Goal: Task Accomplishment & Management: Manage account settings

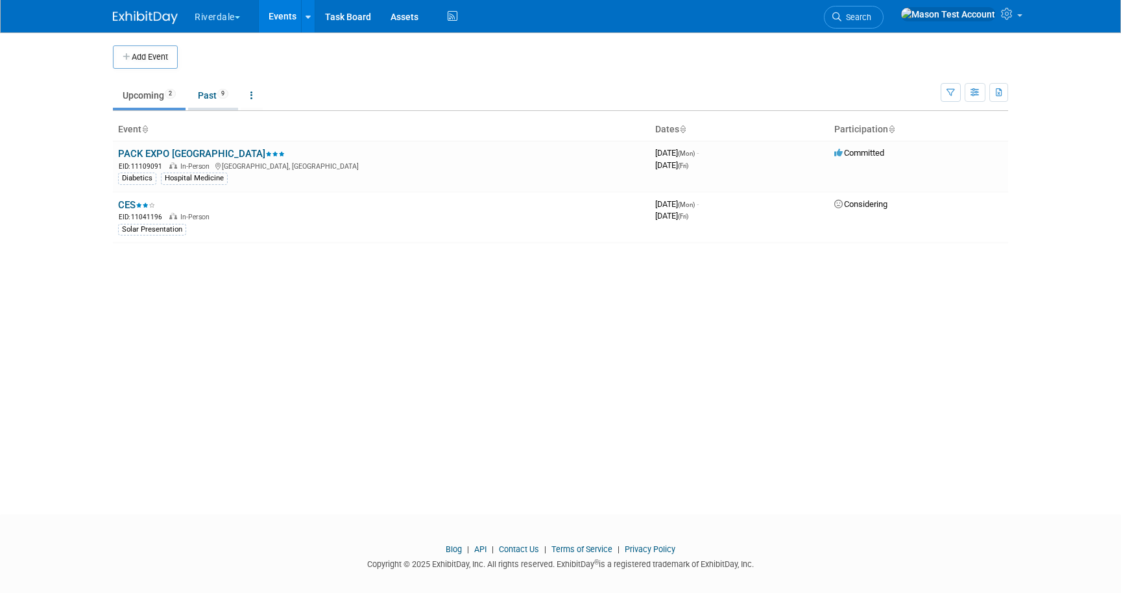
click at [204, 92] on link "Past 9" at bounding box center [213, 95] width 50 height 25
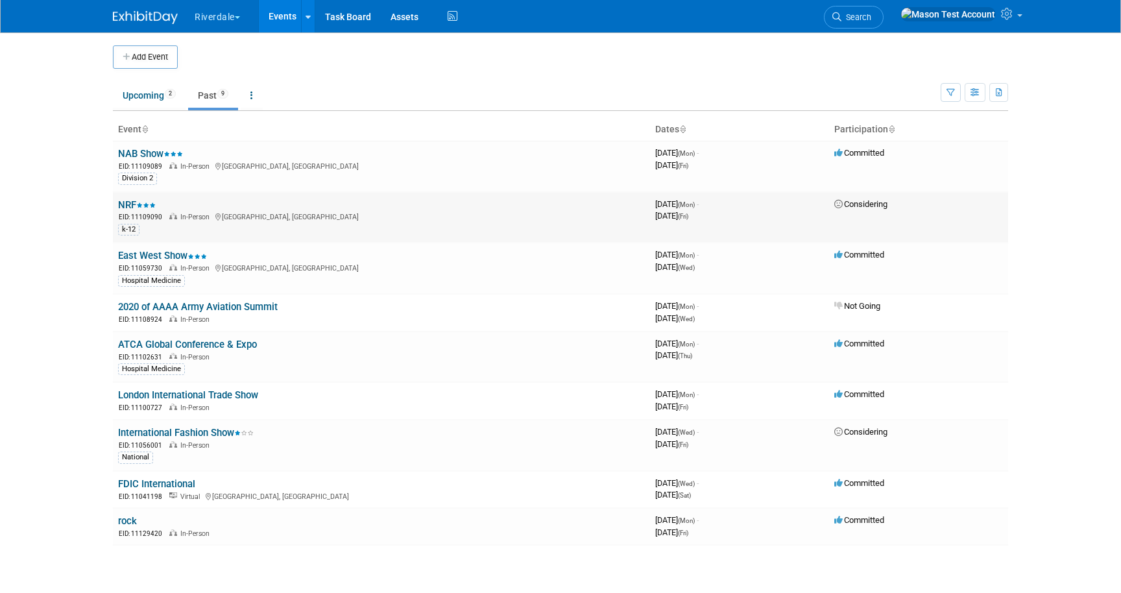
click at [134, 207] on link "NRF" at bounding box center [137, 205] width 38 height 12
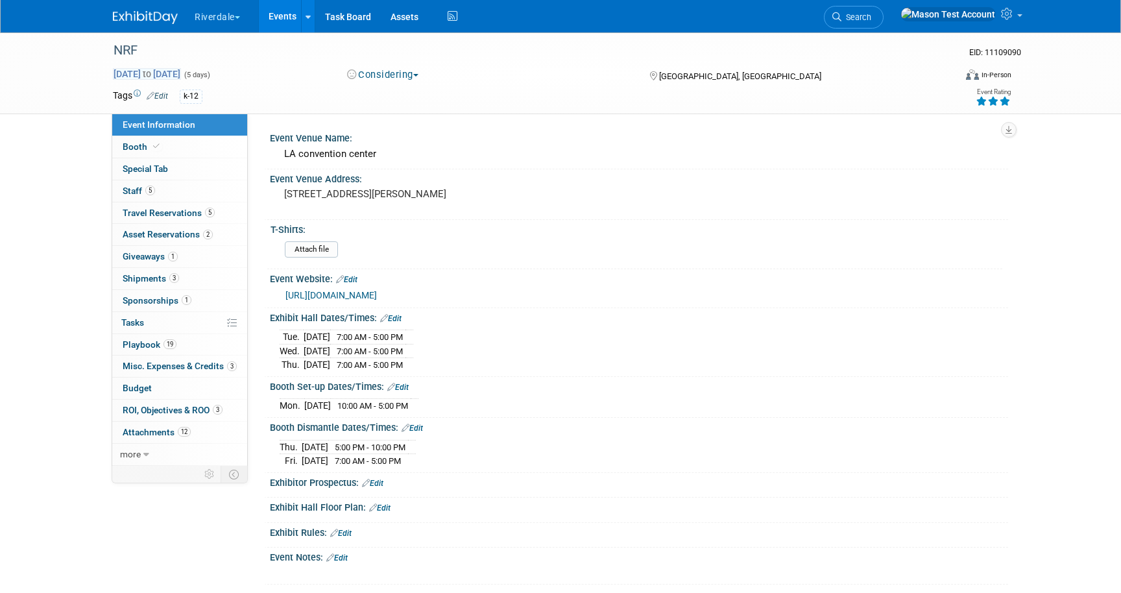
click at [181, 71] on span "Dec 23, 2024 to Dec 27, 2024" at bounding box center [147, 74] width 68 height 12
select select "11"
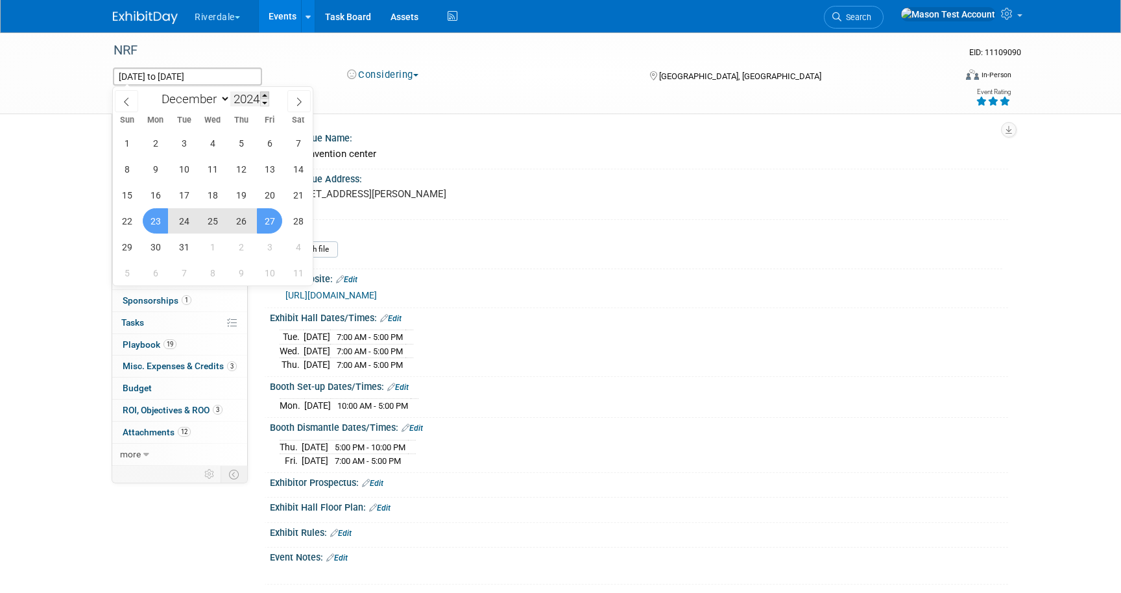
click at [263, 93] on span at bounding box center [264, 95] width 9 height 8
type input "2025"
click at [159, 222] on span "22" at bounding box center [155, 220] width 25 height 25
type input "Dec 22, 2025"
click at [237, 220] on span "25" at bounding box center [240, 220] width 25 height 25
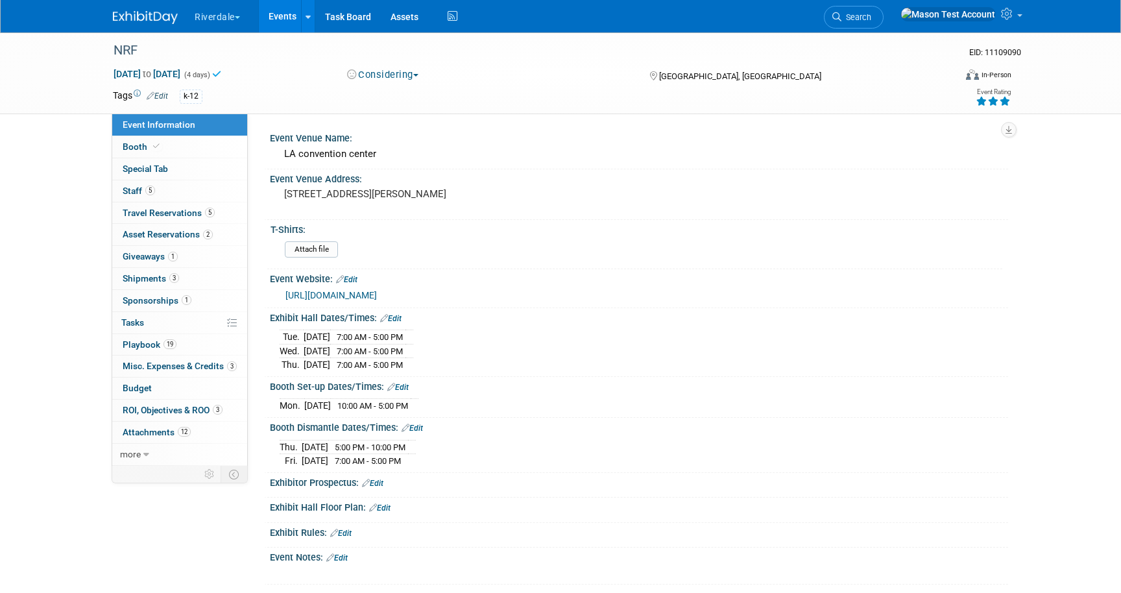
click at [283, 15] on link "Events" at bounding box center [282, 16] width 47 height 32
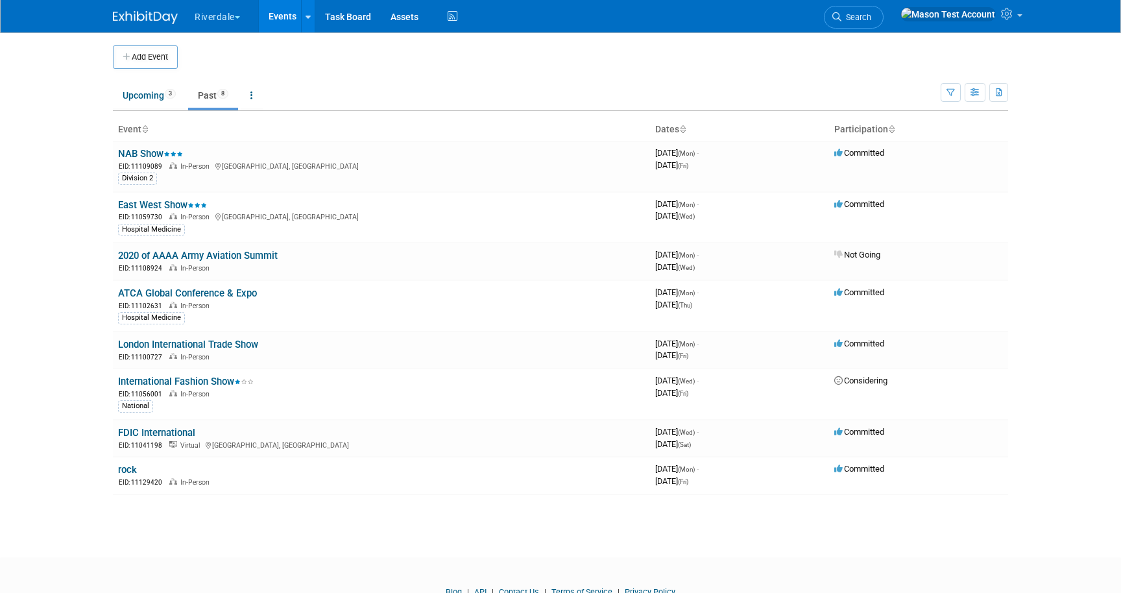
click at [208, 96] on link "Past 8" at bounding box center [213, 95] width 50 height 25
click at [154, 96] on link "Upcoming 3" at bounding box center [149, 95] width 73 height 25
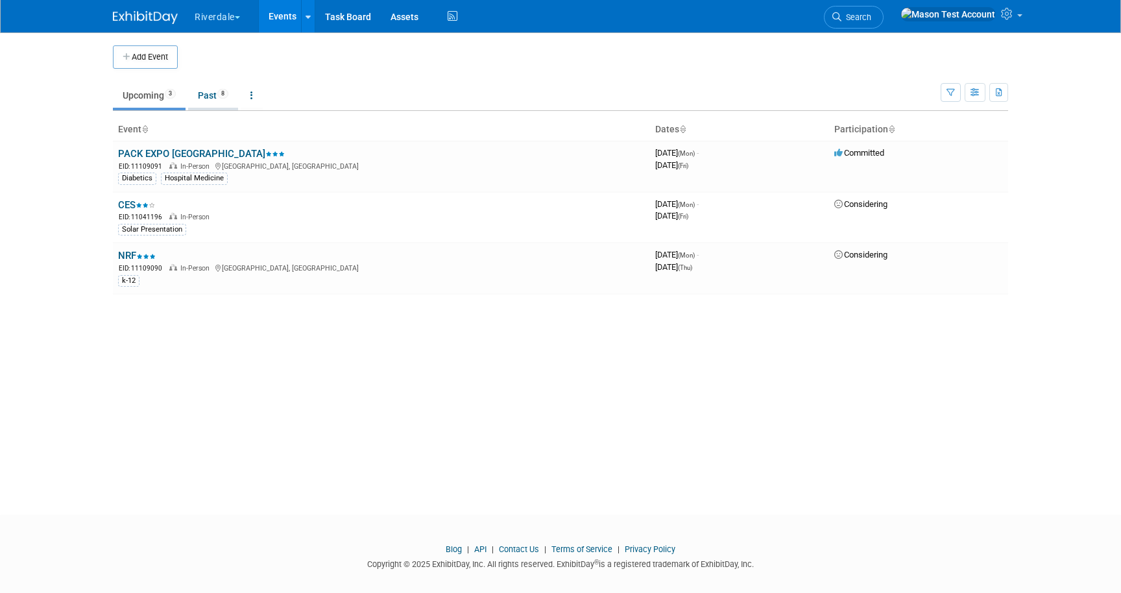
click at [215, 95] on link "Past 8" at bounding box center [213, 95] width 50 height 25
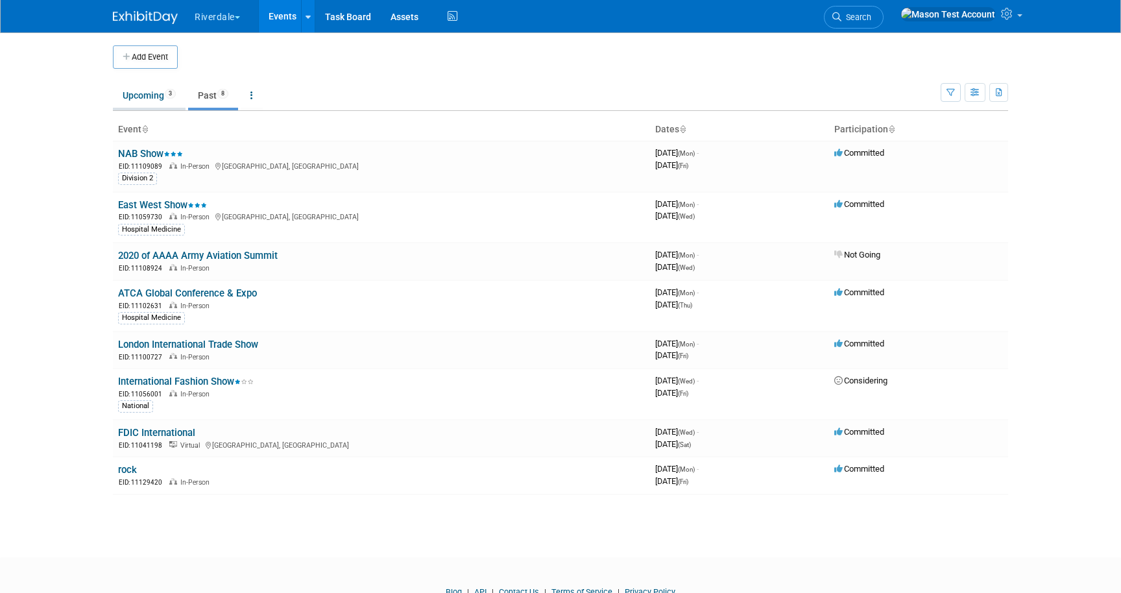
click at [149, 99] on link "Upcoming 3" at bounding box center [149, 95] width 73 height 25
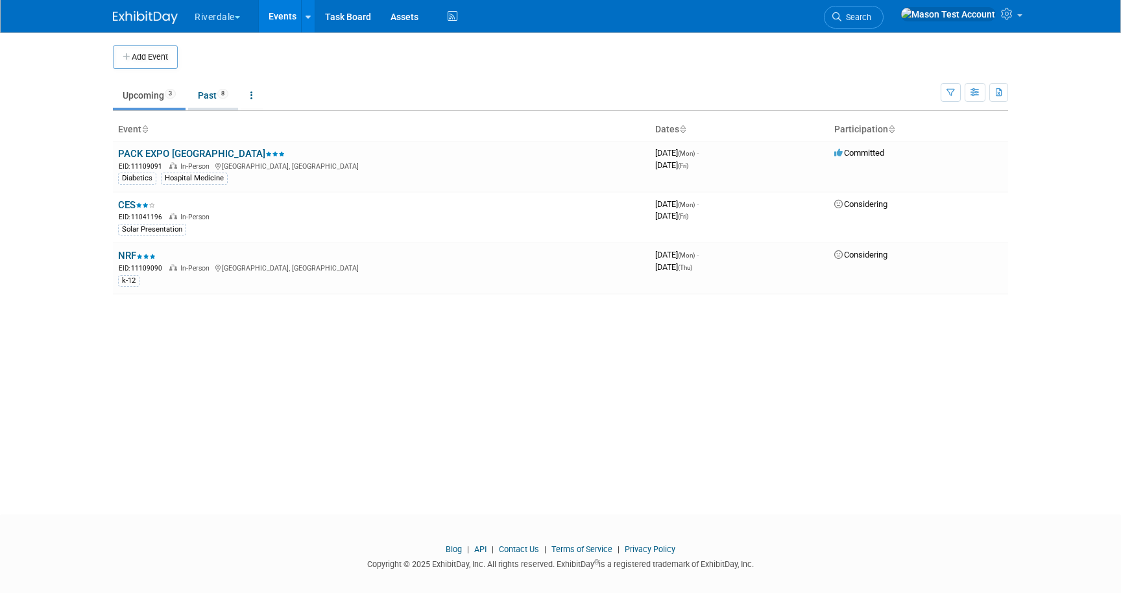
click at [221, 97] on link "Past 8" at bounding box center [213, 95] width 50 height 25
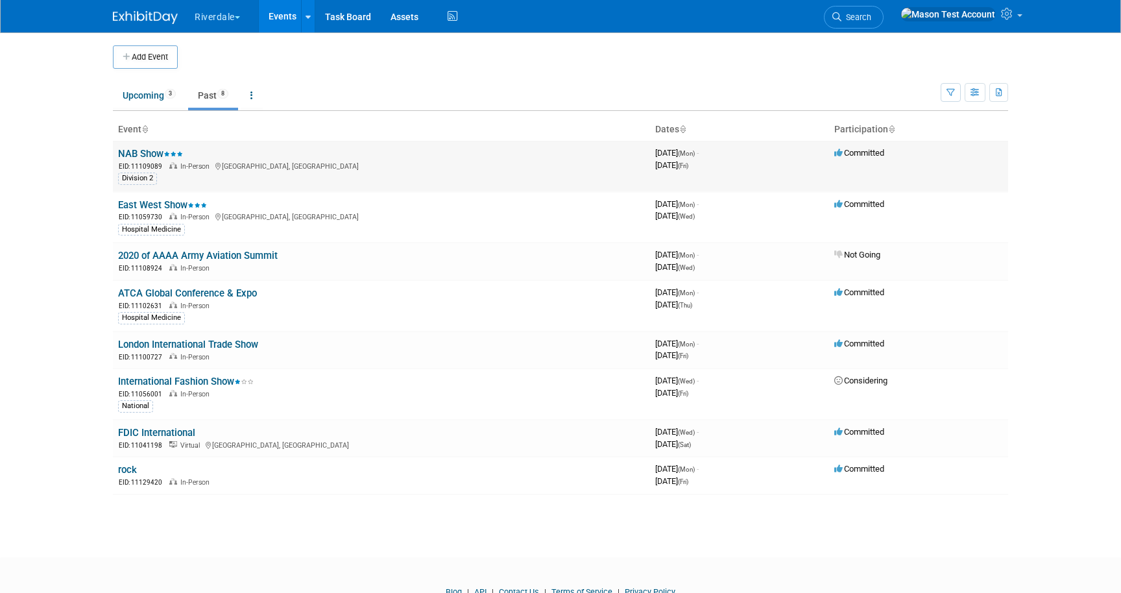
click at [143, 150] on link "NAB Show" at bounding box center [150, 154] width 65 height 12
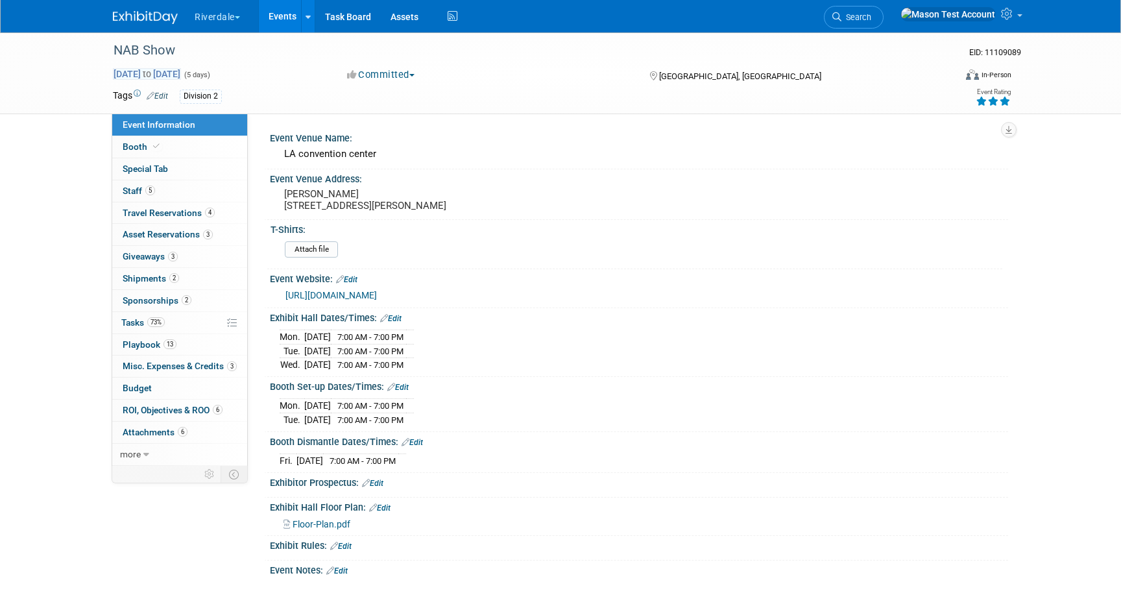
click at [153, 72] on span "to" at bounding box center [147, 74] width 12 height 10
select select "8"
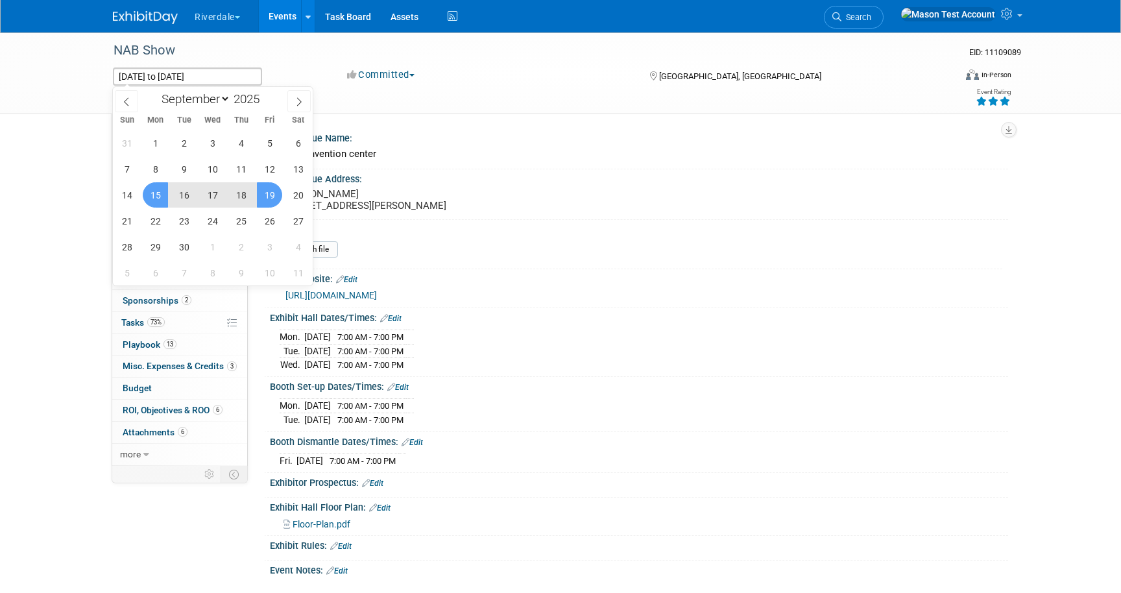
click at [281, 18] on link "Events" at bounding box center [282, 16] width 47 height 32
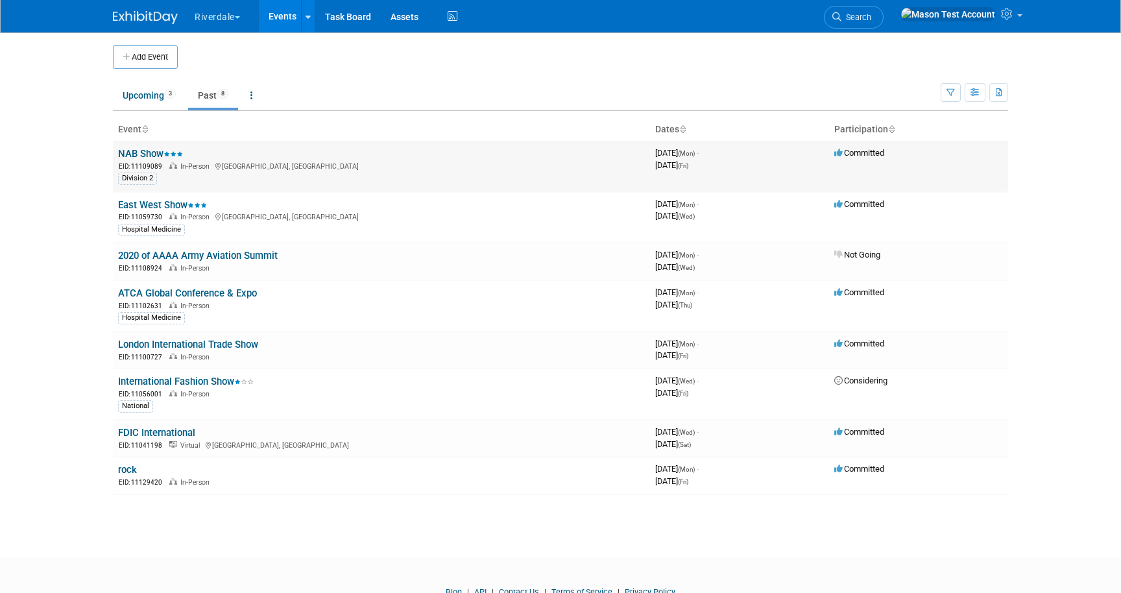
click at [158, 150] on link "NAB Show" at bounding box center [150, 154] width 65 height 12
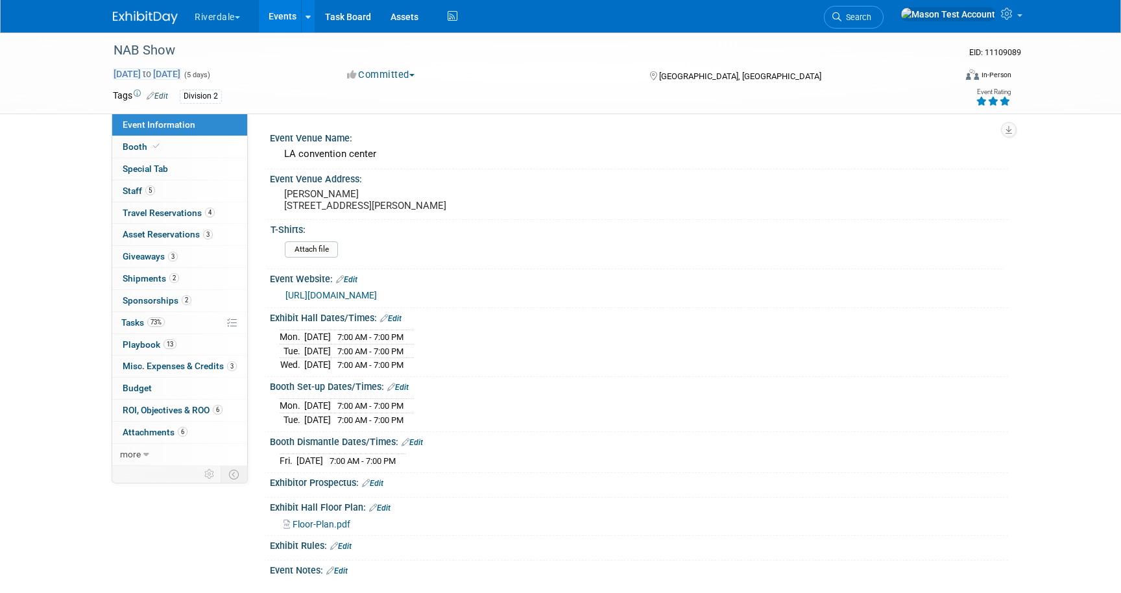
click at [181, 68] on span "Sep 15, 2025 to Sep 19, 2025" at bounding box center [147, 74] width 68 height 12
select select "8"
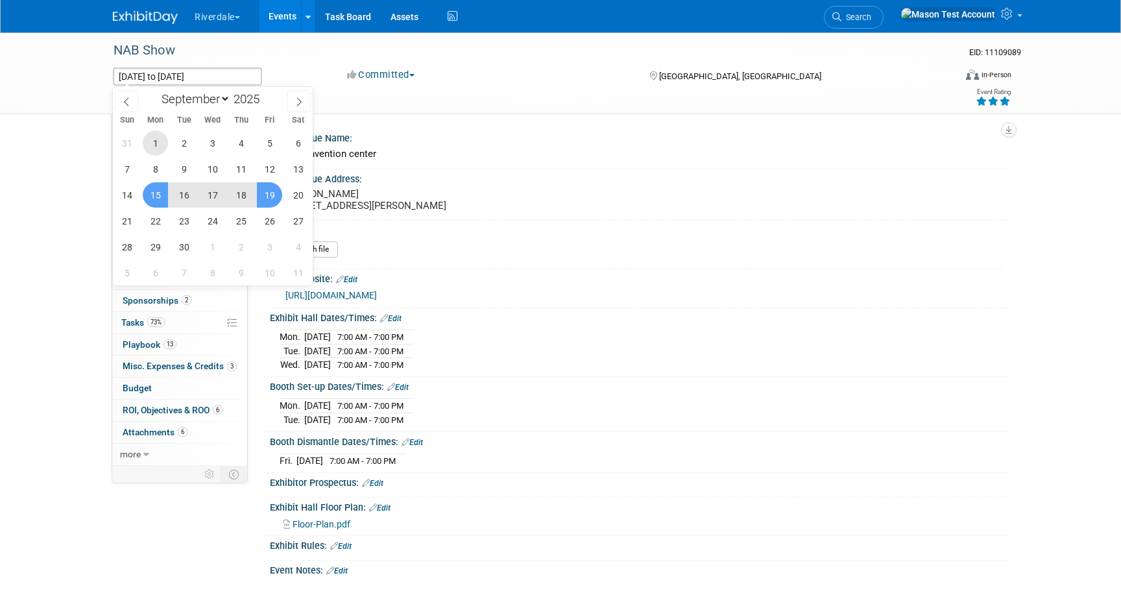
click at [161, 142] on span "1" at bounding box center [155, 142] width 25 height 25
type input "Sep 1, 2025"
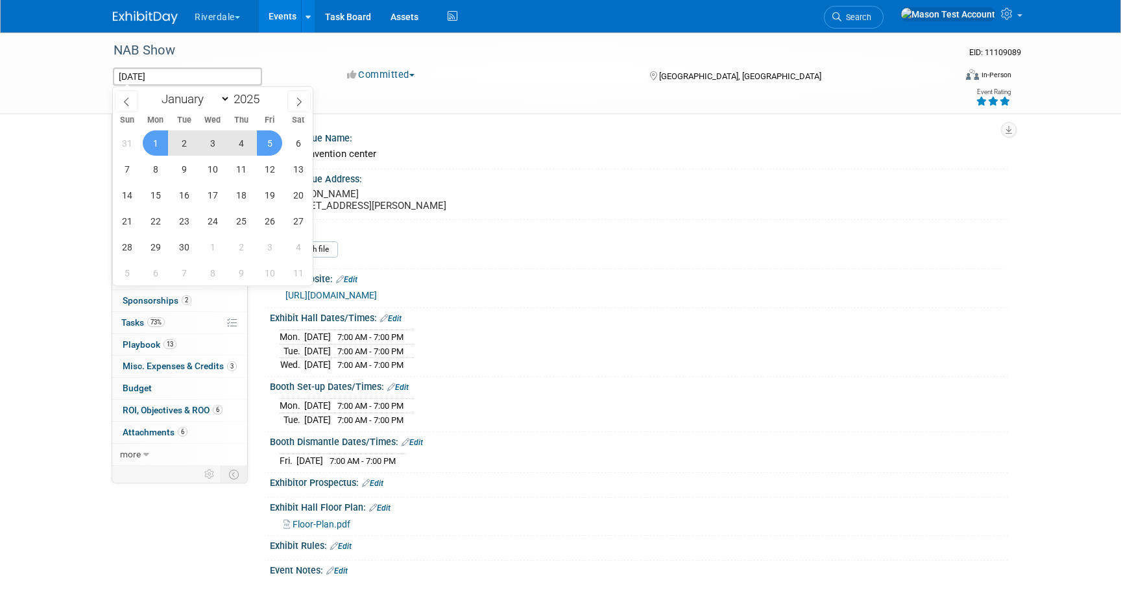
click at [266, 142] on span "5" at bounding box center [269, 142] width 25 height 25
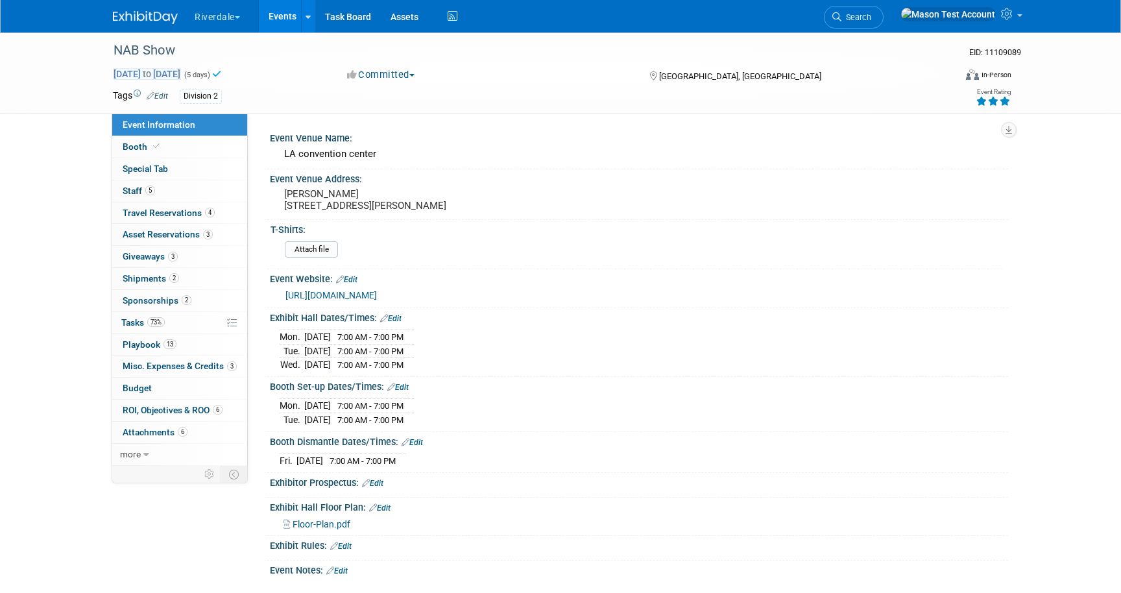
click at [181, 69] on span "Sep 1, 2025 to Sep 5, 2025" at bounding box center [147, 74] width 68 height 12
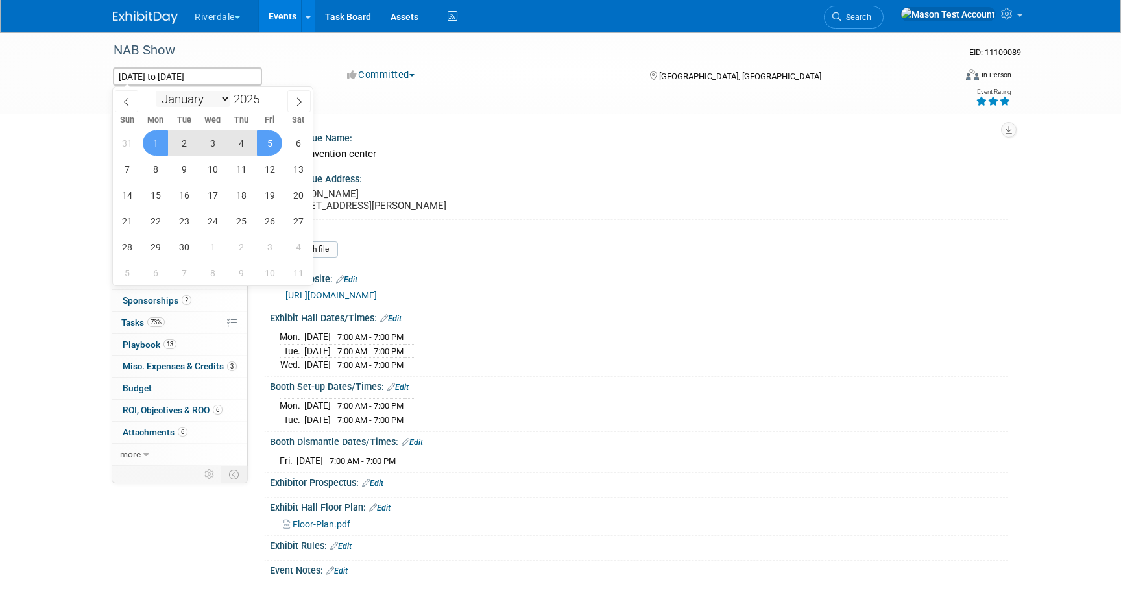
click at [222, 98] on select "January February March April May June July August September October November De…" at bounding box center [193, 99] width 75 height 16
select select "11"
click at [156, 91] on select "January February March April May June July August September October November De…" at bounding box center [193, 99] width 75 height 16
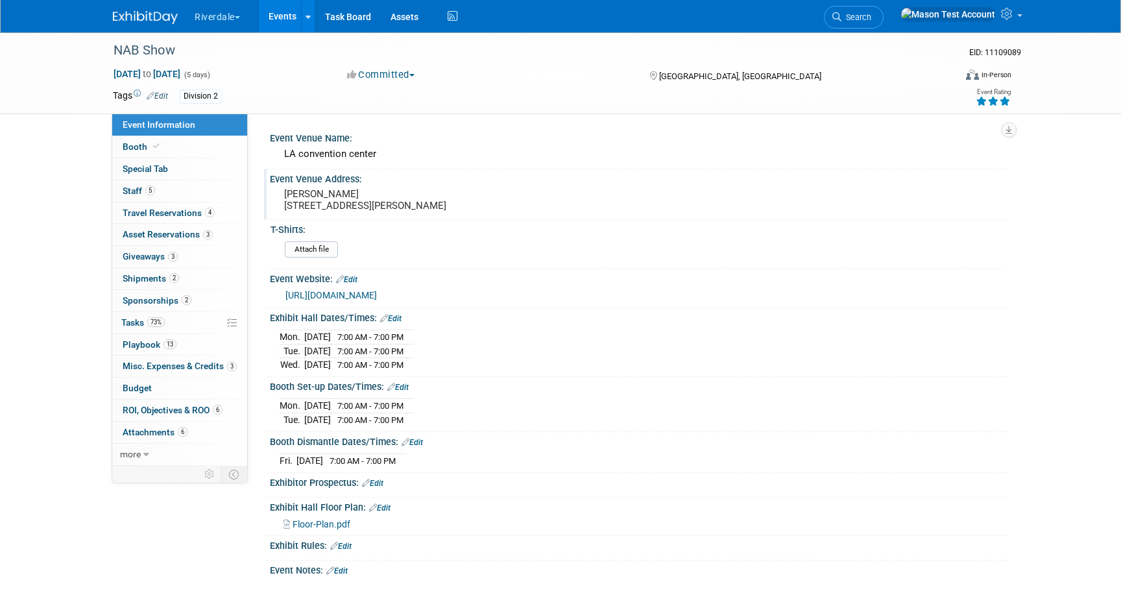
click at [434, 202] on pre "Gaylord 1201 S Figueroa St, Los Angeles, CA 90015" at bounding box center [423, 199] width 279 height 23
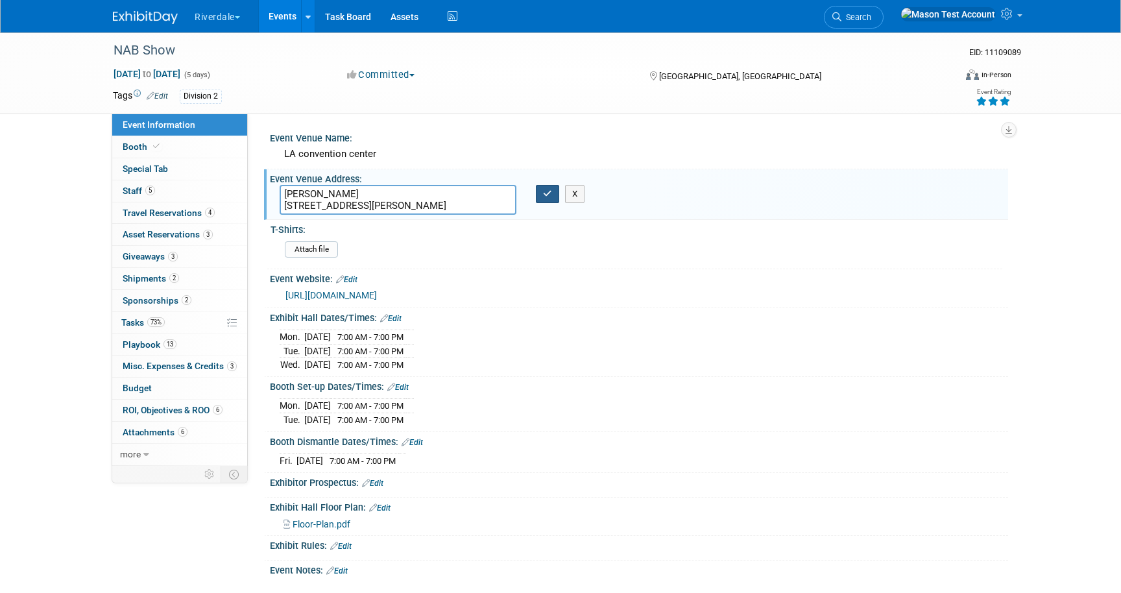
click at [545, 195] on icon "button" at bounding box center [547, 193] width 9 height 8
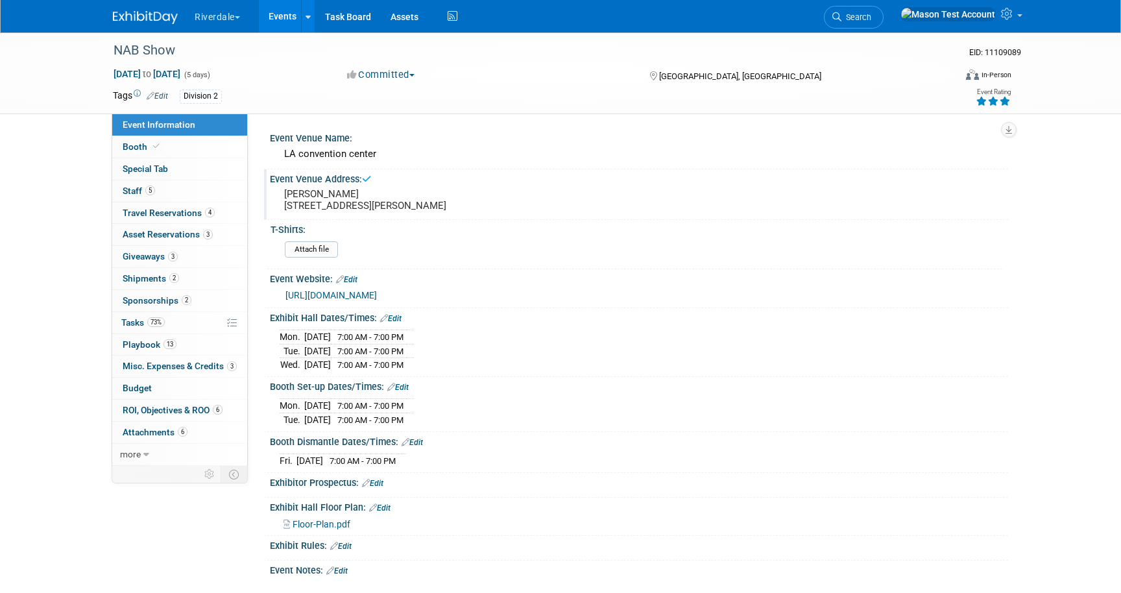
click at [274, 14] on link "Events" at bounding box center [282, 16] width 47 height 32
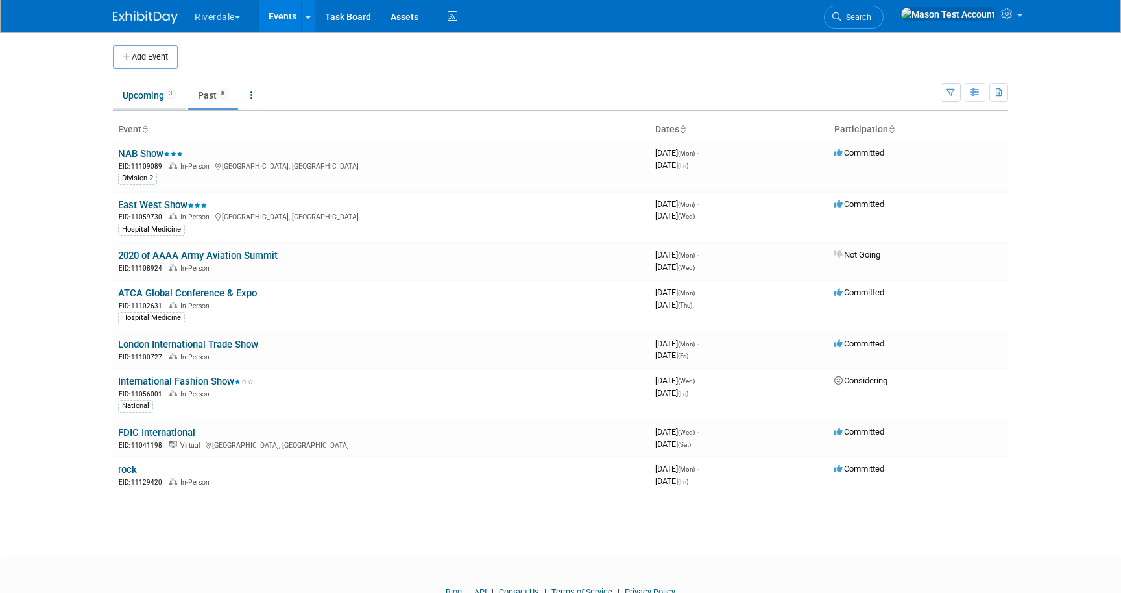
click at [160, 98] on link "Upcoming 3" at bounding box center [149, 95] width 73 height 25
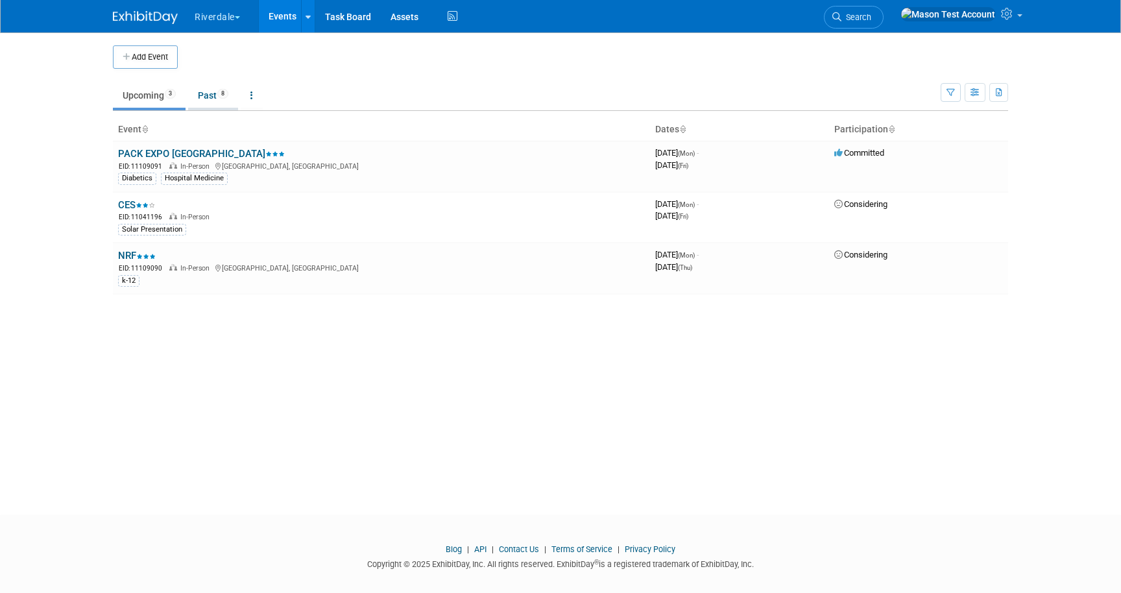
click at [224, 89] on span "8" at bounding box center [222, 94] width 11 height 10
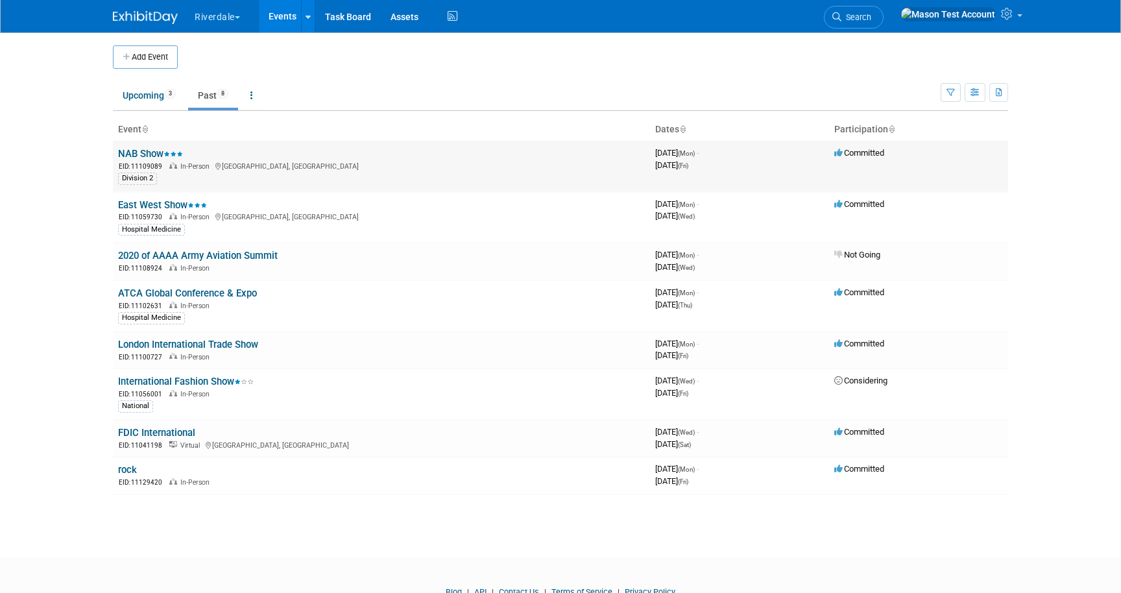
click at [154, 152] on link "NAB Show" at bounding box center [150, 154] width 65 height 12
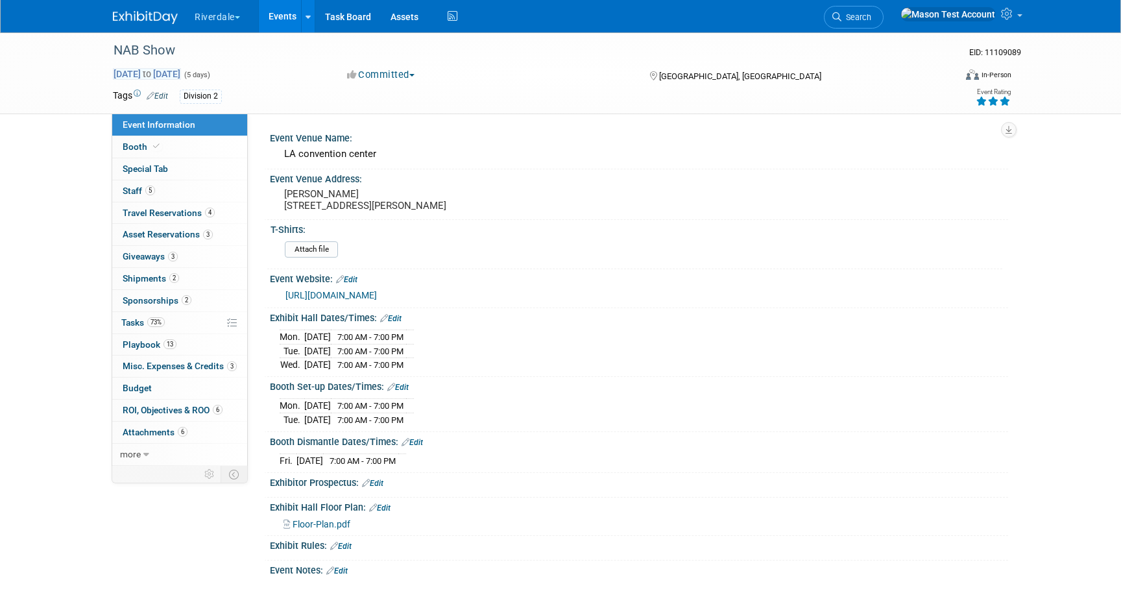
click at [176, 70] on span "Sep 1, 2025 to Sep 5, 2025" at bounding box center [147, 74] width 68 height 12
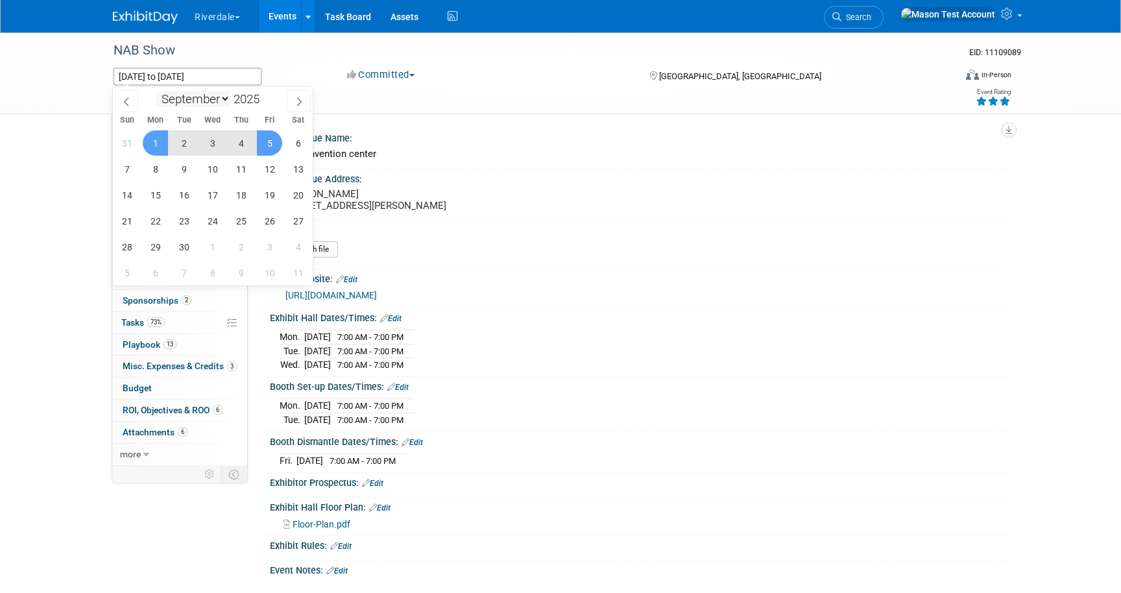
click at [226, 96] on select "January February March April May June July August September October November De…" at bounding box center [193, 99] width 75 height 16
select select "11"
click at [156, 91] on select "January February March April May June July August September October November De…" at bounding box center [193, 99] width 75 height 16
click at [158, 220] on span "22" at bounding box center [155, 220] width 25 height 25
type input "Dec 22, 2025"
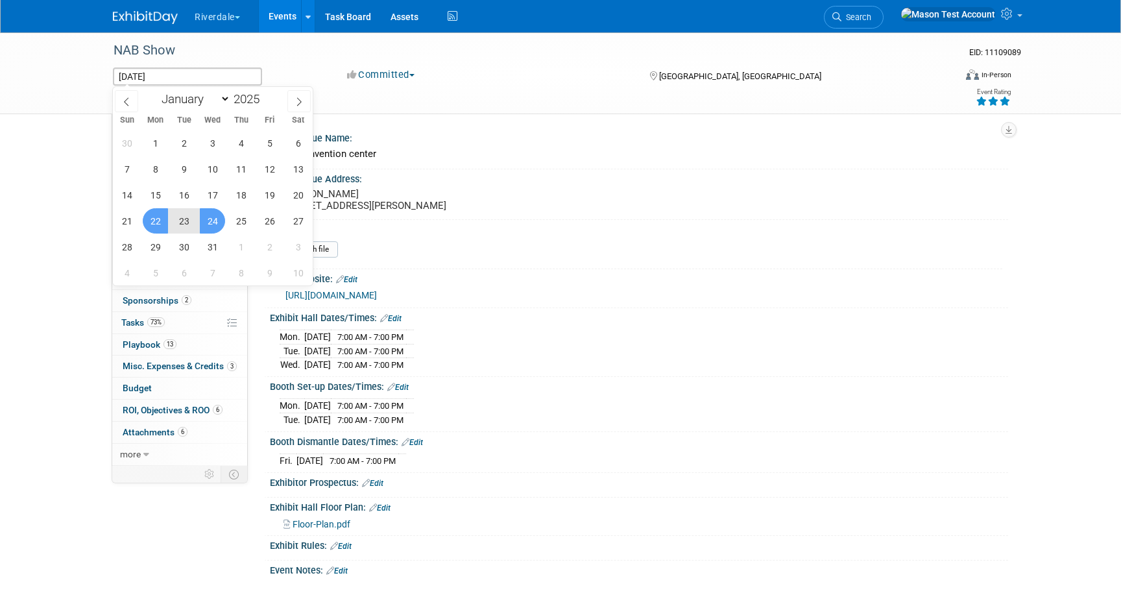
click at [219, 219] on span "24" at bounding box center [212, 220] width 25 height 25
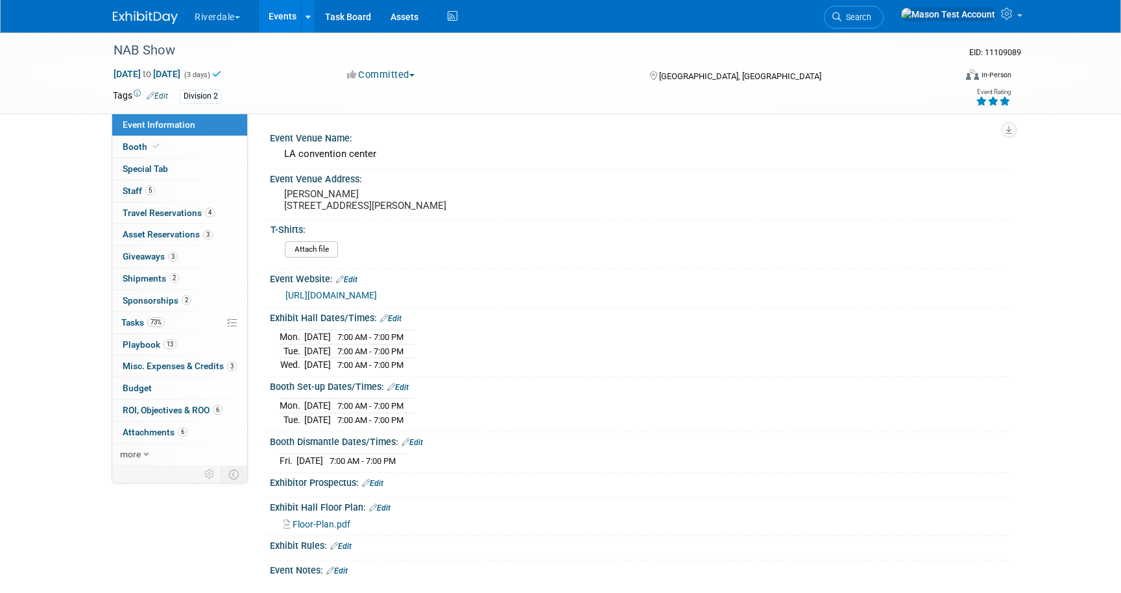
click at [283, 18] on link "Events" at bounding box center [282, 16] width 47 height 32
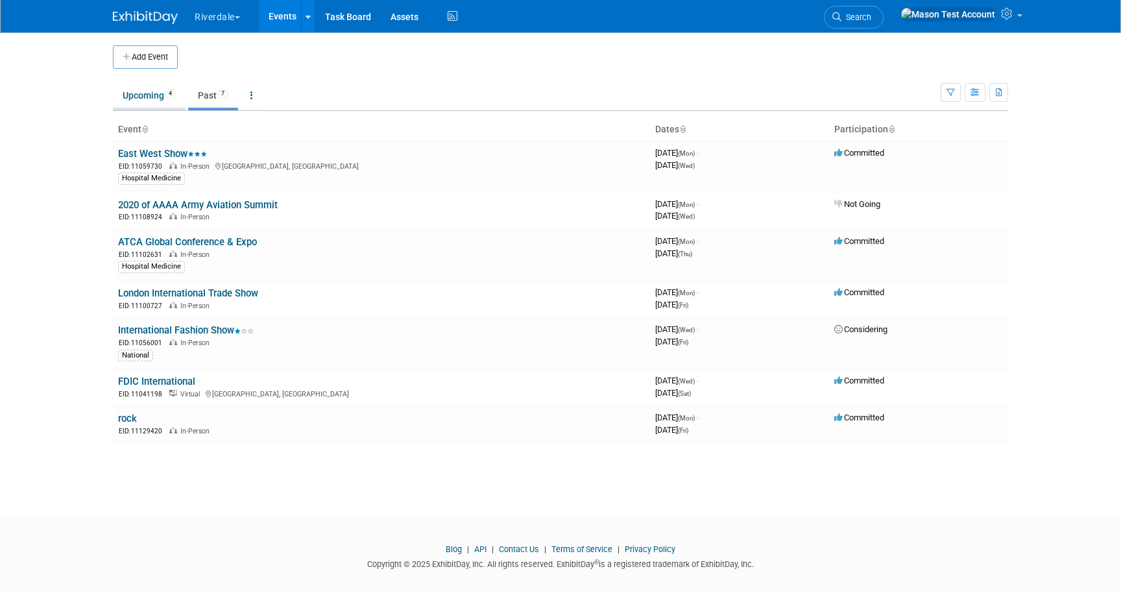
click at [143, 95] on link "Upcoming 4" at bounding box center [149, 95] width 73 height 25
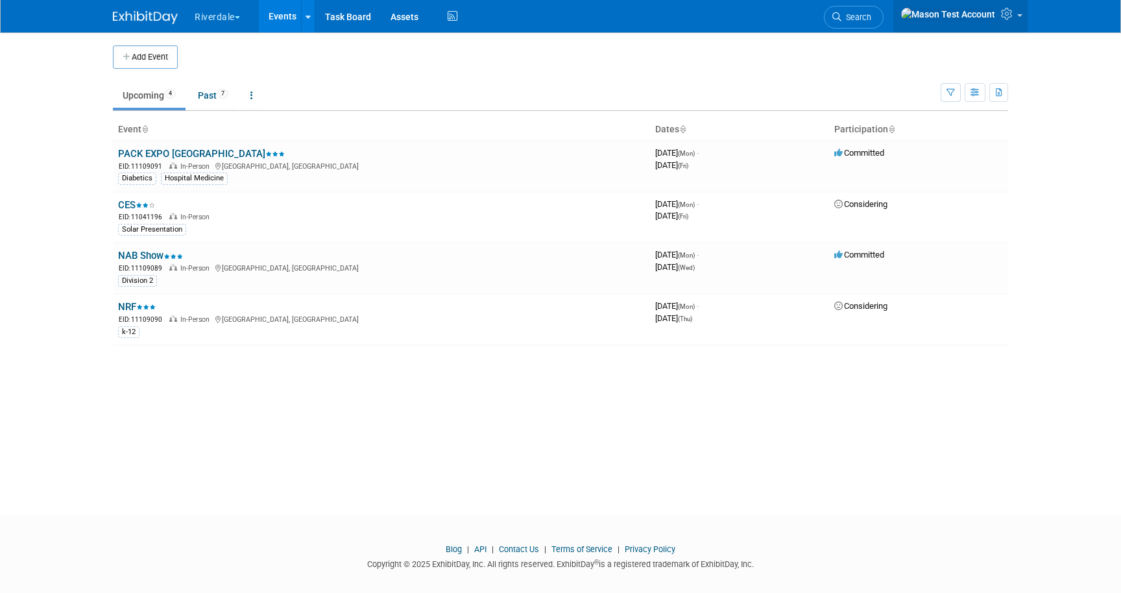
click at [1003, 14] on icon at bounding box center [1008, 14] width 15 height 12
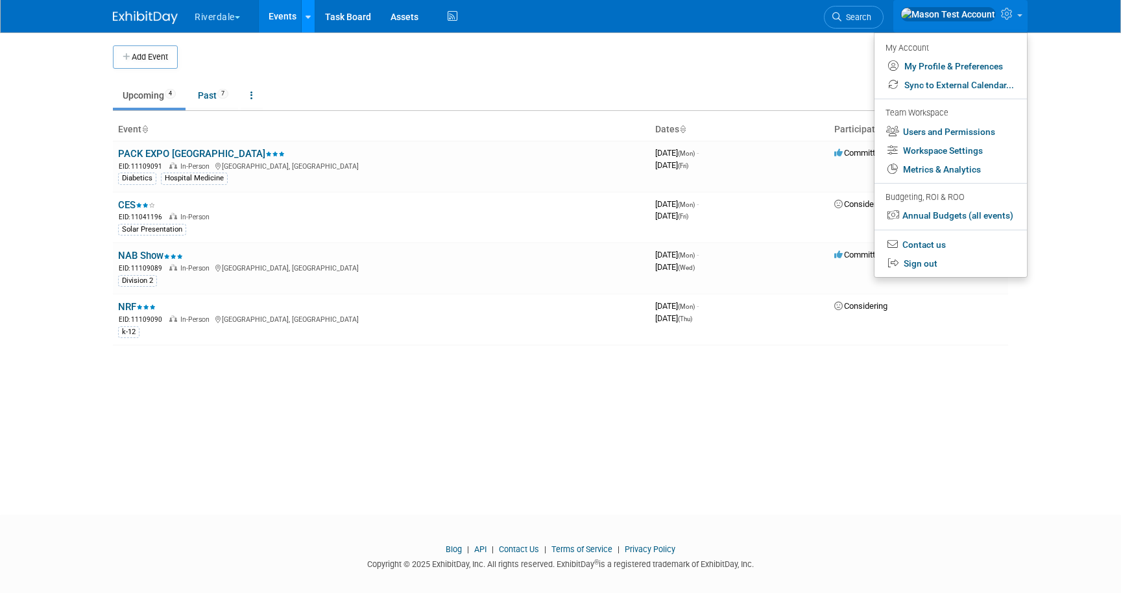
click at [311, 14] on icon at bounding box center [307, 17] width 5 height 8
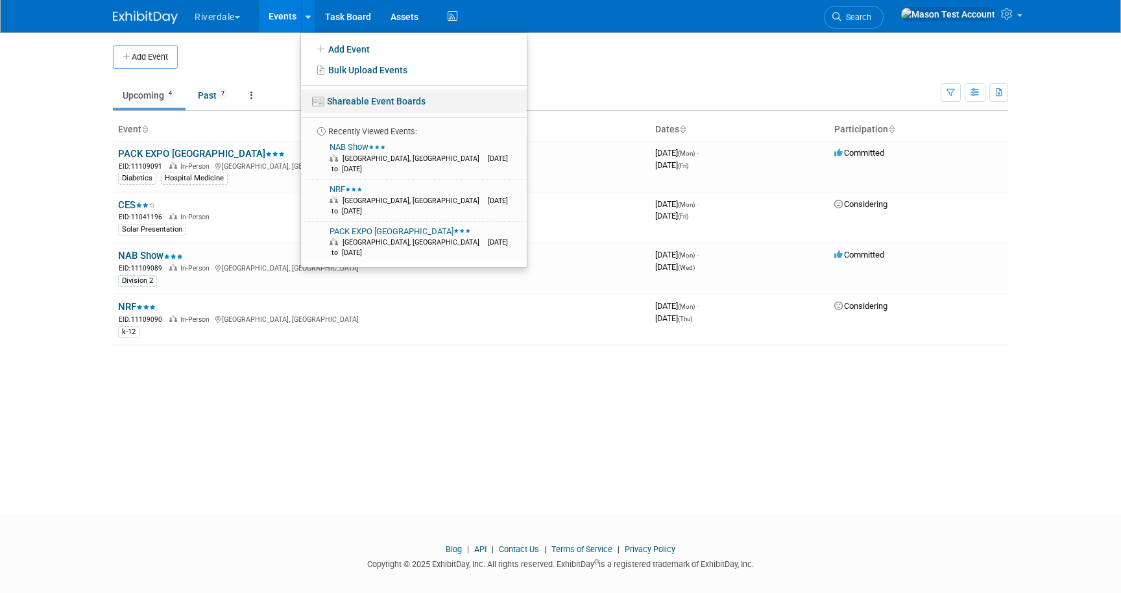
click at [330, 95] on link "Shareable Event Boards" at bounding box center [414, 100] width 226 height 23
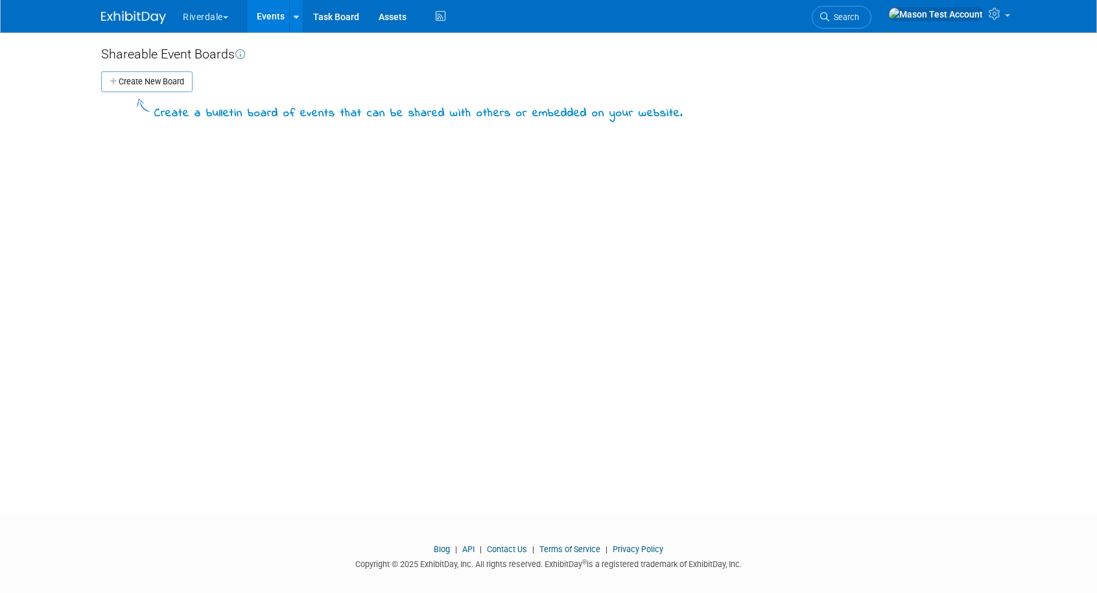
click at [277, 17] on link "Events" at bounding box center [270, 16] width 47 height 32
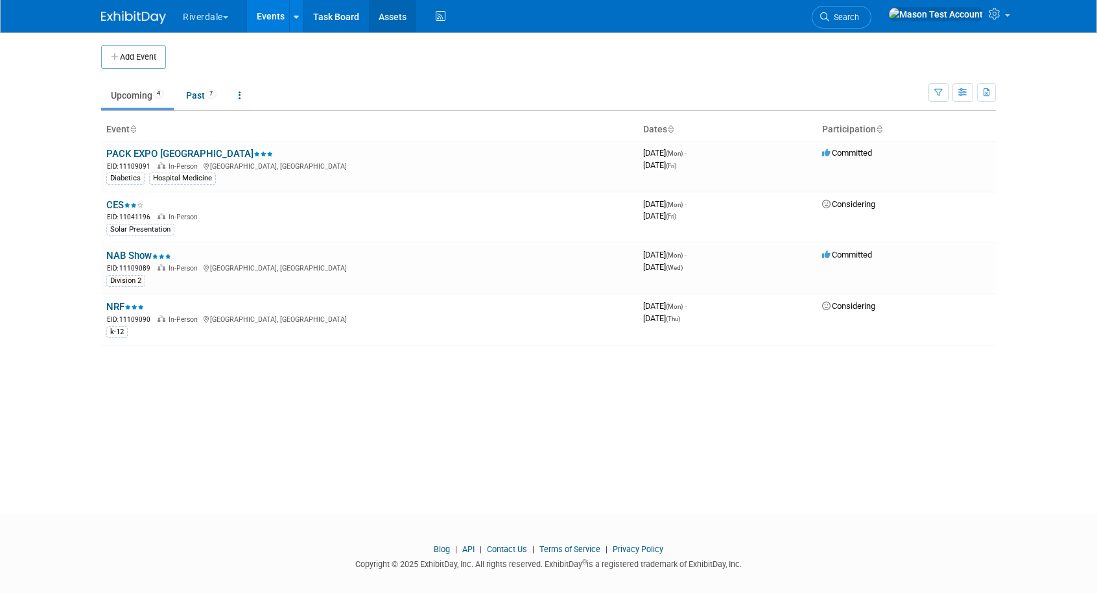
click at [388, 15] on link "Assets" at bounding box center [392, 16] width 47 height 32
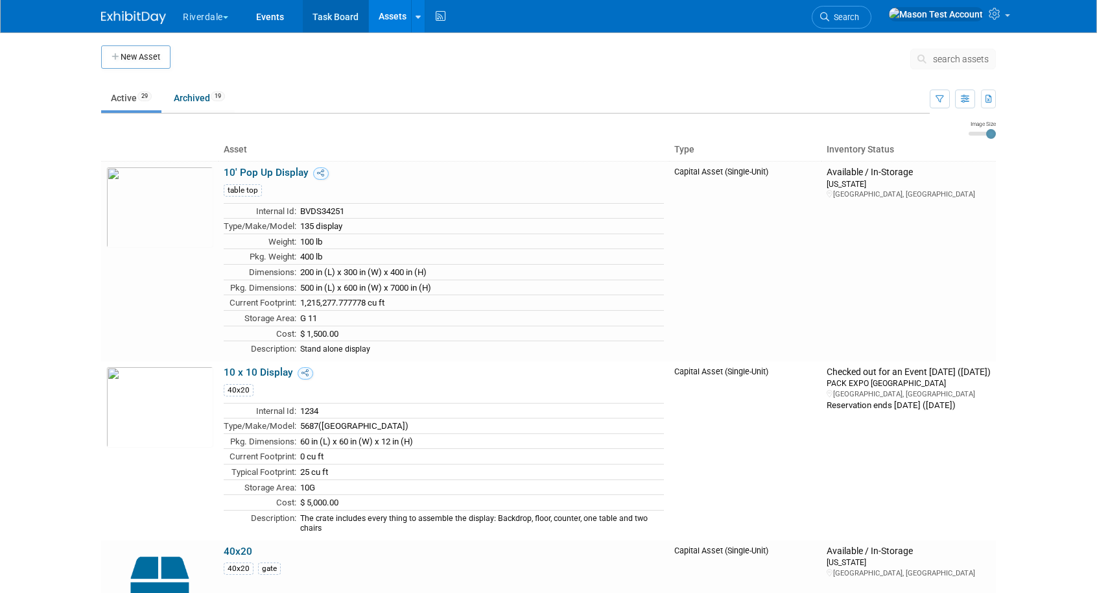
click at [332, 17] on link "Task Board" at bounding box center [335, 16] width 65 height 32
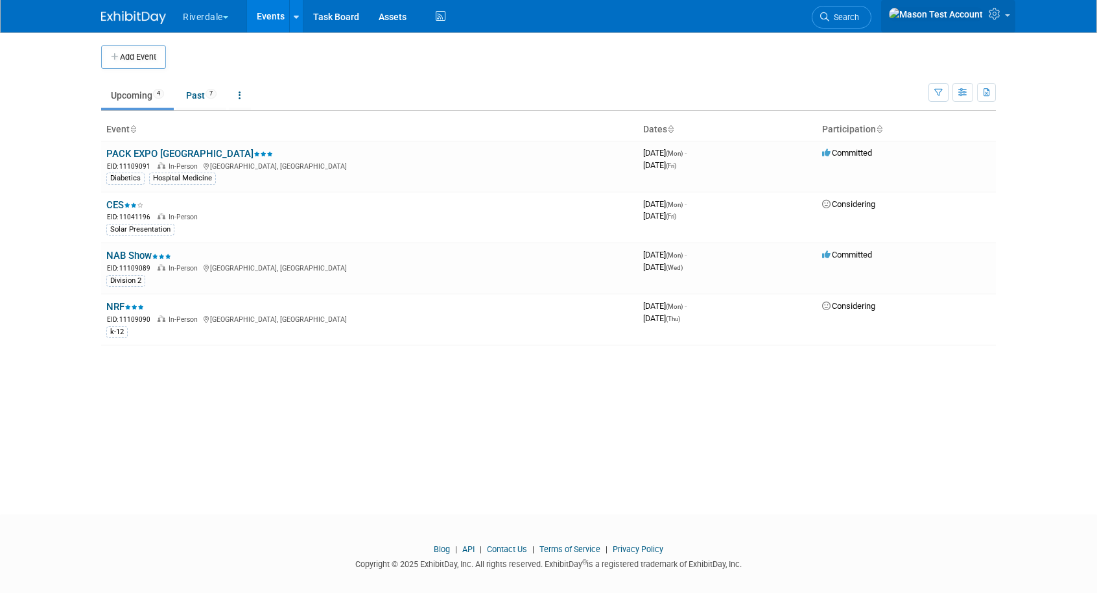
click at [997, 14] on icon at bounding box center [996, 14] width 15 height 12
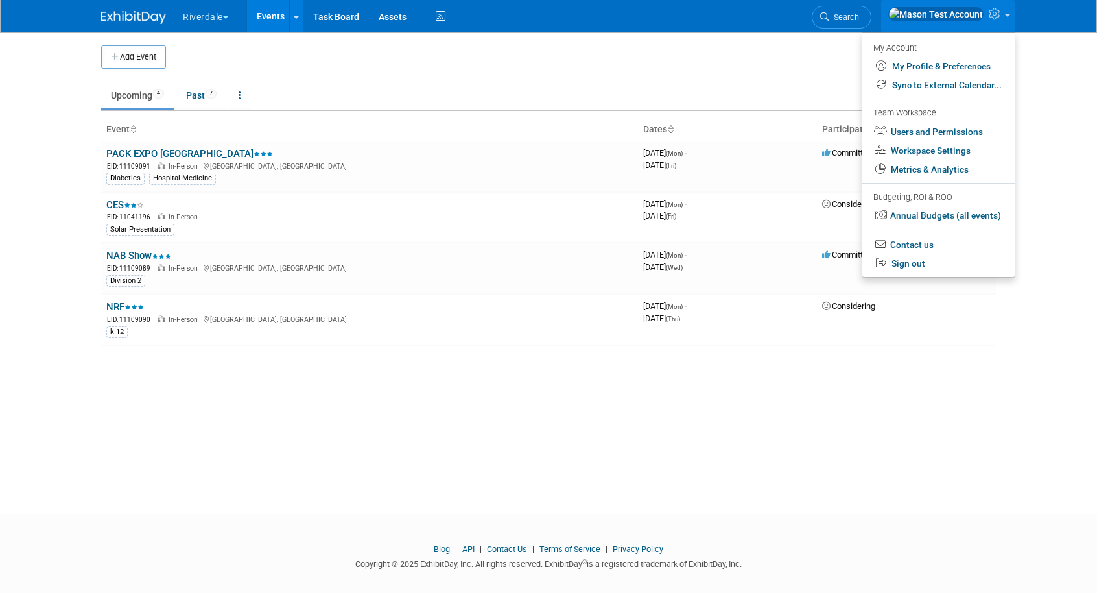
click at [212, 19] on button "Riverdale" at bounding box center [213, 14] width 63 height 29
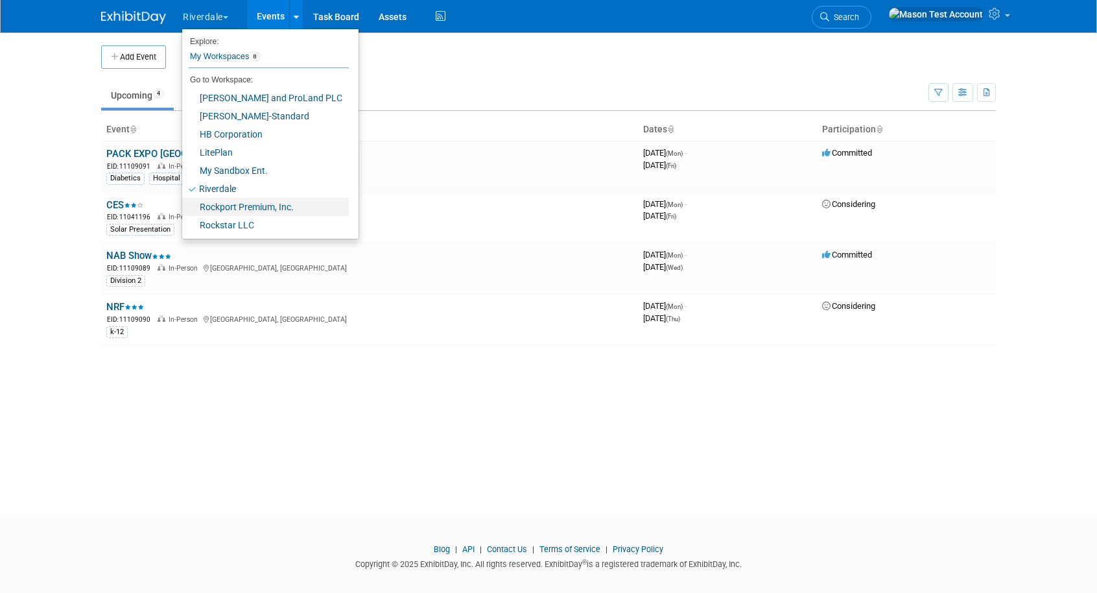
click at [226, 207] on link "Rockport Premium, Inc." at bounding box center [265, 207] width 167 height 18
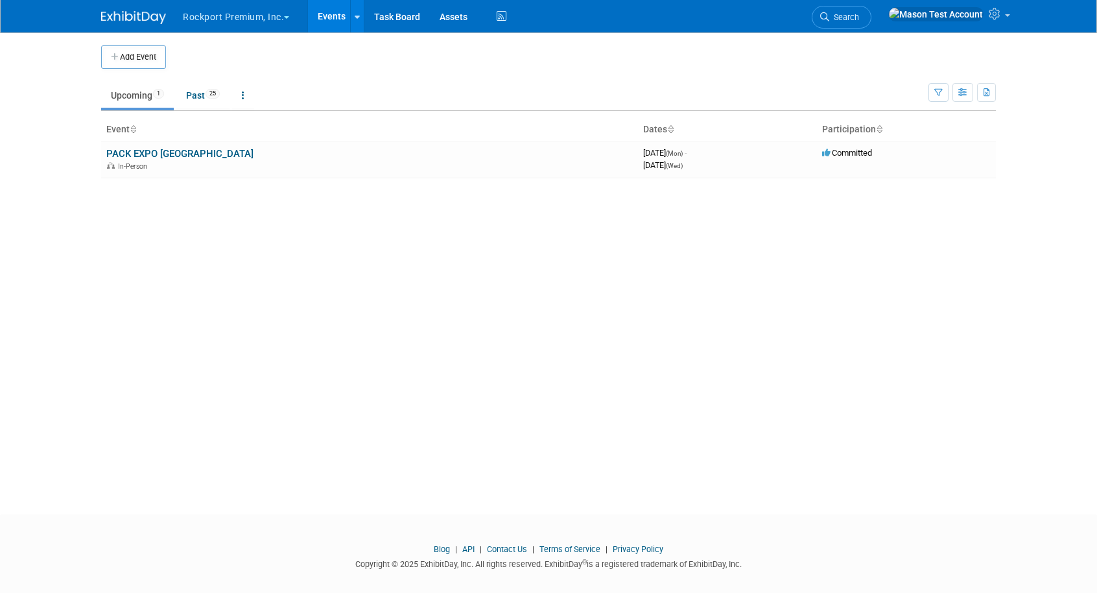
click at [218, 16] on button "Rockport Premium, Inc." at bounding box center [244, 14] width 124 height 29
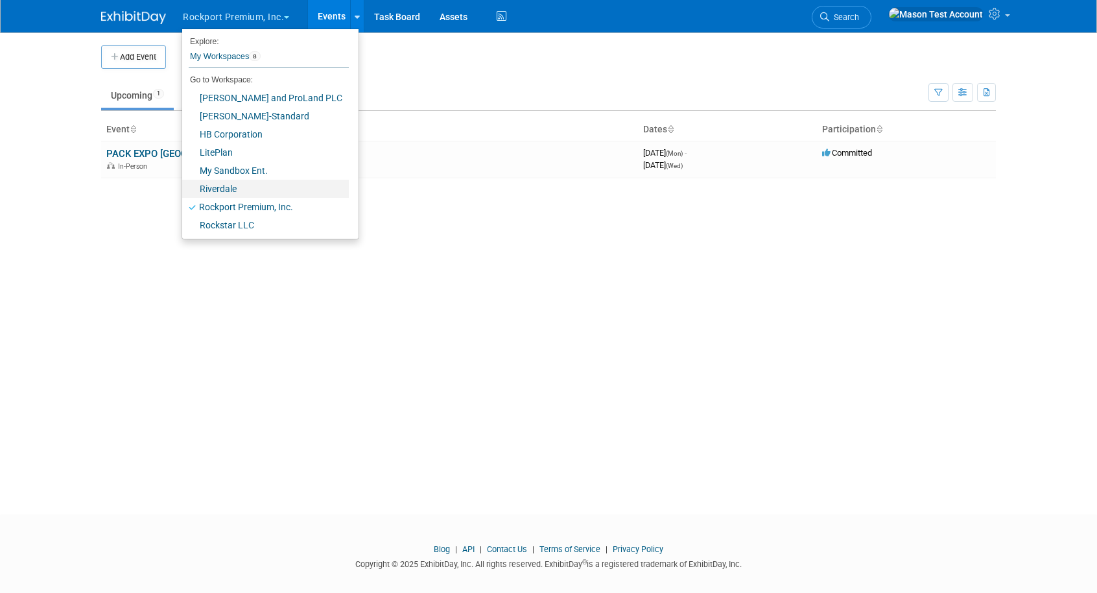
click at [220, 191] on link "Riverdale" at bounding box center [265, 189] width 167 height 18
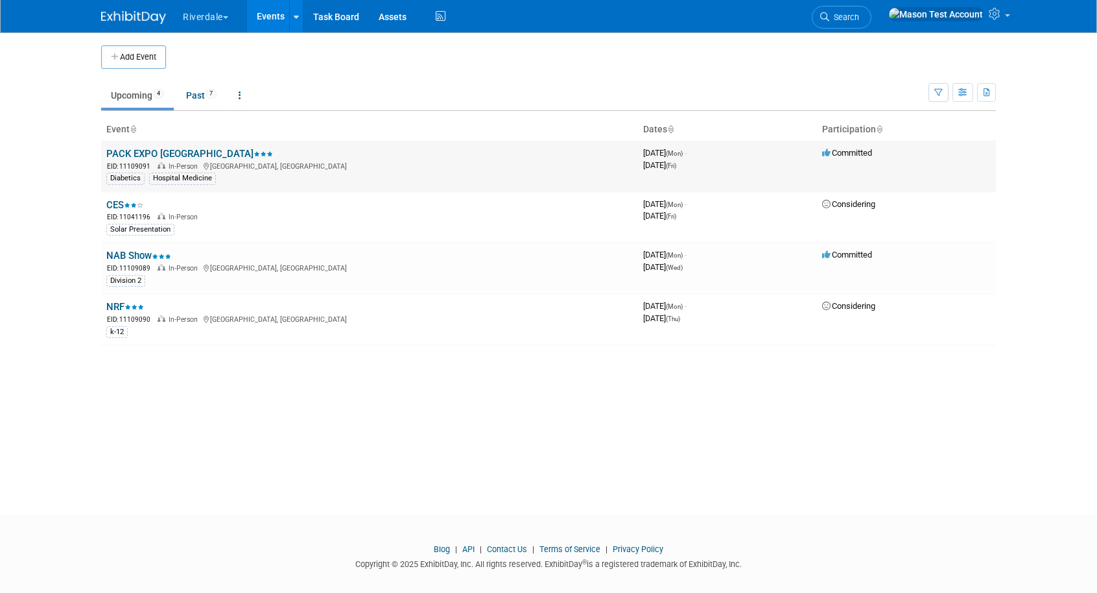
click at [179, 153] on link "PACK EXPO [GEOGRAPHIC_DATA]" at bounding box center [189, 154] width 167 height 12
click at [179, 153] on body "Riverdale Explore: My Workspaces 8 Go to Workspace: Burton, Davon and ProLand P…" at bounding box center [548, 296] width 1097 height 593
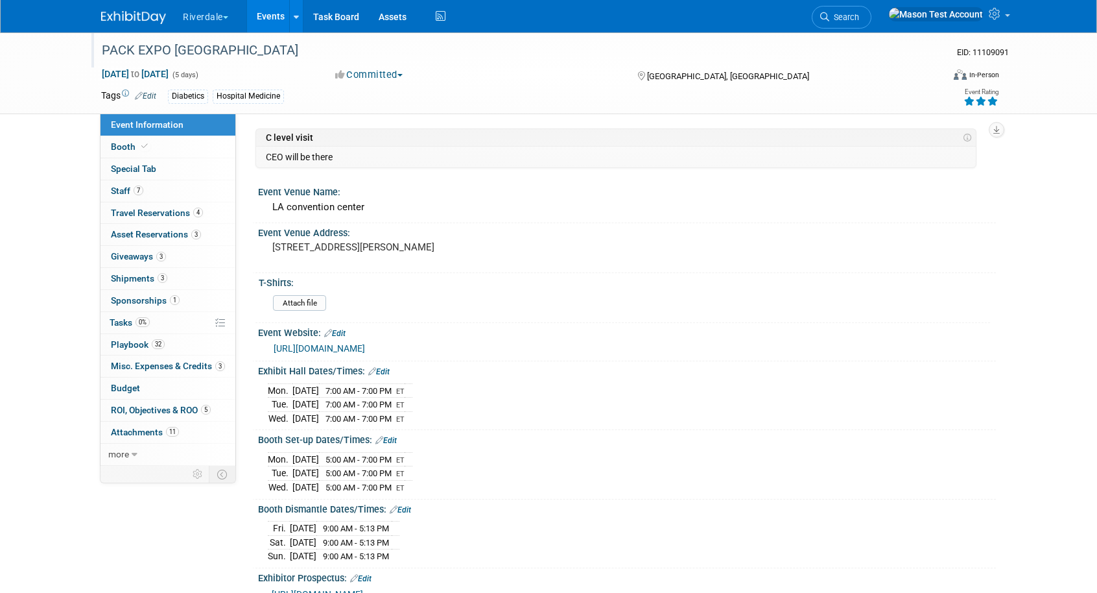
click at [485, 62] on div "PACK EXPO [GEOGRAPHIC_DATA]" at bounding box center [510, 50] width 826 height 23
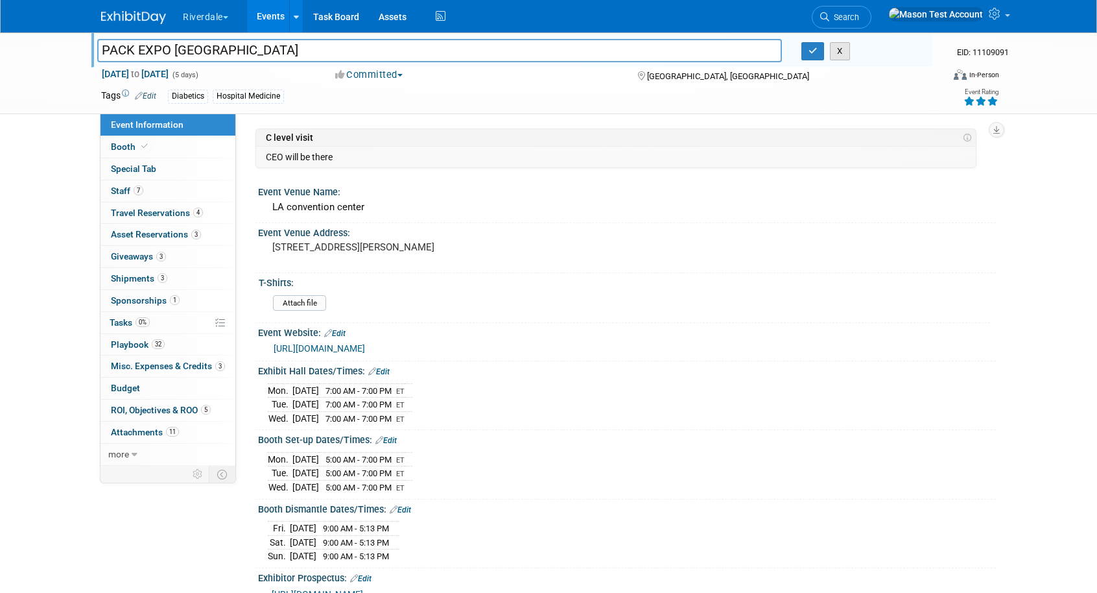
click at [839, 49] on button "X" at bounding box center [840, 51] width 20 height 18
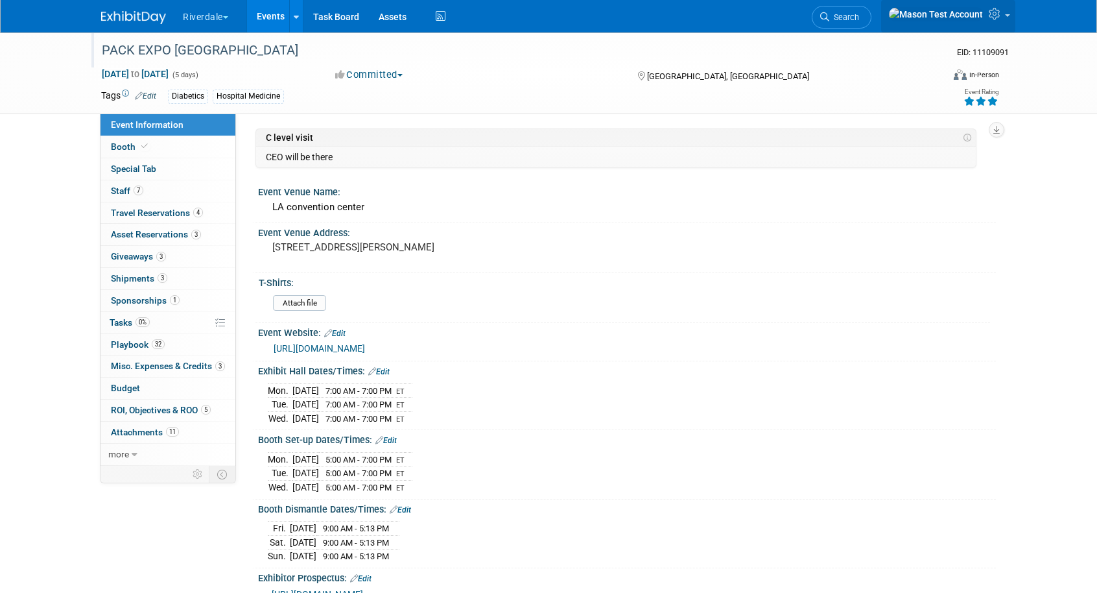
click at [1002, 19] on icon at bounding box center [996, 14] width 15 height 12
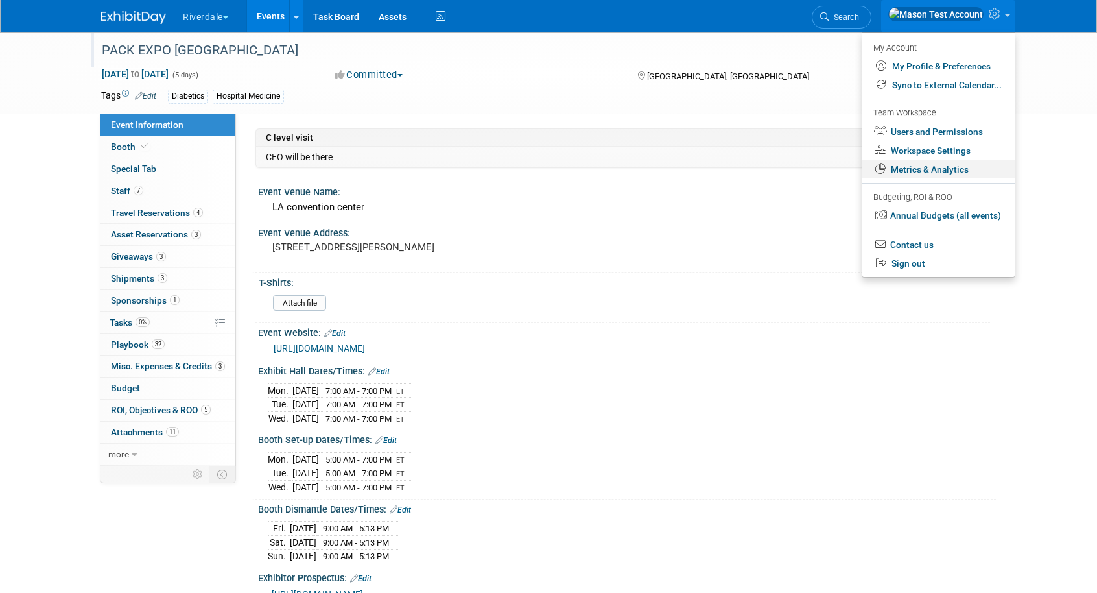
click at [968, 176] on link "Metrics & Analytics" at bounding box center [939, 169] width 152 height 19
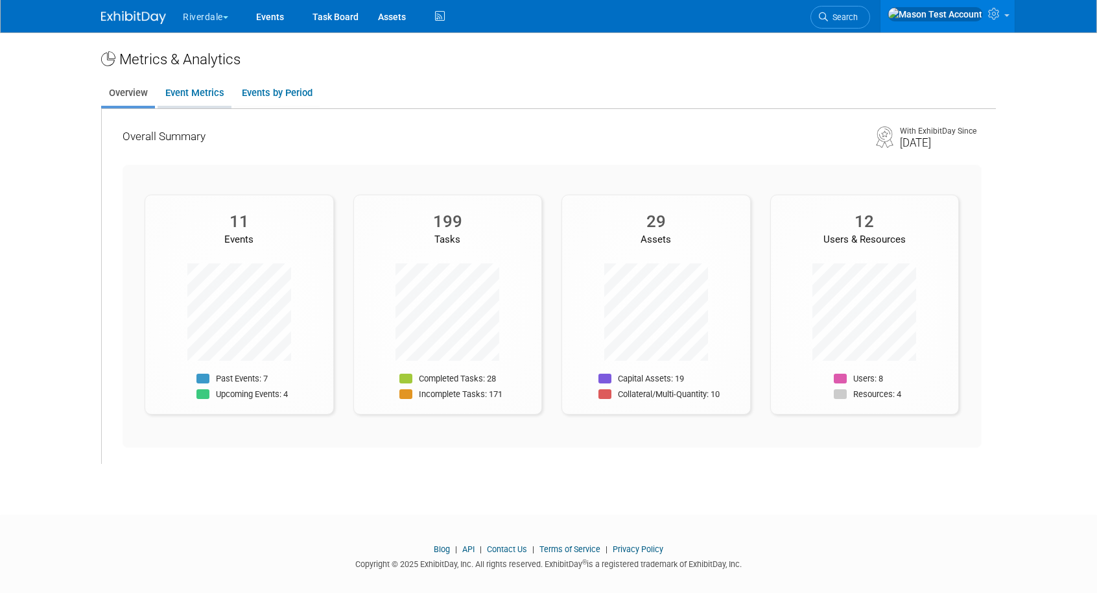
click at [200, 91] on link "Event Metrics" at bounding box center [195, 92] width 74 height 25
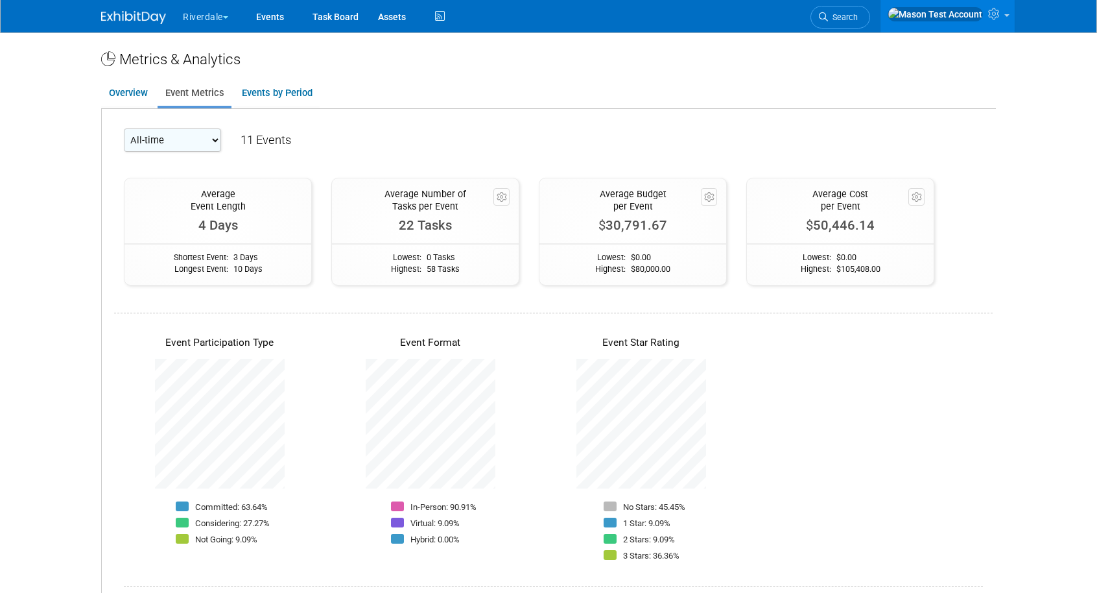
click at [180, 145] on select "All-time 2025 2024 2023 2022 2020 2010" at bounding box center [172, 139] width 97 height 23
select select "2025"
click at [124, 128] on select "All-time 2025 2024 2023 2022 2020 2010" at bounding box center [172, 139] width 97 height 23
click at [269, 102] on link "Events by Period" at bounding box center [277, 92] width 86 height 25
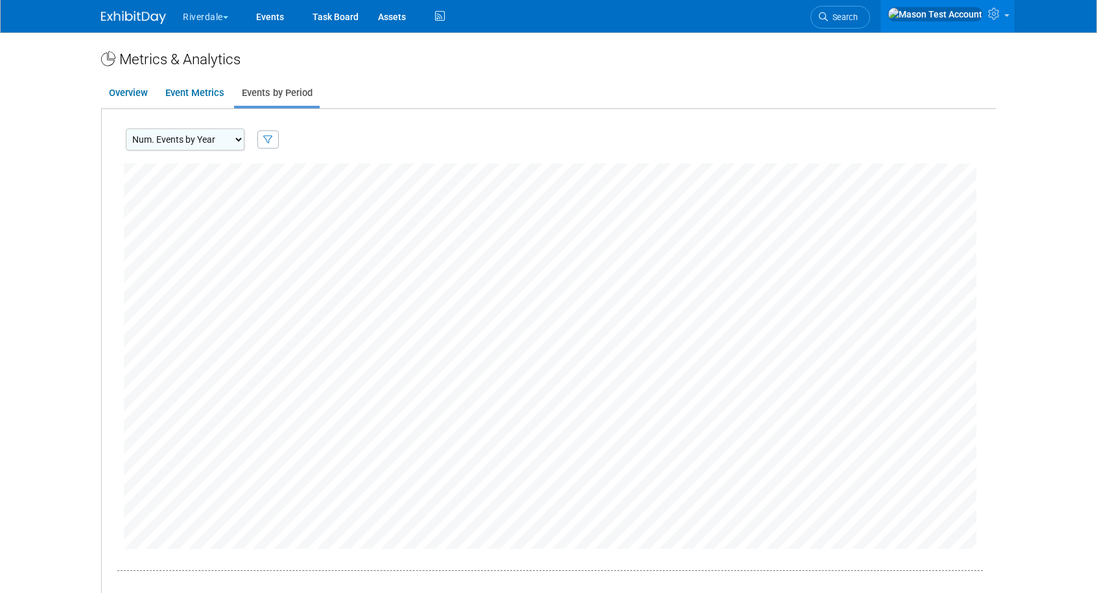
click at [217, 142] on select "Num. Events by Year Num. Events by Quarter Num. Events by Month" at bounding box center [185, 139] width 119 height 22
select select "EventsByQuarter"
click at [126, 128] on select "Num. Events by Year Num. Events by Quarter Num. Events by Month" at bounding box center [185, 139] width 119 height 22
click at [999, 19] on icon at bounding box center [995, 14] width 15 height 12
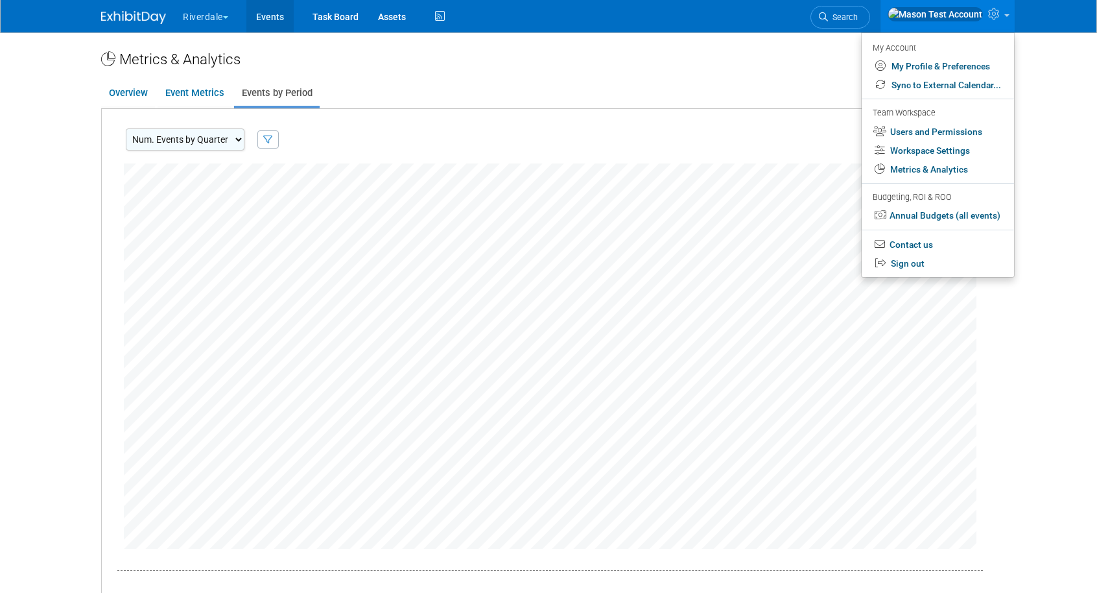
click at [262, 22] on link "Events" at bounding box center [269, 16] width 47 height 32
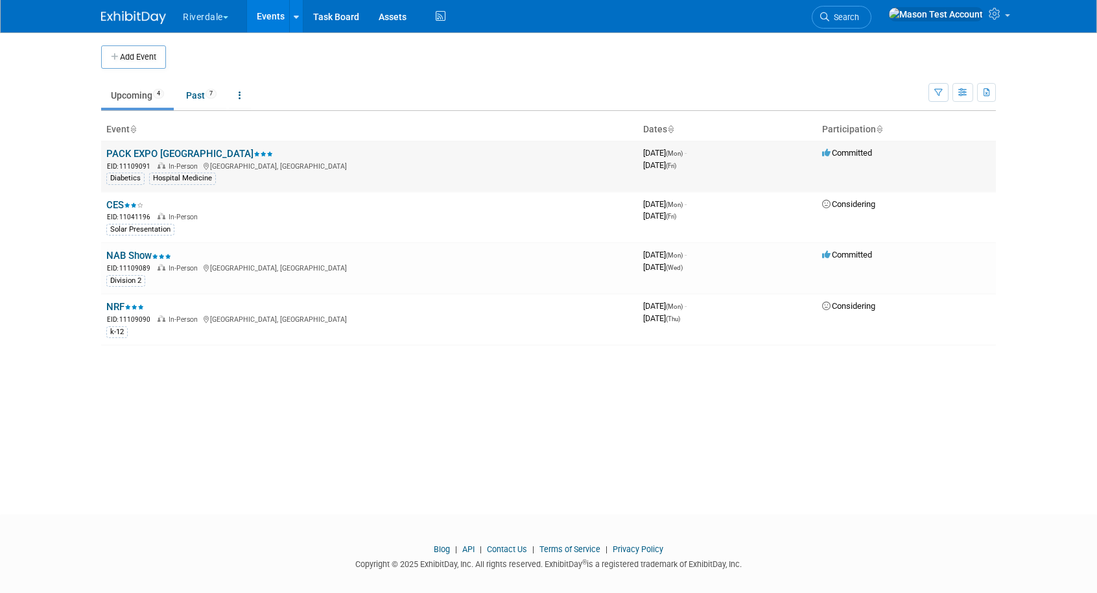
click at [149, 154] on link "PACK EXPO [GEOGRAPHIC_DATA]" at bounding box center [189, 154] width 167 height 12
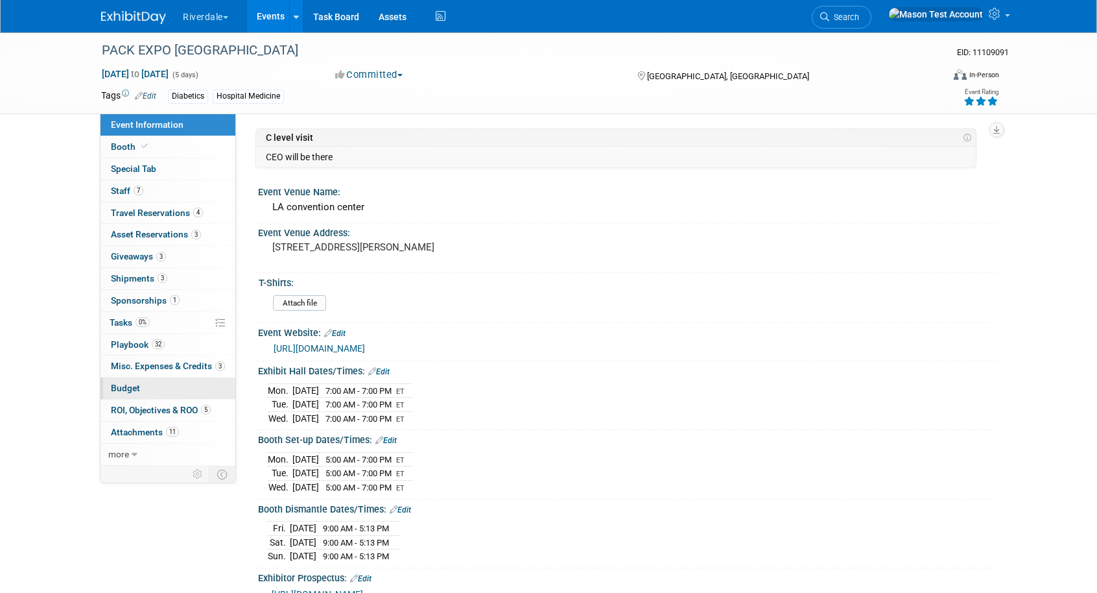
click at [134, 387] on span "Budget" at bounding box center [125, 388] width 29 height 10
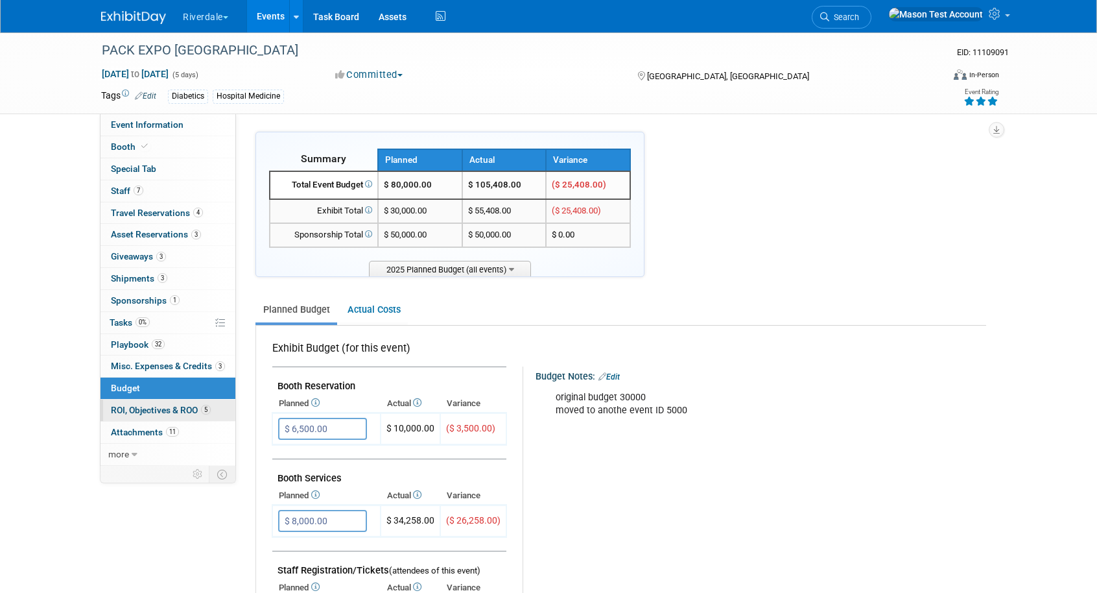
click at [158, 409] on span "ROI, Objectives & ROO 5" at bounding box center [161, 410] width 100 height 10
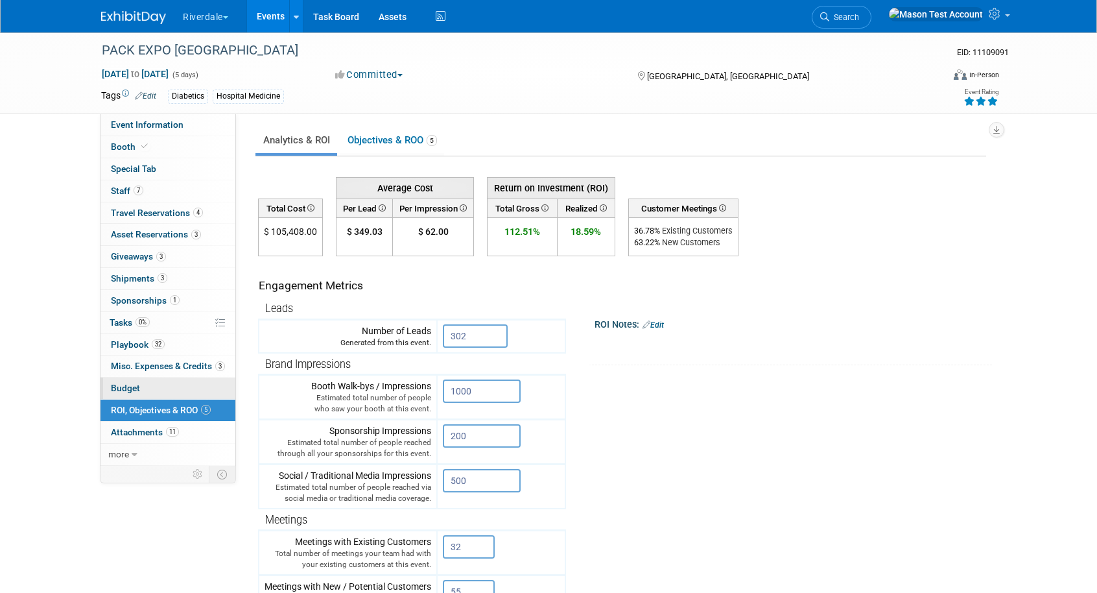
click at [136, 388] on span "Budget" at bounding box center [125, 388] width 29 height 10
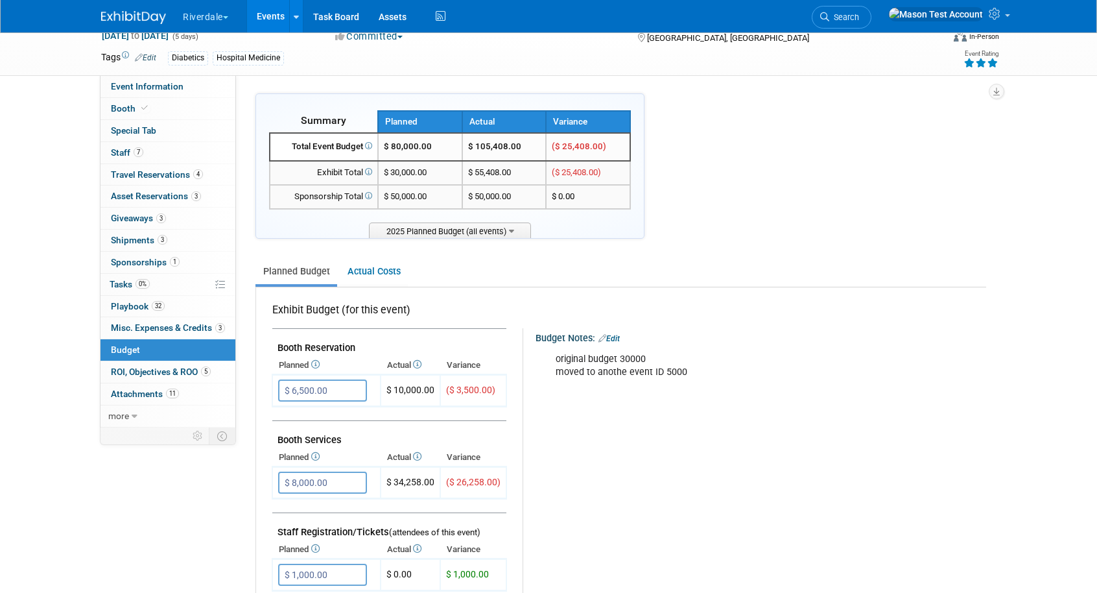
scroll to position [21, 0]
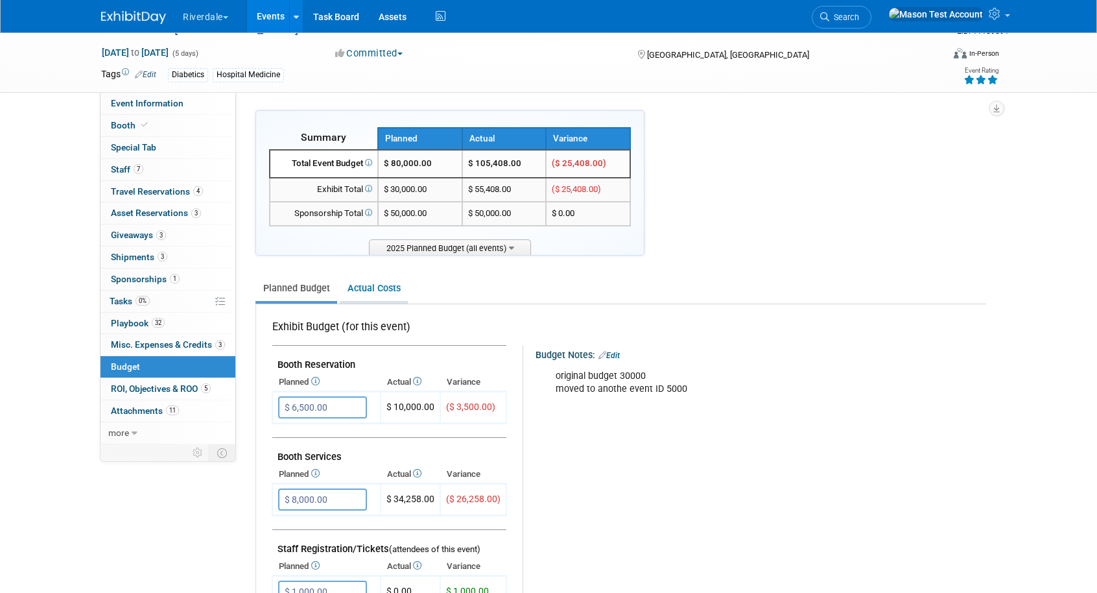
click at [369, 291] on link "Actual Costs" at bounding box center [374, 288] width 68 height 24
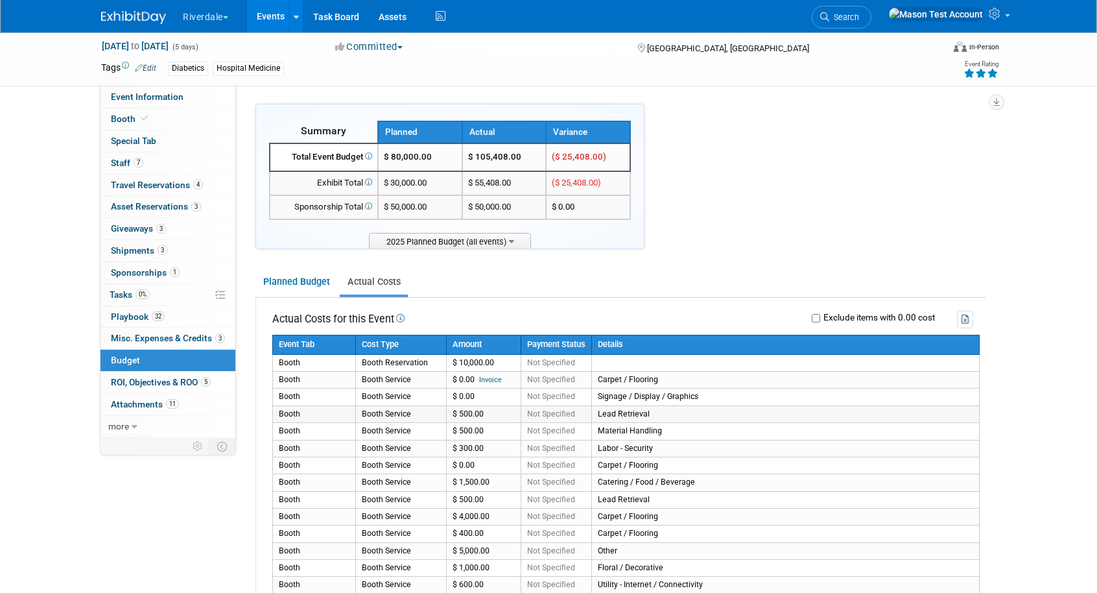
scroll to position [0, 0]
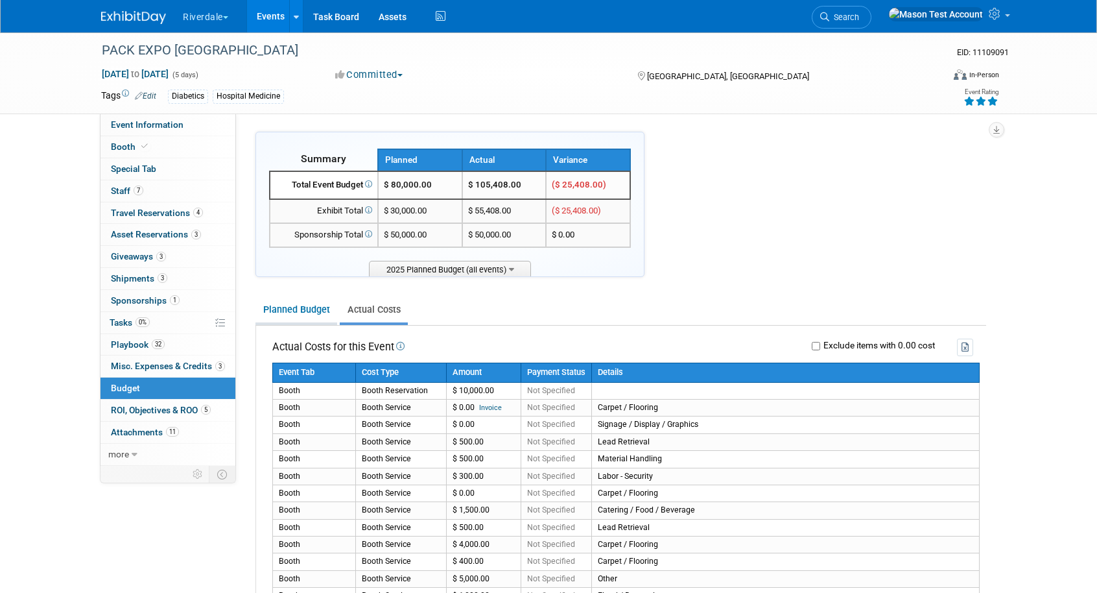
click at [285, 300] on link "Planned Budget" at bounding box center [297, 310] width 82 height 24
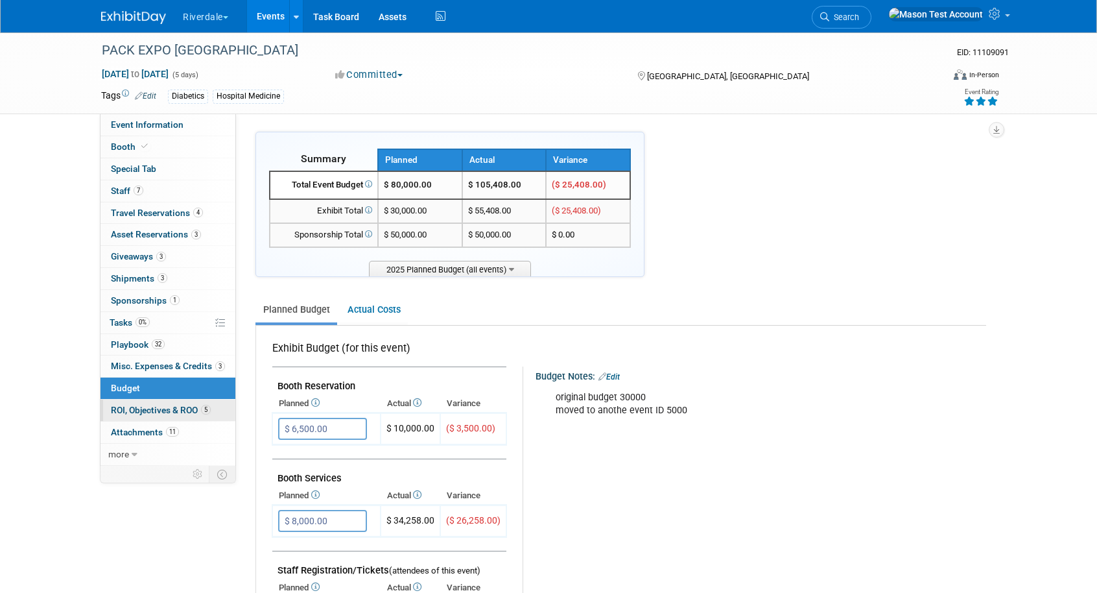
click at [155, 403] on link "5 ROI, Objectives & ROO 5" at bounding box center [168, 409] width 135 height 21
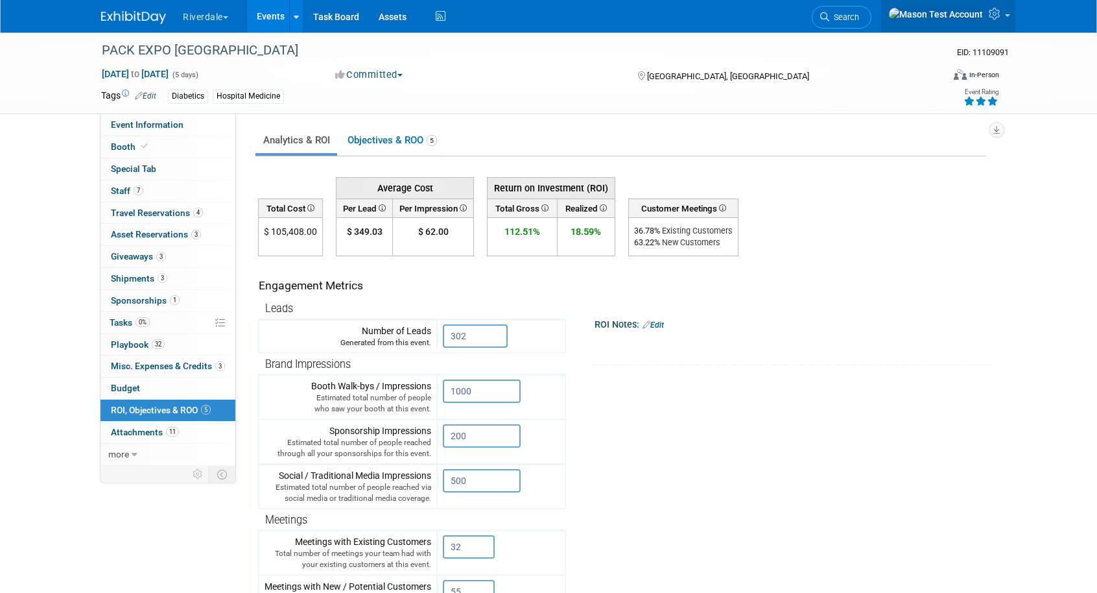
click at [995, 13] on icon at bounding box center [996, 14] width 15 height 12
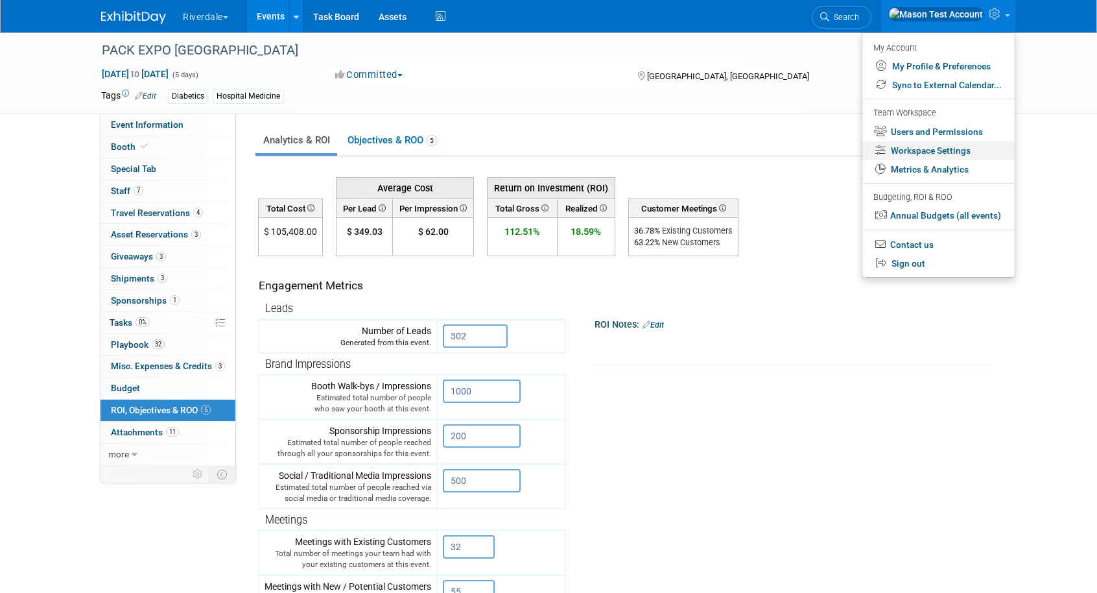
click at [924, 157] on link "Workspace Settings" at bounding box center [939, 150] width 152 height 19
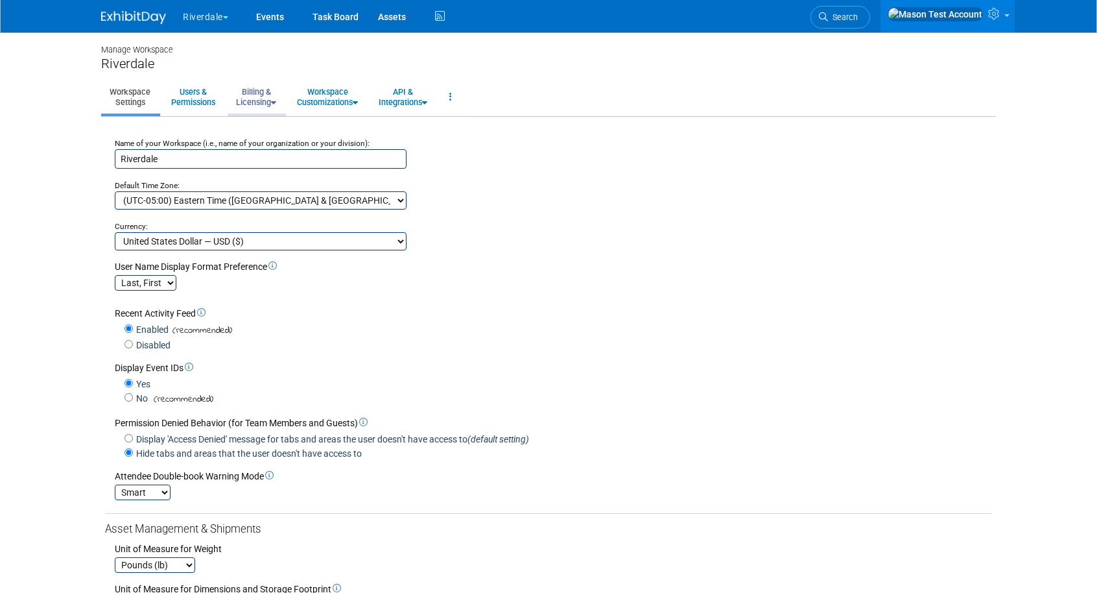
click at [257, 91] on link "Billing & Licensing" at bounding box center [256, 97] width 57 height 32
click at [331, 92] on link "Workspace Customizations" at bounding box center [328, 97] width 78 height 32
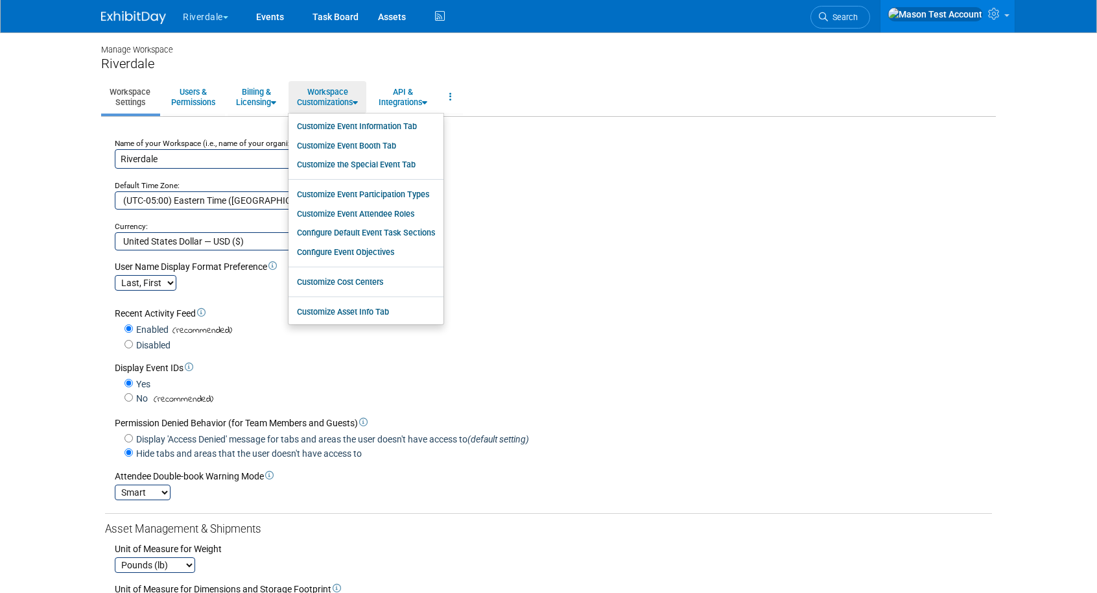
click at [202, 19] on button "Riverdale" at bounding box center [213, 14] width 63 height 29
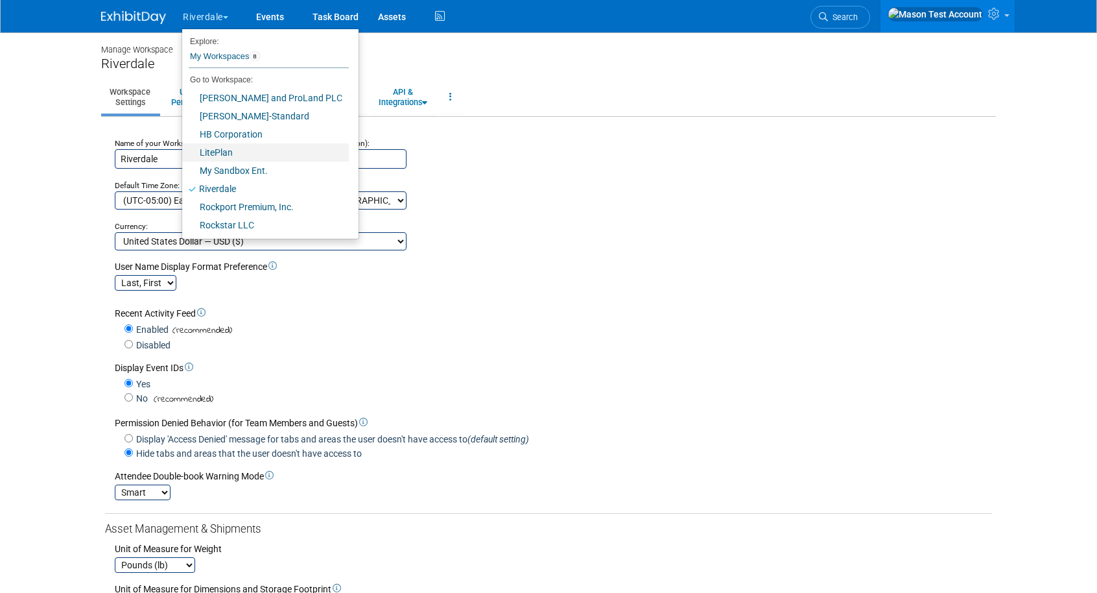
click at [232, 149] on link "LitePlan" at bounding box center [265, 152] width 167 height 18
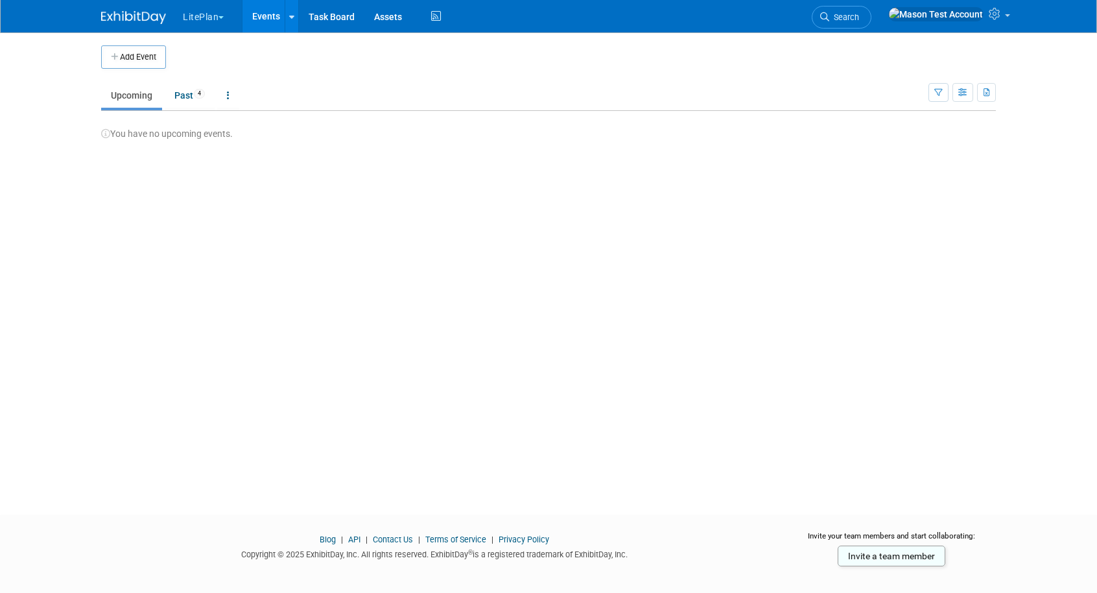
click at [215, 13] on button "LitePlan" at bounding box center [211, 14] width 58 height 29
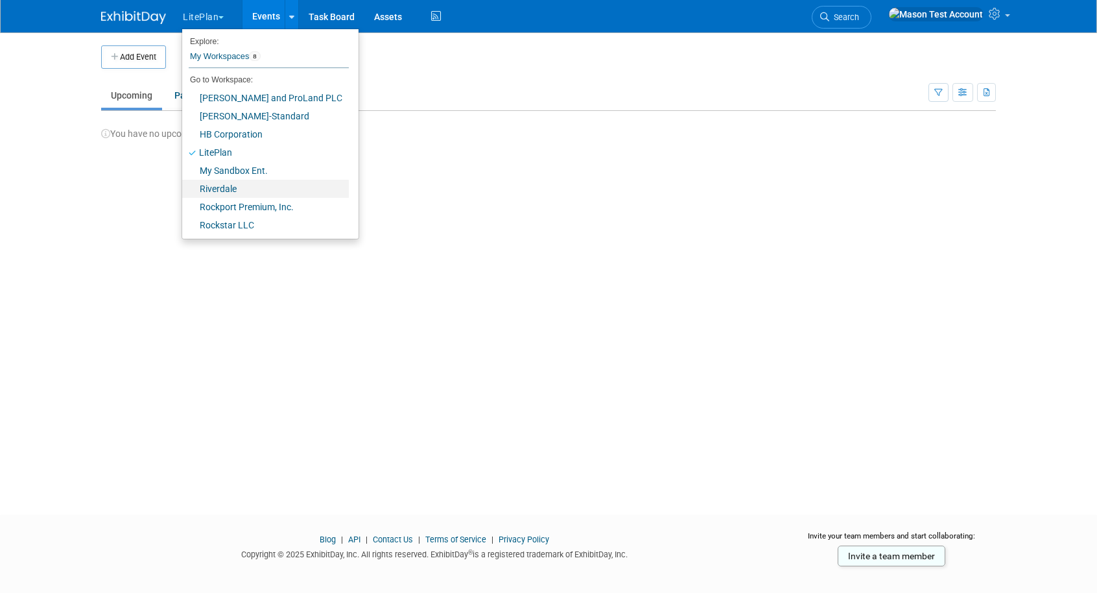
click at [239, 187] on link "Riverdale" at bounding box center [265, 189] width 167 height 18
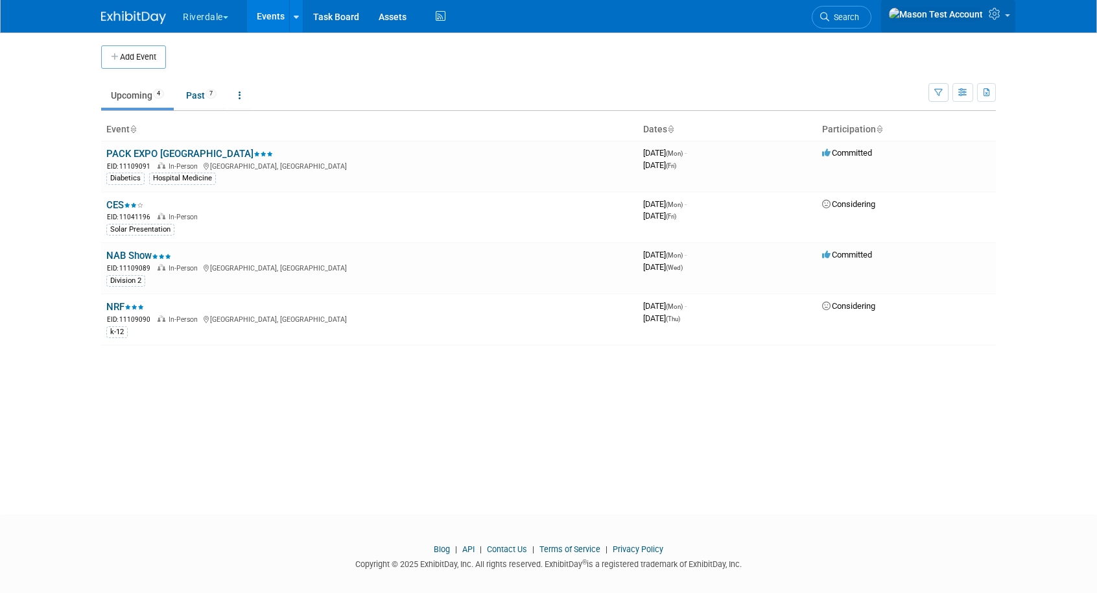
click at [993, 15] on icon at bounding box center [996, 14] width 15 height 12
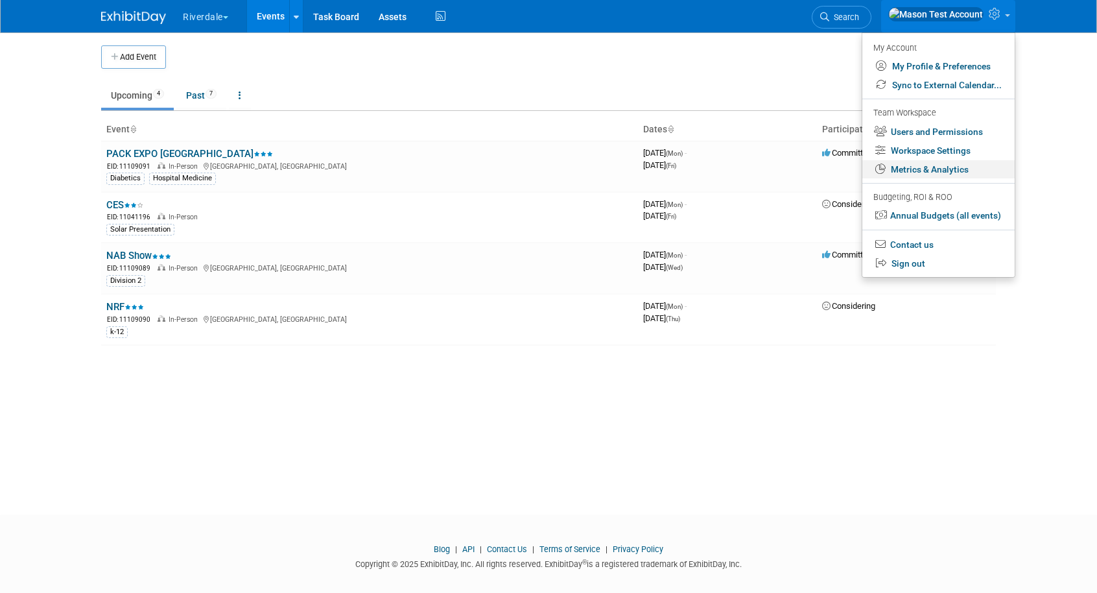
click at [956, 162] on link "Metrics & Analytics" at bounding box center [939, 169] width 152 height 19
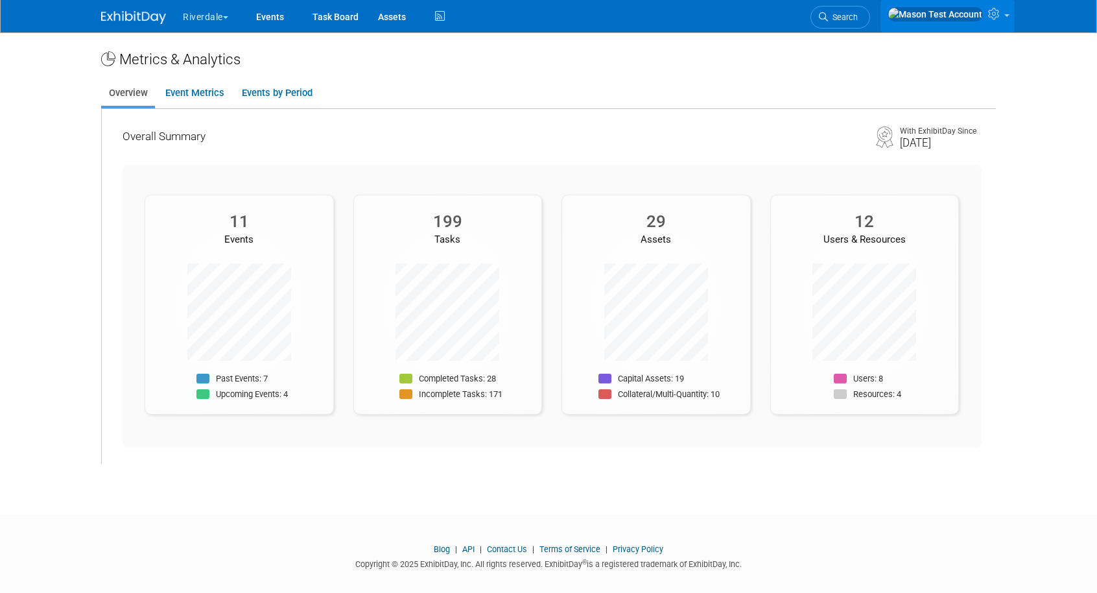
click at [976, 19] on img at bounding box center [935, 14] width 95 height 14
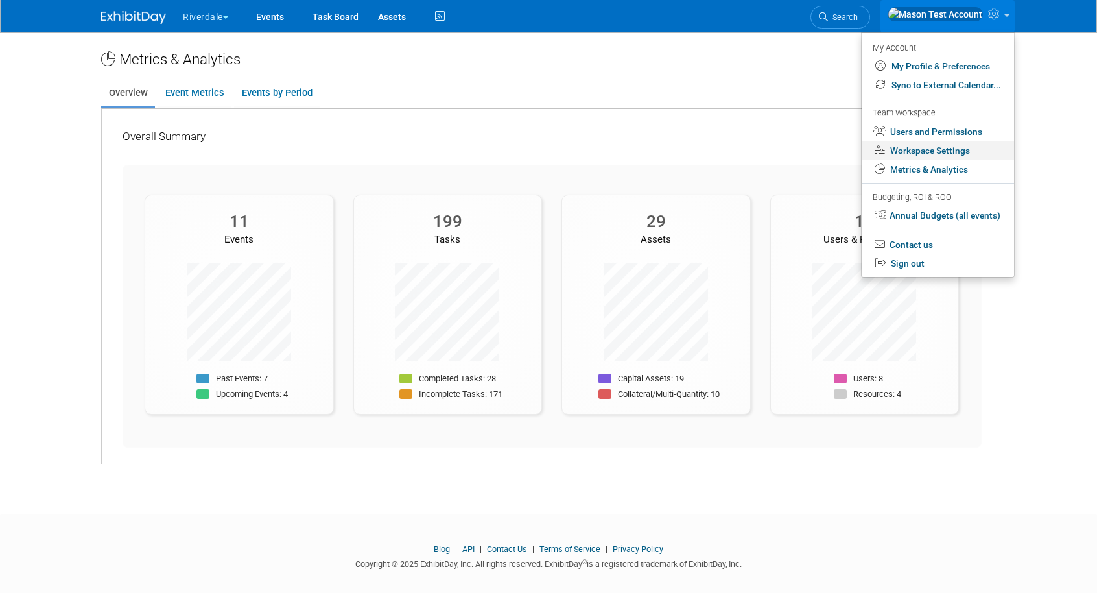
click at [923, 152] on link "Workspace Settings" at bounding box center [938, 150] width 152 height 19
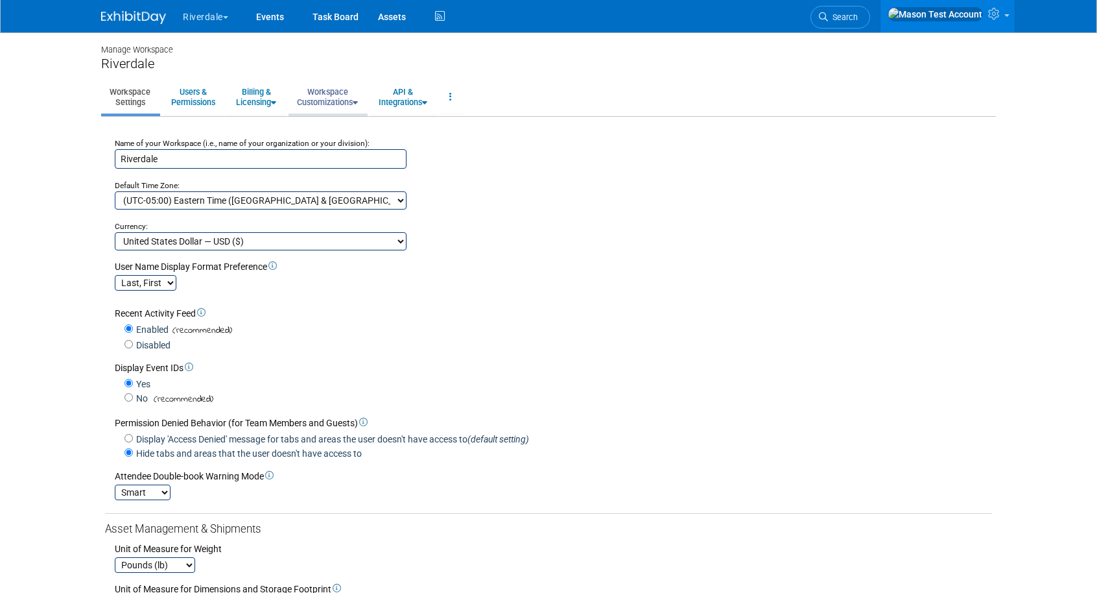
click at [331, 97] on link "Workspace Customizations" at bounding box center [328, 97] width 78 height 32
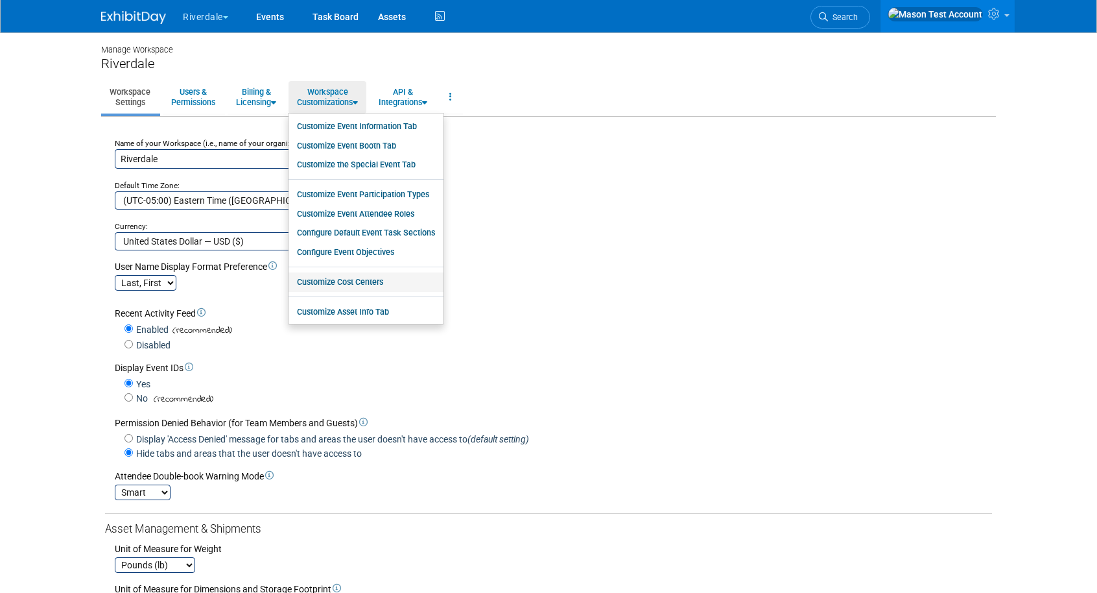
click at [362, 283] on link "Customize Cost Centers" at bounding box center [366, 281] width 155 height 19
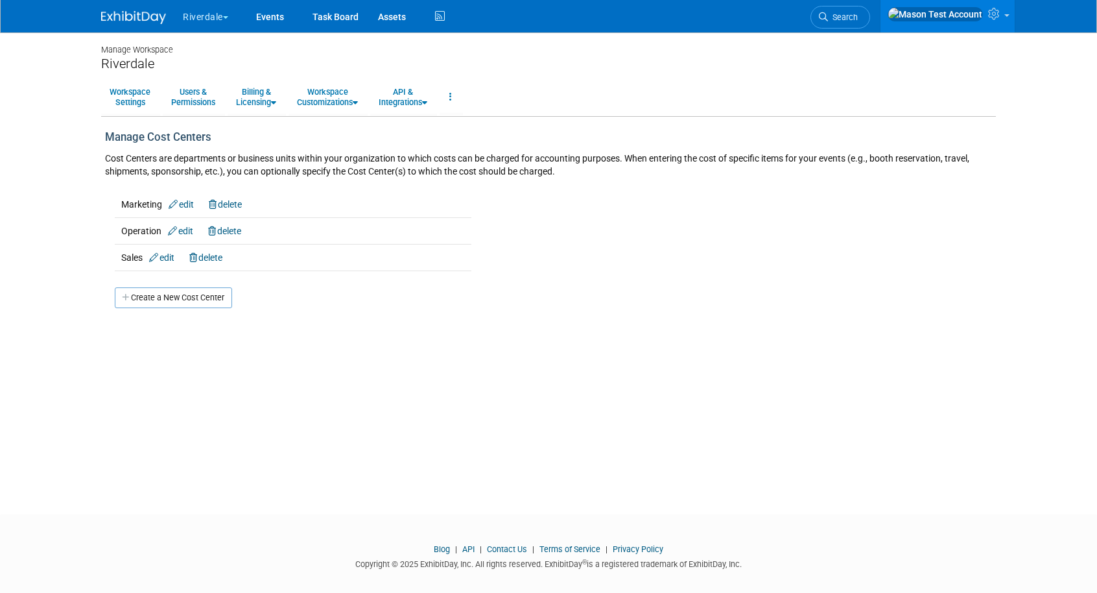
click at [217, 17] on button "Riverdale" at bounding box center [213, 14] width 63 height 29
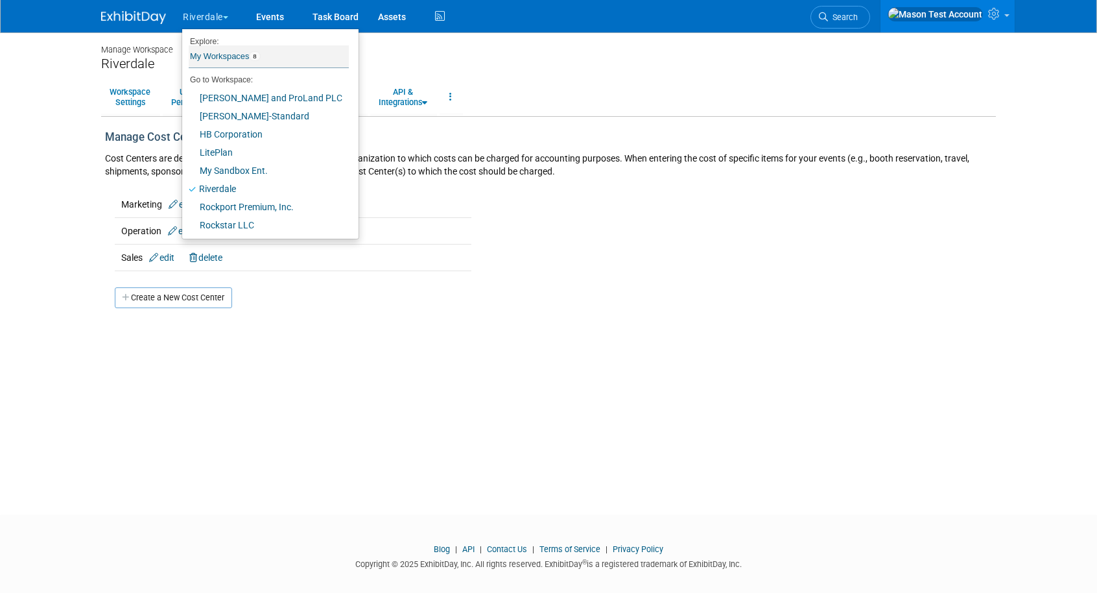
click at [213, 58] on link "My Workspaces 8" at bounding box center [269, 56] width 160 height 22
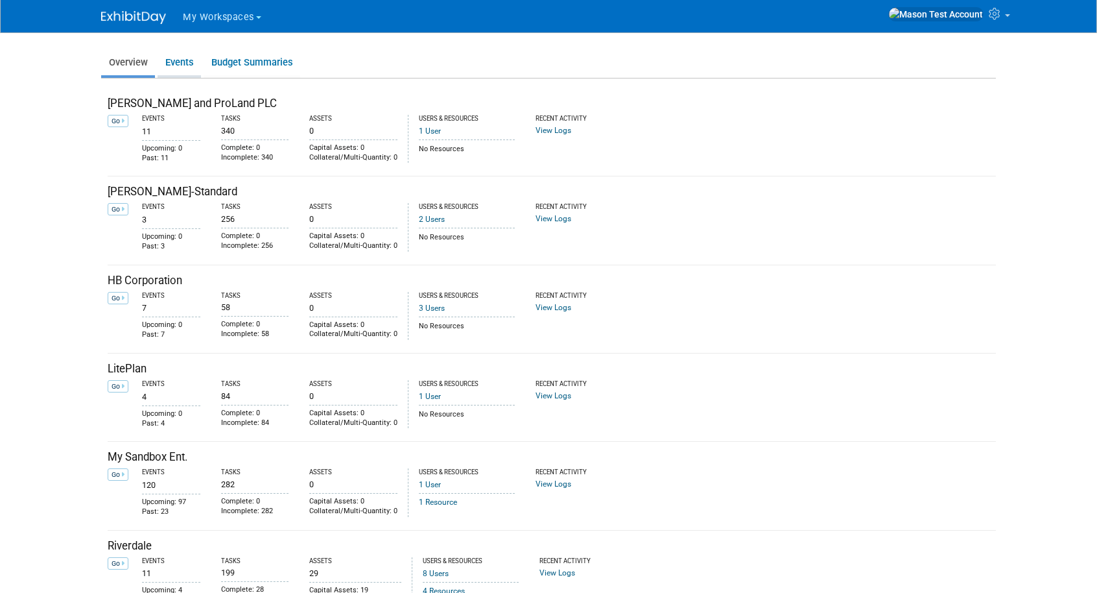
click at [185, 61] on link "Events" at bounding box center [179, 62] width 43 height 25
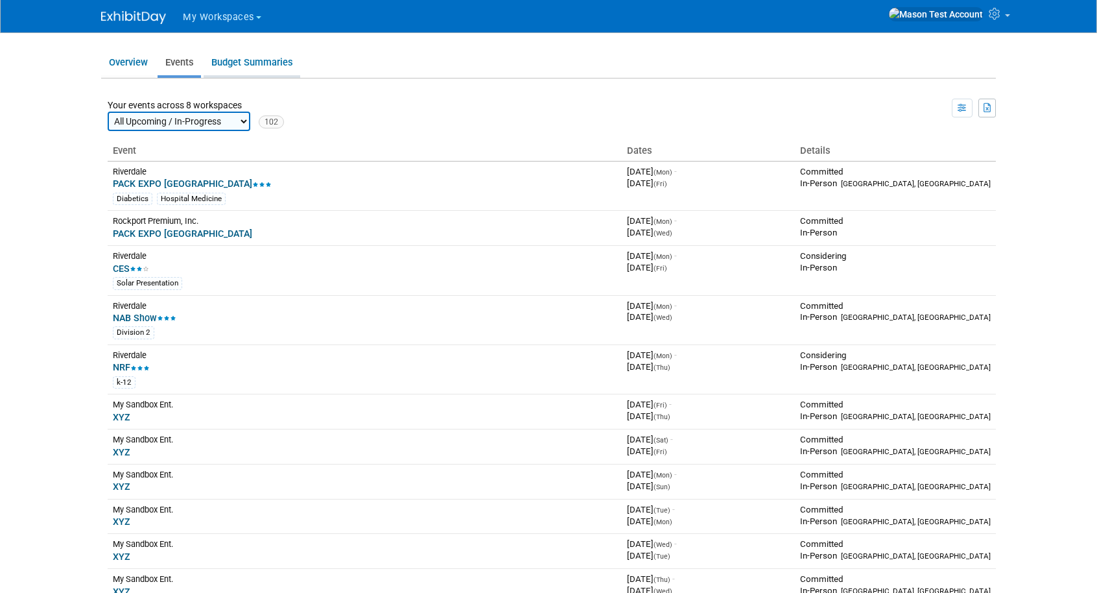
click at [250, 62] on link "Budget Summaries" at bounding box center [252, 62] width 97 height 25
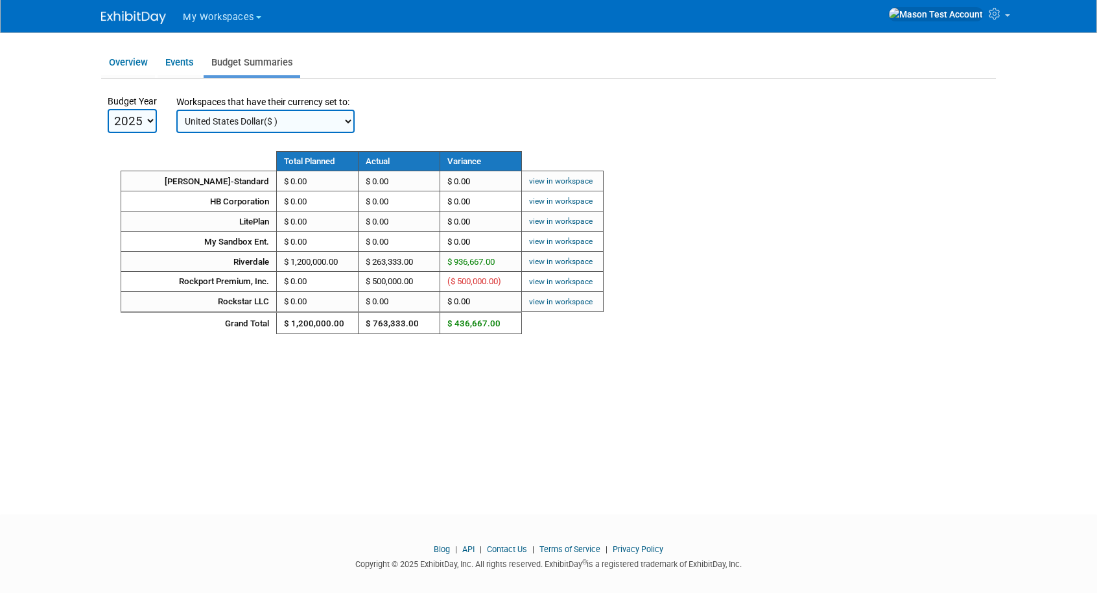
click at [303, 119] on select "Euro(€ ) United States Dollar($ )" at bounding box center [265, 121] width 178 height 23
click at [176, 110] on select "Euro(€ ) United States Dollar($ )" at bounding box center [265, 121] width 178 height 23
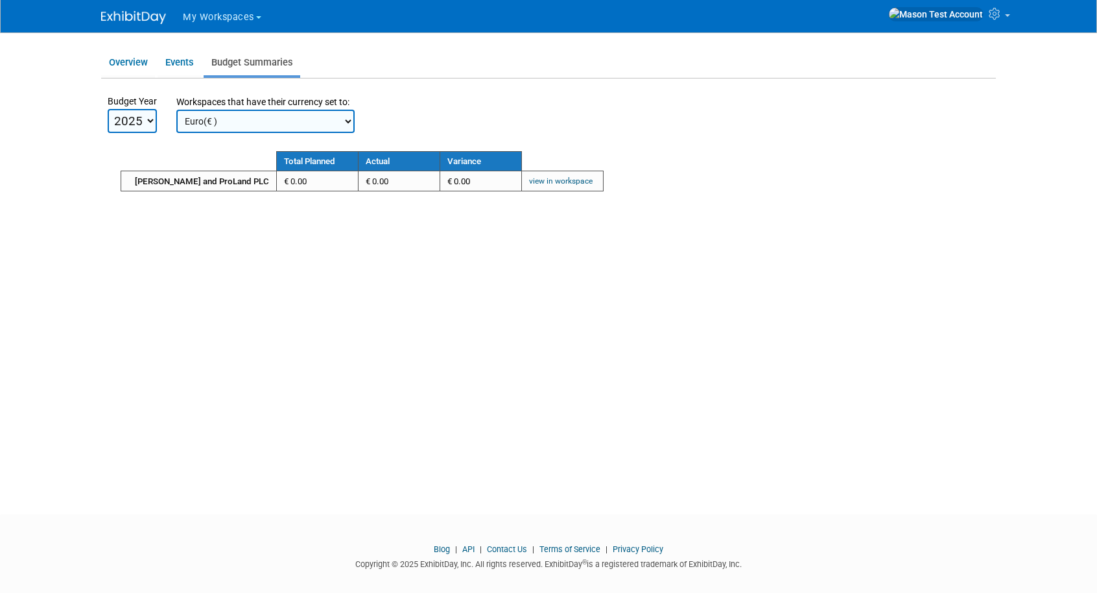
click at [307, 118] on select "Euro(€ ) United States Dollar($ )" at bounding box center [265, 121] width 178 height 23
select select "1"
click at [176, 110] on select "Euro(€ ) United States Dollar($ )" at bounding box center [265, 121] width 178 height 23
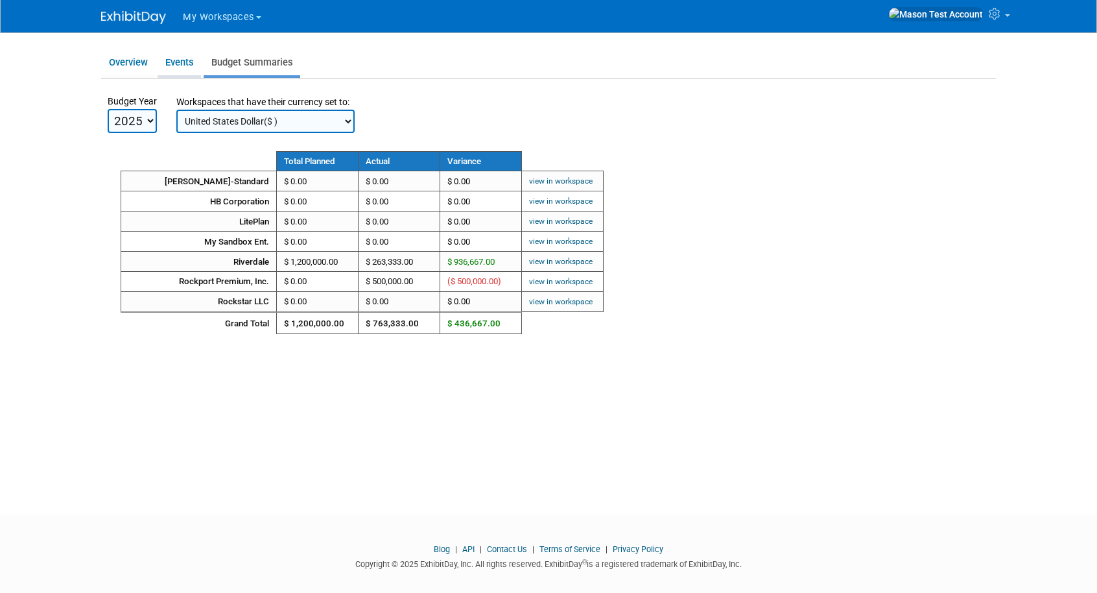
click at [186, 63] on link "Events" at bounding box center [179, 62] width 43 height 25
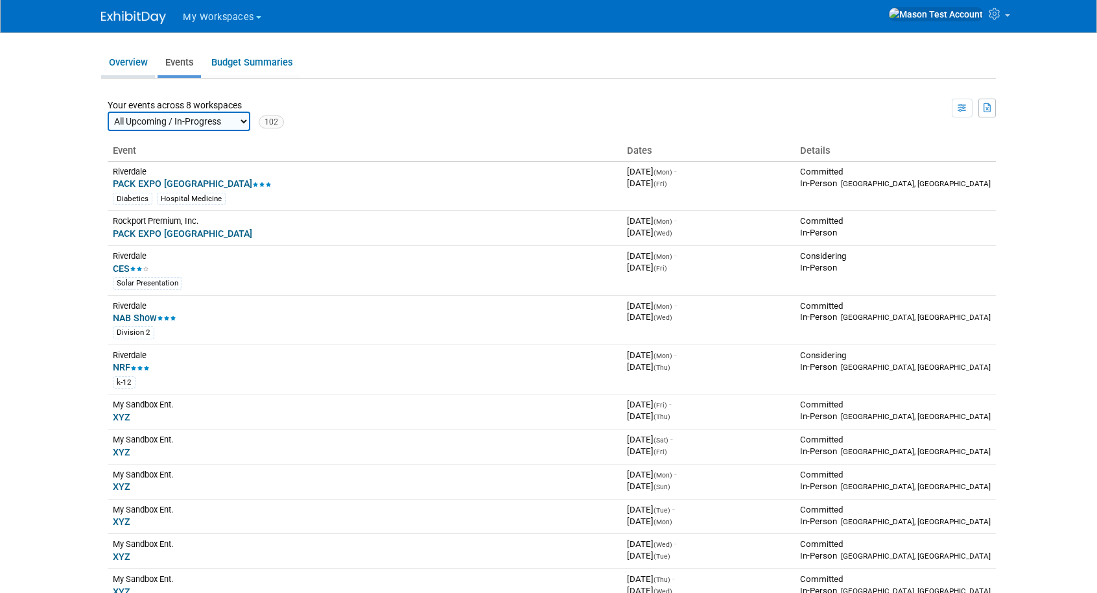
click at [136, 65] on link "Overview" at bounding box center [128, 62] width 54 height 25
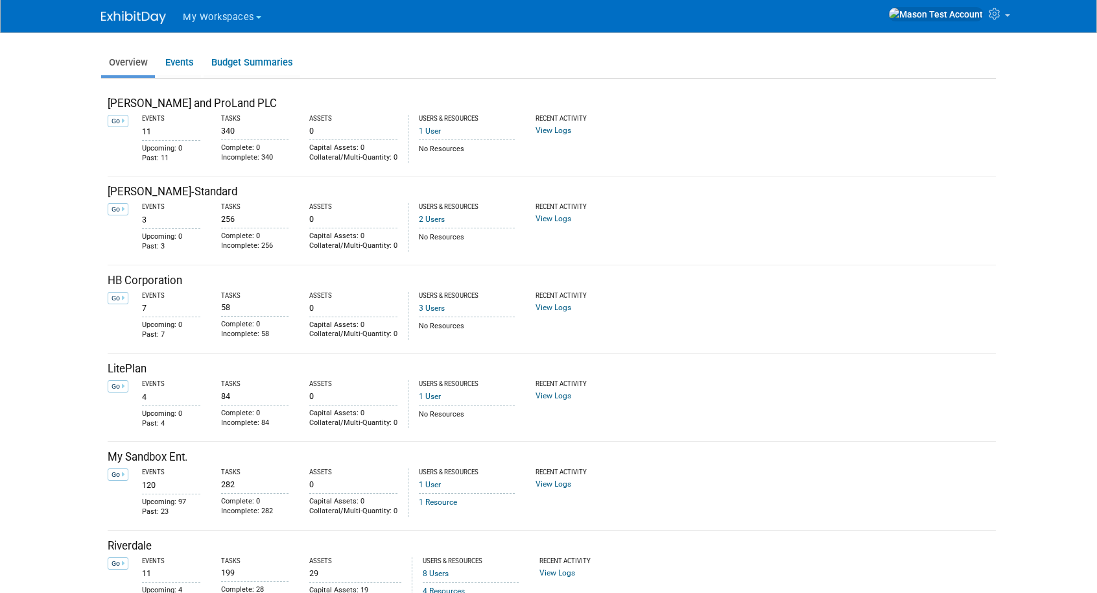
click at [243, 16] on span "My Workspaces" at bounding box center [218, 17] width 71 height 11
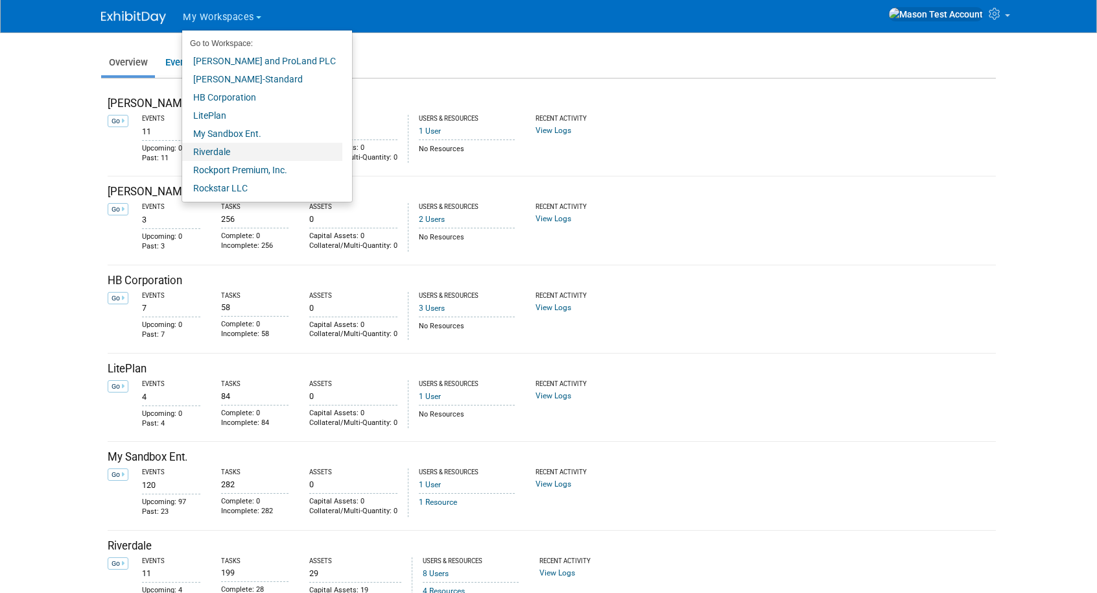
click at [227, 152] on link "Riverdale" at bounding box center [262, 152] width 160 height 18
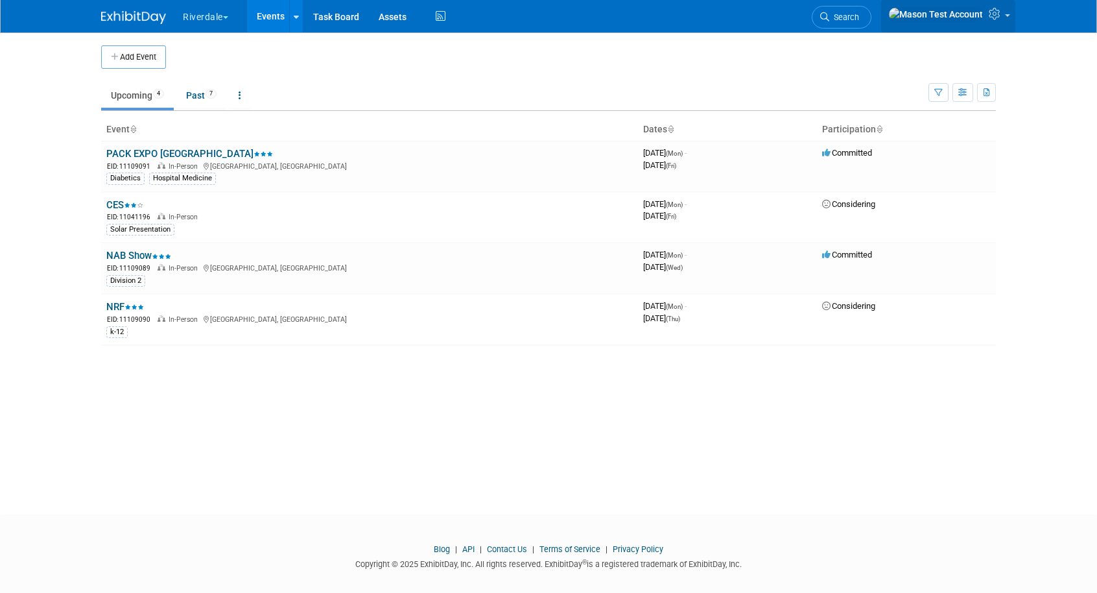
click at [998, 25] on link at bounding box center [948, 16] width 134 height 32
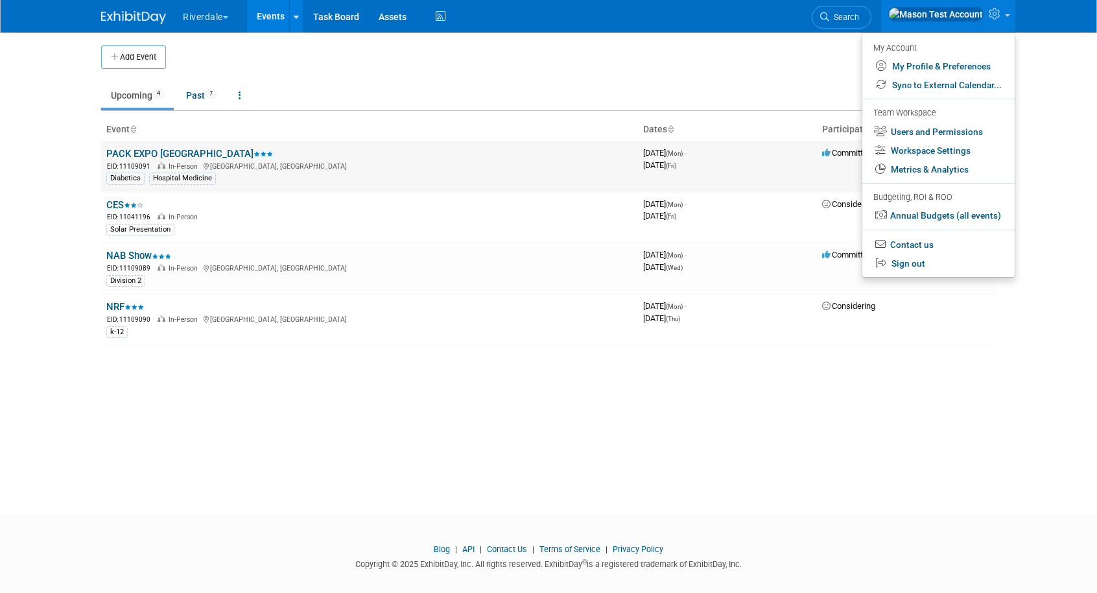
click at [192, 149] on link "PACK EXPO [GEOGRAPHIC_DATA]" at bounding box center [189, 154] width 167 height 12
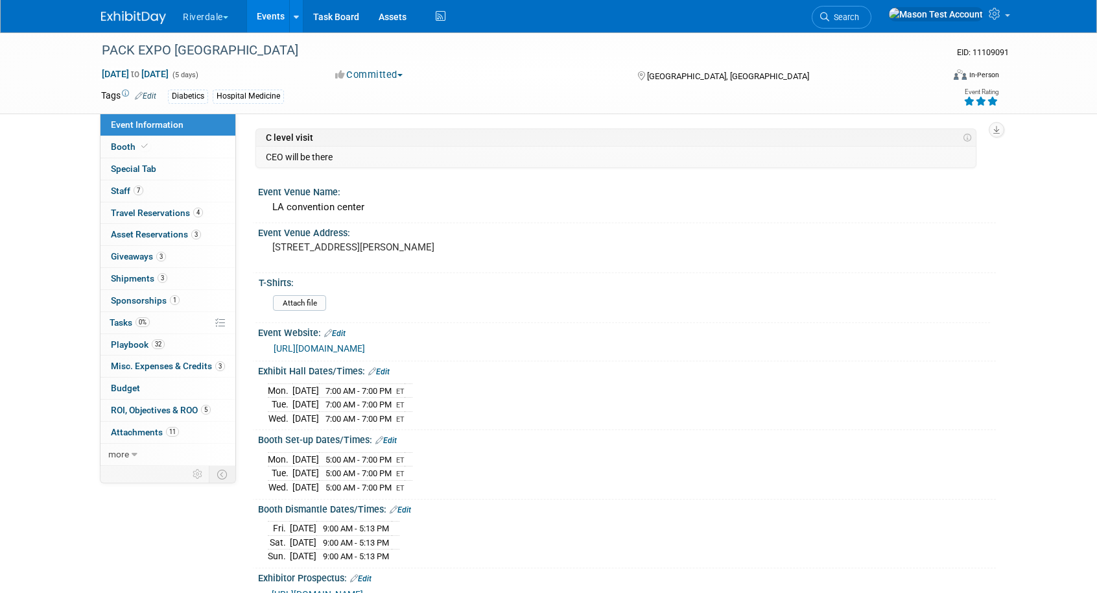
click at [149, 96] on link "Edit" at bounding box center [145, 95] width 21 height 9
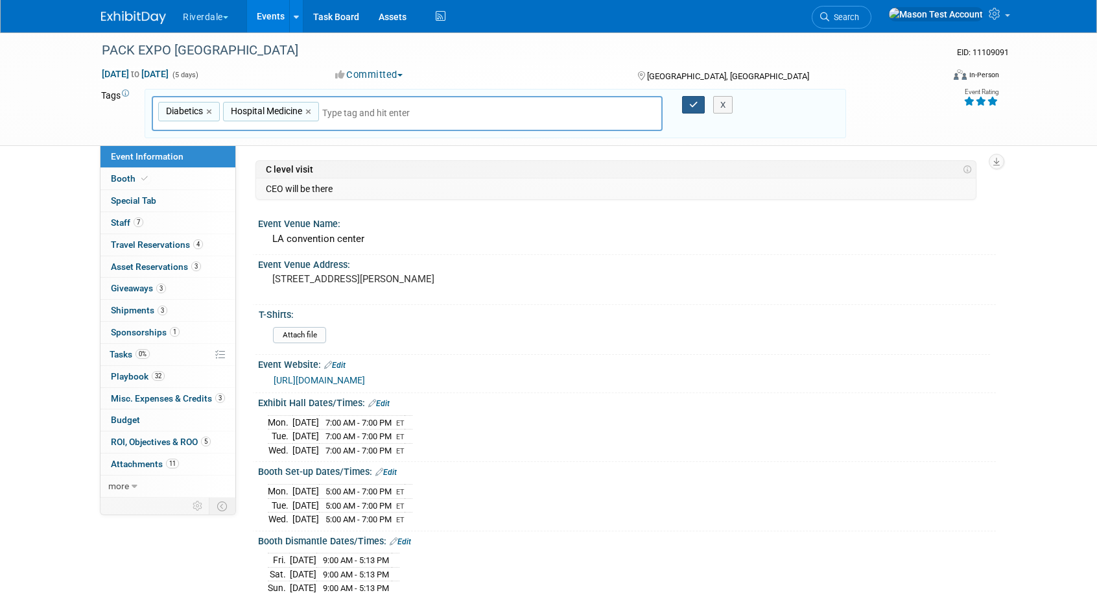
click at [691, 106] on icon "button" at bounding box center [693, 105] width 9 height 8
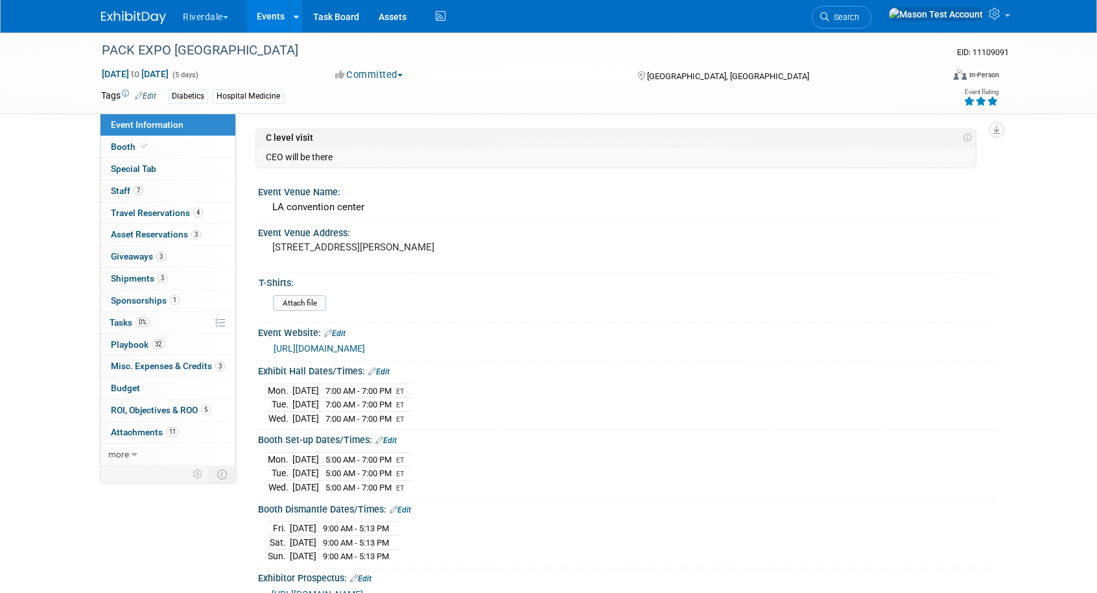
click at [268, 19] on link "Events" at bounding box center [270, 16] width 47 height 32
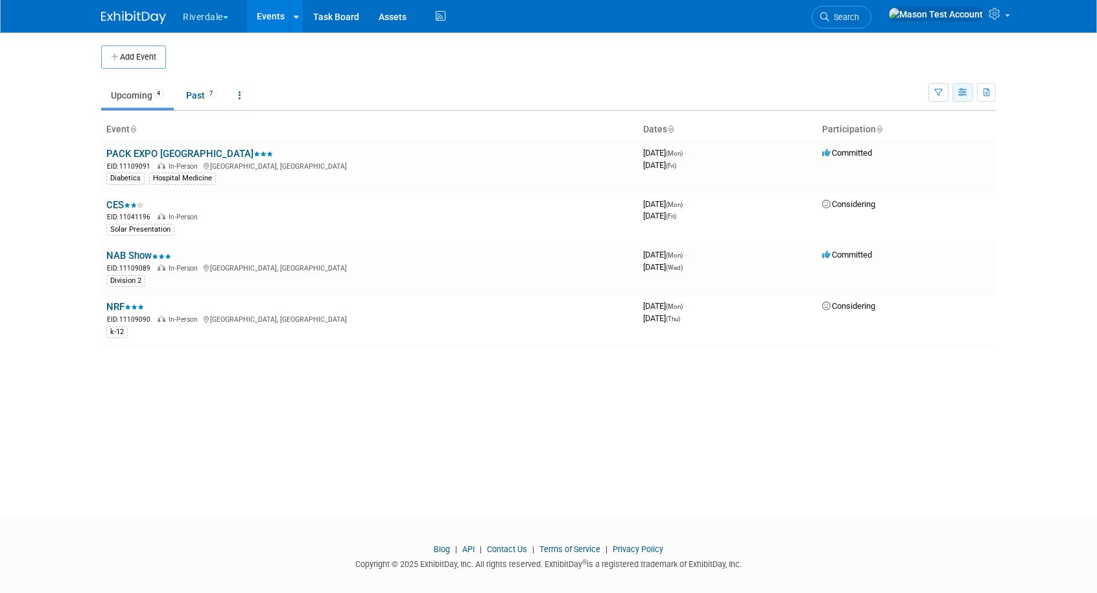
click at [968, 93] on button "button" at bounding box center [963, 92] width 21 height 19
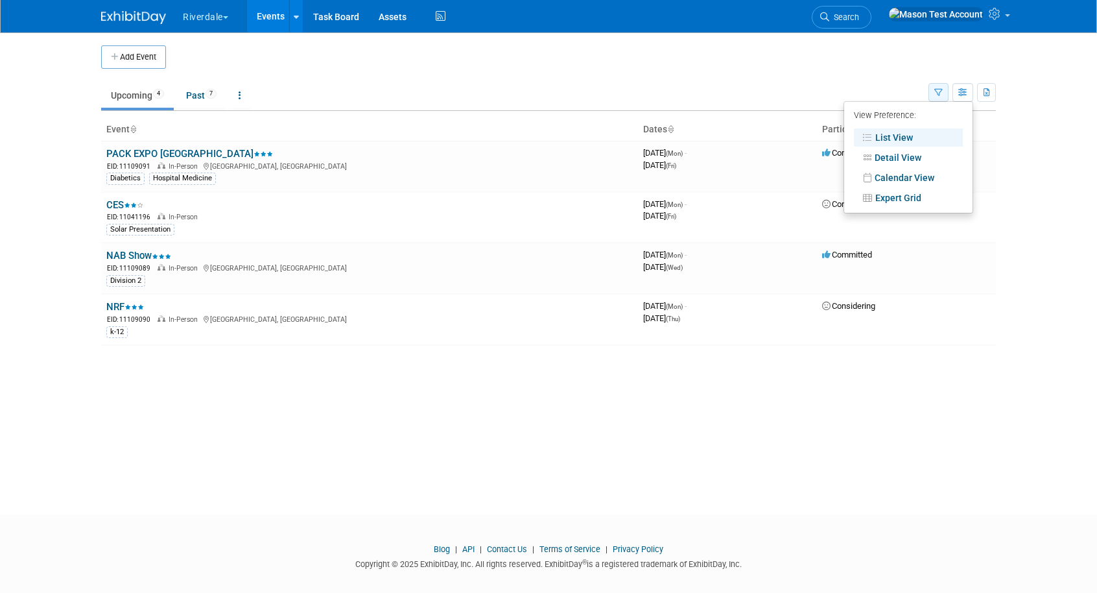
click at [929, 90] on button "button" at bounding box center [939, 92] width 20 height 19
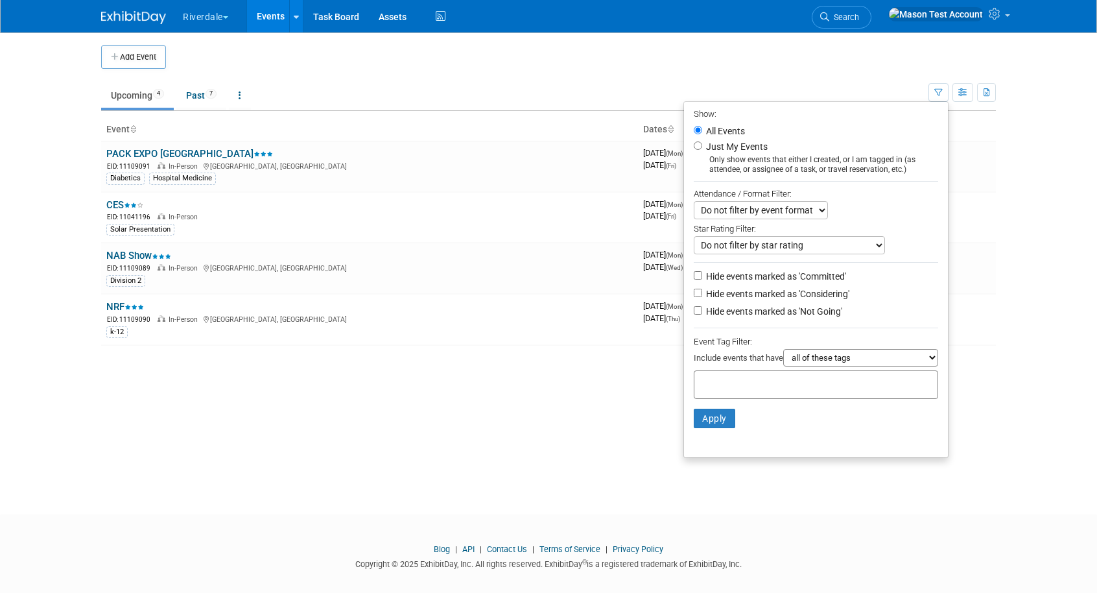
click at [785, 384] on input "text" at bounding box center [752, 382] width 104 height 13
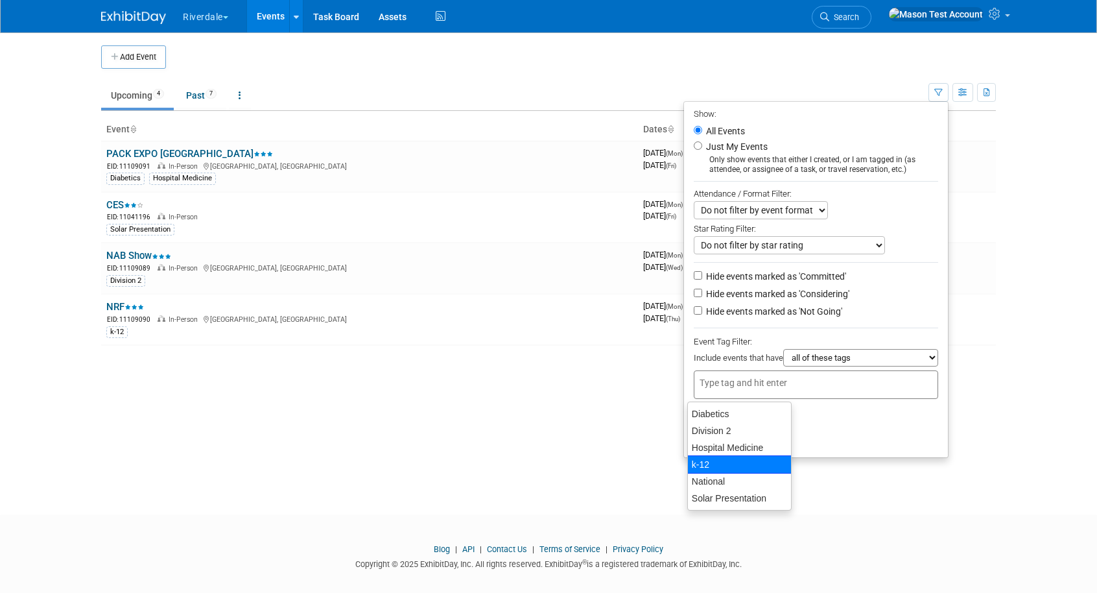
click at [745, 464] on div "k-12" at bounding box center [739, 464] width 104 height 18
type input "k-12"
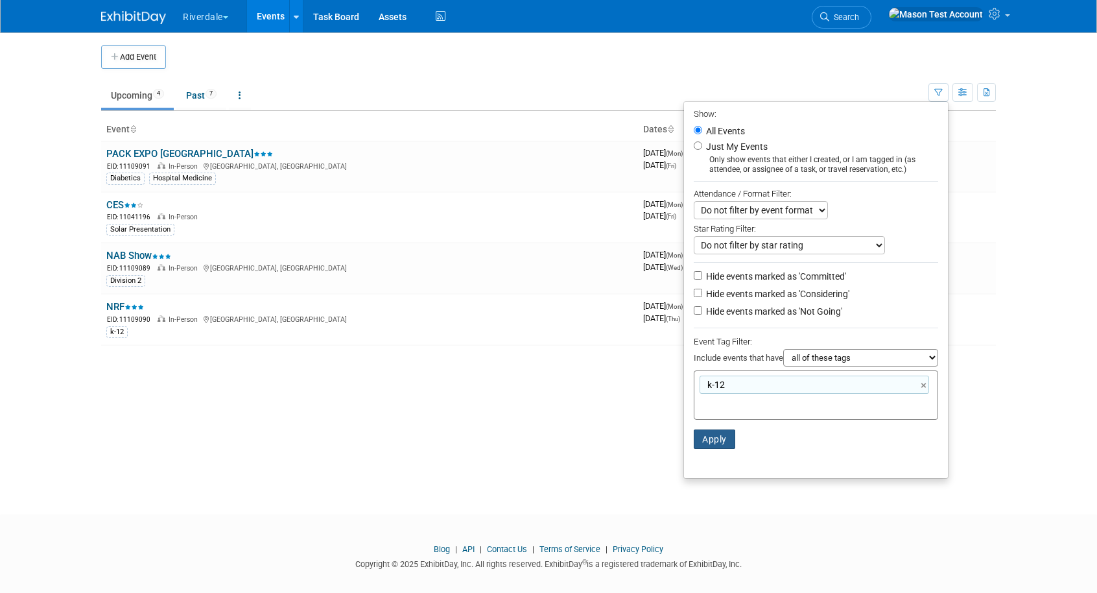
click at [711, 446] on button "Apply" at bounding box center [715, 438] width 42 height 19
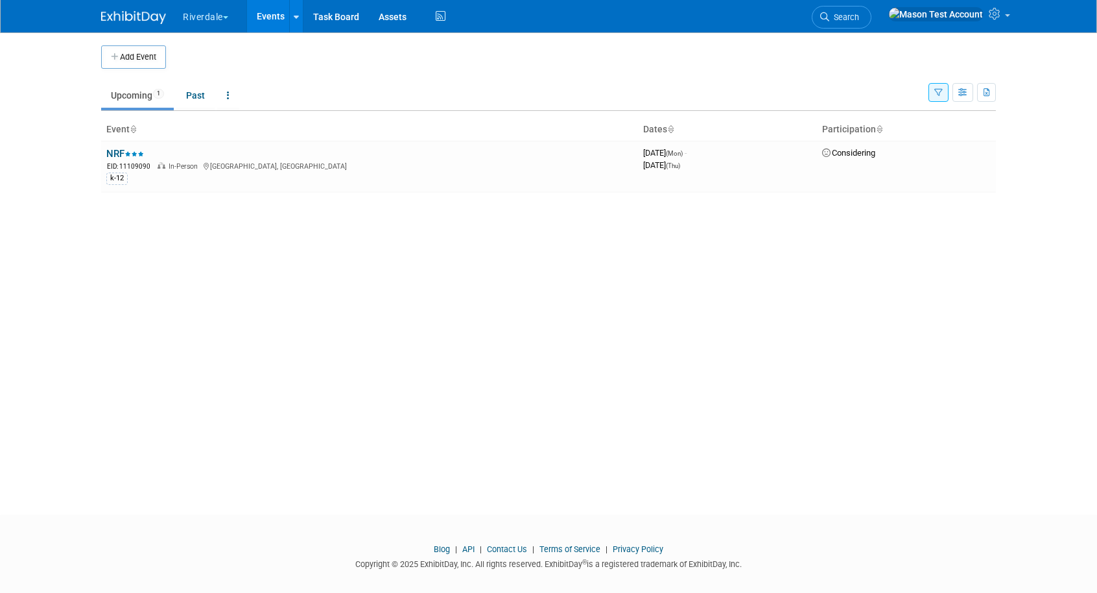
click at [938, 93] on icon "button" at bounding box center [939, 93] width 8 height 8
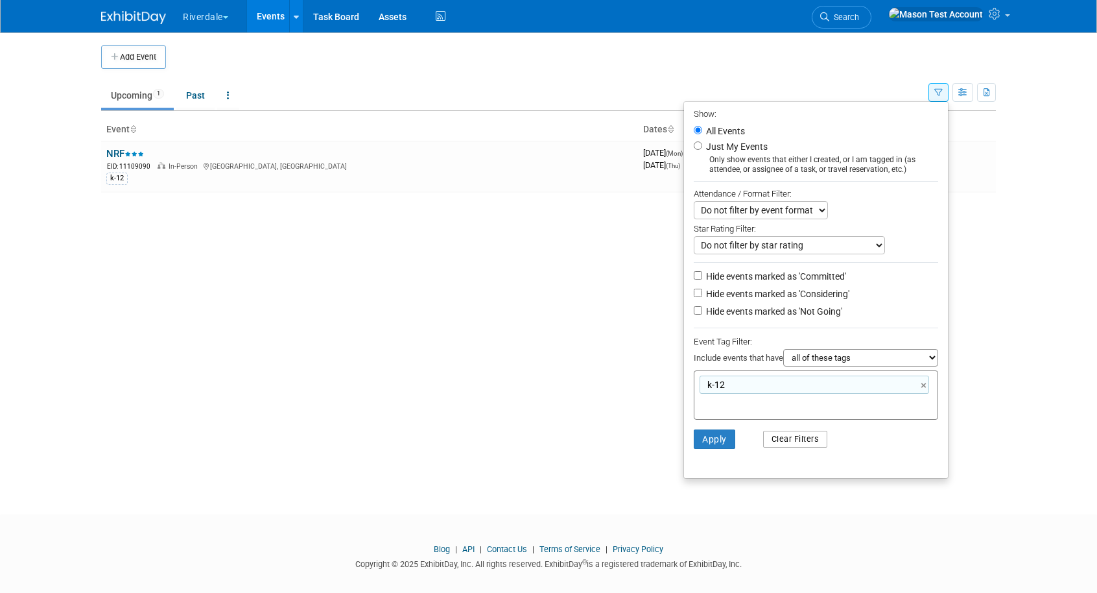
click at [772, 437] on button "Clear Filters" at bounding box center [795, 439] width 65 height 17
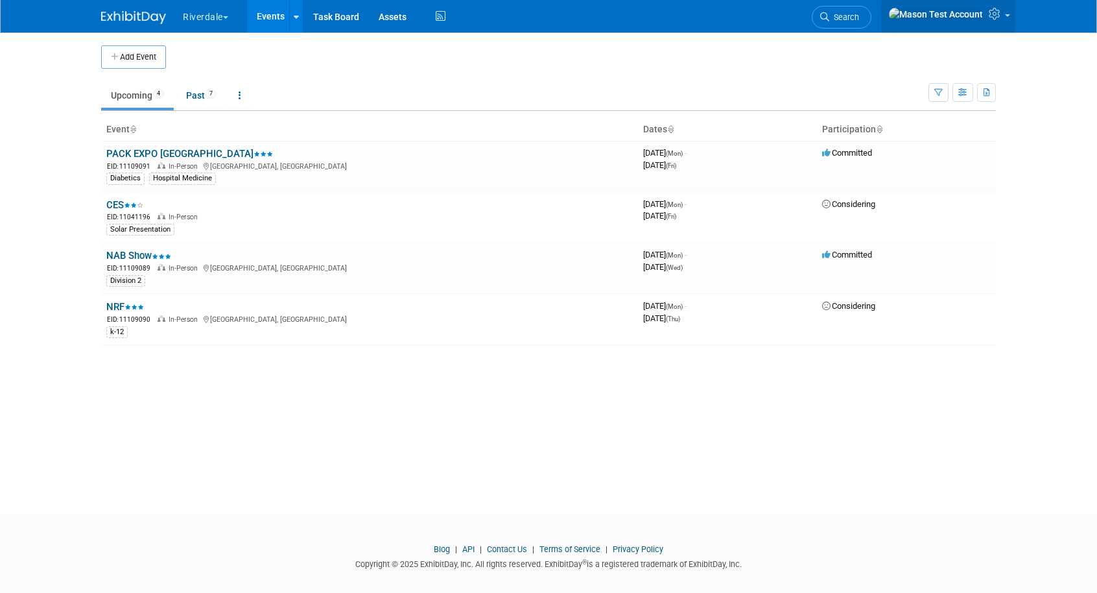
click at [992, 18] on icon at bounding box center [996, 14] width 15 height 12
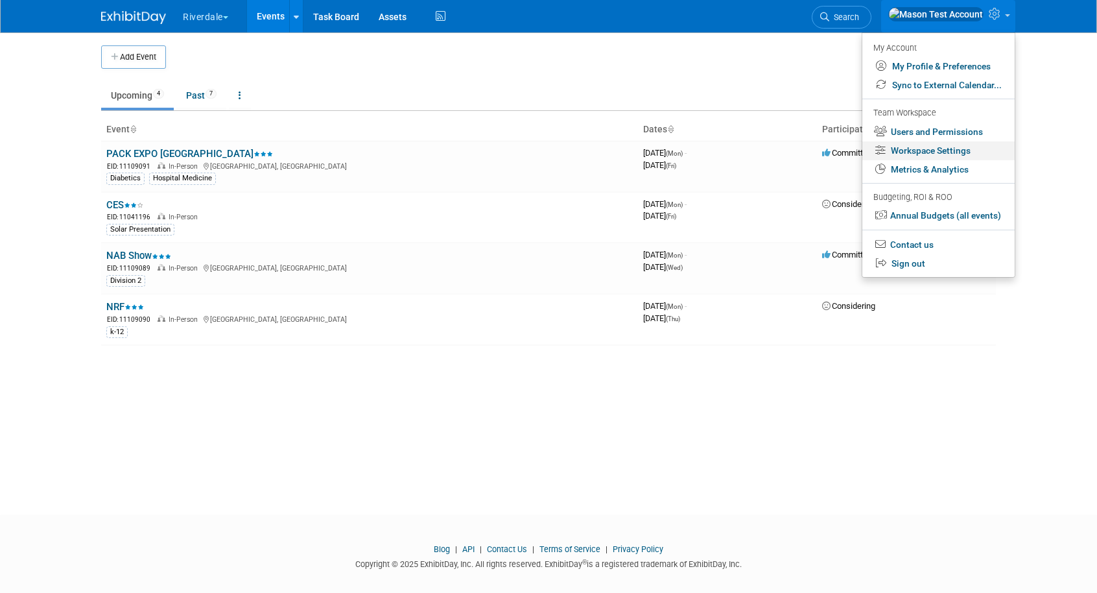
click at [927, 147] on link "Workspace Settings" at bounding box center [939, 150] width 152 height 19
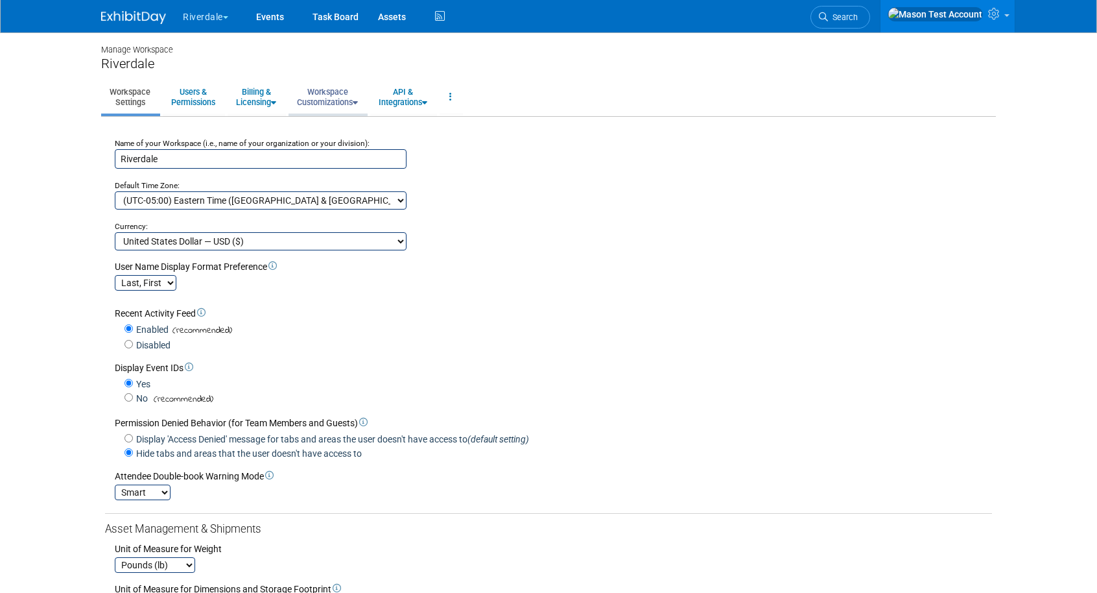
click at [337, 95] on link "Workspace Customizations" at bounding box center [328, 97] width 78 height 32
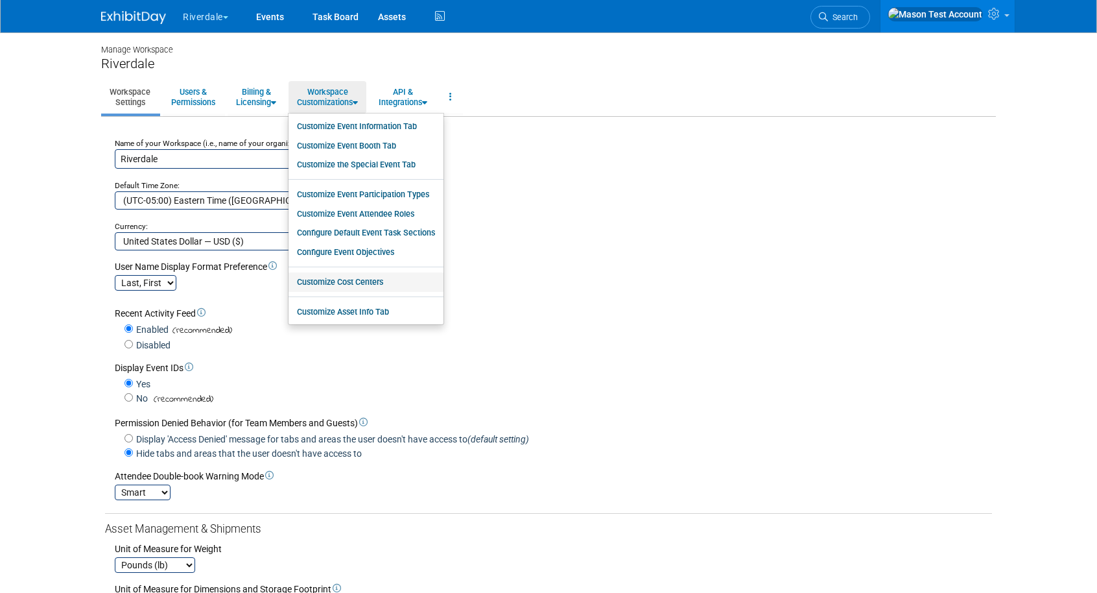
click at [369, 284] on link "Customize Cost Centers" at bounding box center [366, 281] width 155 height 19
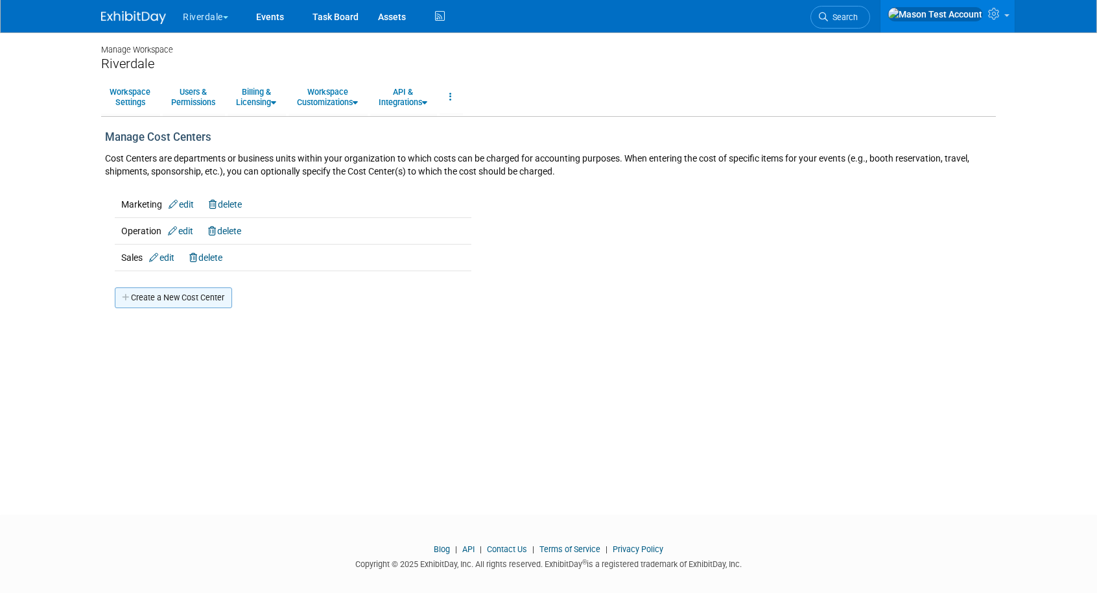
click at [195, 305] on link "Create a New Cost Center" at bounding box center [173, 297] width 117 height 21
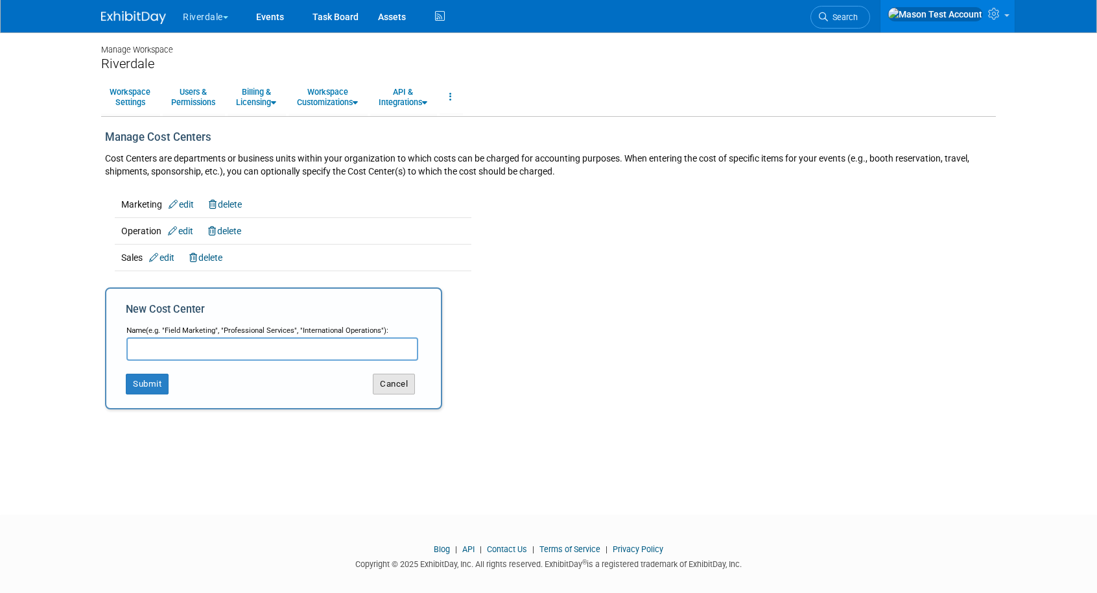
click at [401, 388] on button "Cancel" at bounding box center [394, 384] width 42 height 21
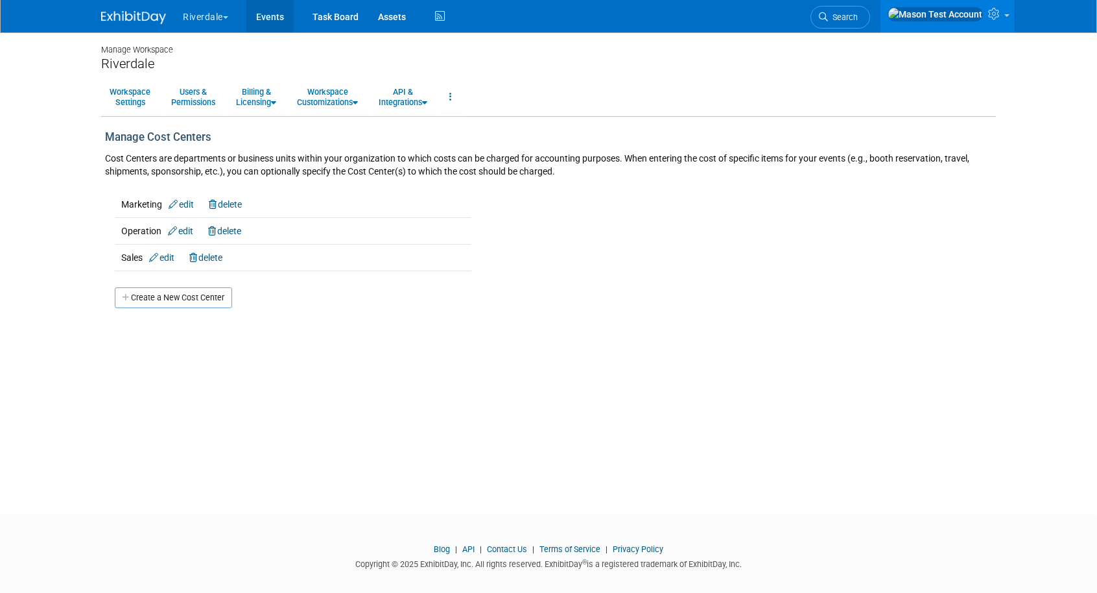
click at [276, 14] on link "Events" at bounding box center [269, 16] width 47 height 32
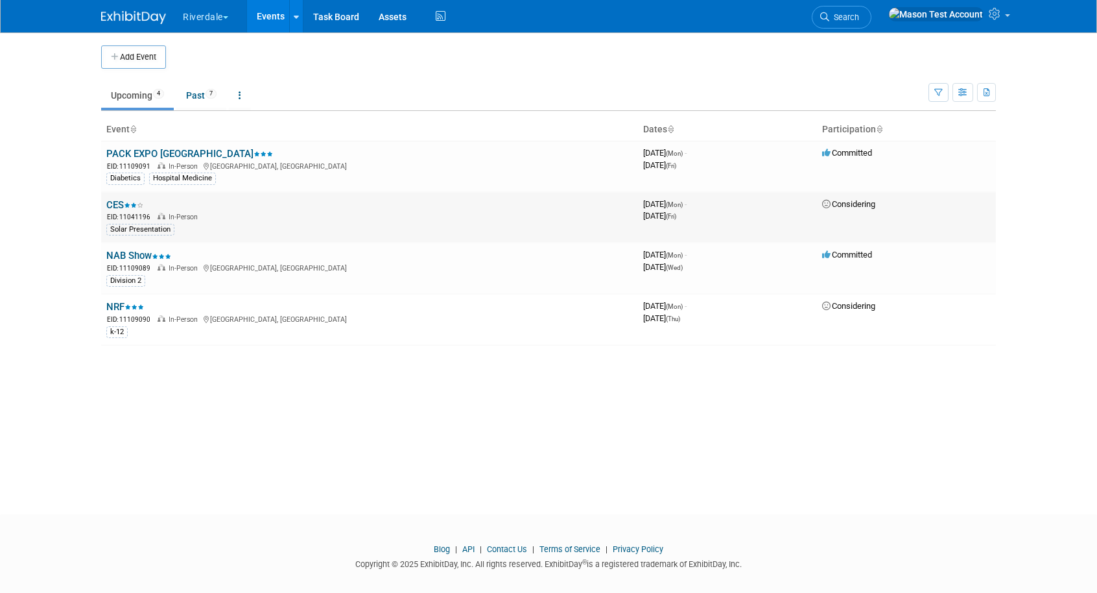
click at [141, 204] on icon at bounding box center [140, 205] width 6 height 5
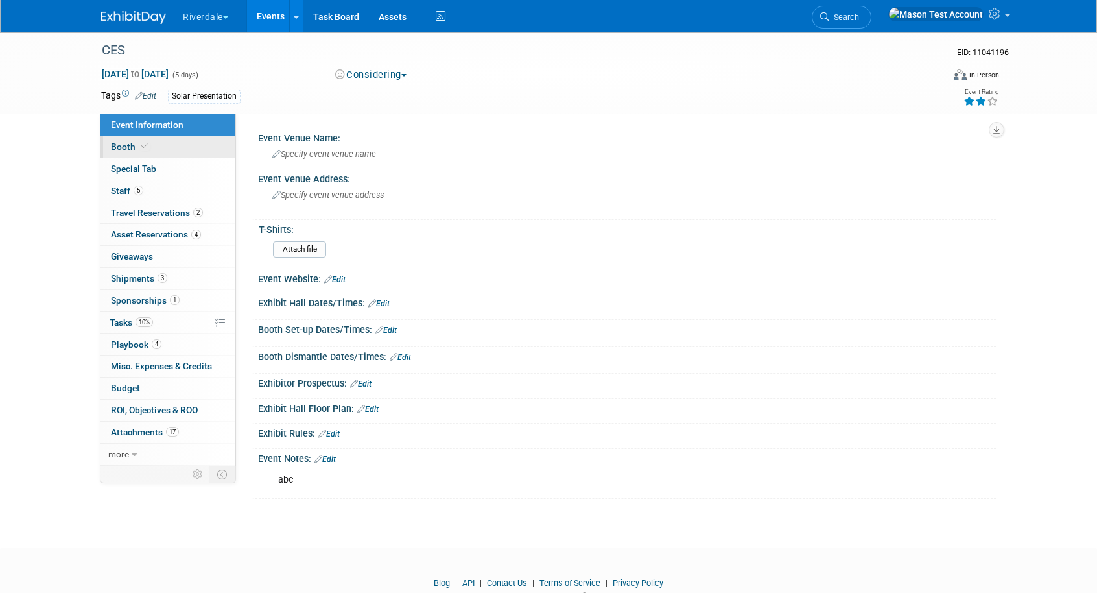
click at [134, 147] on span "Booth" at bounding box center [131, 146] width 40 height 10
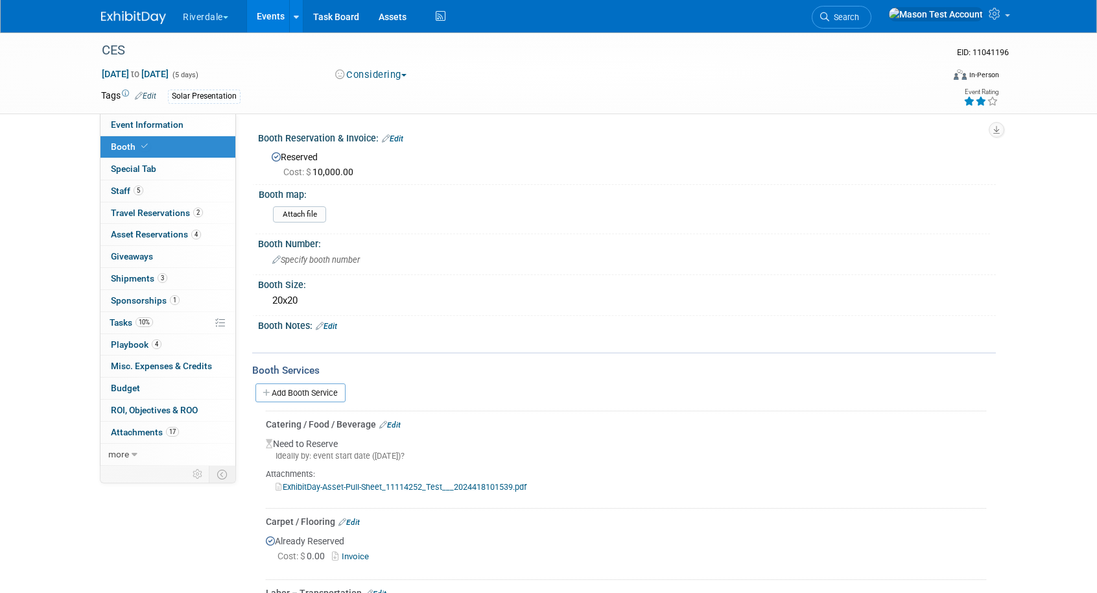
click at [263, 17] on link "Events" at bounding box center [270, 16] width 47 height 32
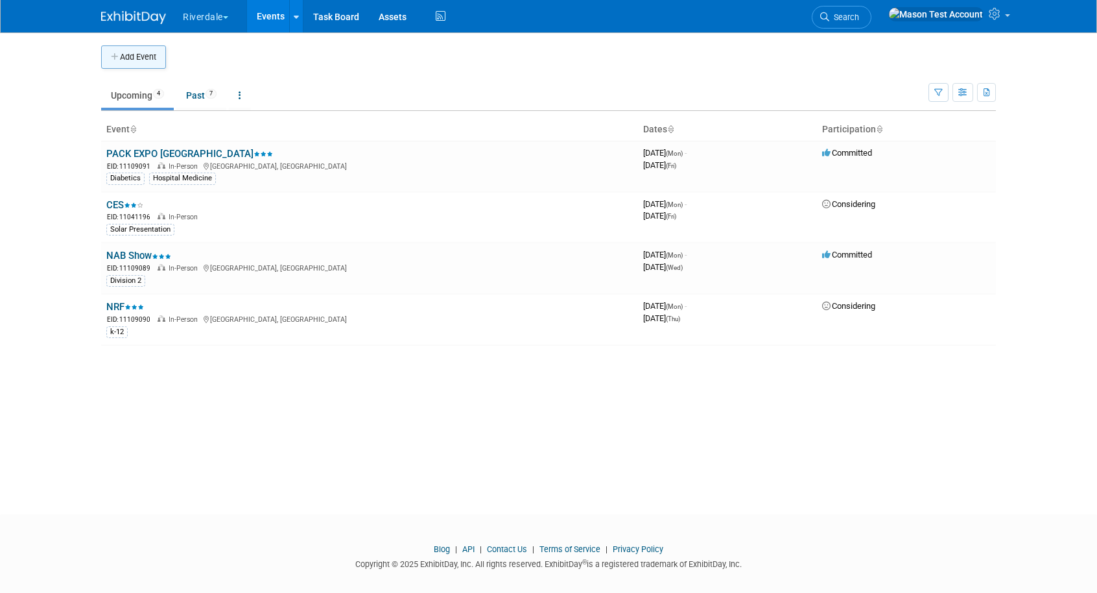
click at [136, 58] on button "Add Event" at bounding box center [133, 56] width 65 height 23
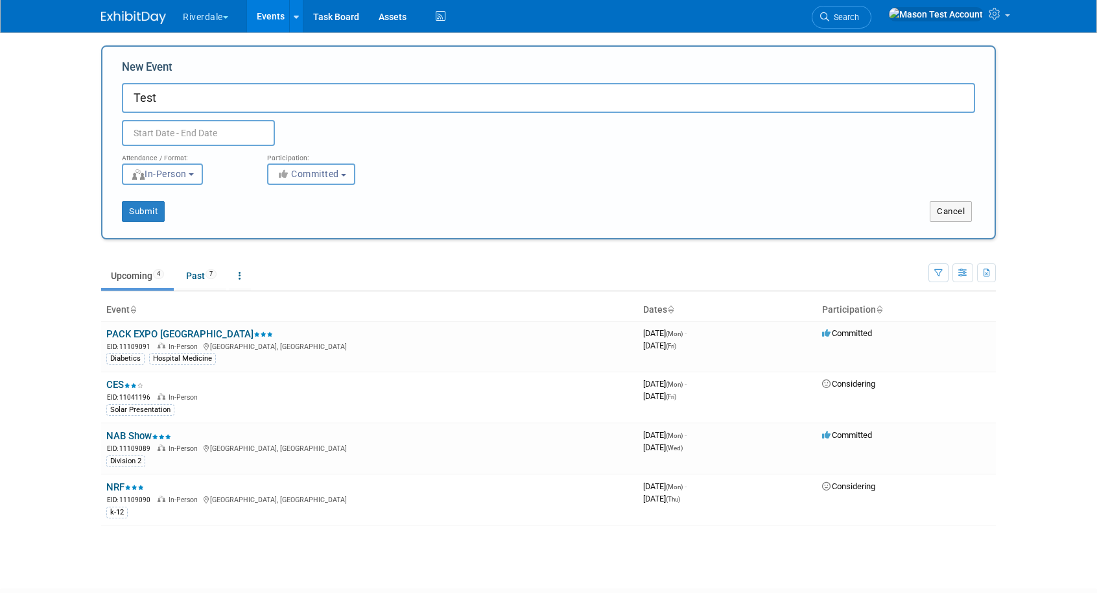
type input "Test"
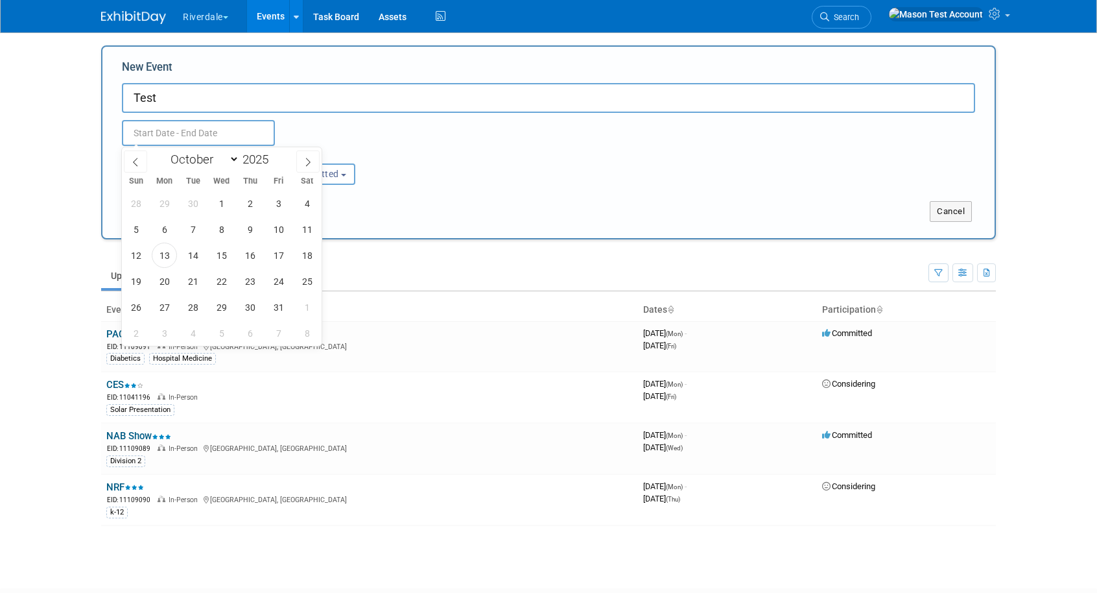
click at [249, 132] on input "text" at bounding box center [198, 133] width 153 height 26
click at [173, 255] on span "13" at bounding box center [164, 255] width 25 height 25
click at [252, 255] on span "16" at bounding box center [249, 255] width 25 height 25
type input "Oct 13, 2025 to Oct 16, 2025"
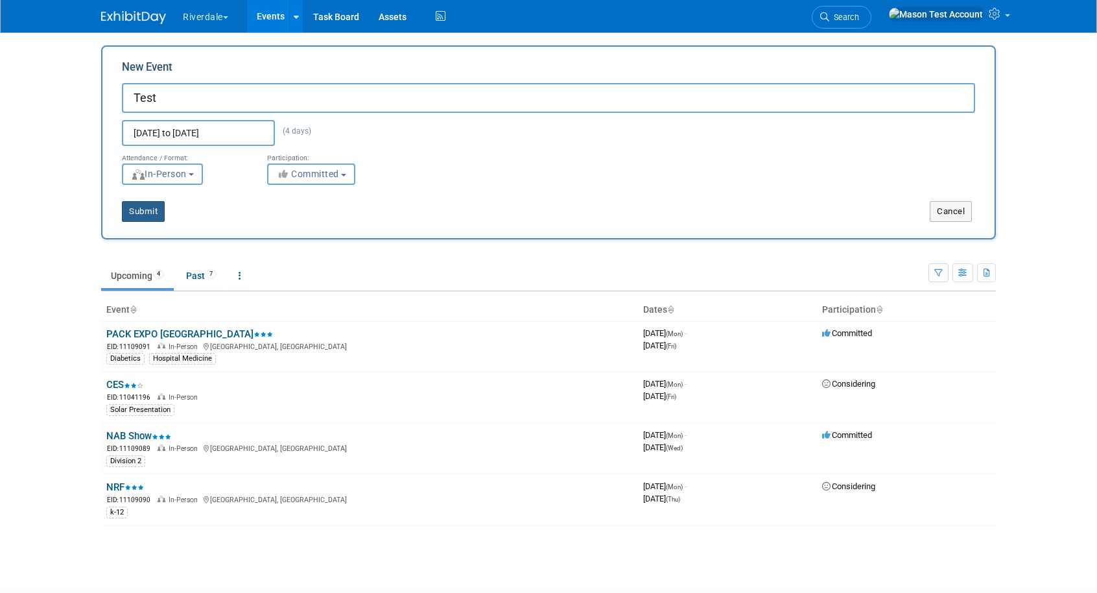
click at [149, 208] on button "Submit" at bounding box center [143, 211] width 43 height 21
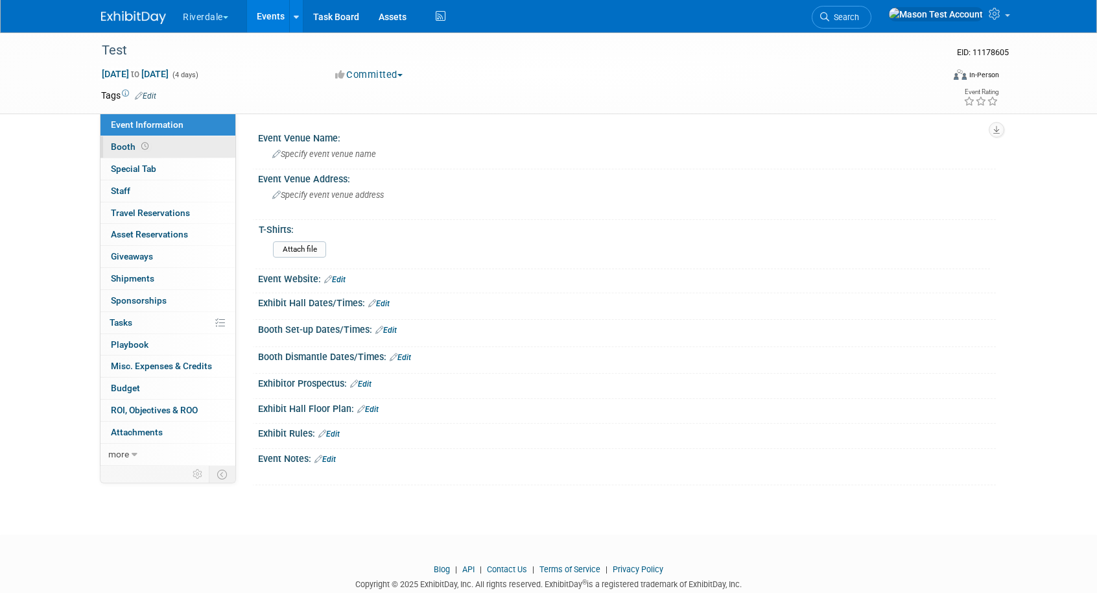
click at [133, 139] on link "Booth" at bounding box center [168, 146] width 135 height 21
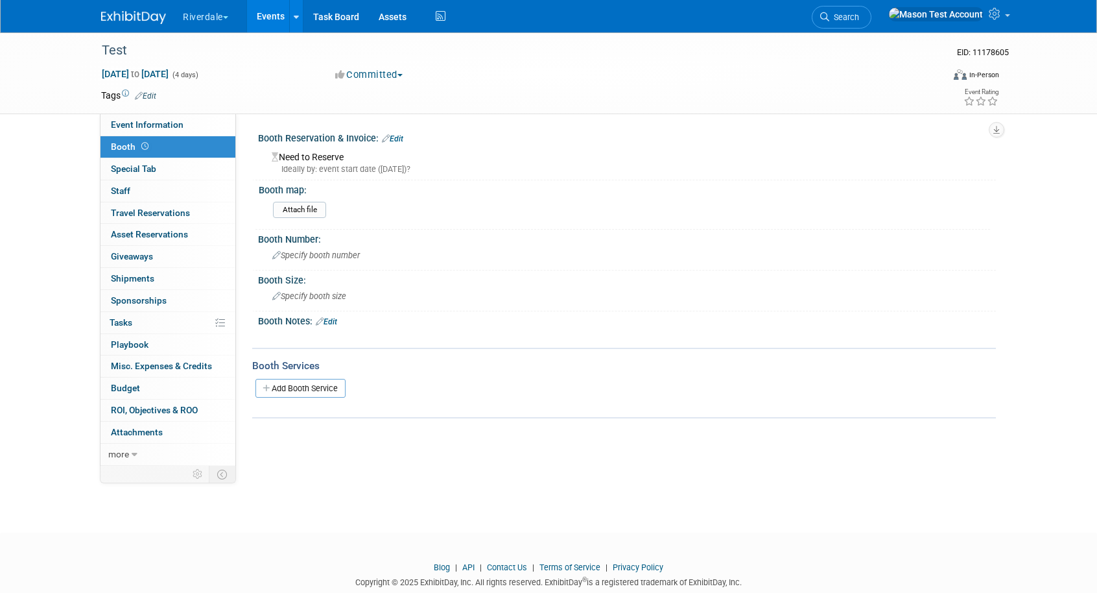
click at [399, 137] on link "Edit" at bounding box center [392, 138] width 21 height 9
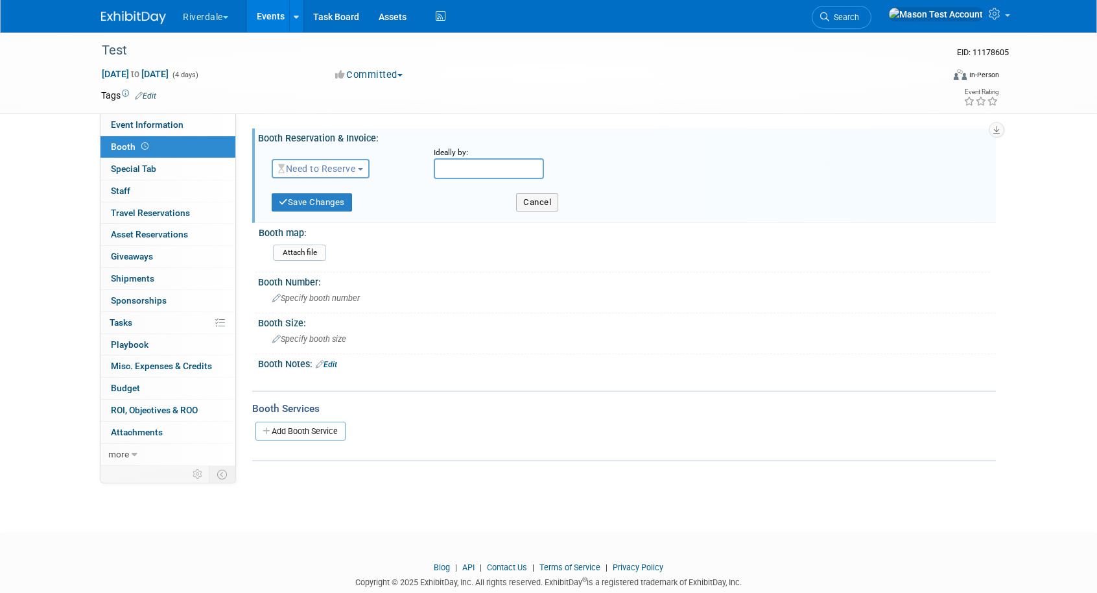
click at [339, 171] on span "Need to Reserve" at bounding box center [316, 168] width 77 height 10
click at [339, 202] on link "Reserved" at bounding box center [341, 209] width 139 height 18
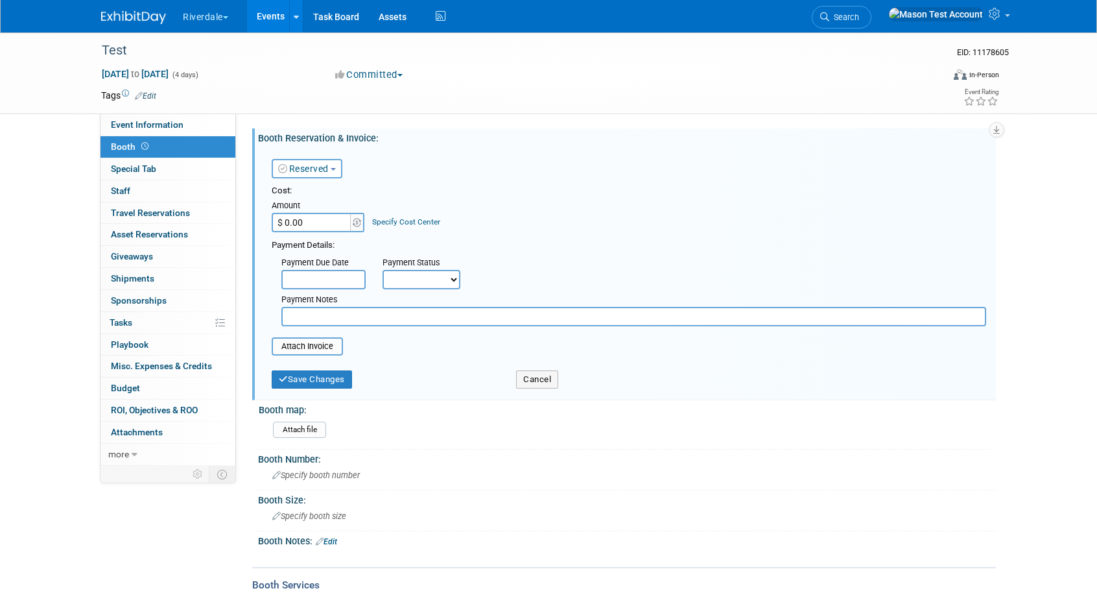
click at [321, 228] on input "$ 0.00" at bounding box center [312, 222] width 81 height 19
type input "$ 5,000.00"
click at [387, 219] on link "Specify Cost Center" at bounding box center [406, 221] width 68 height 9
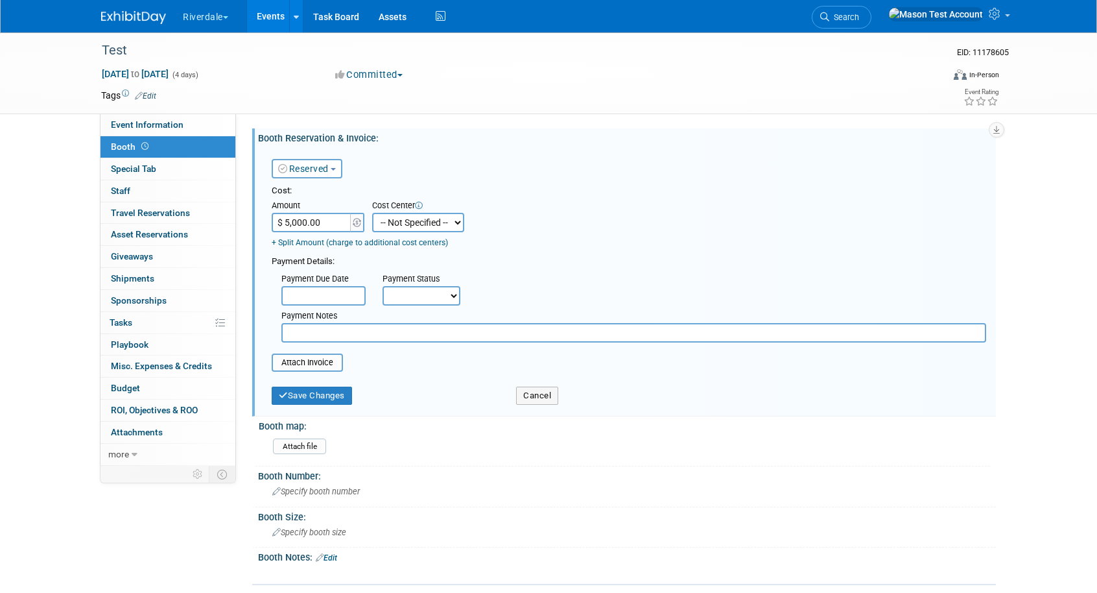
click at [394, 224] on select "-- Not Specified -- Marketing Operation Sales" at bounding box center [418, 222] width 92 height 19
select select "18966427"
click at [372, 213] on select "-- Not Specified -- Marketing Operation Sales" at bounding box center [418, 222] width 92 height 19
click at [290, 244] on link "+ Split Amount (charge to additional cost centers)" at bounding box center [360, 242] width 176 height 9
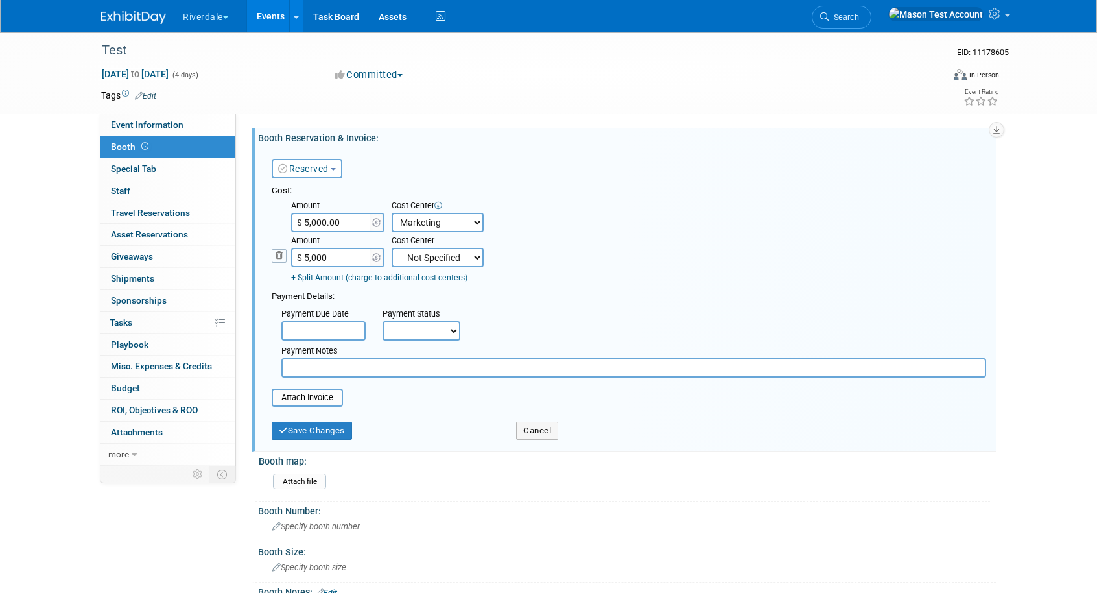
type input "$ 5,000.00"
click at [454, 261] on select "-- Not Specified -- Marketing Operation Sales" at bounding box center [438, 257] width 92 height 19
select select "18966429"
click at [392, 248] on select "-- Not Specified -- Marketing Operation Sales" at bounding box center [438, 257] width 92 height 19
click at [319, 433] on button "Save Changes" at bounding box center [312, 431] width 80 height 18
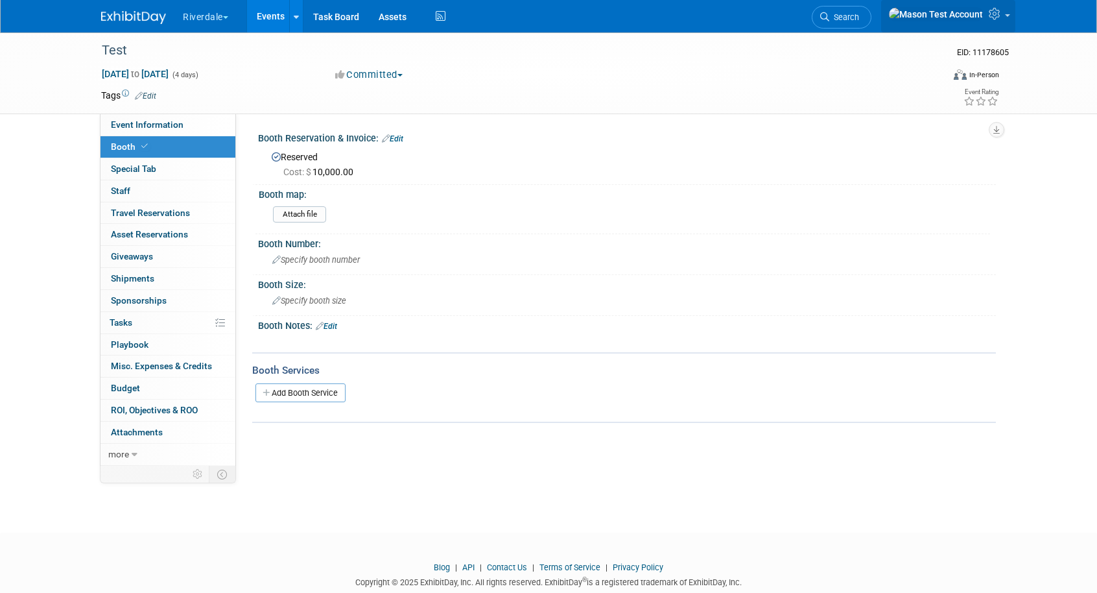
click at [1003, 19] on icon at bounding box center [996, 14] width 15 height 12
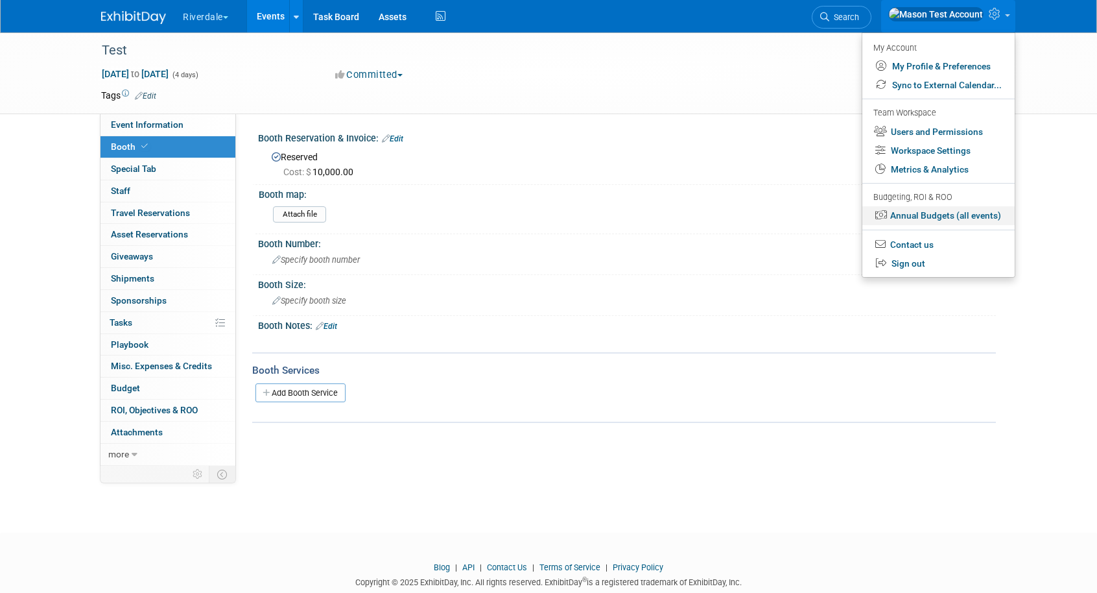
click at [940, 219] on link "Annual Budgets (all events)" at bounding box center [939, 215] width 152 height 19
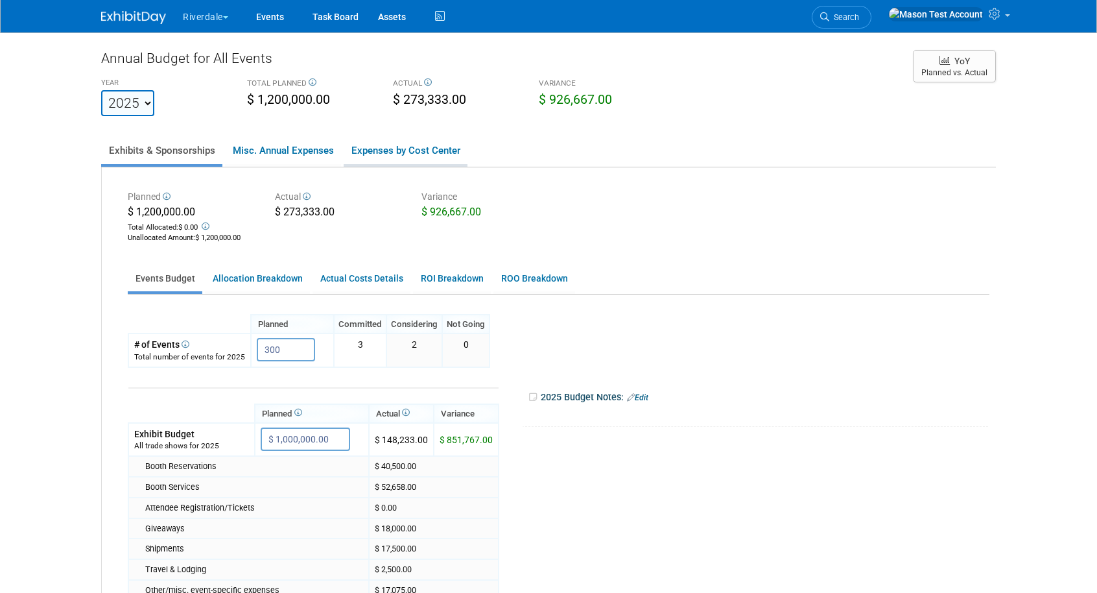
click at [417, 154] on link "Expenses by Cost Center" at bounding box center [406, 150] width 124 height 27
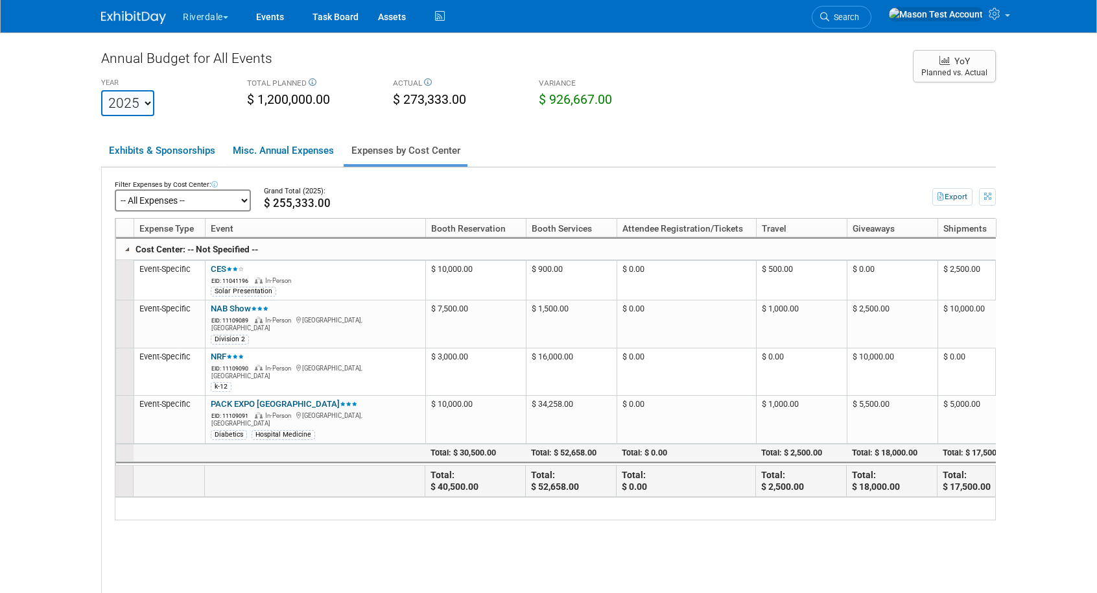
click at [178, 204] on select "-- All Expenses -- -- Cost Center Not Specified -- Marketing Operation Sales" at bounding box center [183, 200] width 136 height 22
click select "-- All Expenses -- -- Cost Center Not Specified -- Marketing Operation Sales" at bounding box center [183, 200] width 136 height 22
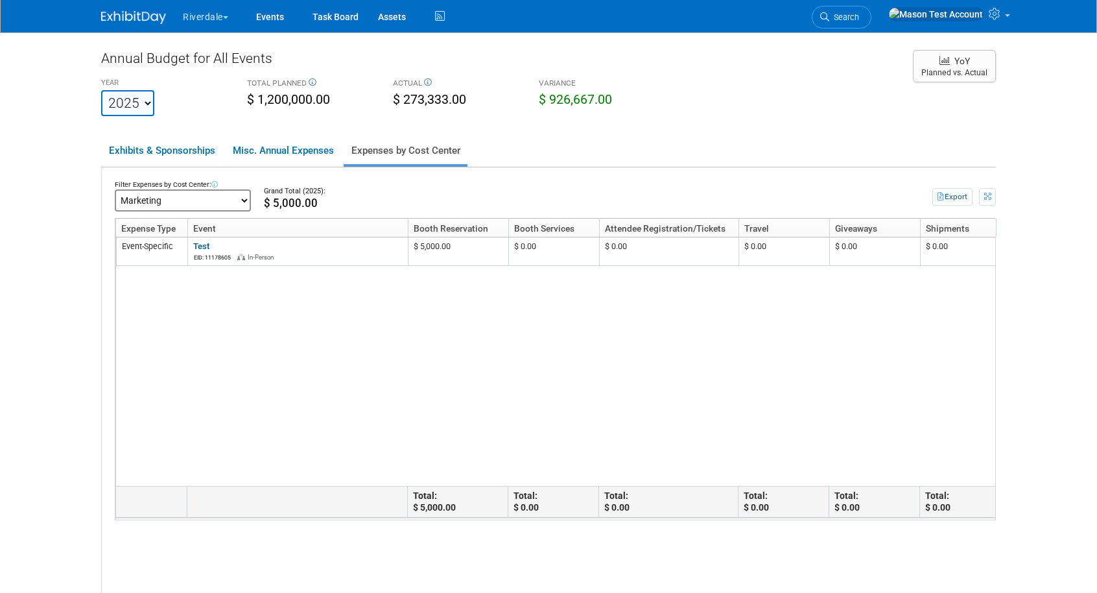
click at [232, 202] on select "-- All Expenses -- -- Cost Center Not Specified -- Marketing Operation Sales" at bounding box center [183, 200] width 136 height 22
click select "-- All Expenses -- -- Cost Center Not Specified -- Marketing Operation Sales" at bounding box center [183, 200] width 136 height 22
click at [222, 206] on select "-- All Expenses -- -- Cost Center Not Specified -- Marketing Operation Sales" at bounding box center [183, 200] width 136 height 22
click select "-- All Expenses -- -- Cost Center Not Specified -- Marketing Operation Sales" at bounding box center [183, 200] width 136 height 22
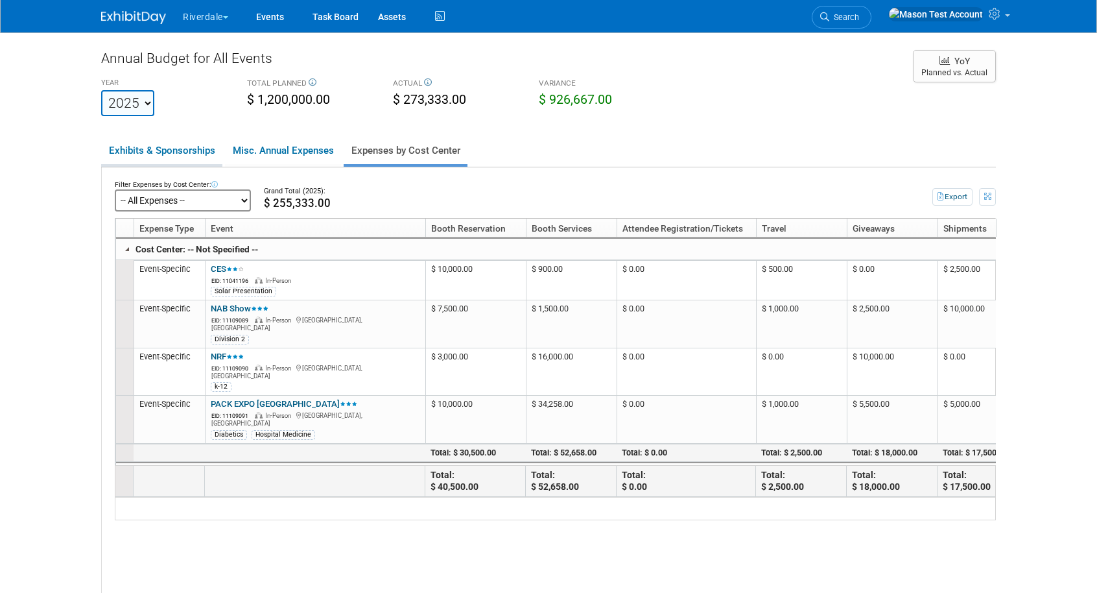
click at [180, 155] on link "Exhibits & Sponsorships" at bounding box center [161, 150] width 121 height 27
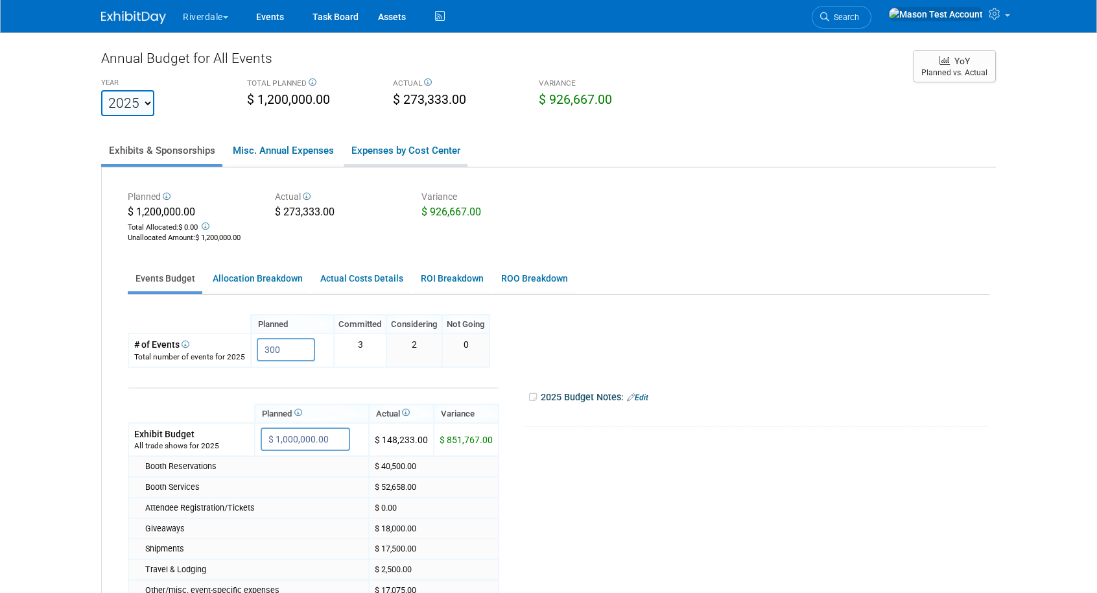
click at [388, 149] on link "Expenses by Cost Center" at bounding box center [406, 150] width 124 height 27
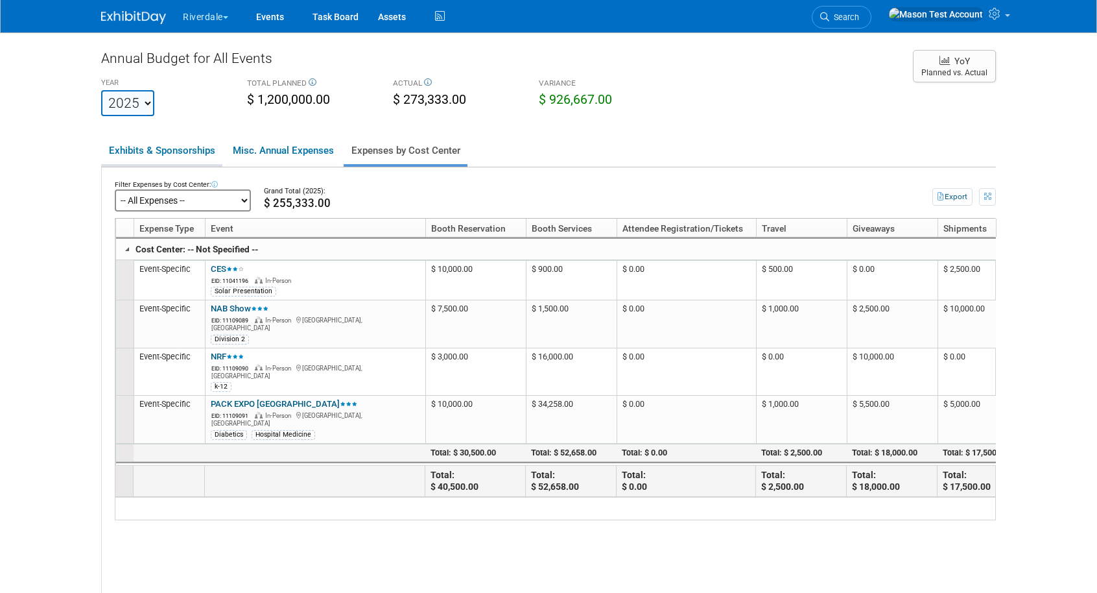
click at [175, 147] on link "Exhibits & Sponsorships" at bounding box center [161, 150] width 121 height 27
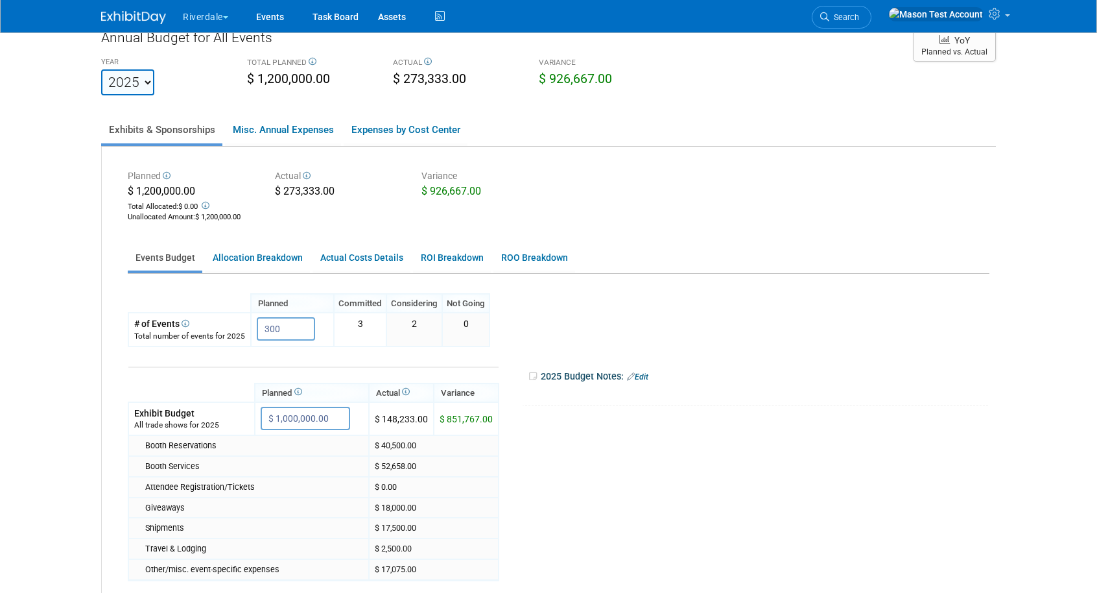
scroll to position [19, 0]
click at [257, 256] on link "Allocation Breakdown" at bounding box center [257, 259] width 105 height 25
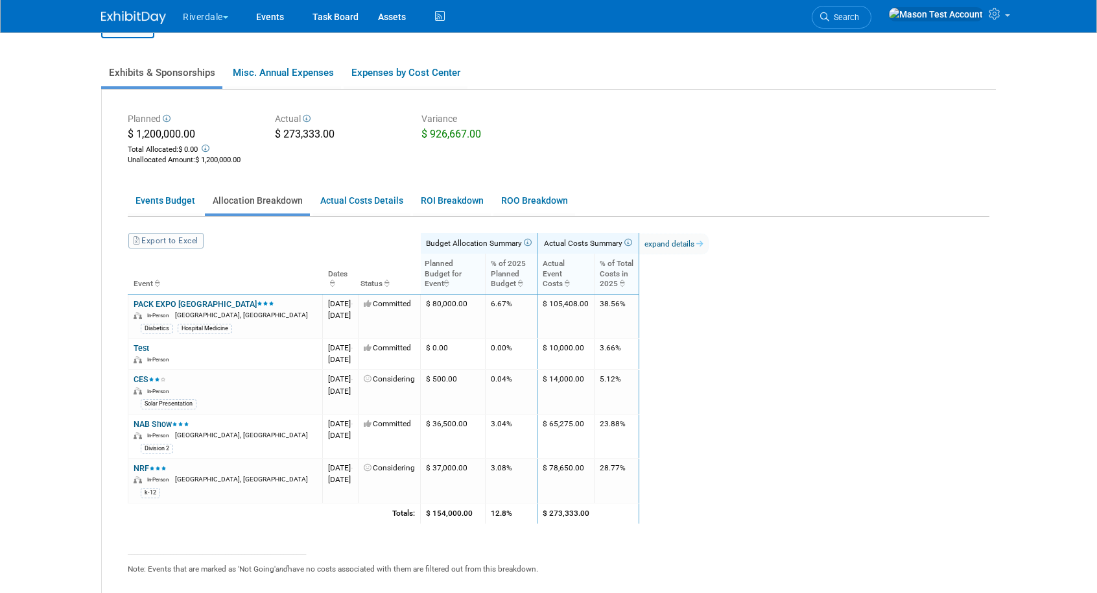
scroll to position [89, 0]
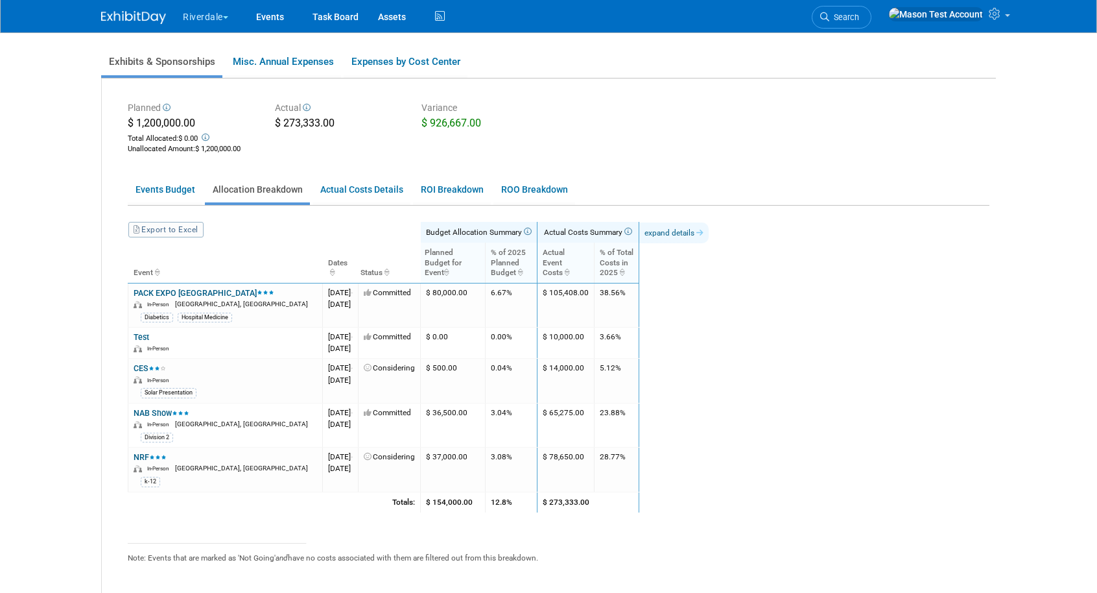
click at [709, 233] on link "expand details" at bounding box center [673, 232] width 69 height 21
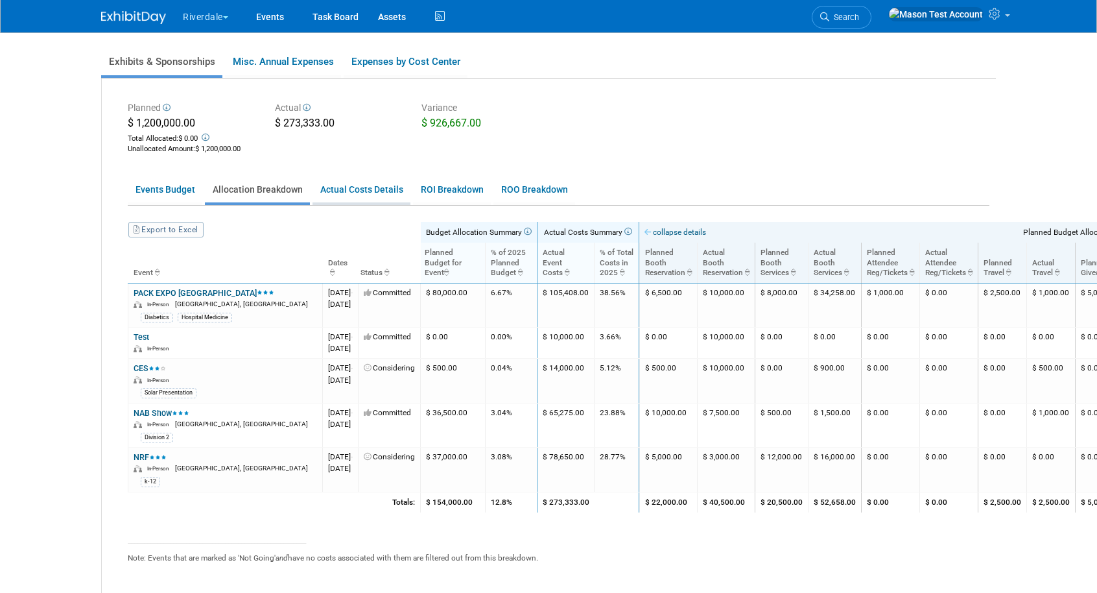
click at [370, 189] on link "Actual Costs Details" at bounding box center [362, 189] width 98 height 25
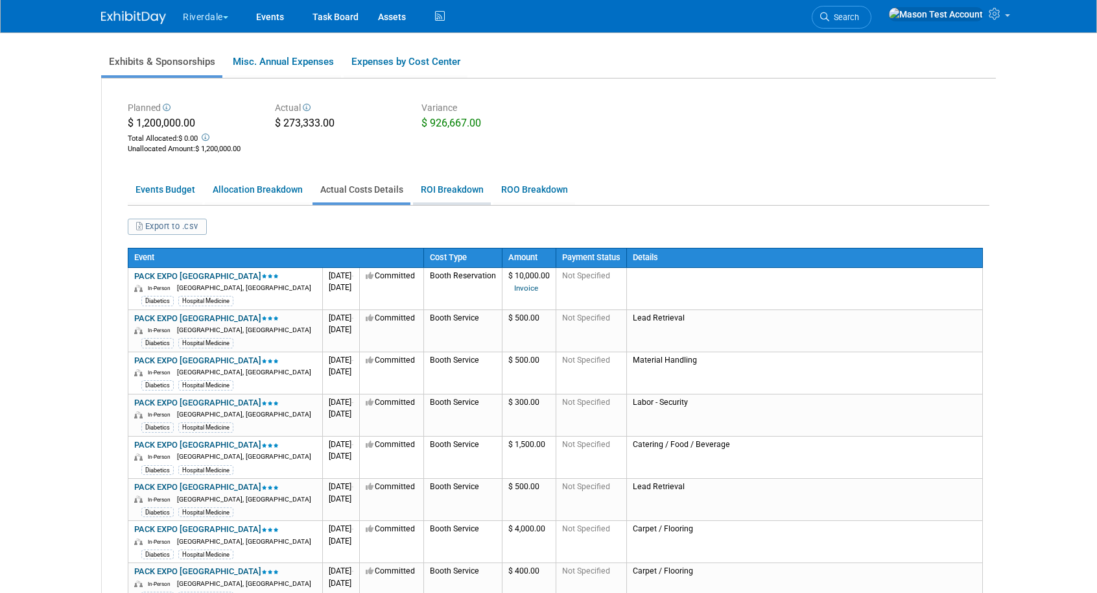
click at [457, 190] on link "ROI Breakdown" at bounding box center [452, 189] width 78 height 25
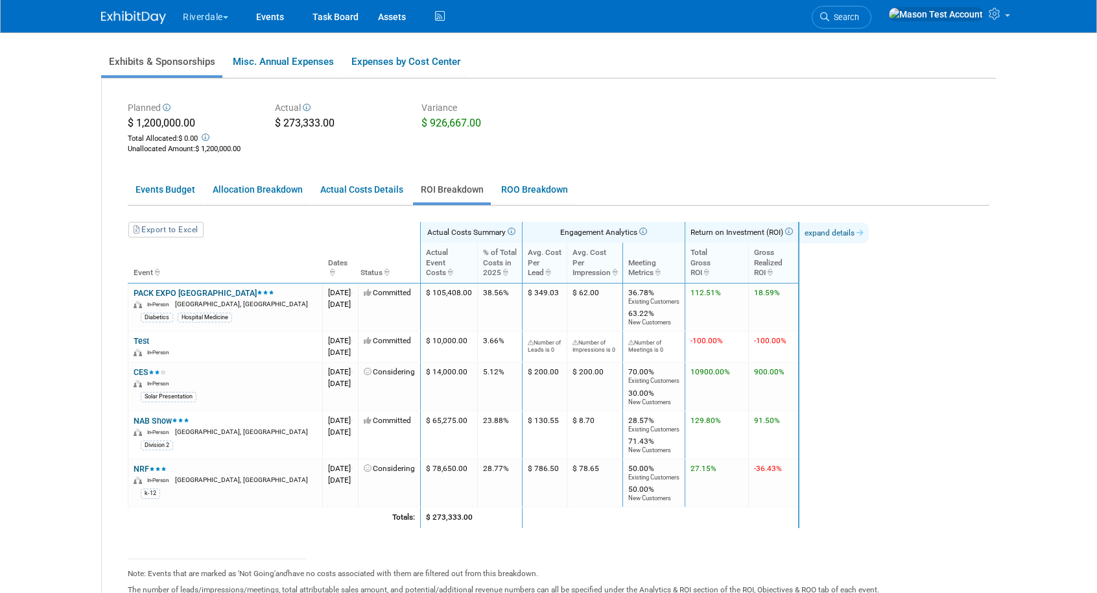
click at [869, 232] on link "expand details" at bounding box center [834, 232] width 69 height 21
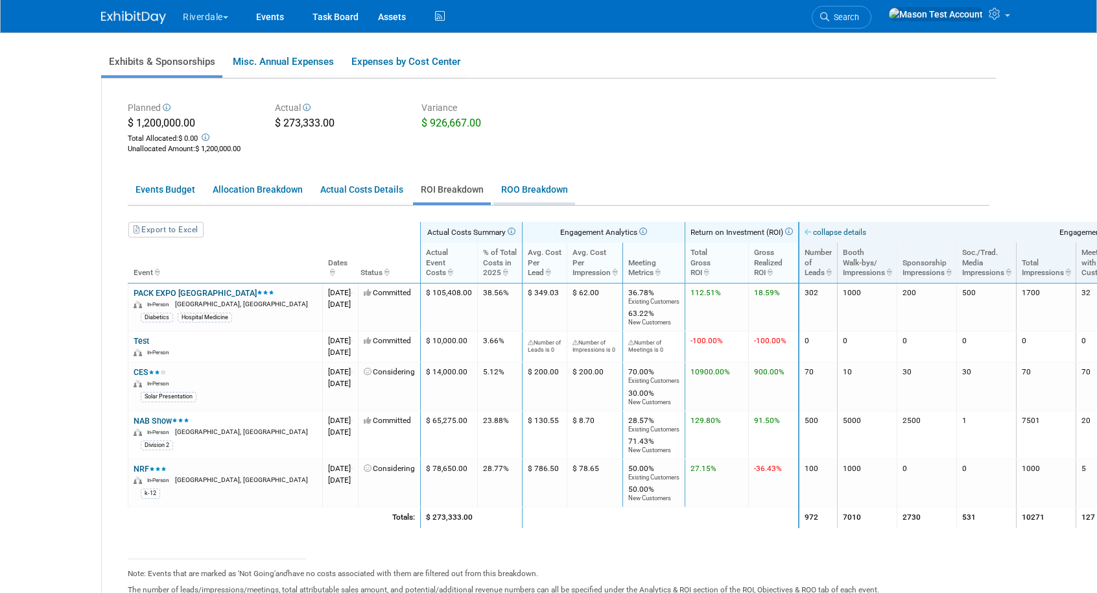
click at [506, 187] on link "ROO Breakdown" at bounding box center [535, 189] width 82 height 25
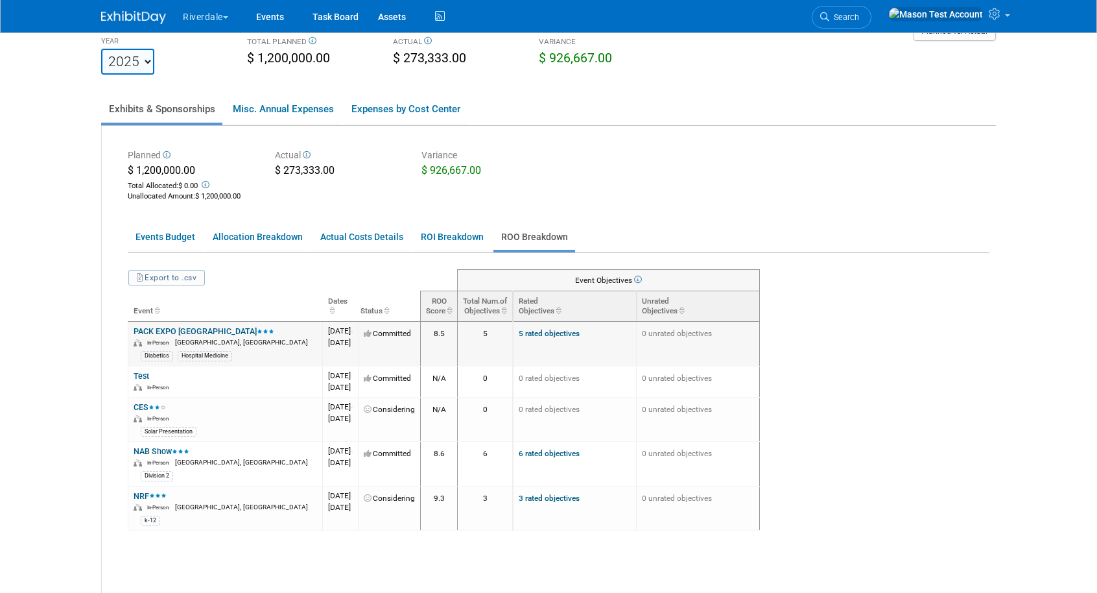
scroll to position [0, 0]
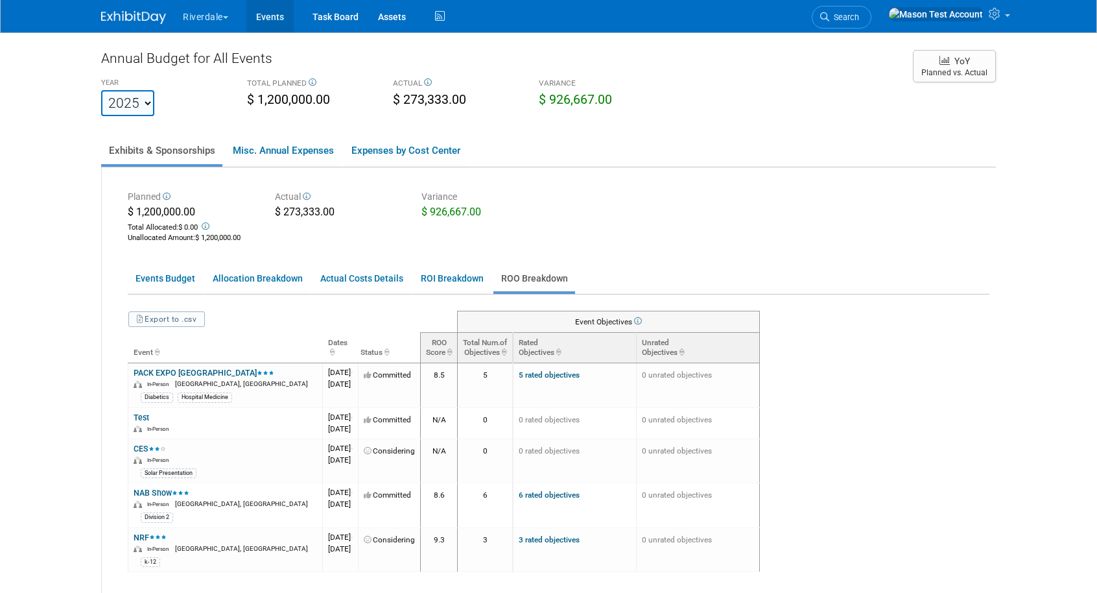
click at [279, 12] on link "Events" at bounding box center [269, 16] width 47 height 32
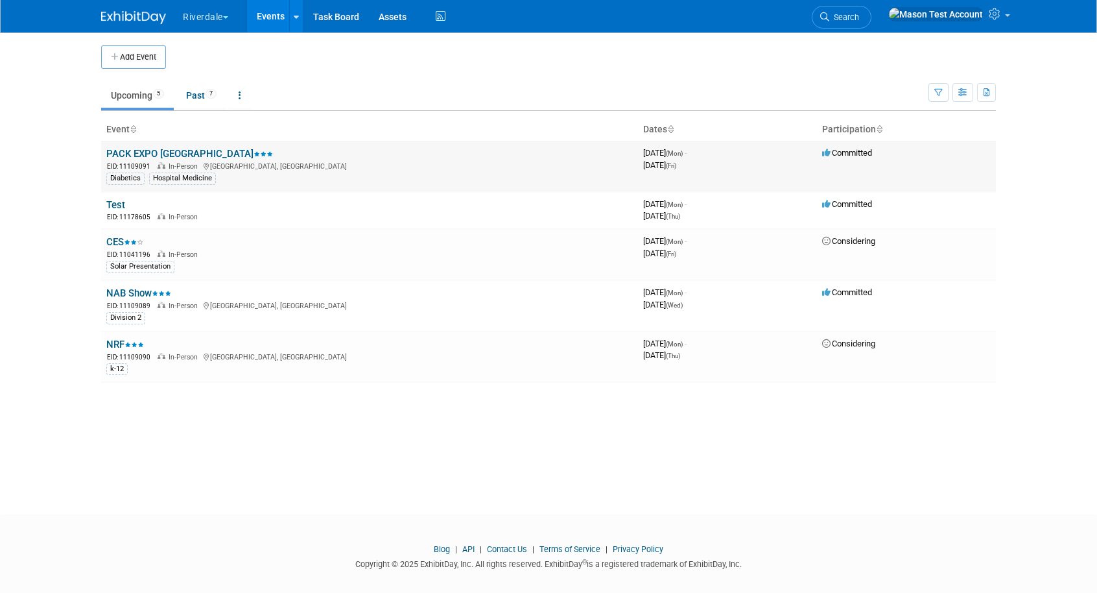
click at [182, 156] on link "PACK EXPO [GEOGRAPHIC_DATA]" at bounding box center [189, 154] width 167 height 12
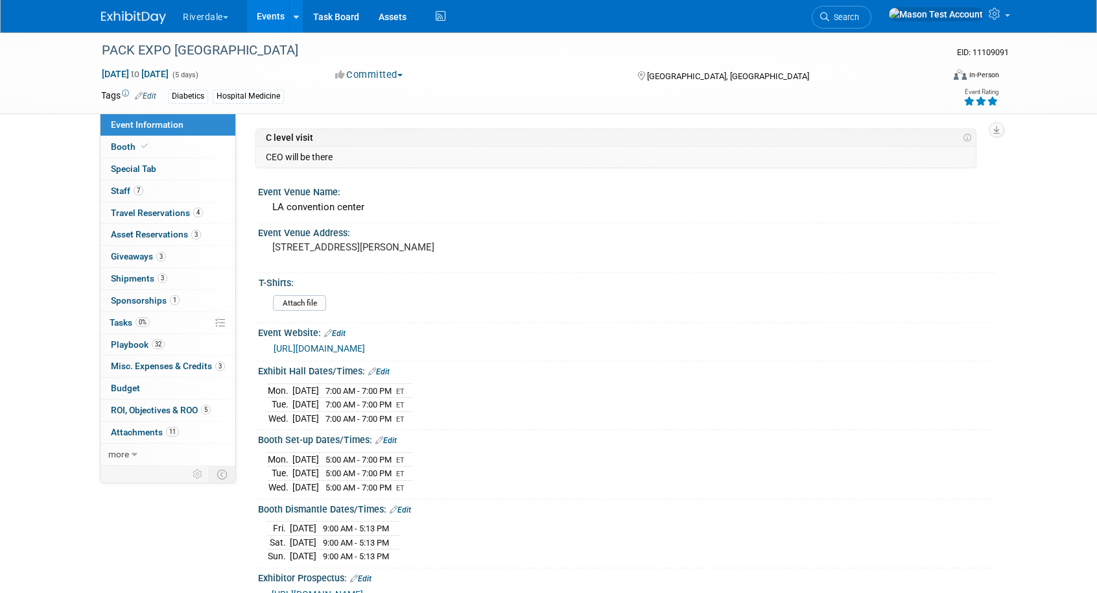
click at [763, 80] on div "[GEOGRAPHIC_DATA], [GEOGRAPHIC_DATA]" at bounding box center [741, 75] width 210 height 16
click at [996, 19] on icon at bounding box center [996, 14] width 15 height 12
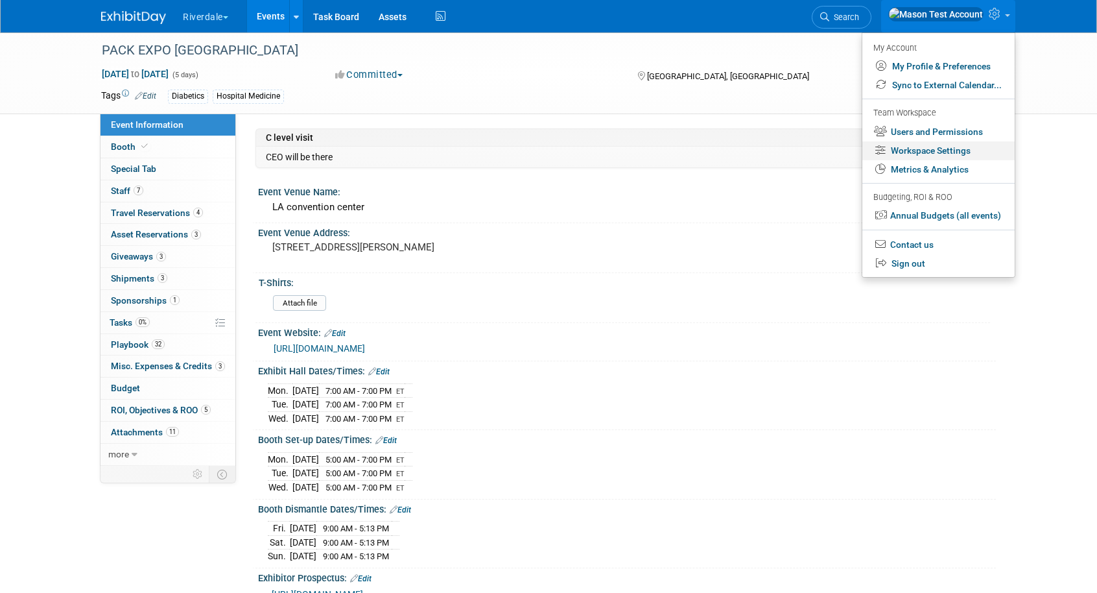
click at [943, 149] on link "Workspace Settings" at bounding box center [939, 150] width 152 height 19
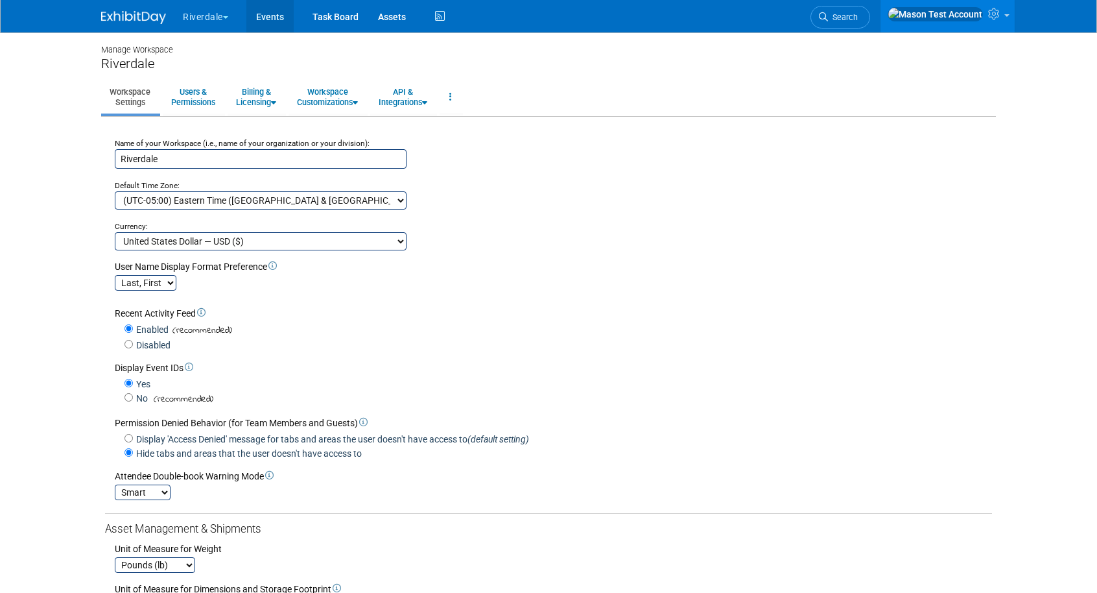
click at [265, 13] on link "Events" at bounding box center [269, 16] width 47 height 32
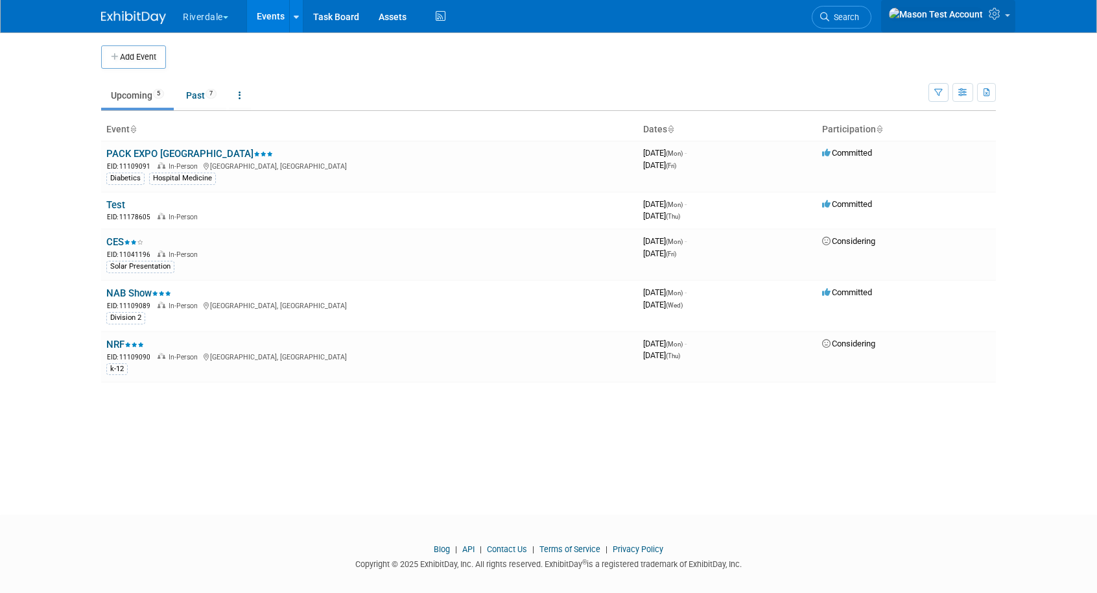
click at [999, 19] on icon at bounding box center [996, 14] width 15 height 12
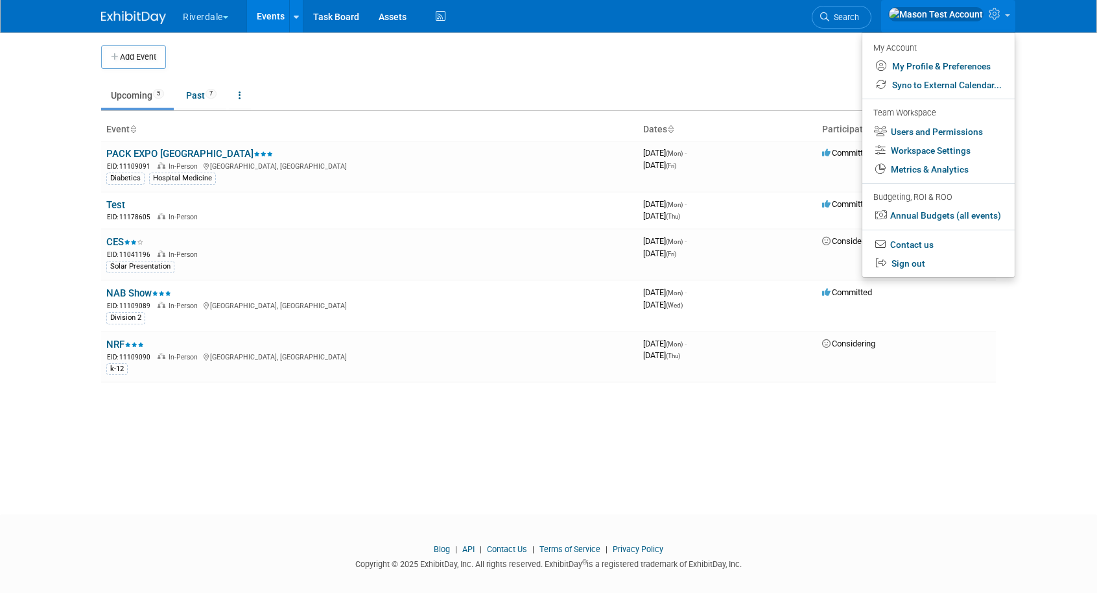
click at [785, 71] on td "Upcoming 5 Past 7 All Events 12 Past and Upcoming Grouped Annually Events group…" at bounding box center [514, 90] width 827 height 42
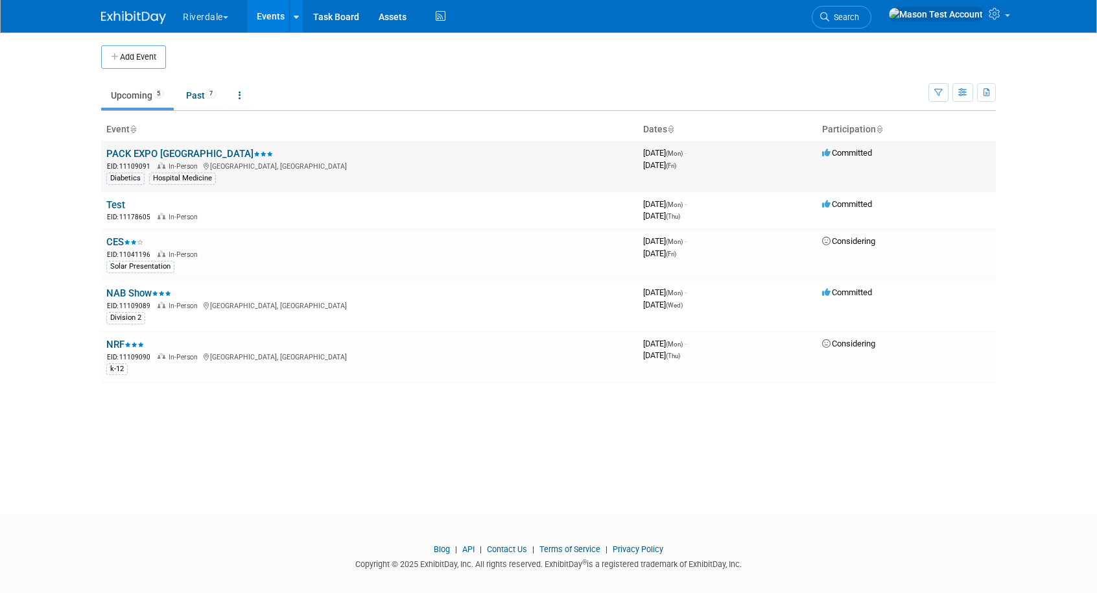
click at [163, 153] on link "PACK EXPO [GEOGRAPHIC_DATA]" at bounding box center [189, 154] width 167 height 12
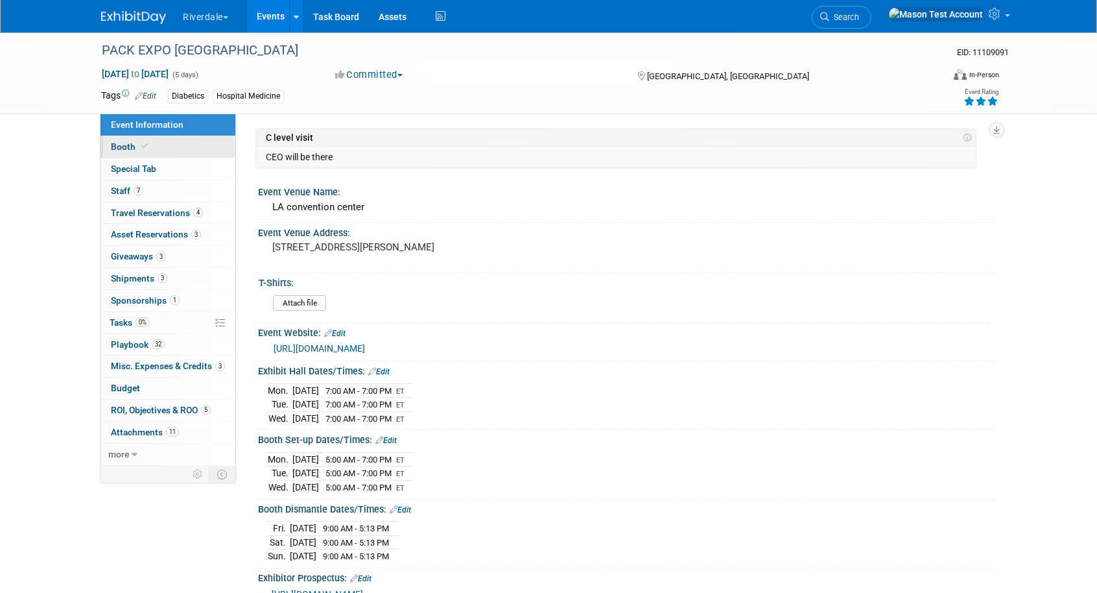
click at [141, 143] on icon at bounding box center [144, 146] width 6 height 7
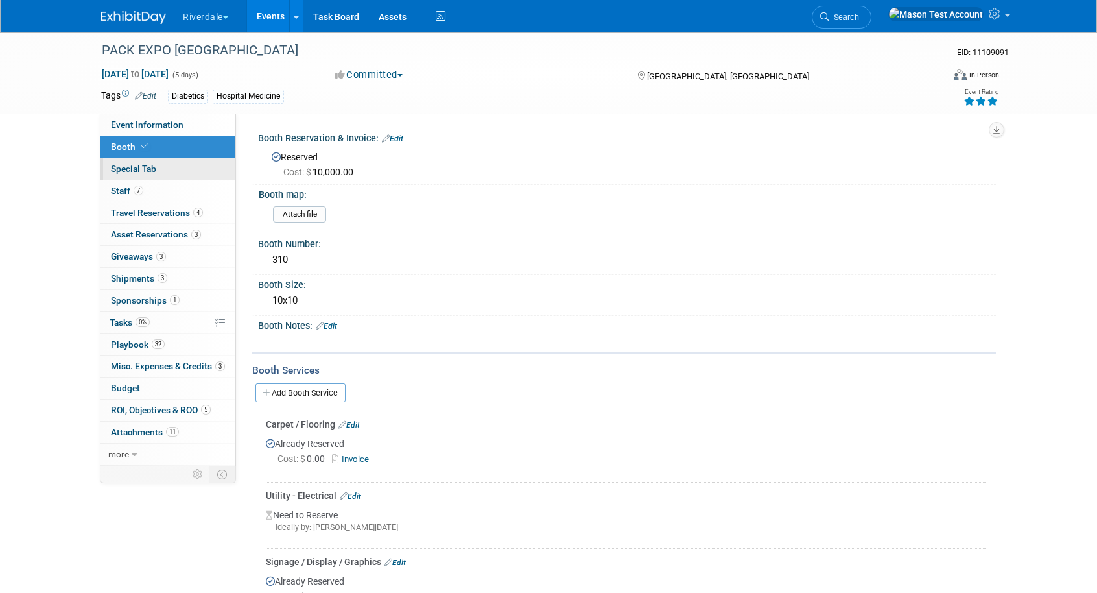
click at [142, 165] on span "Special Tab" at bounding box center [133, 168] width 45 height 10
select select "West"
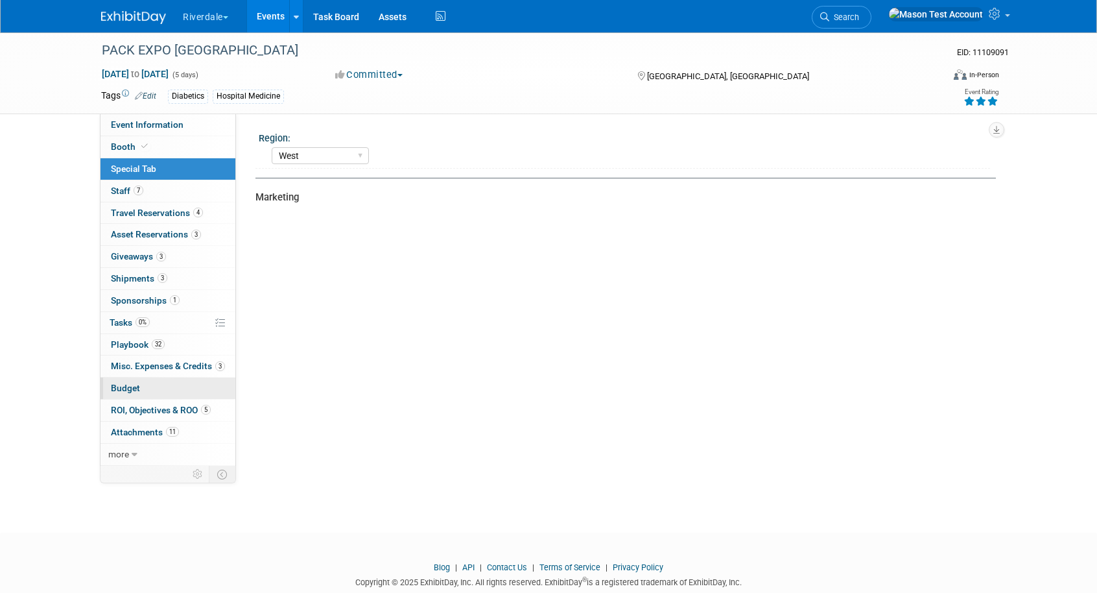
click at [126, 393] on span "Budget" at bounding box center [125, 388] width 29 height 10
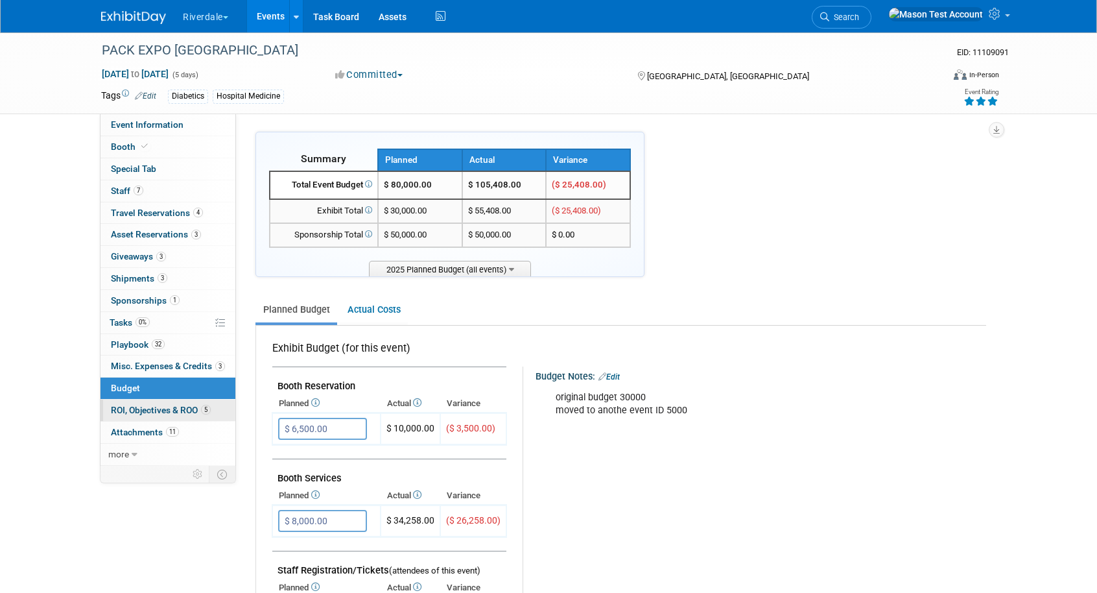
click at [182, 406] on span "ROI, Objectives & ROO 5" at bounding box center [161, 410] width 100 height 10
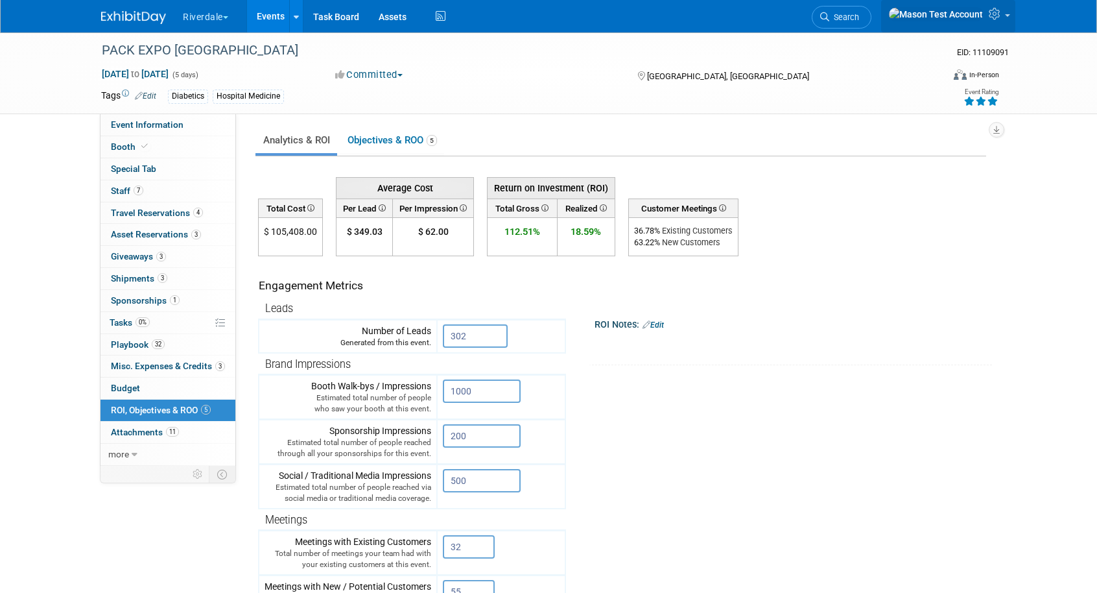
click at [1003, 19] on icon at bounding box center [996, 14] width 15 height 12
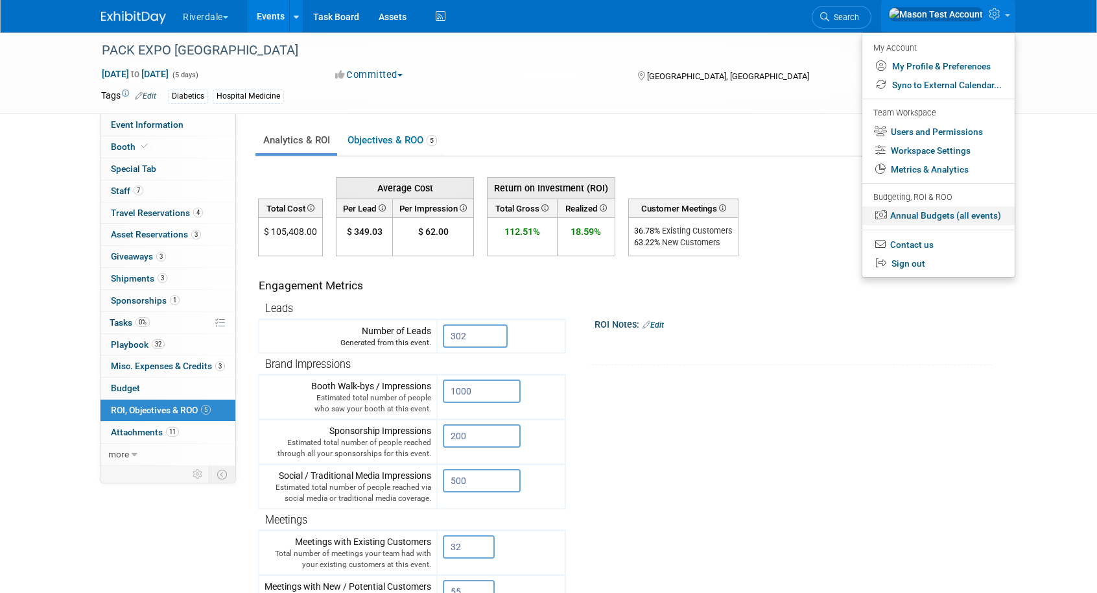
click at [942, 219] on link "Annual Budgets (all events)" at bounding box center [939, 215] width 152 height 19
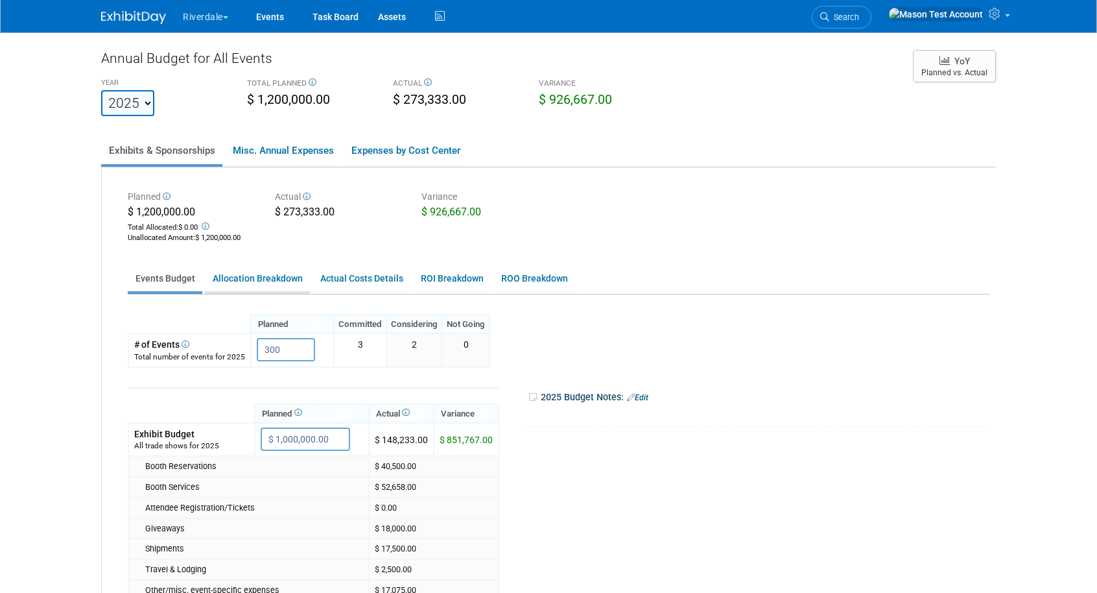
click at [292, 280] on link "Allocation Breakdown" at bounding box center [257, 278] width 105 height 25
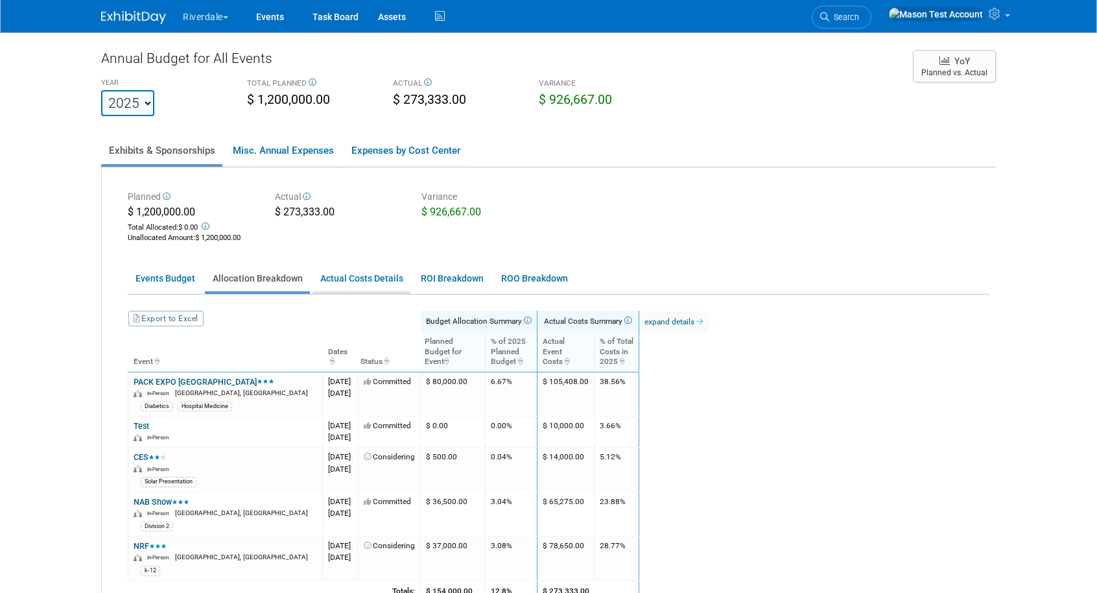
click at [364, 276] on link "Actual Costs Details" at bounding box center [362, 278] width 98 height 25
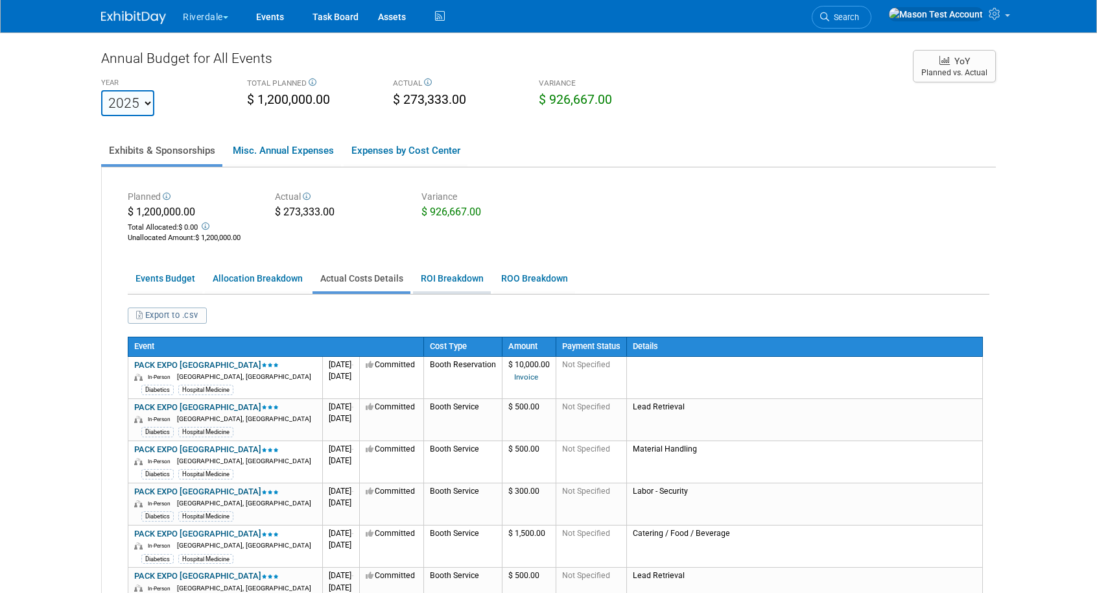
click at [457, 280] on link "ROI Breakdown" at bounding box center [452, 278] width 78 height 25
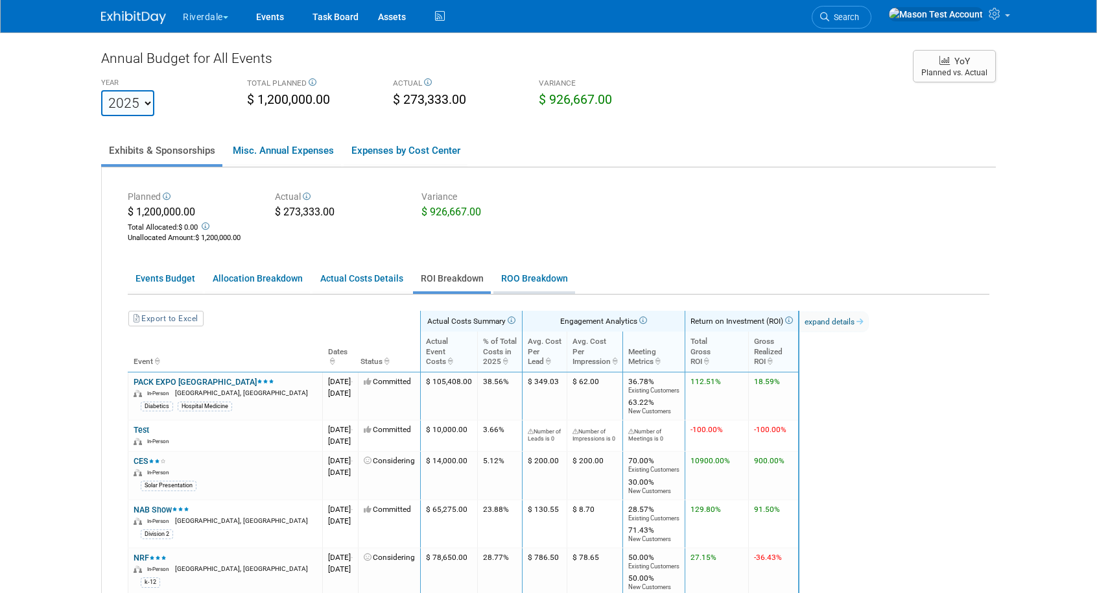
click at [519, 274] on link "ROO Breakdown" at bounding box center [535, 278] width 82 height 25
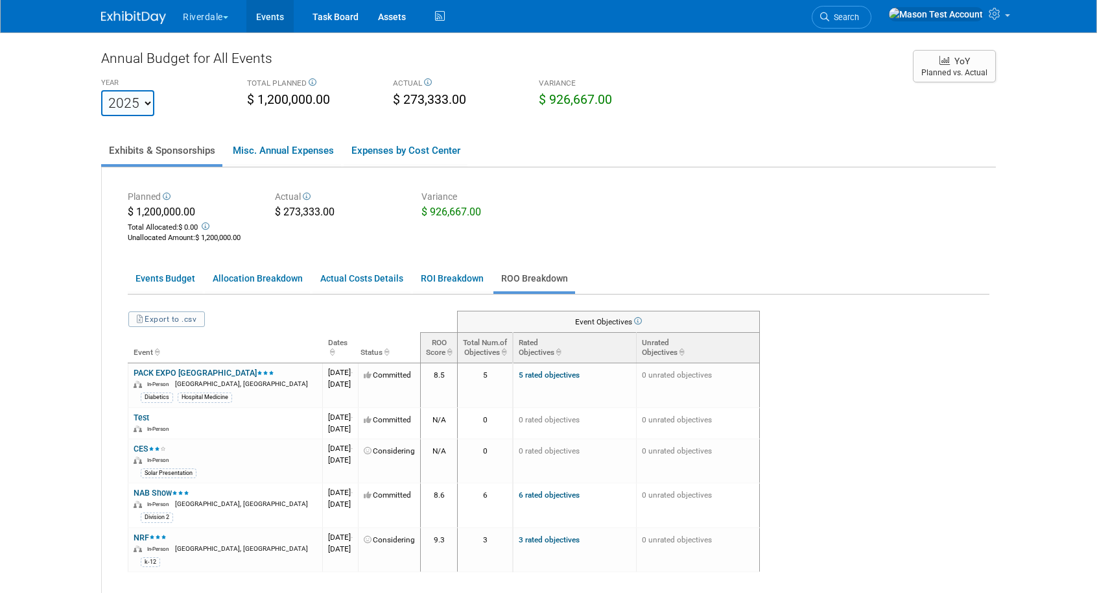
click at [269, 18] on link "Events" at bounding box center [269, 16] width 47 height 32
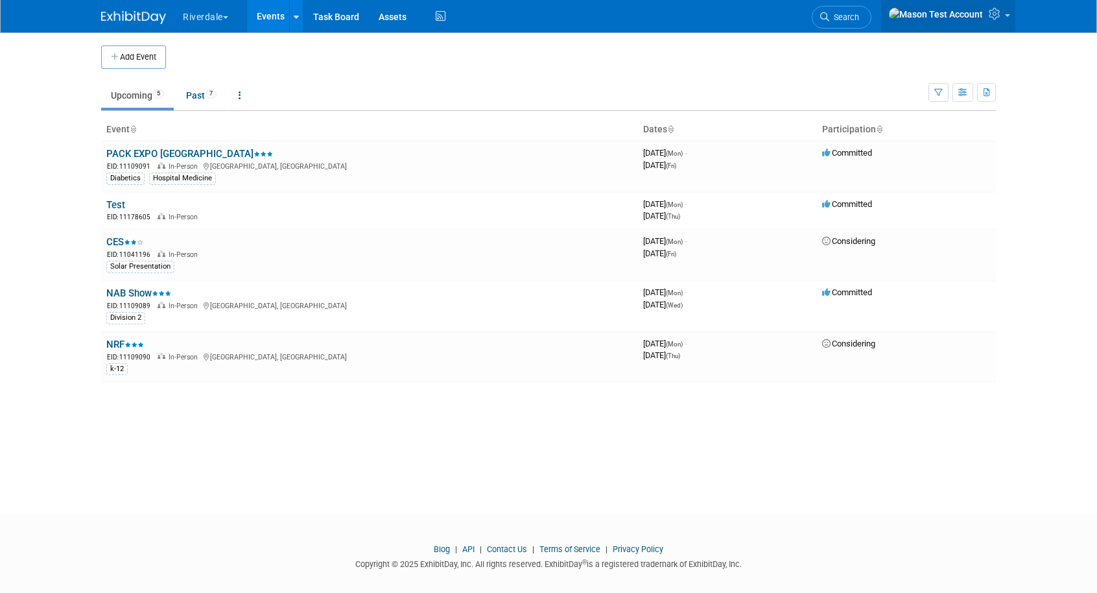
click at [1009, 20] on link at bounding box center [948, 16] width 134 height 32
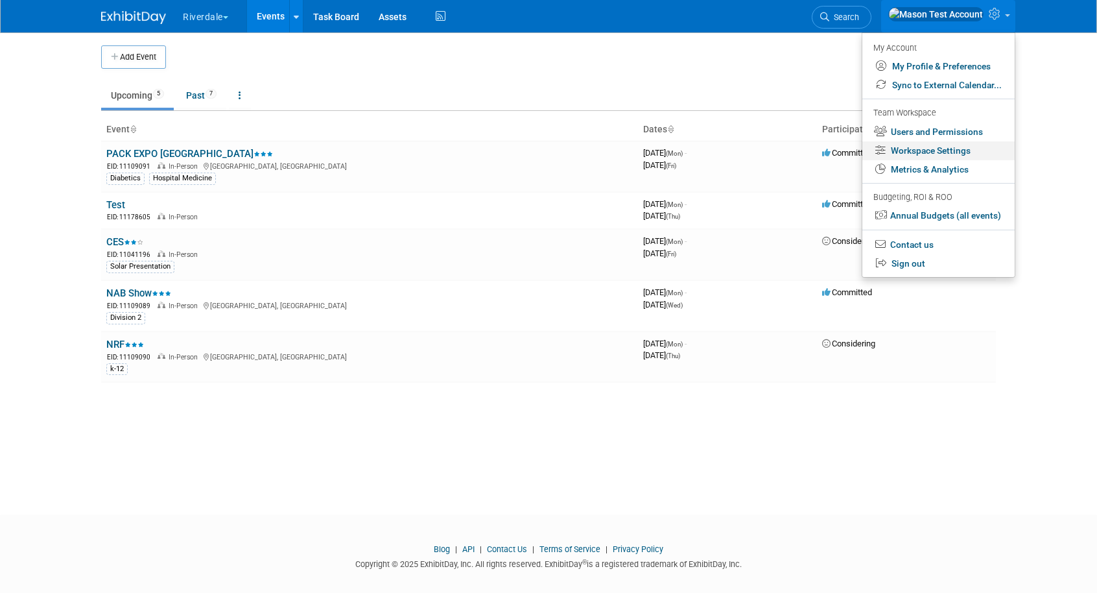
click at [932, 152] on link "Workspace Settings" at bounding box center [939, 150] width 152 height 19
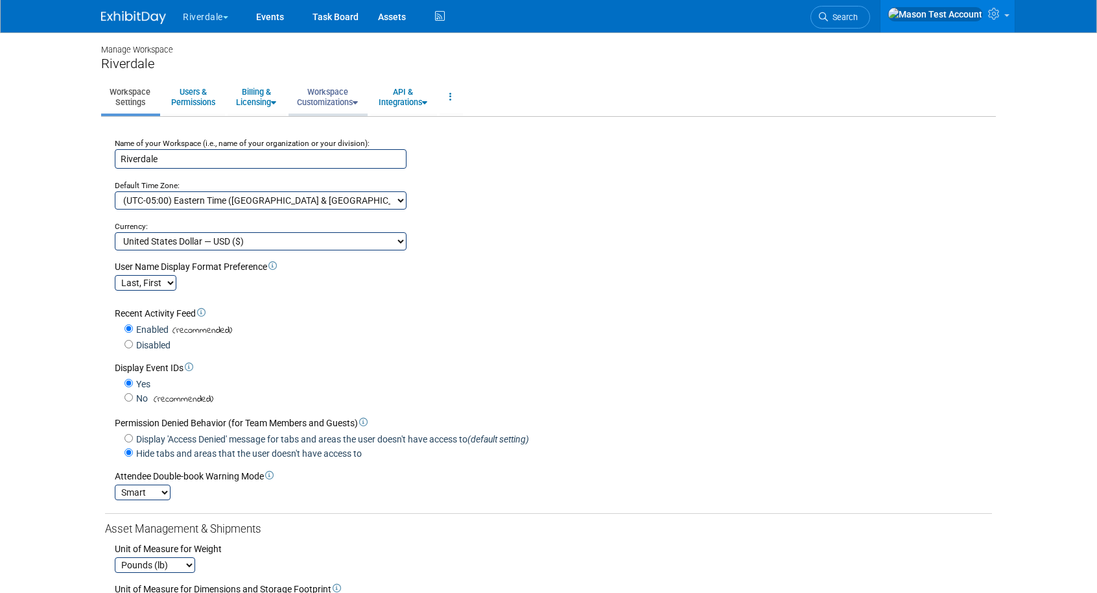
click at [334, 95] on link "Workspace Customizations" at bounding box center [328, 97] width 78 height 32
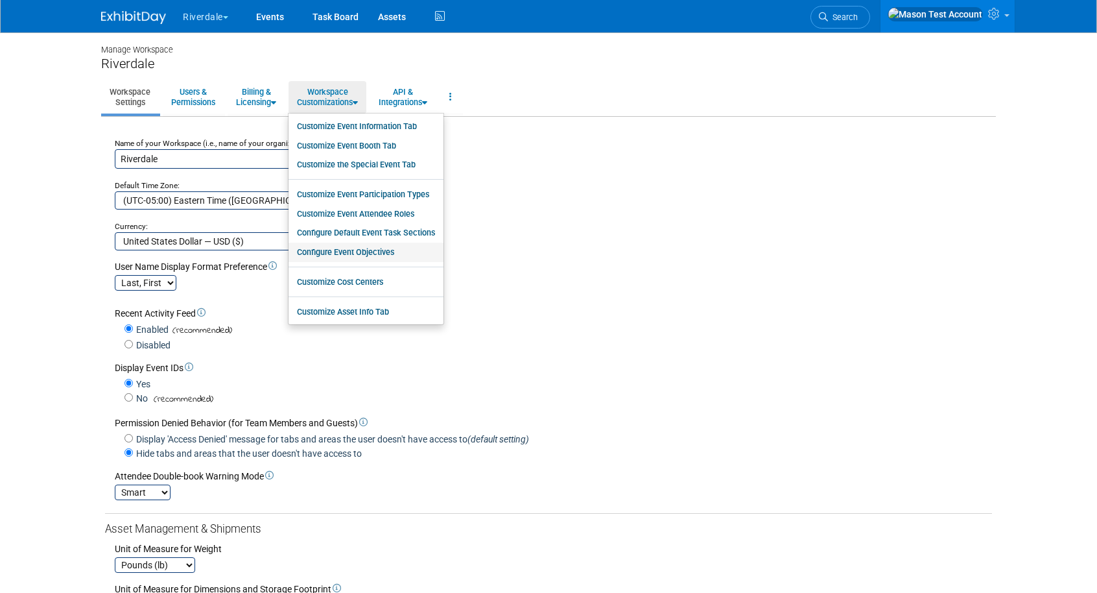
click at [375, 257] on link "Configure Event Objectives" at bounding box center [366, 252] width 155 height 19
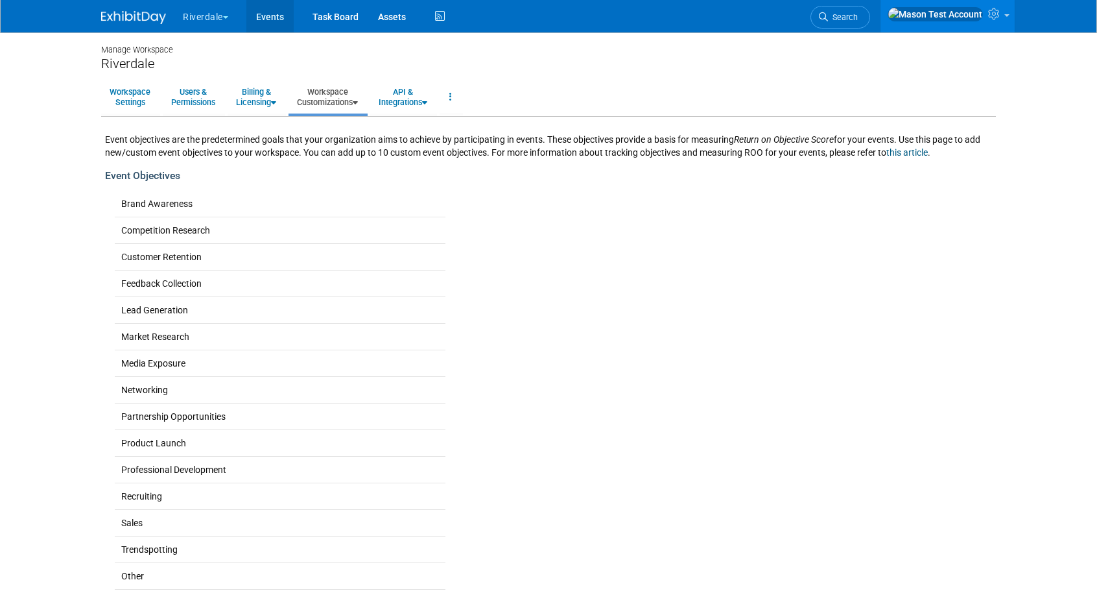
click at [265, 19] on link "Events" at bounding box center [269, 16] width 47 height 32
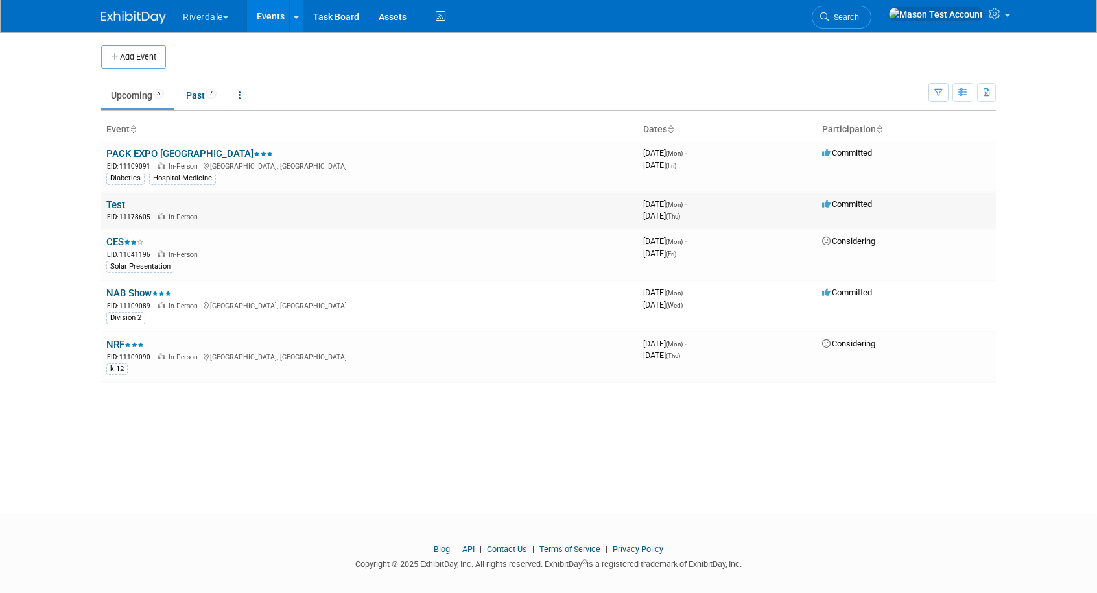
click at [121, 200] on link "Test" at bounding box center [115, 205] width 19 height 12
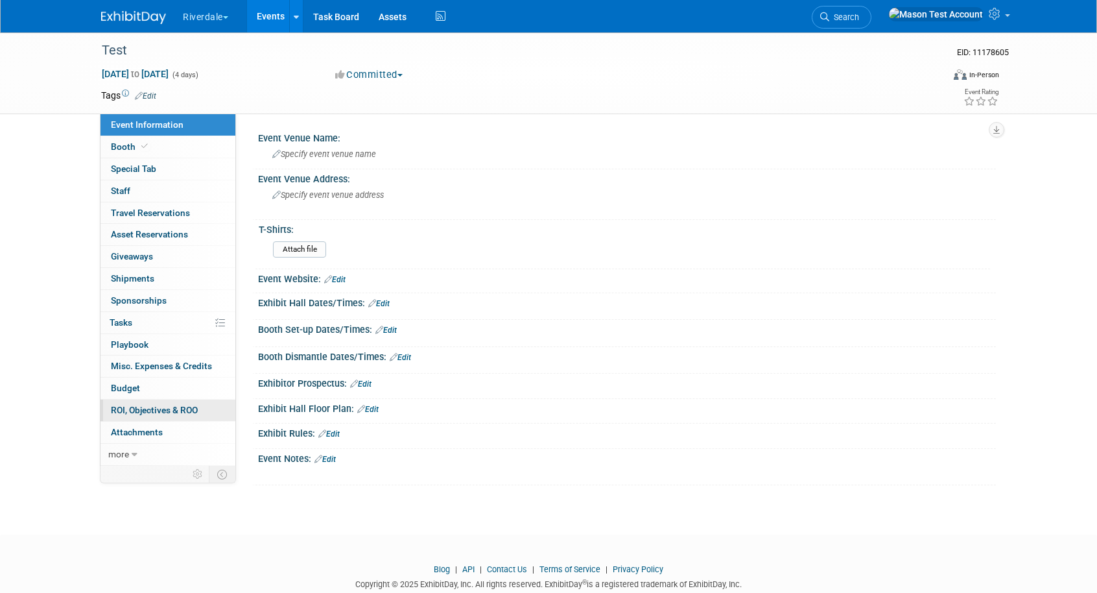
click at [165, 405] on span "ROI, Objectives & ROO 0" at bounding box center [154, 410] width 87 height 10
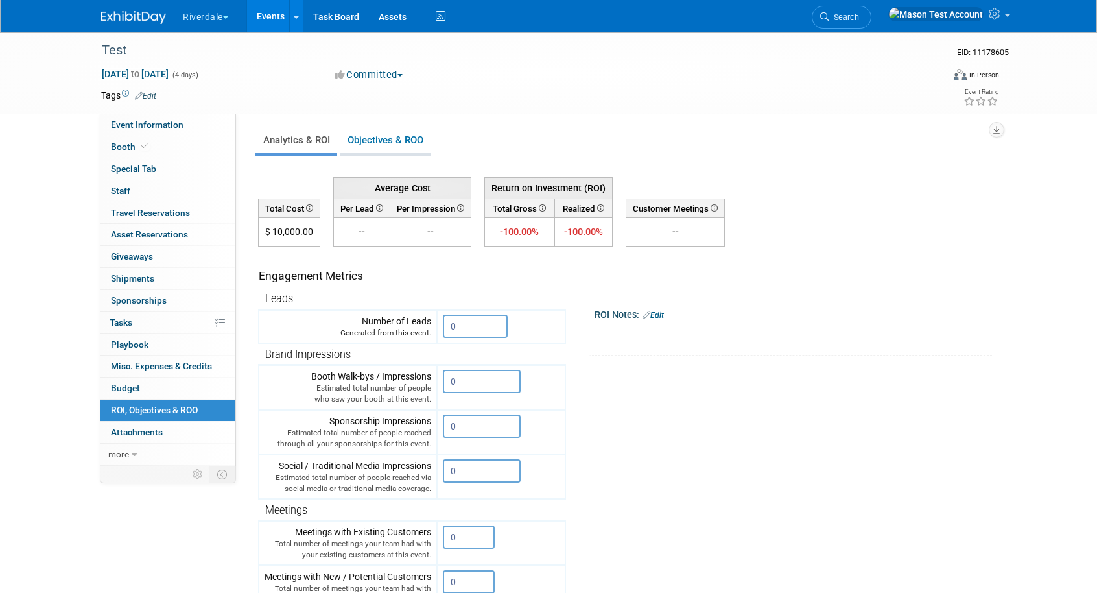
click at [394, 139] on link "Objectives & ROO 0" at bounding box center [385, 140] width 91 height 25
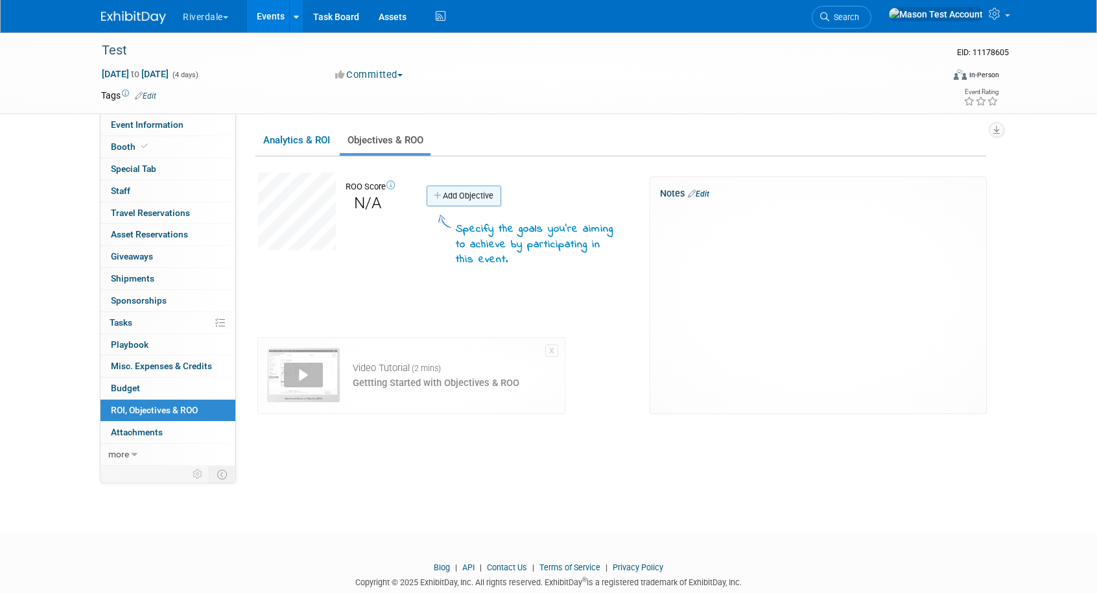
click at [470, 196] on link "Add Objective" at bounding box center [464, 195] width 75 height 21
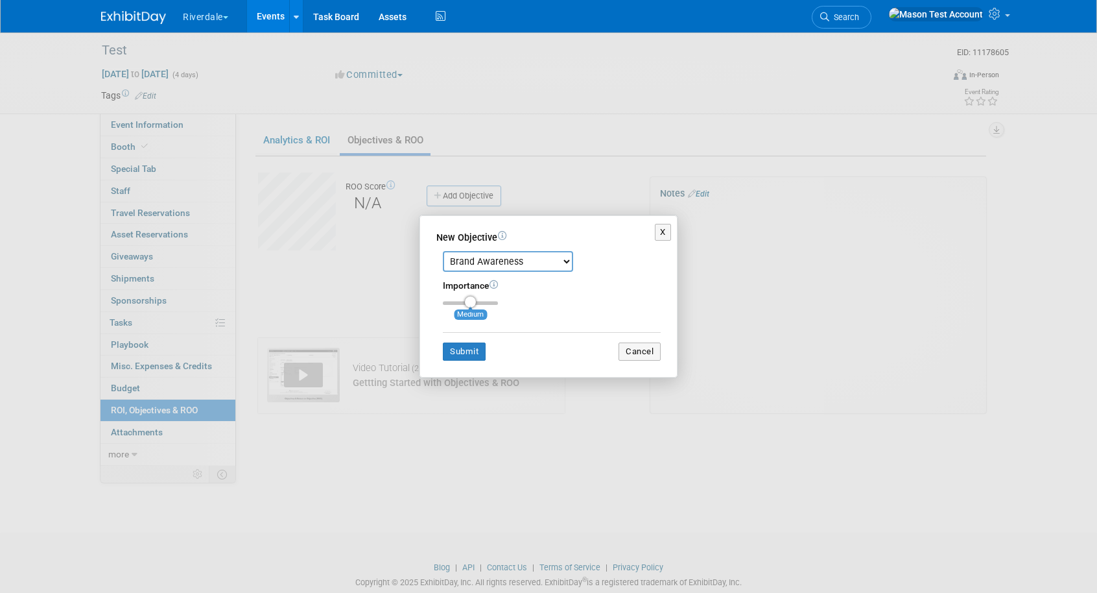
click at [499, 263] on select "Brand Awareness Competition Research Customer Retention Feedback Collection Lea…" at bounding box center [508, 261] width 130 height 21
select select "2"
click at [443, 251] on select "Brand Awareness Competition Research Customer Retention Feedback Collection Lea…" at bounding box center [508, 261] width 130 height 21
type input "3"
click at [494, 302] on input "range" at bounding box center [470, 303] width 55 height 4
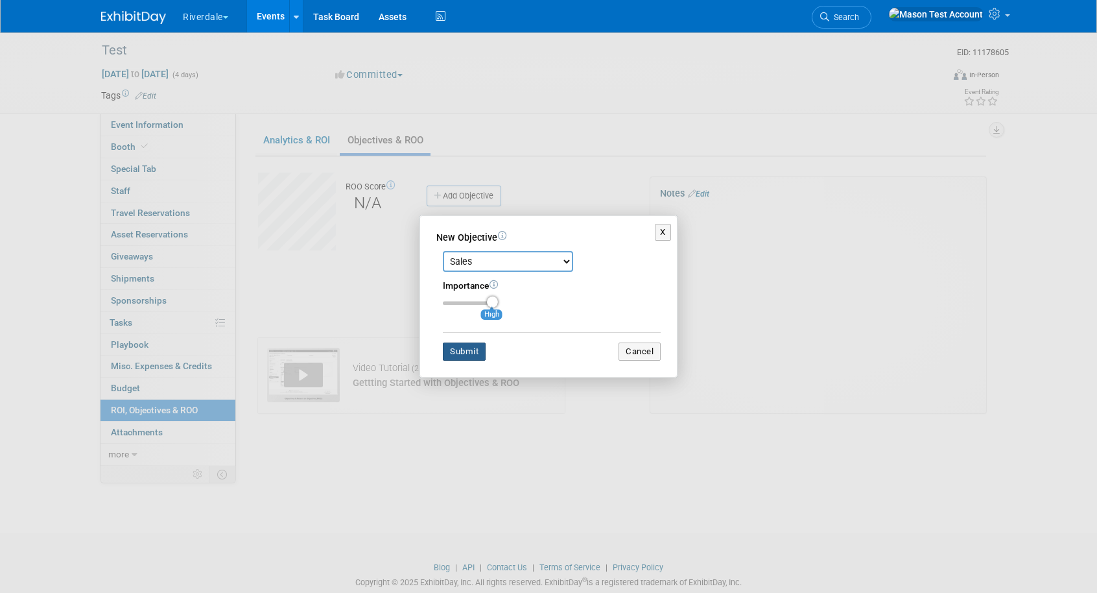
click at [466, 350] on button "Submit" at bounding box center [464, 351] width 43 height 18
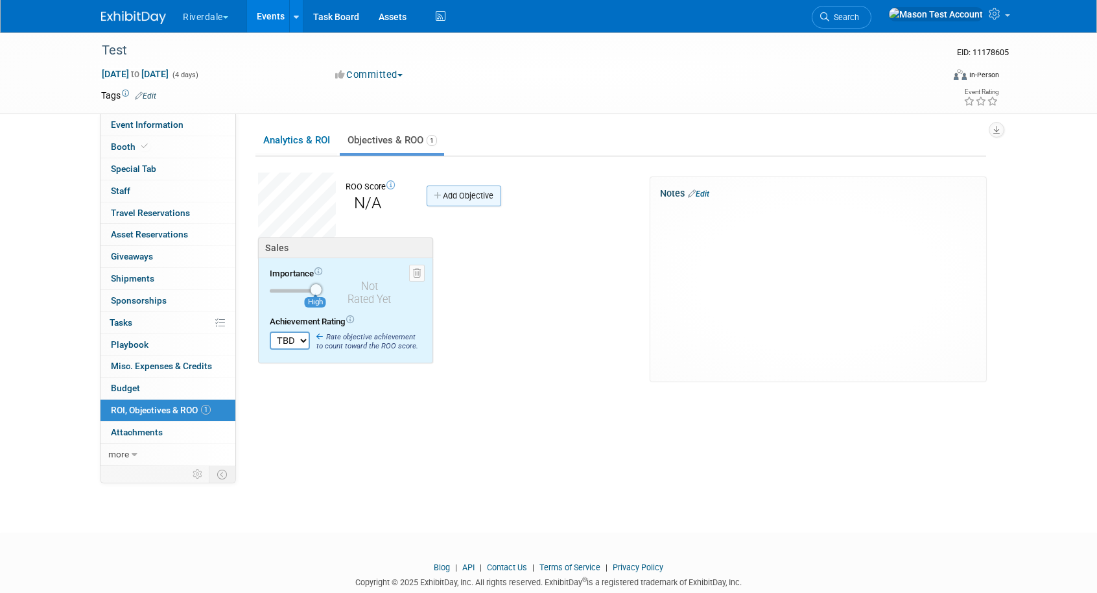
click at [478, 198] on link "Add Objective" at bounding box center [464, 195] width 75 height 21
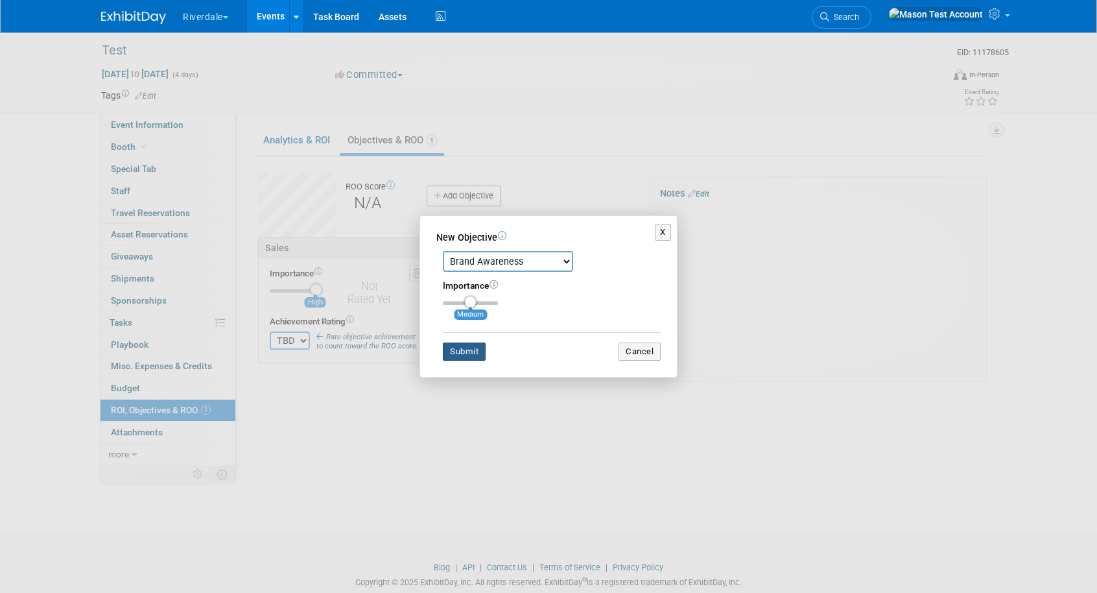
click at [473, 348] on button "Submit" at bounding box center [464, 351] width 43 height 18
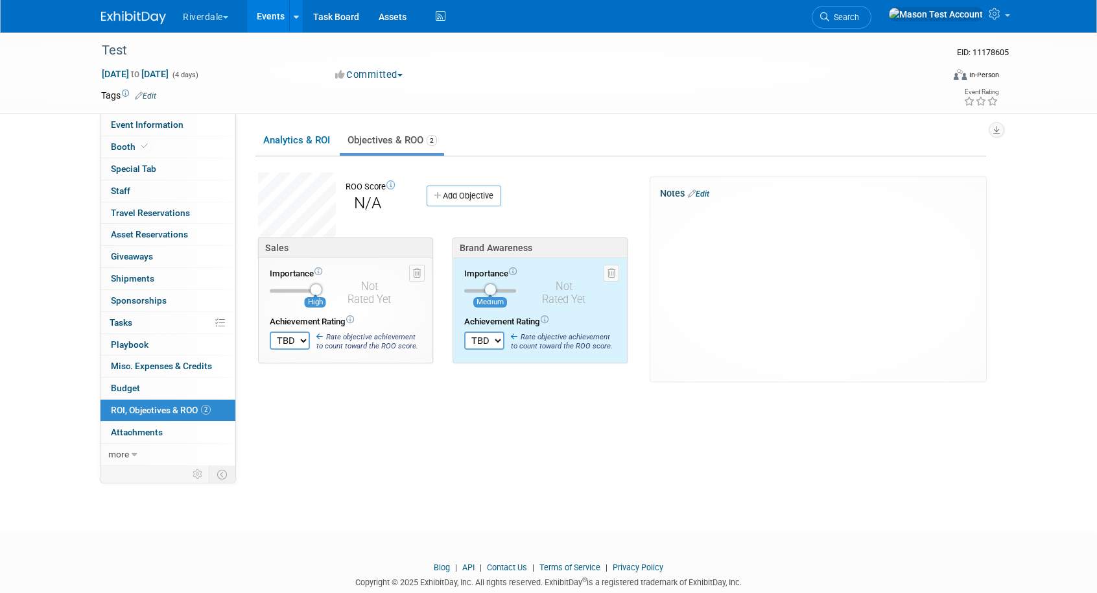
click at [475, 183] on div "Add Objective Specify the goals you're aiming to achieve by participating in th…" at bounding box center [500, 194] width 167 height 43
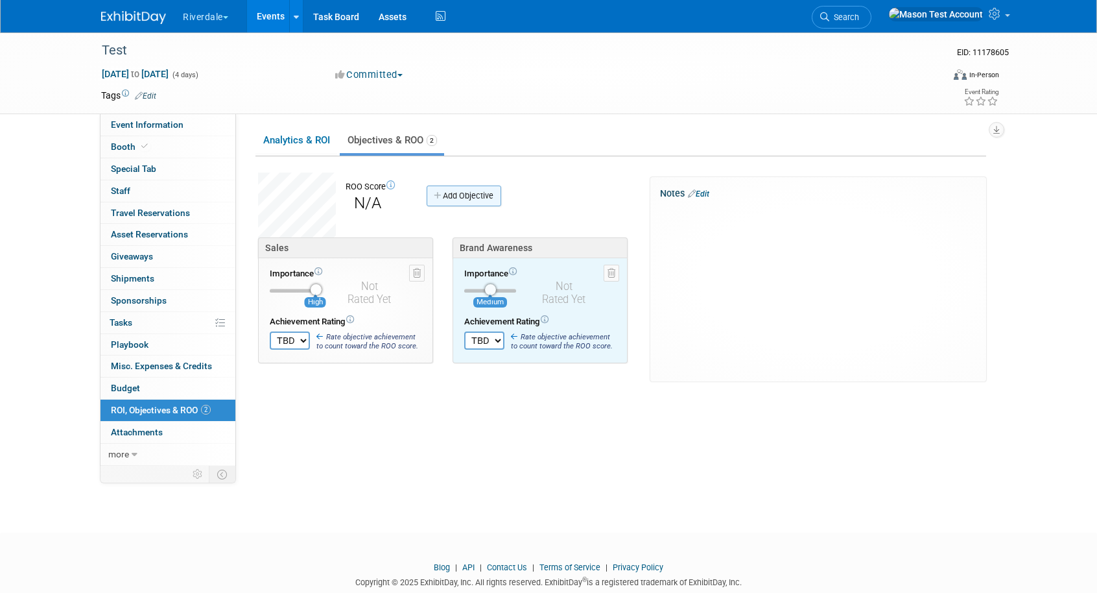
click at [475, 190] on link "Add Objective" at bounding box center [464, 195] width 75 height 21
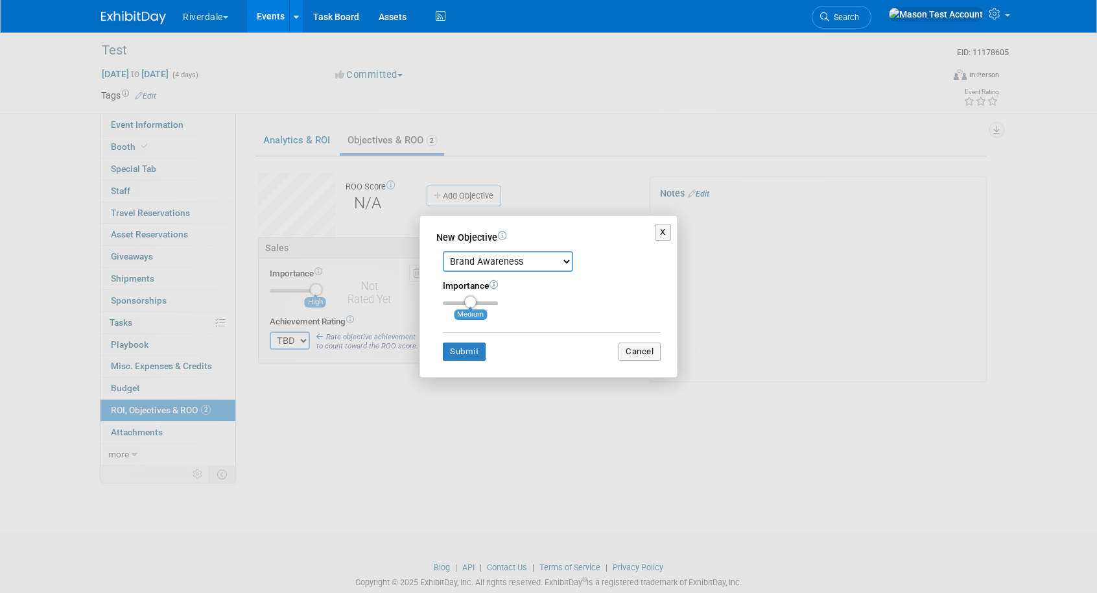
click at [484, 270] on select "Brand Awareness Competition Research Customer Retention Feedback Collection Lea…" at bounding box center [508, 261] width 130 height 21
select select "6"
click at [443, 251] on select "Brand Awareness Competition Research Customer Retention Feedback Collection Lea…" at bounding box center [508, 261] width 130 height 21
type input "1"
click at [451, 304] on input "range" at bounding box center [470, 303] width 55 height 4
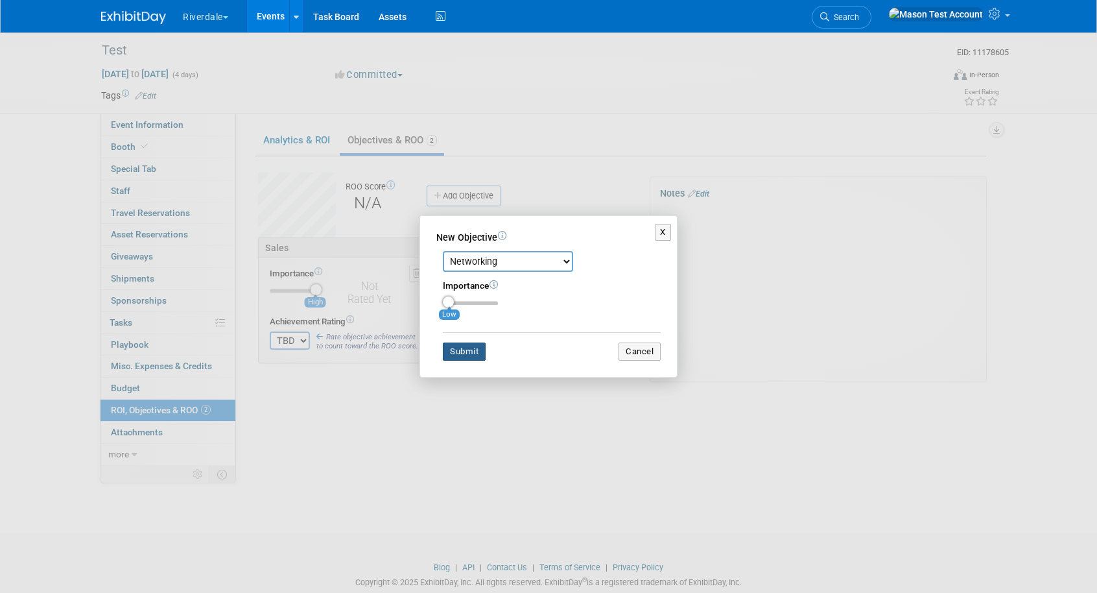
click at [464, 353] on button "Submit" at bounding box center [464, 351] width 43 height 18
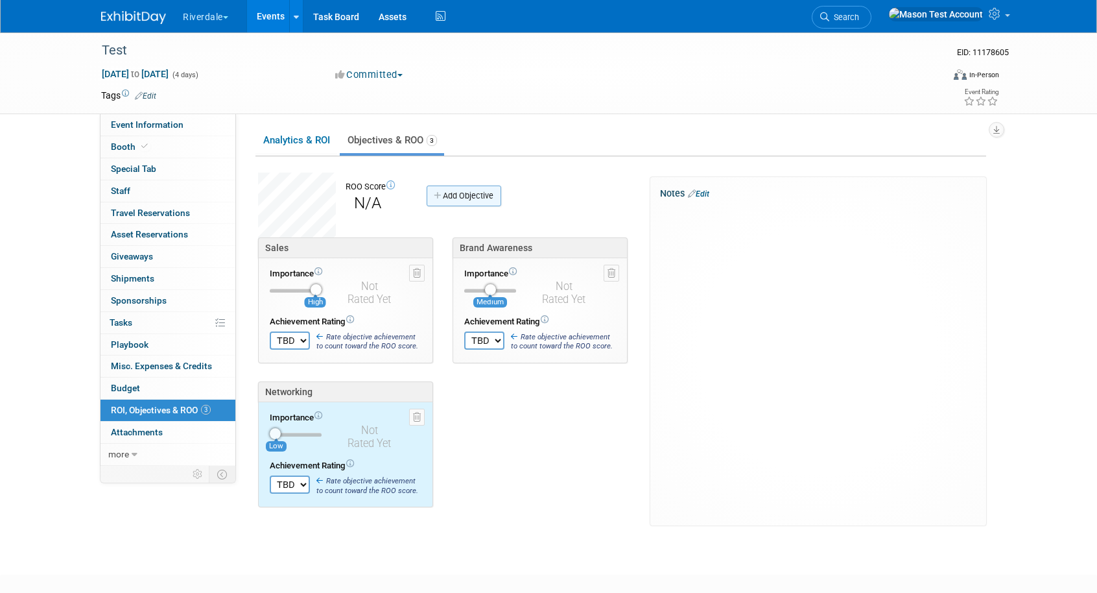
click at [478, 195] on link "Add Objective" at bounding box center [464, 195] width 75 height 21
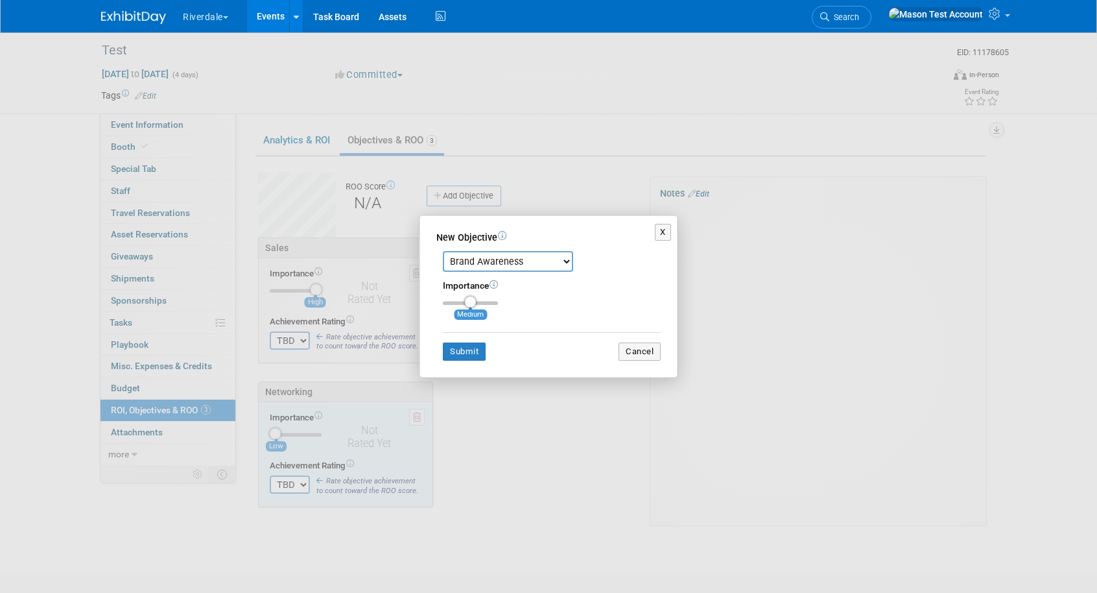
click at [490, 261] on select "Brand Awareness Competition Research Customer Retention Feedback Collection Lea…" at bounding box center [508, 261] width 130 height 21
select select "1"
click at [443, 251] on select "Brand Awareness Competition Research Customer Retention Feedback Collection Lea…" at bounding box center [508, 261] width 130 height 21
type input "3"
click at [492, 302] on input "range" at bounding box center [470, 303] width 55 height 4
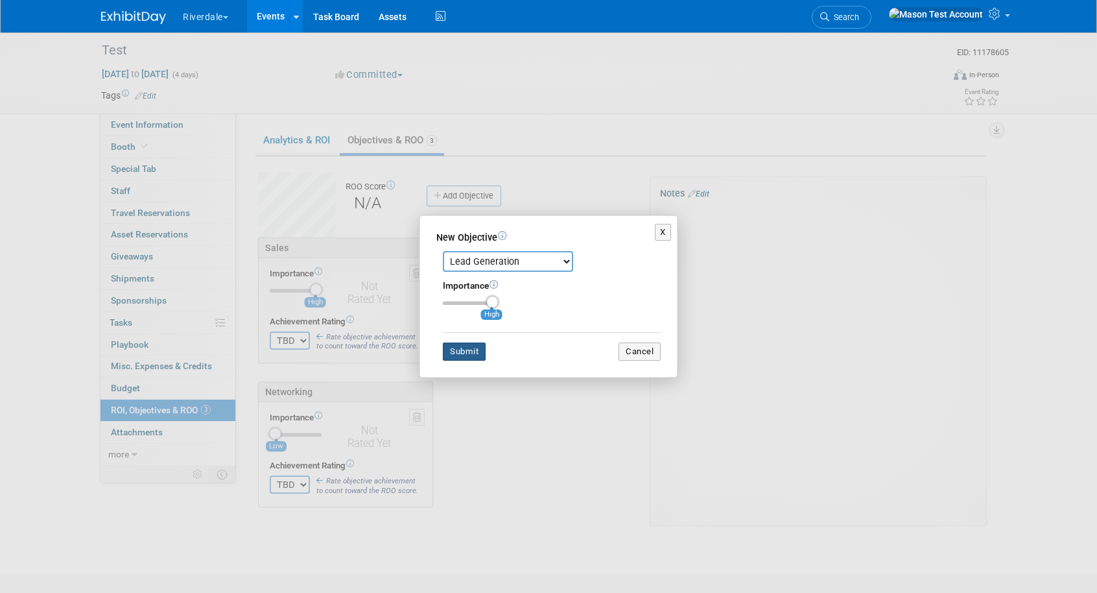
click at [477, 348] on button "Submit" at bounding box center [464, 351] width 43 height 18
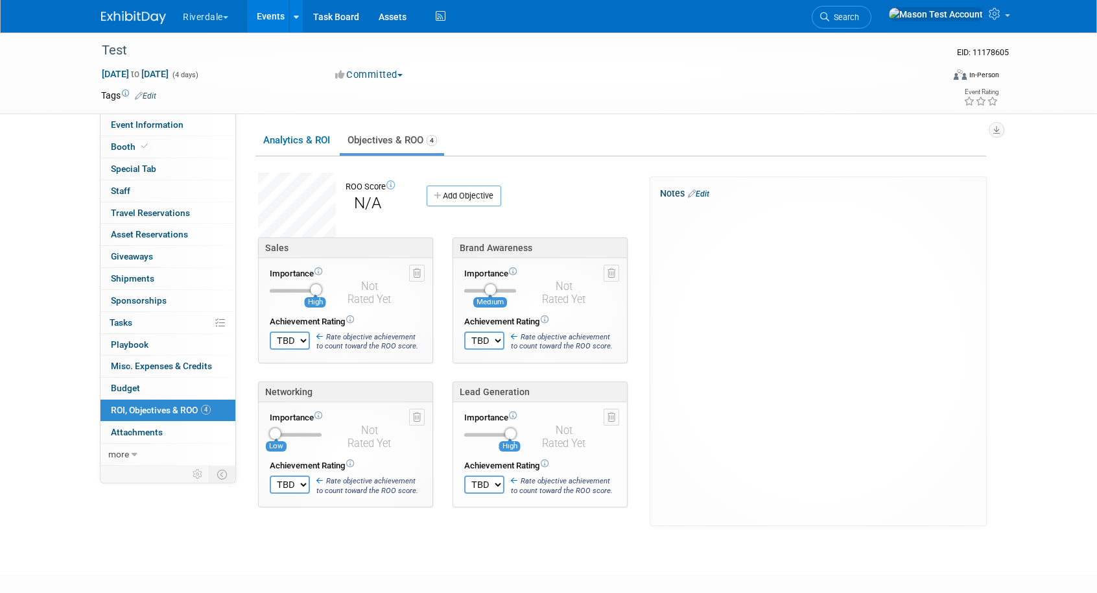
click at [300, 337] on select "TBD 0 1 2 3 4 5 6 7 8 9 10" at bounding box center [290, 340] width 40 height 18
select select "10"
click at [270, 331] on select "TBD 0 1 2 3 4 5 6 7 8 9 10" at bounding box center [290, 340] width 40 height 18
click at [482, 342] on select "TBD 0 1 2 3 4 5 6 7 8 9 10" at bounding box center [484, 340] width 40 height 18
select select "10"
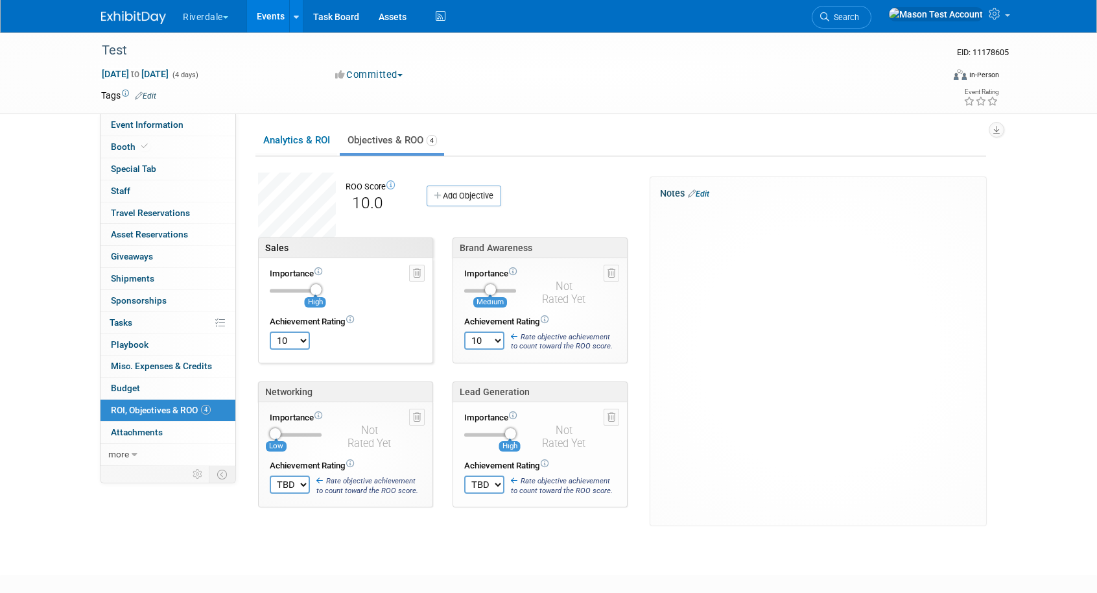
click at [464, 331] on select "TBD 0 1 2 3 4 5 6 7 8 9 10" at bounding box center [484, 340] width 40 height 18
click at [299, 487] on select "TBD 0 1 2 3 4 5 6 7 8 9 10" at bounding box center [290, 484] width 40 height 18
select select "3"
click at [270, 475] on select "TBD 0 1 2 3 4 5 6 7 8 9 10" at bounding box center [290, 484] width 40 height 18
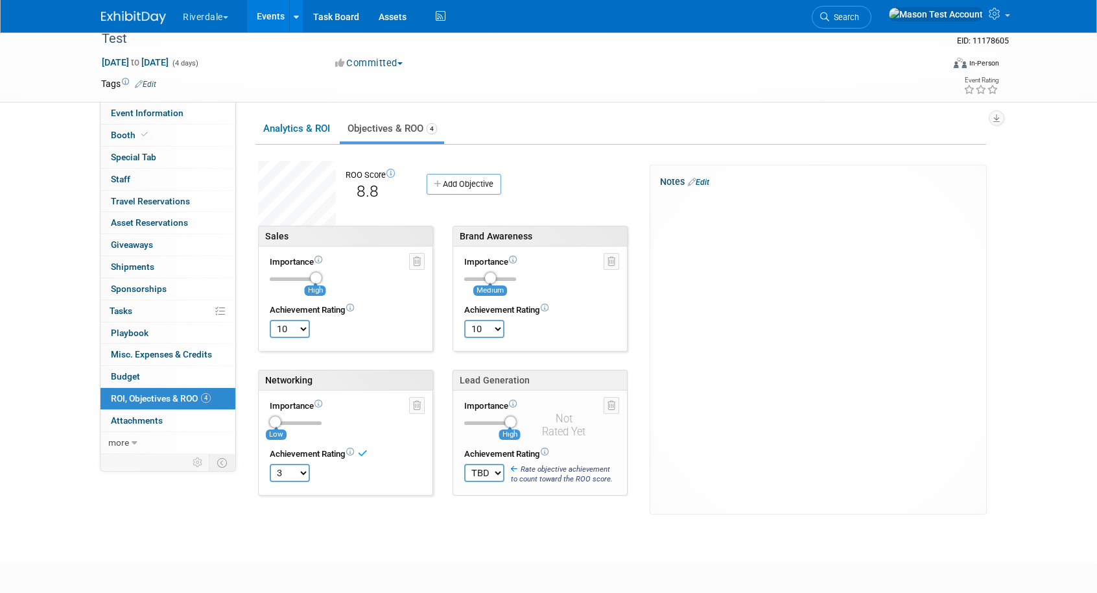
scroll to position [21, 0]
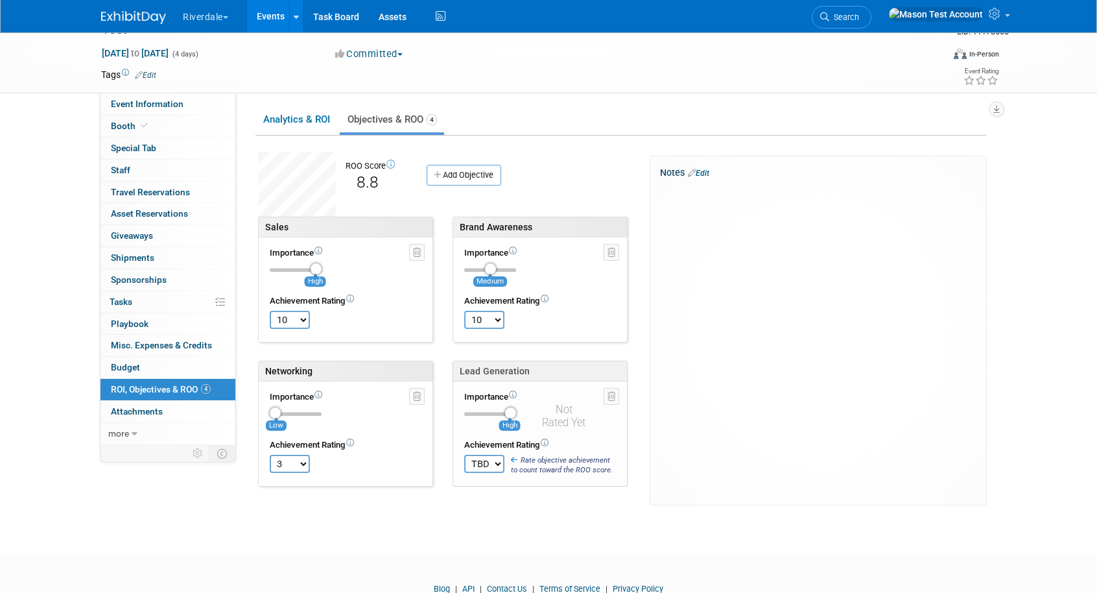
click at [479, 465] on select "TBD 0 1 2 3 4 5 6 7 8 9 10" at bounding box center [484, 464] width 40 height 18
select select "10"
click at [464, 455] on select "TBD 0 1 2 3 4 5 6 7 8 9 10" at bounding box center [484, 464] width 40 height 18
click at [998, 18] on icon at bounding box center [996, 14] width 15 height 12
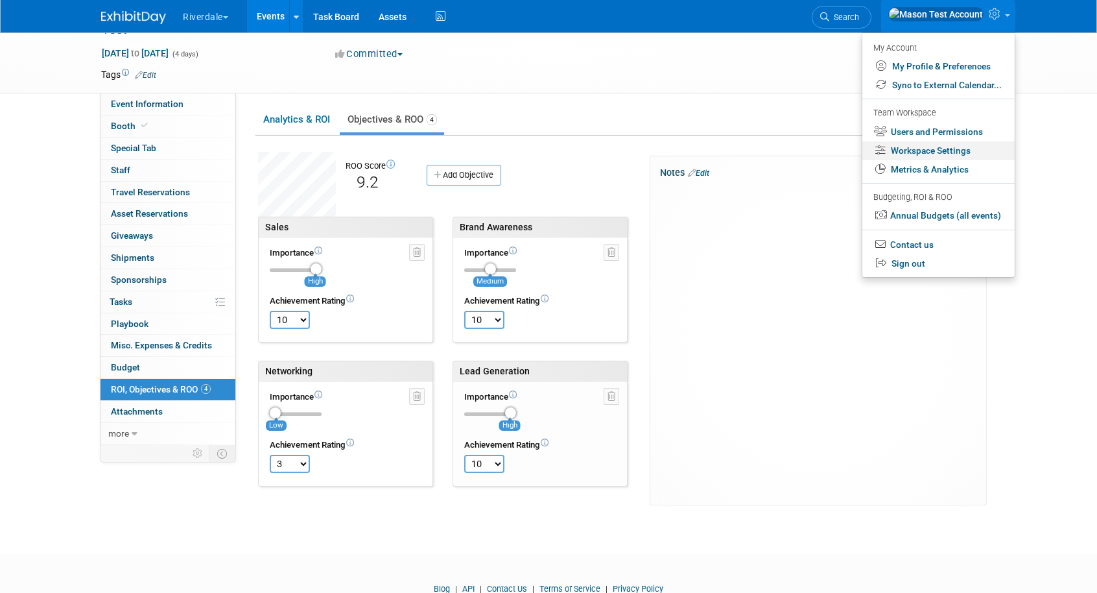
click at [942, 150] on link "Workspace Settings" at bounding box center [939, 150] width 152 height 19
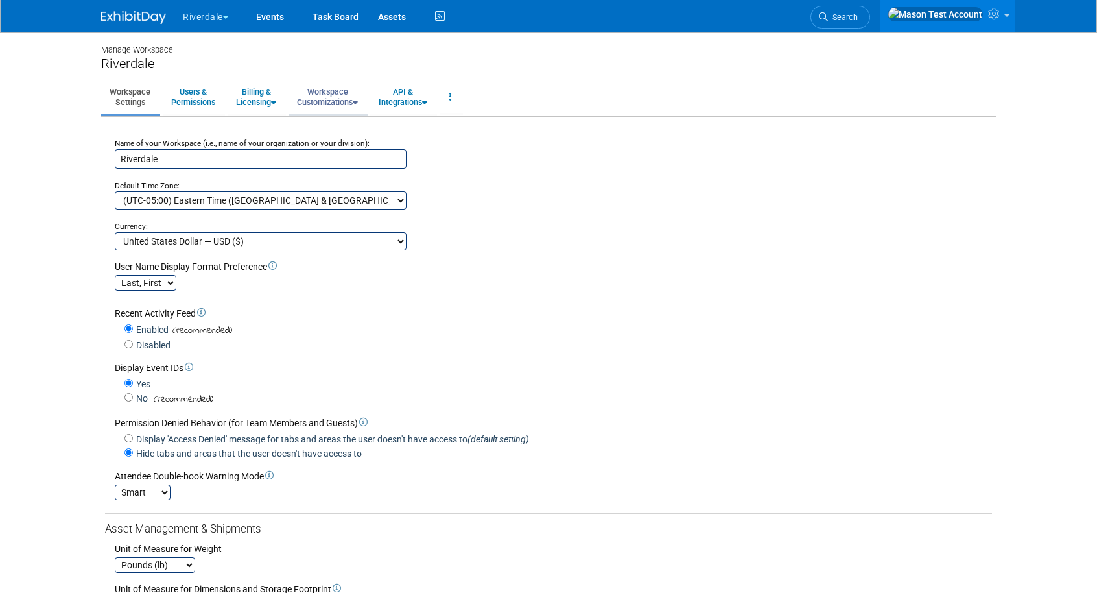
click at [339, 82] on link "Workspace Customizations" at bounding box center [328, 97] width 78 height 32
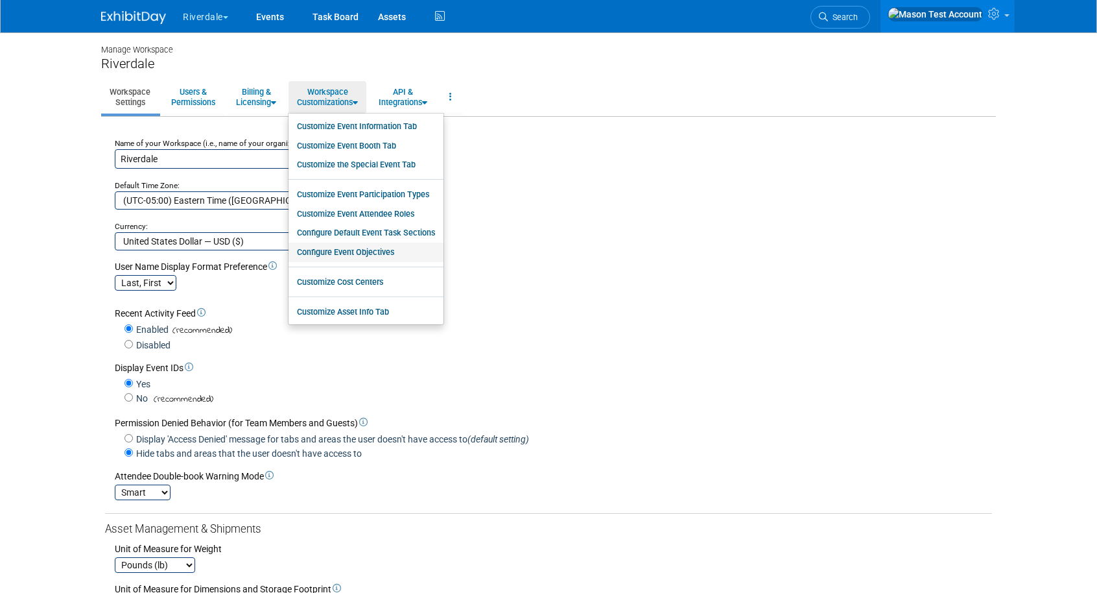
click at [375, 253] on link "Configure Event Objectives" at bounding box center [366, 252] width 155 height 19
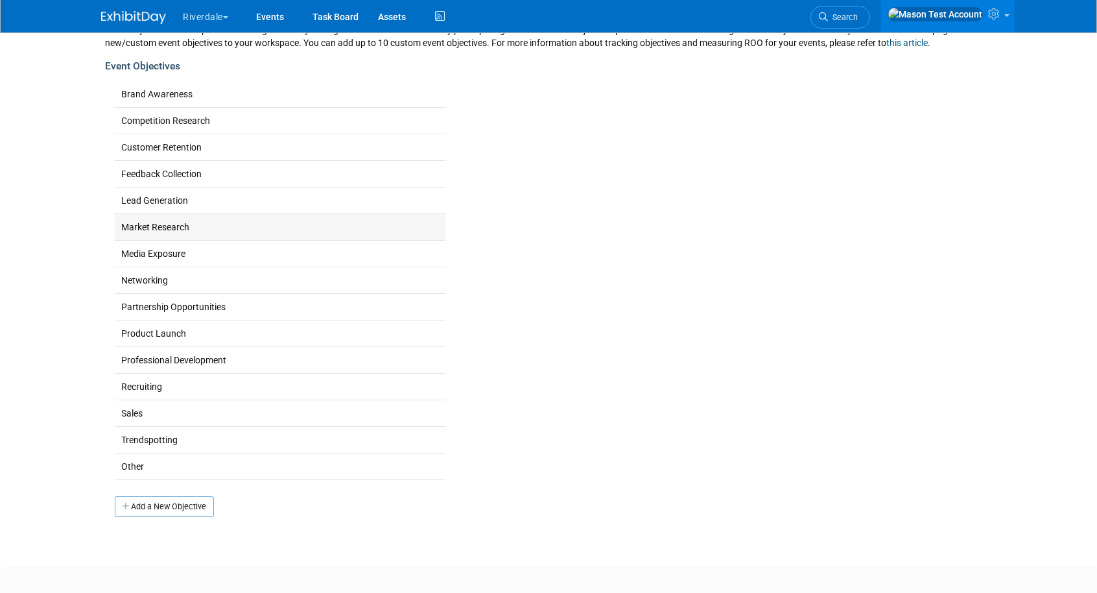
scroll to position [174, 0]
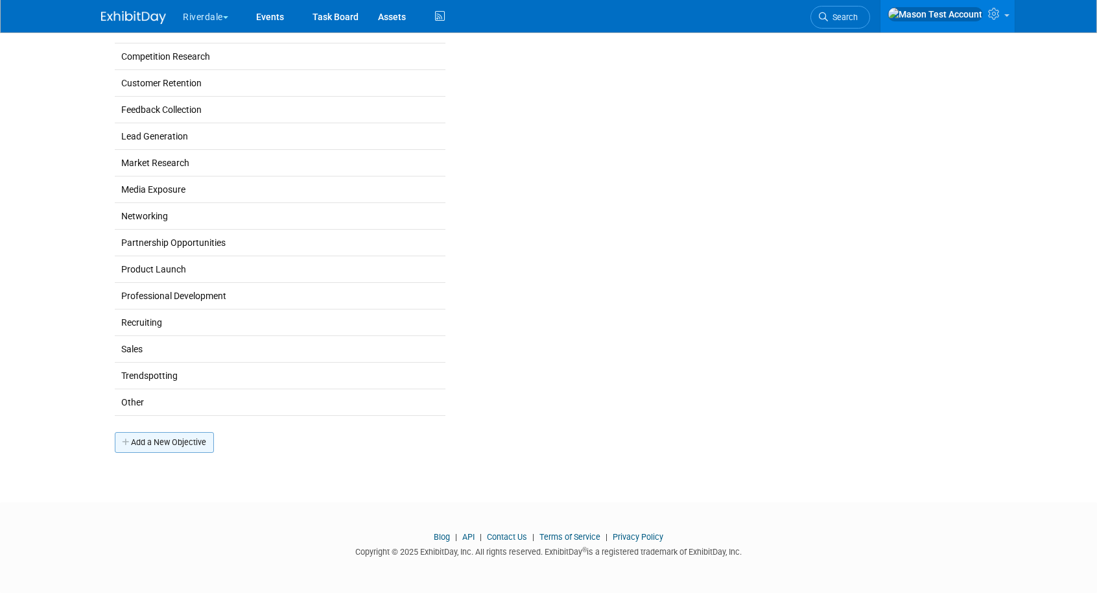
click at [204, 441] on link "Add a New Objective" at bounding box center [164, 442] width 99 height 21
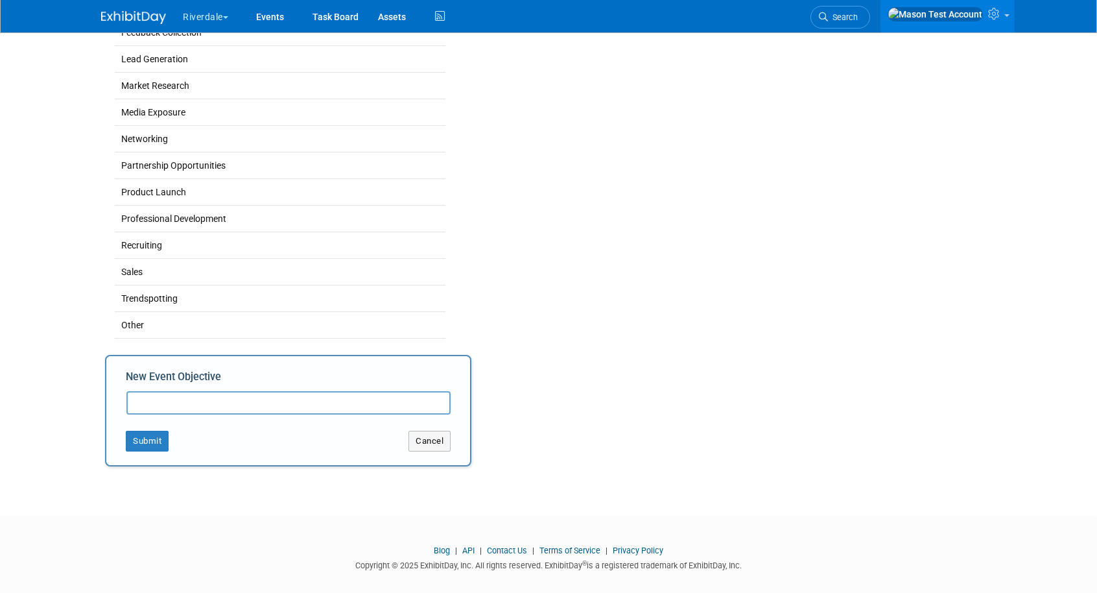
scroll to position [265, 0]
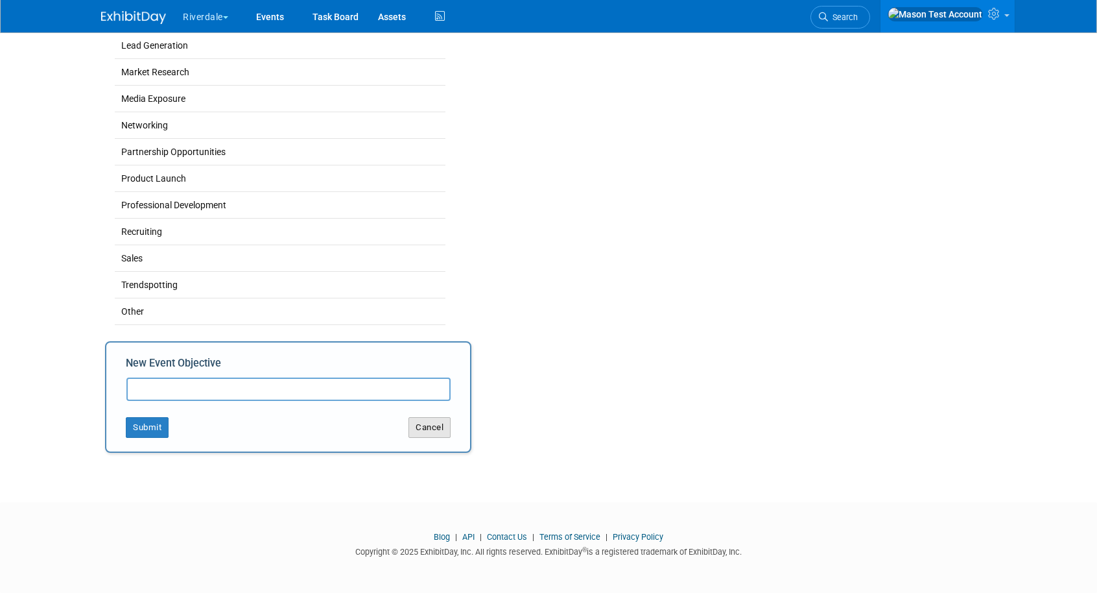
click at [425, 435] on button "Cancel" at bounding box center [430, 427] width 42 height 21
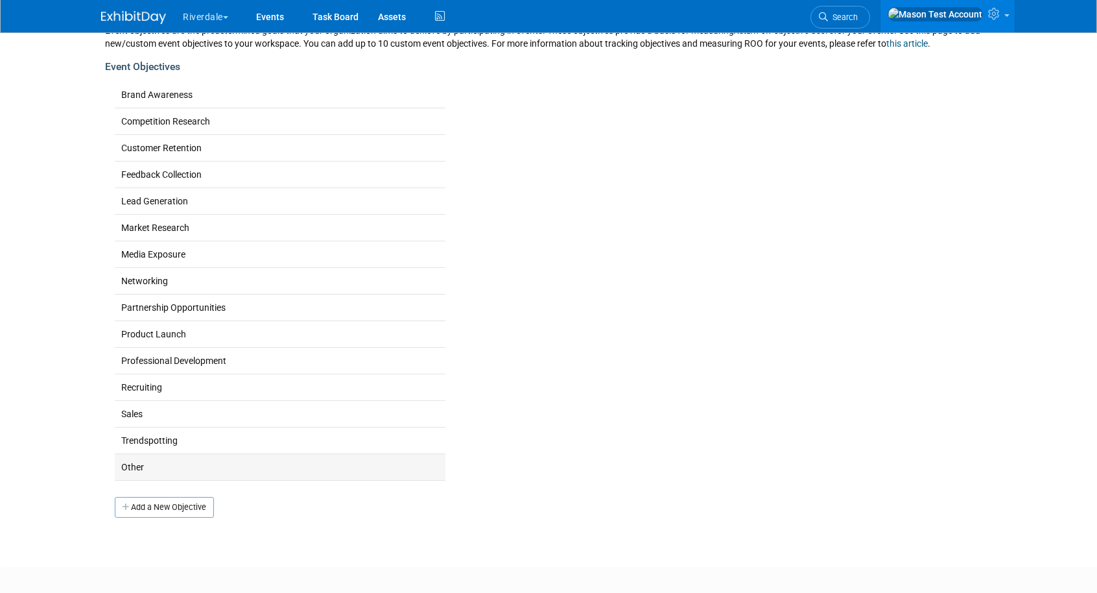
scroll to position [0, 0]
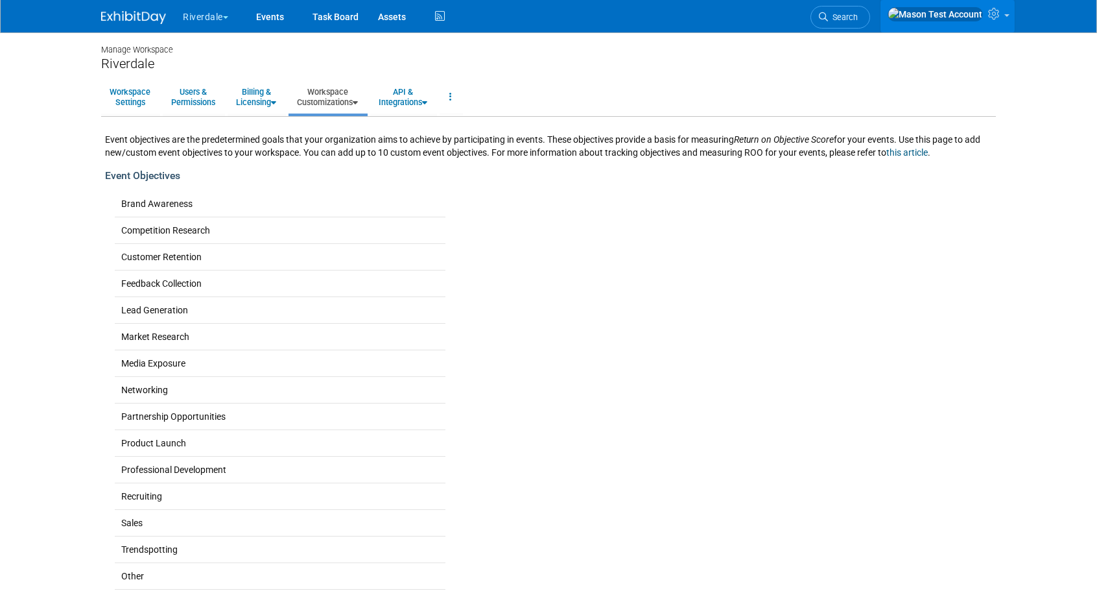
click at [981, 15] on img at bounding box center [935, 14] width 95 height 14
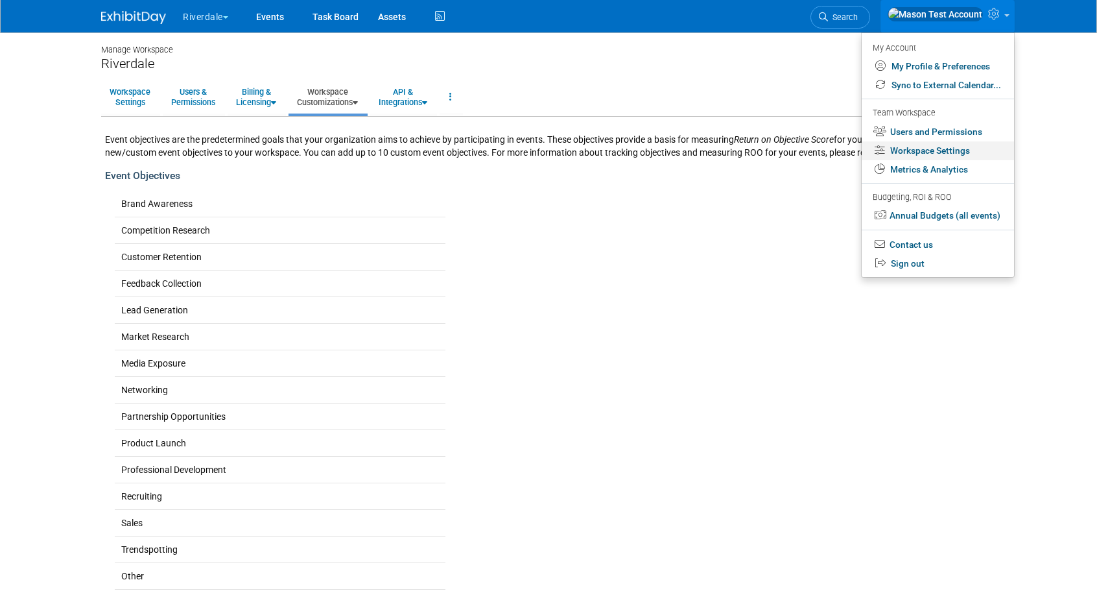
click at [942, 149] on link "Workspace Settings" at bounding box center [938, 150] width 152 height 19
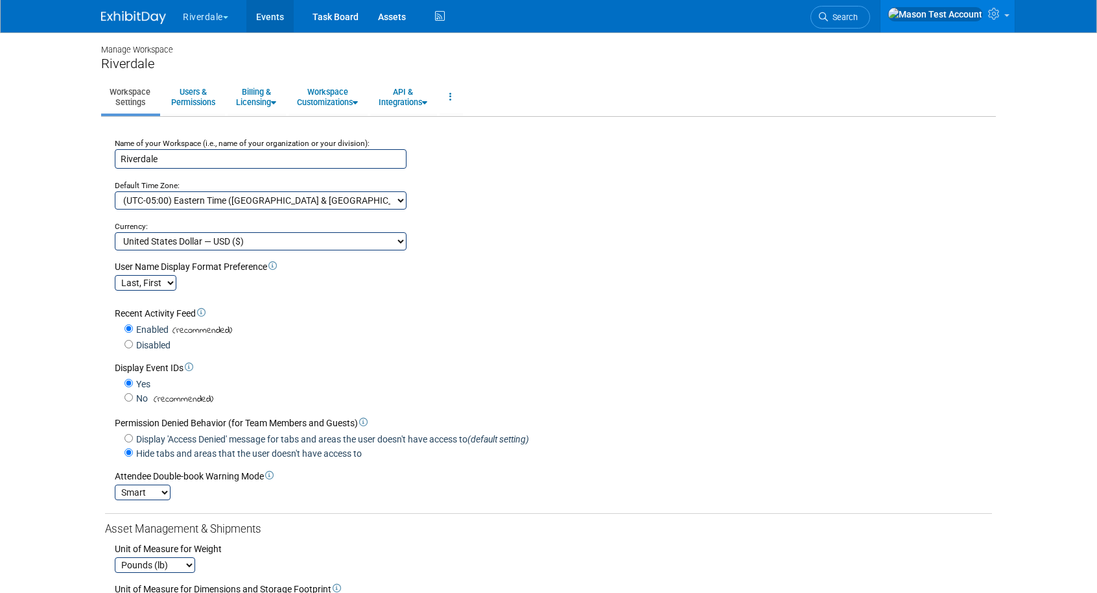
click at [278, 21] on link "Events" at bounding box center [269, 16] width 47 height 32
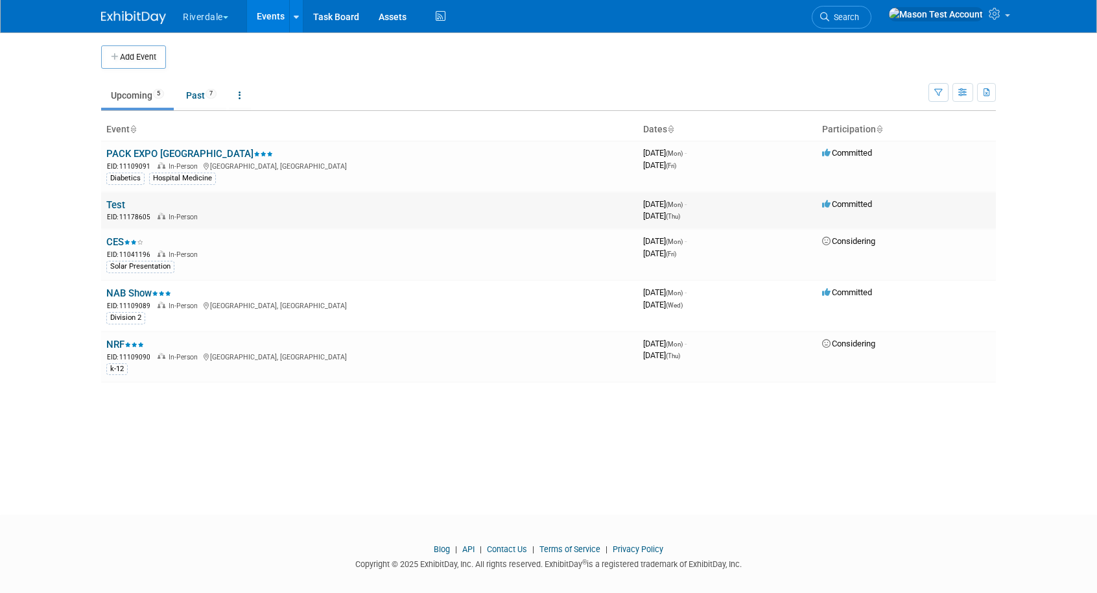
click at [117, 203] on link "Test" at bounding box center [115, 205] width 19 height 12
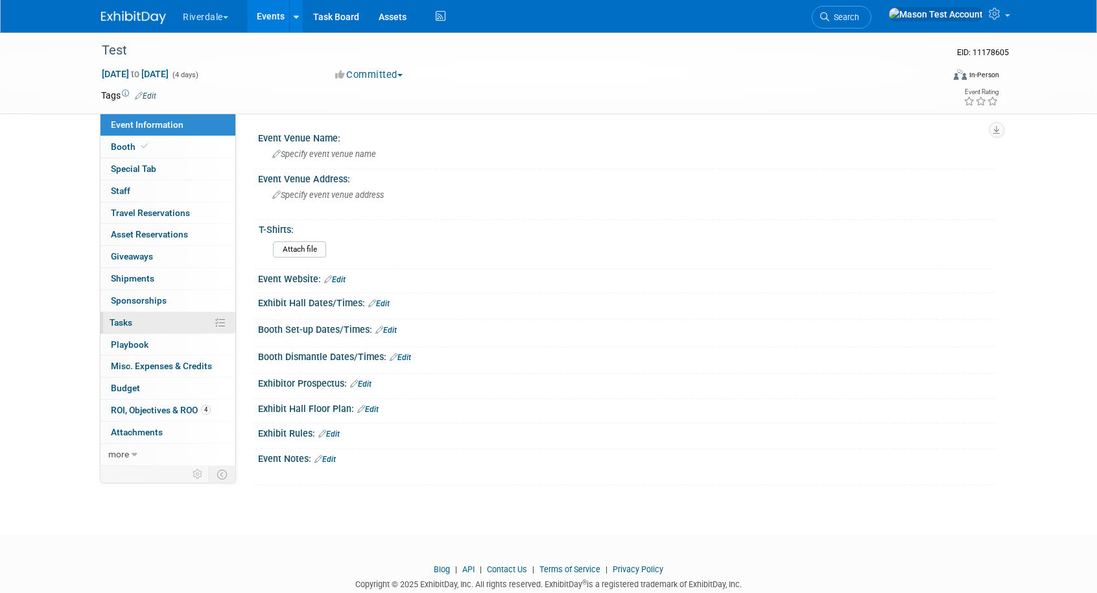
click at [139, 329] on link "0% Tasks 0%" at bounding box center [168, 322] width 135 height 21
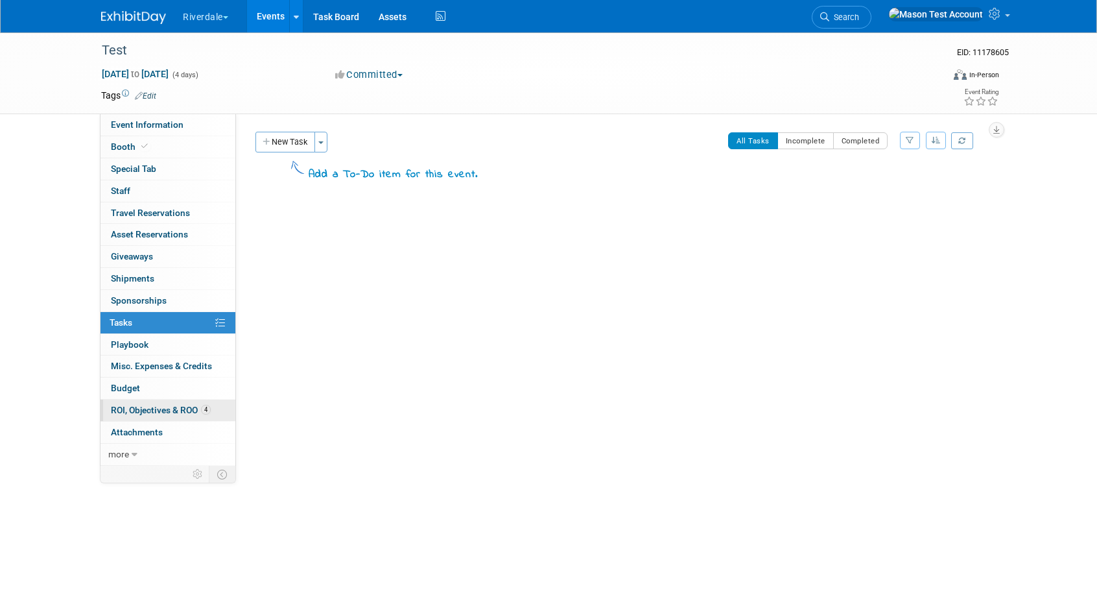
click at [147, 407] on span "ROI, Objectives & ROO 4" at bounding box center [161, 410] width 100 height 10
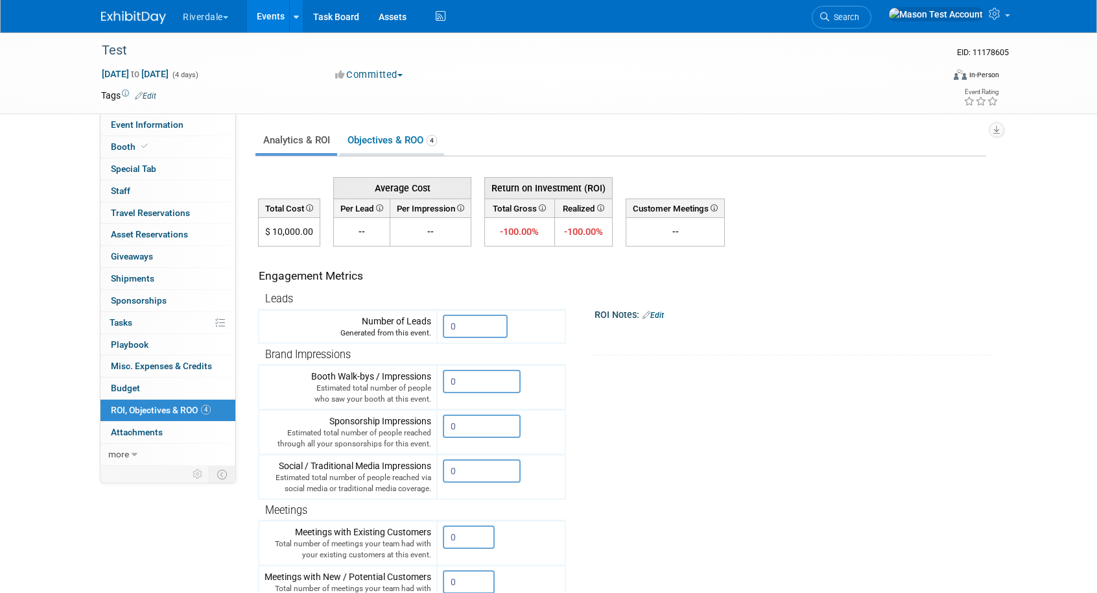
click at [382, 139] on link "Objectives & ROO 4" at bounding box center [392, 140] width 104 height 25
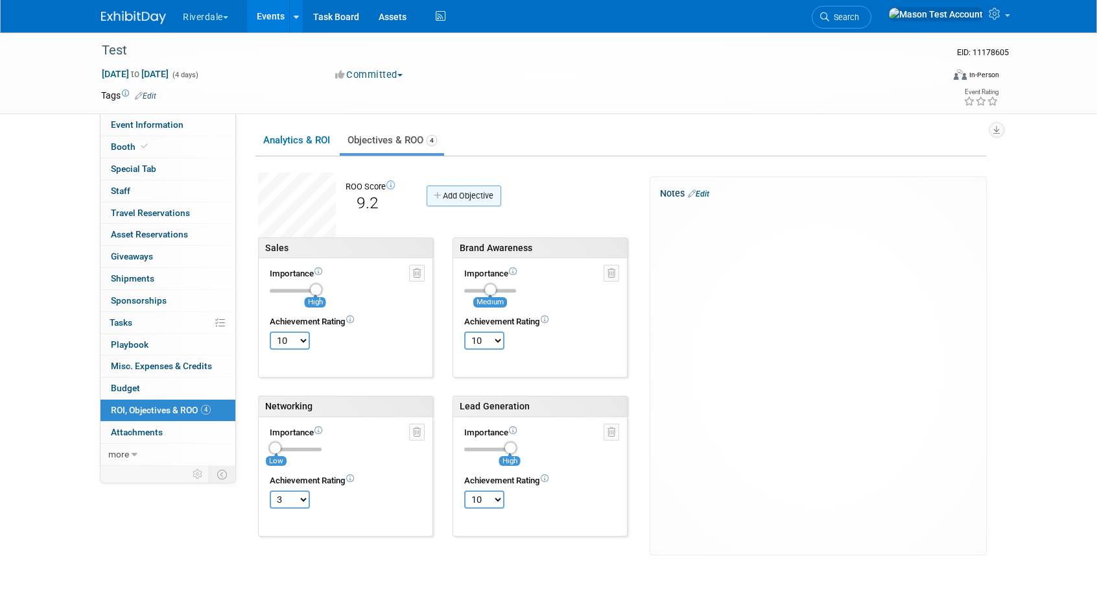
click at [453, 198] on link "Add Objective" at bounding box center [464, 195] width 75 height 21
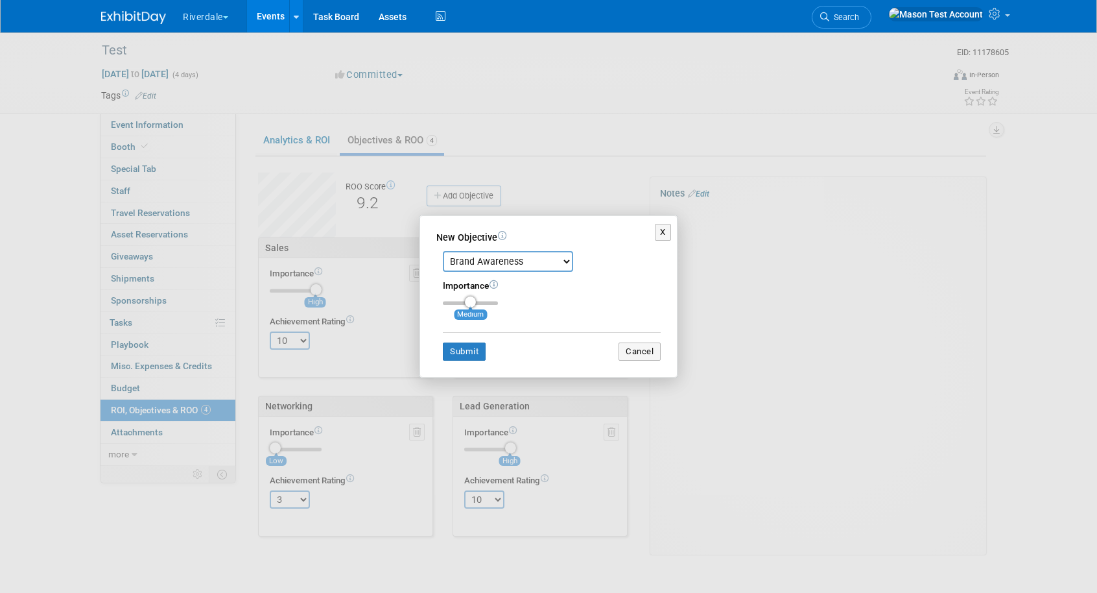
click at [499, 265] on select "Brand Awareness Competition Research Customer Retention Feedback Collection Lea…" at bounding box center [508, 261] width 130 height 21
select select "11"
click at [443, 251] on select "Brand Awareness Competition Research Customer Retention Feedback Collection Lea…" at bounding box center [508, 261] width 130 height 21
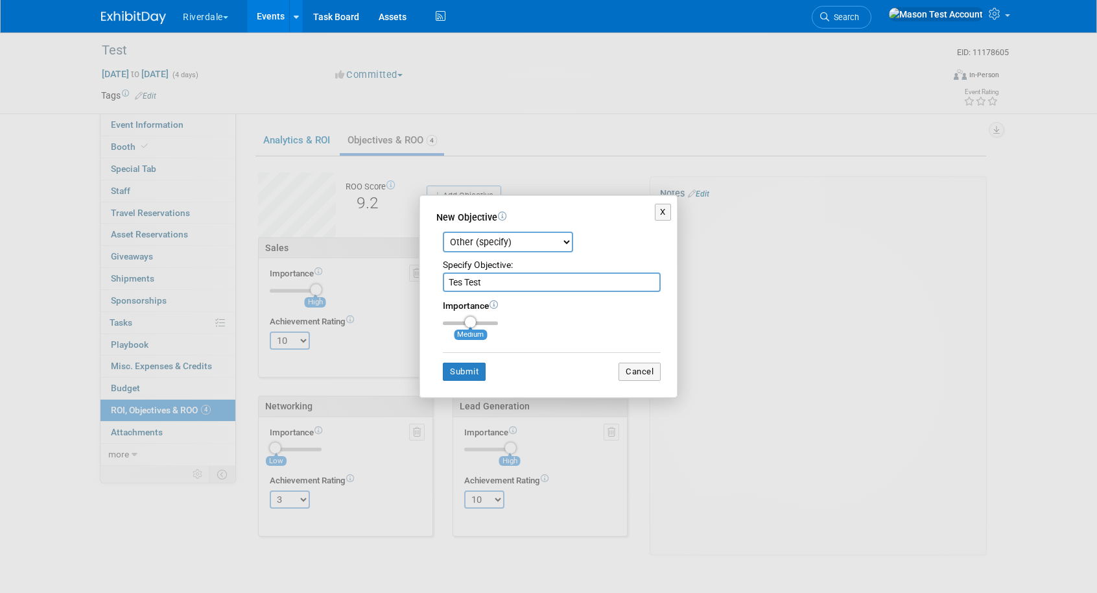
type input "Tes Test"
type input "3"
click at [497, 324] on input "range" at bounding box center [470, 323] width 55 height 4
click at [473, 373] on button "Submit" at bounding box center [464, 372] width 43 height 18
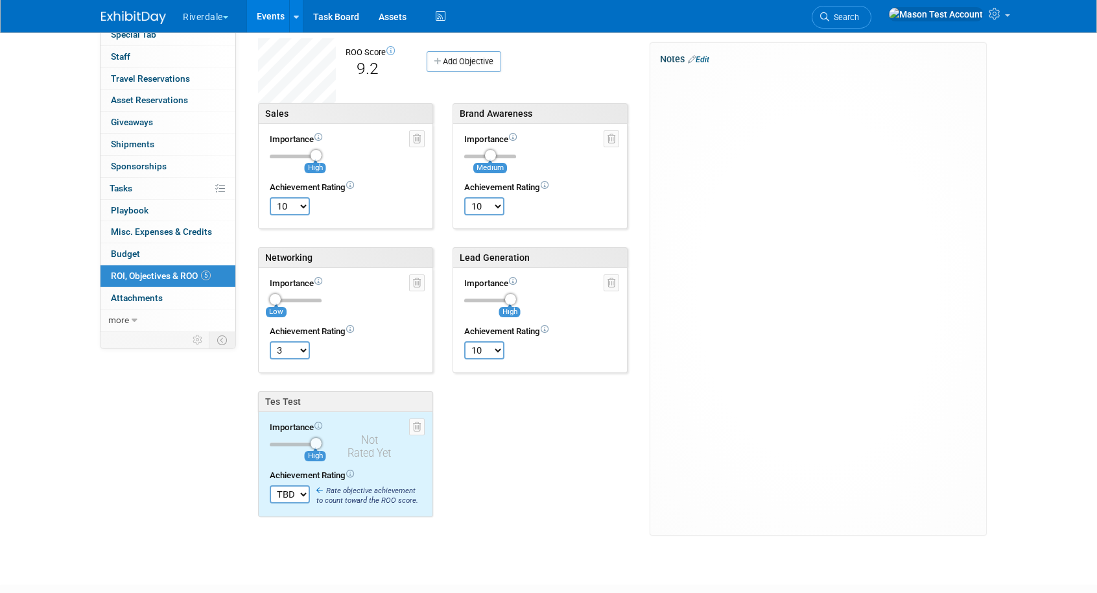
scroll to position [217, 0]
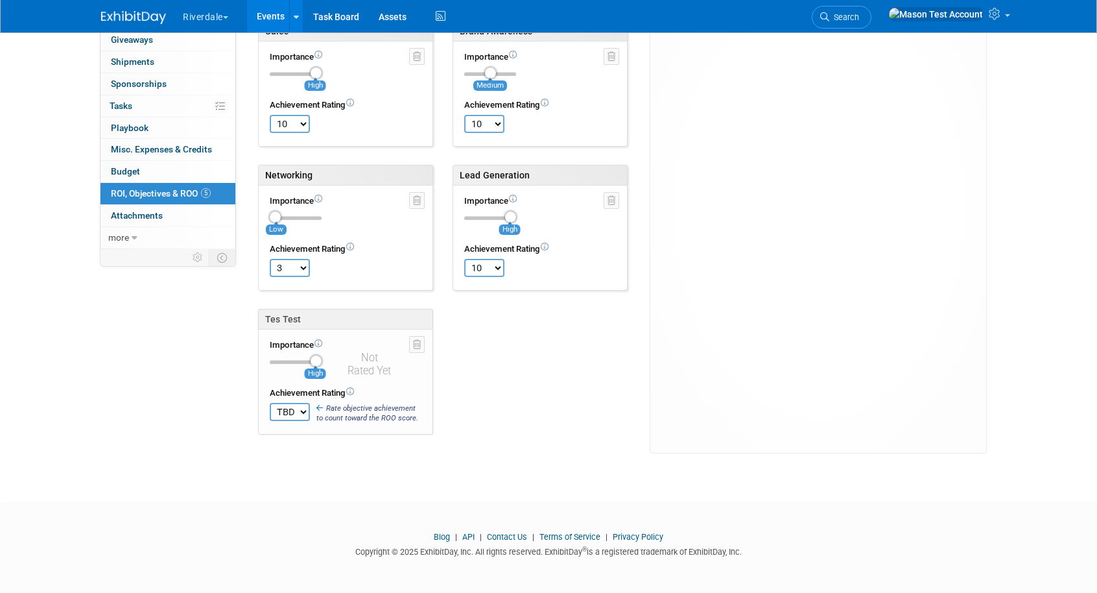
click at [299, 410] on select "TBD 0 1 2 3 4 5 6 7 8 9 10" at bounding box center [290, 412] width 40 height 18
select select "10"
click at [270, 403] on select "TBD 0 1 2 3 4 5 6 7 8 9 10" at bounding box center [290, 412] width 40 height 18
click at [420, 348] on icon at bounding box center [417, 344] width 8 height 9
click at [340, 352] on link "Yes" at bounding box center [338, 355] width 38 height 21
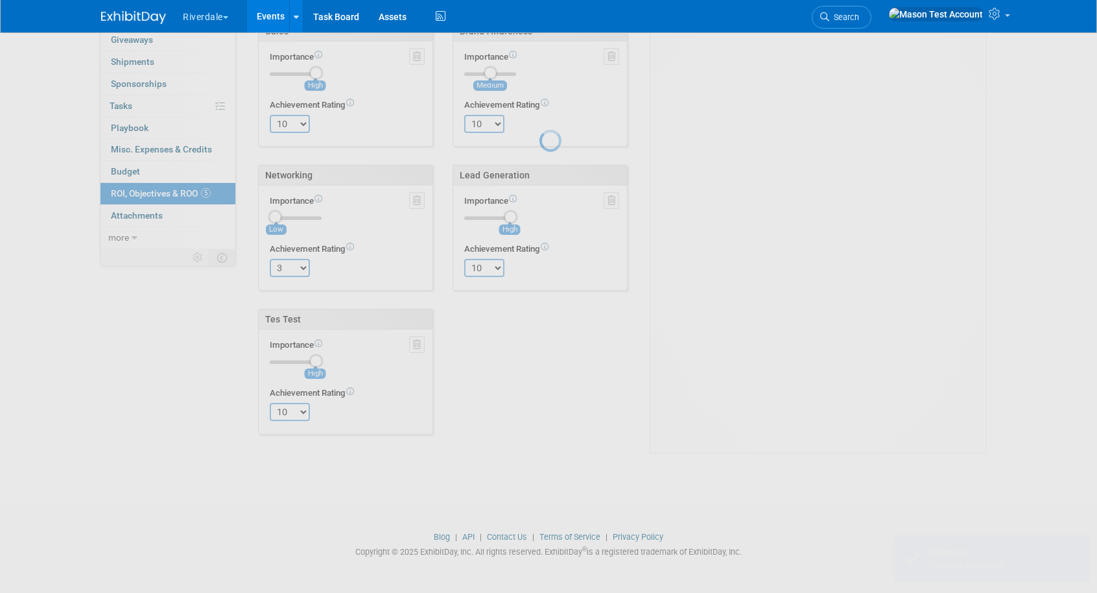
scroll to position [69, 0]
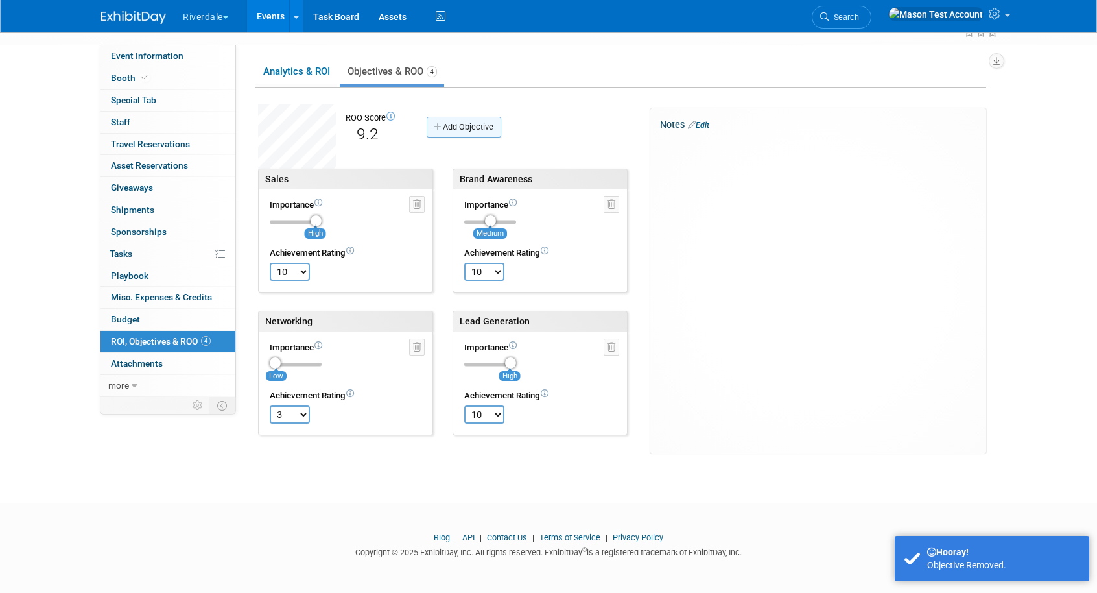
click at [449, 130] on link "Add Objective" at bounding box center [464, 127] width 75 height 21
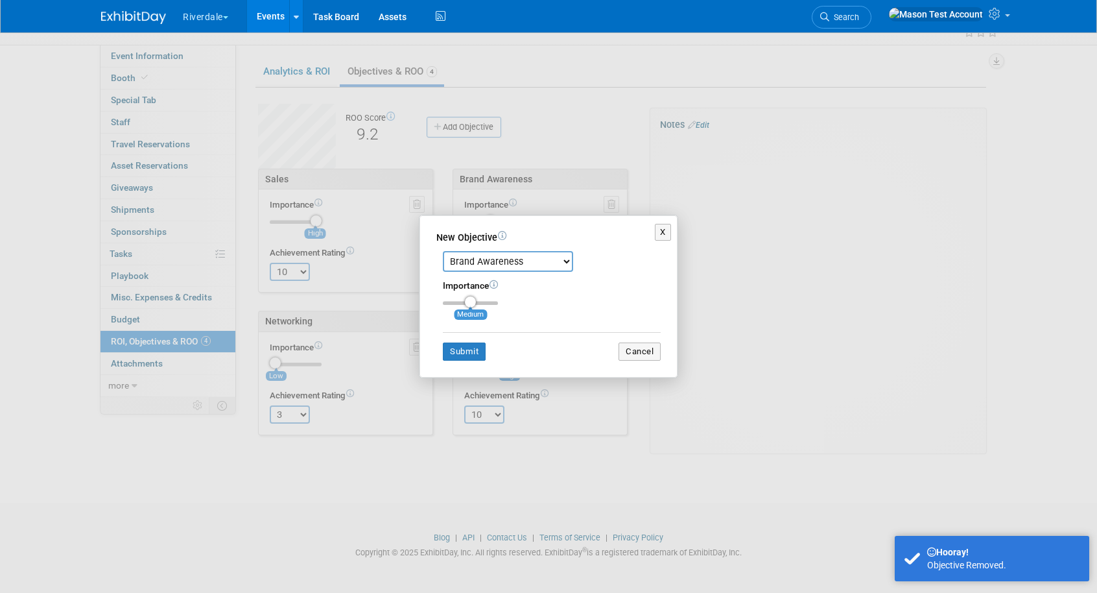
click at [477, 263] on select "Brand Awareness Competition Research Customer Retention Feedback Collection Lea…" at bounding box center [508, 261] width 130 height 21
click at [443, 251] on select "Brand Awareness Competition Research Customer Retention Feedback Collection Lea…" at bounding box center [508, 261] width 130 height 21
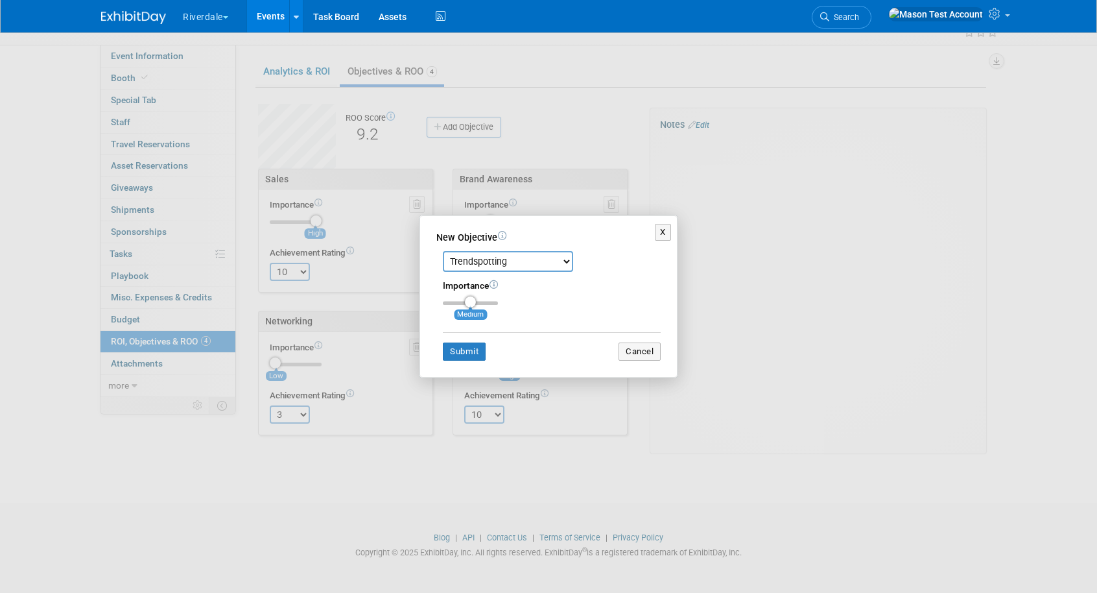
click at [493, 259] on select "Brand Awareness Competition Research Customer Retention Feedback Collection Lea…" at bounding box center [508, 261] width 130 height 21
select select "11"
click at [443, 251] on select "Brand Awareness Competition Research Customer Retention Feedback Collection Lea…" at bounding box center [508, 261] width 130 height 21
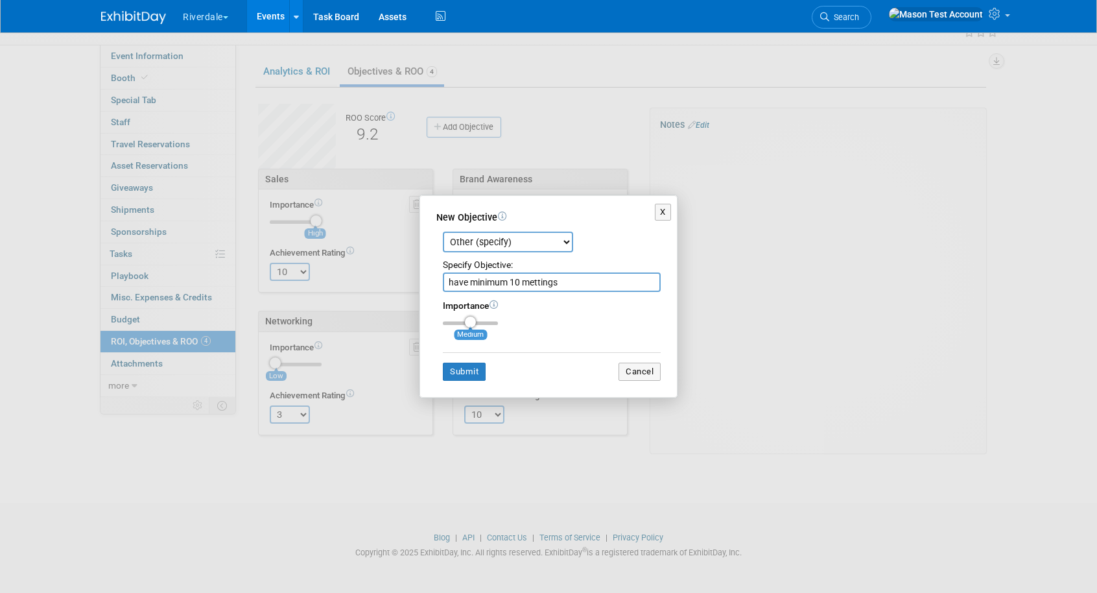
click at [536, 283] on input "have minimum 10 mettings" at bounding box center [552, 281] width 218 height 19
type input "have minimum 10 meetings"
click at [466, 363] on button "Submit" at bounding box center [464, 372] width 43 height 18
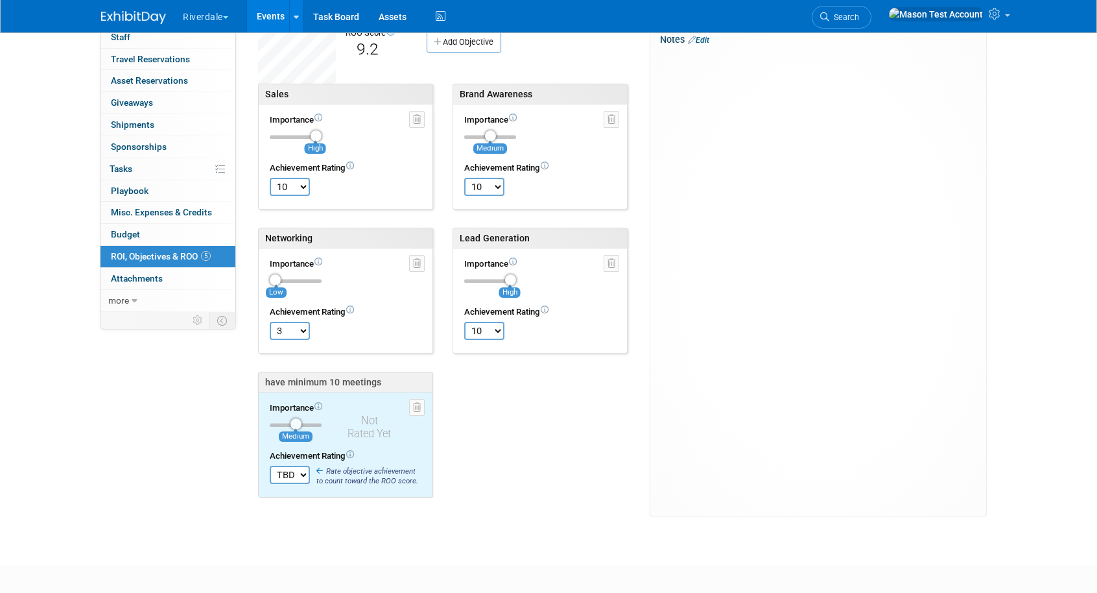
scroll to position [217, 0]
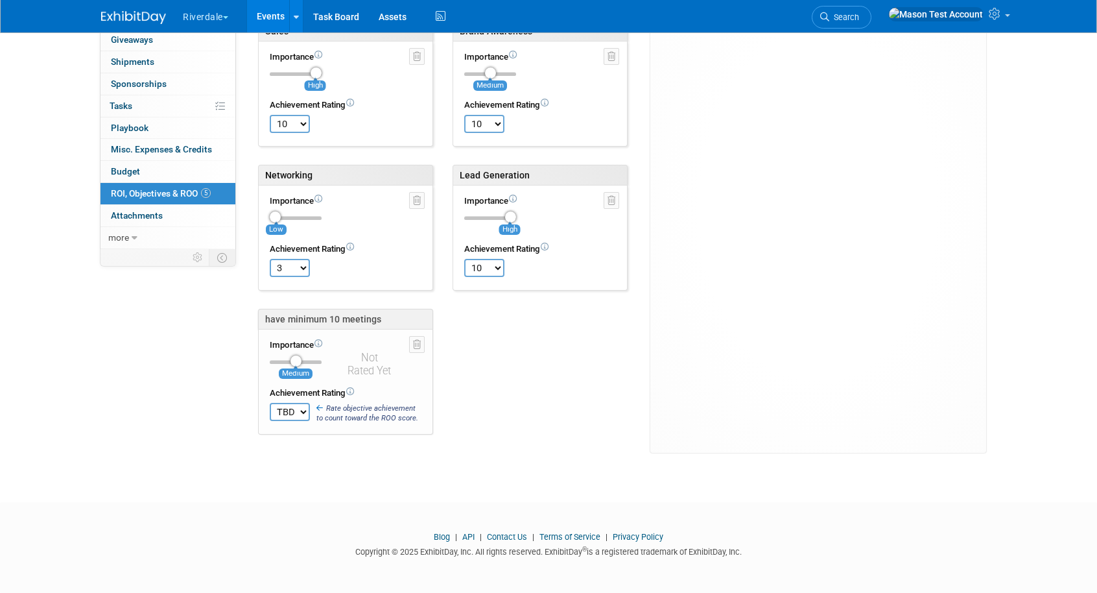
click at [294, 411] on select "TBD 0 1 2 3 4 5 6 7 8 9 10" at bounding box center [290, 412] width 40 height 18
select select "10"
click at [270, 403] on select "TBD 0 1 2 3 4 5 6 7 8 9 10" at bounding box center [290, 412] width 40 height 18
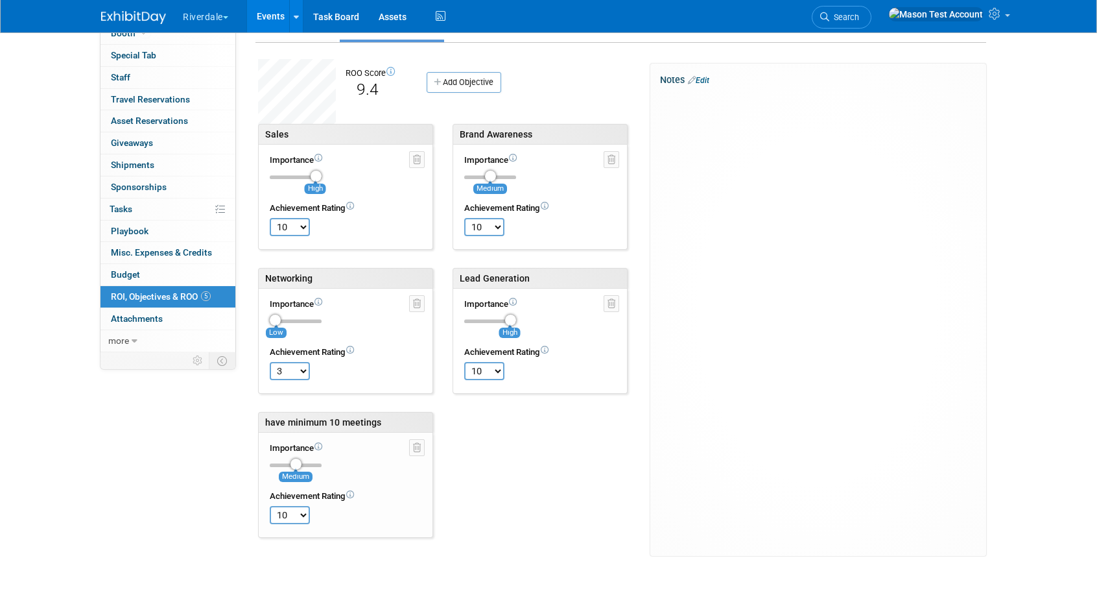
scroll to position [112, 0]
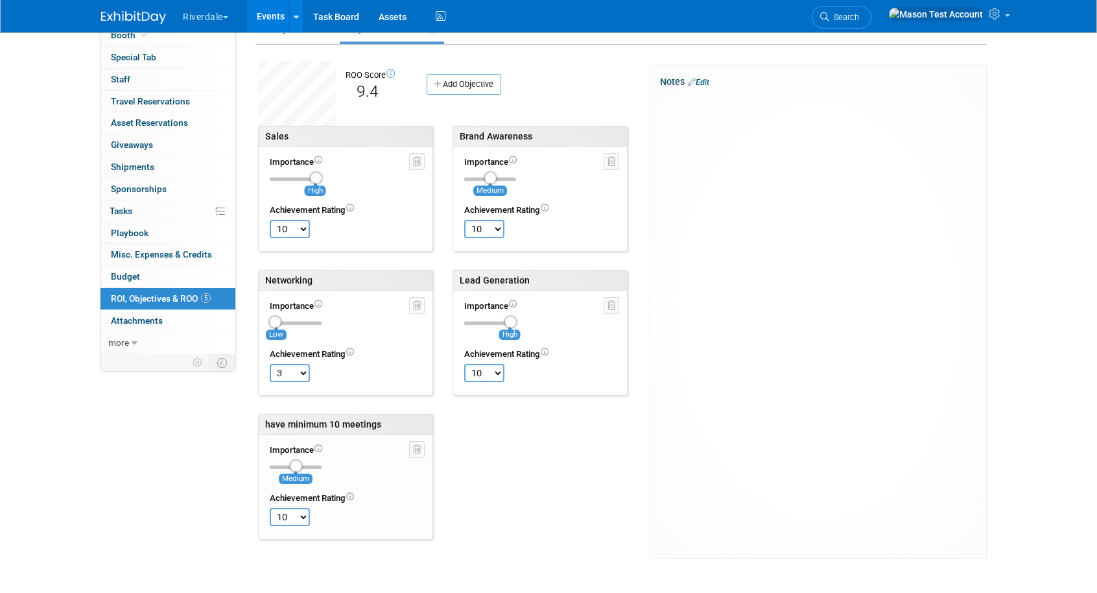
click at [709, 80] on link "Edit" at bounding box center [698, 82] width 21 height 9
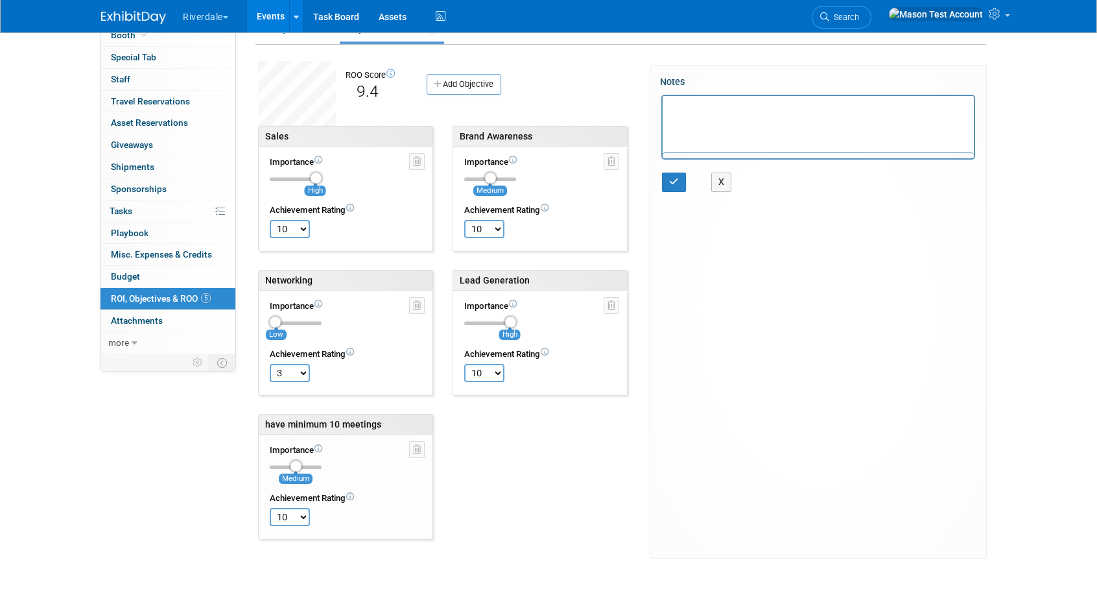
scroll to position [0, 0]
click at [720, 178] on button "X" at bounding box center [721, 182] width 21 height 19
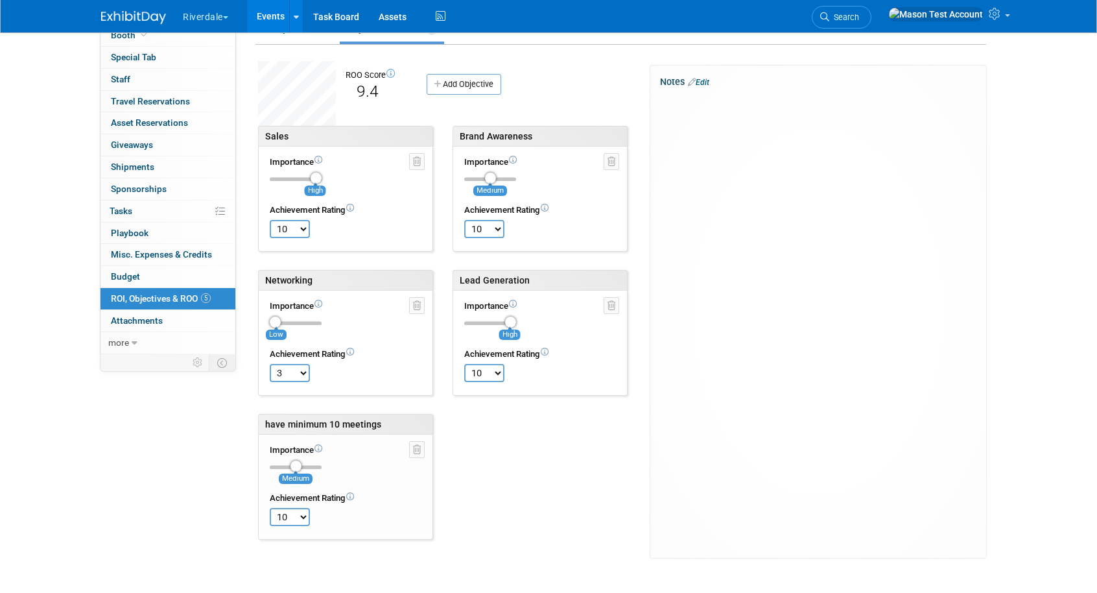
click at [709, 78] on link "Edit" at bounding box center [698, 82] width 21 height 9
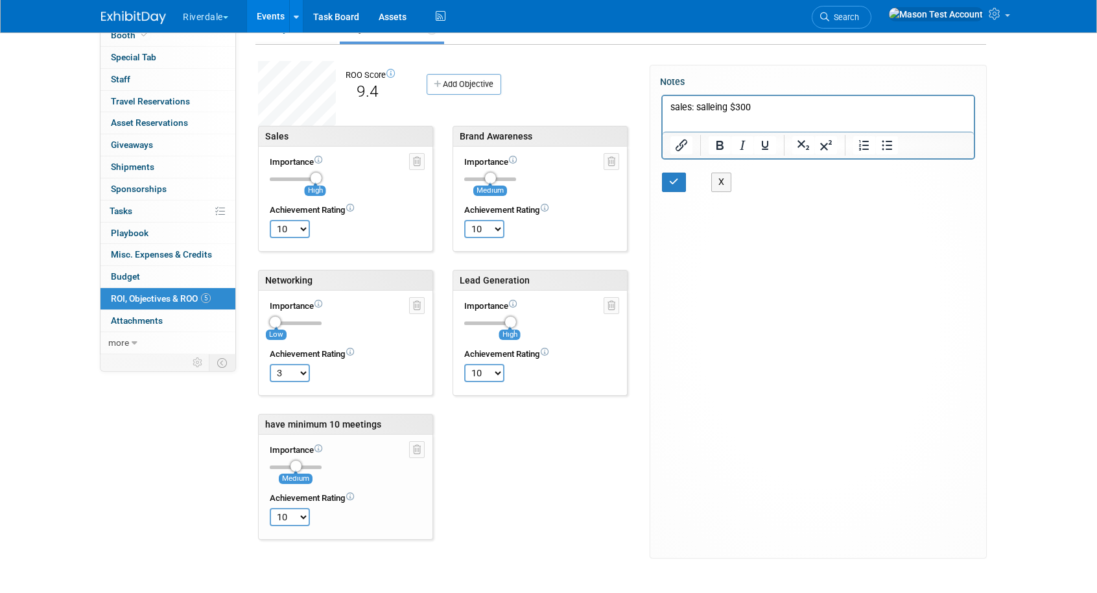
click at [711, 106] on p "sales: salleing $300" at bounding box center [819, 107] width 296 height 13
click at [717, 106] on p "sales: selleing $300" at bounding box center [819, 107] width 296 height 13
click at [670, 183] on icon "button" at bounding box center [674, 181] width 10 height 9
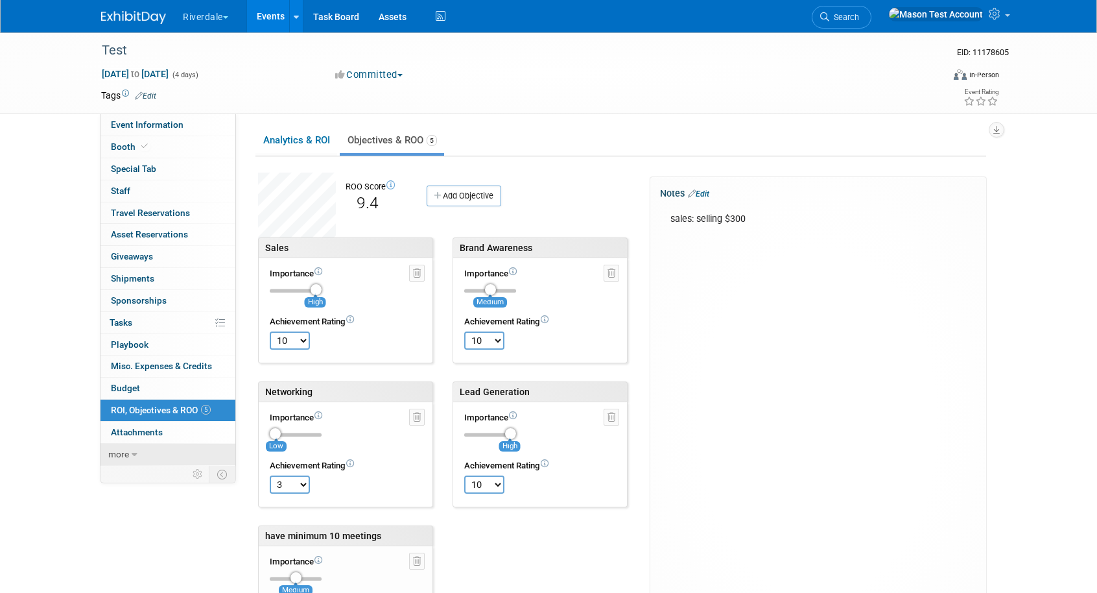
click at [121, 455] on span "more" at bounding box center [118, 454] width 21 height 10
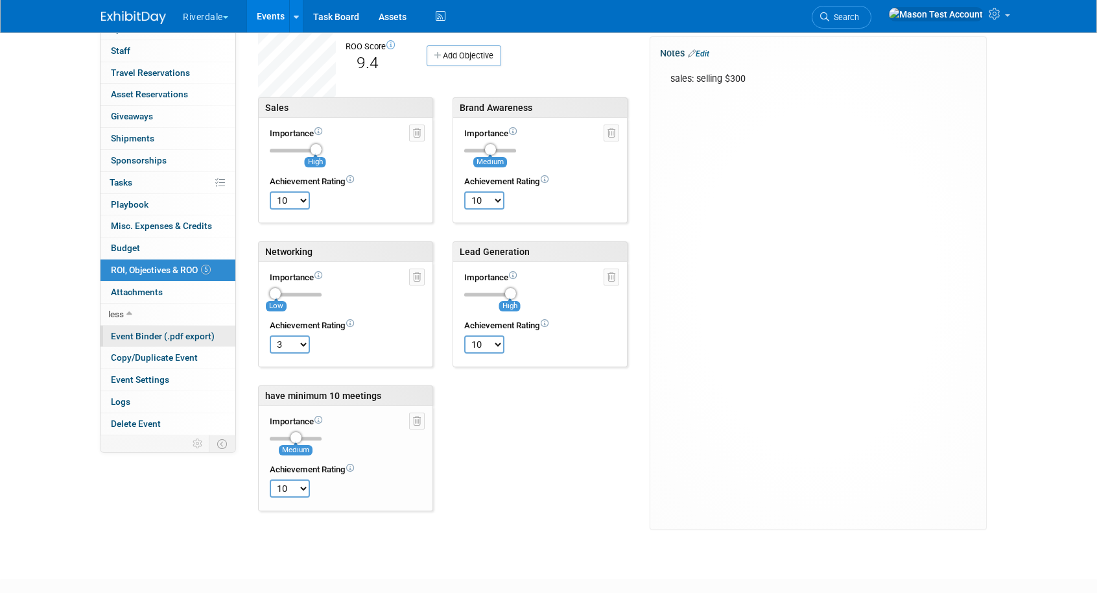
scroll to position [143, 0]
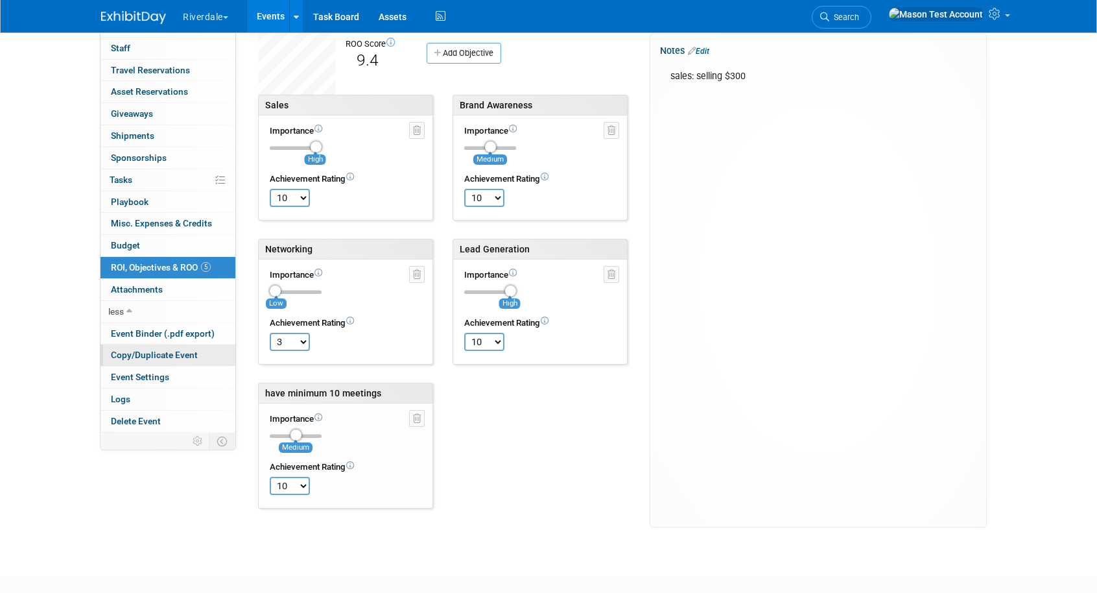
click at [148, 358] on span "Copy/Duplicate Event" at bounding box center [154, 355] width 87 height 10
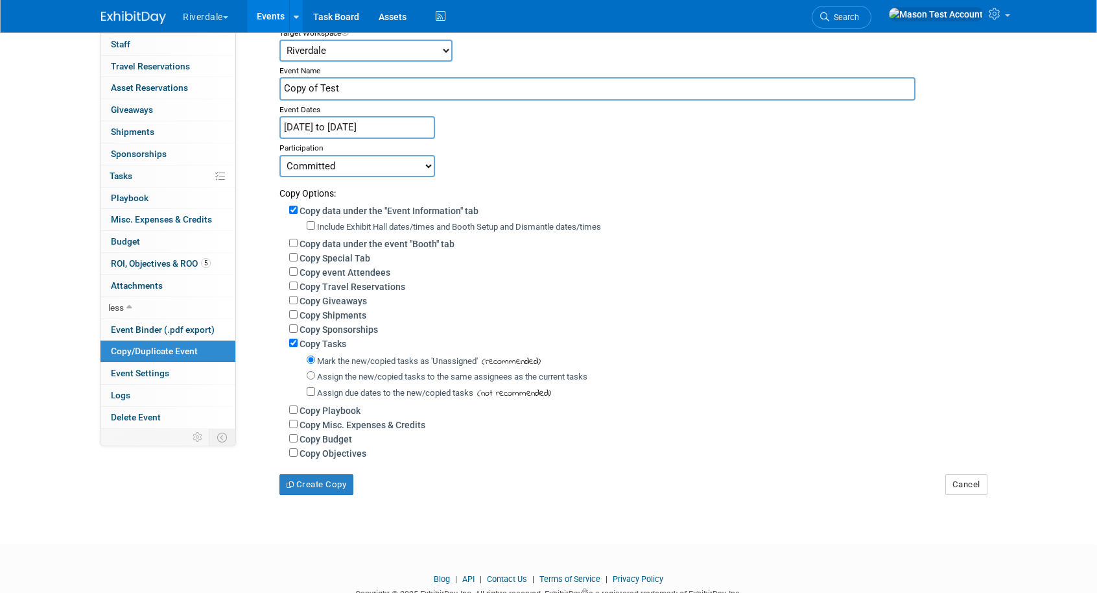
scroll to position [154, 0]
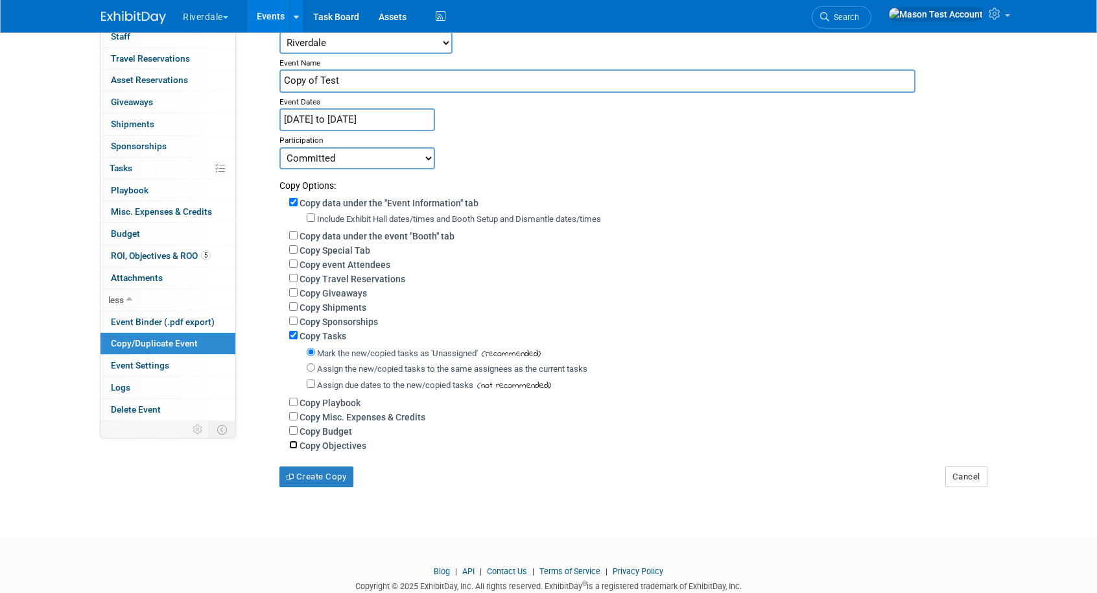
click at [292, 445] on input "Copy Objectives" at bounding box center [293, 444] width 8 height 8
checkbox input "true"
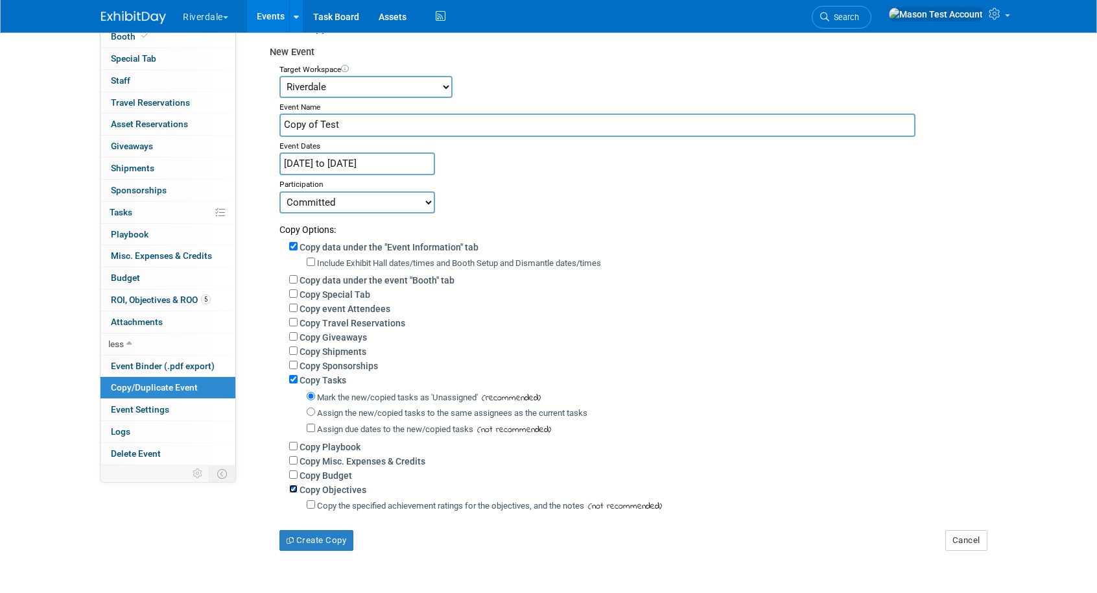
scroll to position [106, 0]
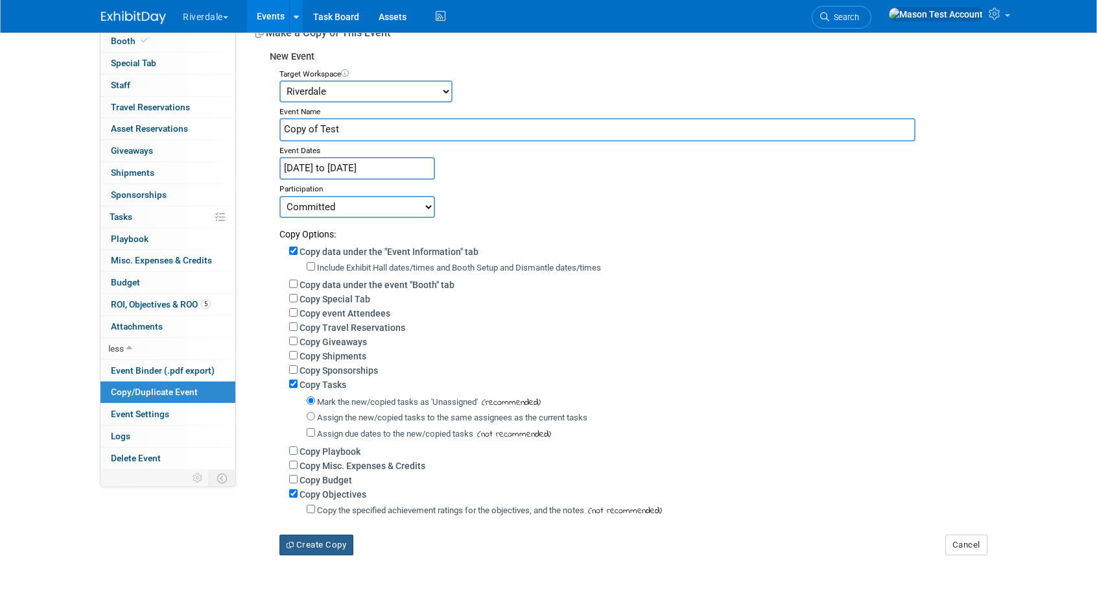
click at [311, 549] on button "Create Copy" at bounding box center [317, 544] width 74 height 21
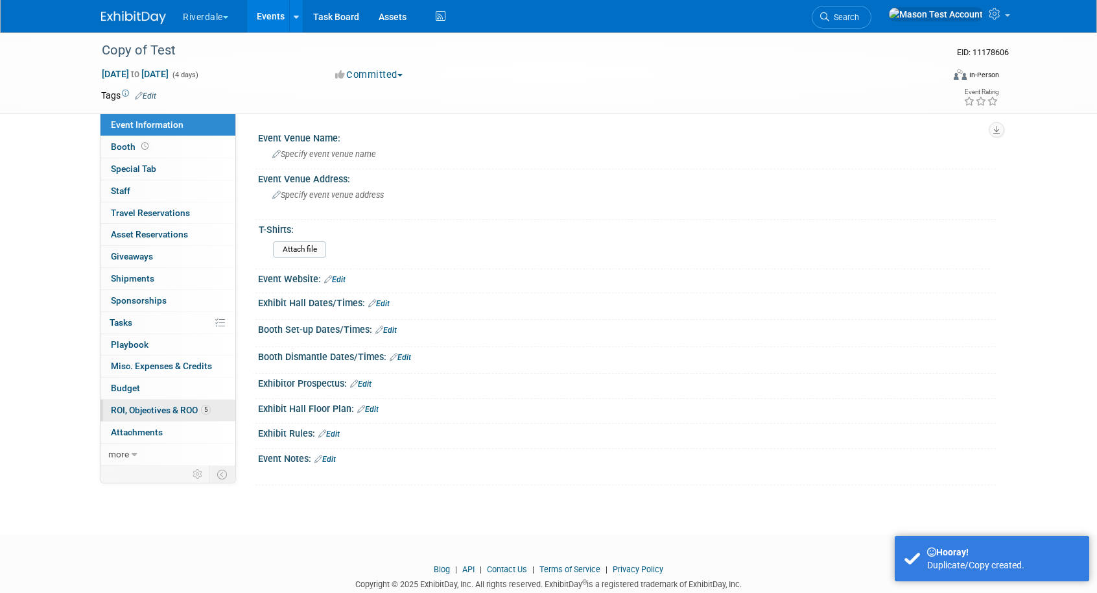
click at [167, 416] on link "5 ROI, Objectives & ROO 5" at bounding box center [168, 409] width 135 height 21
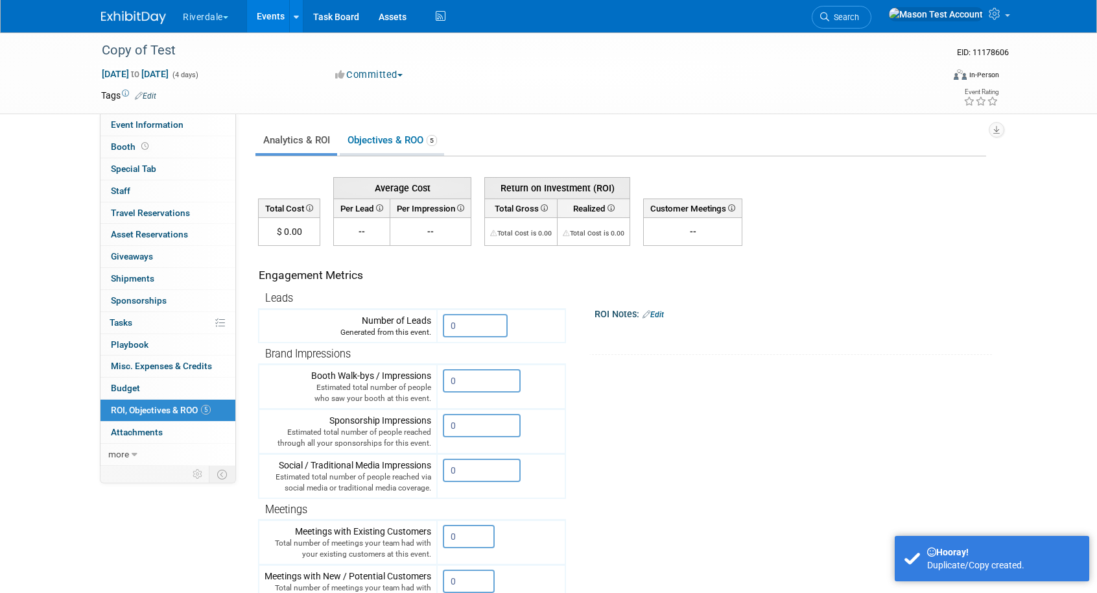
click at [409, 139] on link "Objectives & ROO 5" at bounding box center [392, 140] width 104 height 25
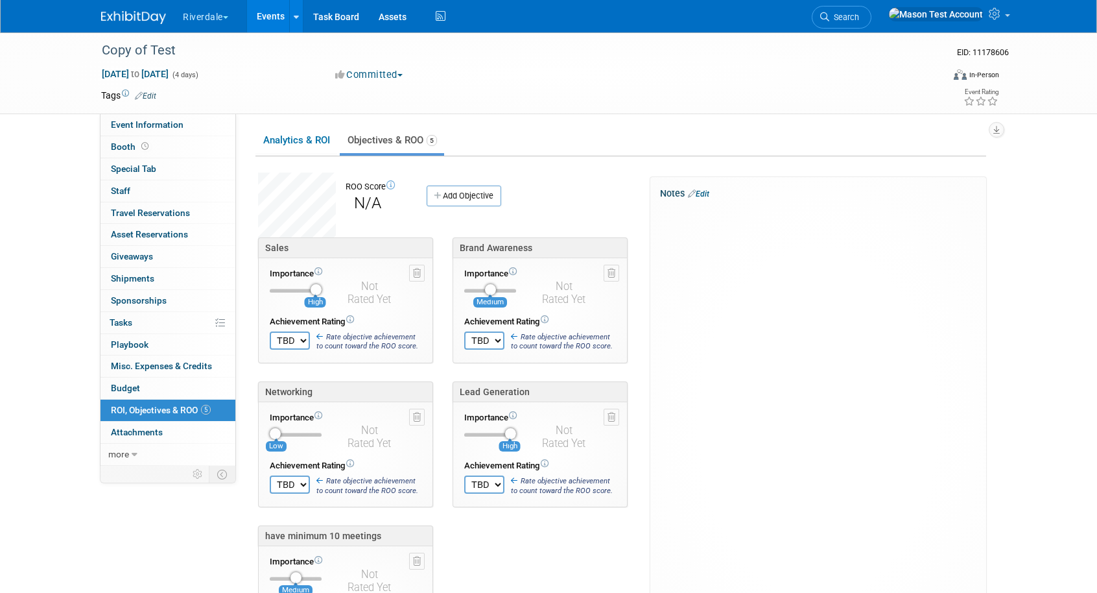
click at [883, 226] on div "X" at bounding box center [818, 215] width 316 height 34
click at [510, 91] on td at bounding box center [501, 95] width 690 height 13
click at [303, 22] on link at bounding box center [296, 16] width 14 height 32
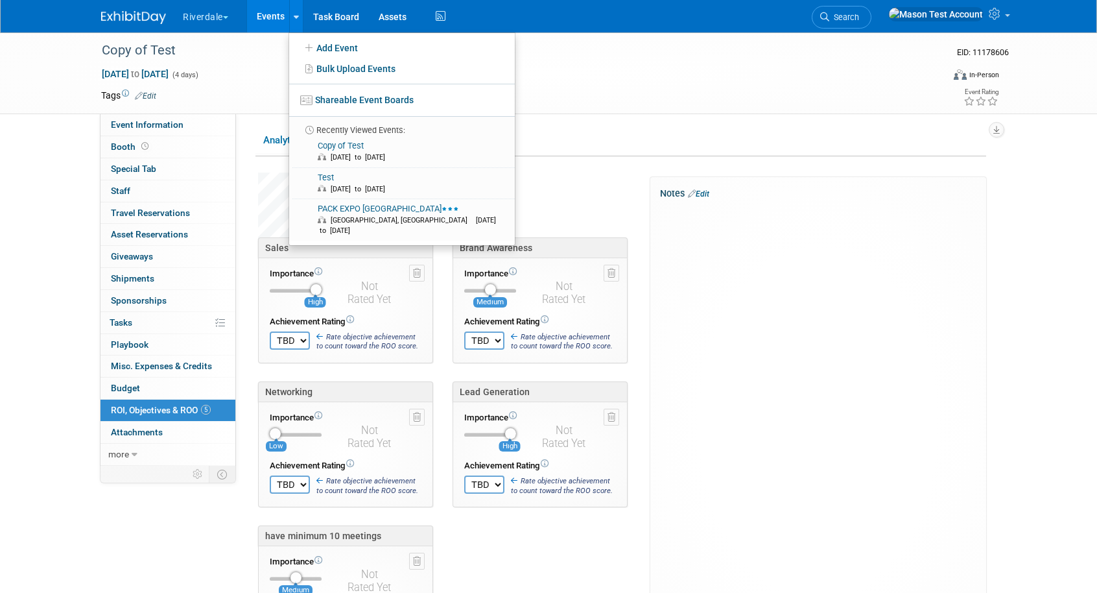
click at [272, 21] on link "Events" at bounding box center [270, 16] width 47 height 32
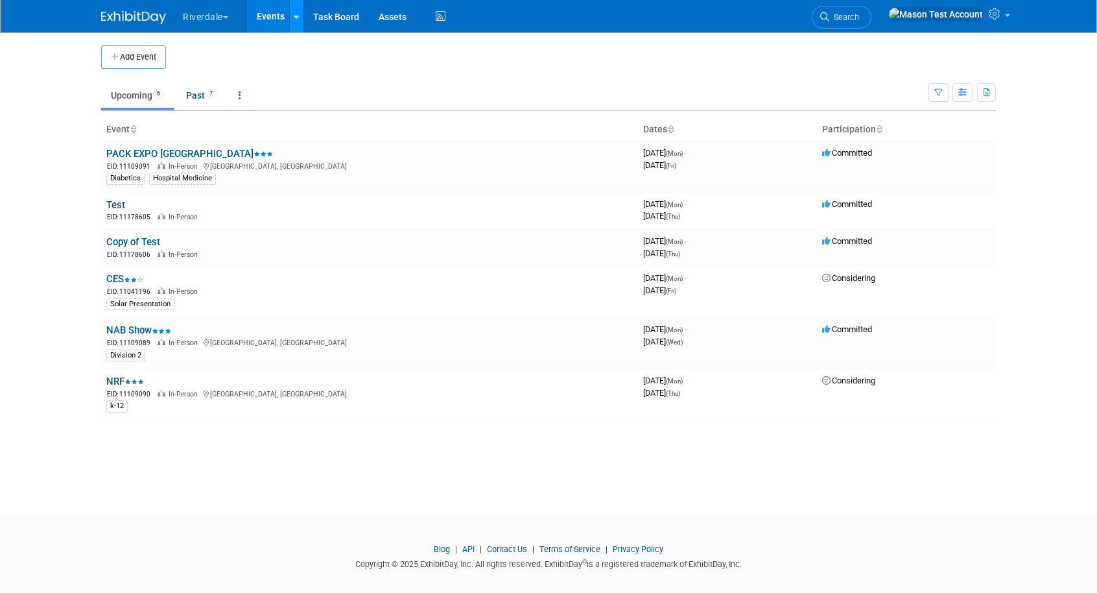
click at [298, 20] on div at bounding box center [296, 16] width 5 height 13
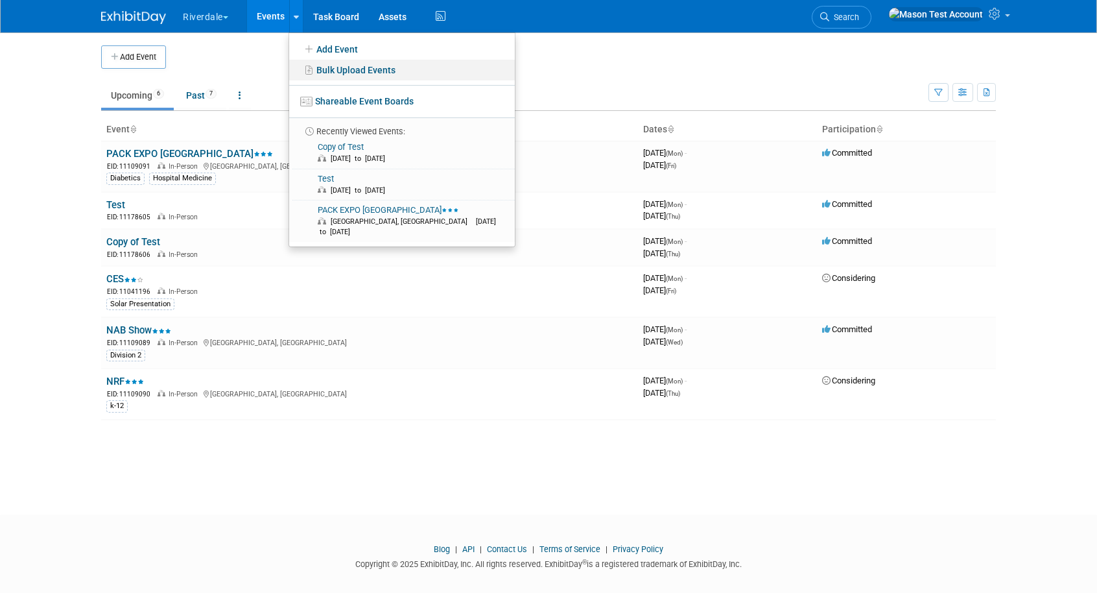
click at [339, 69] on link "Bulk Upload Events" at bounding box center [402, 70] width 226 height 21
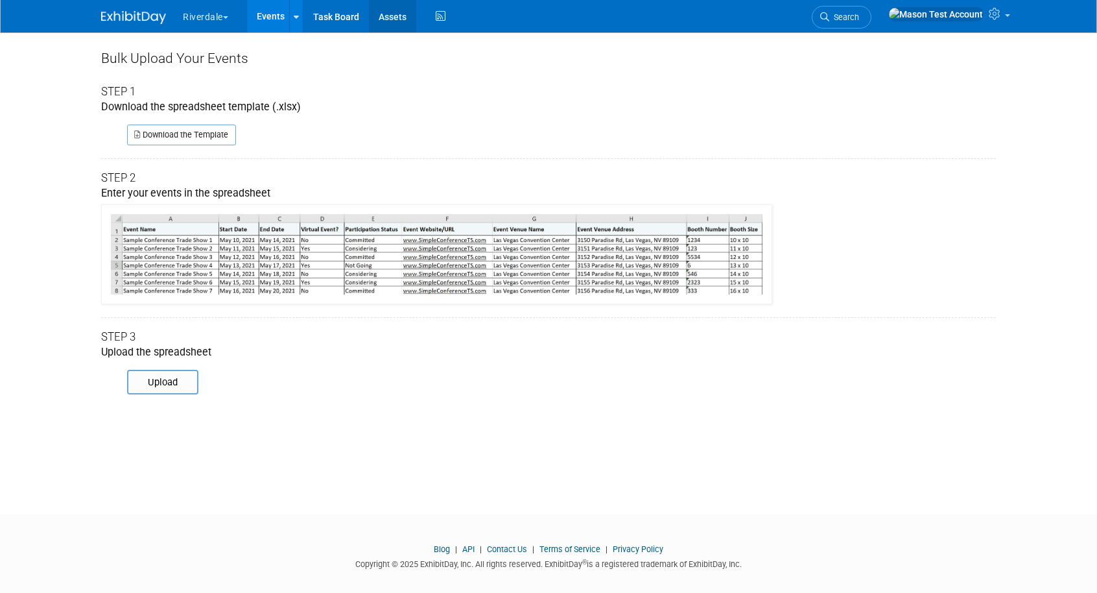
click at [394, 25] on link "Assets" at bounding box center [392, 16] width 47 height 32
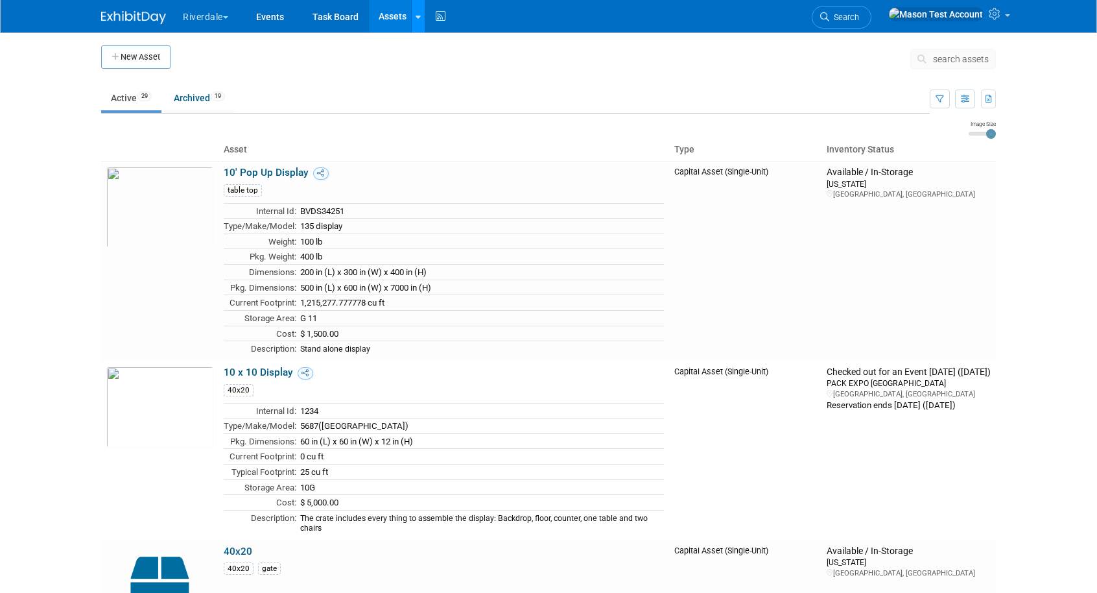
click at [417, 22] on div at bounding box center [418, 16] width 5 height 13
click at [270, 14] on link "Events" at bounding box center [269, 16] width 47 height 32
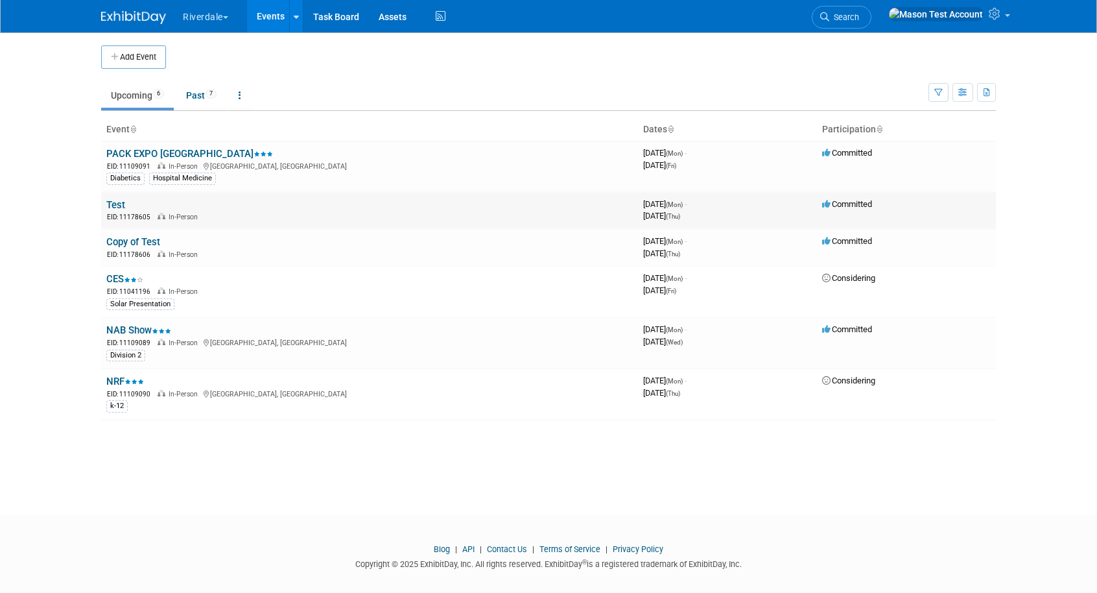
click at [117, 202] on link "Test" at bounding box center [115, 205] width 19 height 12
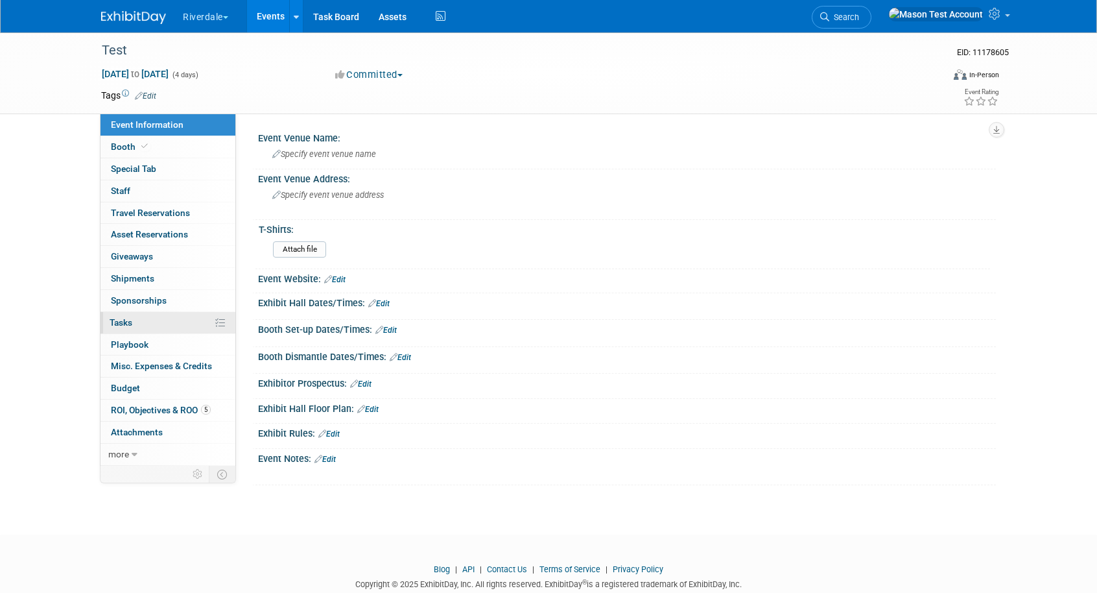
click at [174, 324] on link "0% Tasks 0%" at bounding box center [168, 322] width 135 height 21
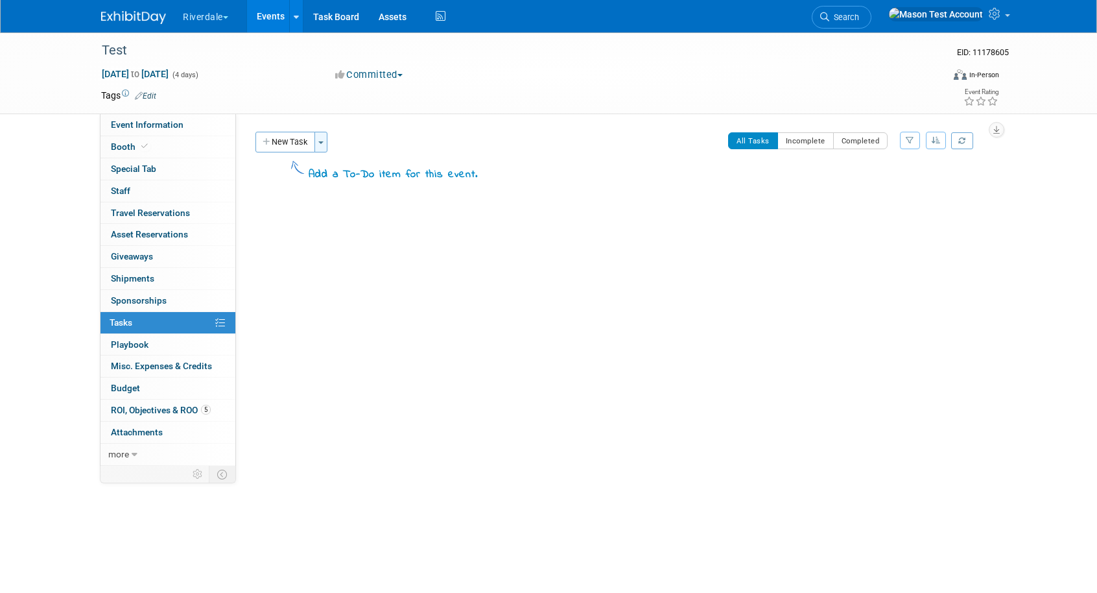
click at [326, 148] on button "Toggle Dropdown" at bounding box center [321, 142] width 13 height 21
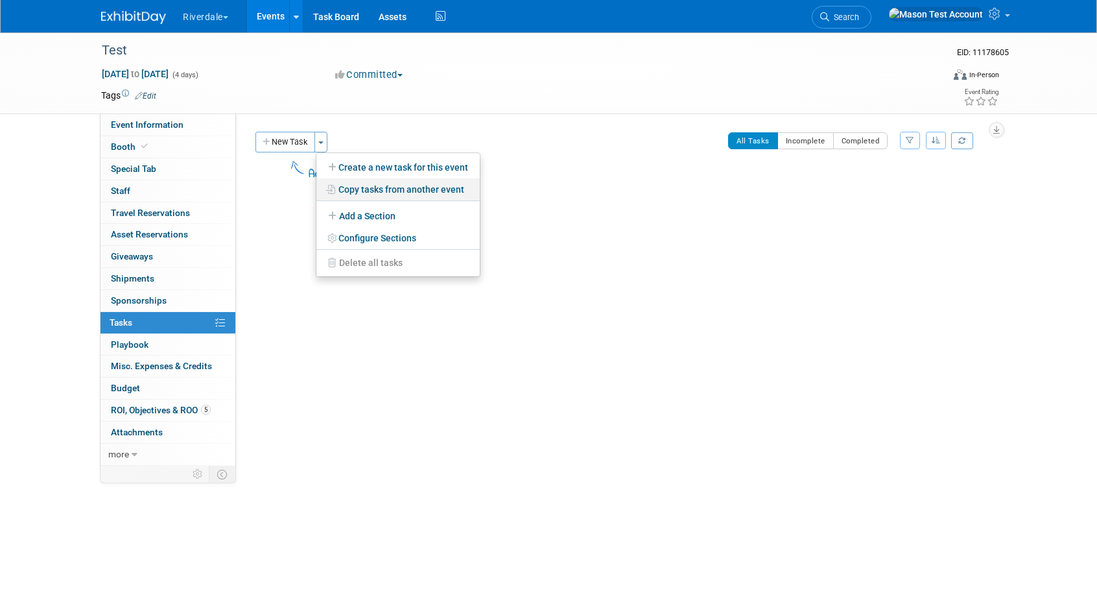
click at [412, 191] on link "Copy tasks from another event" at bounding box center [397, 189] width 163 height 22
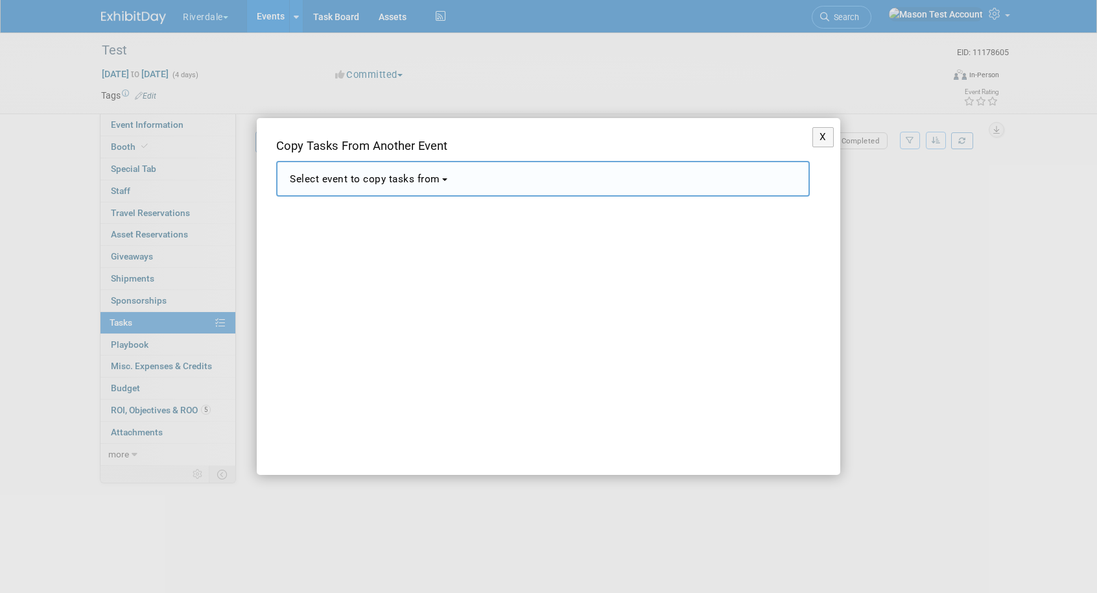
click at [412, 178] on span "Select event to copy tasks from" at bounding box center [365, 179] width 150 height 12
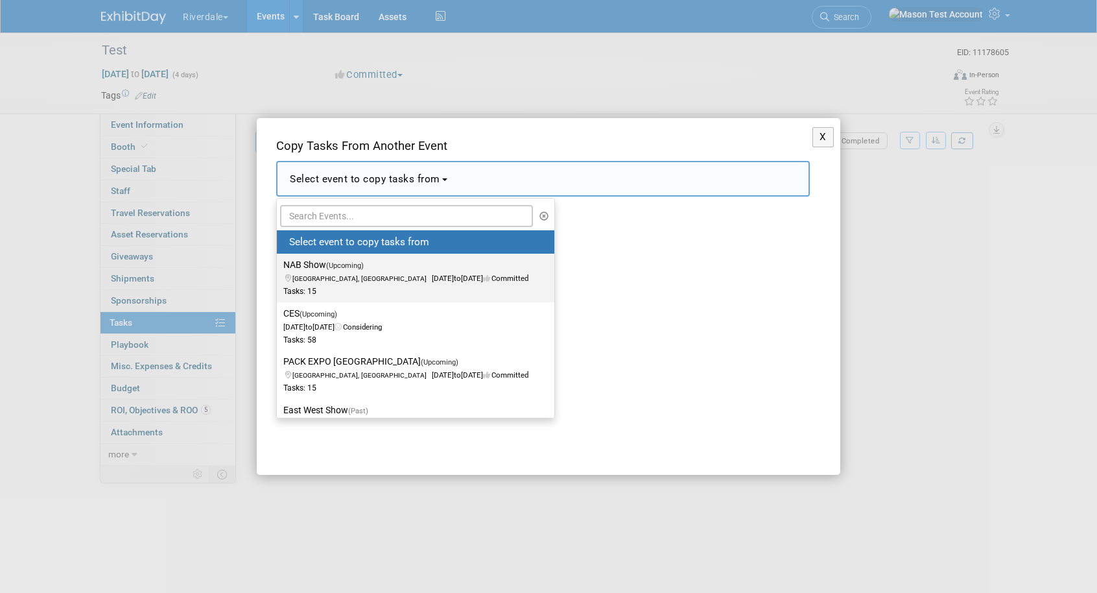
click at [388, 280] on span "Los Angeles, CA Dec 22, 2025 to Dec 24, 2025 Committed" at bounding box center [405, 272] width 245 height 22
click at [279, 269] on input "NAB Show (Upcoming) Los Angeles, CA Dec 22, 2025 to Dec 24, 2025 Committed Task…" at bounding box center [274, 265] width 8 height 8
select select "11109089"
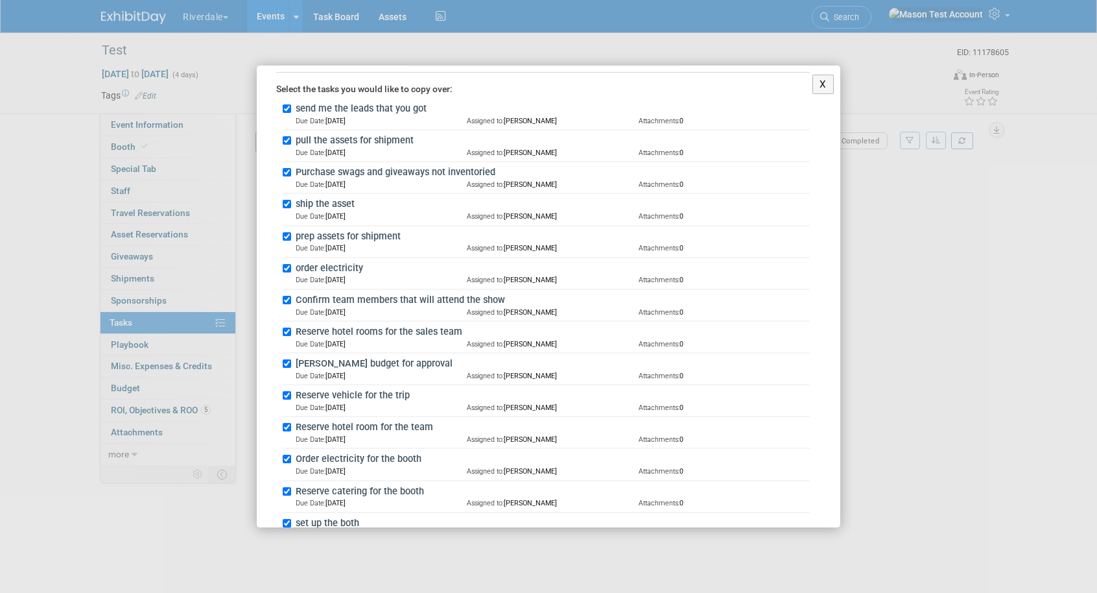
scroll to position [312, 0]
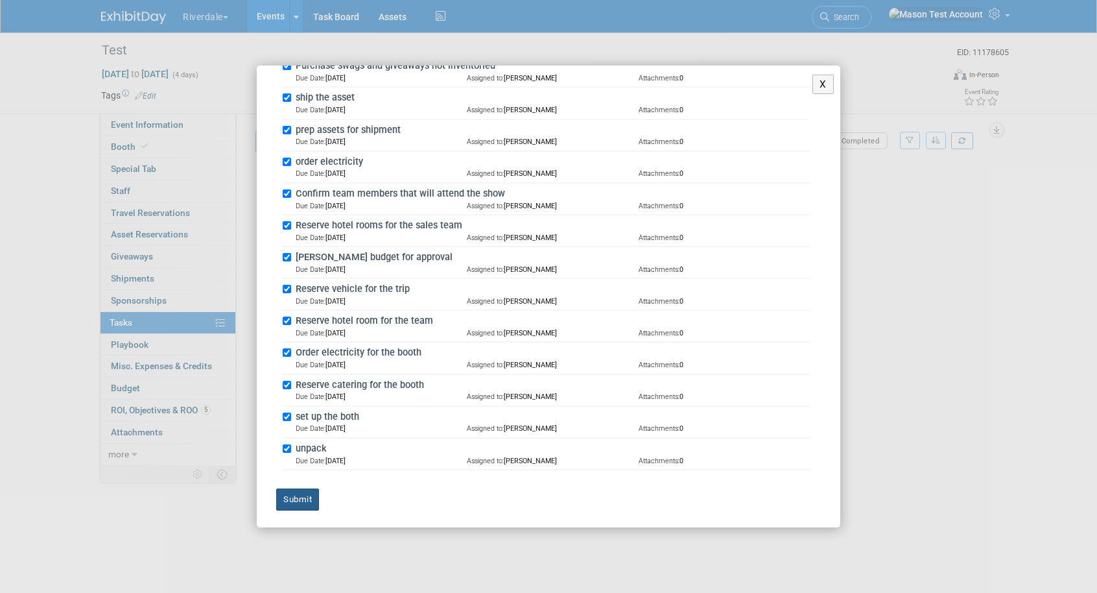
click at [308, 499] on button "Submit" at bounding box center [297, 499] width 43 height 22
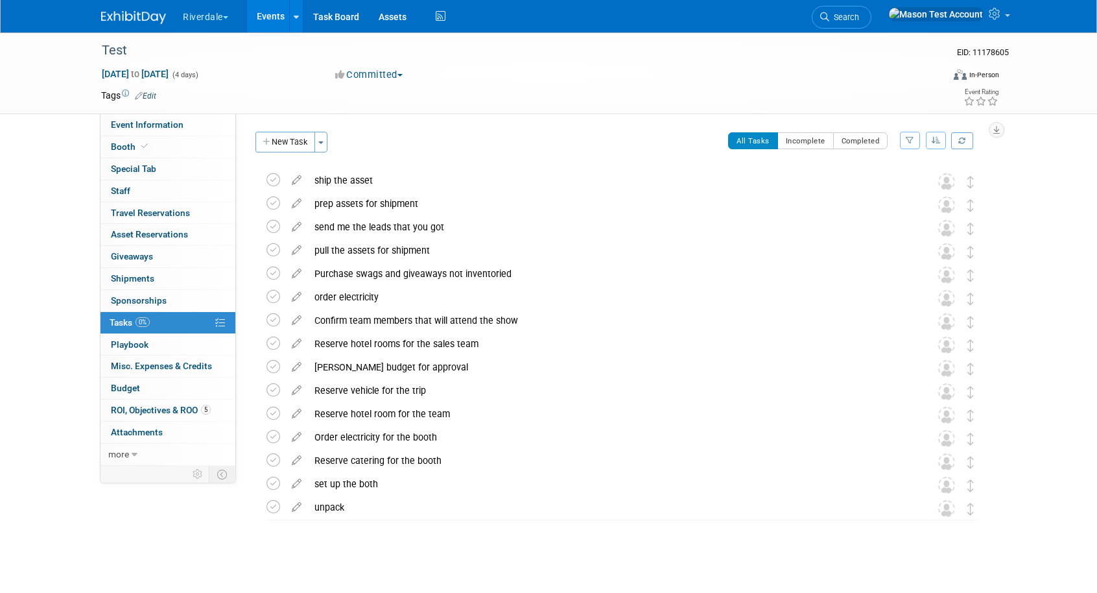
click at [268, 18] on link "Events" at bounding box center [270, 16] width 47 height 32
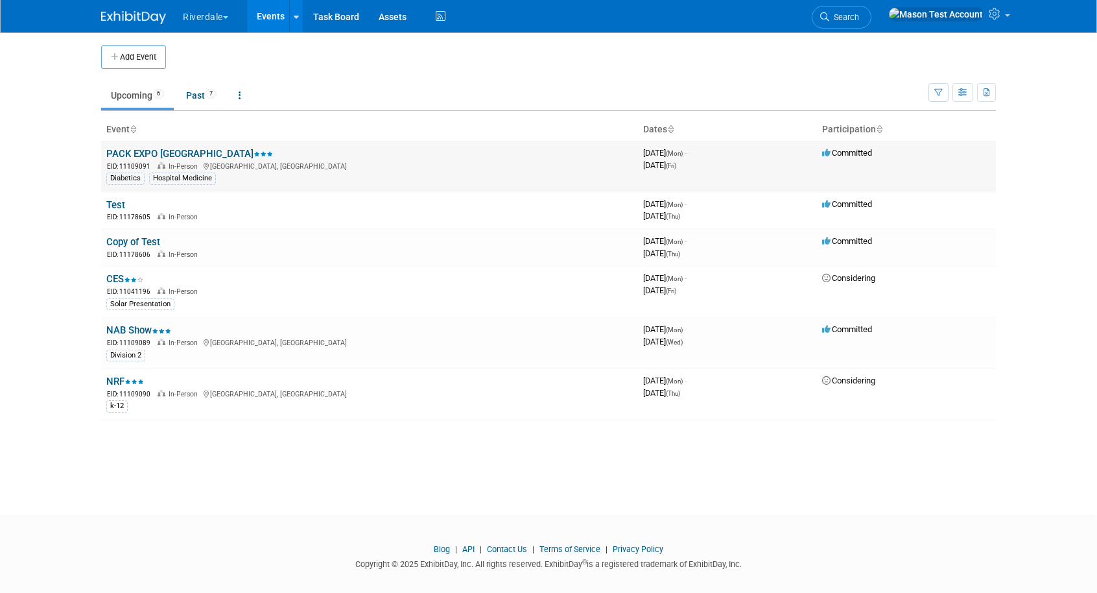
click at [122, 150] on link "PACK EXPO [GEOGRAPHIC_DATA]" at bounding box center [189, 154] width 167 height 12
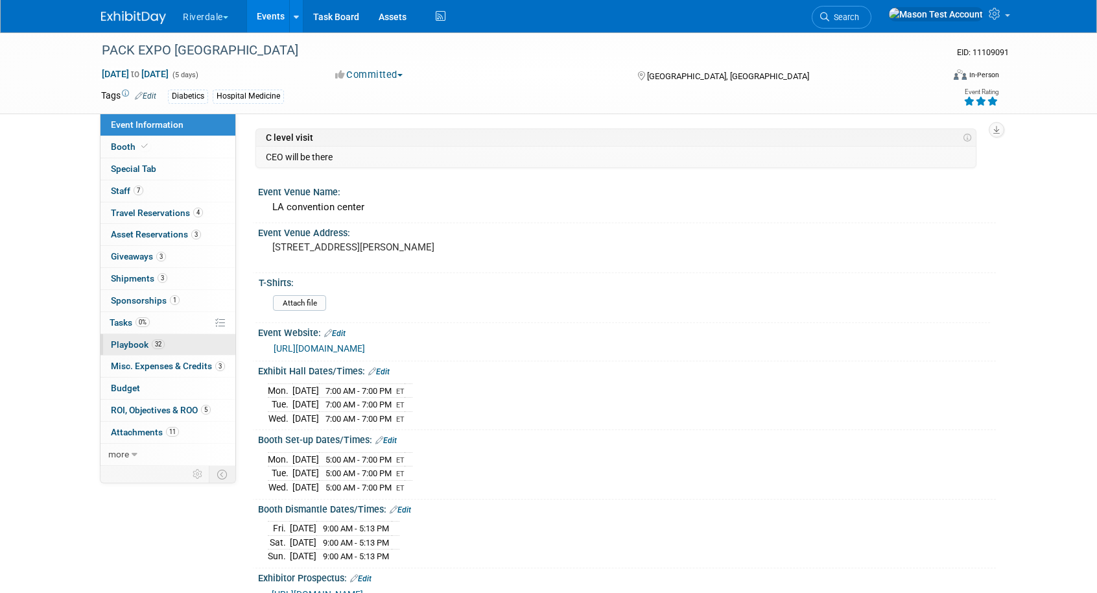
click at [128, 343] on span "Playbook 32" at bounding box center [138, 344] width 54 height 10
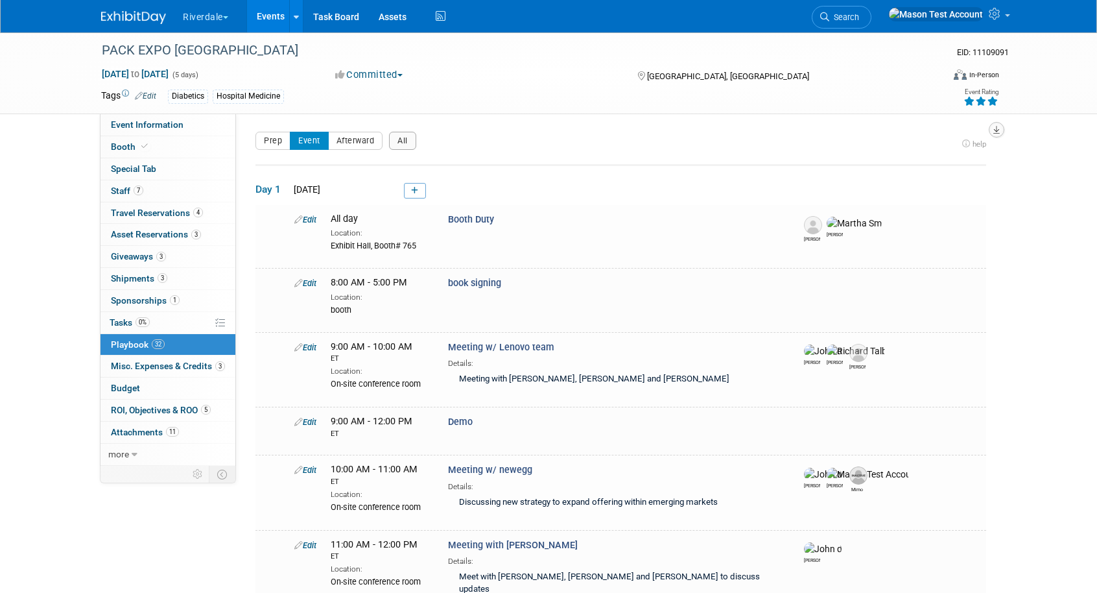
click at [997, 132] on icon "button" at bounding box center [997, 130] width 6 height 8
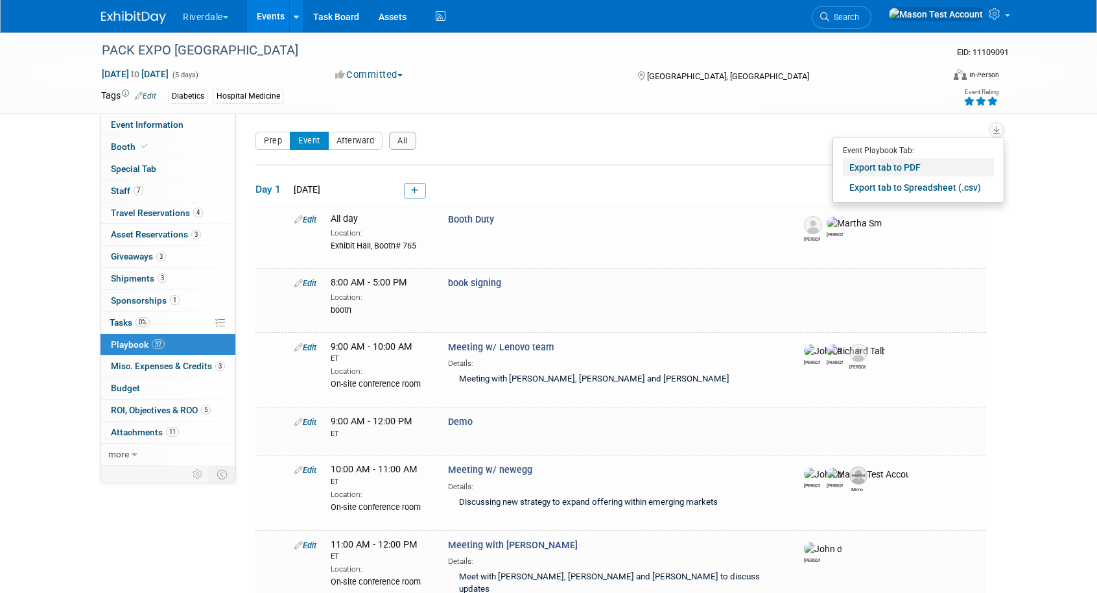
click at [920, 163] on link "Export tab to PDF" at bounding box center [918, 167] width 151 height 18
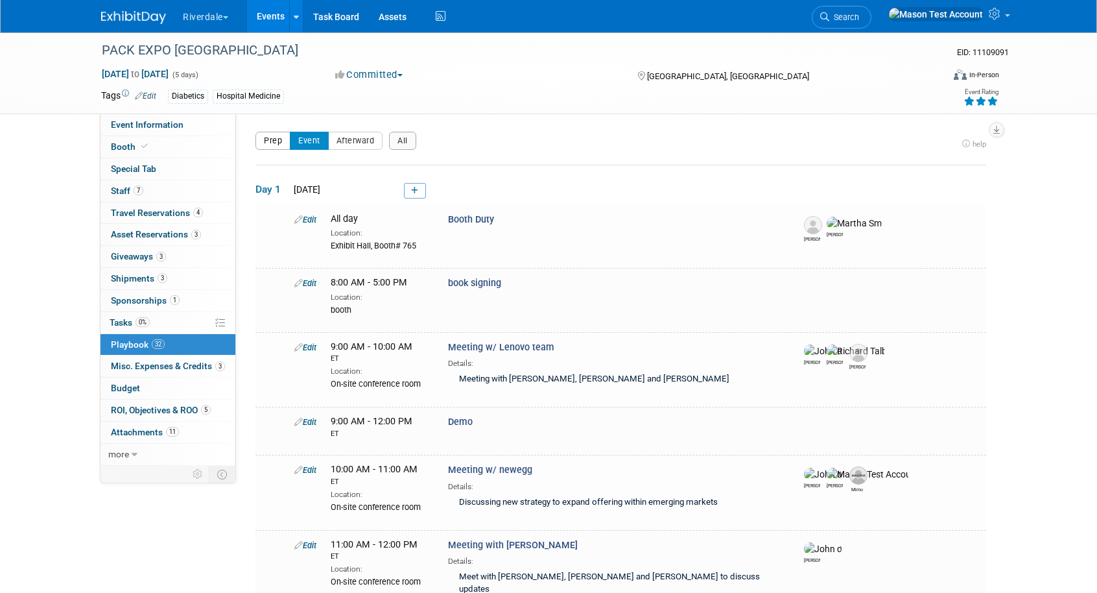
click at [274, 139] on button "Prep" at bounding box center [273, 141] width 35 height 18
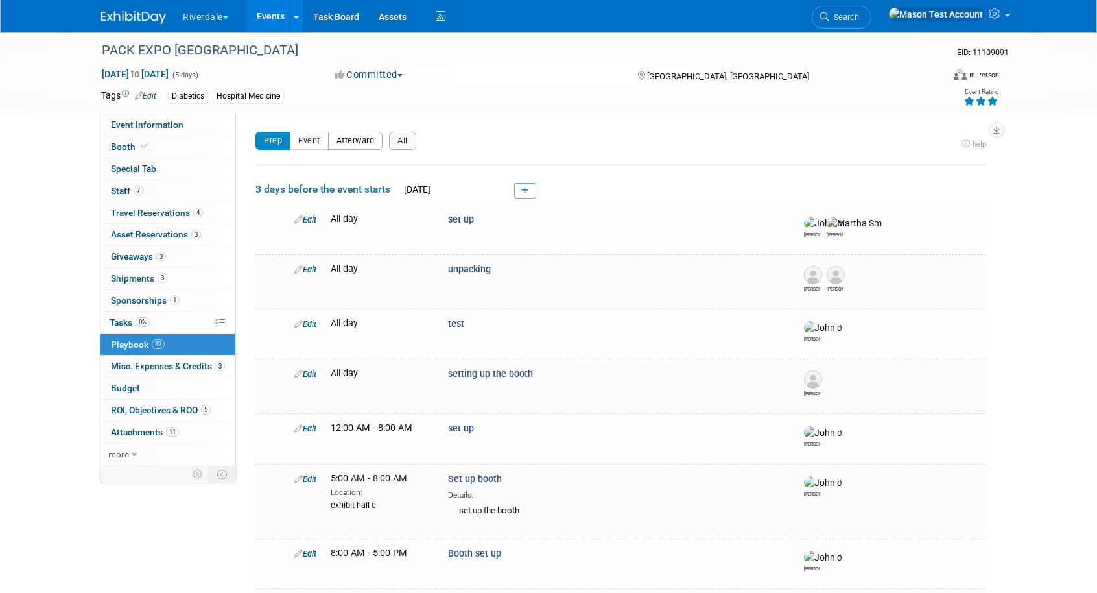
click at [355, 145] on button "Afterward" at bounding box center [355, 141] width 55 height 18
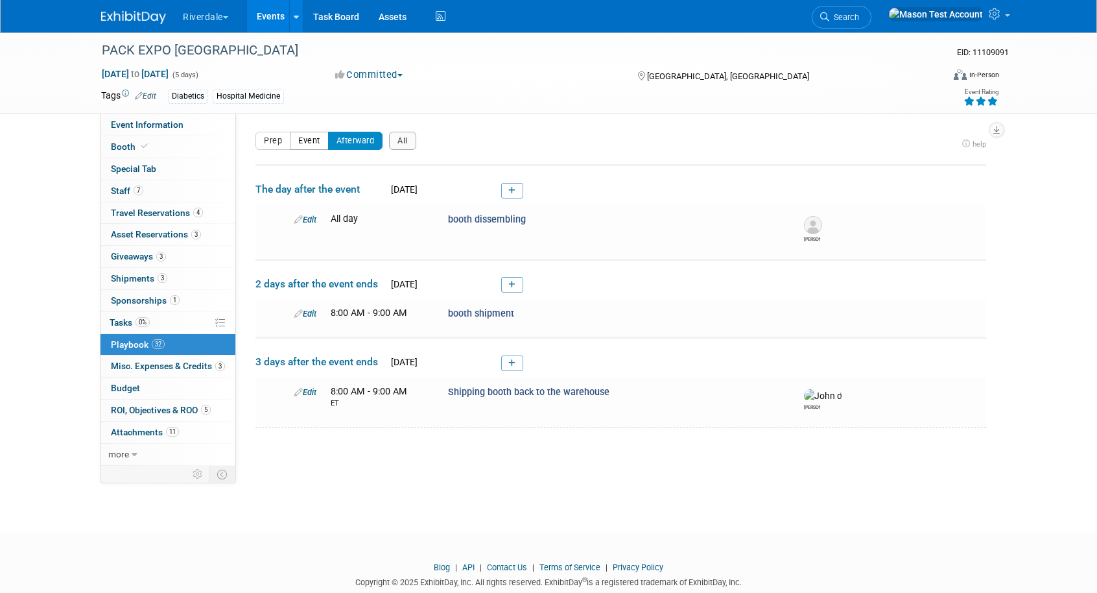
click at [313, 139] on button "Event" at bounding box center [309, 141] width 39 height 18
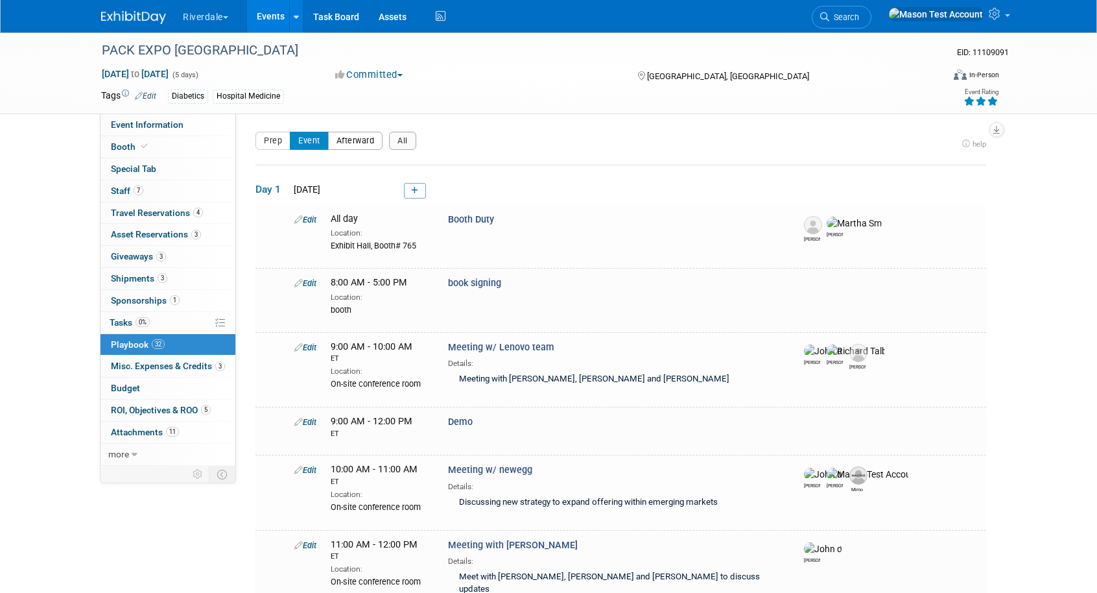
click at [355, 136] on button "Afterward" at bounding box center [355, 141] width 55 height 18
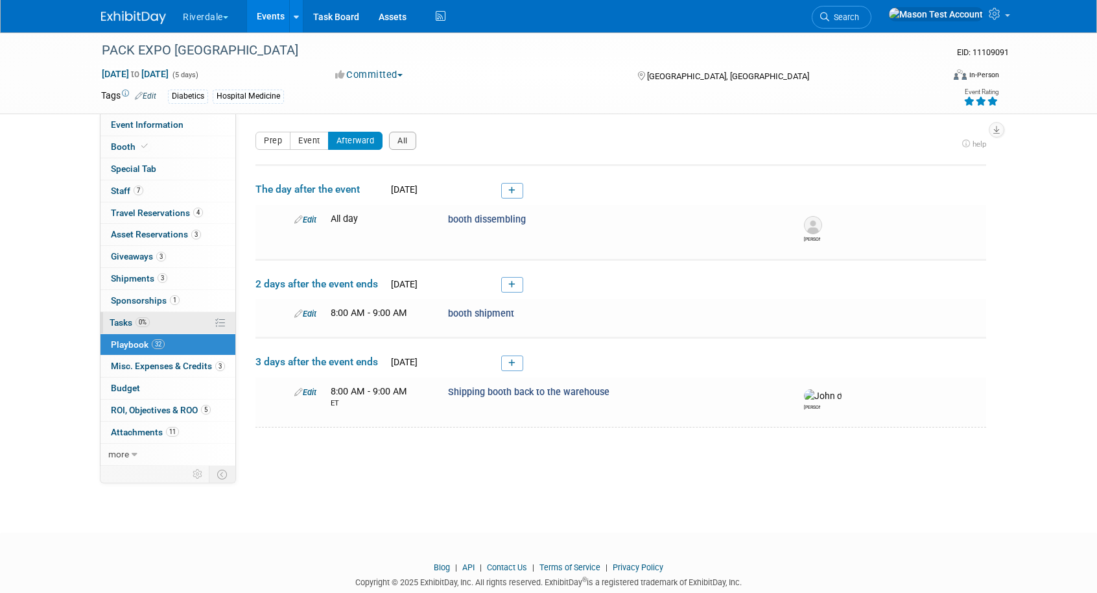
click at [125, 323] on span "Tasks 0%" at bounding box center [130, 322] width 40 height 10
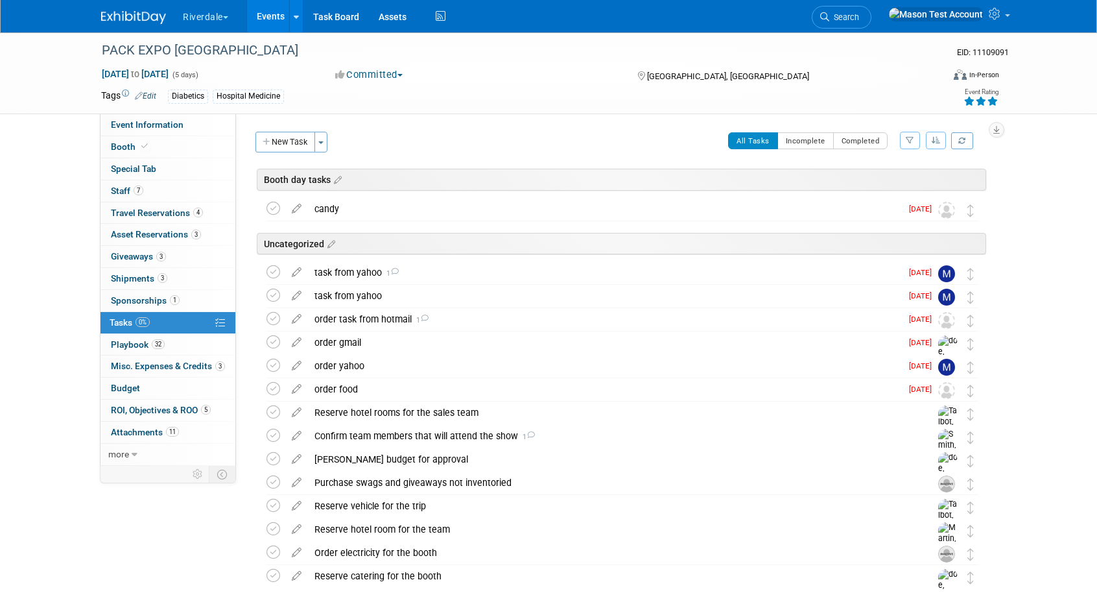
click at [274, 14] on link "Events" at bounding box center [270, 16] width 47 height 32
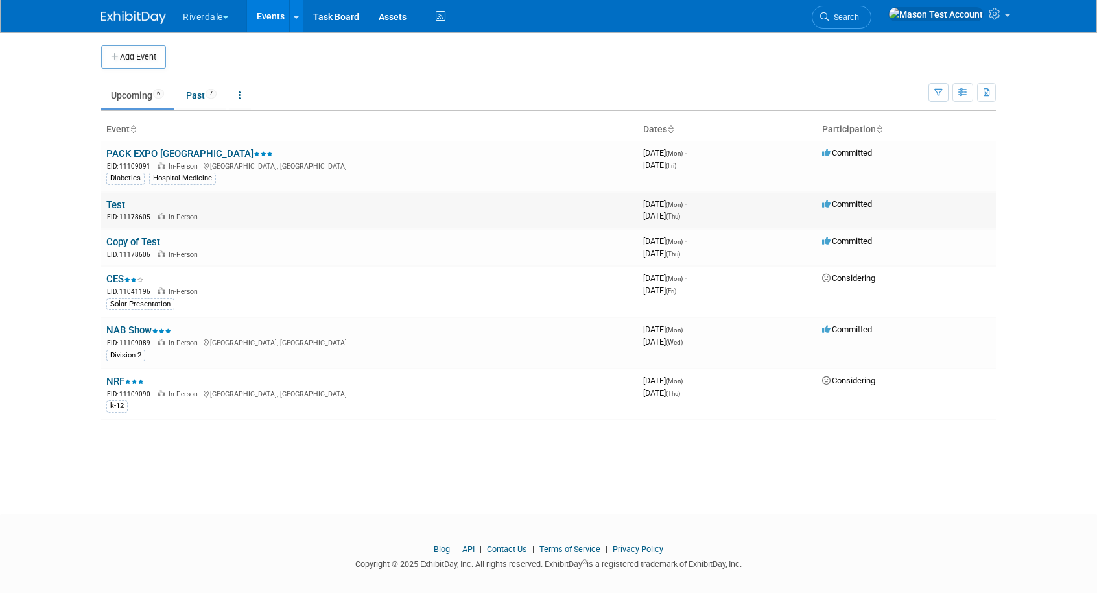
click at [115, 207] on link "Test" at bounding box center [115, 205] width 19 height 12
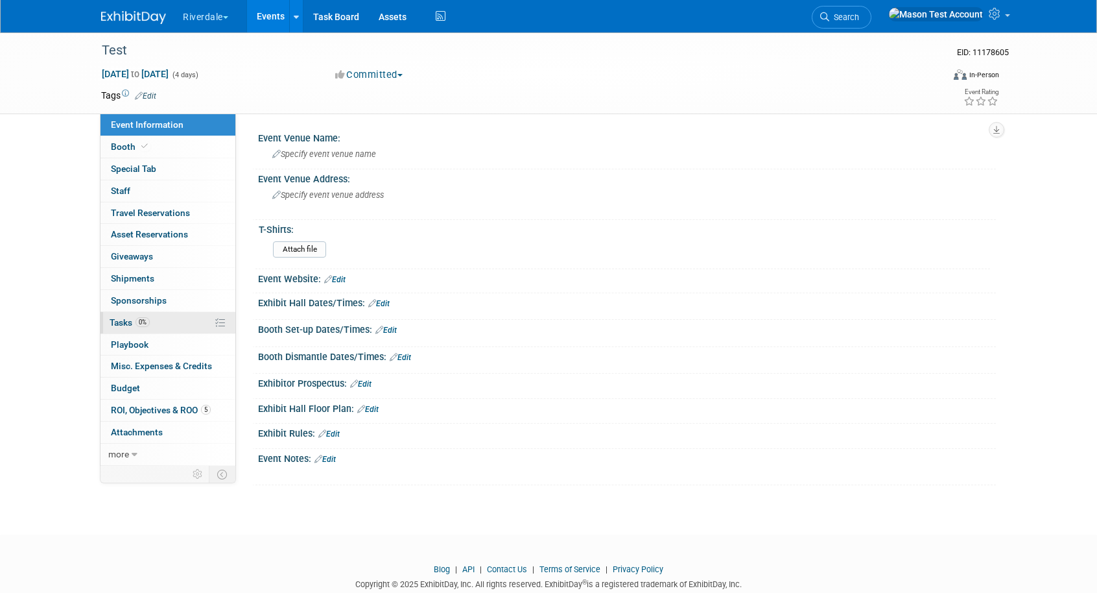
click at [124, 327] on span "Tasks 0%" at bounding box center [130, 322] width 40 height 10
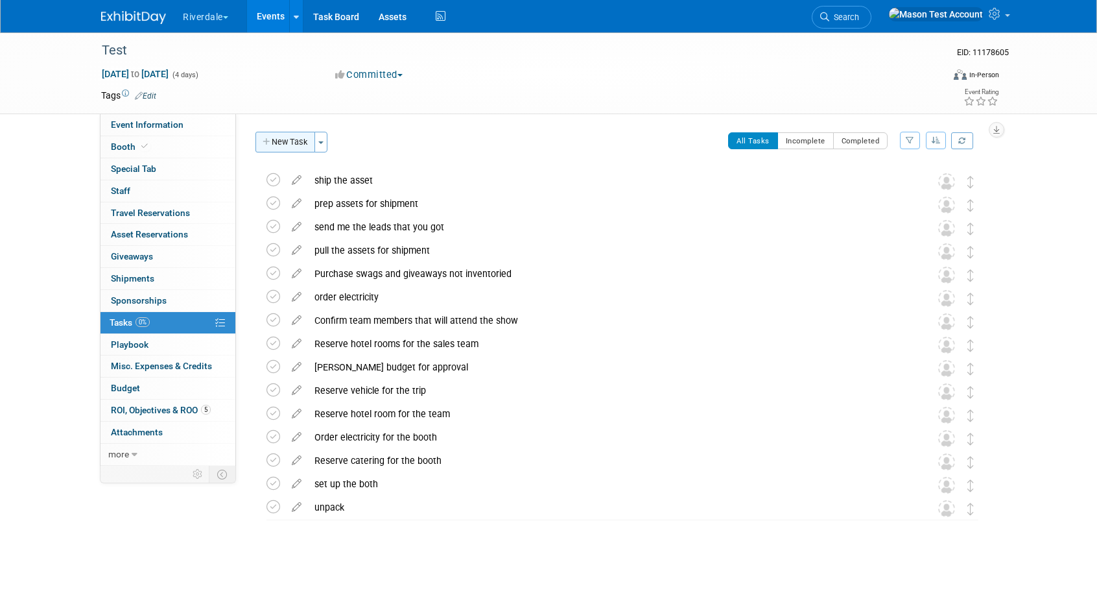
click at [287, 141] on button "New Task" at bounding box center [286, 142] width 60 height 21
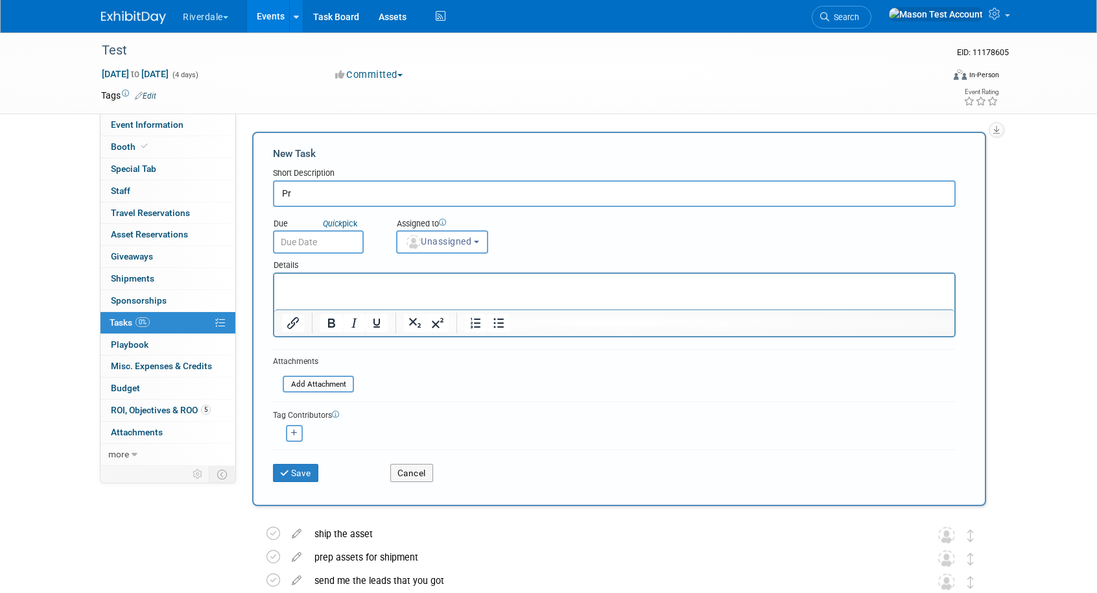
type input "P"
click at [405, 475] on button "Cancel" at bounding box center [411, 473] width 43 height 18
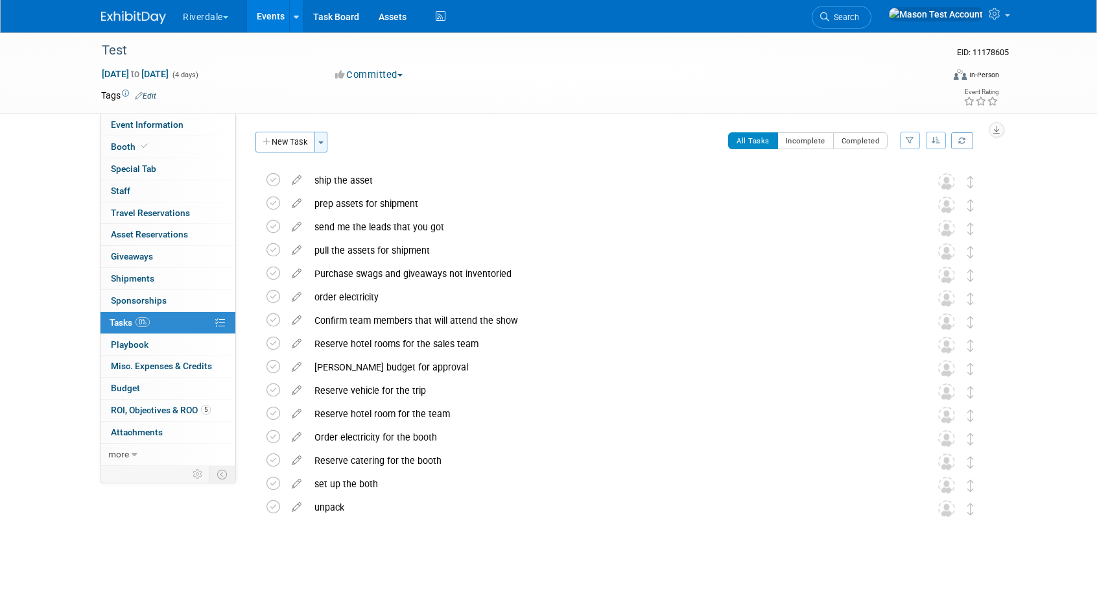
click at [324, 143] on span "button" at bounding box center [320, 142] width 5 height 3
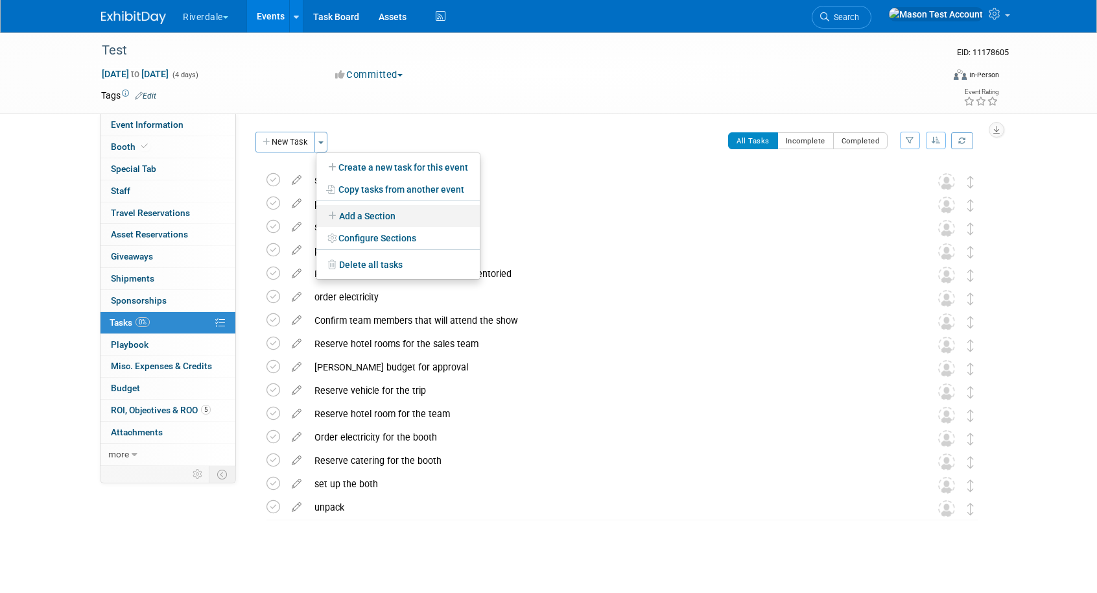
click at [383, 223] on link "Add a Section" at bounding box center [397, 216] width 163 height 22
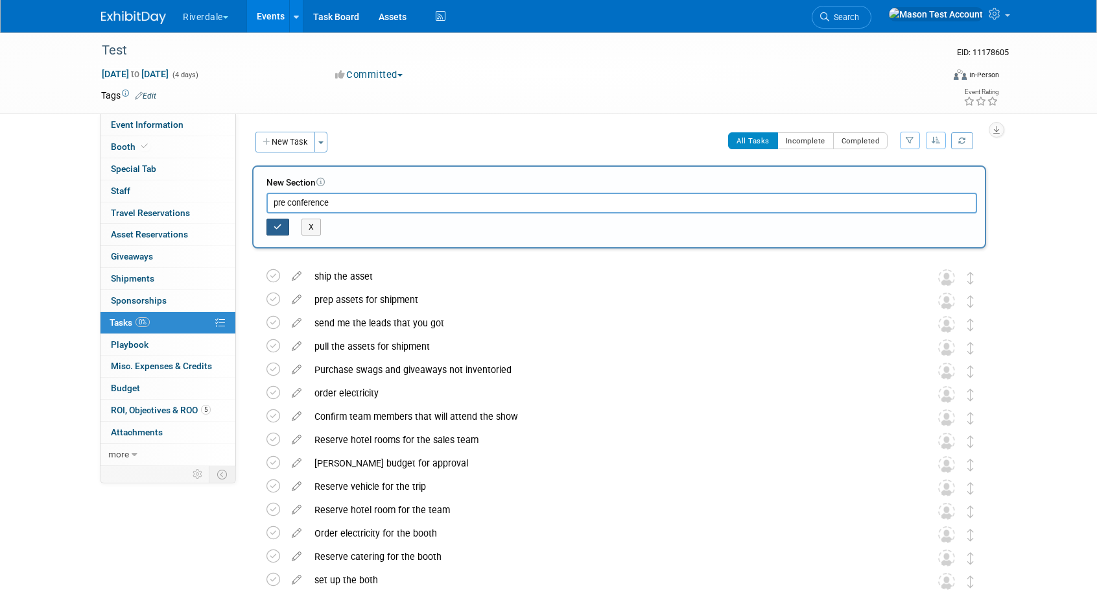
click at [278, 225] on icon "button" at bounding box center [278, 227] width 8 height 8
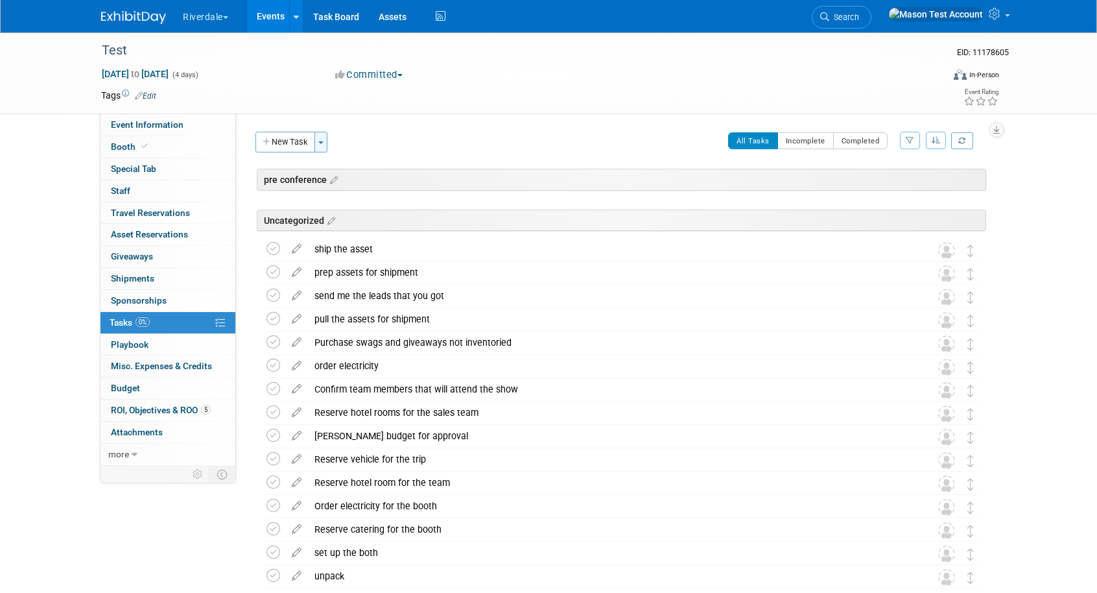
click at [324, 146] on button "Toggle Dropdown" at bounding box center [321, 142] width 13 height 21
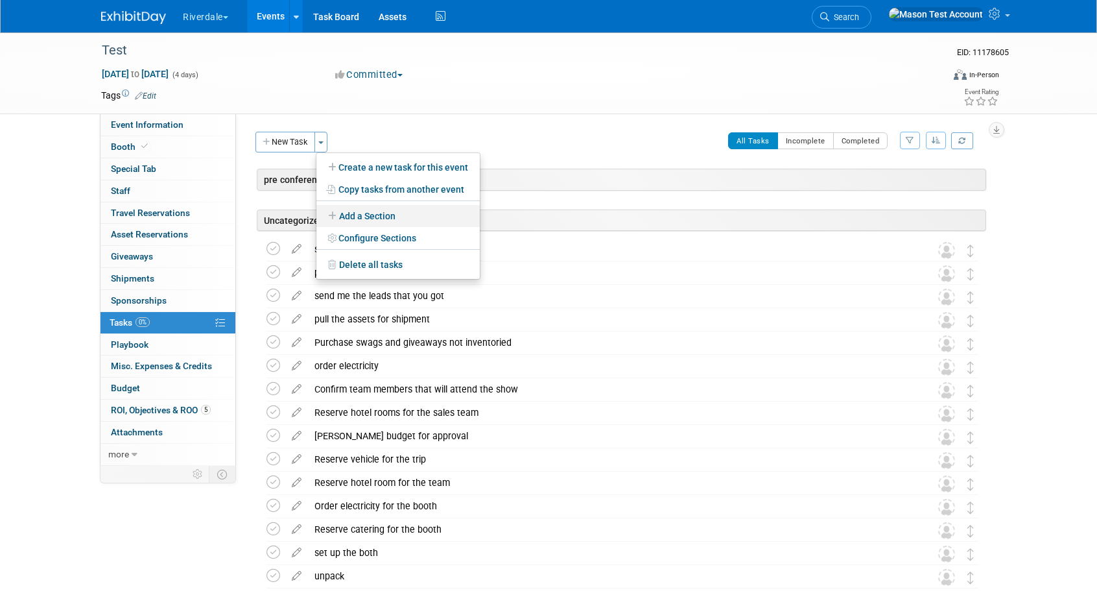
click at [365, 217] on link "Add a Section" at bounding box center [397, 216] width 163 height 22
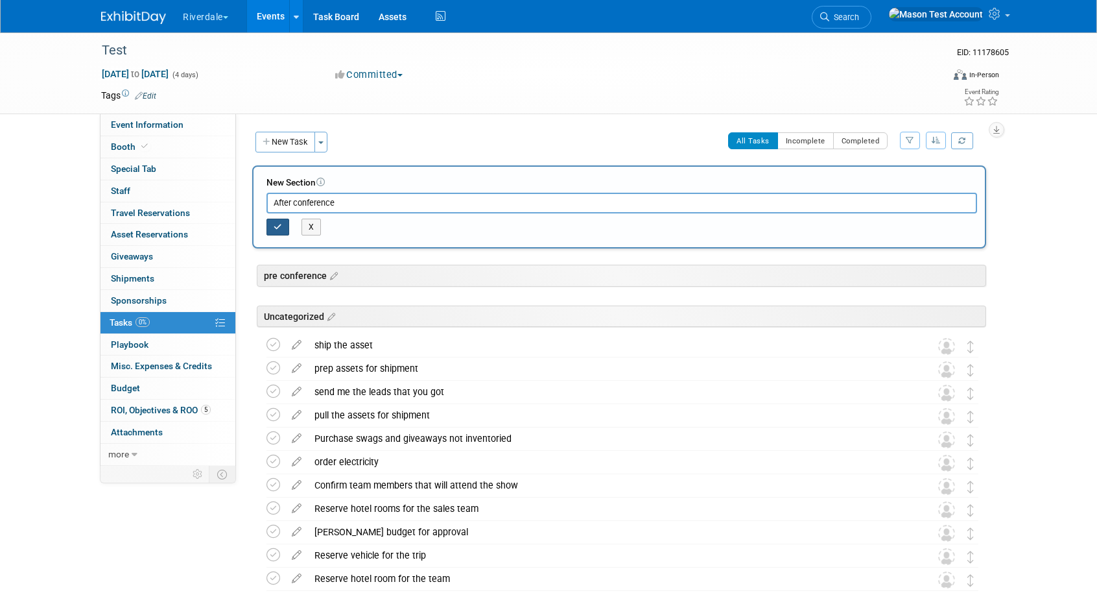
type input "After conference"
click at [281, 223] on icon "button" at bounding box center [278, 227] width 8 height 8
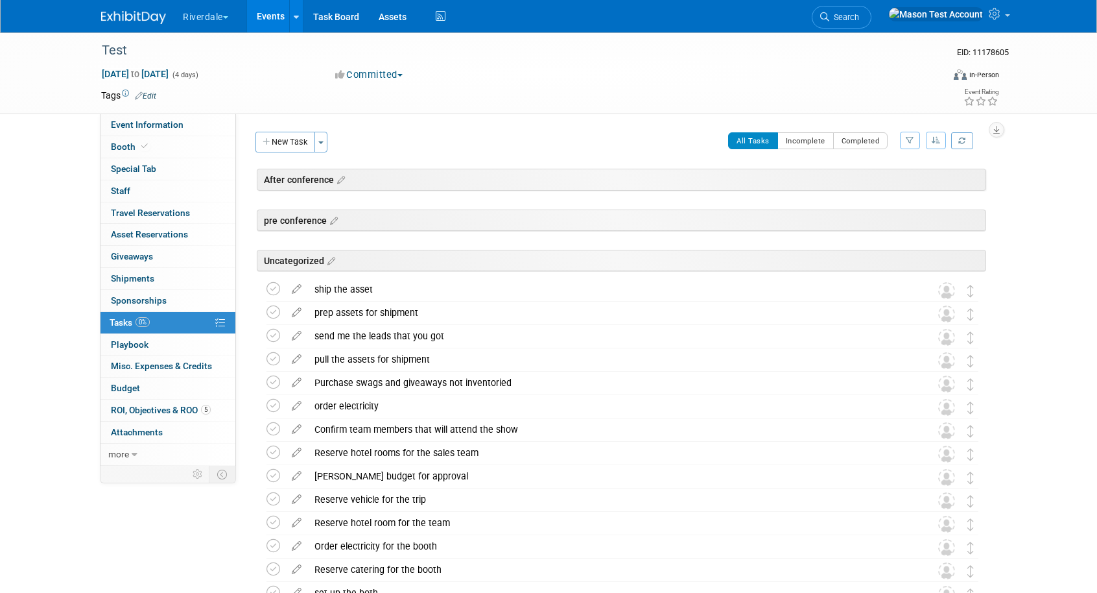
drag, startPoint x: 943, startPoint y: 180, endPoint x: 890, endPoint y: 233, distance: 75.2
click at [889, 233] on div "After conference Test Oct 13, 2025 to Oct 16, 2025 (Going) pre conference Uncat…" at bounding box center [619, 424] width 734 height 511
click at [942, 220] on div "pre conference" at bounding box center [622, 219] width 730 height 21
click at [122, 455] on span "more" at bounding box center [118, 454] width 21 height 10
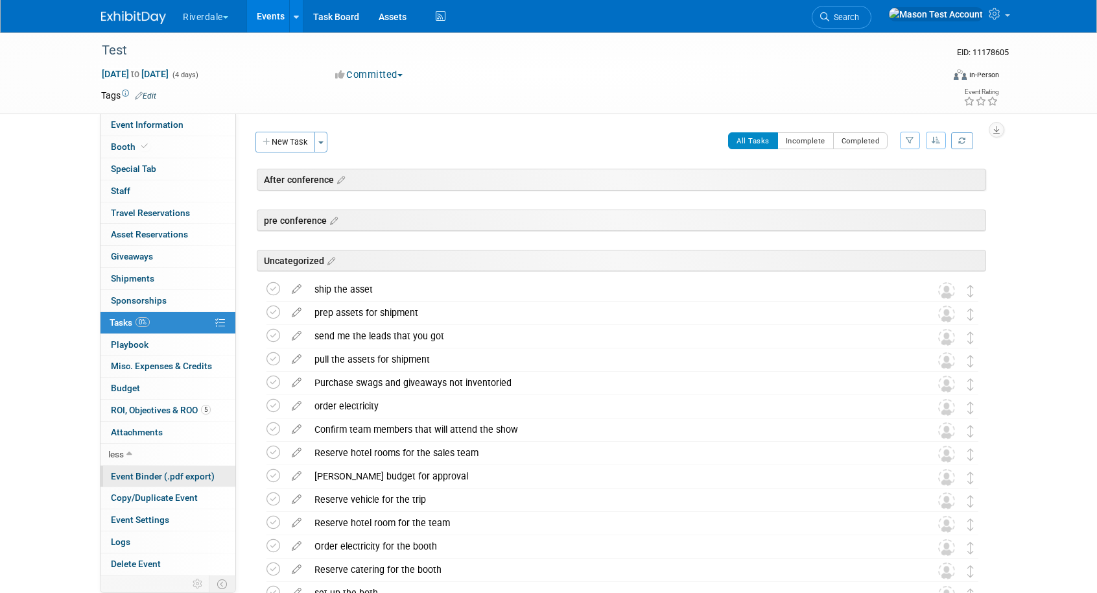
click at [149, 474] on span "Event Binder (.pdf export)" at bounding box center [163, 476] width 104 height 10
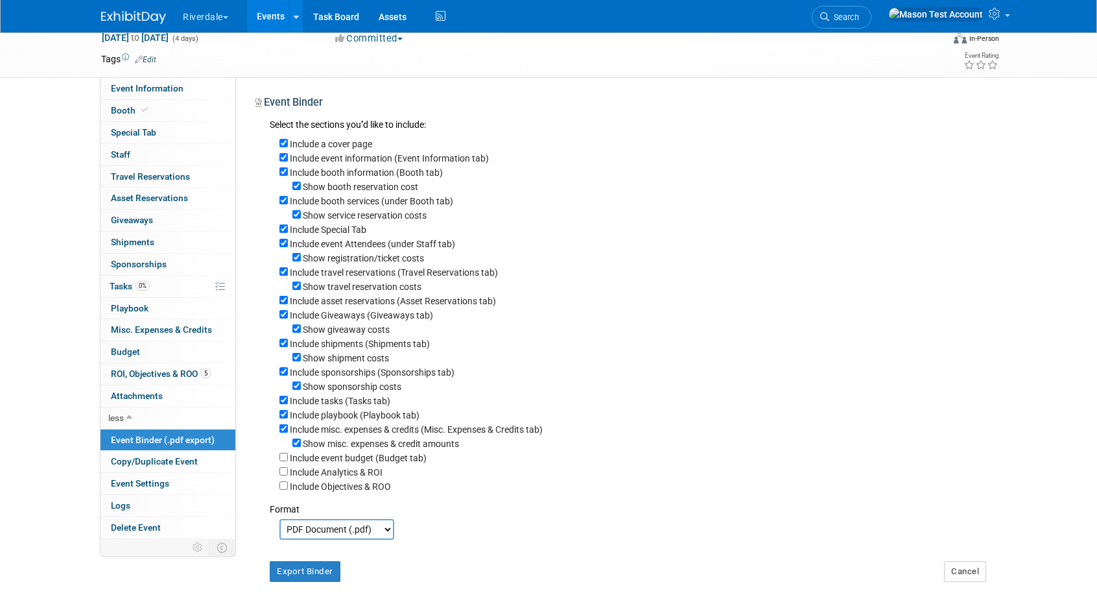
scroll to position [69, 0]
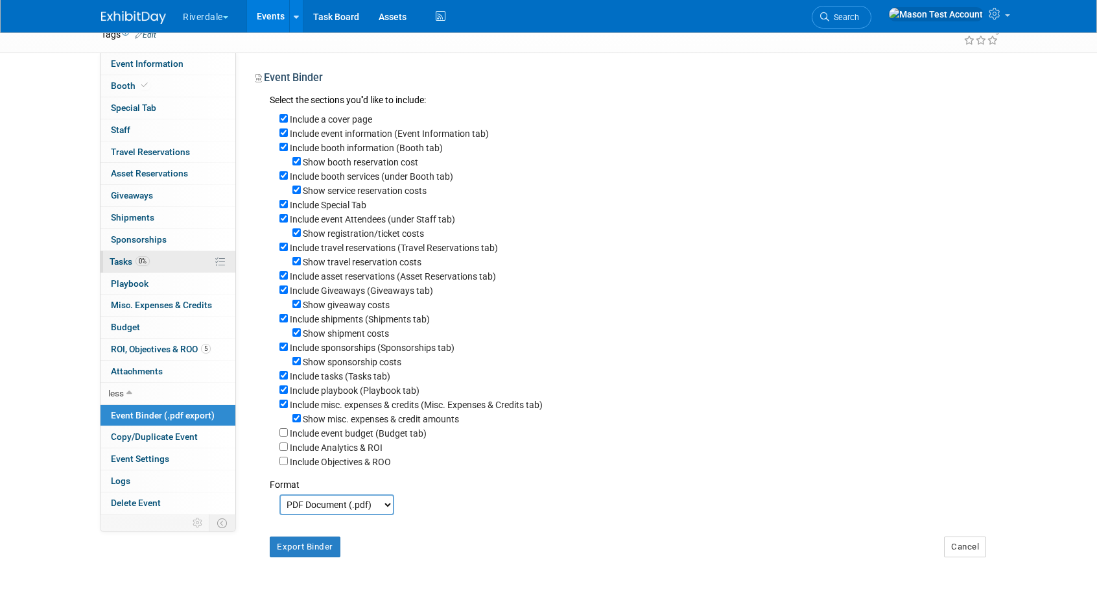
click at [152, 251] on link "0% Tasks 0%" at bounding box center [168, 261] width 135 height 21
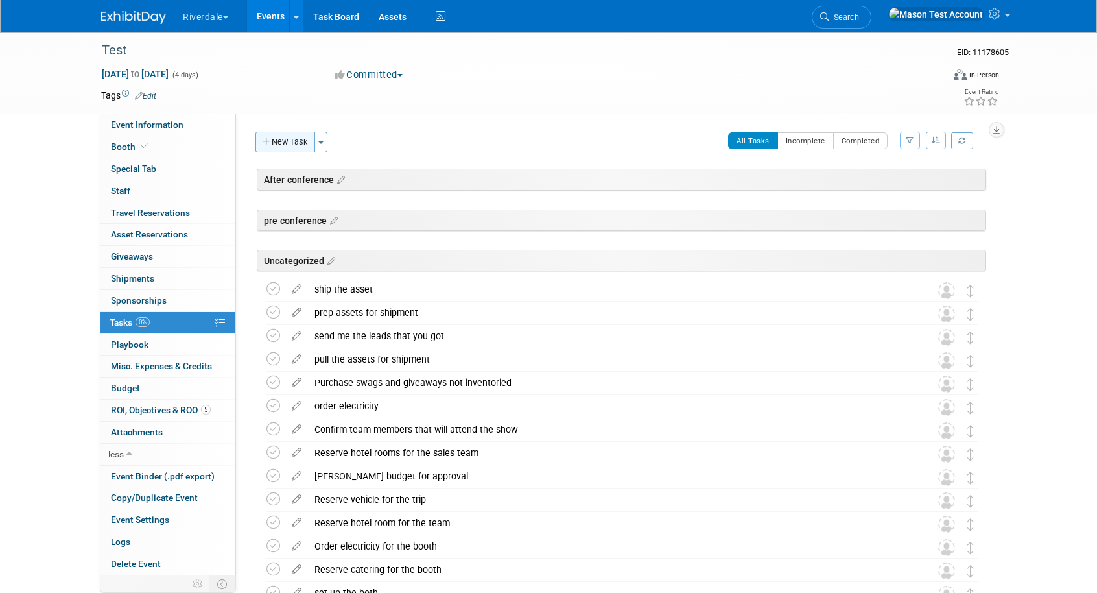
click at [298, 139] on button "New Task" at bounding box center [286, 142] width 60 height 21
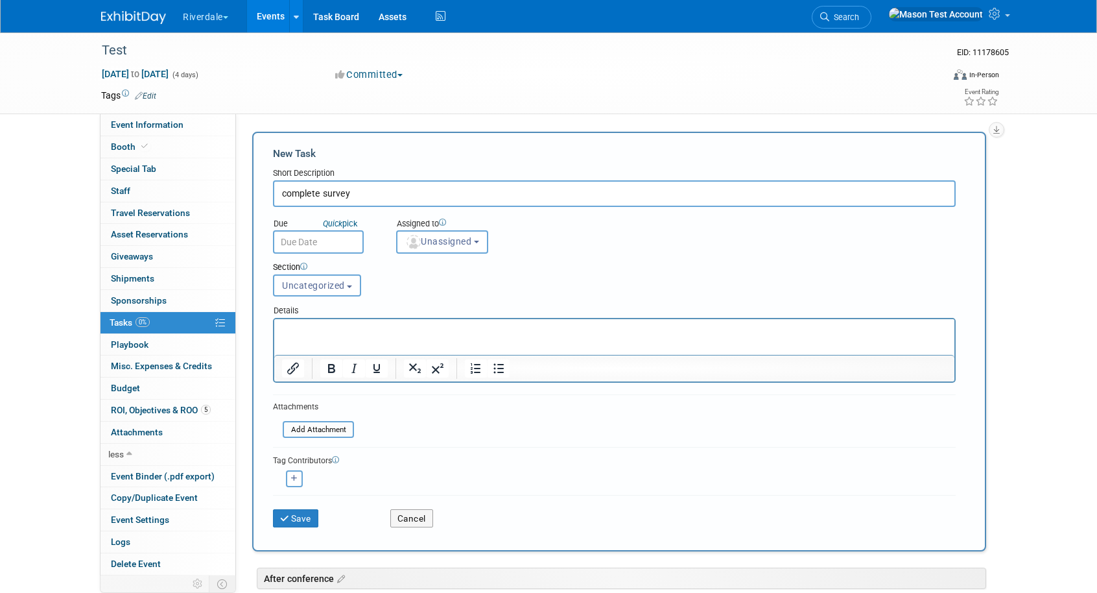
type input "complete survey"
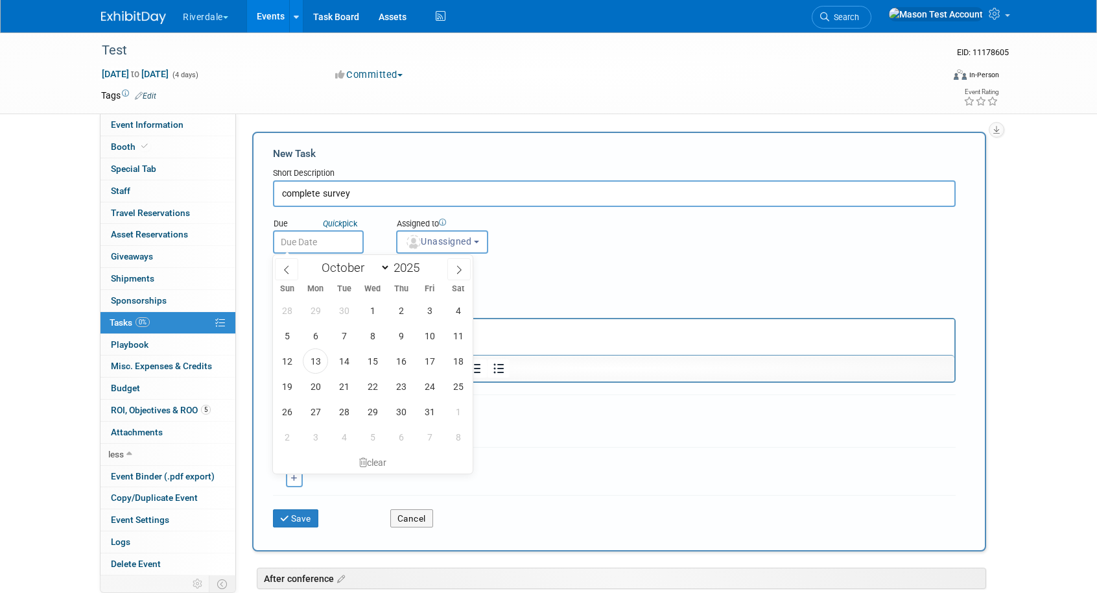
click at [311, 239] on input "text" at bounding box center [318, 241] width 91 height 23
click at [318, 383] on span "20" at bounding box center [315, 386] width 25 height 25
type input "Oct 20, 2025"
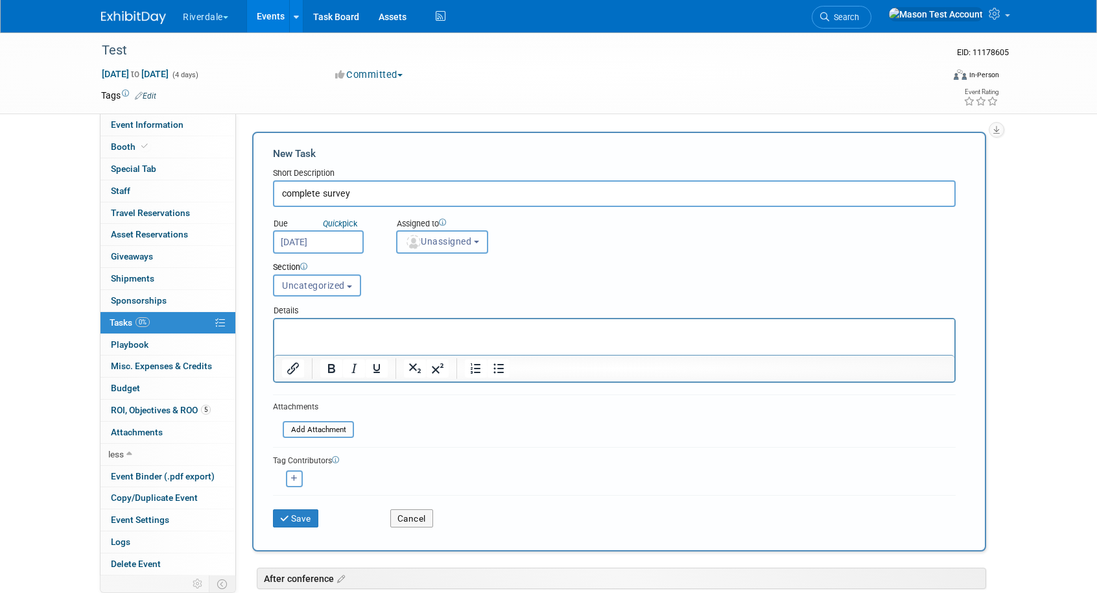
click at [460, 241] on span "Unassigned" at bounding box center [438, 241] width 66 height 10
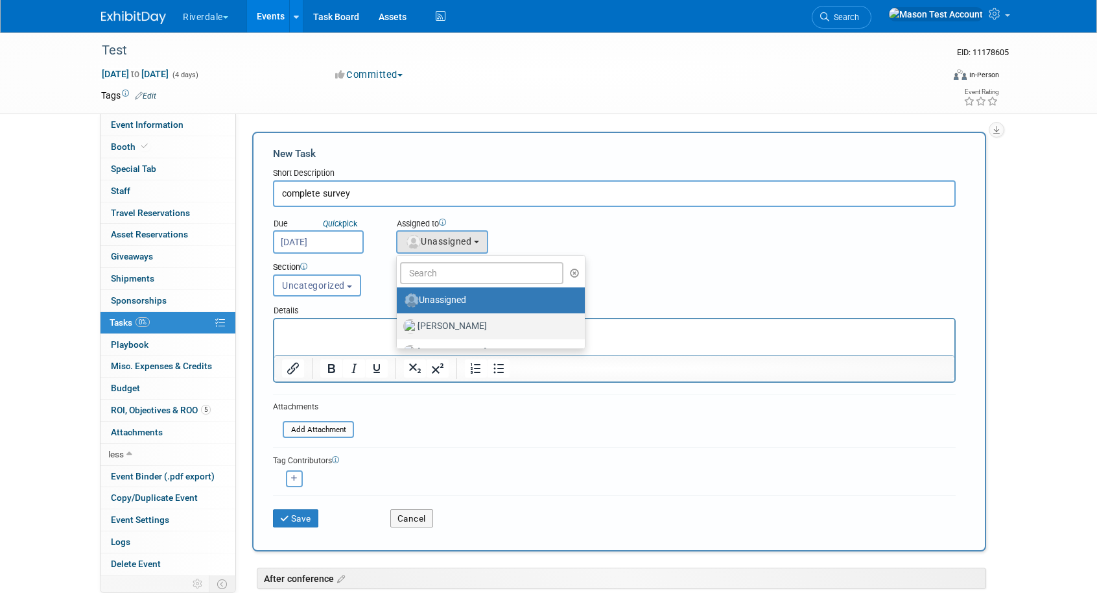
click at [453, 329] on label "Baker, Luke" at bounding box center [487, 326] width 169 height 21
click at [399, 329] on input "Baker, Luke" at bounding box center [394, 324] width 8 height 8
select select "8056bcc3-d37a-4e7b-aee3-3cd992e179c5"
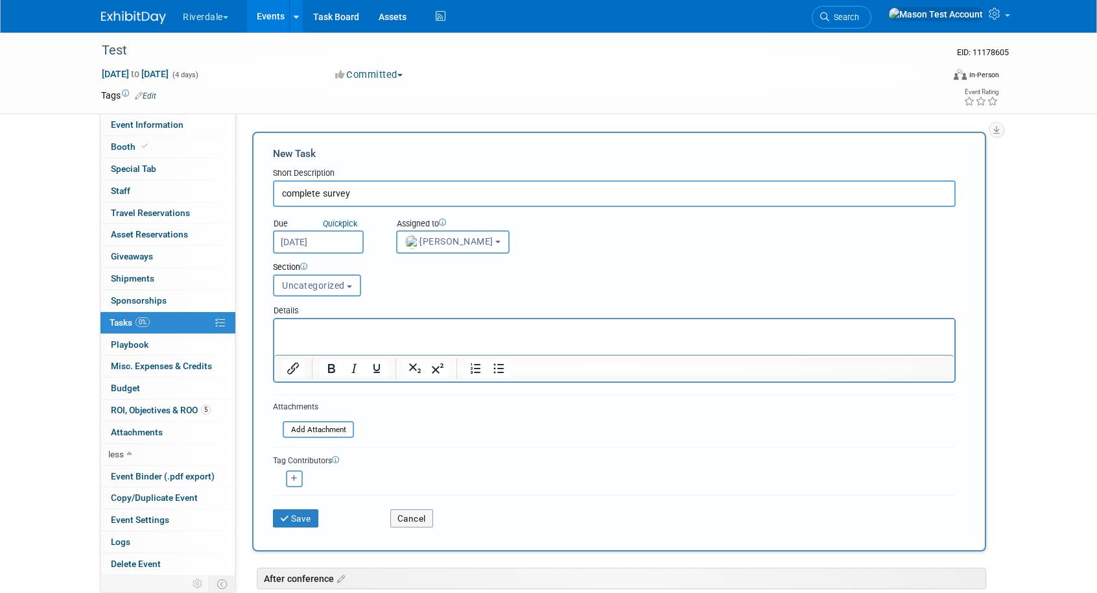
click at [412, 337] on html at bounding box center [614, 328] width 680 height 18
click at [295, 368] on icon "Insert/edit link" at bounding box center [293, 369] width 12 height 12
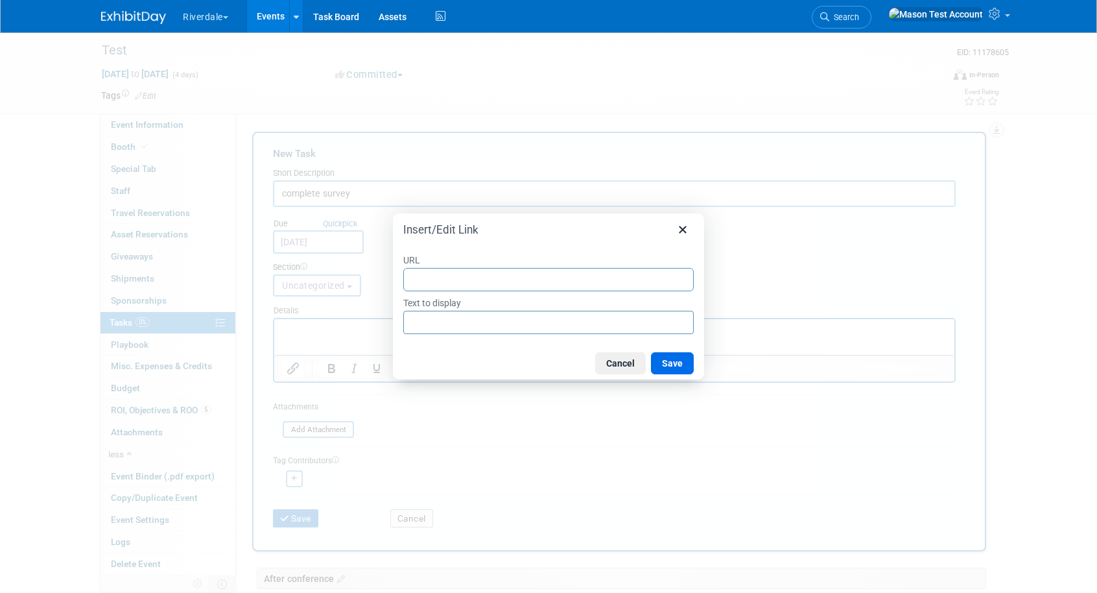
type input "w"
type input "ww"
type input "www"
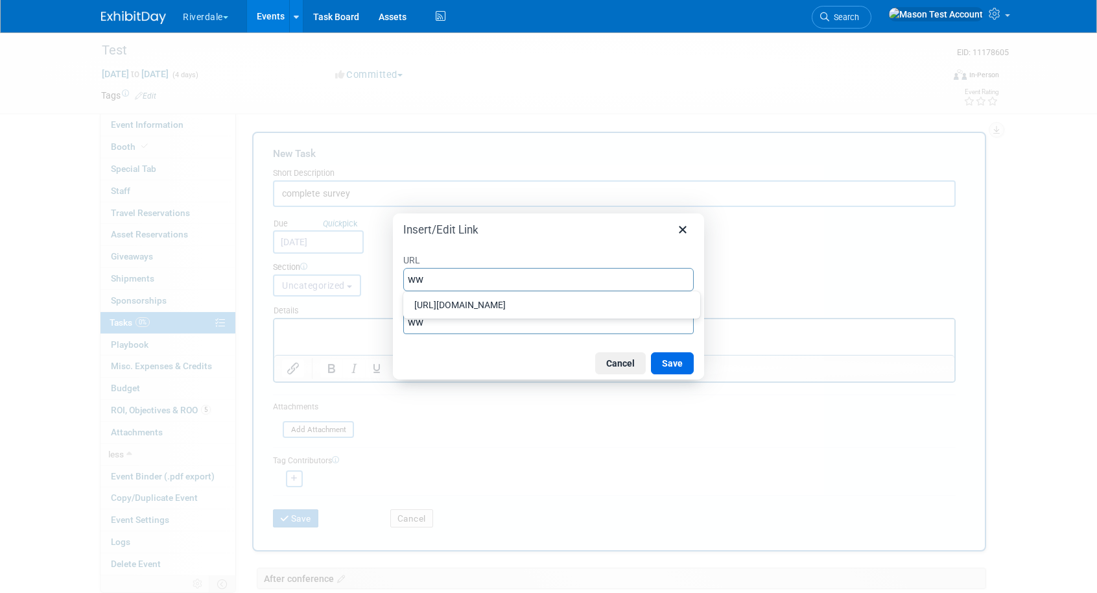
type input "www"
type input "www."
type input "www.g"
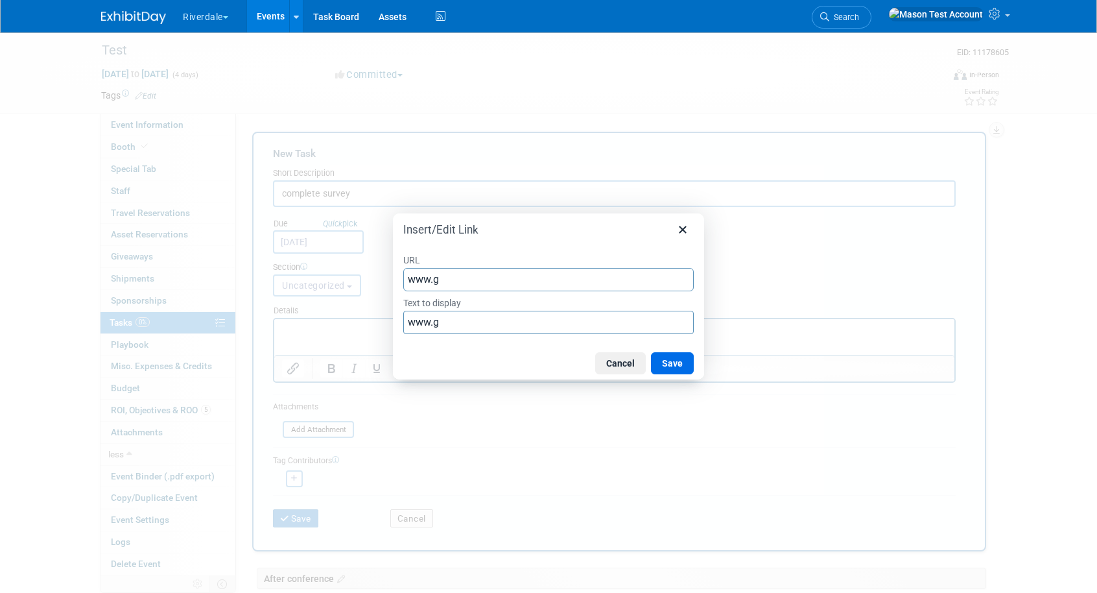
type input "www.go"
type input "www.goo"
type input "www.goog"
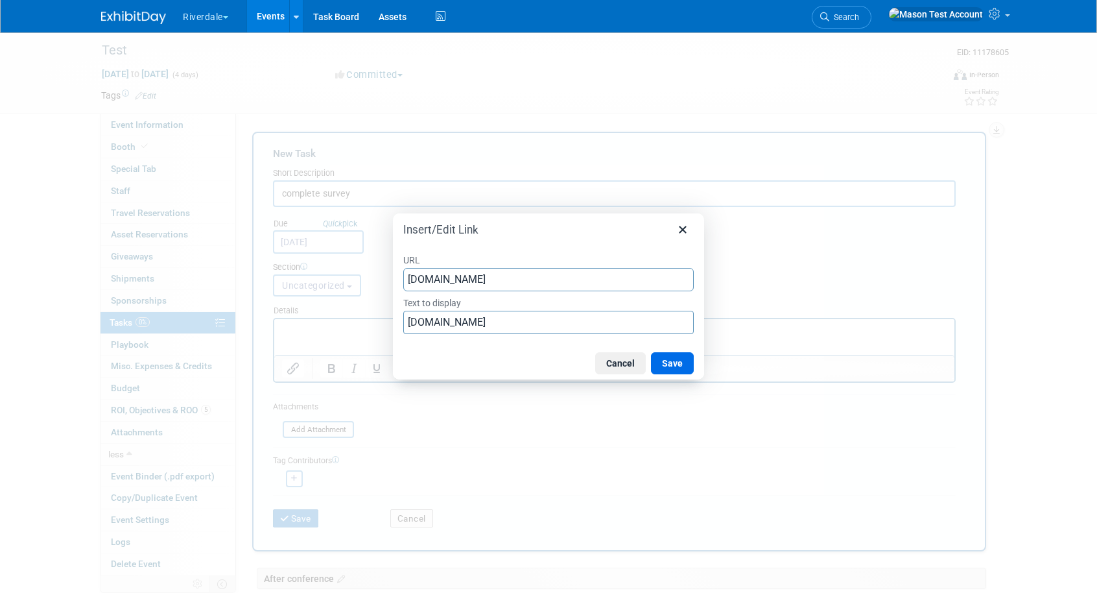
type input "www.goog"
type input "www.googl"
type input "www.google"
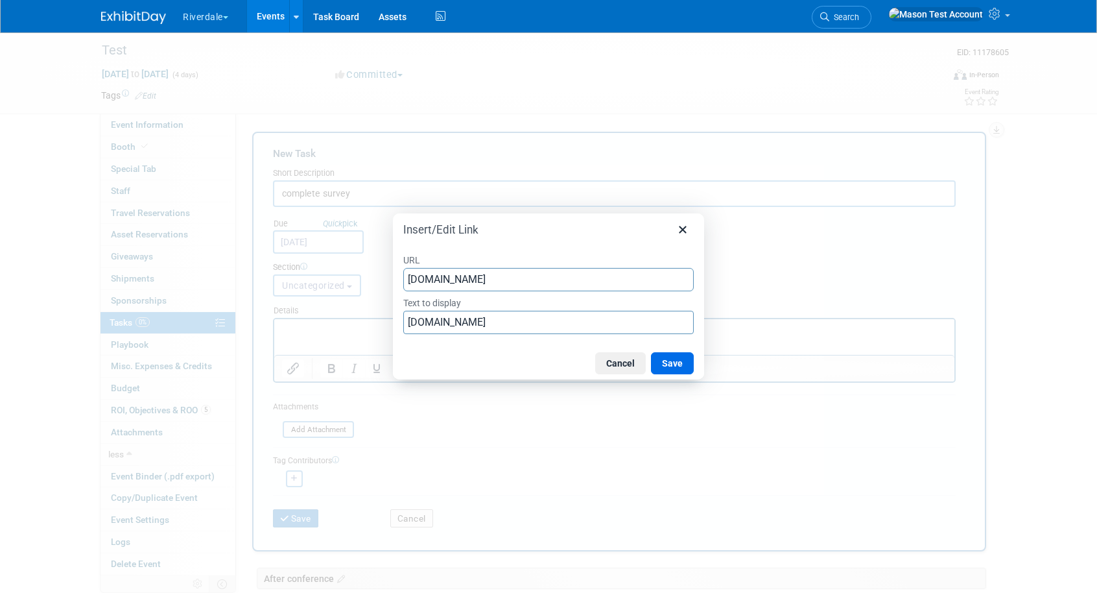
type input "www.google."
type input "www.google.c"
type input "www.google.co"
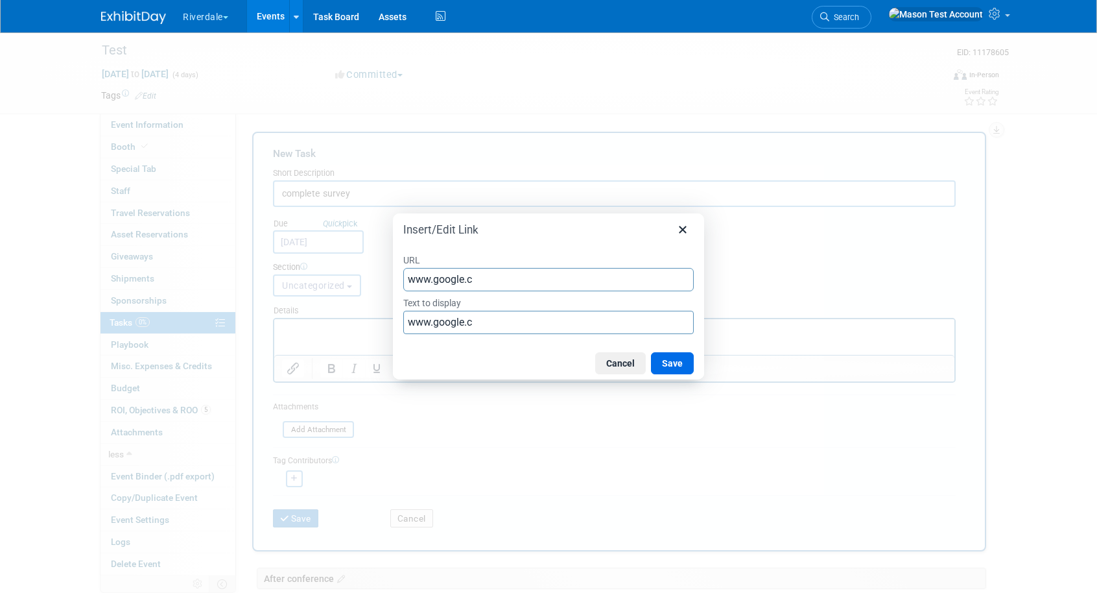
type input "www.google.co"
type input "www.google.com"
click at [684, 367] on button "Save" at bounding box center [672, 363] width 43 height 22
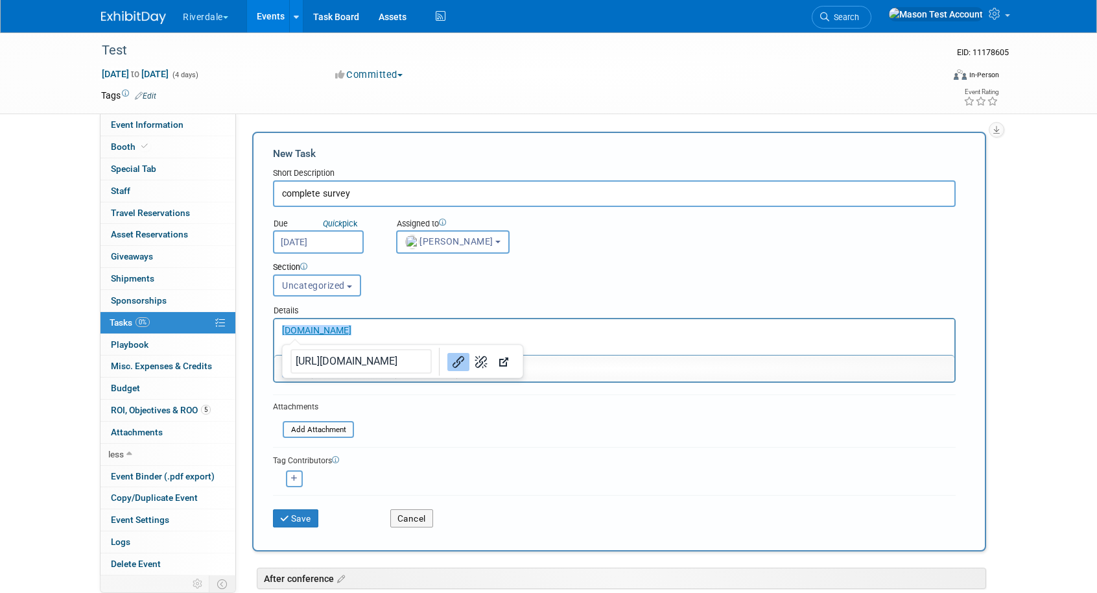
click at [577, 332] on p "﻿www.google.com" at bounding box center [614, 330] width 665 height 13
click at [466, 244] on span "Baker, Luke" at bounding box center [449, 241] width 88 height 10
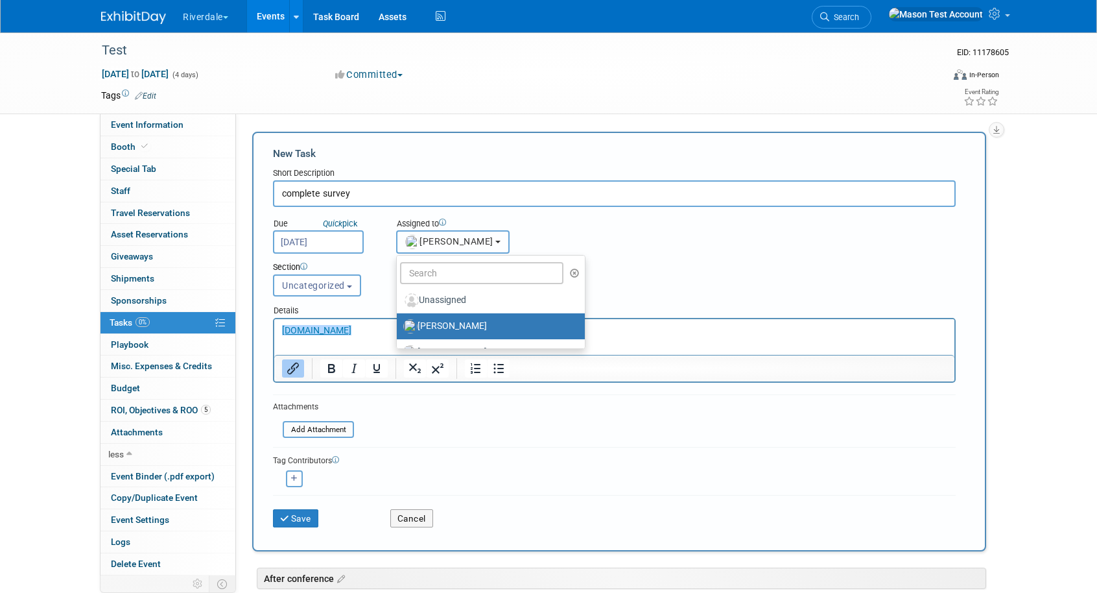
click at [466, 244] on span "Baker, Luke" at bounding box center [449, 241] width 88 height 10
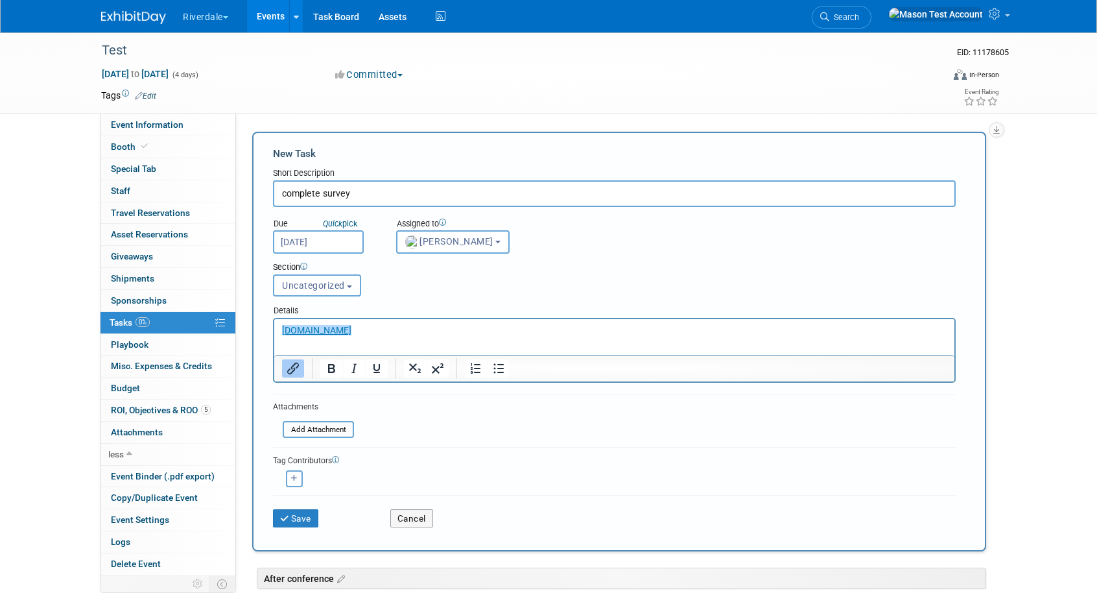
click at [292, 477] on icon "button" at bounding box center [294, 478] width 6 height 7
select select
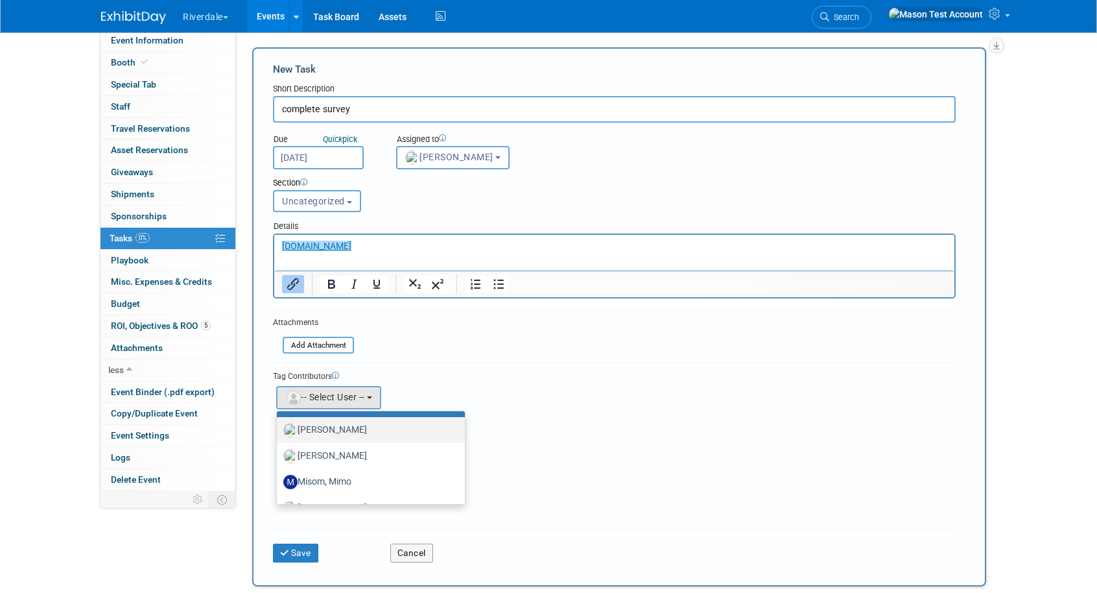
scroll to position [82, 0]
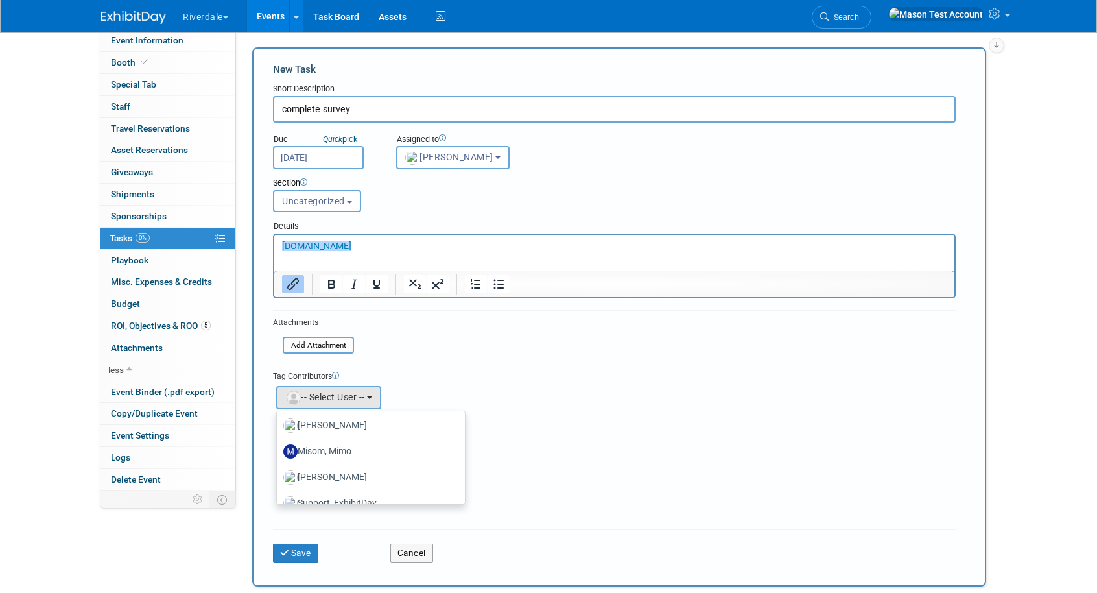
click at [519, 414] on div "Tag Contributors Luke remove" at bounding box center [614, 442] width 683 height 159
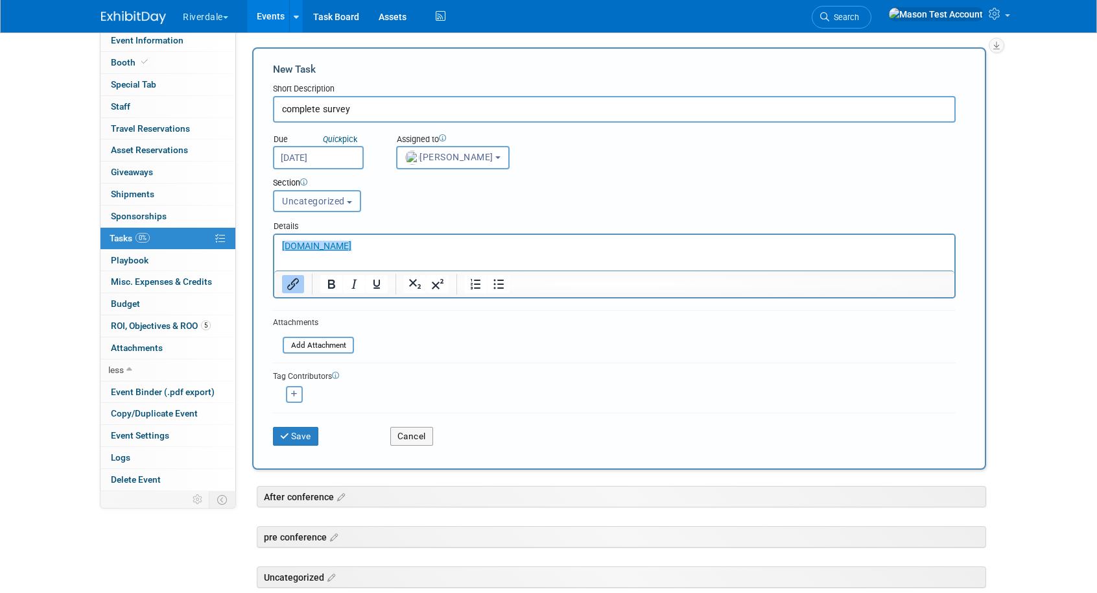
click at [336, 203] on span "Uncategorized" at bounding box center [313, 201] width 63 height 10
click at [341, 256] on label "After conference" at bounding box center [320, 250] width 80 height 17
click at [276, 255] on input "After conference" at bounding box center [271, 250] width 8 height 8
select select "11276003"
click at [296, 434] on button "Save" at bounding box center [295, 436] width 45 height 18
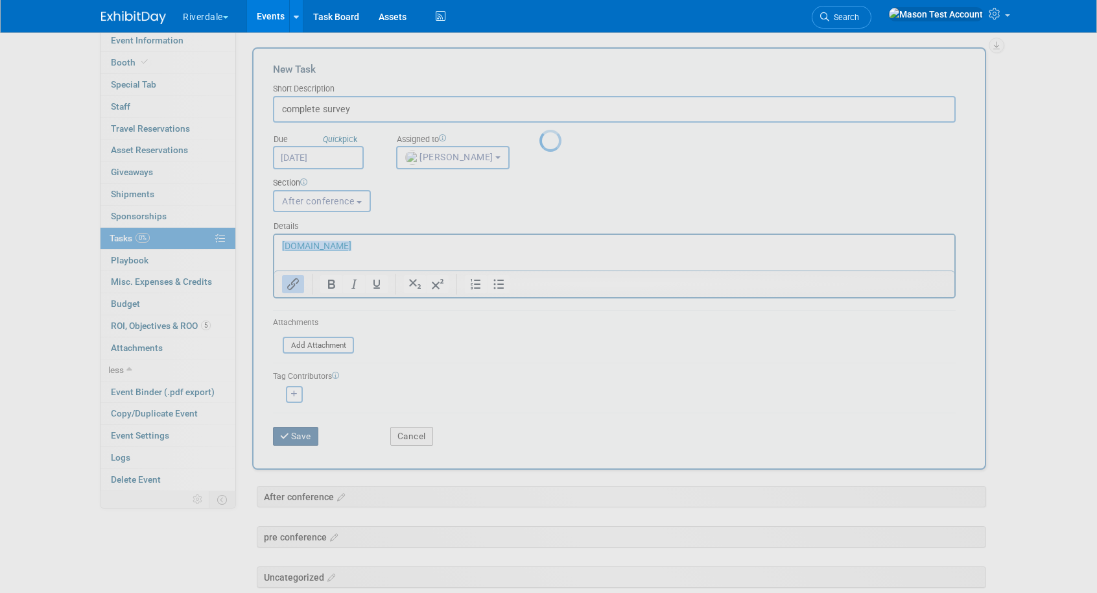
scroll to position [25, 0]
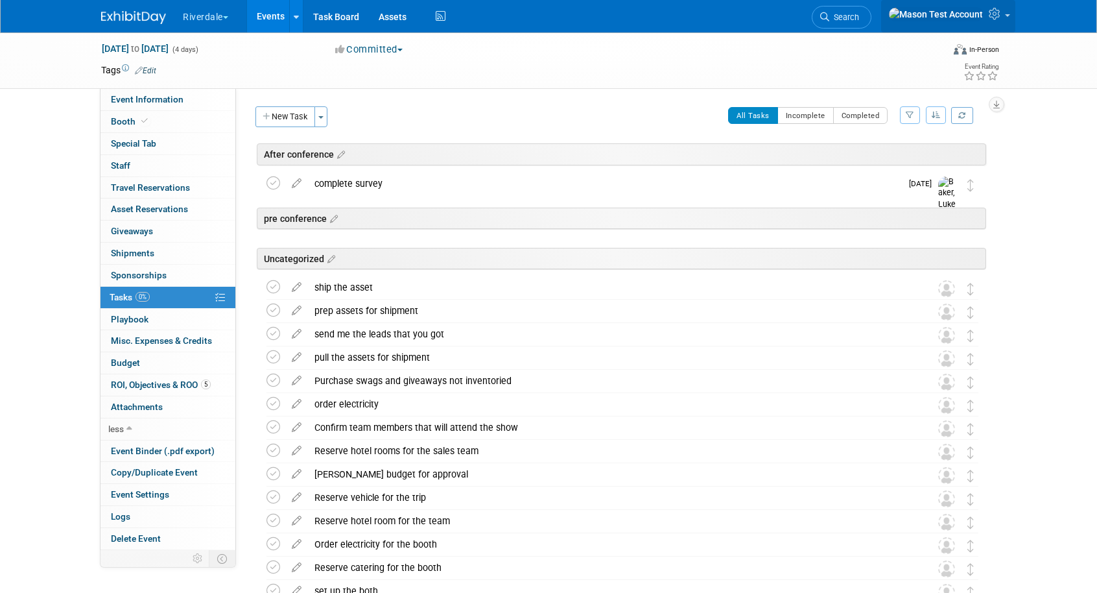
click at [1006, 13] on link at bounding box center [948, 16] width 134 height 32
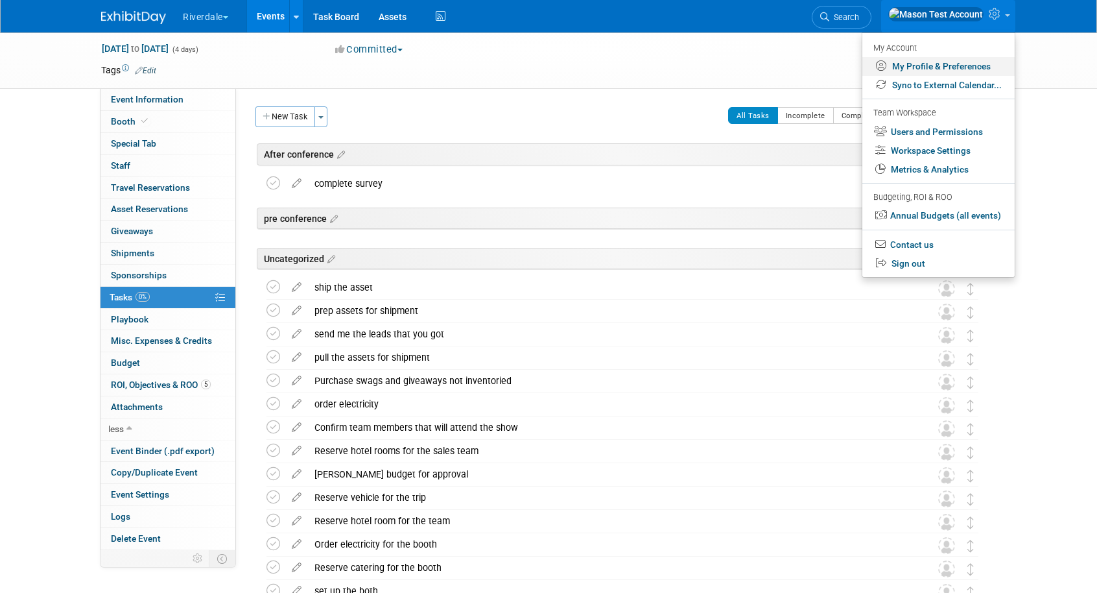
click at [953, 70] on link "My Profile & Preferences" at bounding box center [939, 66] width 152 height 19
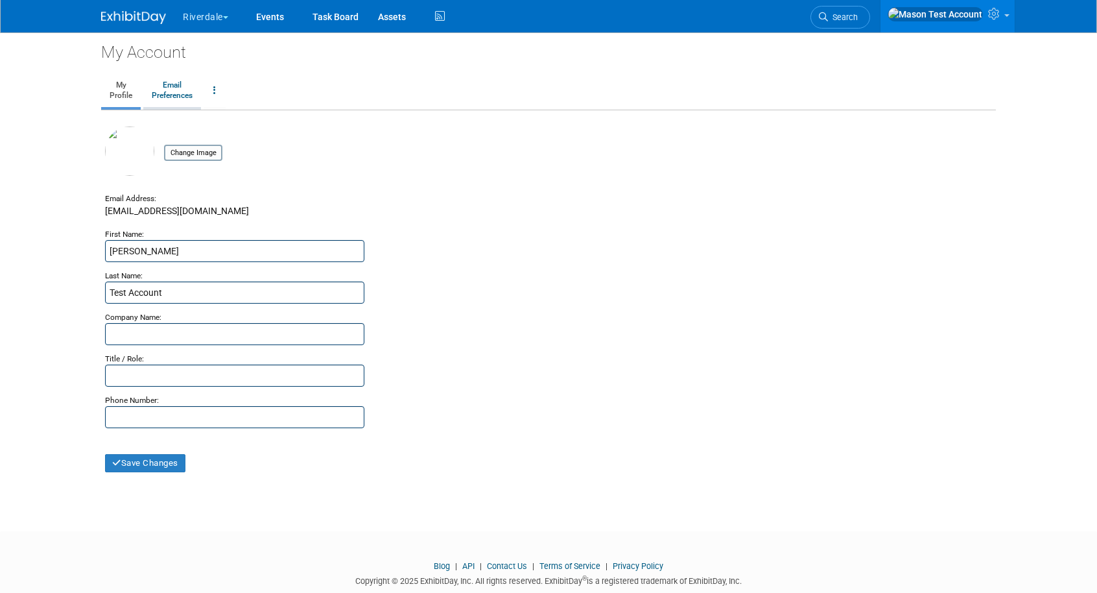
click at [178, 95] on link "Email Preferences" at bounding box center [172, 91] width 58 height 32
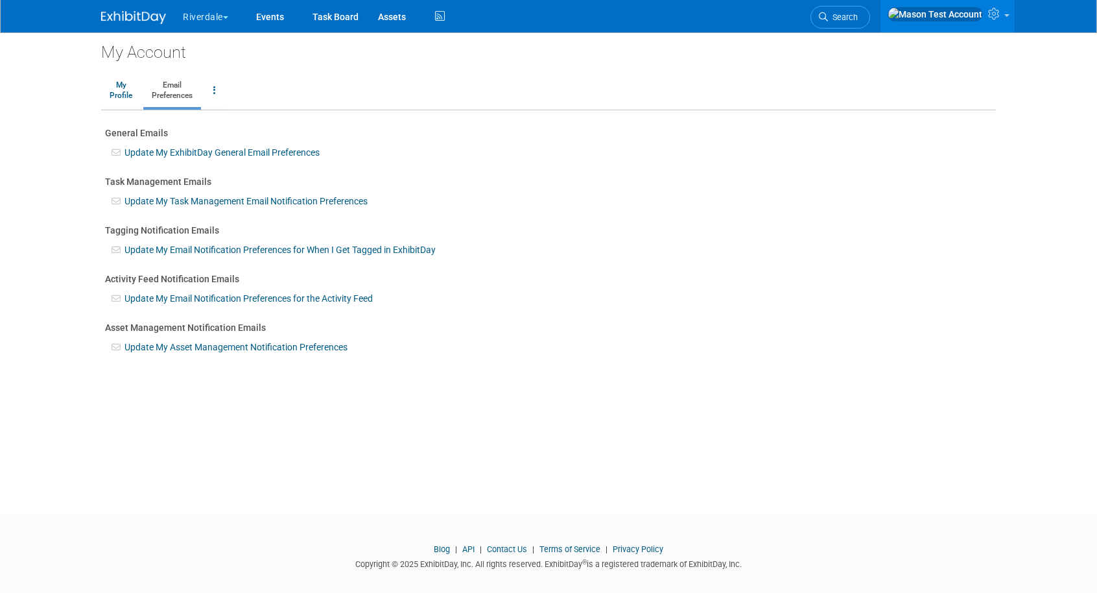
click at [195, 200] on link "Update My Task Management Email Notification Preferences" at bounding box center [246, 201] width 243 height 10
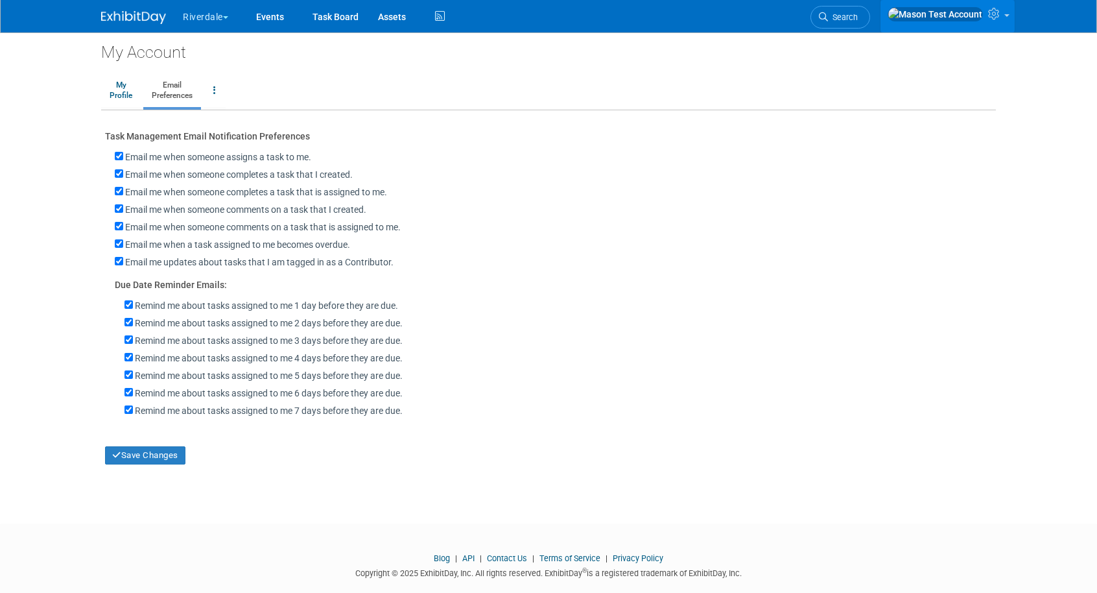
click at [999, 16] on icon at bounding box center [995, 14] width 15 height 12
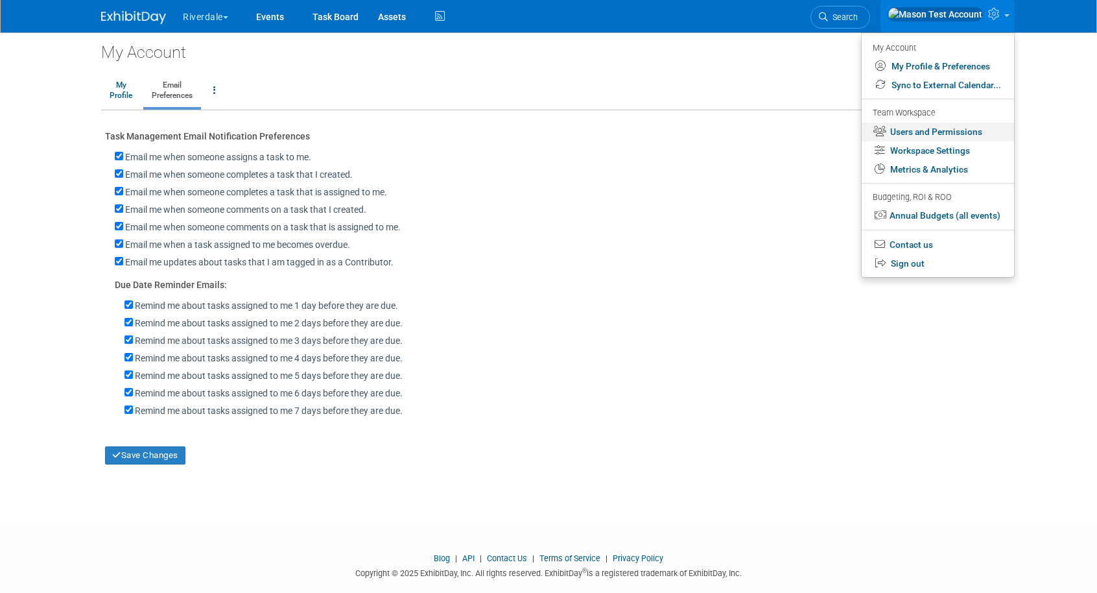
click at [933, 132] on link "Users and Permissions" at bounding box center [938, 132] width 152 height 19
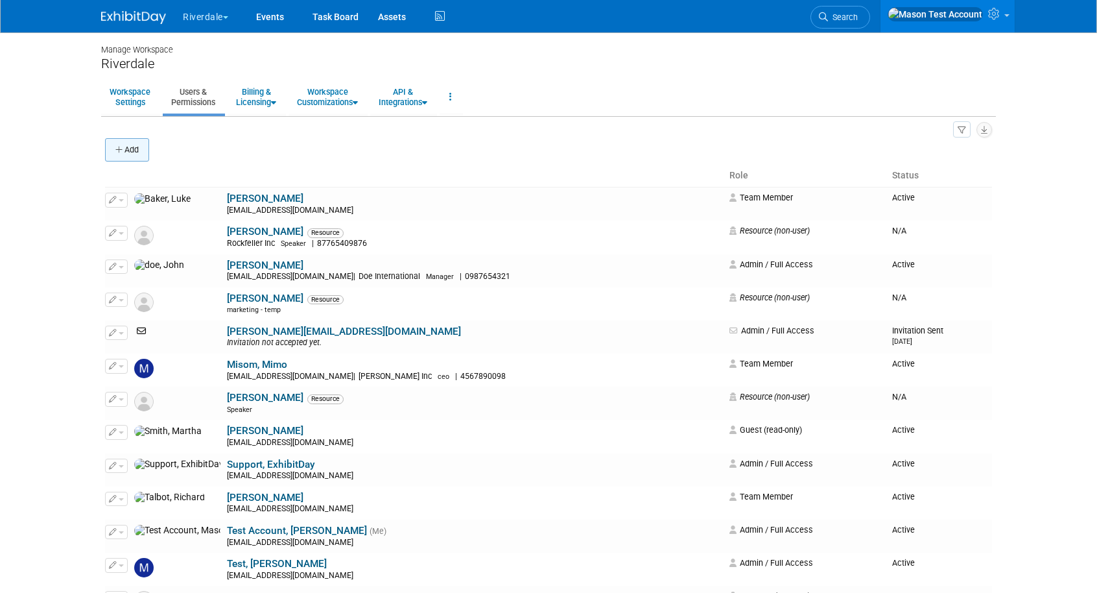
click at [133, 152] on button "Add" at bounding box center [127, 149] width 44 height 23
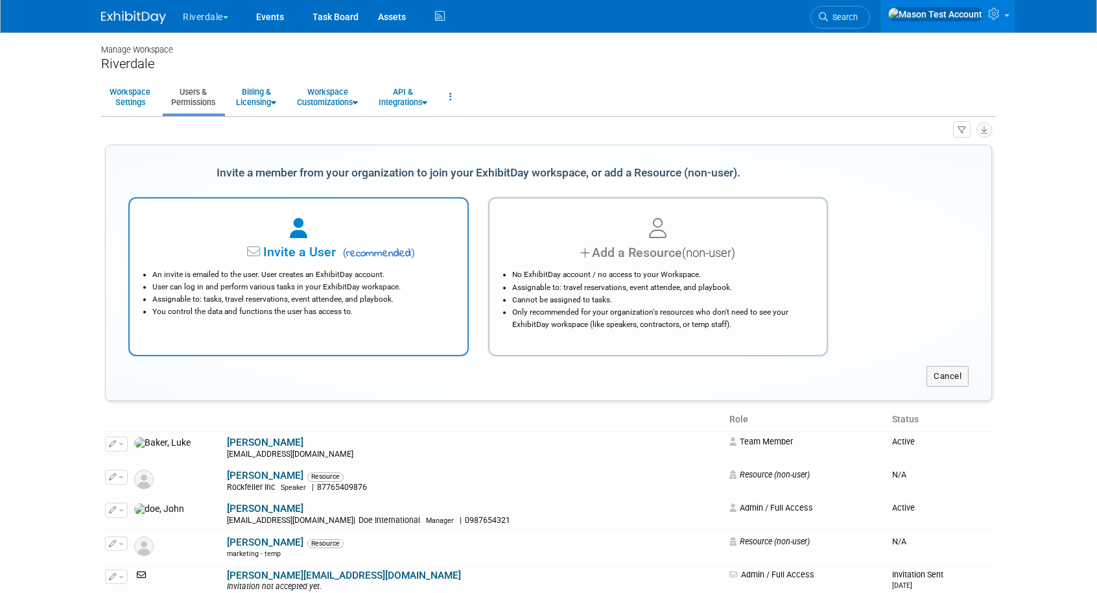
click at [374, 282] on li "User can log in and perform various tasks in your ExhibitDay workspace." at bounding box center [301, 287] width 299 height 12
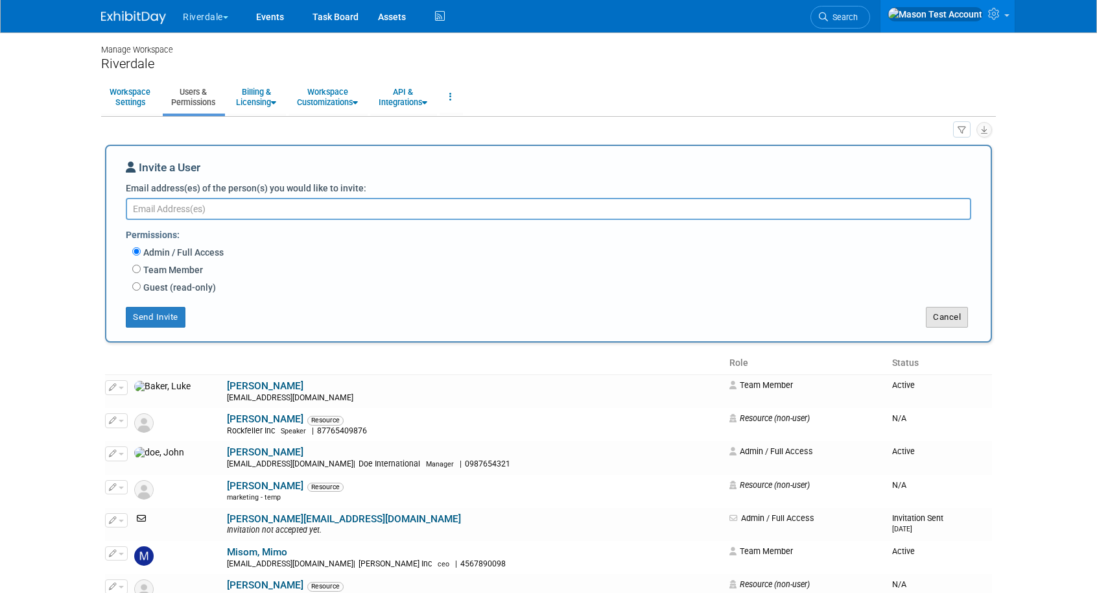
click at [949, 318] on button "Cancel" at bounding box center [947, 317] width 42 height 21
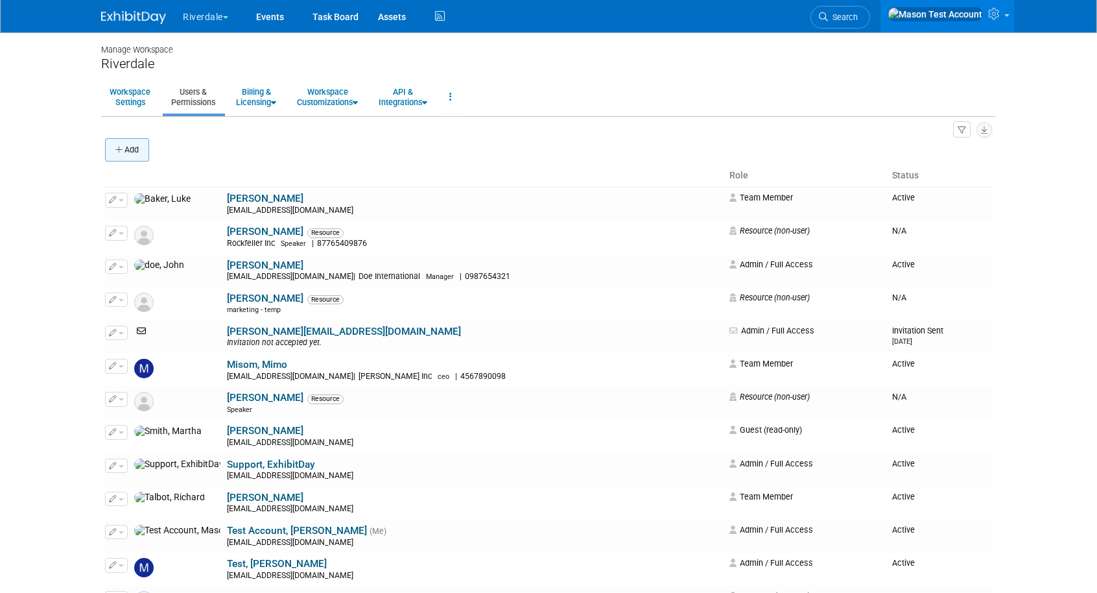
click at [137, 143] on button "Add" at bounding box center [127, 149] width 44 height 23
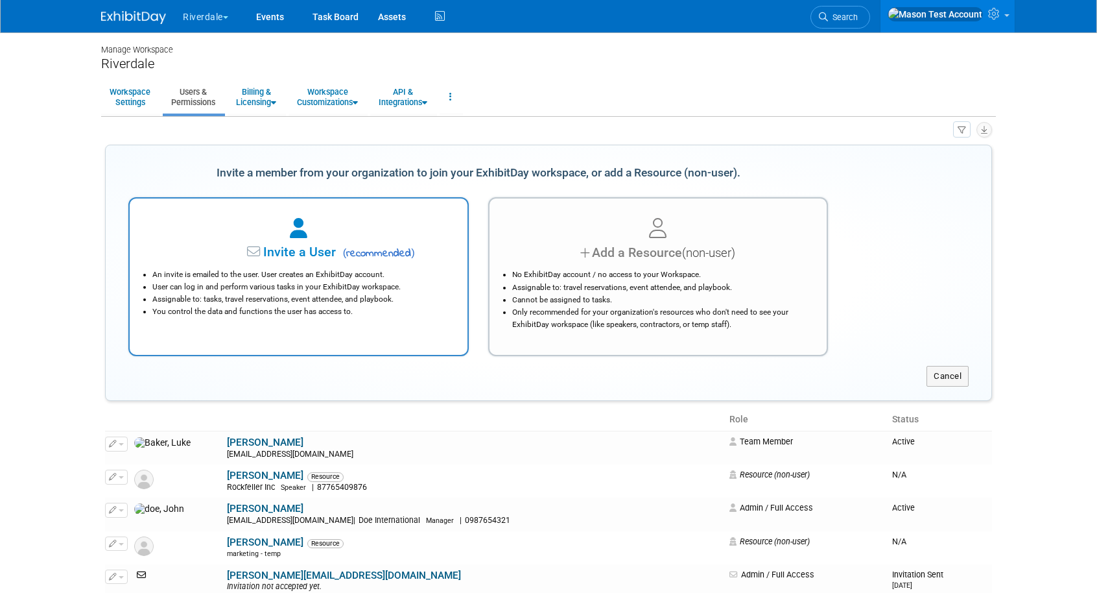
click at [435, 283] on li "User can log in and perform various tasks in your ExhibitDay workspace." at bounding box center [301, 287] width 299 height 12
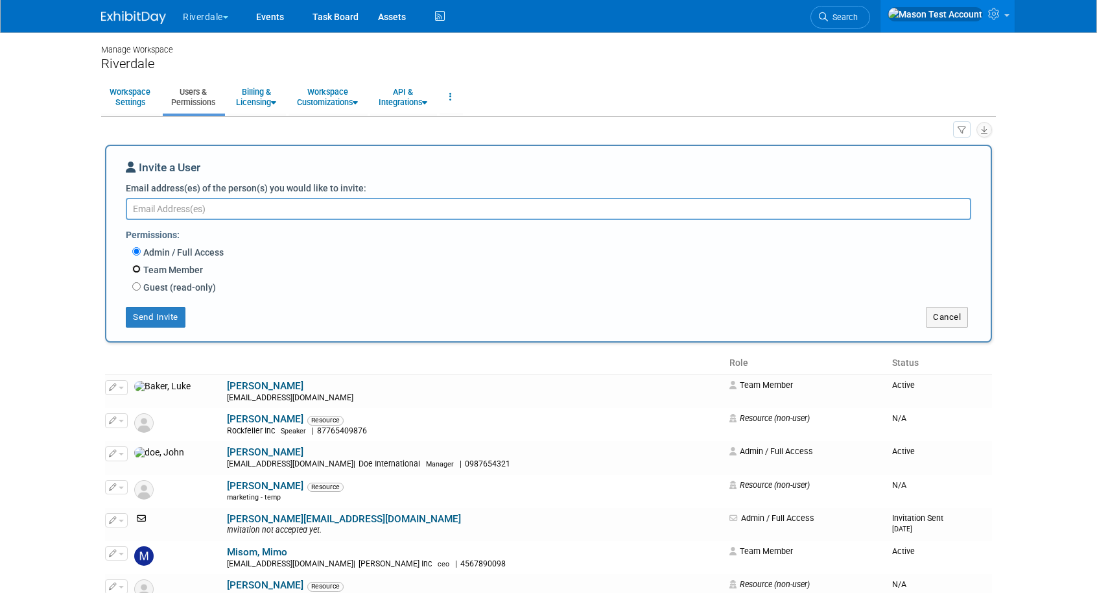
click at [137, 271] on input "Team Member" at bounding box center [136, 269] width 8 height 8
radio input "true"
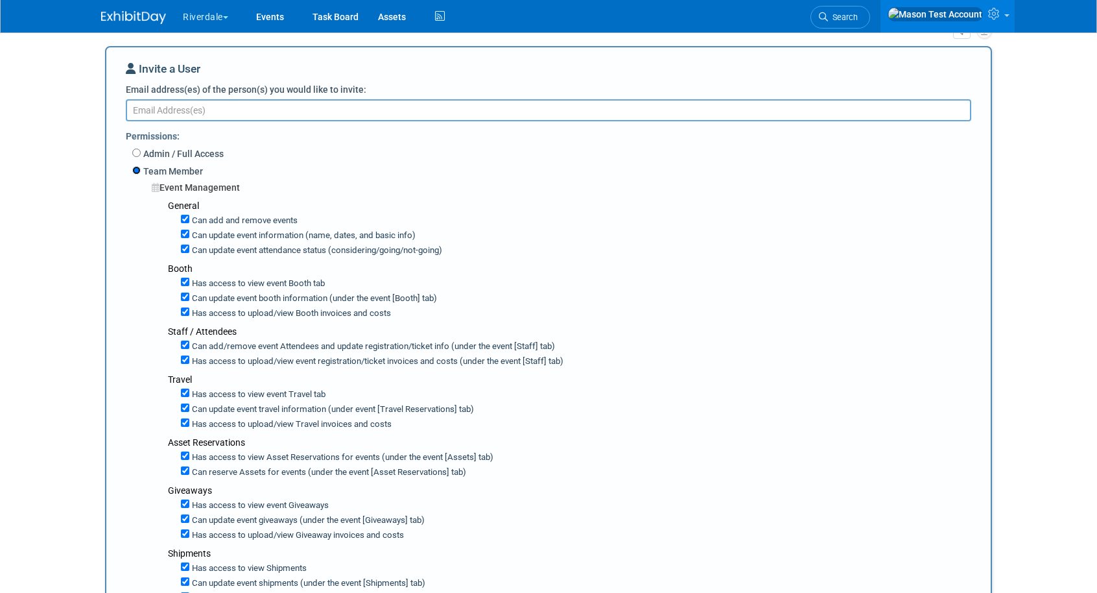
scroll to position [209, 0]
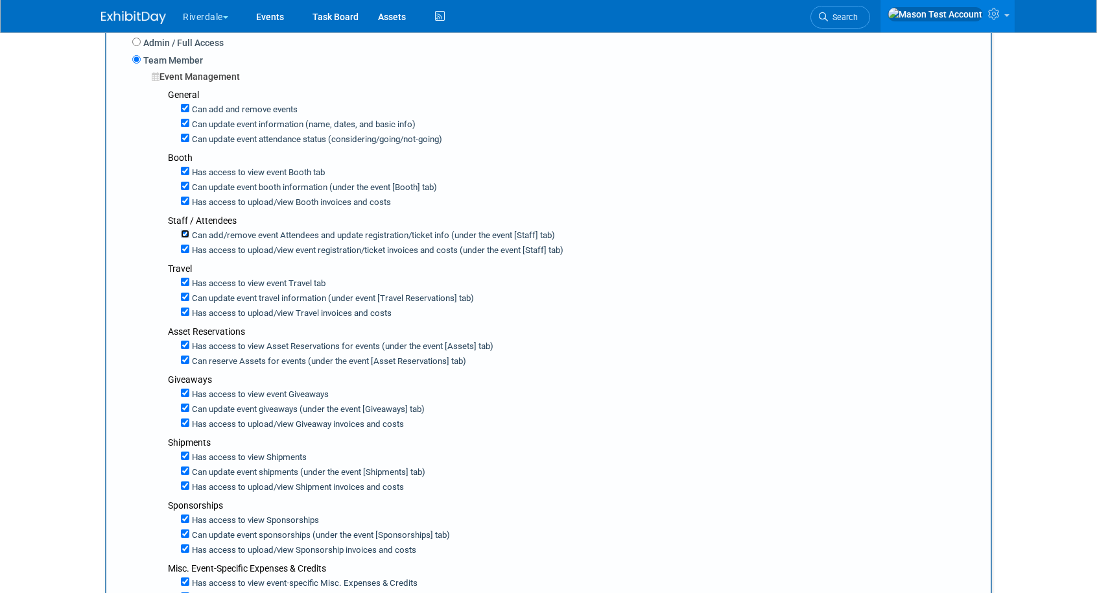
click at [185, 232] on input "Can add/remove event Attendees and update registration/ticket info (under the e…" at bounding box center [185, 234] width 8 height 8
checkbox input "false"
click at [184, 244] on input "Has access to view event registration/ticket invoices and costs (under the even…" at bounding box center [185, 248] width 8 height 8
checkbox input "false"
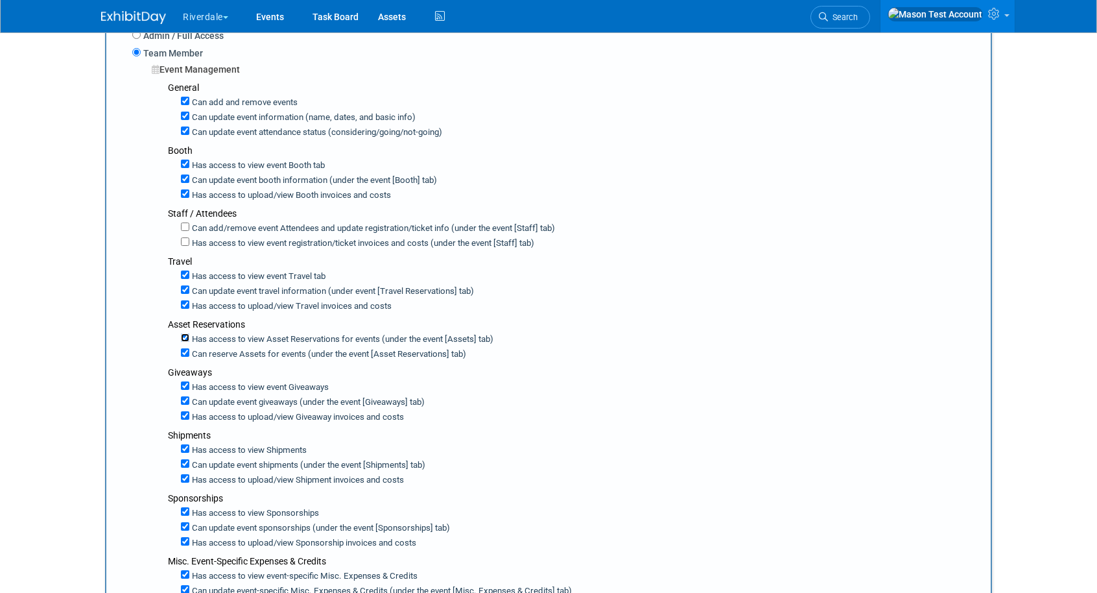
click at [185, 333] on input "Has access to view Asset Reservations for events (under the event [Assets] tab)" at bounding box center [185, 337] width 8 height 8
checkbox input "false"
click at [185, 383] on input "Has access to view event Giveaways" at bounding box center [185, 385] width 8 height 8
checkbox input "false"
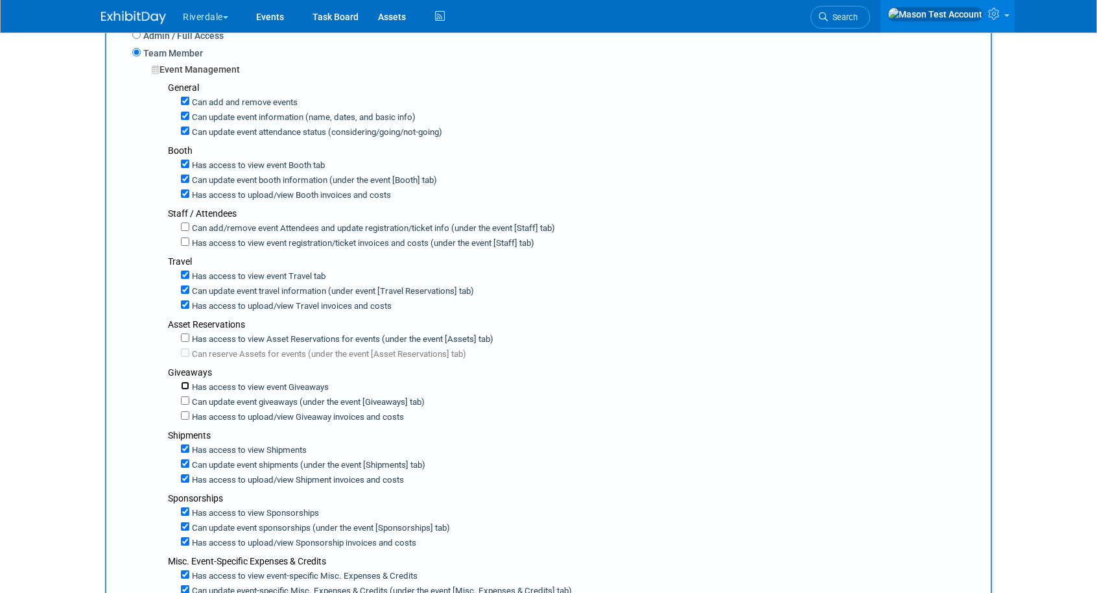
checkbox input "false"
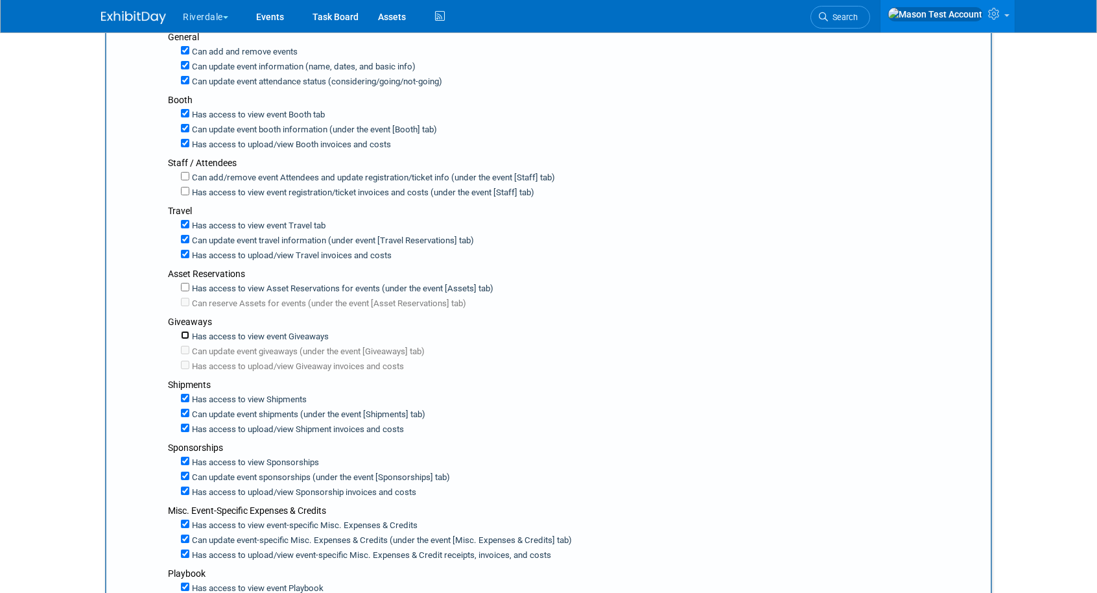
scroll to position [276, 0]
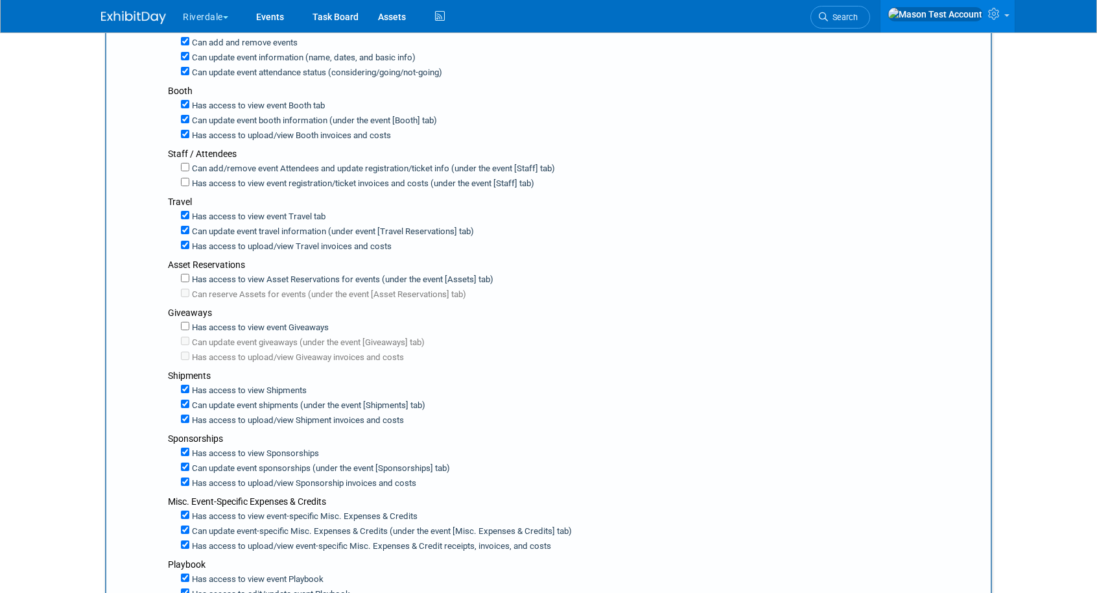
click at [185, 382] on div "Has access to view Shipments" at bounding box center [581, 389] width 800 height 15
click at [185, 387] on input "Has access to view Shipments" at bounding box center [185, 389] width 8 height 8
checkbox input "false"
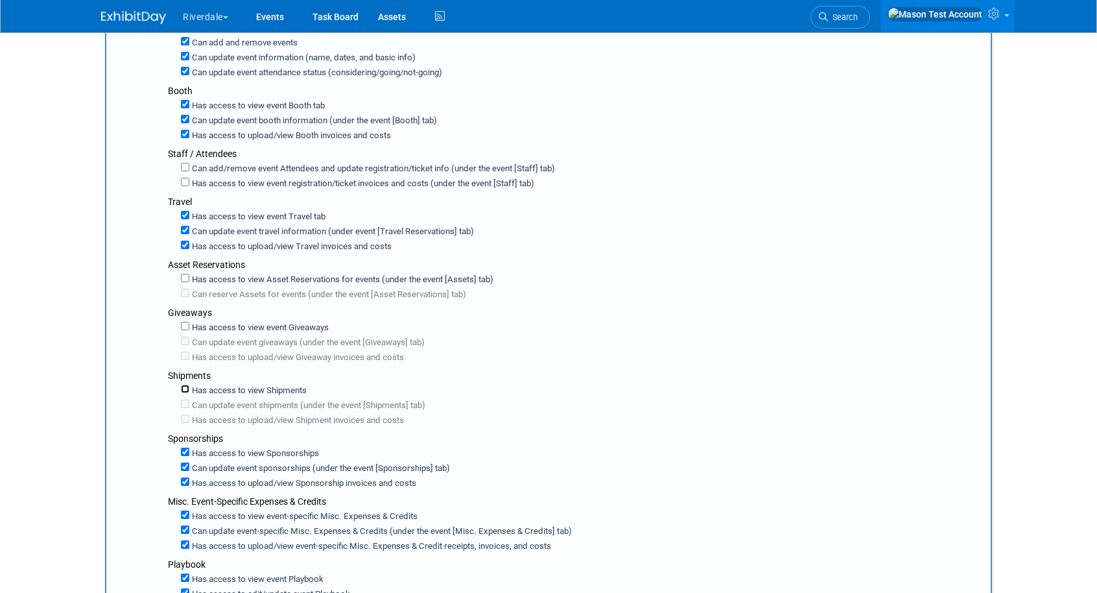
click at [185, 387] on input "Has access to view Shipments" at bounding box center [185, 389] width 8 height 8
checkbox input "true"
click at [184, 322] on input "Has access to view event Giveaways" at bounding box center [185, 326] width 8 height 8
checkbox input "true"
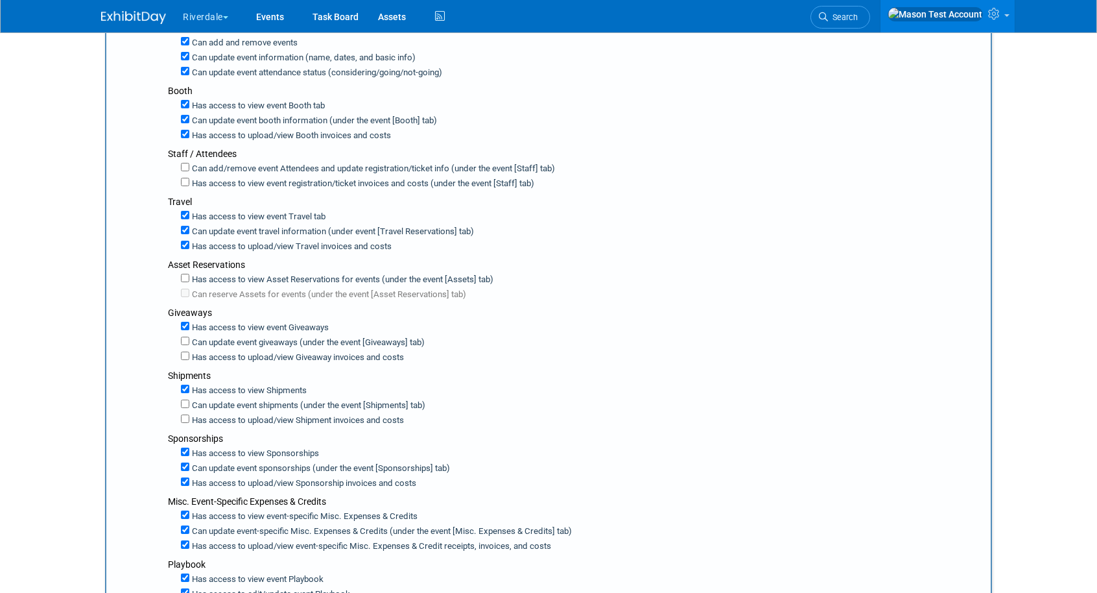
click at [187, 271] on div "Has access to view Asset Reservations for events (under the event [Assets] tab)" at bounding box center [581, 278] width 800 height 15
click at [184, 274] on input "Has access to view Asset Reservations for events (under the event [Assets] tab)" at bounding box center [185, 278] width 8 height 8
checkbox input "true"
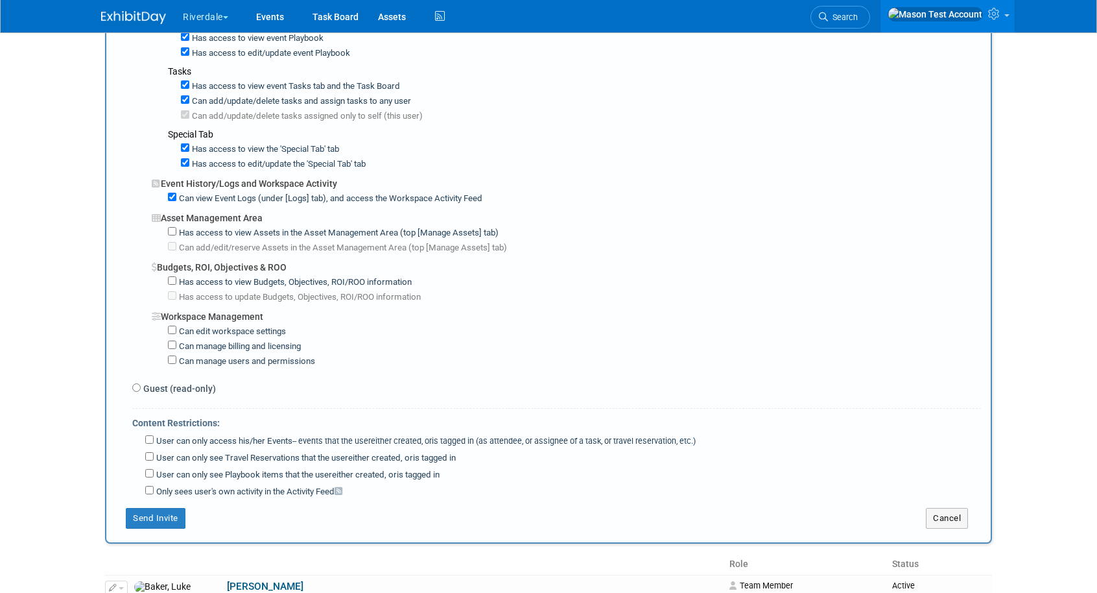
scroll to position [822, 0]
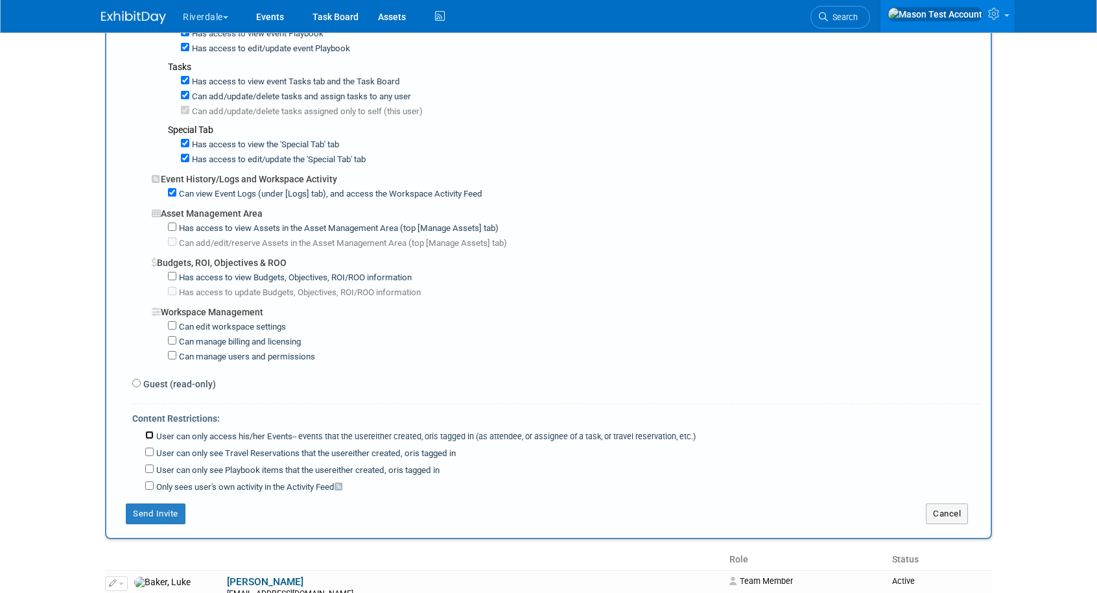
click at [148, 431] on input "User can only access his/her Events -- events that the user either created, or …" at bounding box center [149, 435] width 8 height 8
checkbox input "true"
click at [150, 447] on input "User can only see Travel Reservations that the user either created, or is tagge…" at bounding box center [149, 451] width 8 height 8
checkbox input "true"
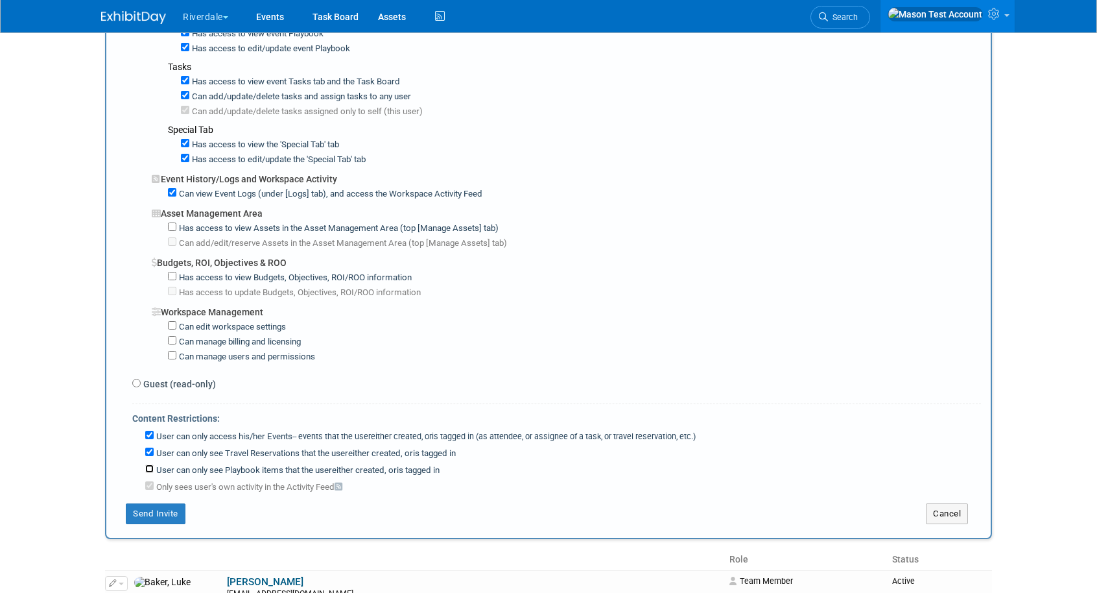
click at [149, 464] on input "User can only see Playbook items that the user either created, or is tagged in" at bounding box center [149, 468] width 8 height 8
click at [147, 464] on input "User can only see Playbook items that the user either created, or is tagged in" at bounding box center [149, 468] width 8 height 8
checkbox input "false"
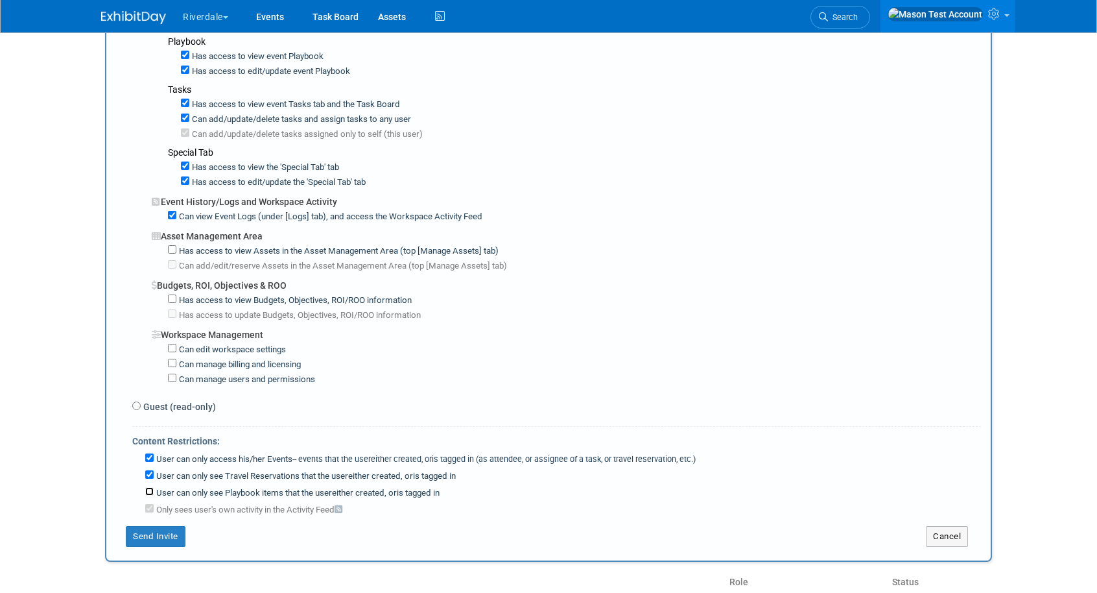
scroll to position [824, 0]
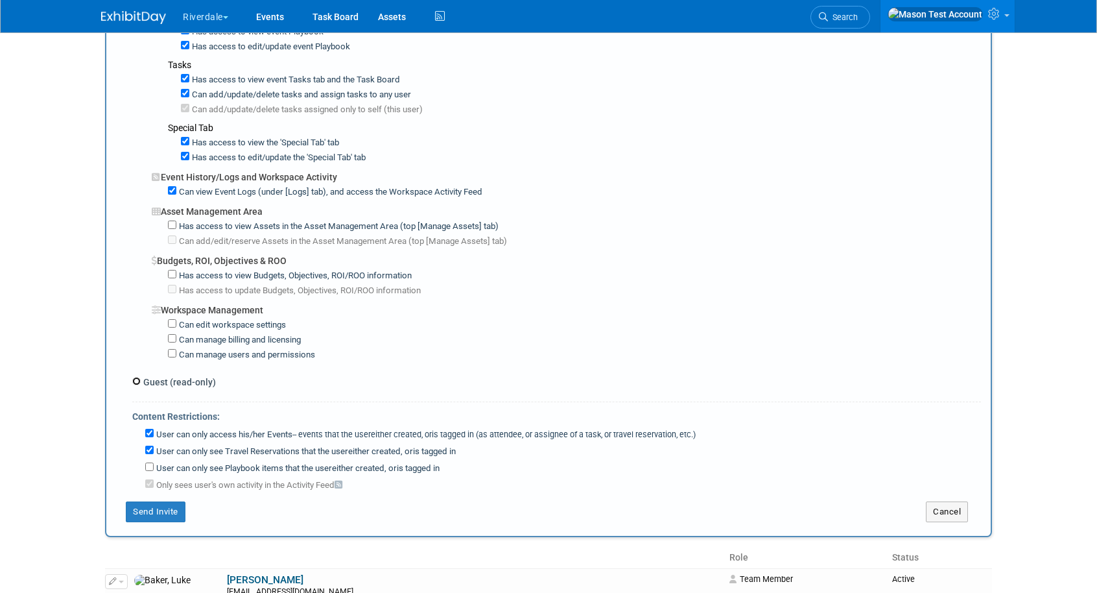
click at [137, 377] on input "Guest (read-only)" at bounding box center [136, 381] width 8 height 8
radio input "true"
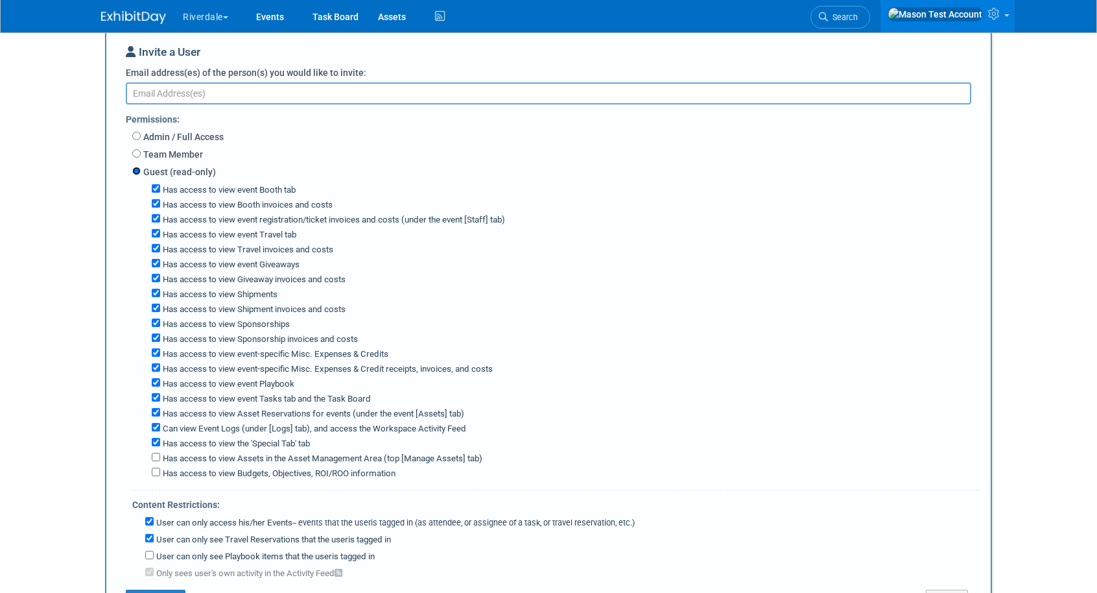
scroll to position [117, 0]
click at [152, 532] on input "User can only see Travel Reservations that the user either created, or is tagge…" at bounding box center [149, 536] width 8 height 8
checkbox input "false"
click at [150, 516] on input "User can only access his/her Events -- events that the user either created, or …" at bounding box center [149, 520] width 8 height 8
checkbox input "false"
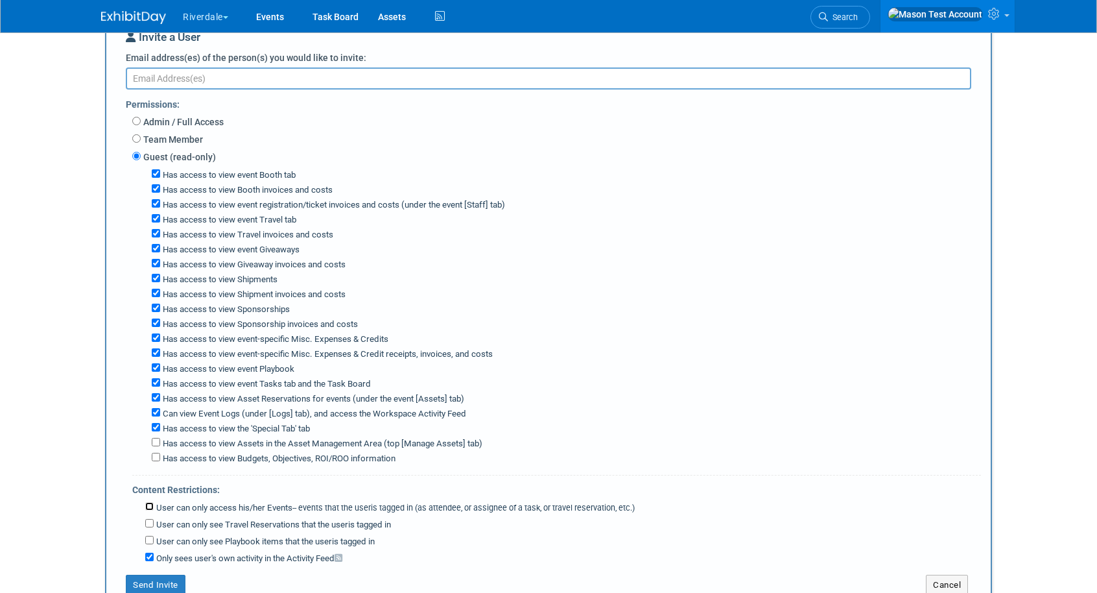
scroll to position [136, 0]
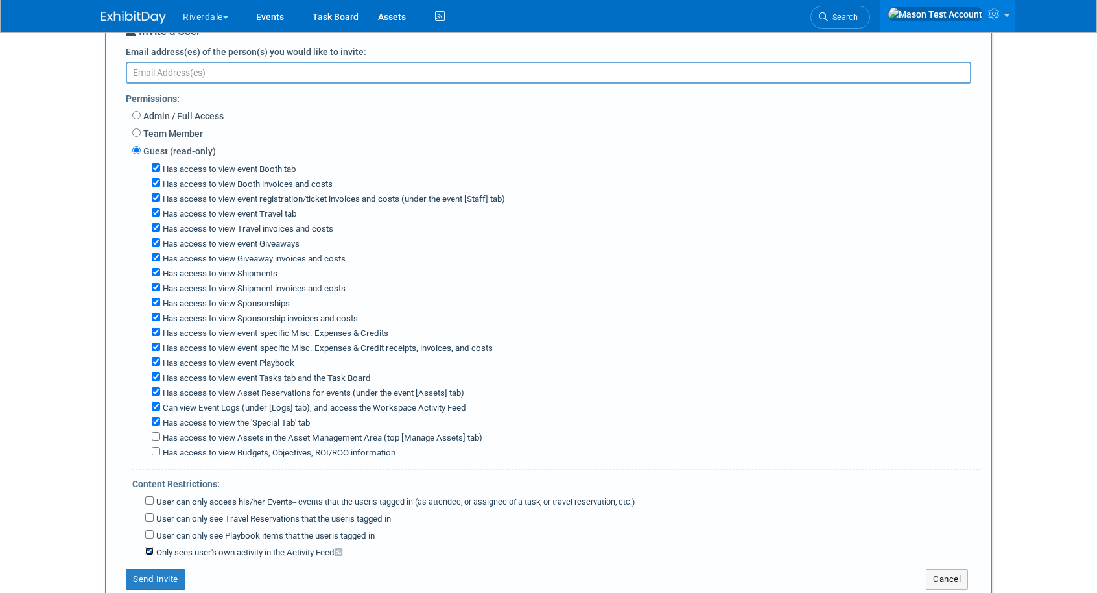
click at [147, 547] on input "Only sees user's own activity in the Activity Feed" at bounding box center [149, 551] width 8 height 8
checkbox input "false"
click at [139, 136] on input "Team Member" at bounding box center [136, 132] width 8 height 8
radio input "true"
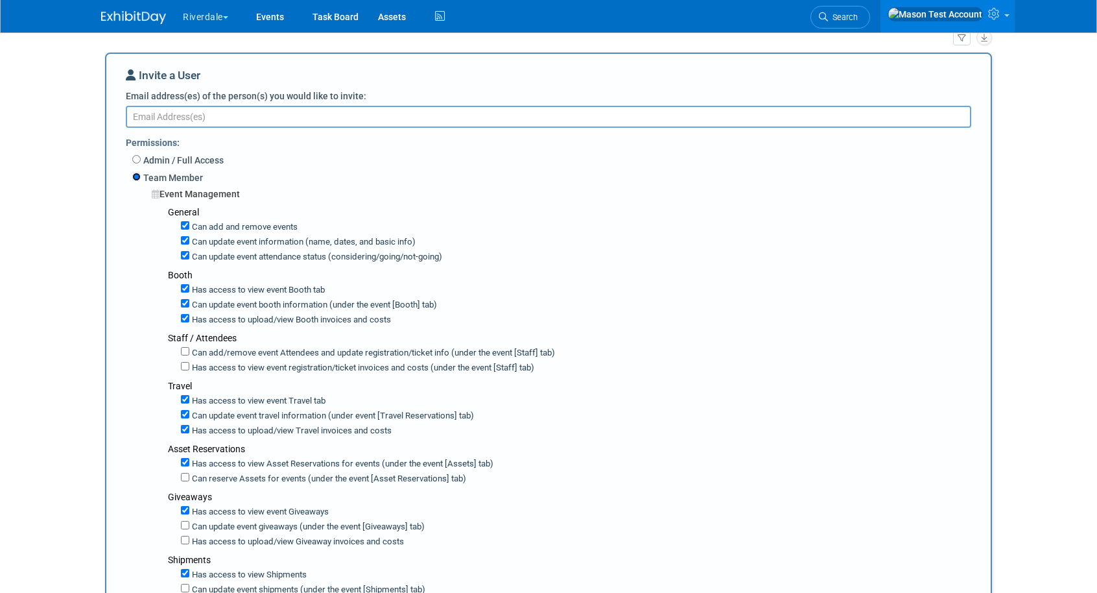
scroll to position [82, 0]
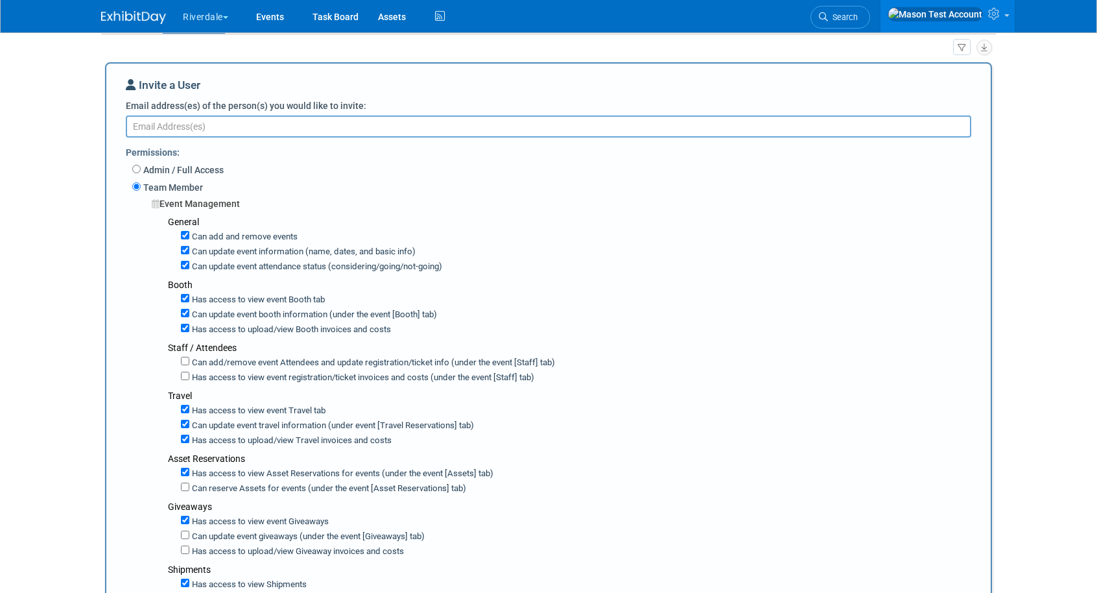
click at [259, 110] on label "Email address(es) of the person(s) you would like to invite:" at bounding box center [246, 105] width 241 height 13
click at [259, 115] on textarea "Email address(es) of the person(s) you would like to invite:" at bounding box center [549, 126] width 846 height 22
click at [259, 123] on textarea "Email address(es) of the person(s) you would like to invite:" at bounding box center [549, 126] width 846 height 22
click at [141, 172] on label "Admin / Full Access" at bounding box center [182, 169] width 83 height 13
click at [141, 172] on input "Admin / Full Access" at bounding box center [136, 169] width 8 height 8
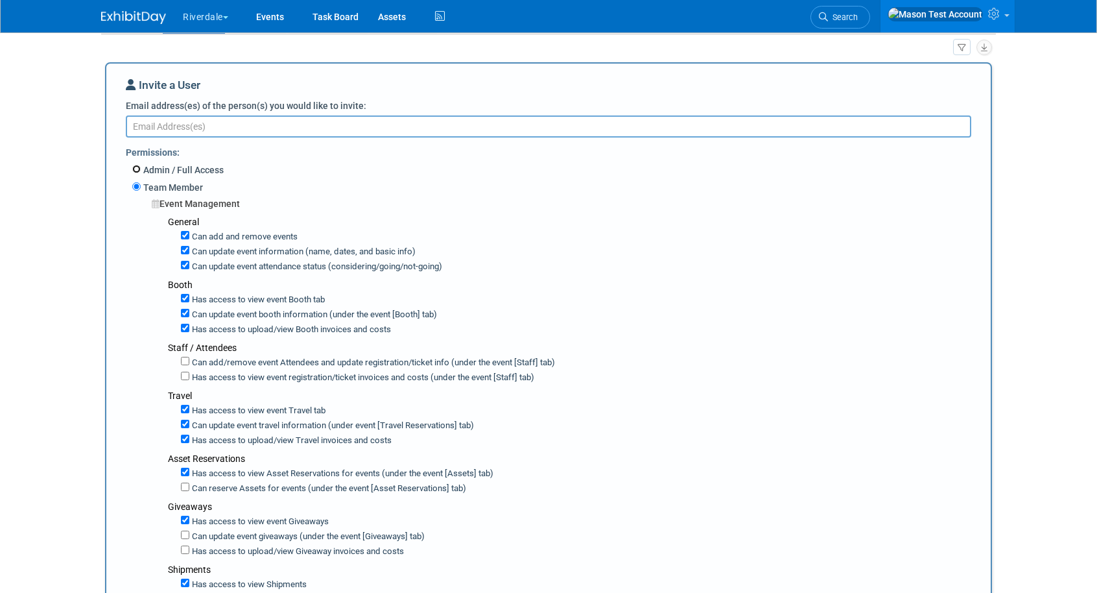
radio input "true"
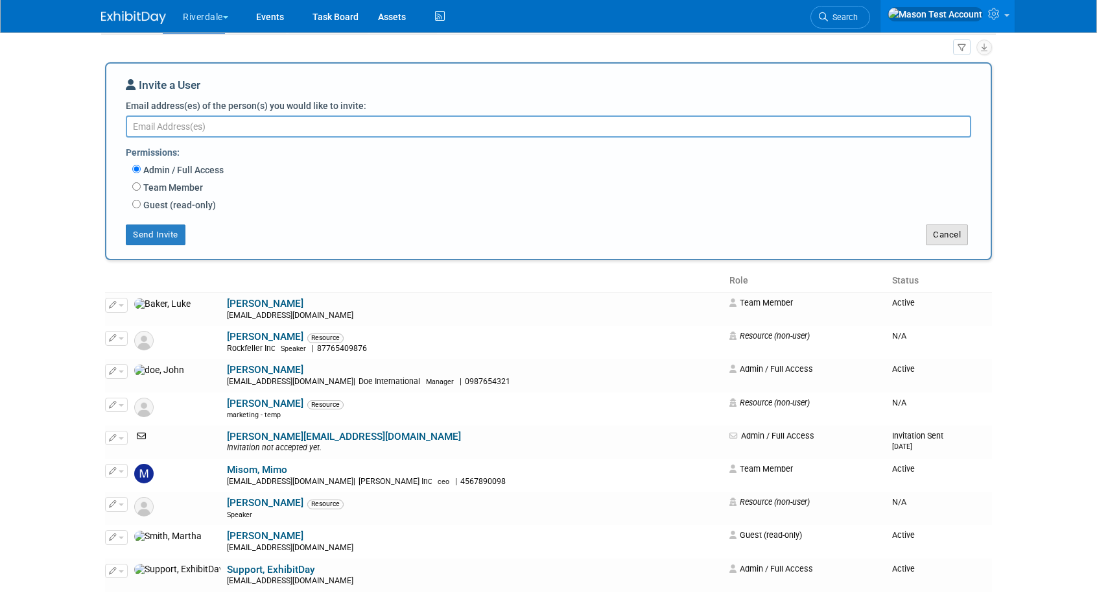
click at [942, 229] on button "Cancel" at bounding box center [947, 234] width 42 height 21
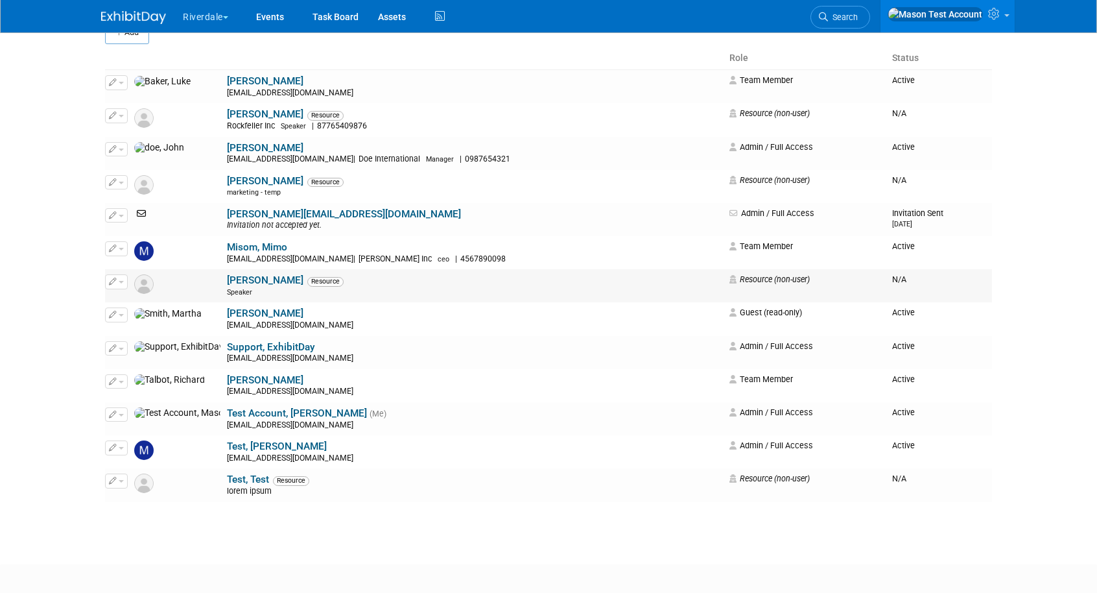
scroll to position [0, 0]
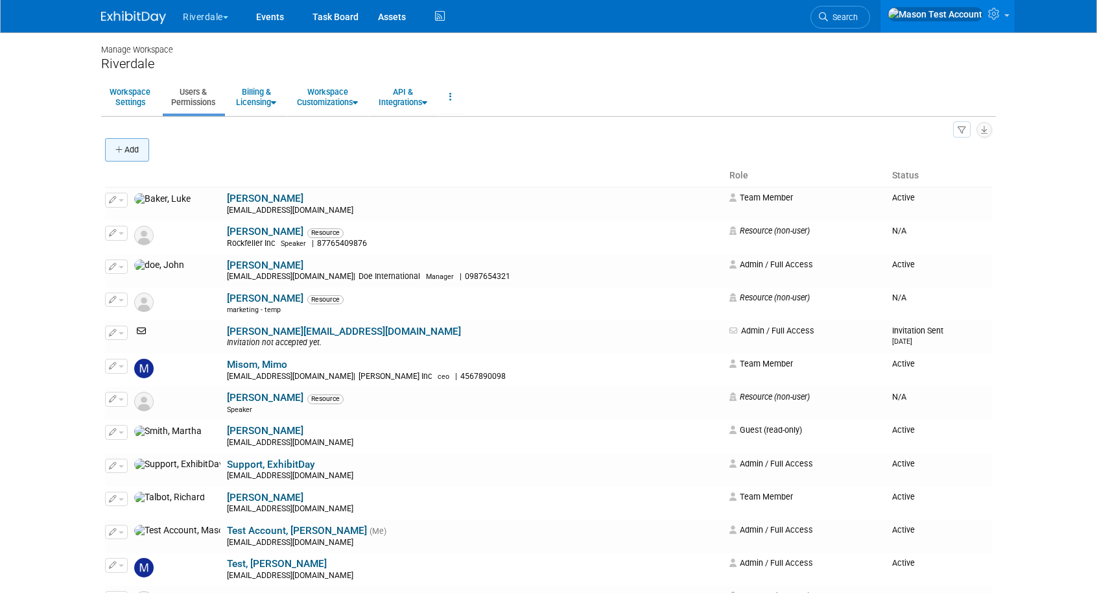
click at [117, 152] on icon "button" at bounding box center [119, 150] width 9 height 8
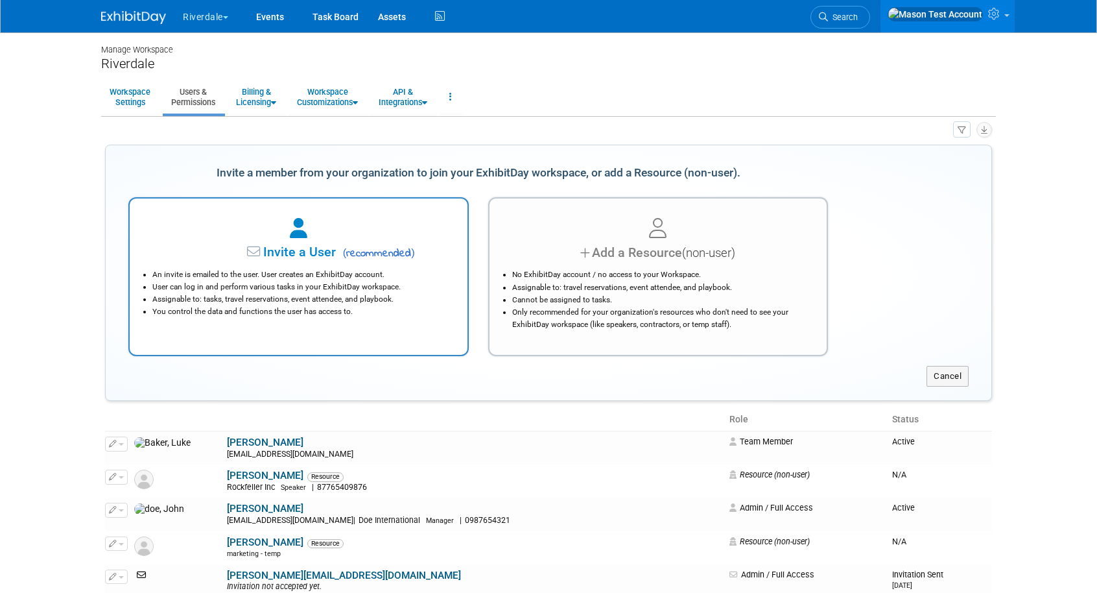
click at [229, 289] on li "User can log in and perform various tasks in your ExhibitDay workspace." at bounding box center [301, 287] width 299 height 12
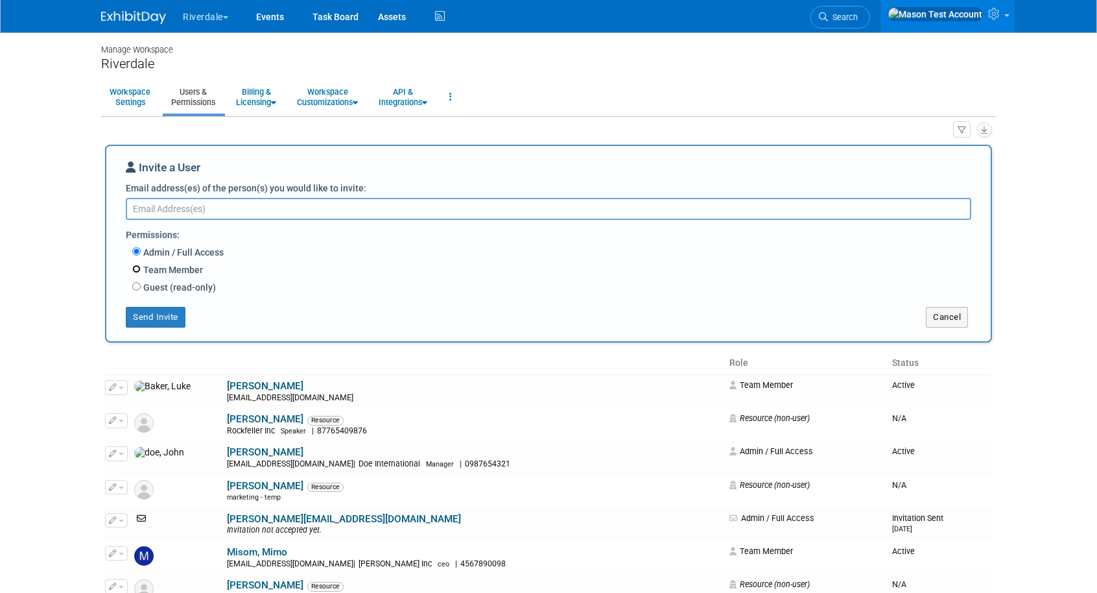
click at [137, 267] on input "Team Member" at bounding box center [136, 269] width 8 height 8
radio input "true"
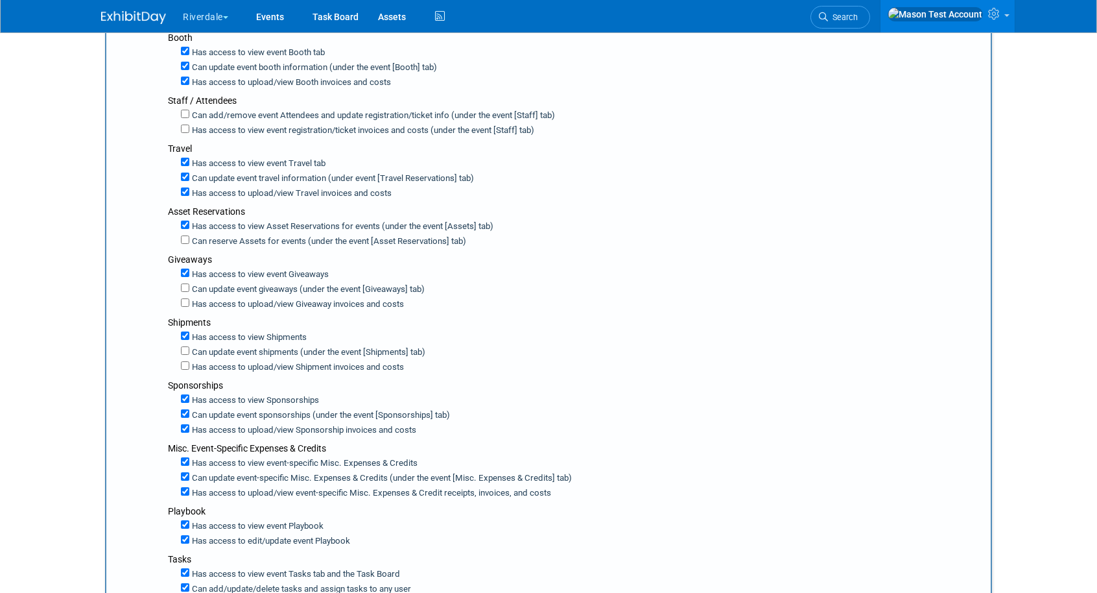
scroll to position [312, 0]
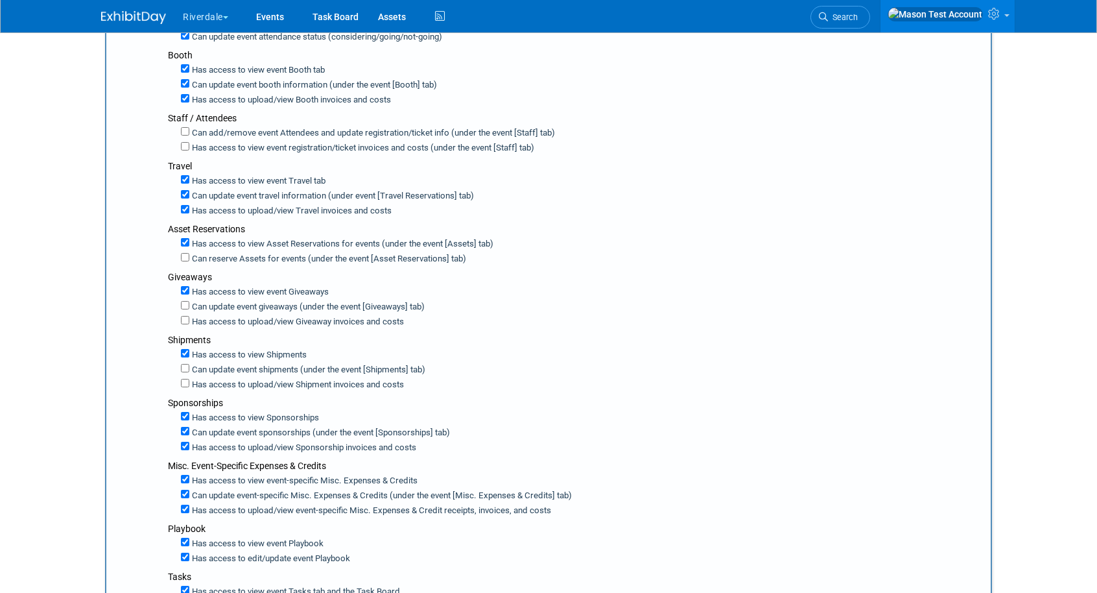
click at [186, 125] on div "Can add/remove event Attendees and update registration/ticket info (under the e…" at bounding box center [581, 132] width 800 height 15
click at [186, 132] on input "Can add/remove event Attendees and update registration/ticket info (under the e…" at bounding box center [185, 131] width 8 height 8
checkbox input "true"
click at [187, 150] on div "Has access to upload/view event registration/ticket invoices and costs (under t…" at bounding box center [581, 146] width 800 height 15
click at [185, 146] on input "Has access to upload/view event registration/ticket invoices and costs (under t…" at bounding box center [185, 146] width 8 height 8
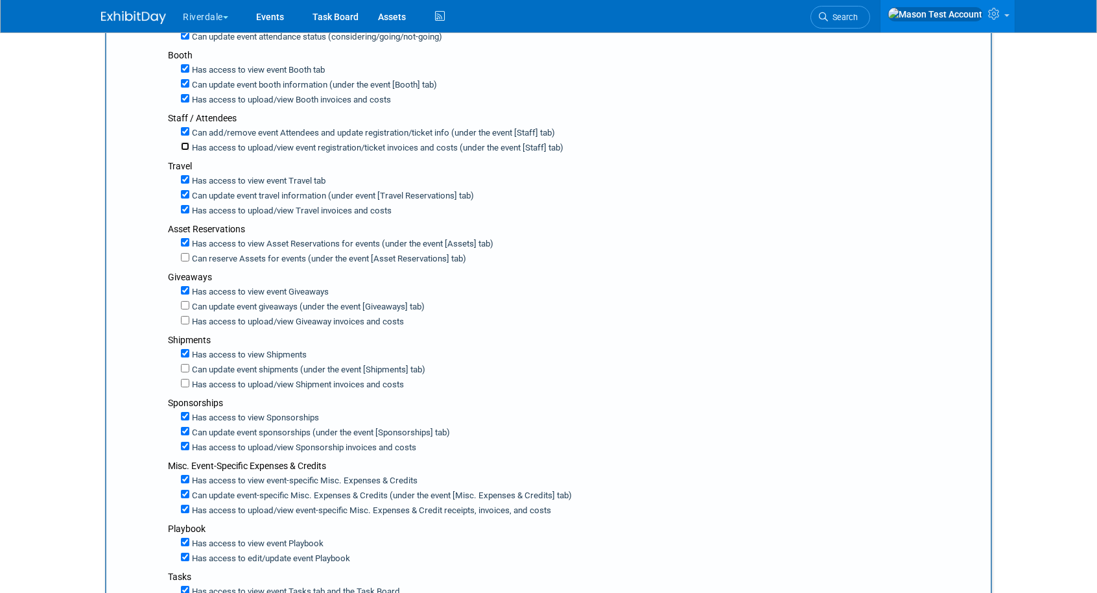
checkbox input "true"
click at [185, 253] on input "Can reserve Assets for events (under the event [Asset Reservations] tab)" at bounding box center [185, 257] width 8 height 8
checkbox input "true"
click at [184, 301] on input "Can update event giveaways (under the event [Giveaways] tab)" at bounding box center [185, 305] width 8 height 8
checkbox input "true"
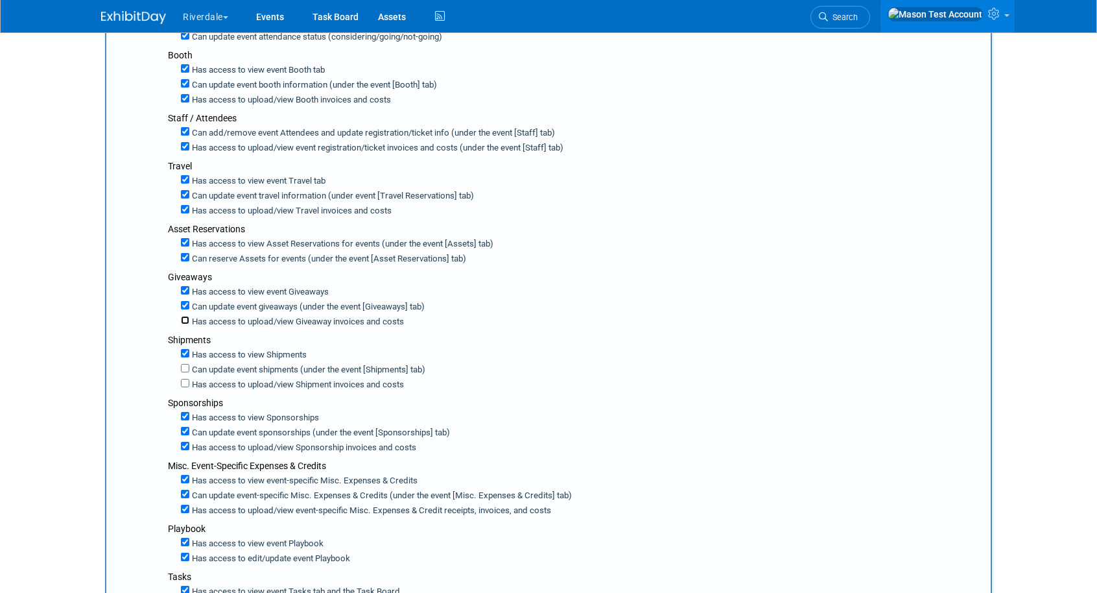
click at [186, 316] on input "Has access to upload/view Giveaway invoices and costs" at bounding box center [185, 320] width 8 height 8
checkbox input "true"
click at [187, 364] on input "Can update event shipments (under the event [Shipments] tab)" at bounding box center [185, 368] width 8 height 8
checkbox input "true"
click at [186, 382] on input "Has access to upload/view Shipment invoices and costs" at bounding box center [185, 383] width 8 height 8
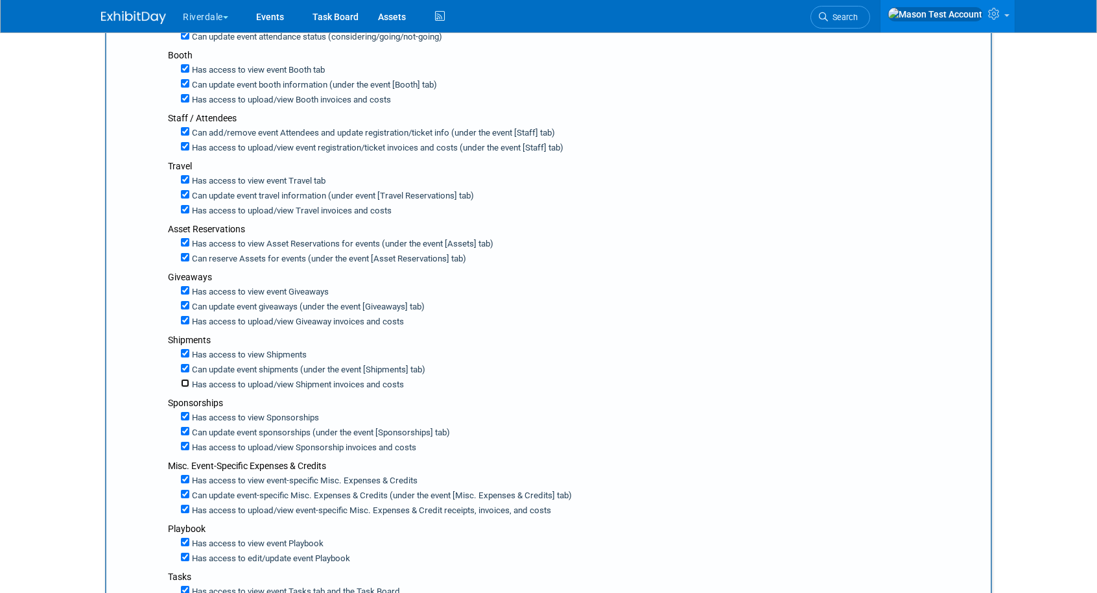
checkbox input "true"
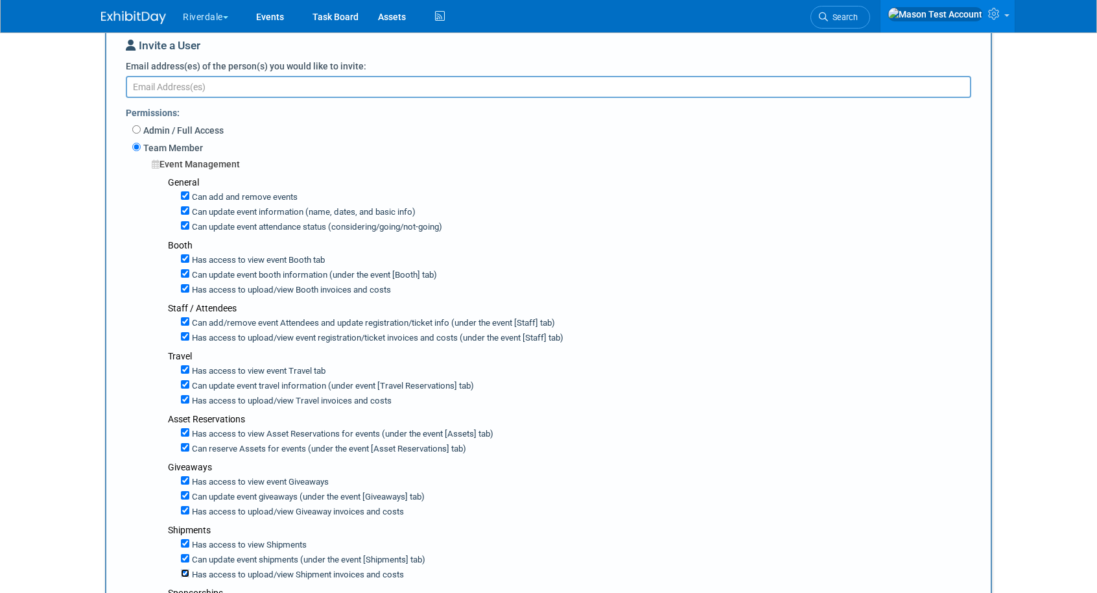
scroll to position [113, 0]
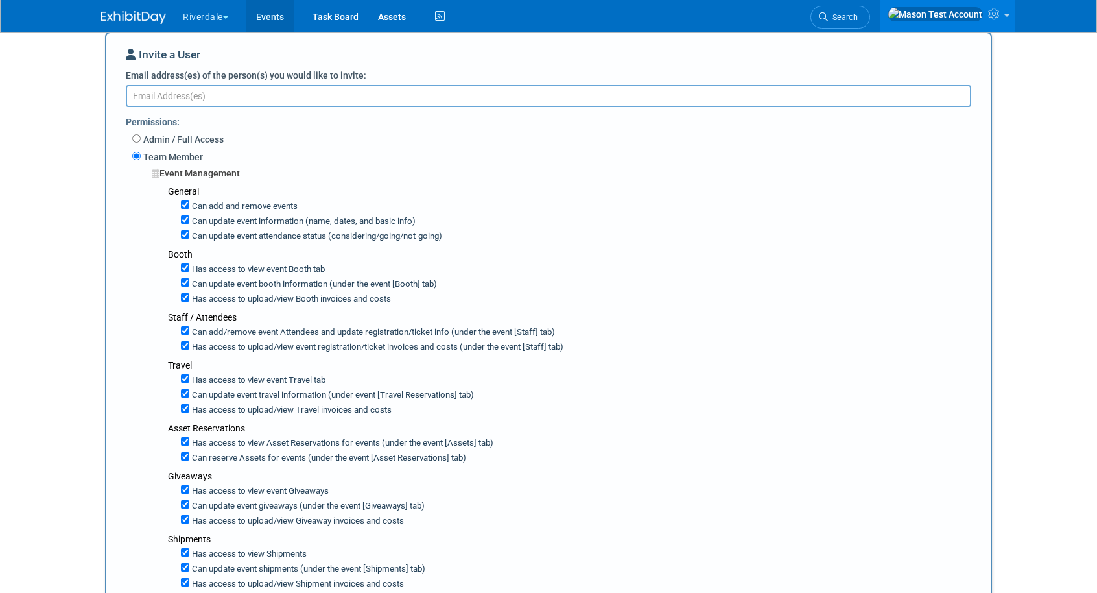
click at [268, 18] on link "Events" at bounding box center [269, 16] width 47 height 32
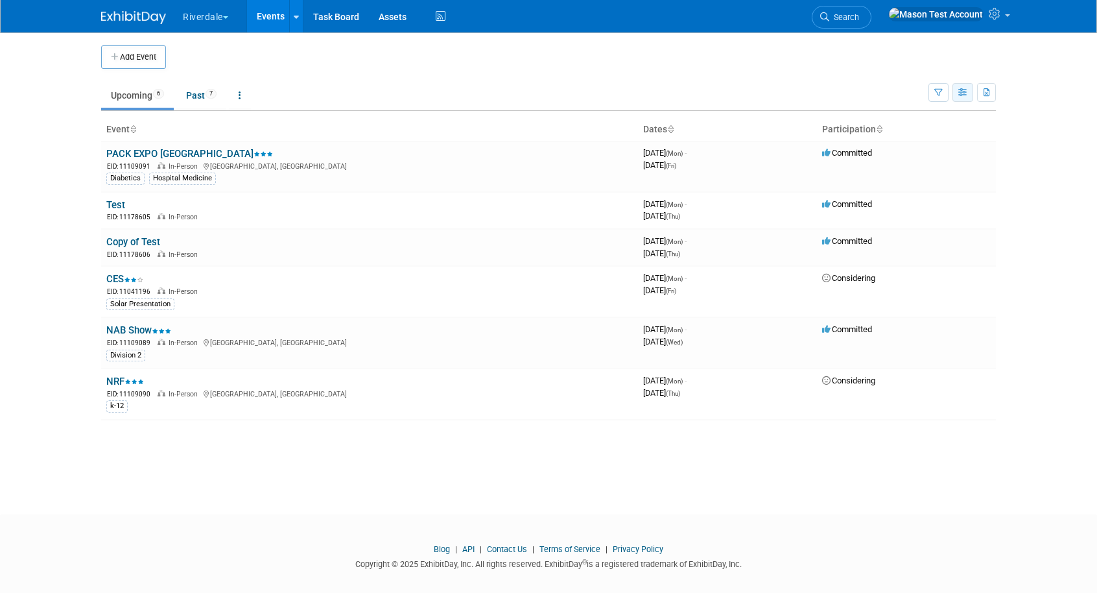
click at [958, 91] on icon "button" at bounding box center [963, 93] width 10 height 8
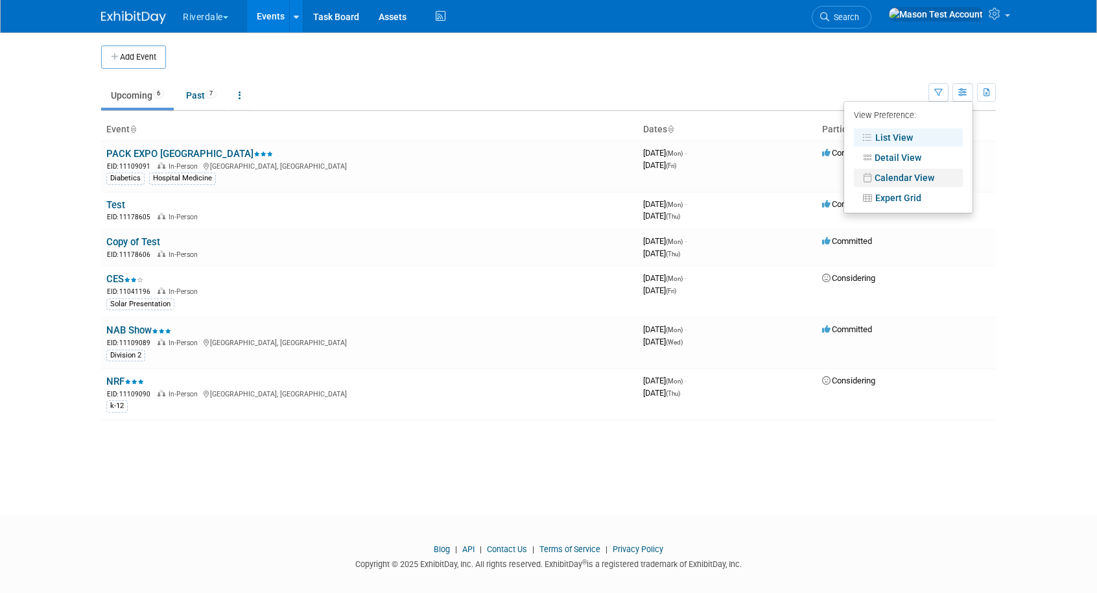
click at [907, 177] on link "Calendar View" at bounding box center [908, 178] width 109 height 18
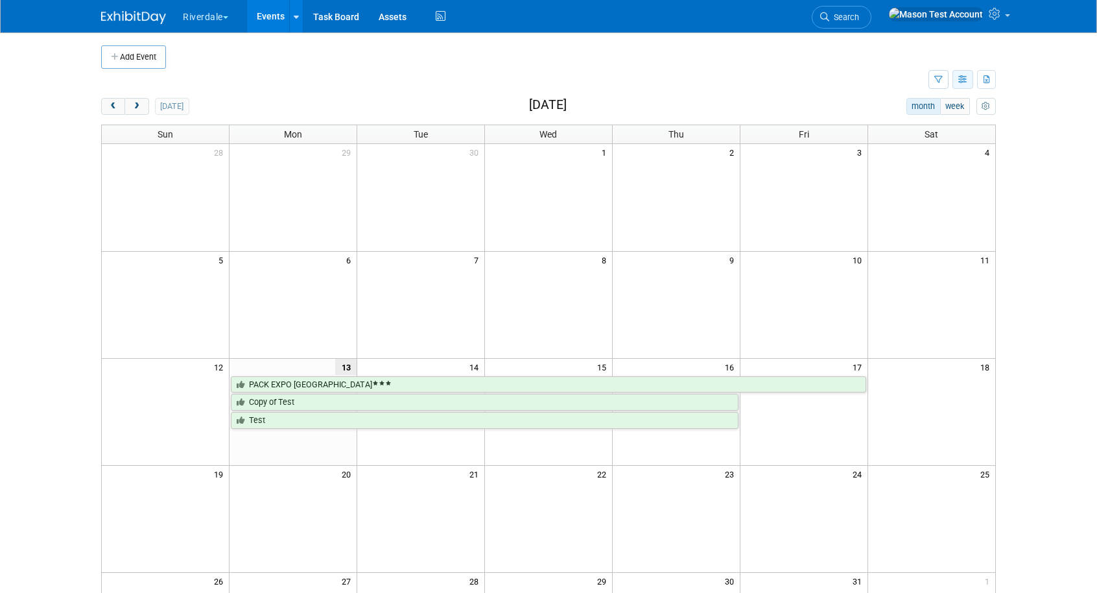
click at [962, 73] on button "button" at bounding box center [963, 79] width 21 height 19
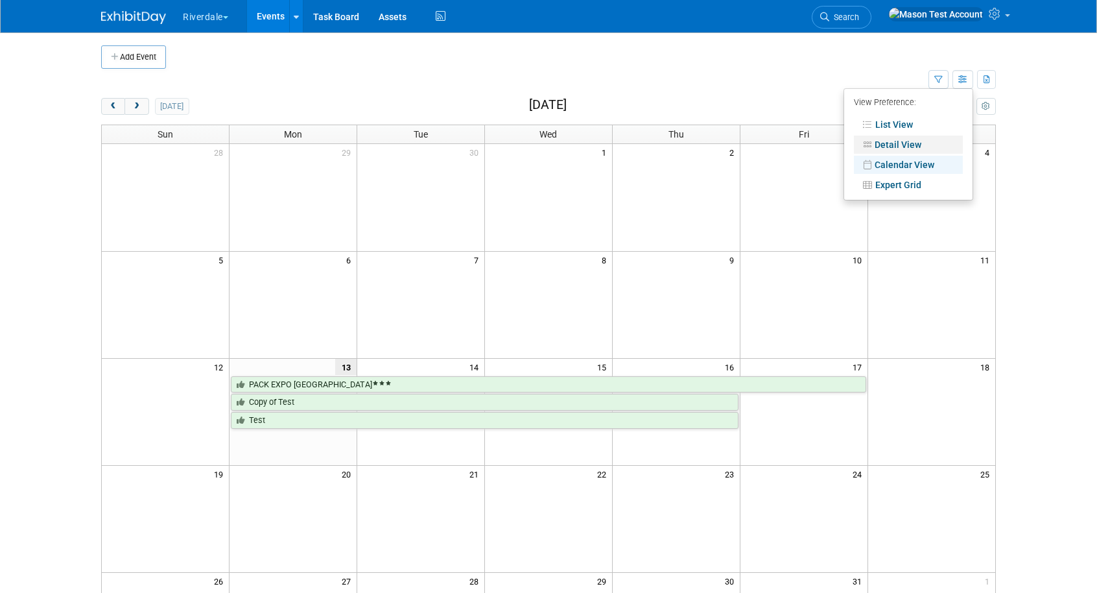
click at [946, 142] on link "Detail View" at bounding box center [908, 145] width 109 height 18
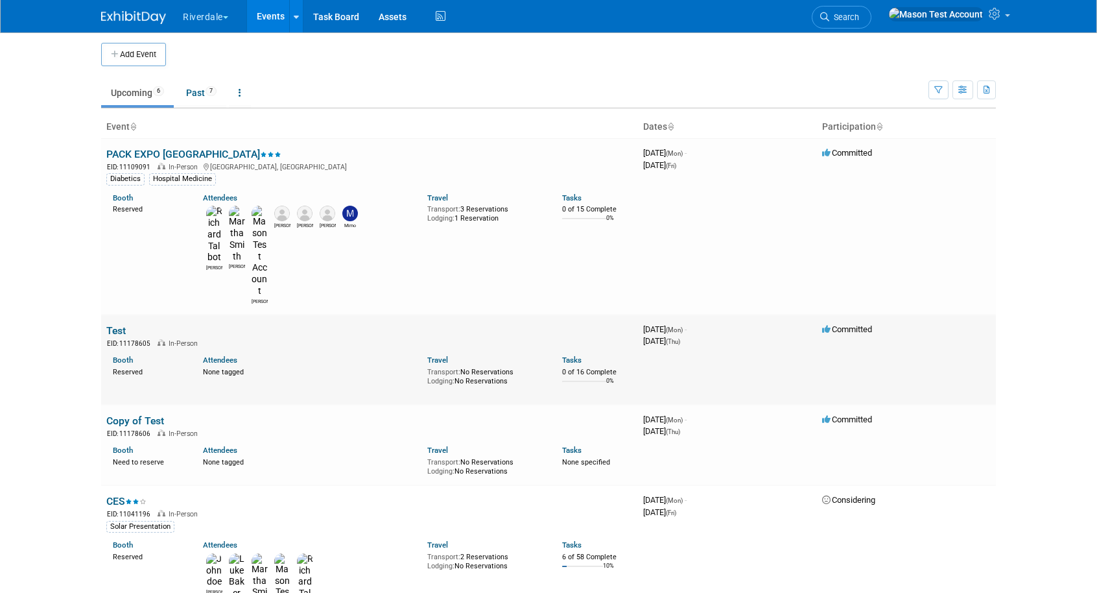
scroll to position [2, 0]
click at [295, 19] on icon at bounding box center [296, 17] width 5 height 8
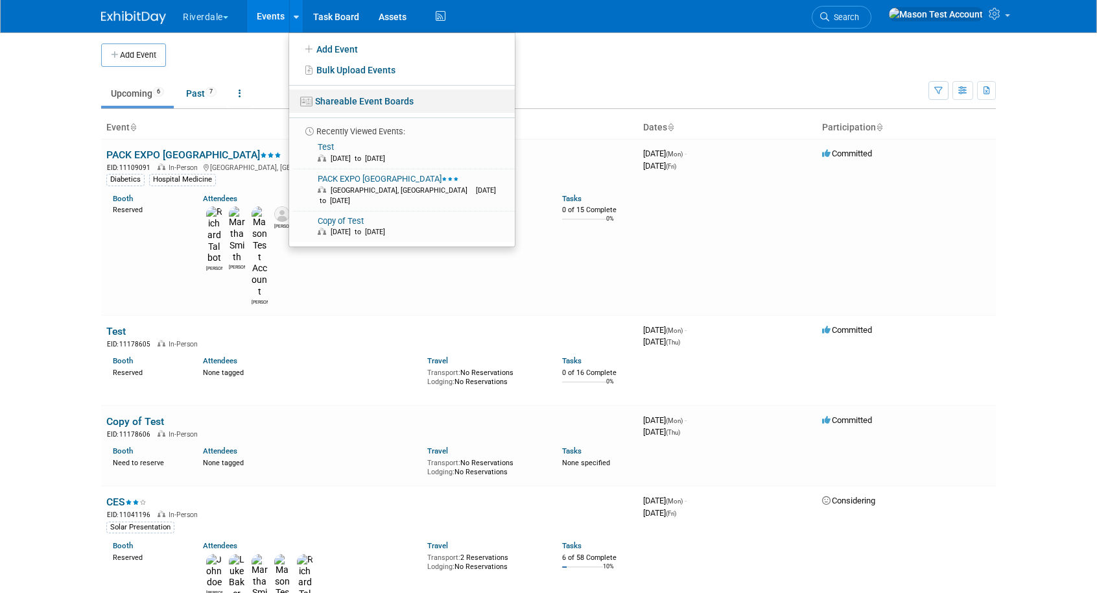
click at [339, 93] on link "Shareable Event Boards" at bounding box center [402, 100] width 226 height 23
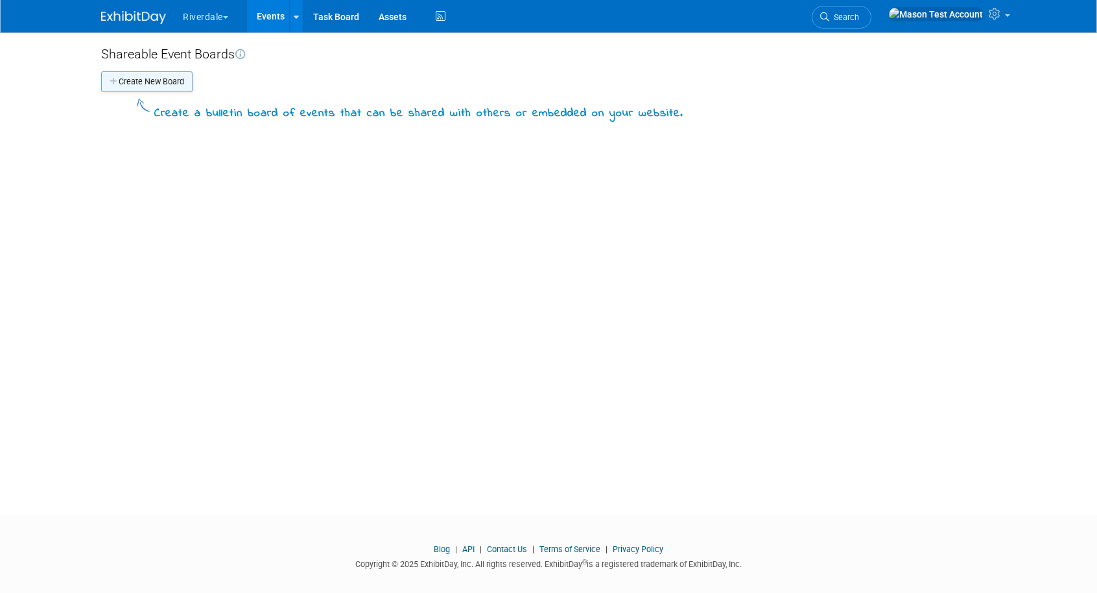
click at [170, 82] on button "Create New Board" at bounding box center [146, 81] width 91 height 21
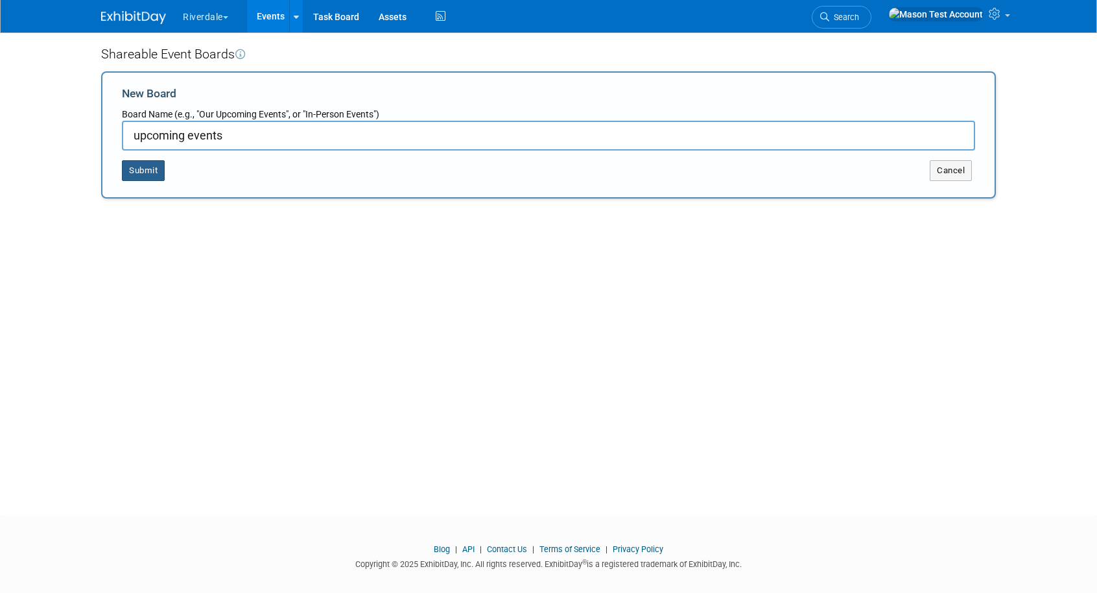
type input "upcoming events"
click at [152, 171] on button "Submit" at bounding box center [143, 170] width 43 height 21
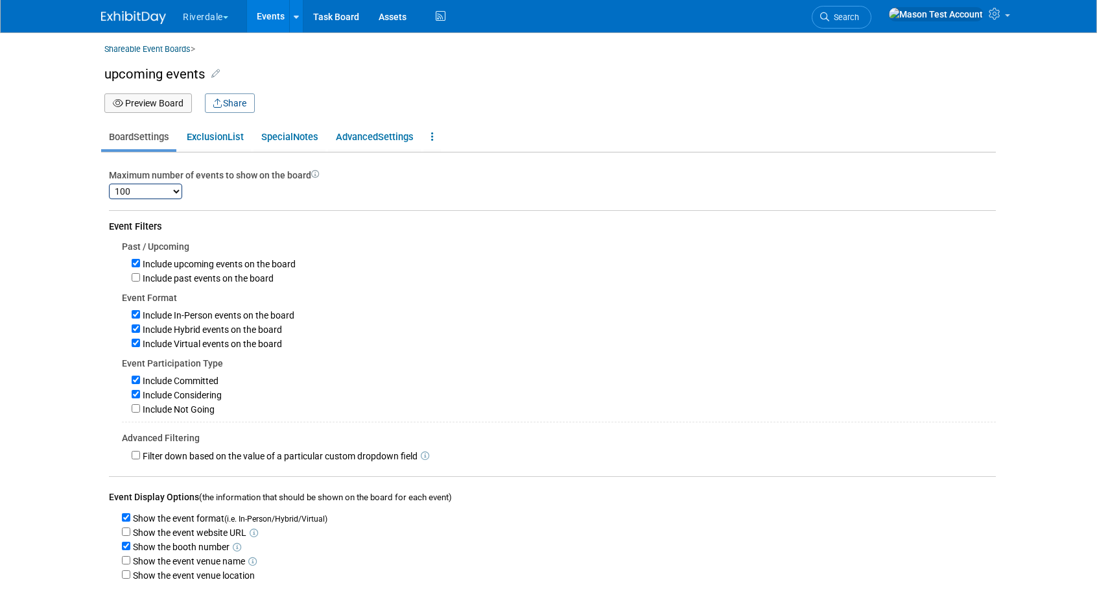
click at [140, 329] on label "Include Hybrid events on the board" at bounding box center [211, 329] width 142 height 10
click at [139, 329] on input "Include Hybrid events on the board" at bounding box center [136, 328] width 8 height 8
checkbox input "false"
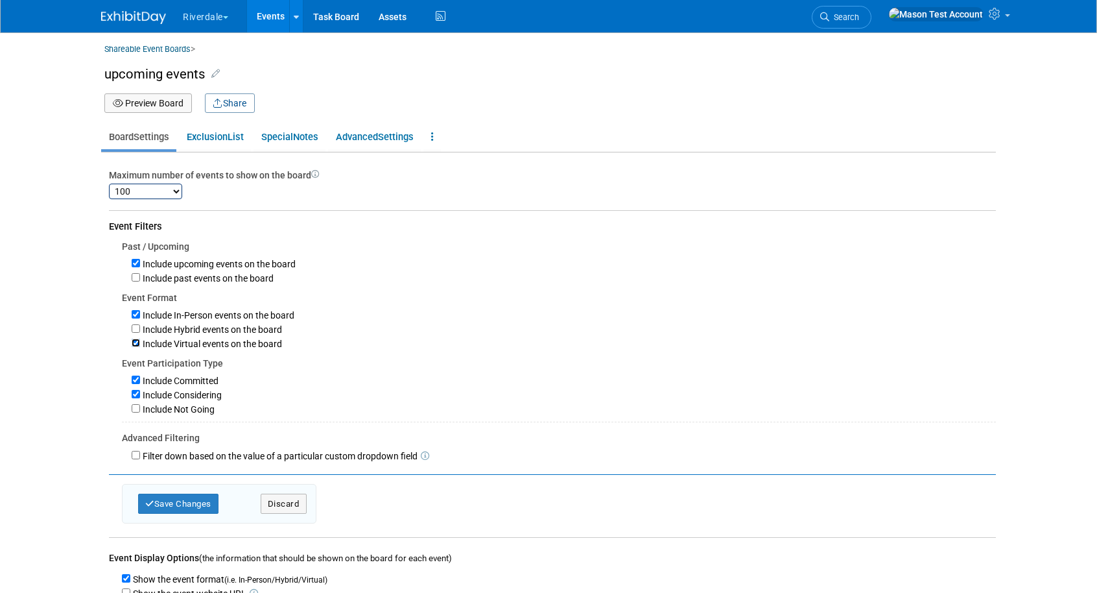
click at [138, 343] on input "Include Virtual events on the board" at bounding box center [136, 343] width 8 height 8
checkbox input "false"
click at [137, 394] on input "Include Considering" at bounding box center [136, 394] width 8 height 8
checkbox input "false"
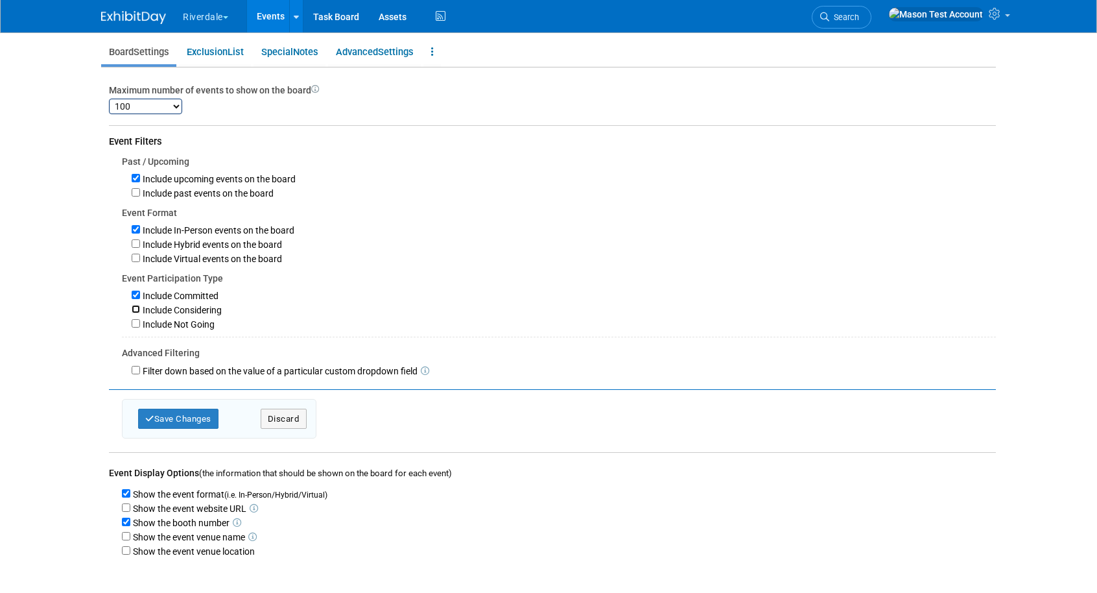
scroll to position [95, 0]
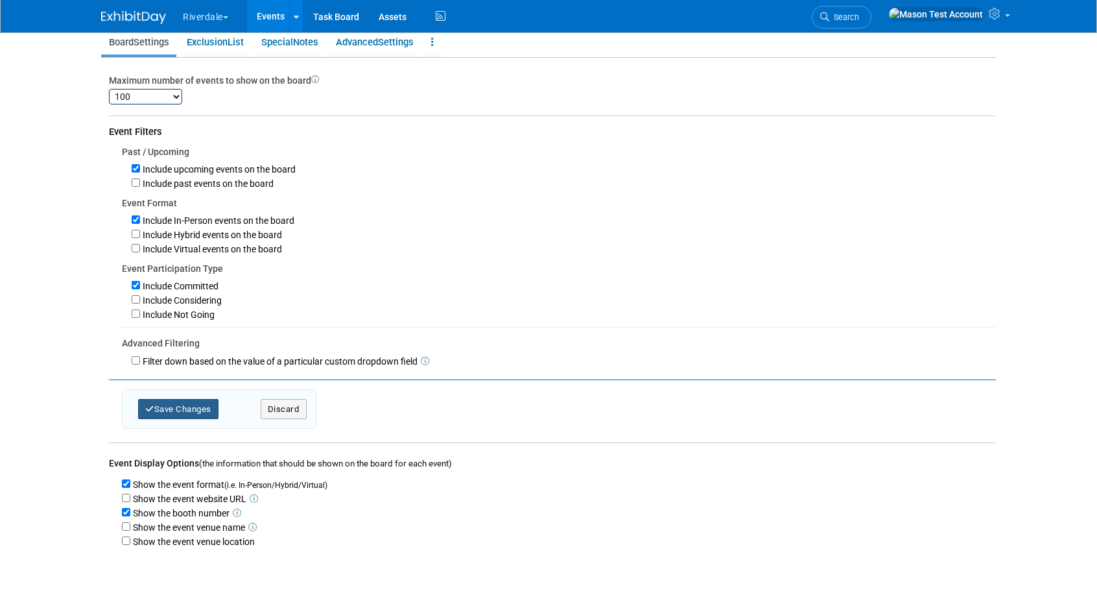
click at [178, 419] on button "Save Changes" at bounding box center [178, 409] width 80 height 20
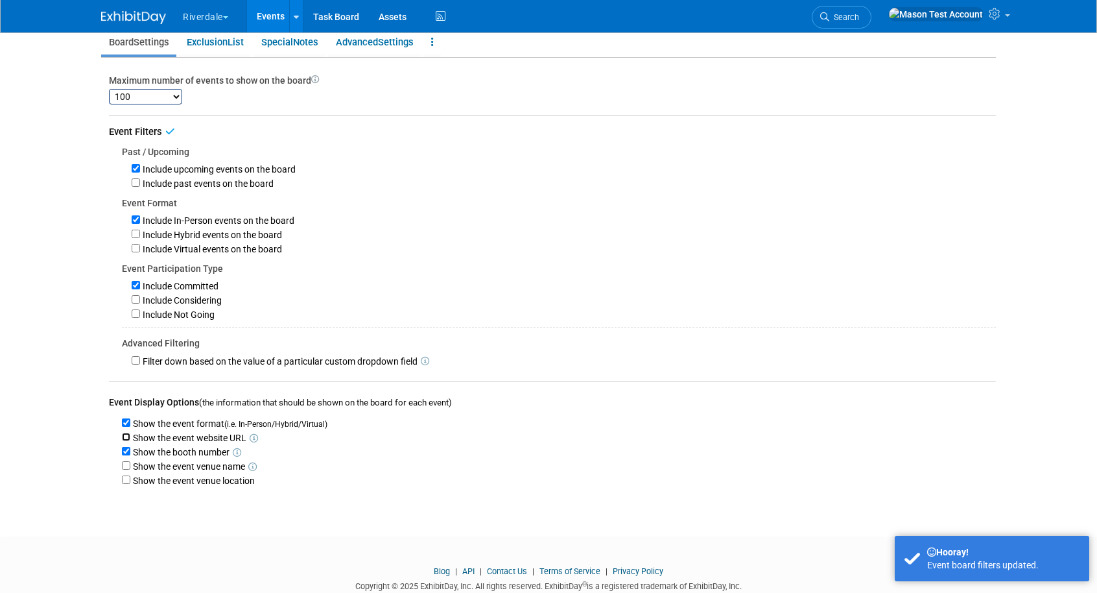
click at [124, 440] on input "Show the event website URL" at bounding box center [126, 437] width 8 height 8
checkbox input "true"
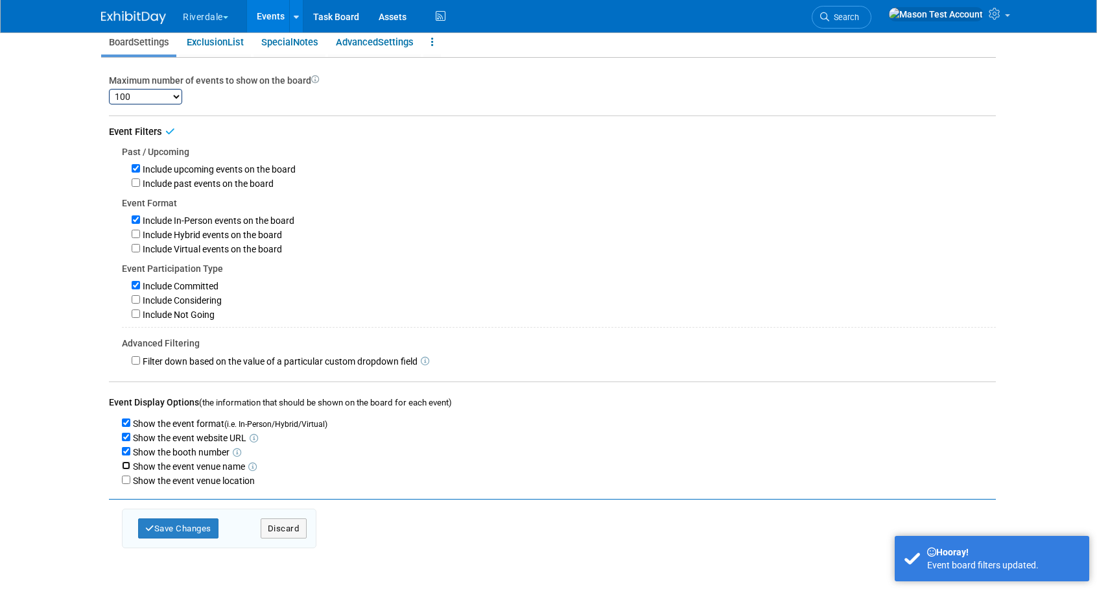
click at [124, 470] on input "Show the event venue name" at bounding box center [126, 465] width 8 height 8
checkbox input "true"
click at [127, 484] on input "Show the event venue location" at bounding box center [126, 479] width 8 height 8
checkbox input "true"
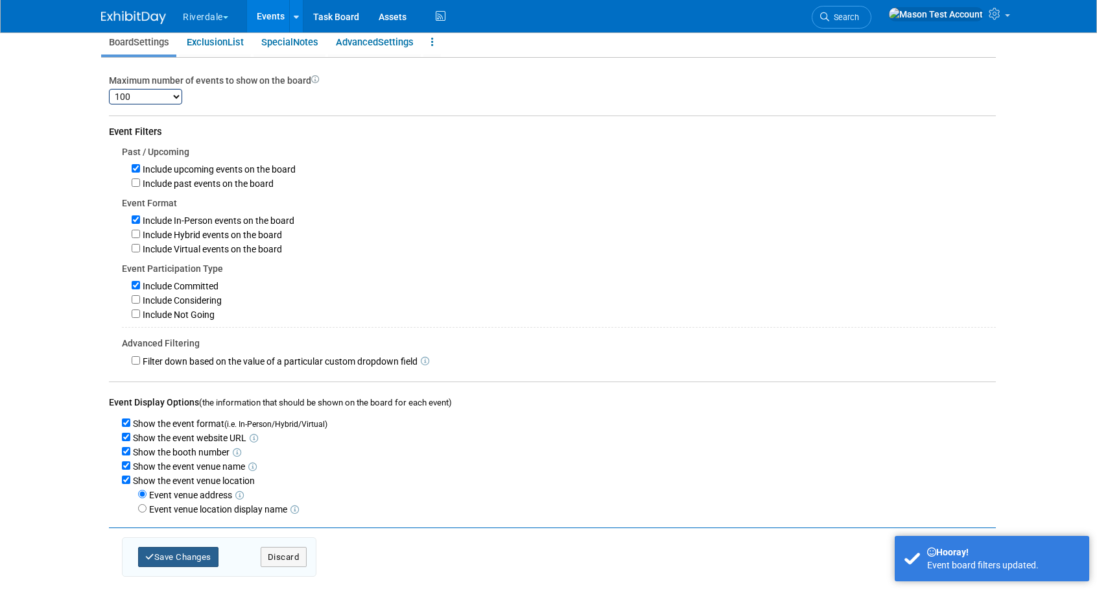
click at [174, 562] on button "Save Changes" at bounding box center [178, 557] width 80 height 20
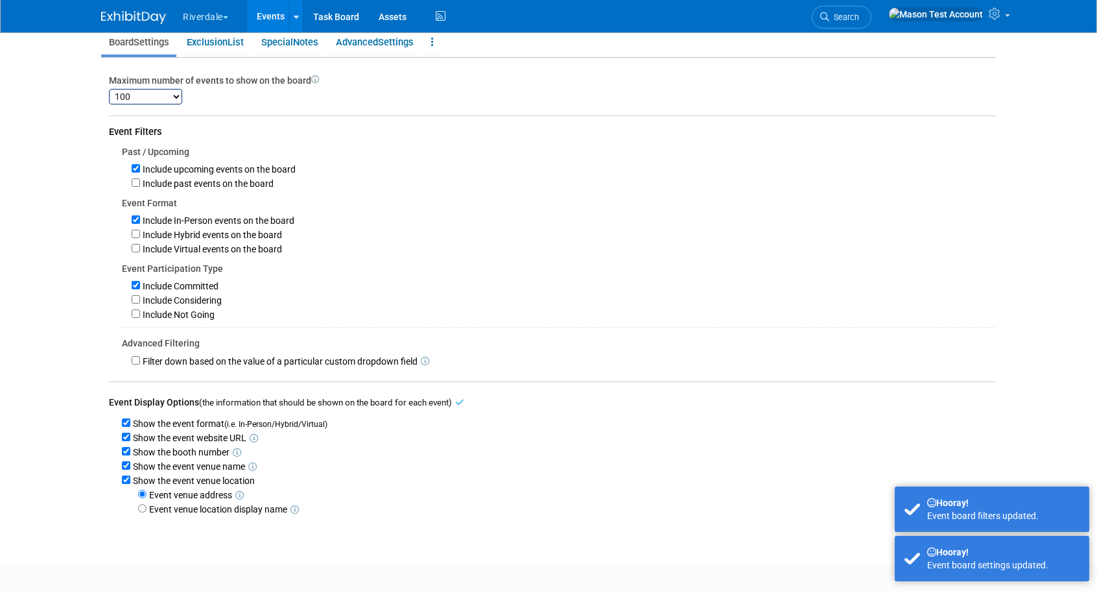
scroll to position [0, 0]
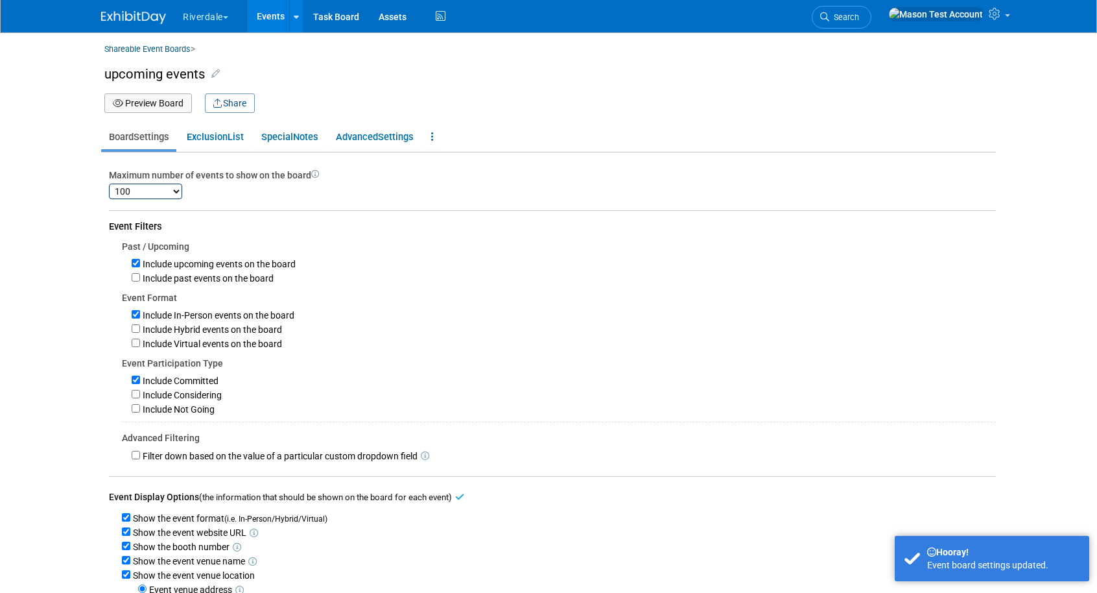
click at [162, 101] on button "Preview Board" at bounding box center [148, 102] width 88 height 19
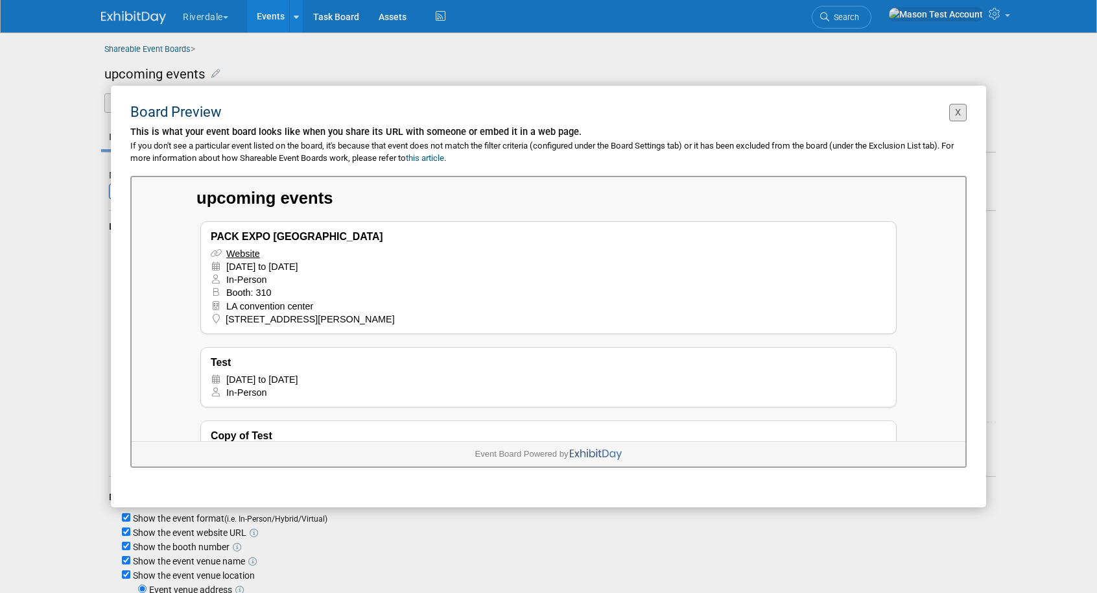
click at [963, 113] on button "X" at bounding box center [958, 113] width 18 height 18
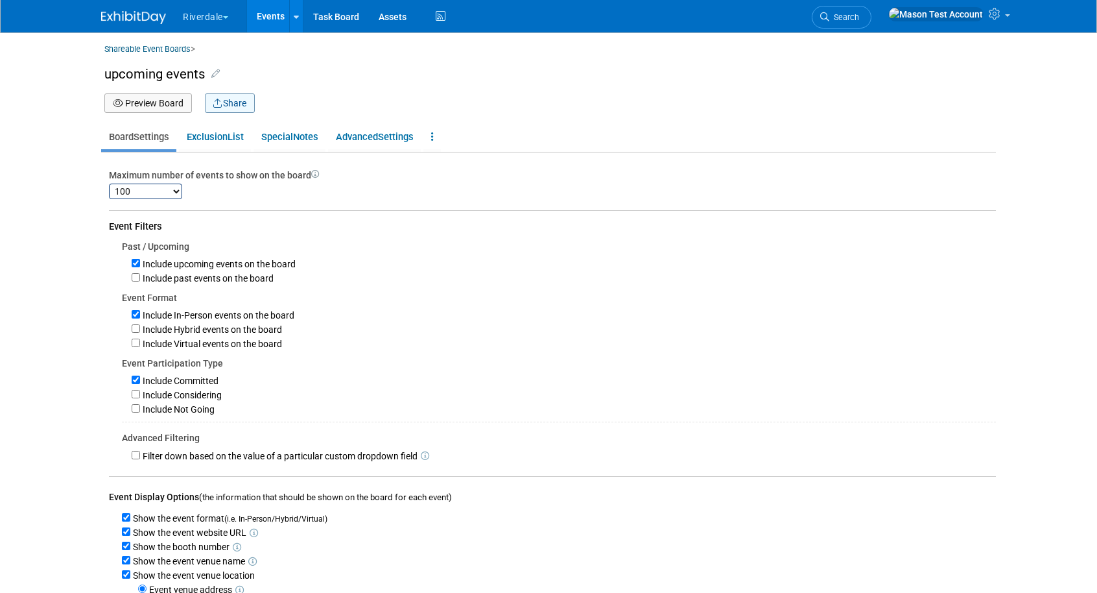
click at [247, 104] on button "Share" at bounding box center [230, 102] width 50 height 19
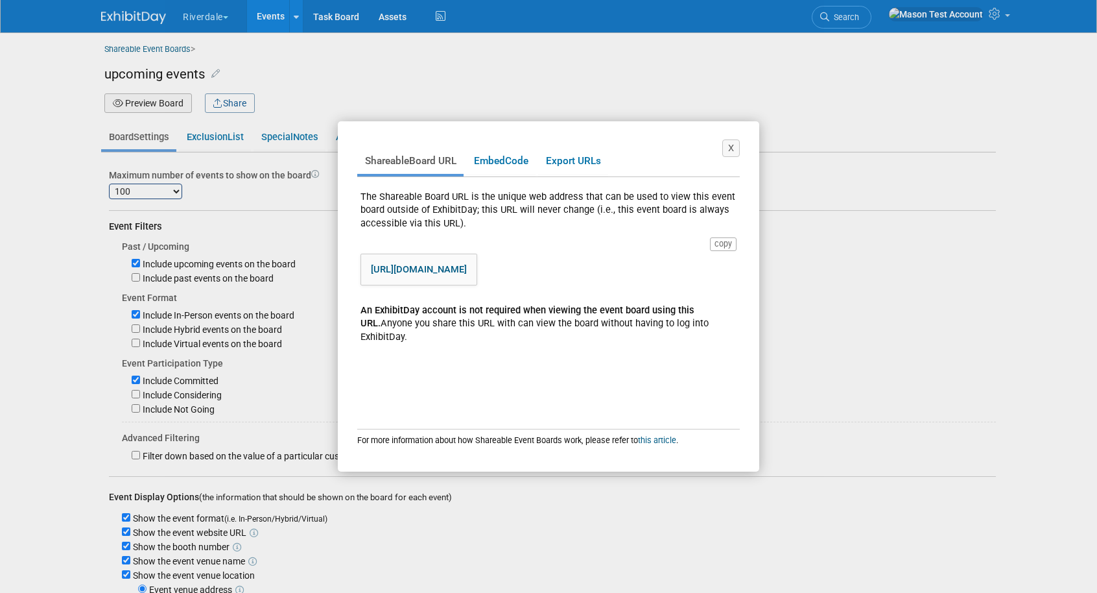
click at [467, 271] on link "https://www.exhibitday.com/eventboard/?vk=67000125609-3e93a602508e4dad9fc30100f…" at bounding box center [419, 269] width 96 height 12
click at [499, 157] on span "Embed" at bounding box center [489, 161] width 31 height 12
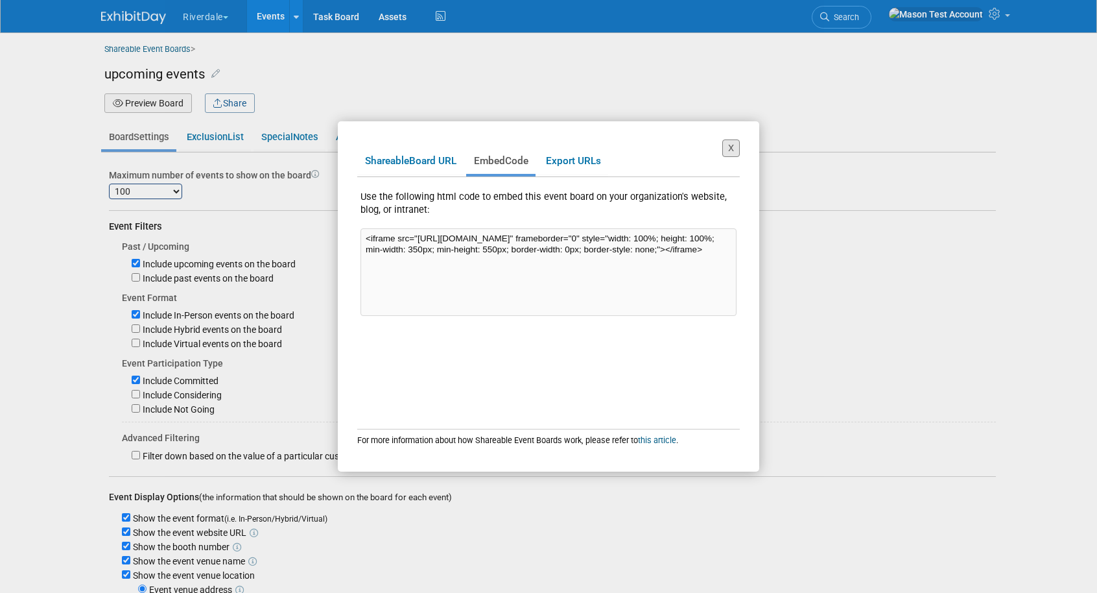
click at [733, 149] on button "X" at bounding box center [731, 148] width 18 height 18
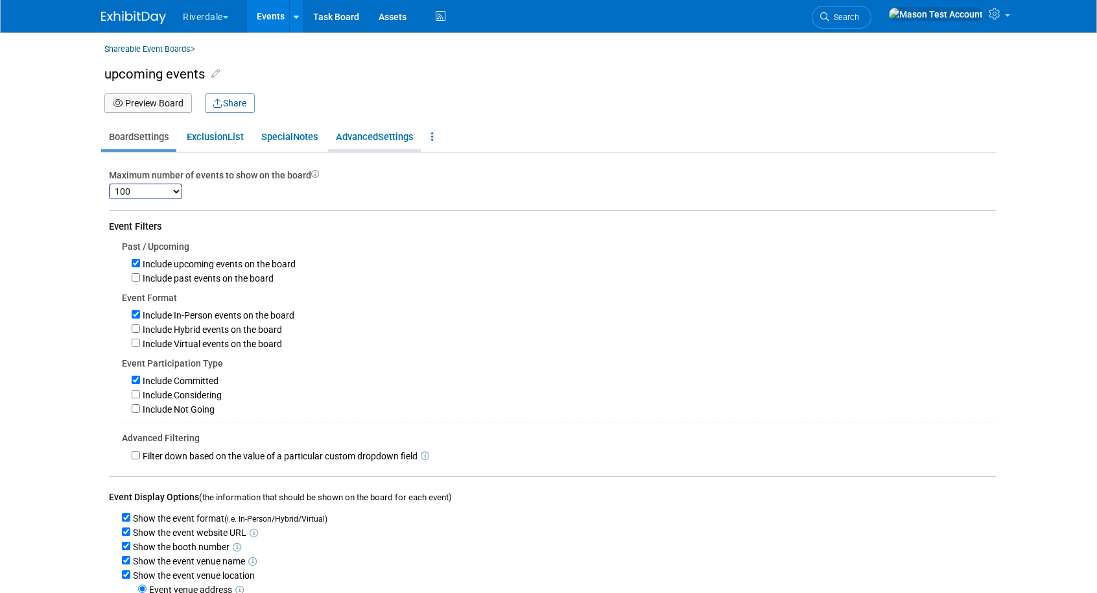
click at [363, 136] on link "Advanced Settings" at bounding box center [374, 137] width 93 height 25
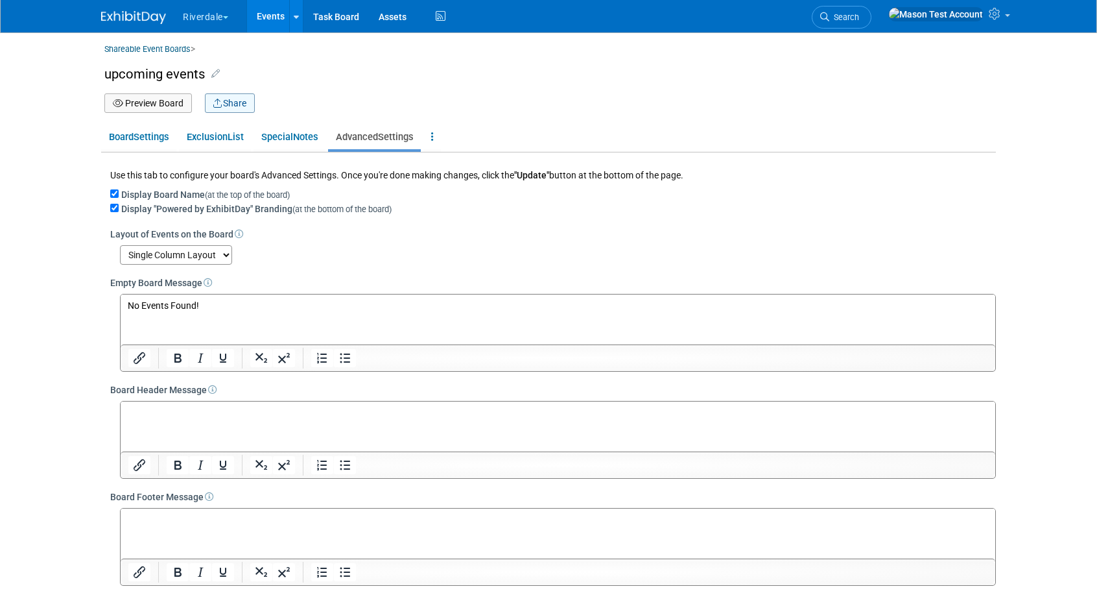
click at [227, 110] on button "Share" at bounding box center [230, 102] width 50 height 19
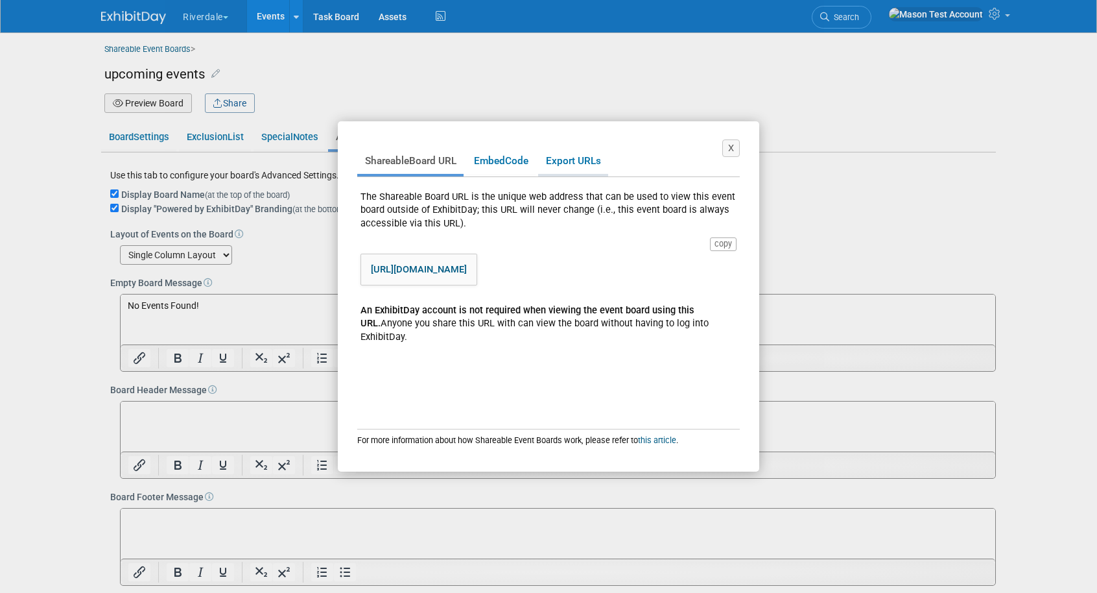
click at [582, 161] on link "Export URLs" at bounding box center [573, 161] width 70 height 25
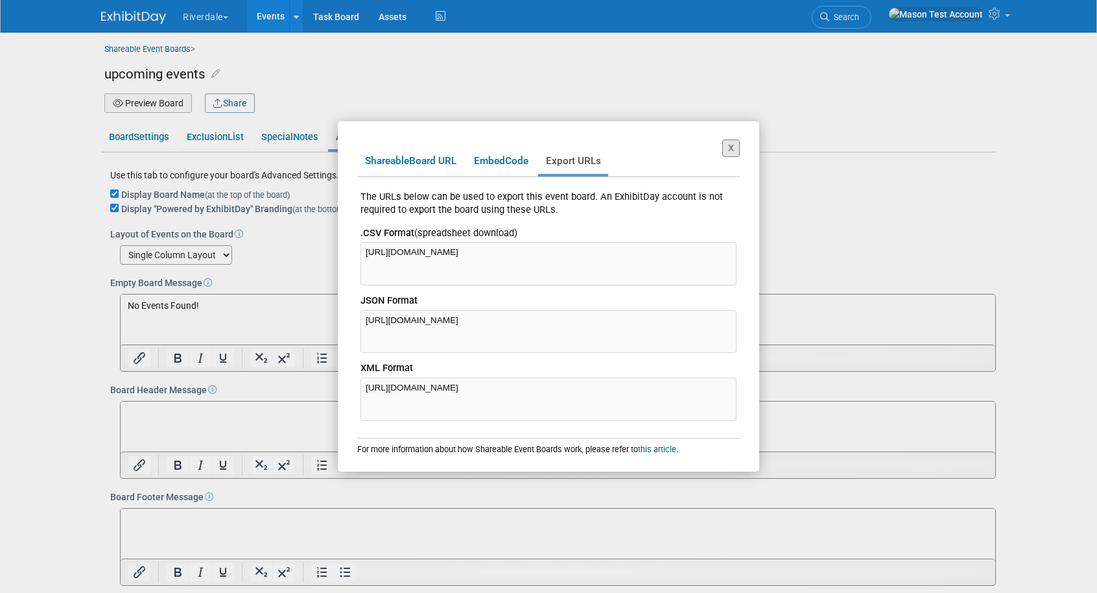
click at [732, 154] on button "X" at bounding box center [731, 148] width 18 height 18
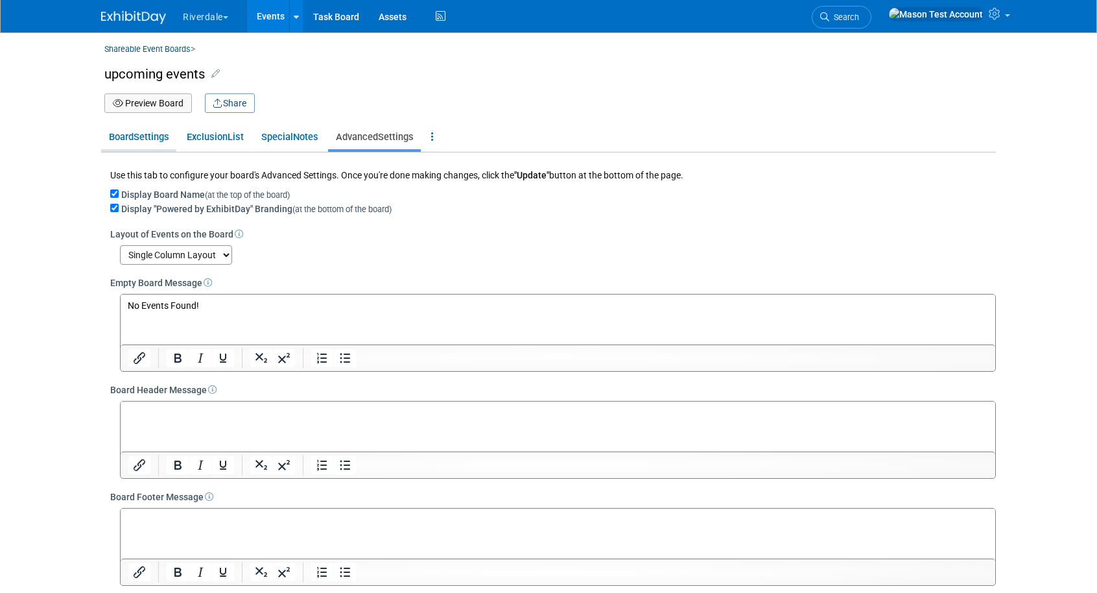
click at [147, 142] on link "Board Settings" at bounding box center [138, 137] width 75 height 25
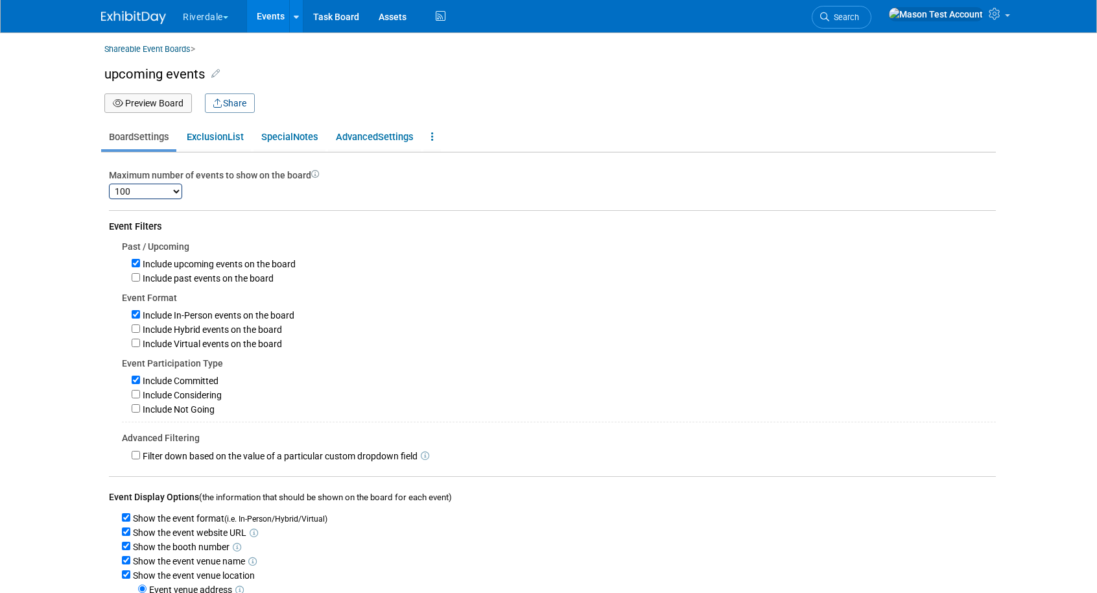
click at [277, 21] on link "Events" at bounding box center [270, 16] width 47 height 32
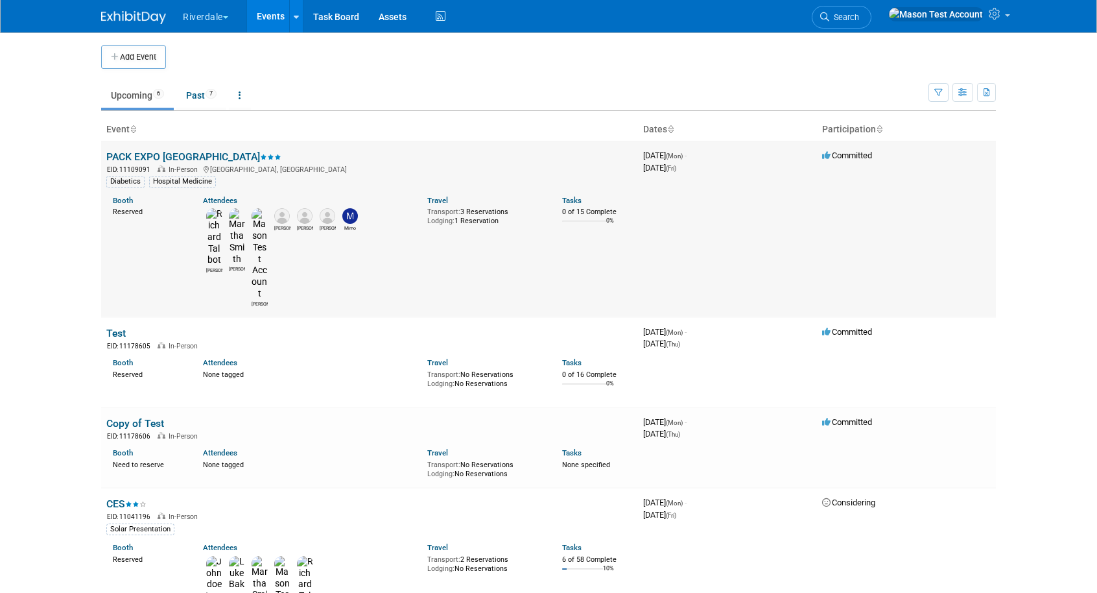
click at [148, 156] on link "PACK EXPO [GEOGRAPHIC_DATA]" at bounding box center [193, 156] width 175 height 12
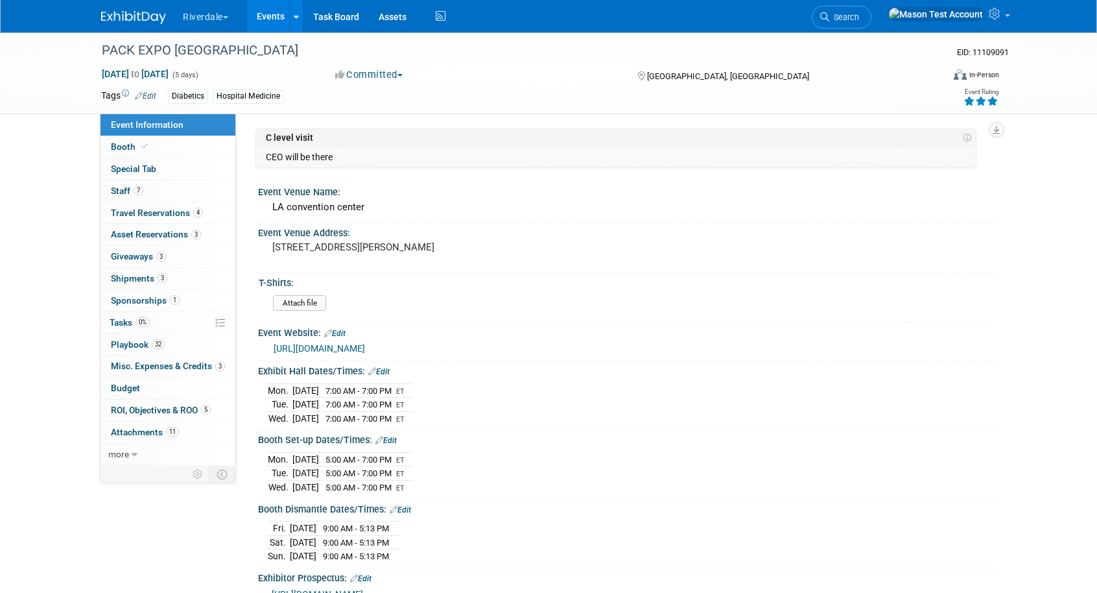
click at [384, 75] on button "Committed" at bounding box center [369, 75] width 77 height 14
click at [386, 119] on link "Considering" at bounding box center [382, 114] width 102 height 18
click at [298, 18] on icon at bounding box center [296, 17] width 5 height 8
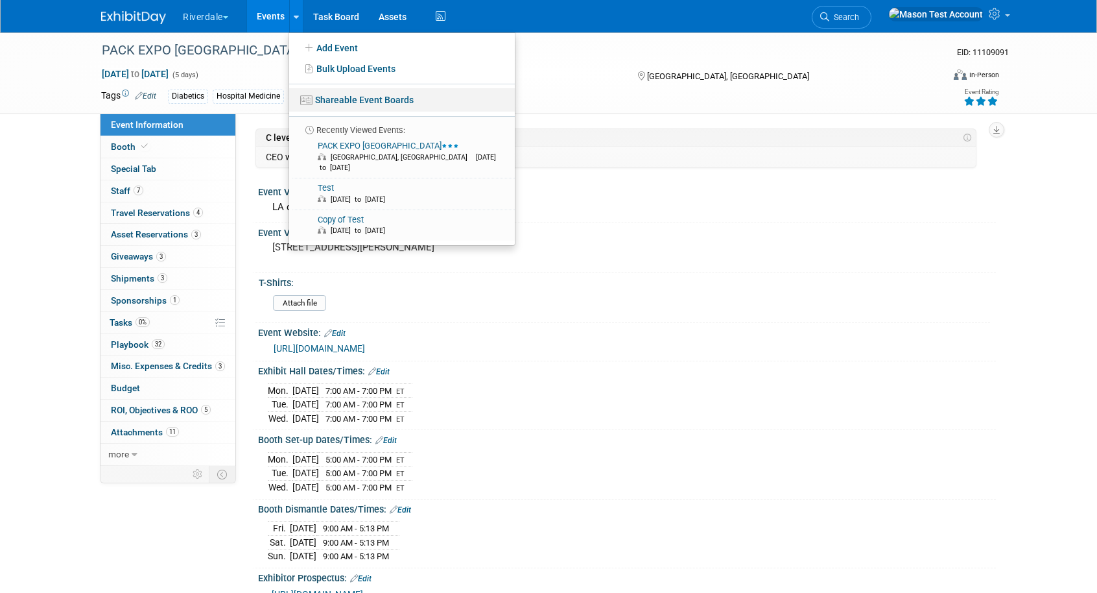
click at [341, 102] on link "Shareable Event Boards" at bounding box center [402, 99] width 226 height 23
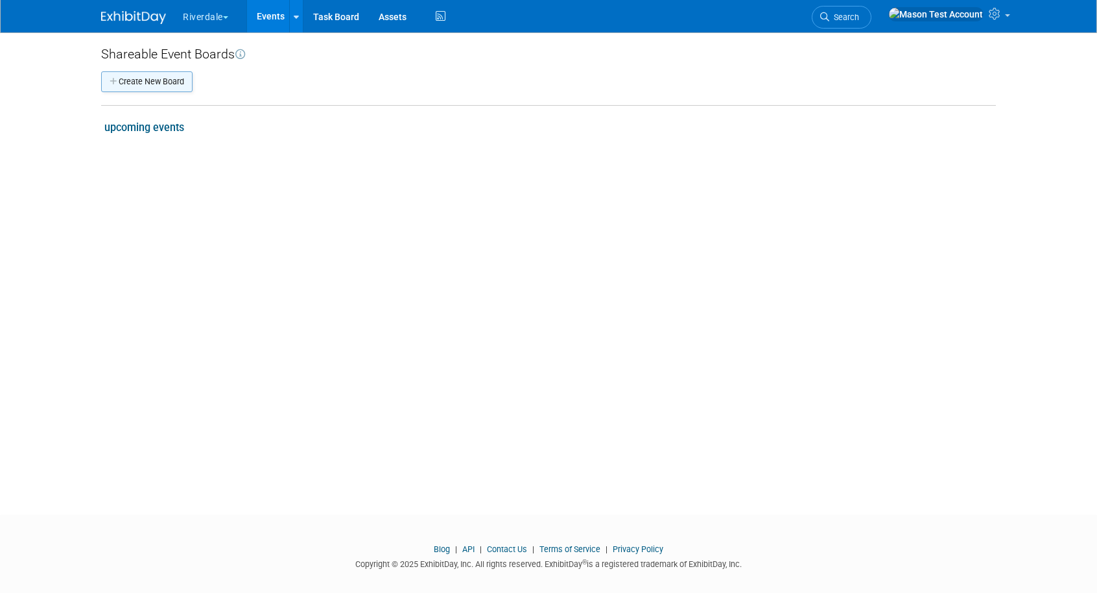
click at [178, 78] on button "Create New Board" at bounding box center [146, 81] width 91 height 21
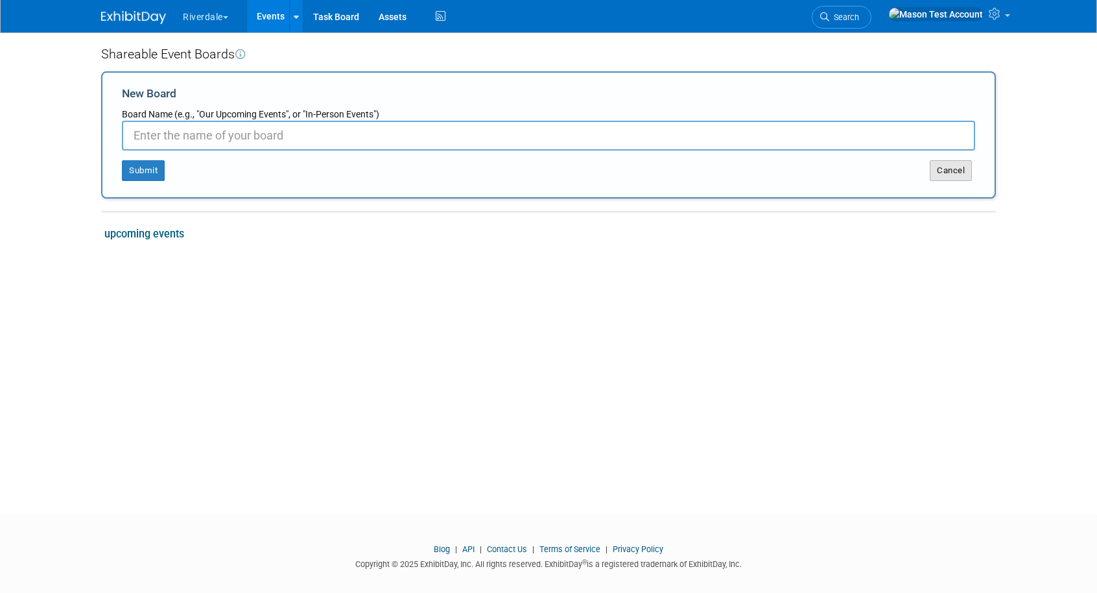
click at [960, 169] on button "Cancel" at bounding box center [951, 170] width 42 height 21
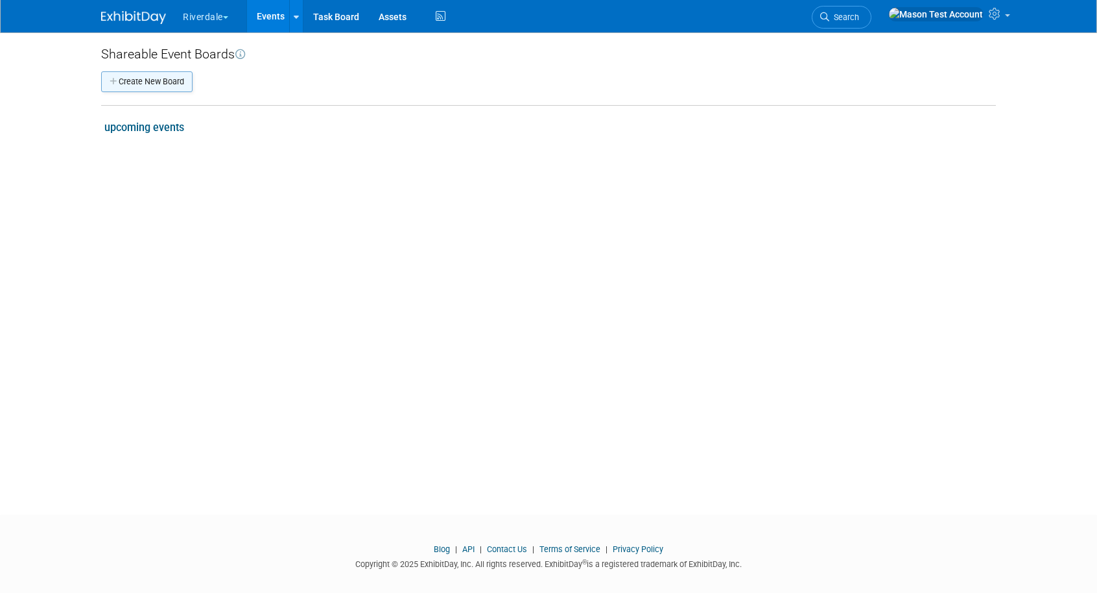
click at [180, 86] on button "Create New Board" at bounding box center [146, 81] width 91 height 21
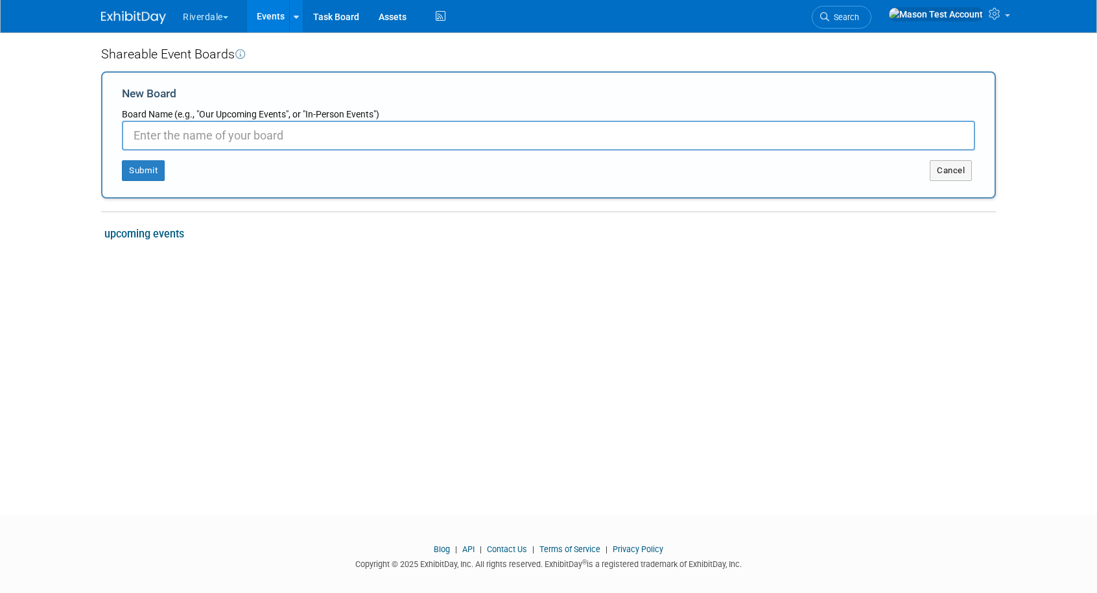
click at [392, 288] on div "Shareable Event Boards Create New Board New Board Board Name (e.g., "Our Upcomi…" at bounding box center [548, 261] width 914 height 458
click at [953, 164] on button "Cancel" at bounding box center [951, 170] width 42 height 21
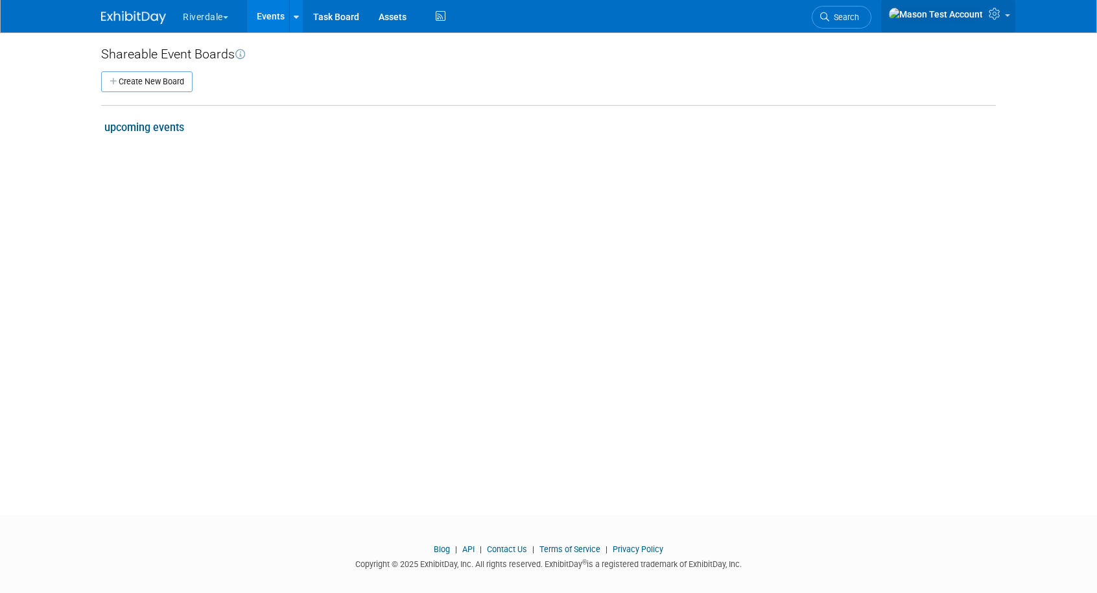
click at [1003, 18] on icon at bounding box center [996, 14] width 15 height 12
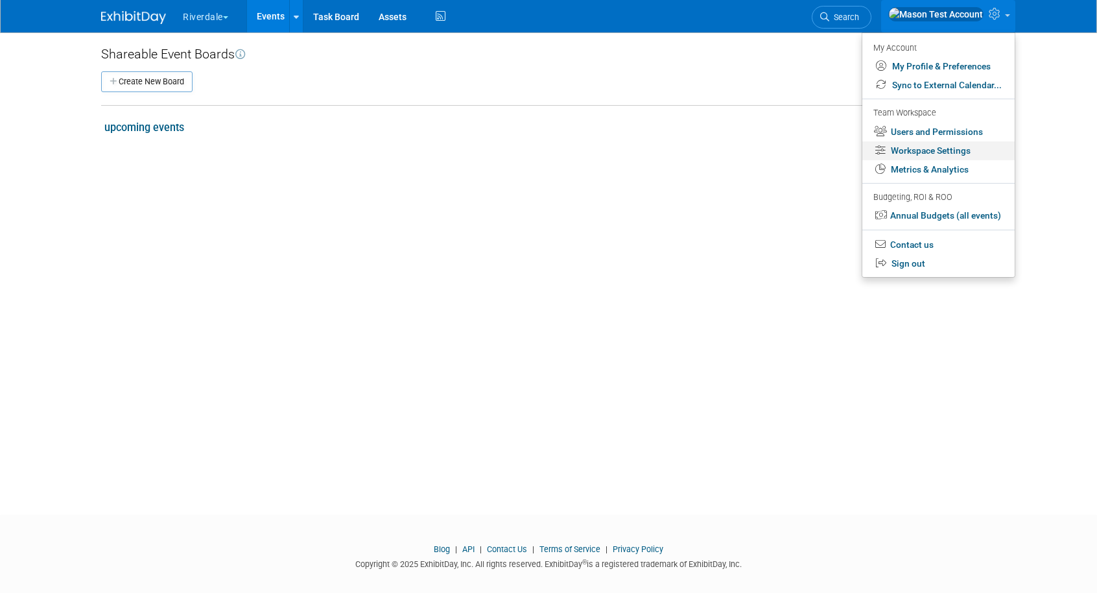
click at [923, 151] on link "Workspace Settings" at bounding box center [939, 150] width 152 height 19
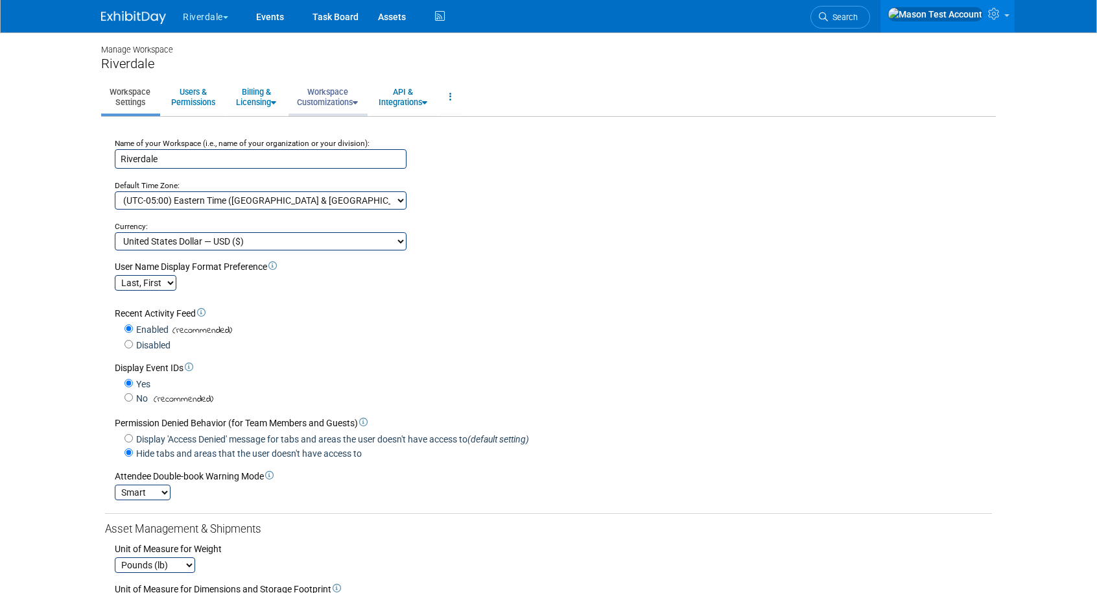
click at [331, 90] on link "Workspace Customizations" at bounding box center [328, 97] width 78 height 32
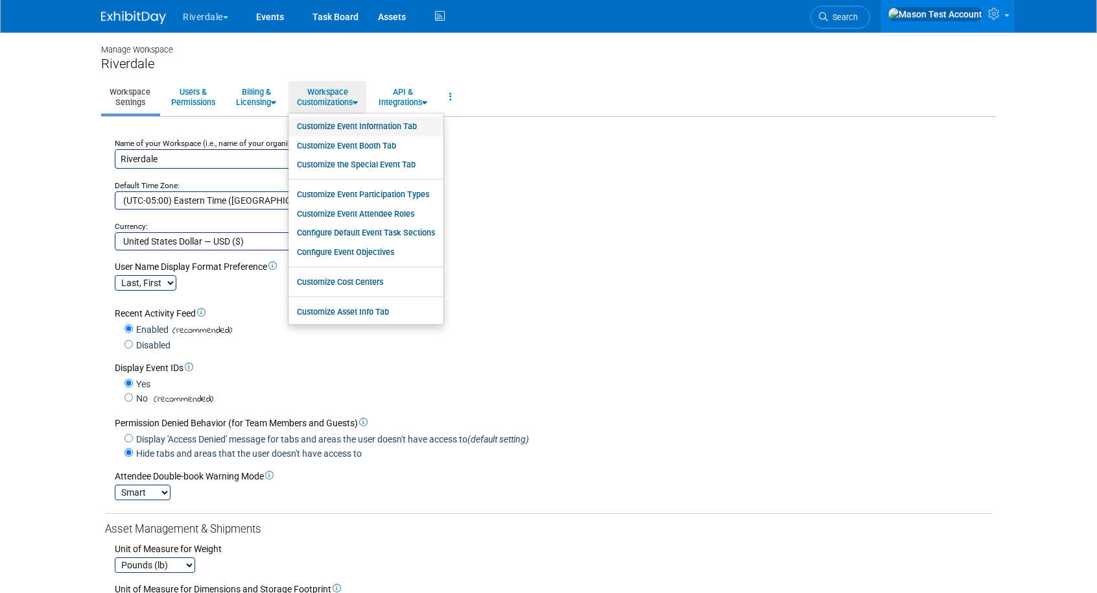
click at [366, 126] on link "Customize Event Information Tab" at bounding box center [366, 126] width 155 height 19
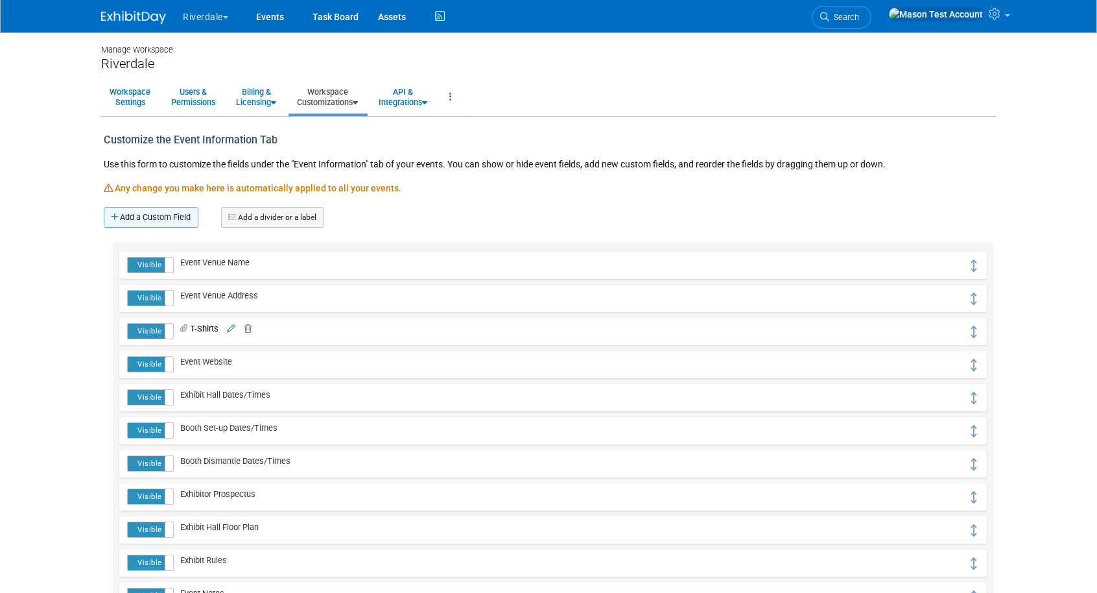
click at [161, 218] on link "Add a Custom Field" at bounding box center [151, 217] width 95 height 21
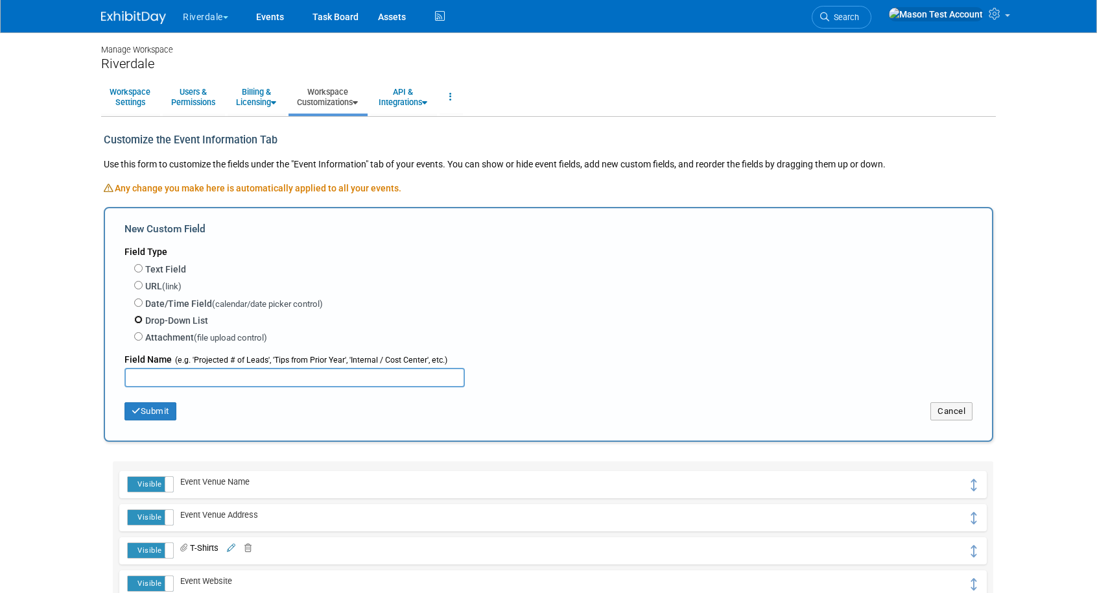
click at [137, 321] on input "Drop-Down List" at bounding box center [138, 319] width 8 height 8
radio input "true"
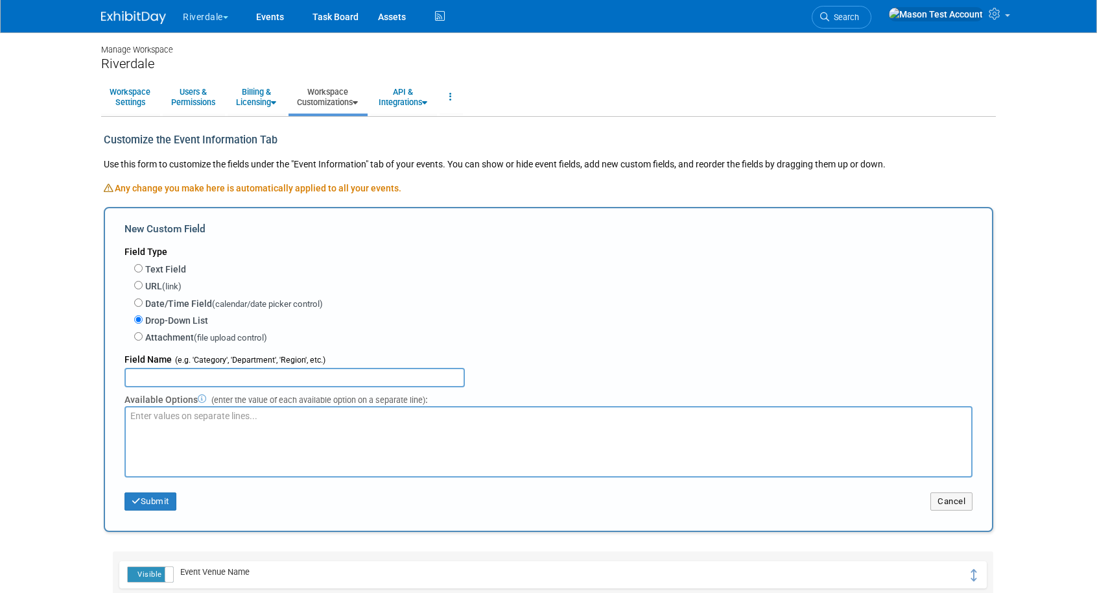
click at [197, 373] on input "text" at bounding box center [295, 377] width 340 height 19
type input "Region"
click at [185, 442] on textarea at bounding box center [549, 441] width 848 height 71
type textarea "South North West East"
click at [150, 503] on button "Submit" at bounding box center [151, 501] width 52 height 18
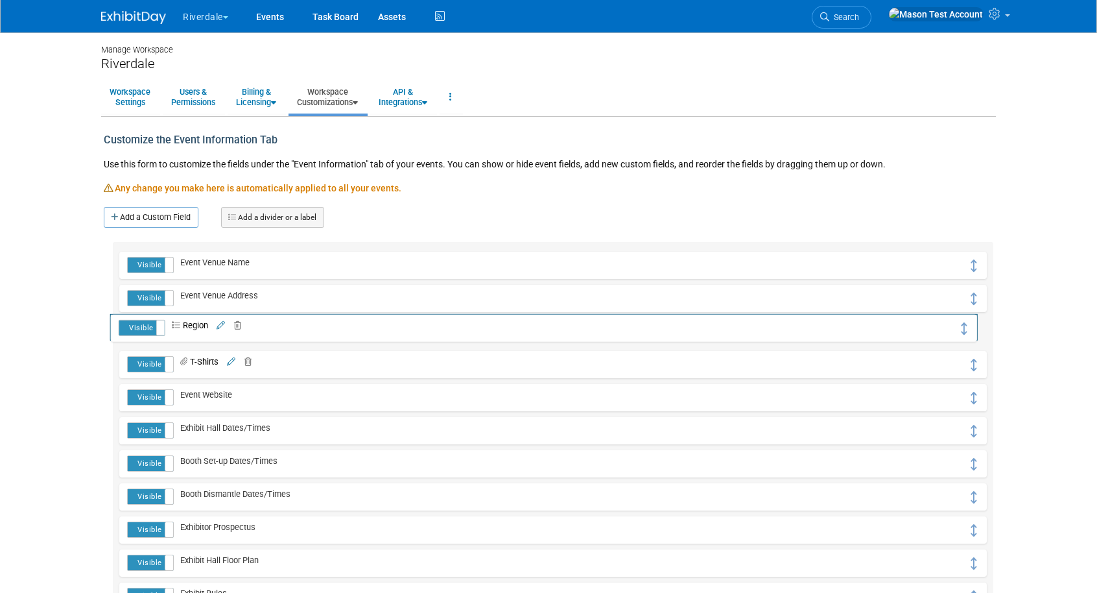
drag, startPoint x: 972, startPoint y: 271, endPoint x: 964, endPoint y: 333, distance: 62.8
click at [270, 16] on link "Events" at bounding box center [269, 16] width 47 height 32
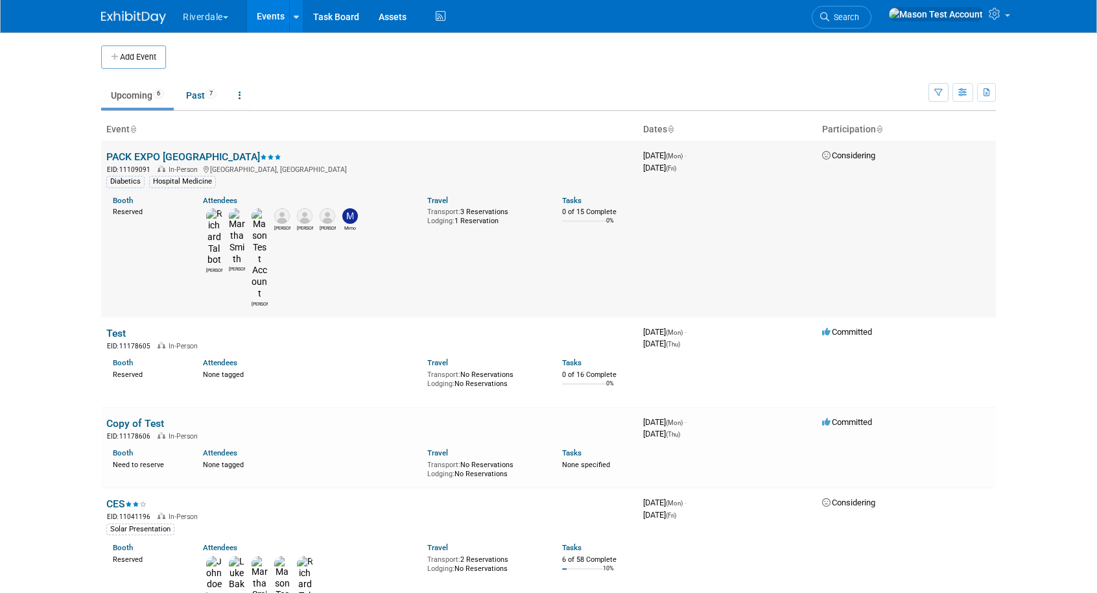
click at [146, 156] on link "PACK EXPO [GEOGRAPHIC_DATA]" at bounding box center [193, 156] width 175 height 12
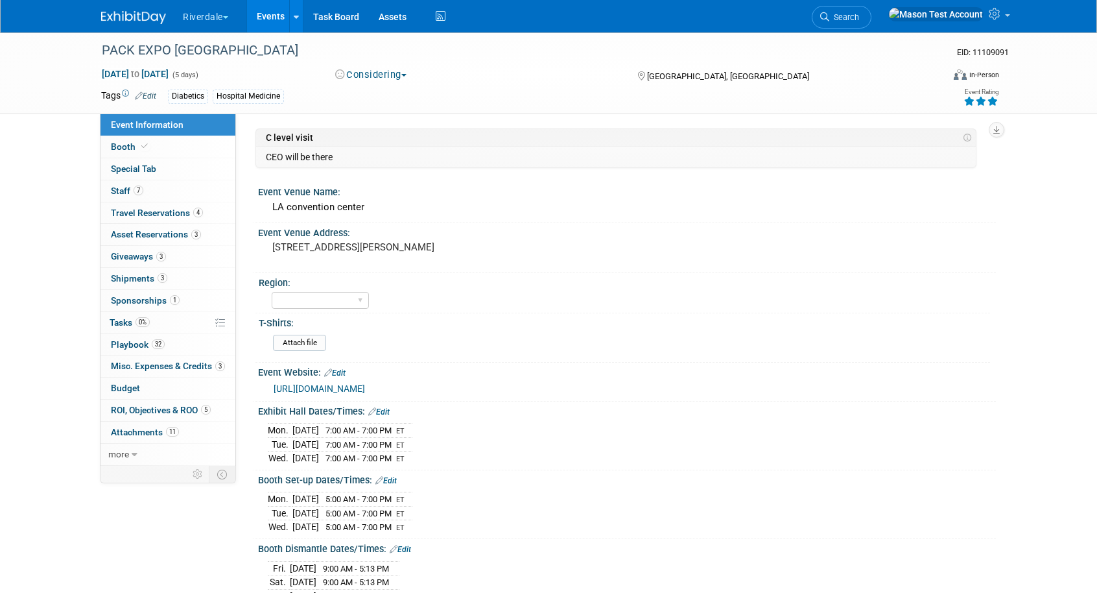
click at [391, 75] on button "Considering" at bounding box center [371, 75] width 81 height 14
click at [389, 93] on link "Committed" at bounding box center [382, 96] width 102 height 18
click at [316, 304] on select "South North West East" at bounding box center [320, 301] width 97 height 18
select select "North"
click at [272, 292] on select "South North West East" at bounding box center [320, 301] width 97 height 18
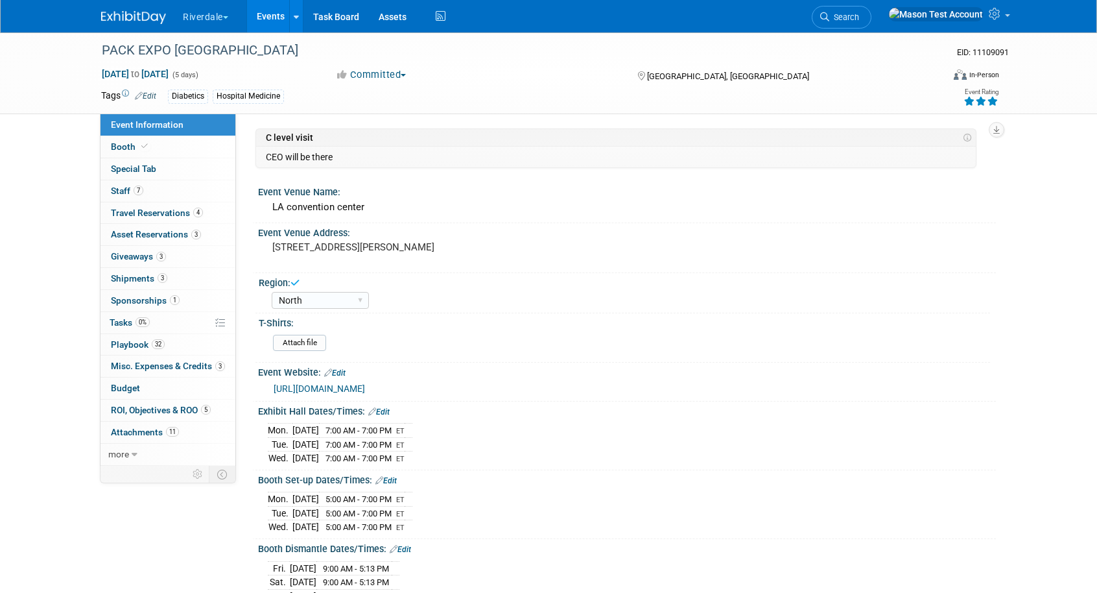
click at [280, 14] on link "Events" at bounding box center [270, 16] width 47 height 32
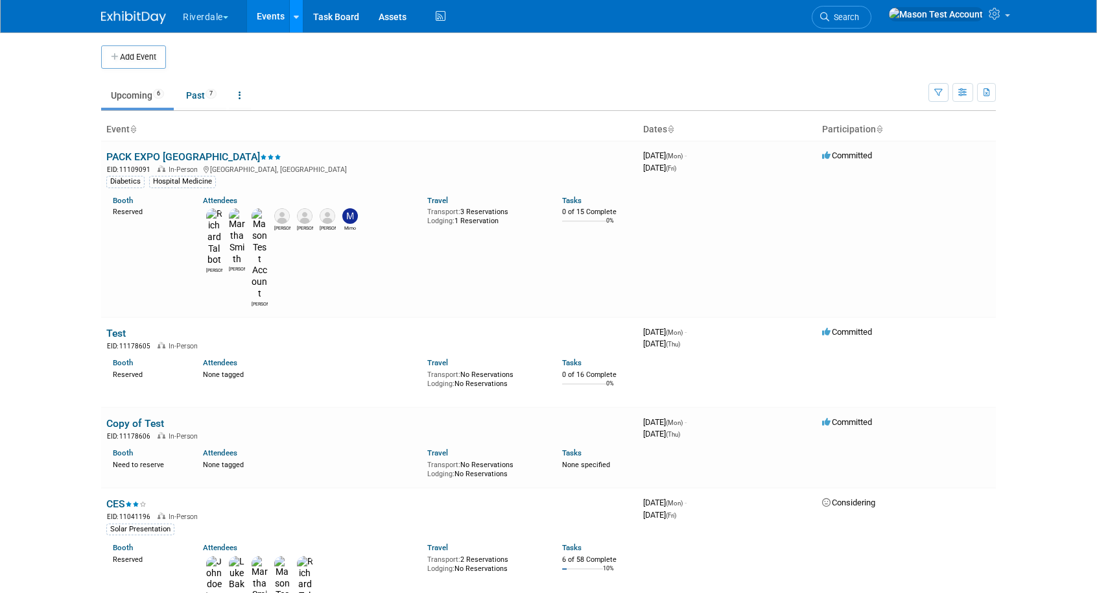
click at [298, 15] on icon at bounding box center [296, 17] width 5 height 8
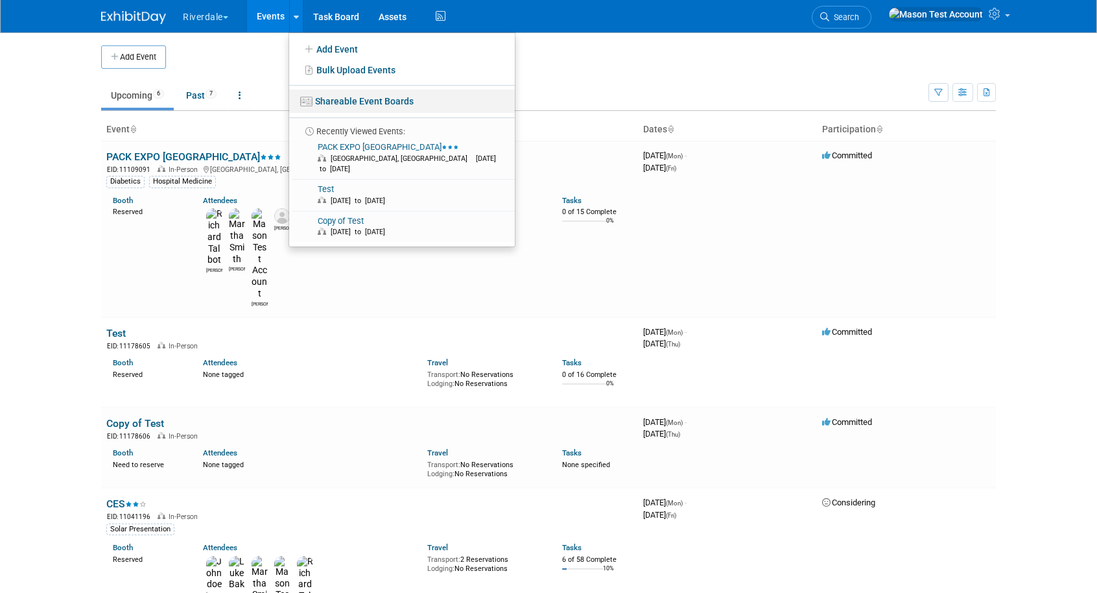
click at [326, 107] on link "Shareable Event Boards" at bounding box center [402, 100] width 226 height 23
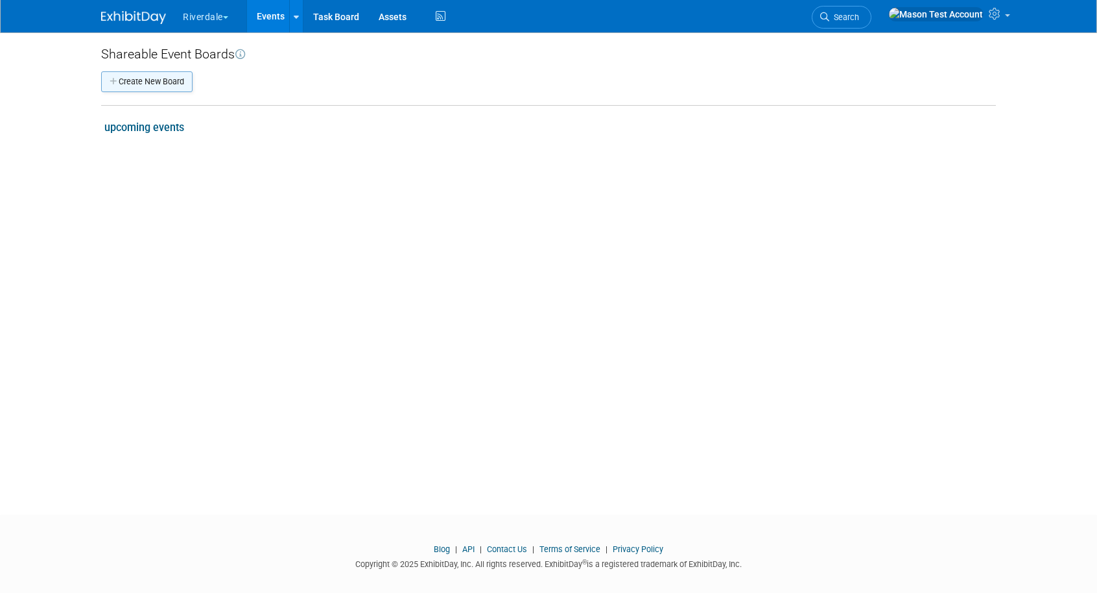
click at [161, 85] on button "Create New Board" at bounding box center [146, 81] width 91 height 21
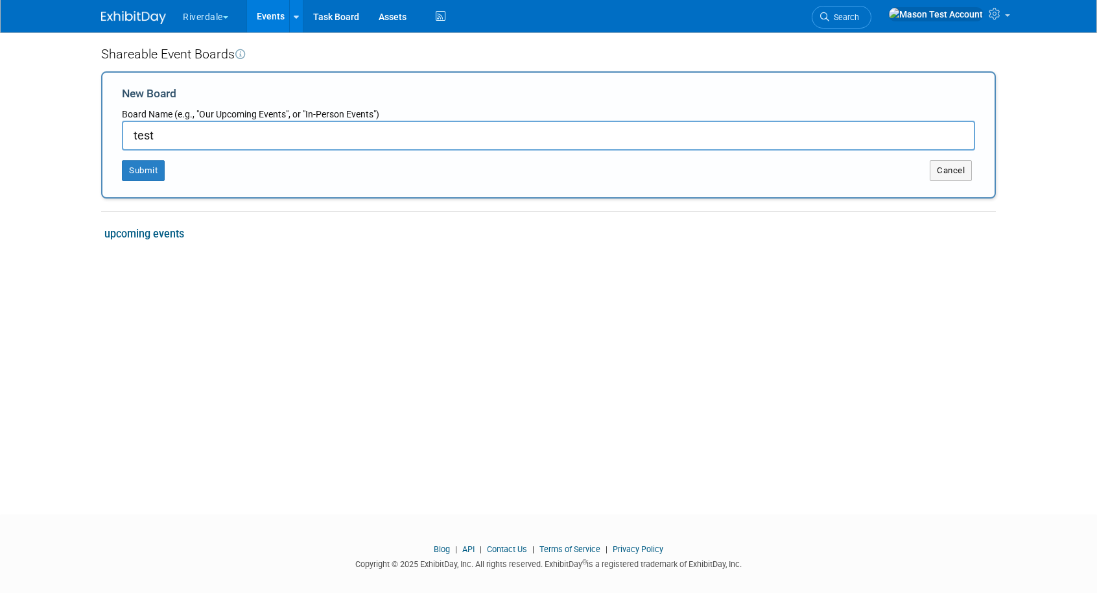
type input "test"
click at [126, 159] on div "Submit Cancel" at bounding box center [548, 165] width 873 height 30
click at [136, 171] on button "Submit" at bounding box center [143, 170] width 43 height 21
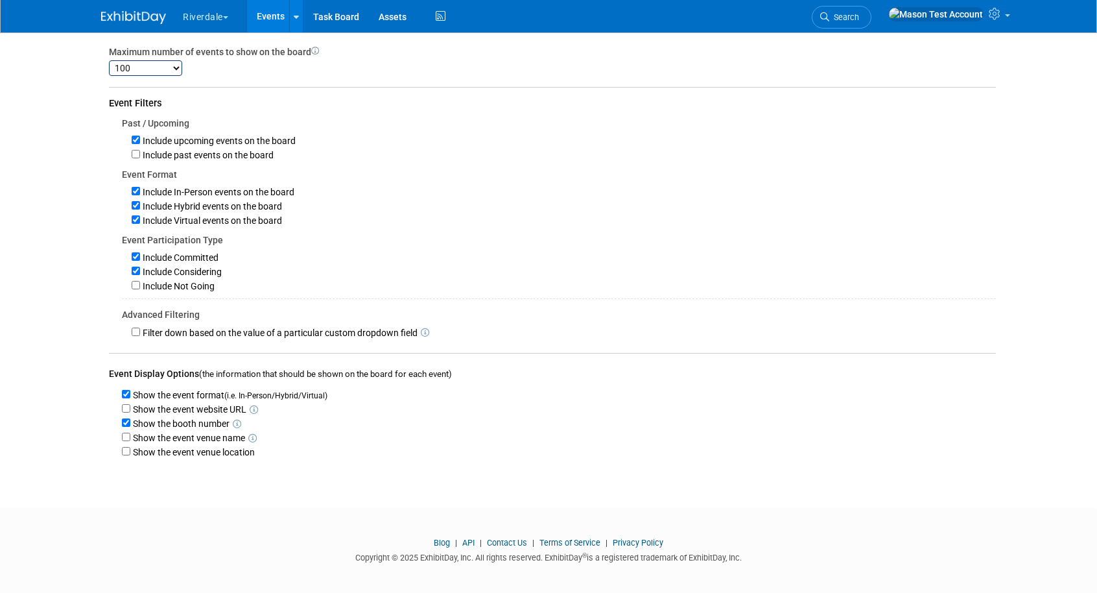
scroll to position [134, 0]
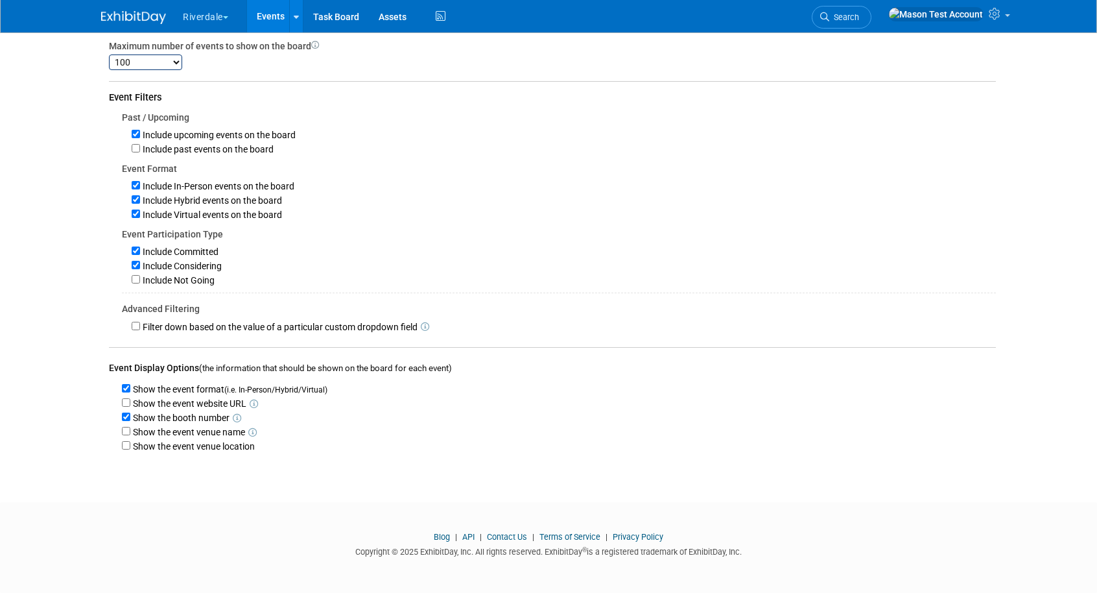
click at [140, 324] on label "Filter down based on the value of a particular custom dropdown field" at bounding box center [279, 327] width 278 height 10
click at [140, 324] on input "Filter down based on the value of a particular custom dropdown field" at bounding box center [136, 326] width 8 height 8
checkbox input "true"
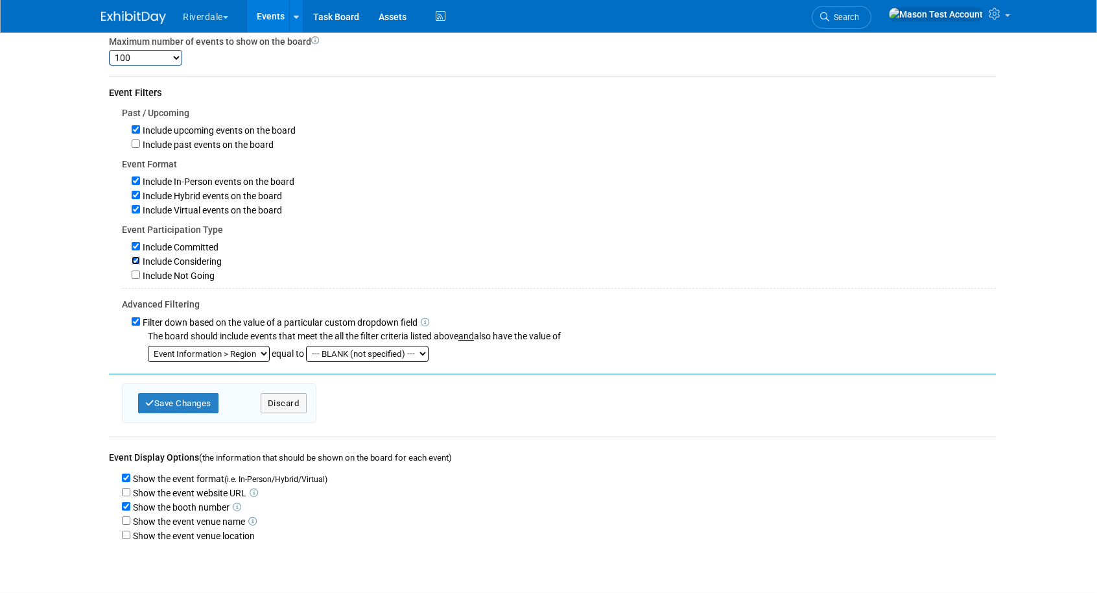
click at [136, 265] on input "Include Considering" at bounding box center [136, 260] width 8 height 8
checkbox input "false"
click at [139, 213] on input "Include Virtual events on the board" at bounding box center [136, 209] width 8 height 8
checkbox input "false"
click at [136, 198] on input "Include Hybrid events on the board" at bounding box center [136, 195] width 8 height 8
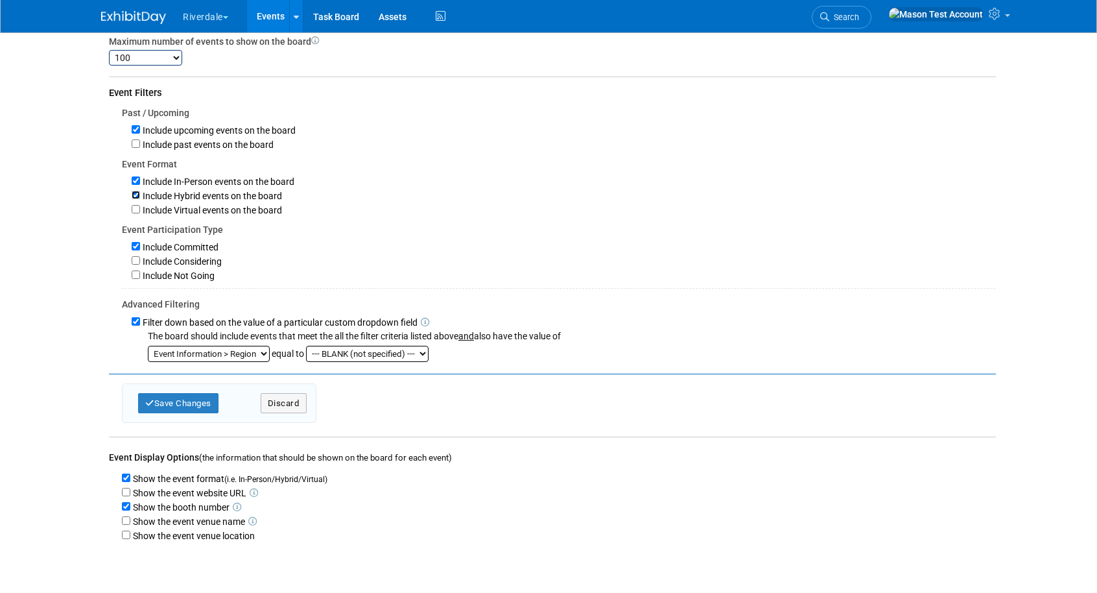
checkbox input "false"
click at [335, 357] on select "--- BLANK (not specified) --- South North West East" at bounding box center [367, 354] width 123 height 16
select select "North"
click at [307, 349] on select "--- BLANK (not specified) --- South North West East" at bounding box center [367, 354] width 123 height 16
click at [129, 496] on input "Show the event website URL" at bounding box center [126, 492] width 8 height 8
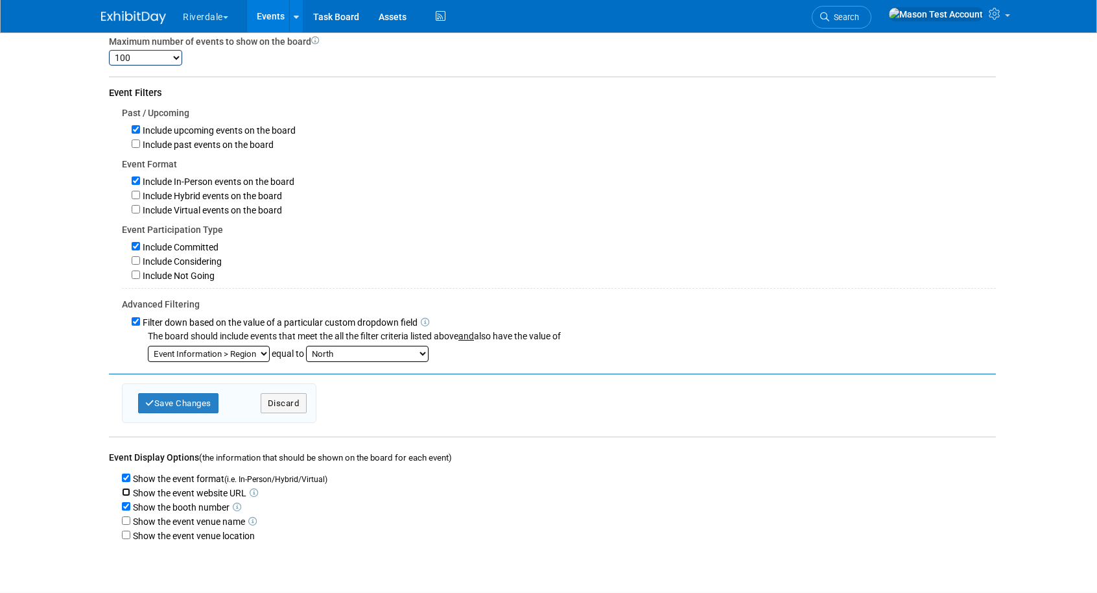
checkbox input "true"
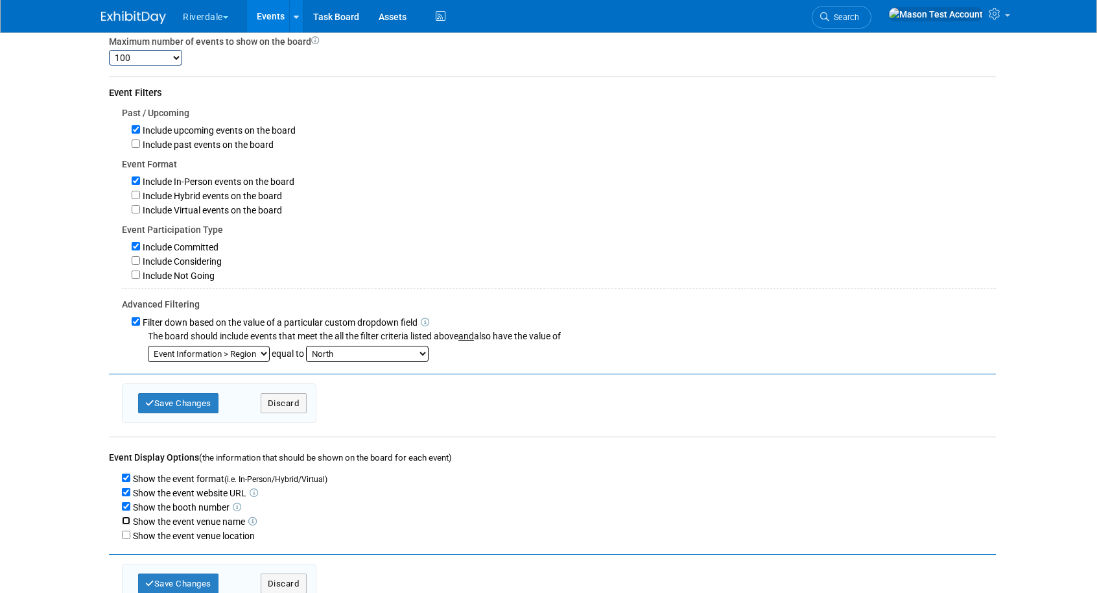
click at [129, 521] on input "Show the event venue name" at bounding box center [126, 520] width 8 height 8
checkbox input "true"
click at [128, 539] on input "Show the event venue location" at bounding box center [126, 534] width 8 height 8
checkbox input "true"
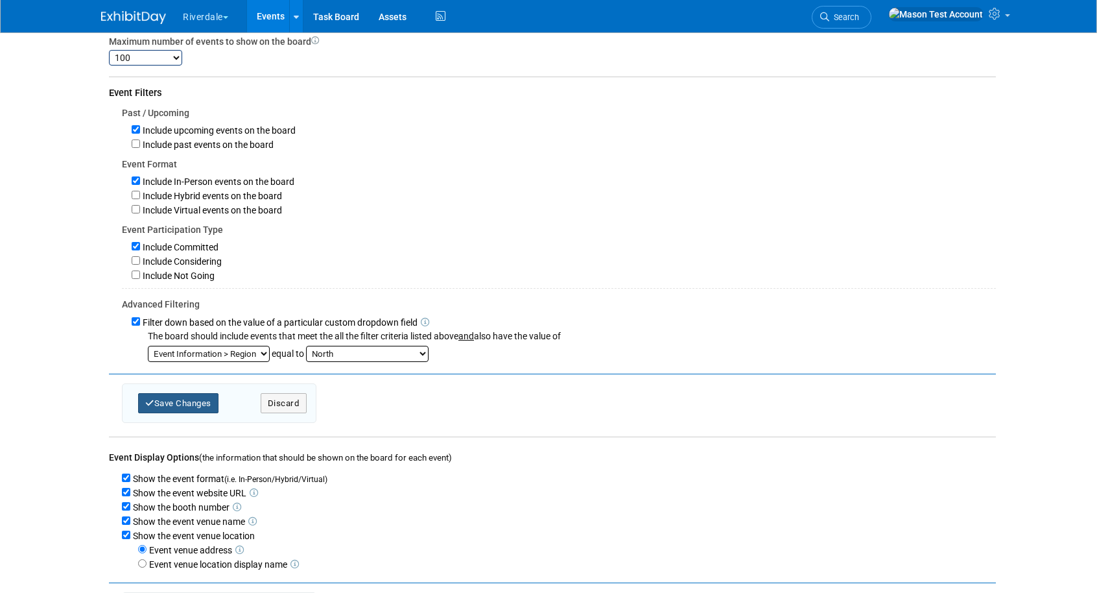
click at [183, 407] on button "Save Changes" at bounding box center [178, 403] width 80 height 20
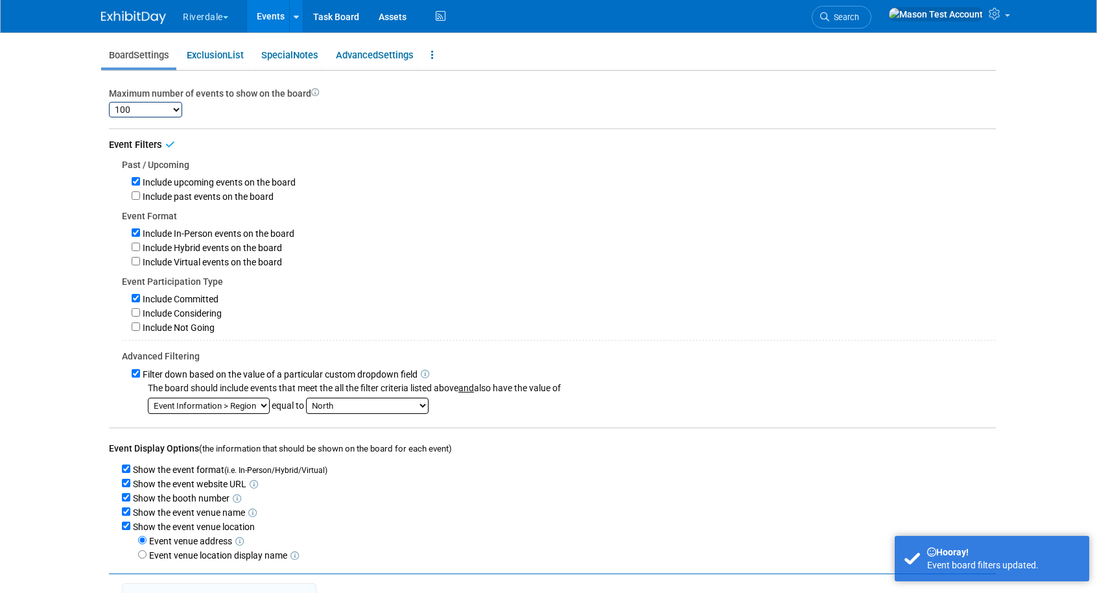
scroll to position [0, 0]
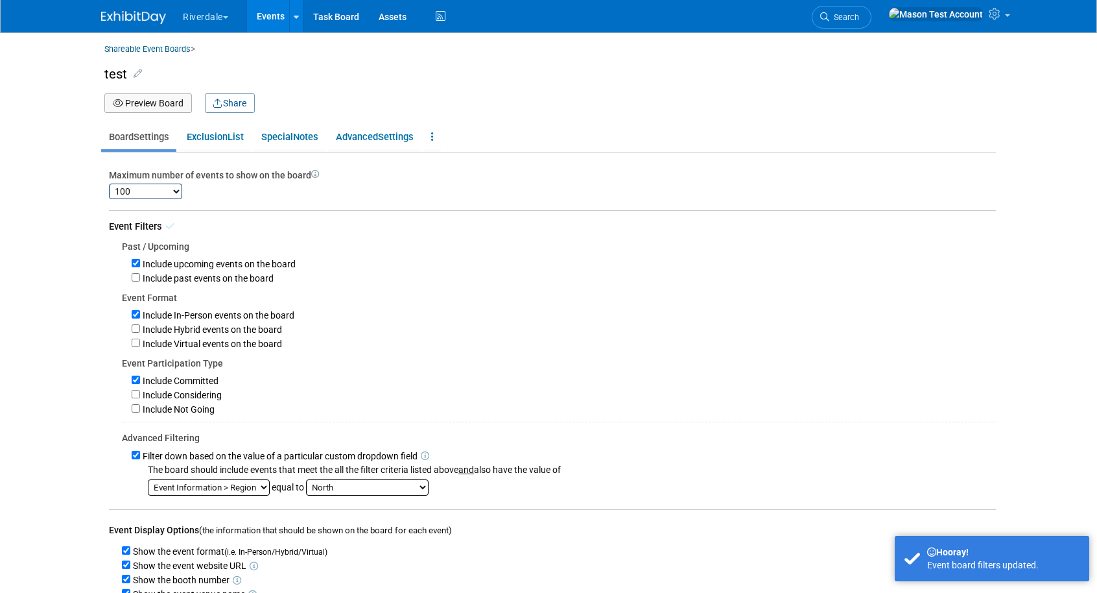
click at [150, 109] on button "Preview Board" at bounding box center [148, 102] width 88 height 19
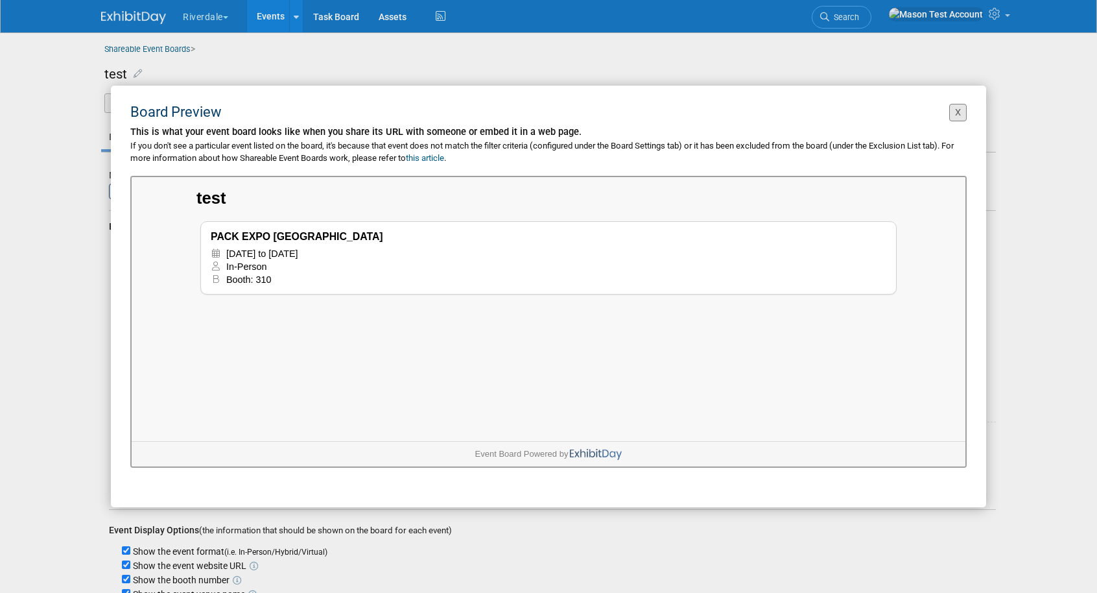
click at [961, 112] on button "X" at bounding box center [958, 113] width 18 height 18
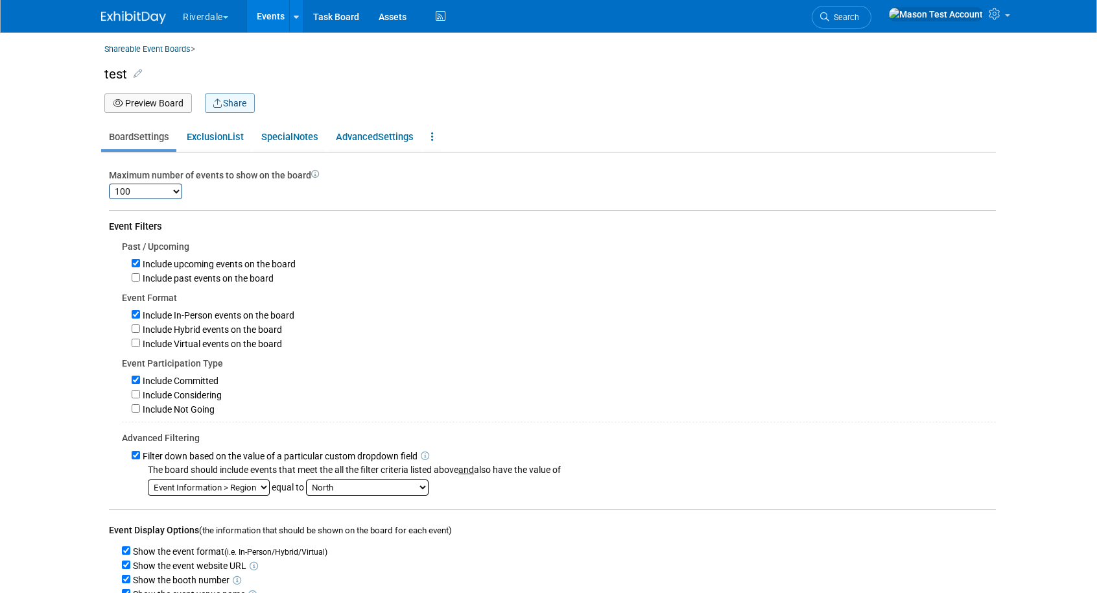
click at [213, 106] on button "Share" at bounding box center [230, 102] width 50 height 19
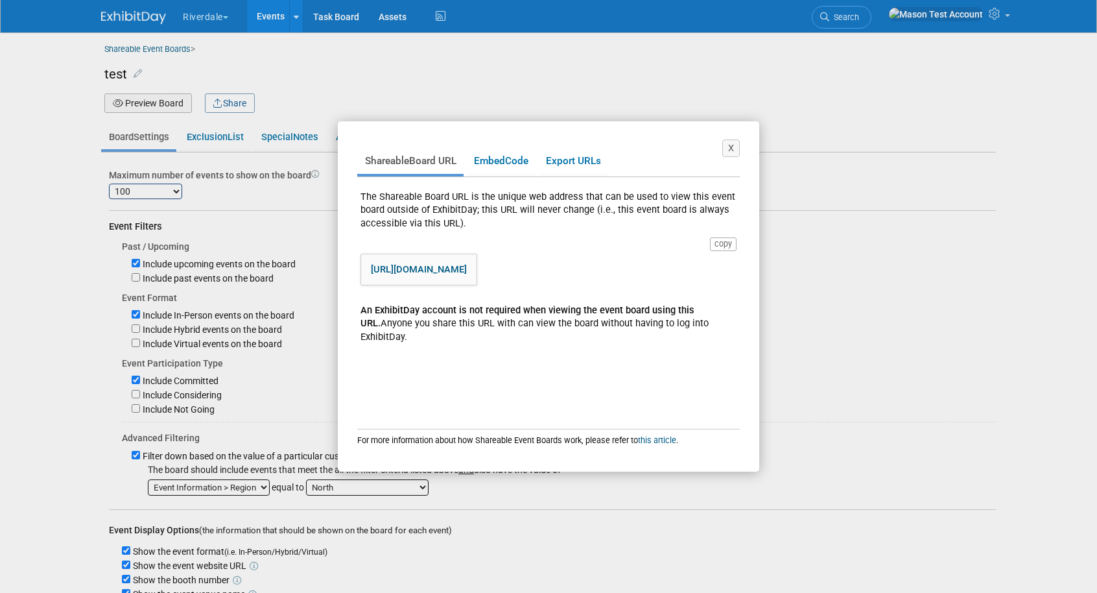
click at [467, 275] on link "https://www.exhibitday.com/eventboard/?vk=67119982721-edf2d2843dcb4eb5b82ec4311…" at bounding box center [419, 269] width 96 height 12
click at [735, 154] on button "X" at bounding box center [731, 148] width 18 height 18
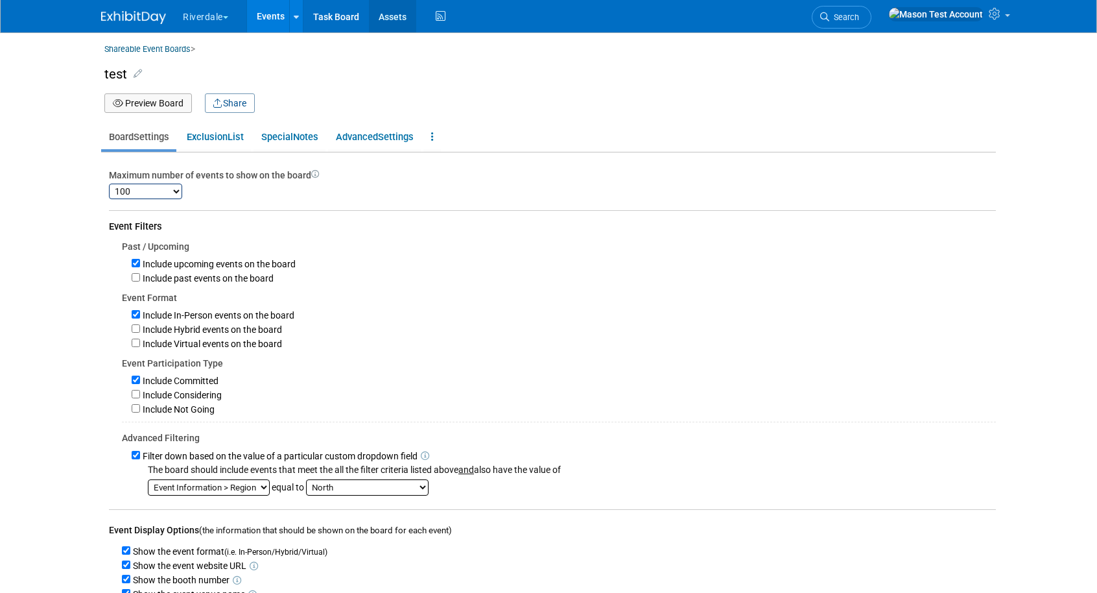
click at [392, 23] on link "Assets" at bounding box center [392, 16] width 47 height 32
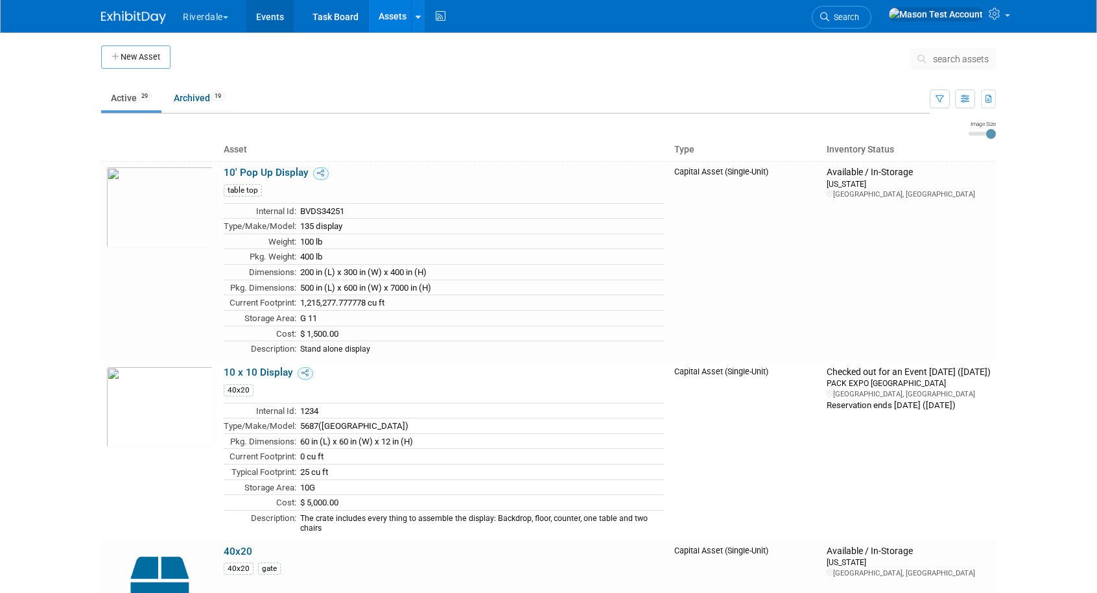
click at [277, 18] on link "Events" at bounding box center [269, 16] width 47 height 32
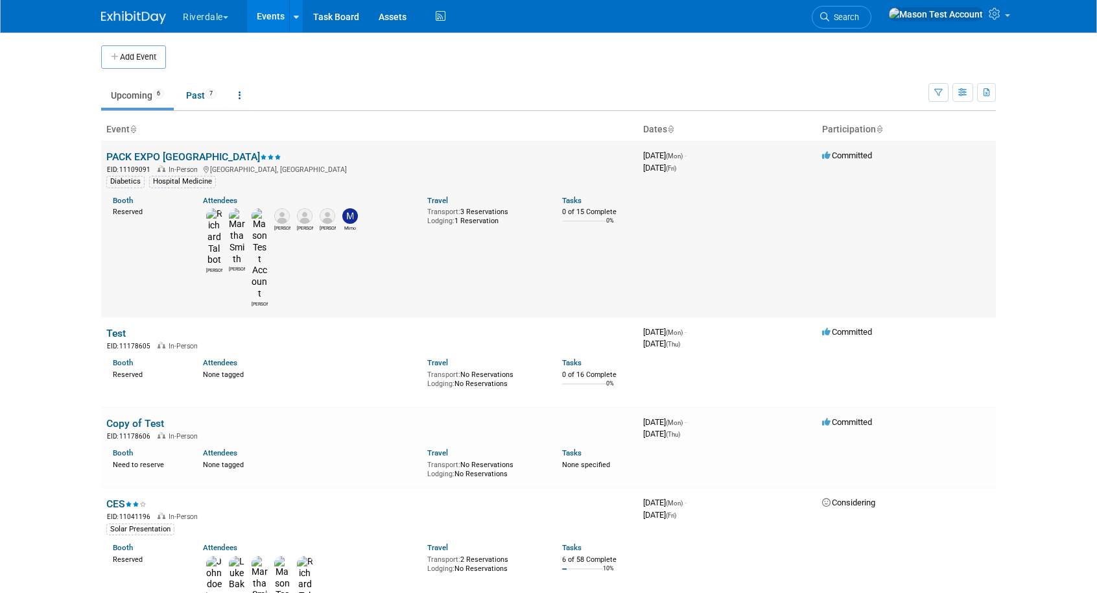
click at [146, 156] on link "PACK EXPO [GEOGRAPHIC_DATA]" at bounding box center [193, 156] width 175 height 12
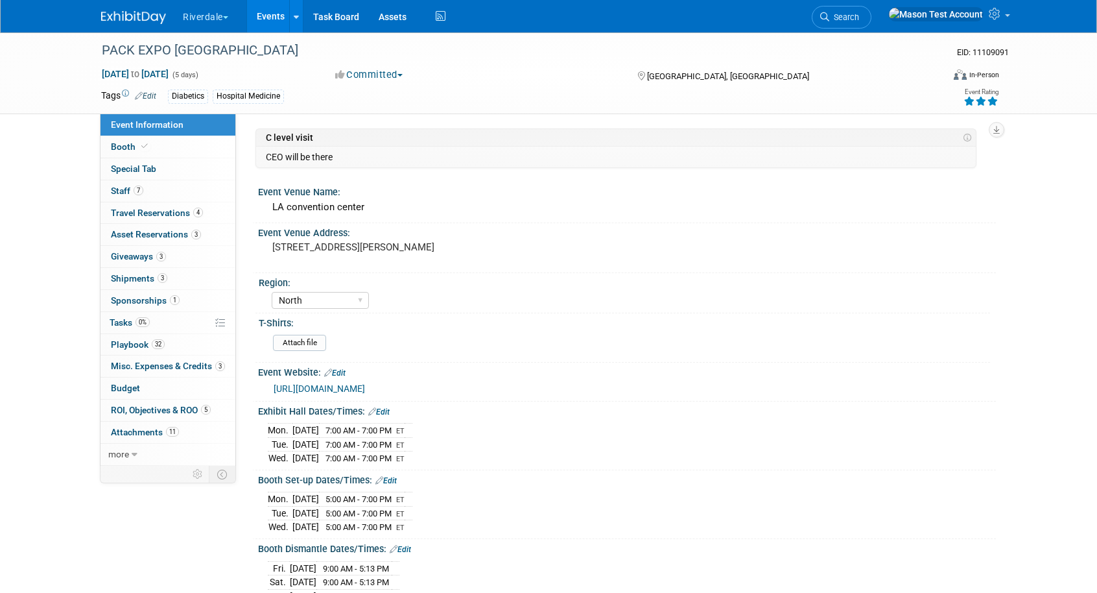
select select "North"
click at [206, 16] on button "Riverdale" at bounding box center [213, 14] width 63 height 29
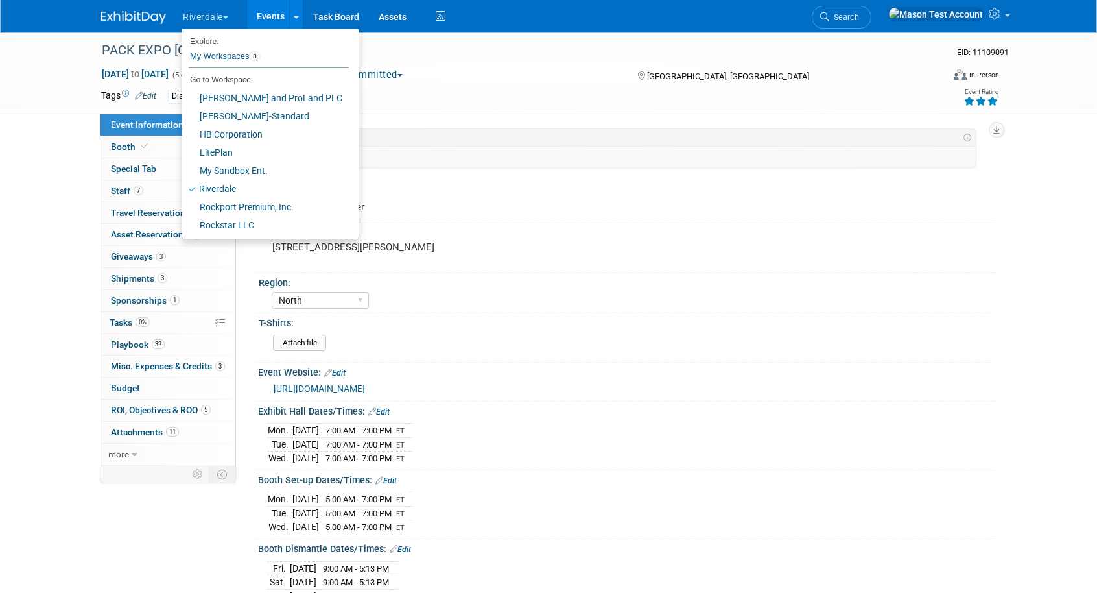
click at [514, 97] on div "Diabetics Hospital Medicine" at bounding box center [507, 96] width 678 height 14
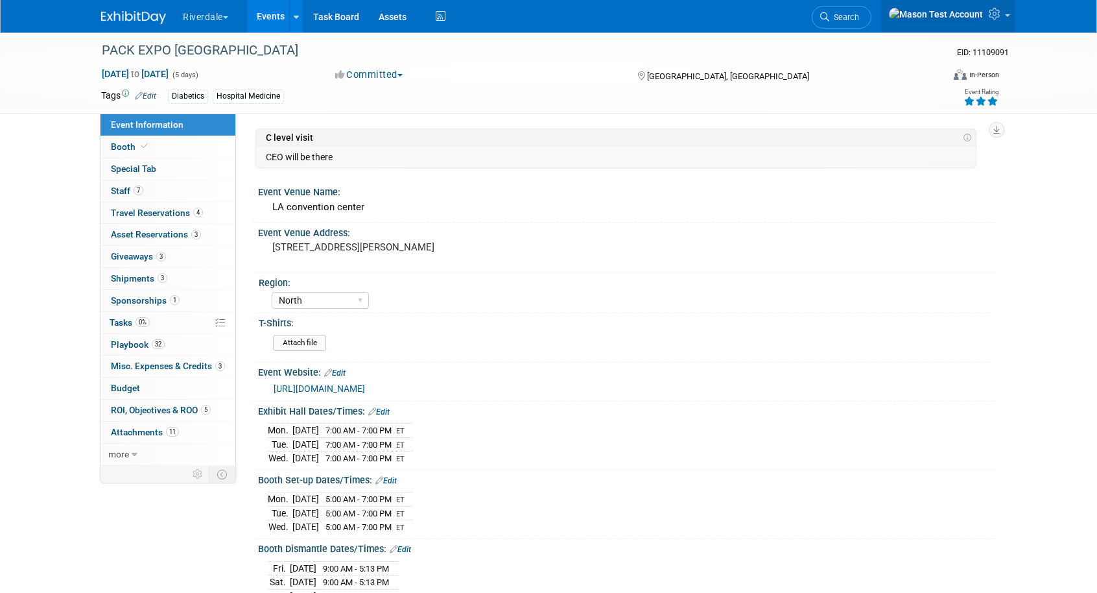
click at [999, 19] on icon at bounding box center [996, 14] width 15 height 12
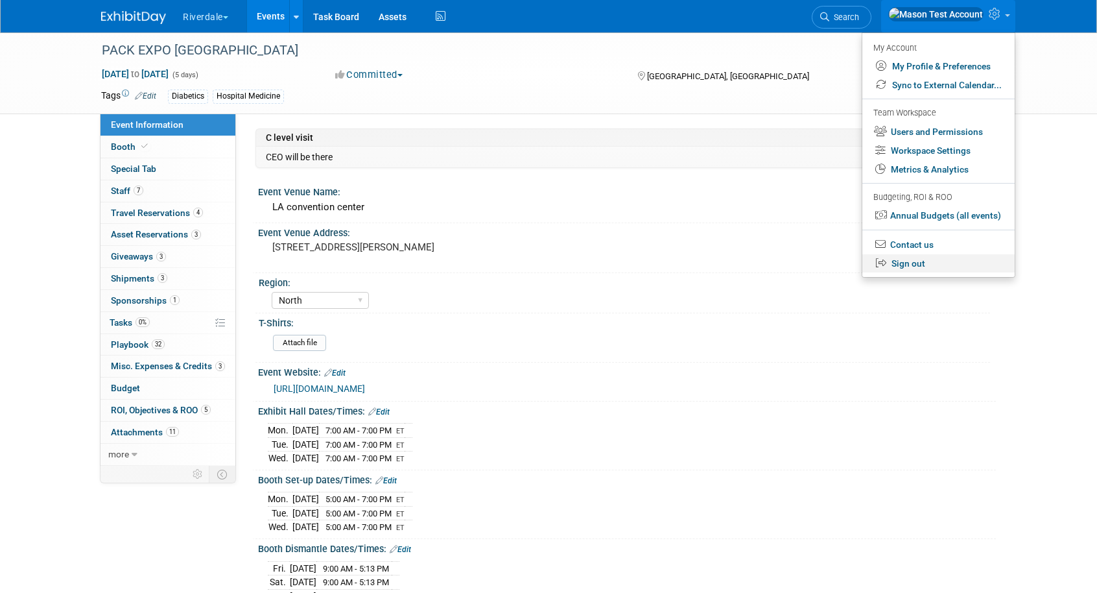
click at [909, 268] on link "Sign out" at bounding box center [939, 263] width 152 height 19
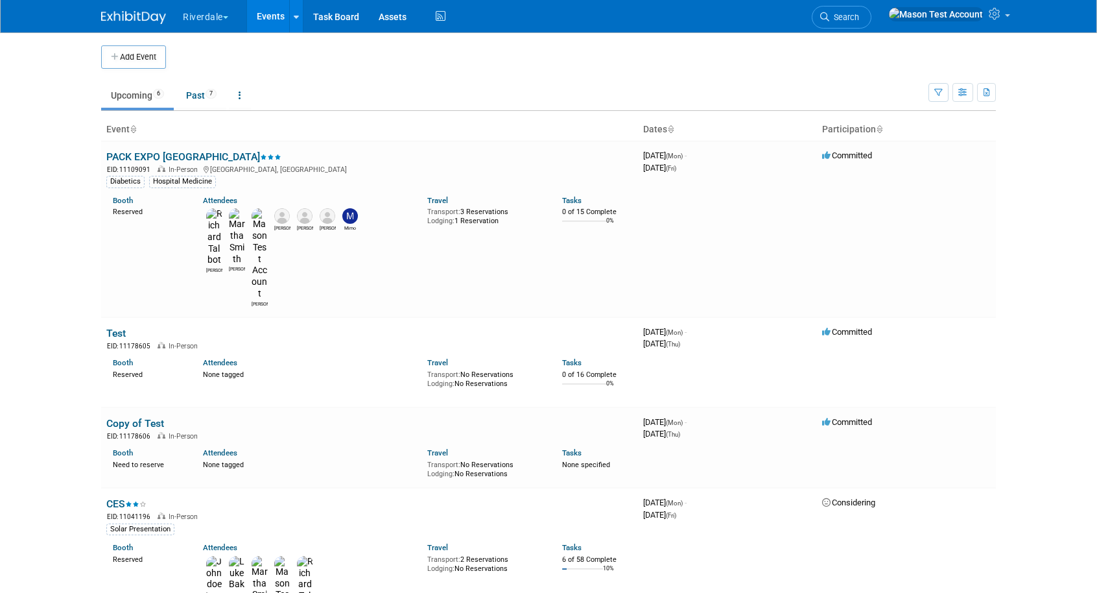
click at [224, 19] on button "Riverdale" at bounding box center [213, 14] width 63 height 29
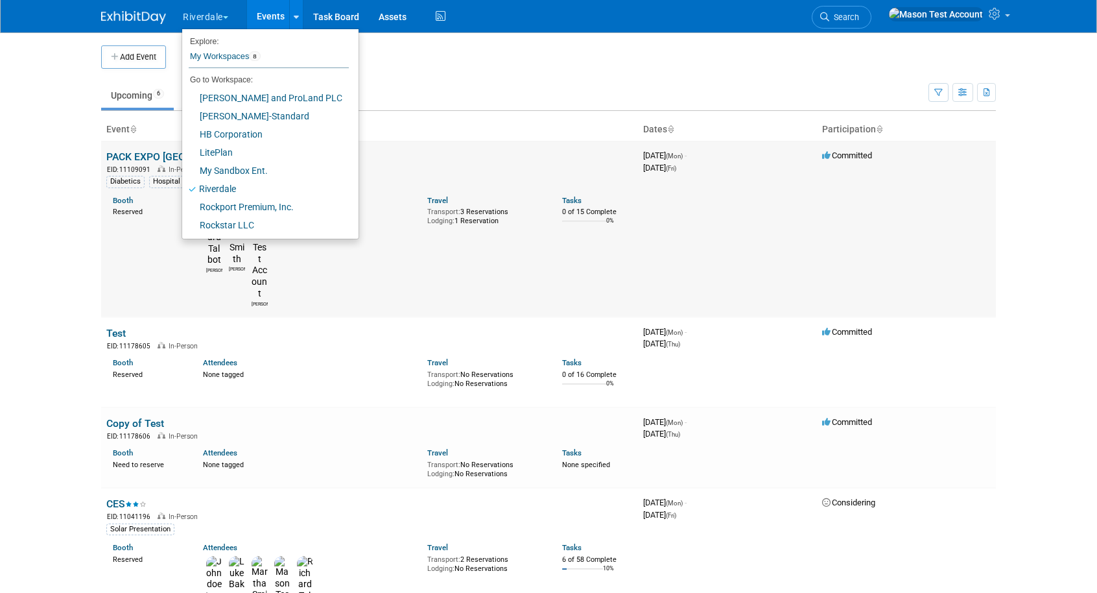
click at [464, 149] on td "PACK EXPO Las Vegas EID: 11109091 In-Person Los Angeles, CA Diabetics Hospital …" at bounding box center [369, 229] width 537 height 176
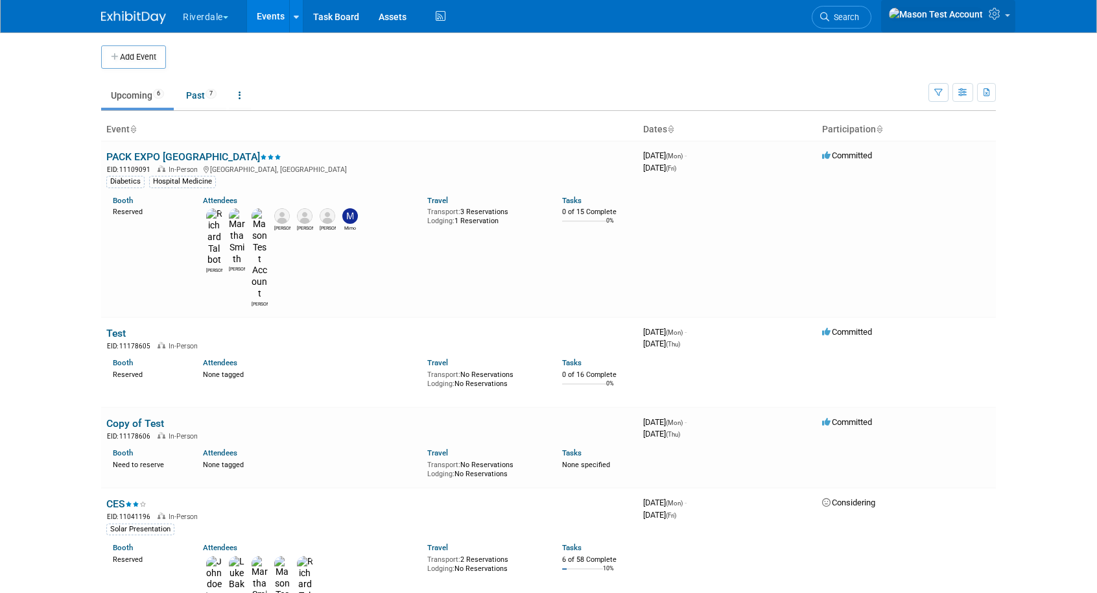
click at [992, 14] on icon at bounding box center [996, 14] width 15 height 12
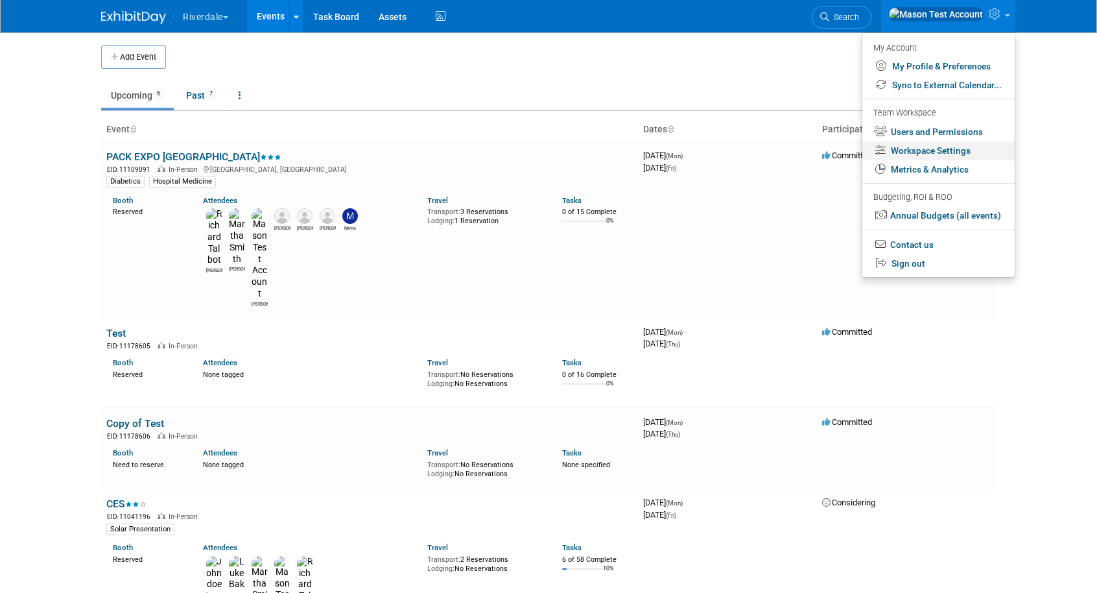
click at [918, 149] on link "Workspace Settings" at bounding box center [939, 150] width 152 height 19
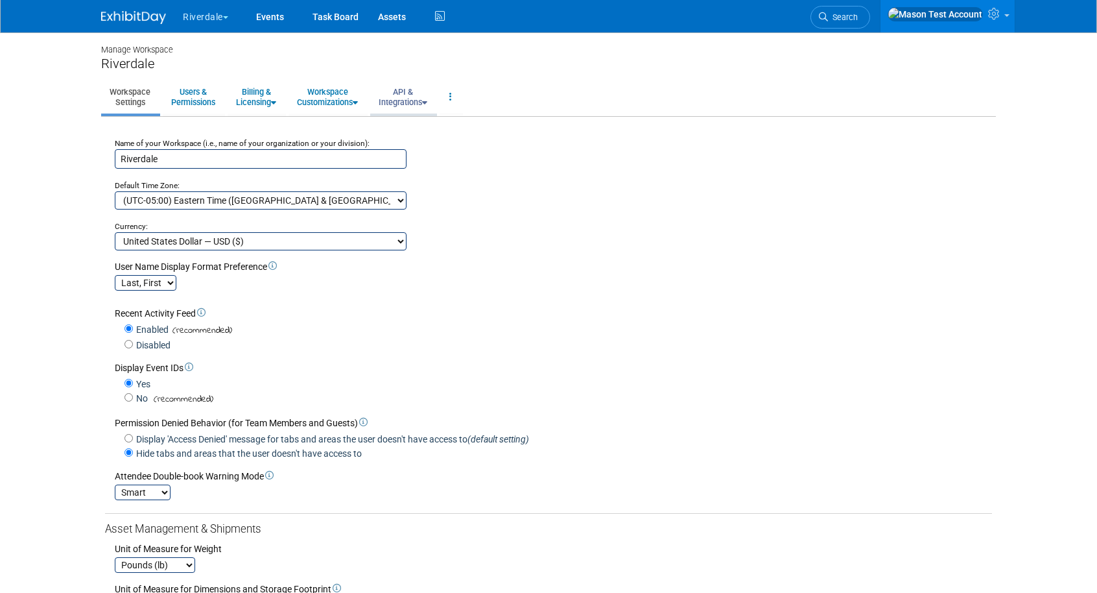
click at [414, 98] on link "API & Integrations" at bounding box center [402, 97] width 65 height 32
click at [426, 131] on link "API Access" at bounding box center [421, 126] width 102 height 19
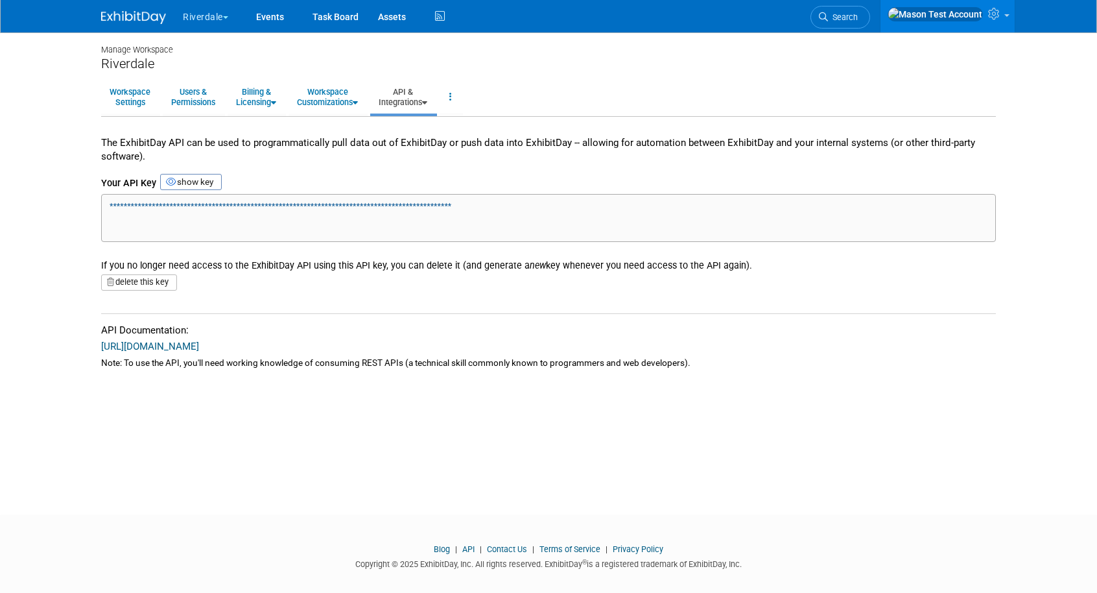
click at [418, 101] on link "API & Integrations" at bounding box center [402, 97] width 65 height 32
click at [412, 149] on link "Integrations via Zapier" at bounding box center [421, 145] width 102 height 19
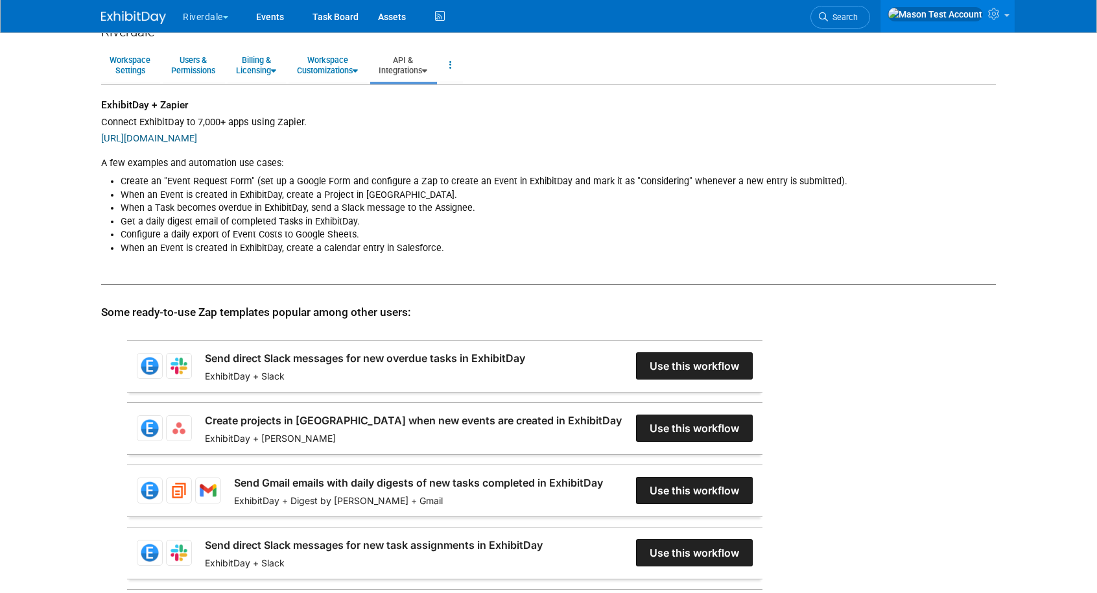
scroll to position [21, 0]
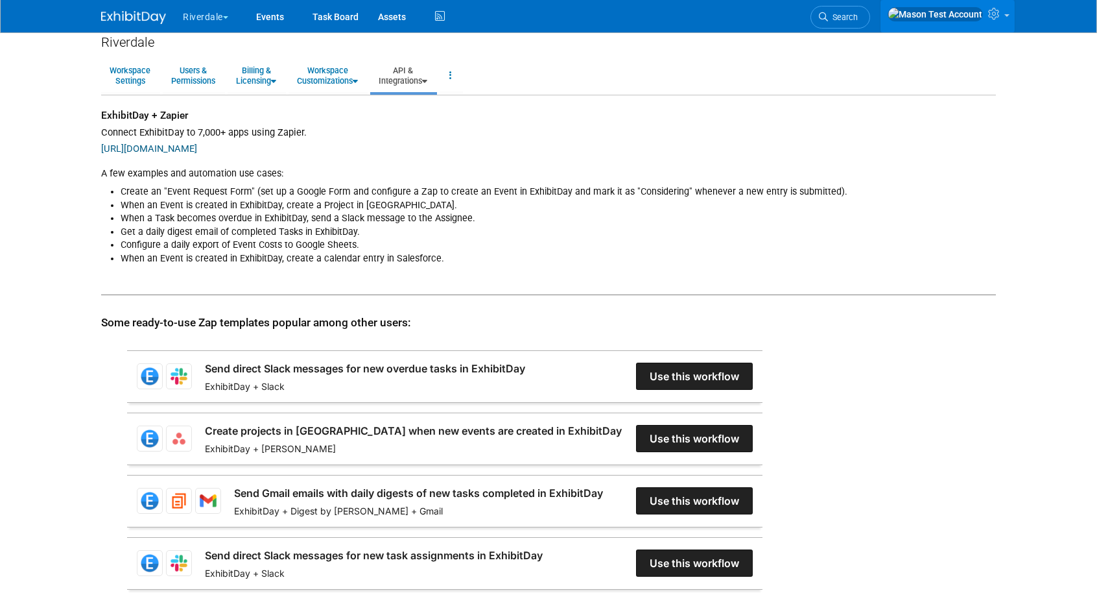
click at [989, 23] on link at bounding box center [948, 16] width 134 height 32
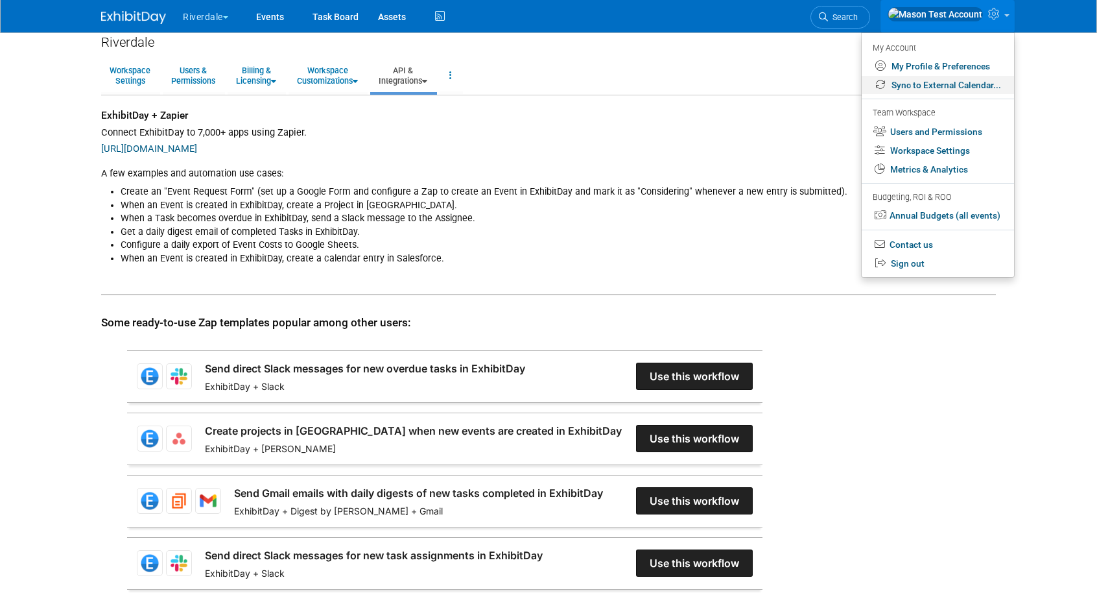
click at [938, 88] on link "Sync to External Calendar..." at bounding box center [938, 85] width 152 height 19
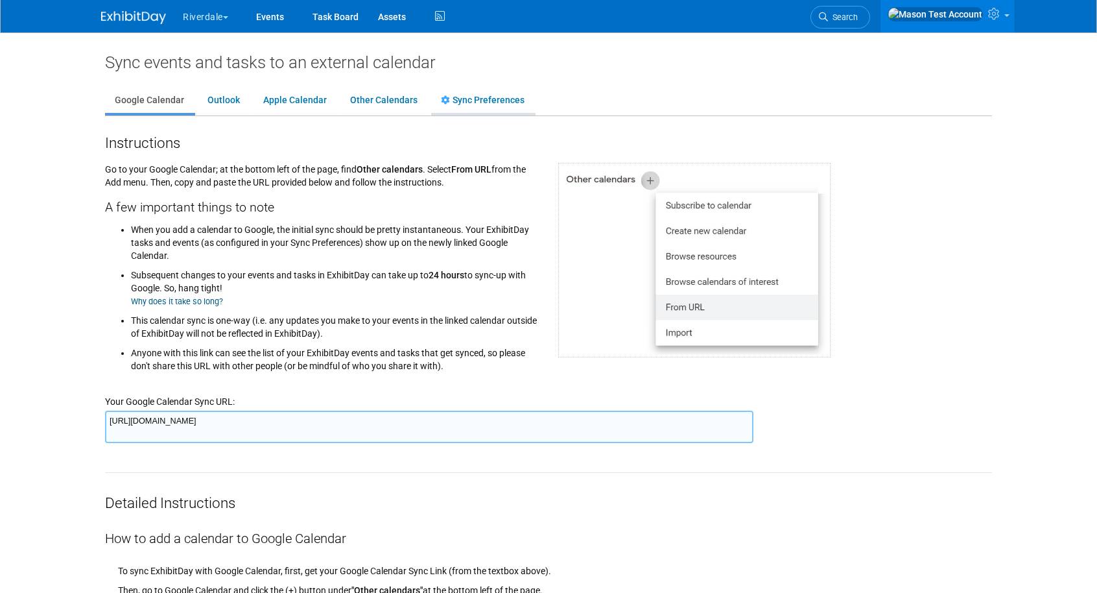
click at [514, 96] on link "Sync Preferences" at bounding box center [482, 100] width 103 height 25
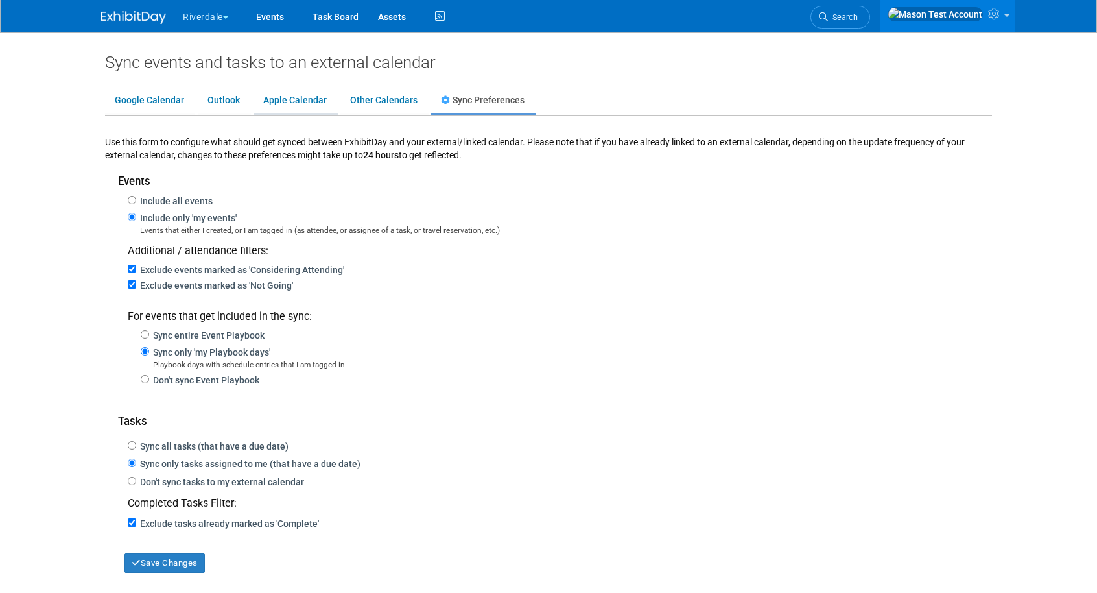
click at [276, 107] on link "Apple Calendar" at bounding box center [295, 100] width 83 height 25
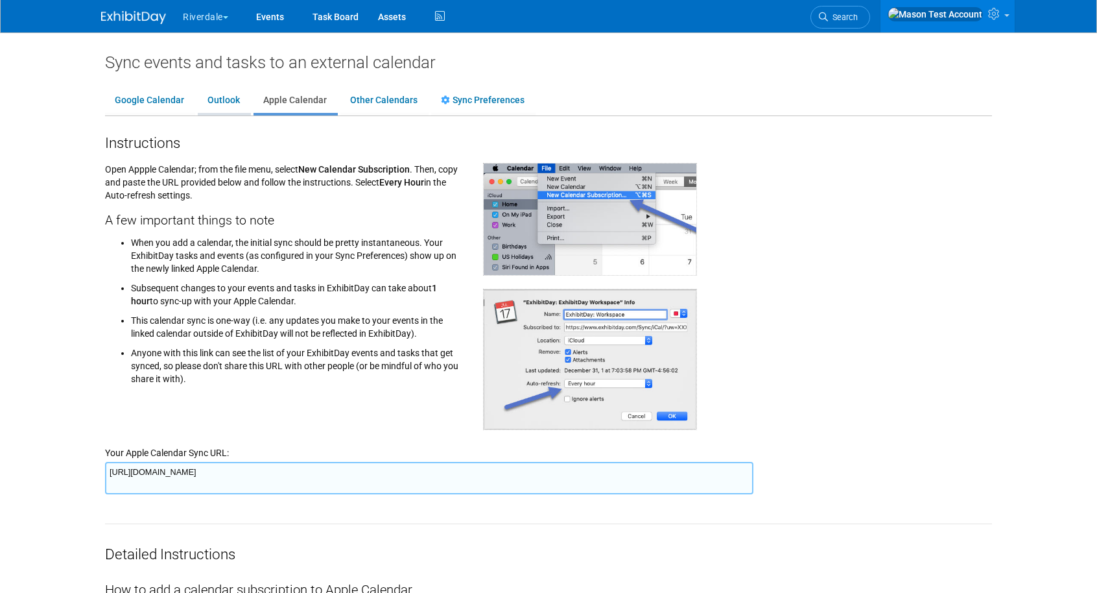
click at [208, 99] on link "Outlook" at bounding box center [224, 100] width 52 height 25
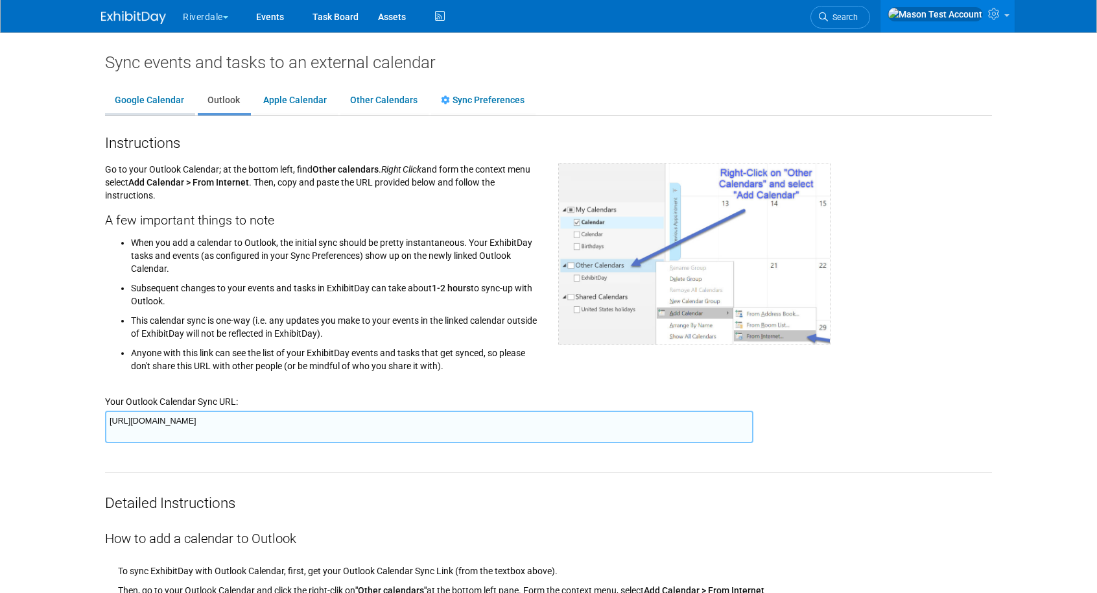
click at [149, 100] on link "Google Calendar" at bounding box center [149, 100] width 89 height 25
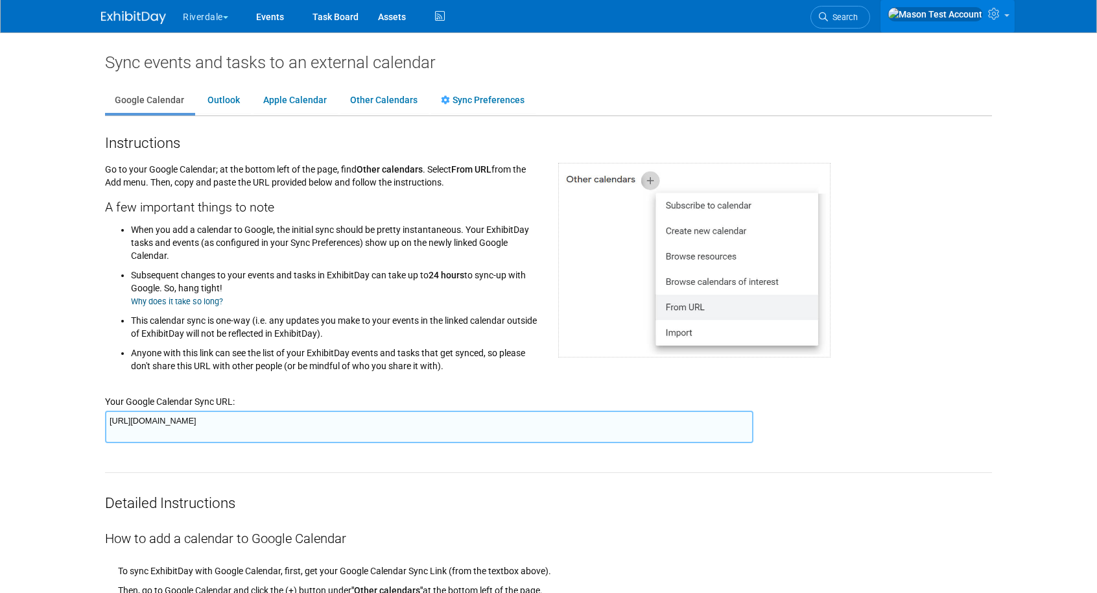
click at [994, 19] on icon at bounding box center [995, 14] width 15 height 12
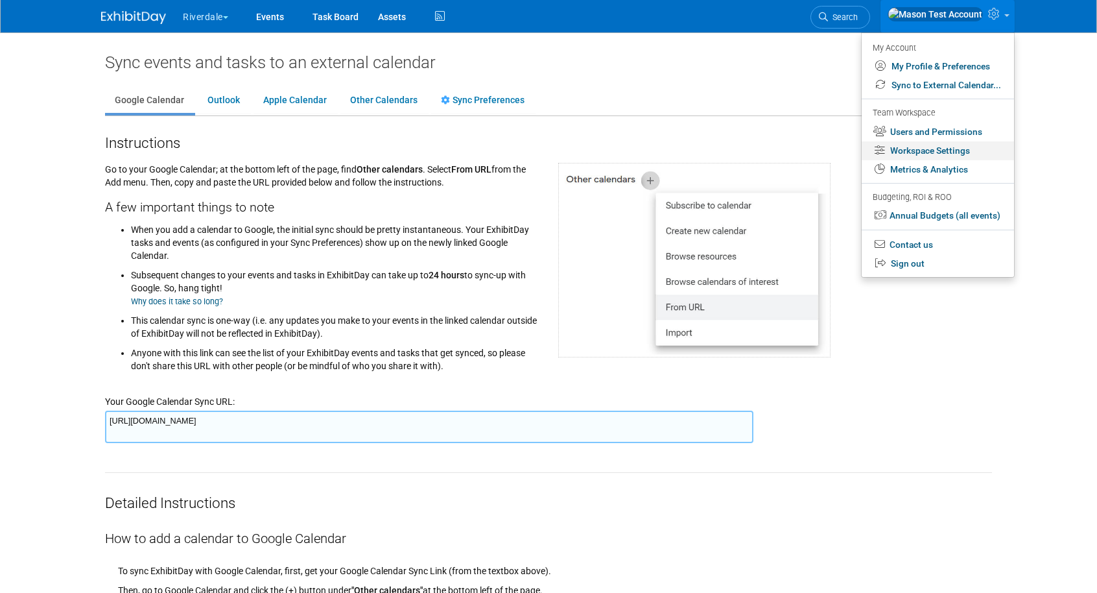
click at [931, 154] on link "Workspace Settings" at bounding box center [938, 150] width 152 height 19
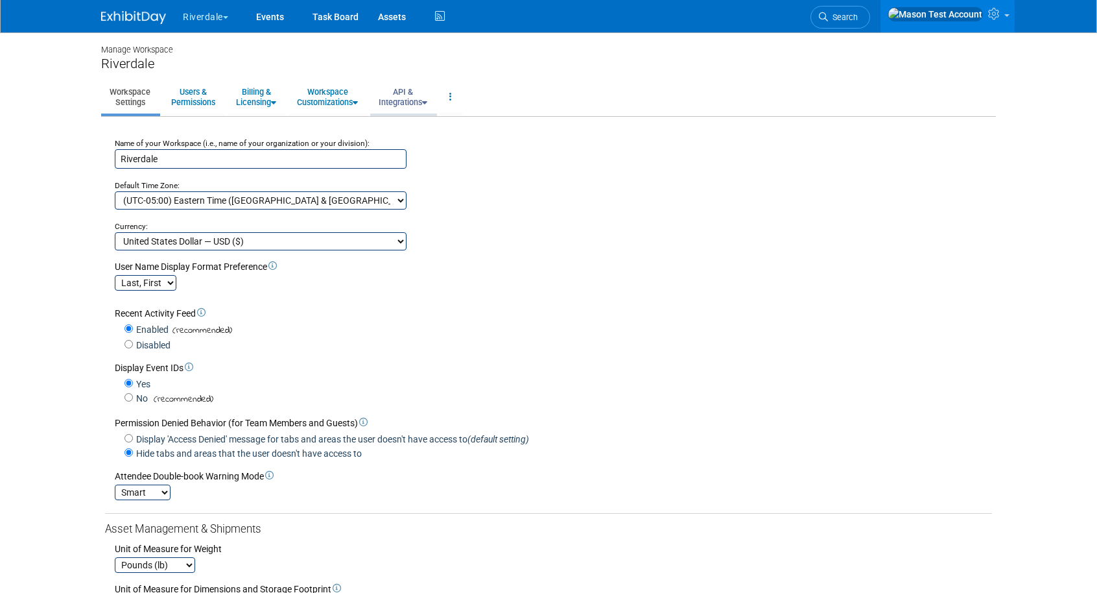
click at [404, 84] on link "API & Integrations" at bounding box center [402, 97] width 65 height 32
click at [422, 150] on link "Integrations via Zapier" at bounding box center [421, 145] width 102 height 19
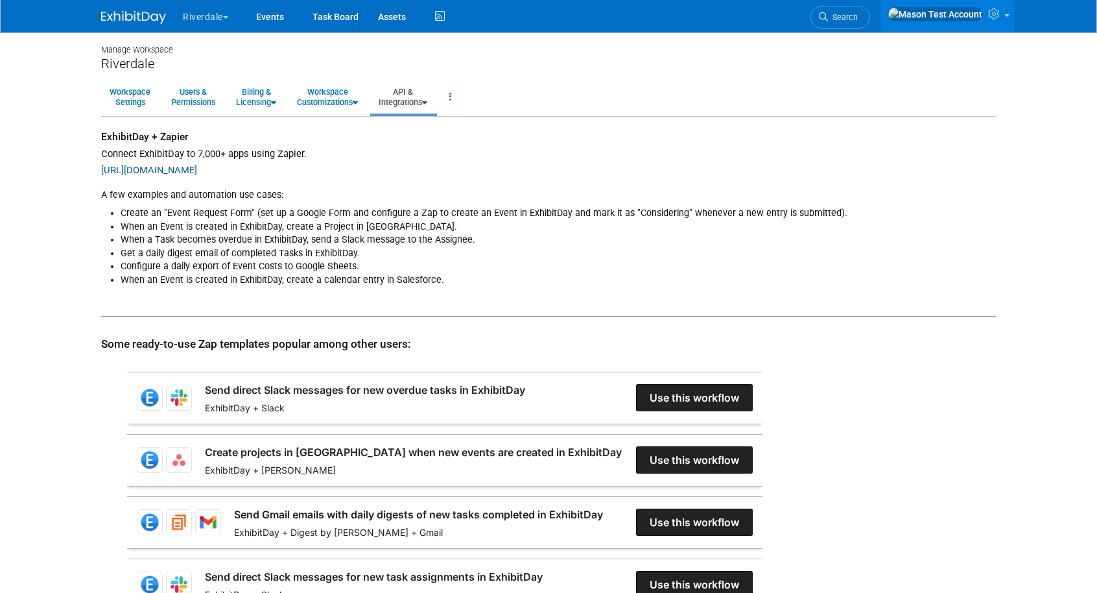
click at [1000, 24] on link at bounding box center [948, 16] width 134 height 32
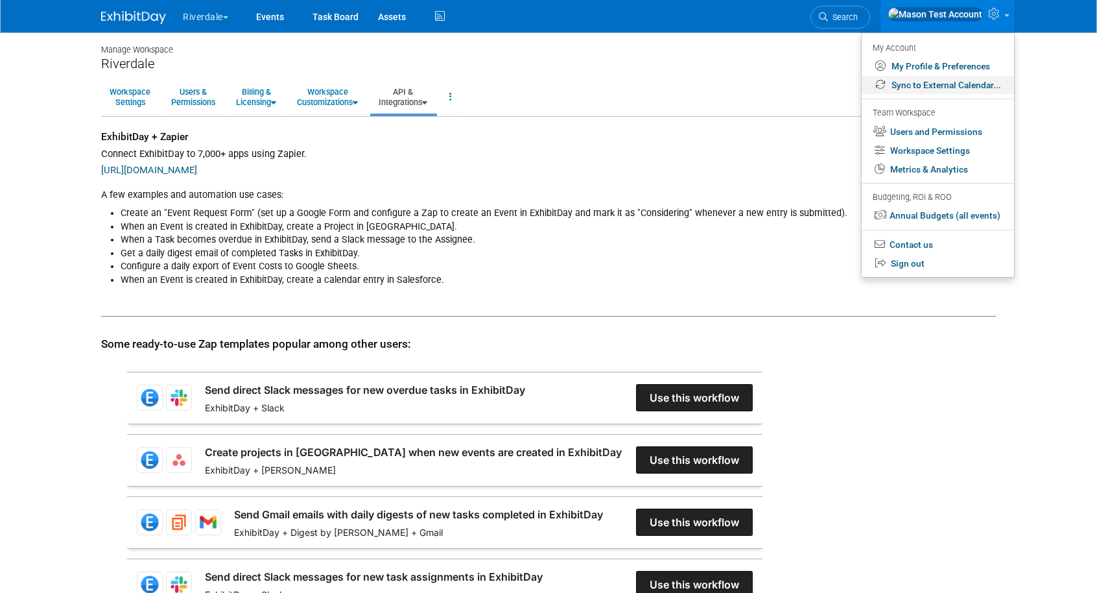
click at [945, 88] on link "Sync to External Calendar..." at bounding box center [938, 85] width 152 height 19
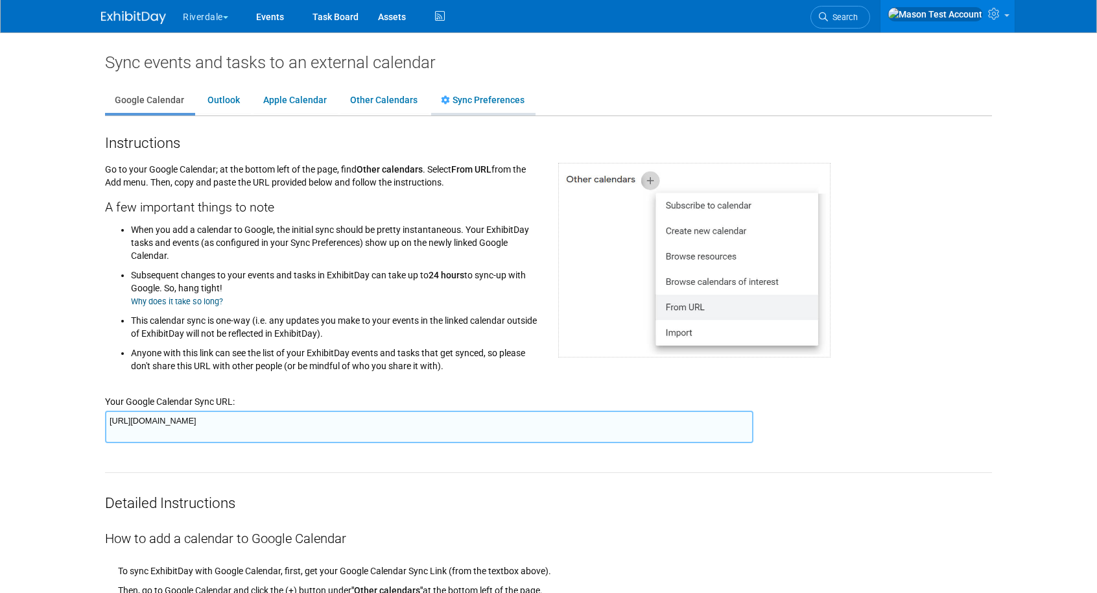
click at [499, 101] on link "Sync Preferences" at bounding box center [482, 100] width 103 height 25
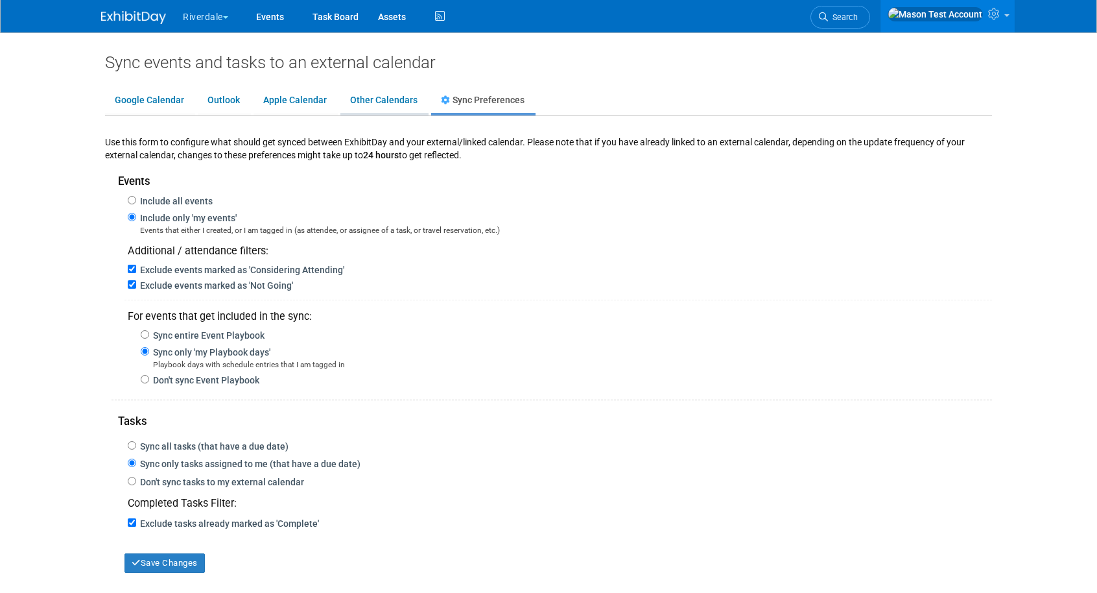
click at [385, 97] on link "Other Calendars" at bounding box center [383, 100] width 87 height 25
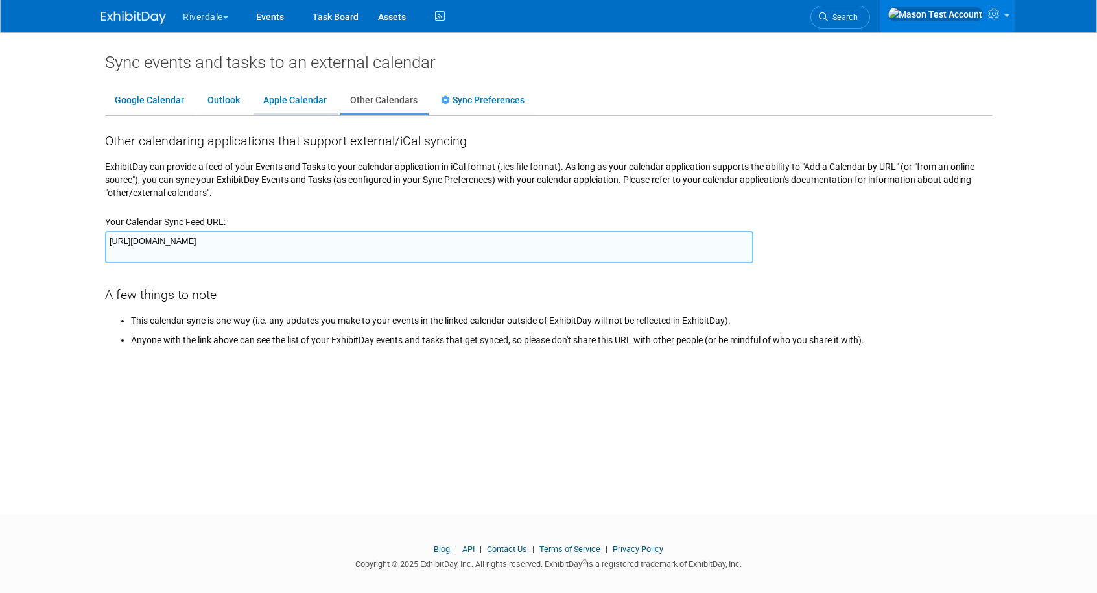
click at [289, 98] on link "Apple Calendar" at bounding box center [295, 100] width 83 height 25
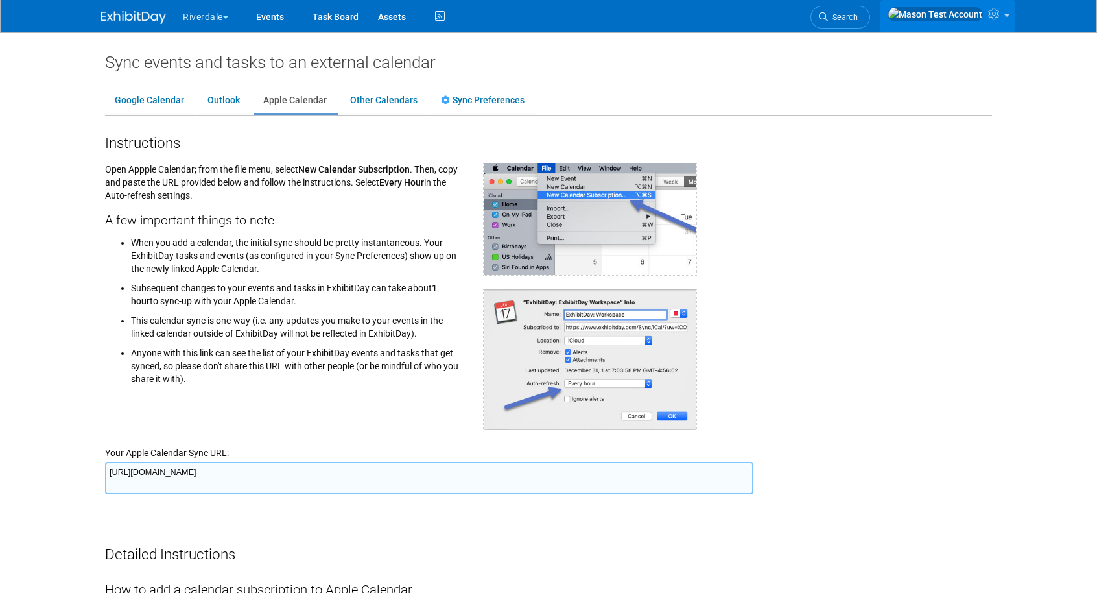
click at [1003, 19] on icon at bounding box center [995, 14] width 15 height 12
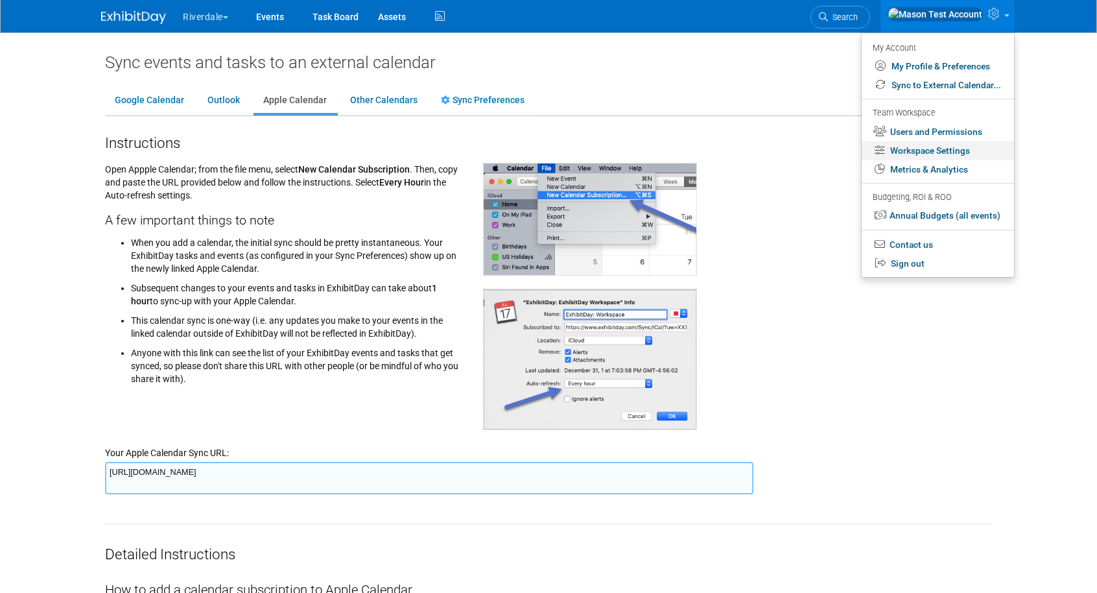
click at [975, 154] on link "Workspace Settings" at bounding box center [938, 150] width 152 height 19
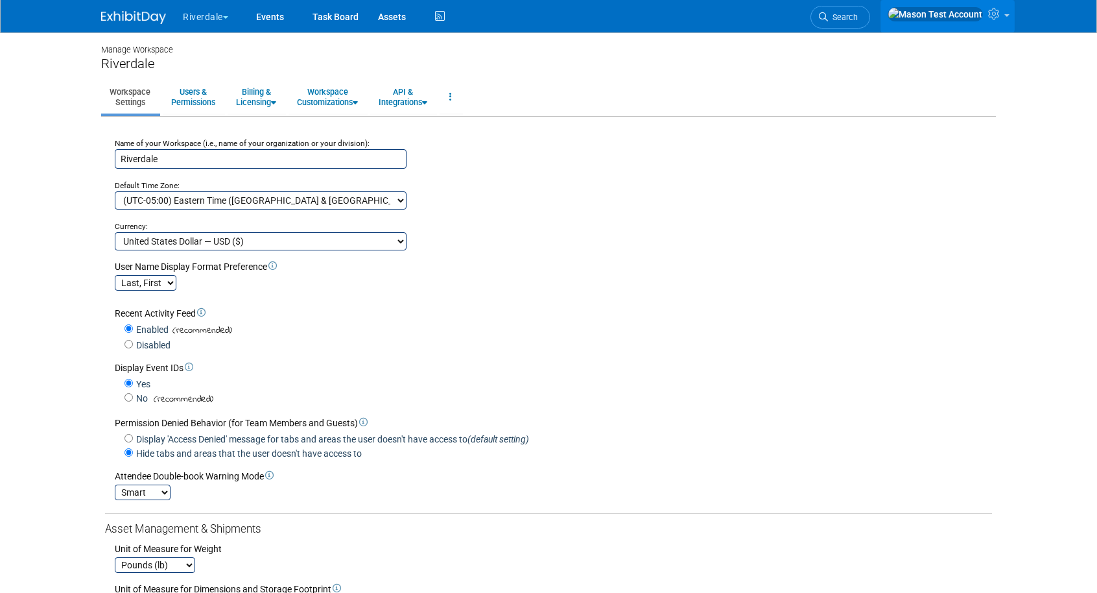
click at [986, 10] on link at bounding box center [948, 16] width 134 height 32
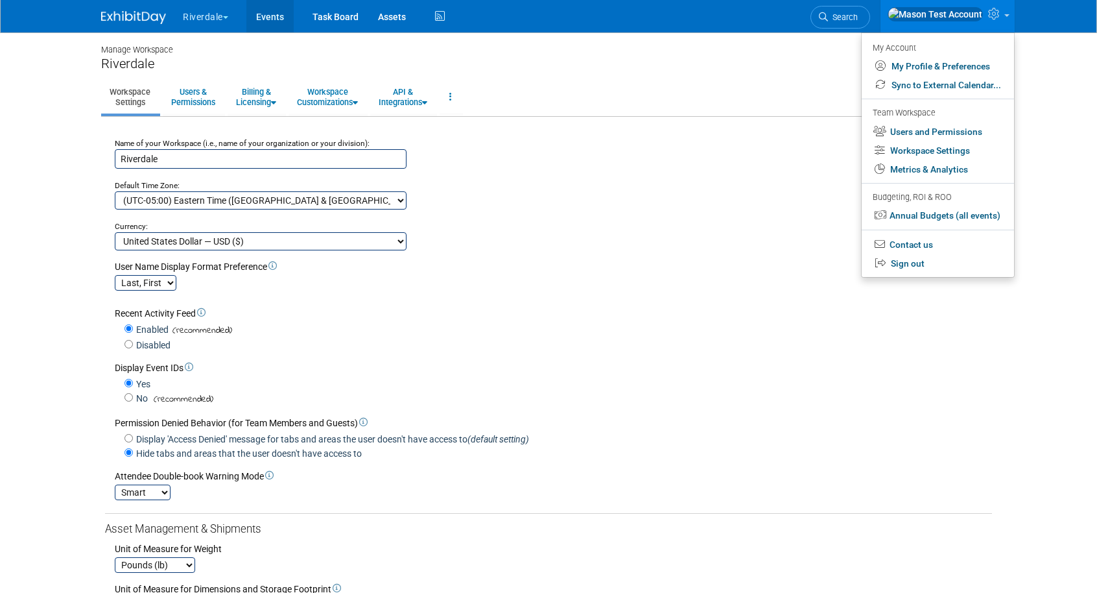
click at [266, 11] on link "Events" at bounding box center [269, 16] width 47 height 32
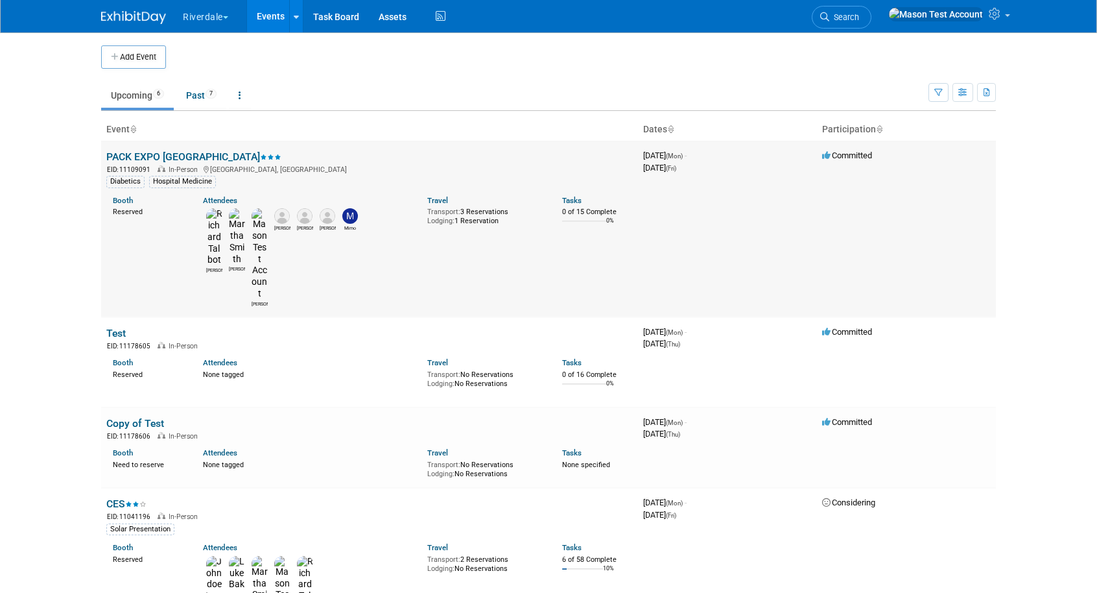
click at [160, 163] on div "EID: 11109091 In-Person Los Angeles, CA" at bounding box center [369, 168] width 527 height 11
click at [158, 157] on link "PACK EXPO [GEOGRAPHIC_DATA]" at bounding box center [193, 156] width 175 height 12
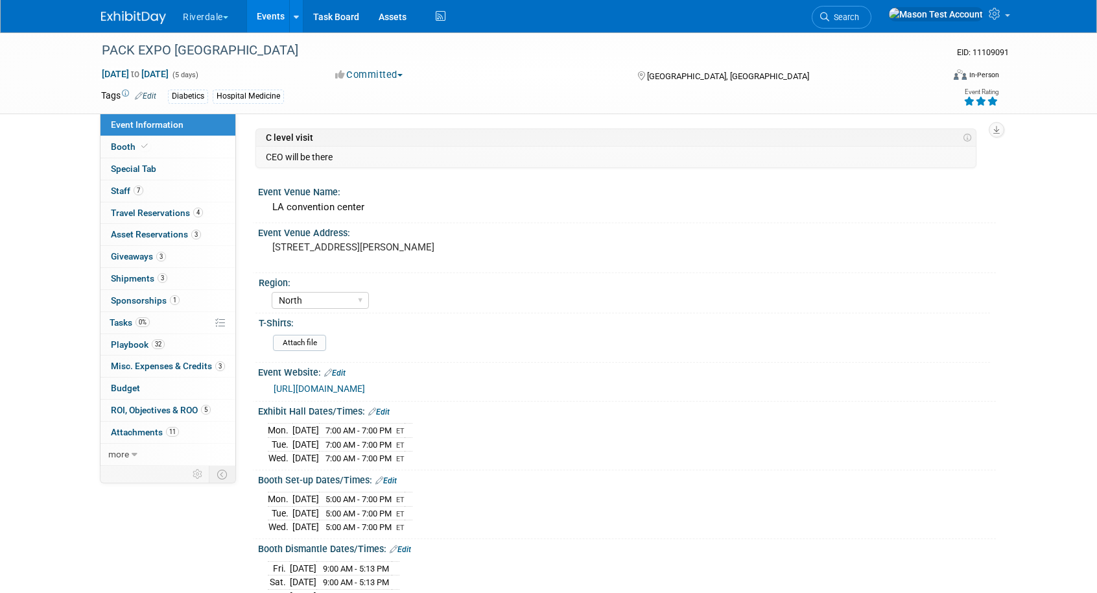
select select "North"
click at [127, 455] on span "more" at bounding box center [118, 454] width 21 height 10
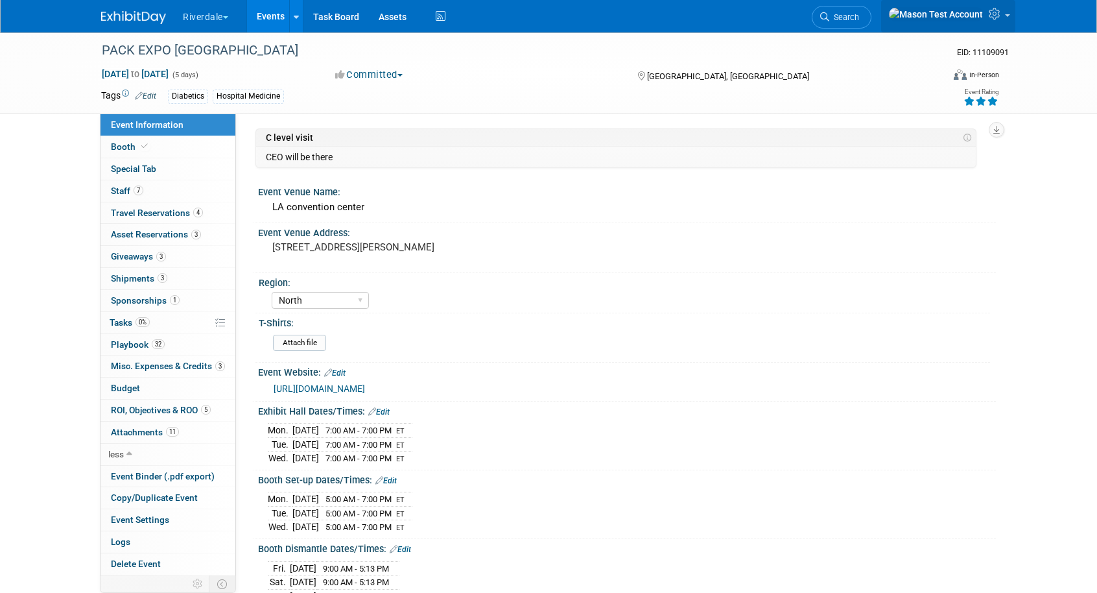
click at [993, 12] on icon at bounding box center [996, 14] width 15 height 12
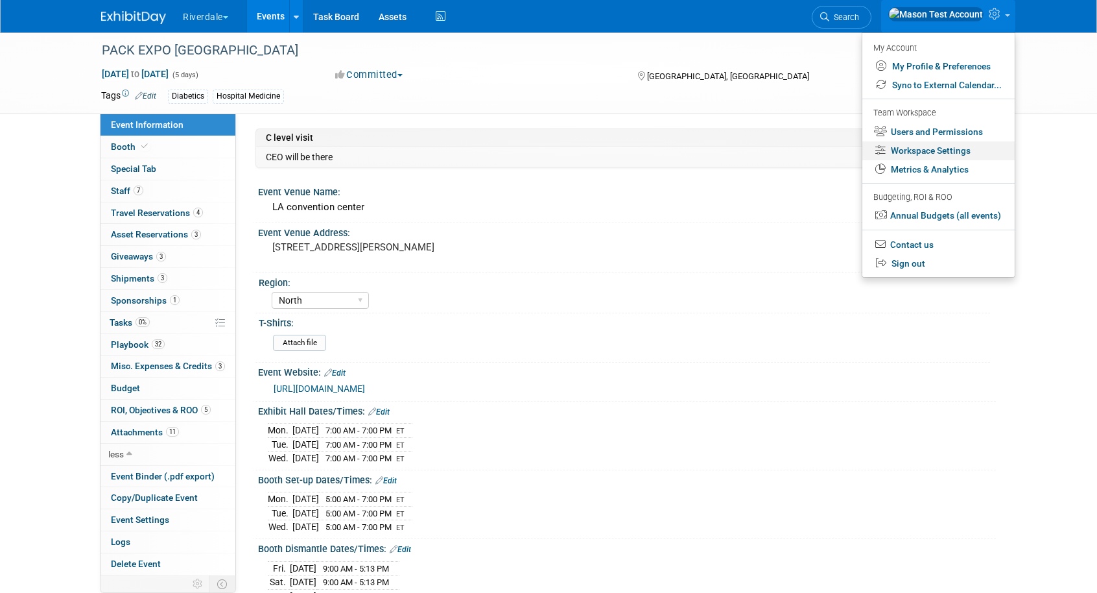
click at [933, 152] on link "Workspace Settings" at bounding box center [939, 150] width 152 height 19
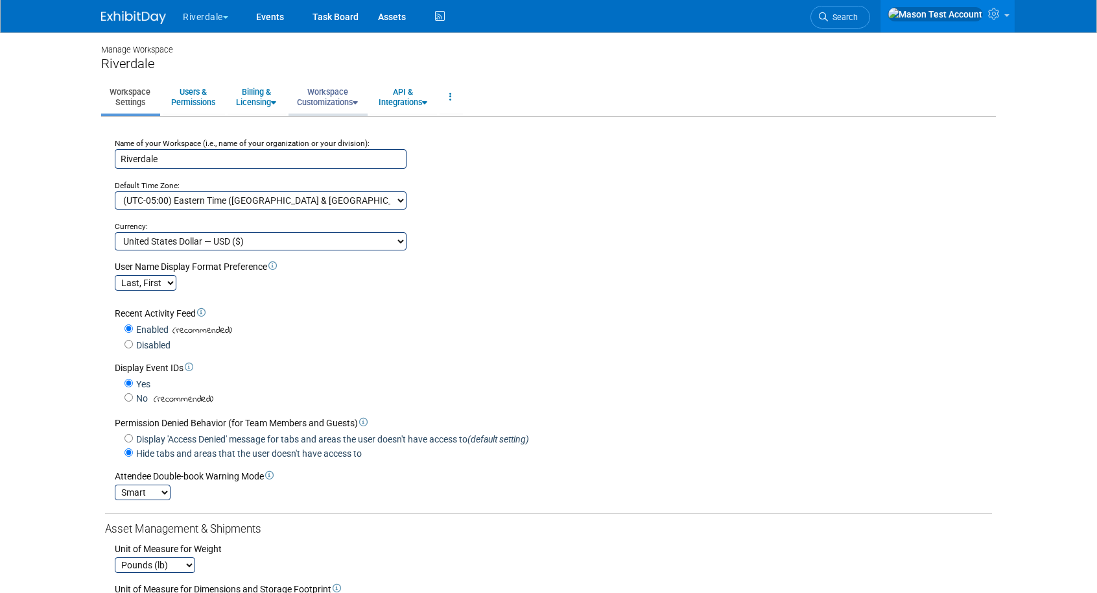
click at [333, 96] on link "Workspace Customizations" at bounding box center [328, 97] width 78 height 32
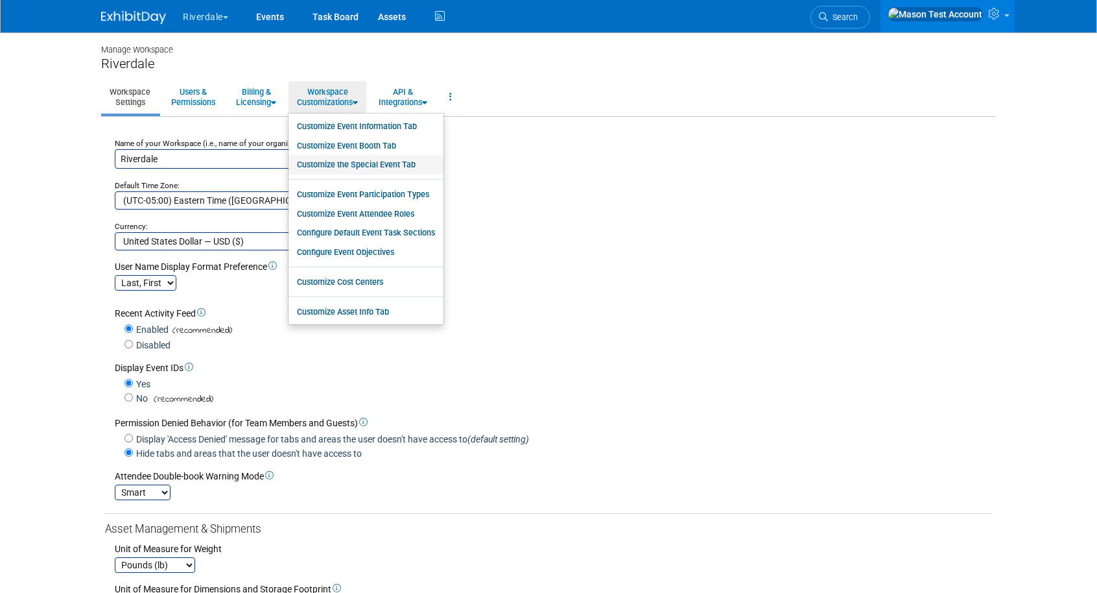
click at [375, 167] on link "Customize the Special Event Tab" at bounding box center [366, 164] width 155 height 19
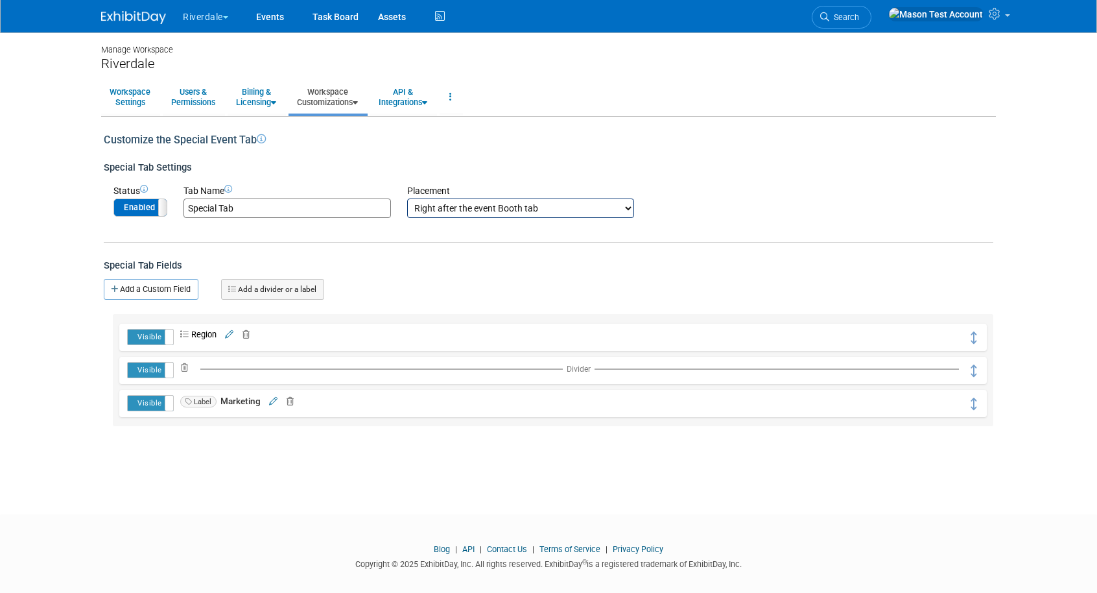
click at [122, 202] on label "Enabled" at bounding box center [140, 207] width 53 height 17
click at [266, 9] on link "Events" at bounding box center [269, 16] width 47 height 32
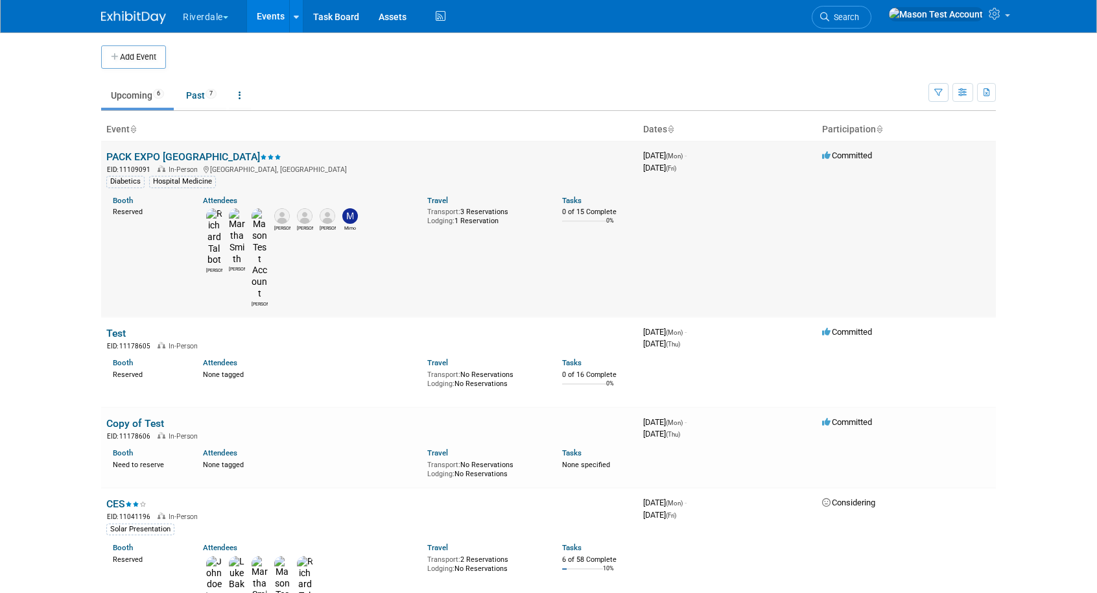
click at [127, 148] on td "PACK EXPO Las Vegas EID: 11109091 In-Person Los Angeles, CA Diabetics Hospital …" at bounding box center [369, 229] width 537 height 176
click at [128, 158] on link "PACK EXPO [GEOGRAPHIC_DATA]" at bounding box center [193, 156] width 175 height 12
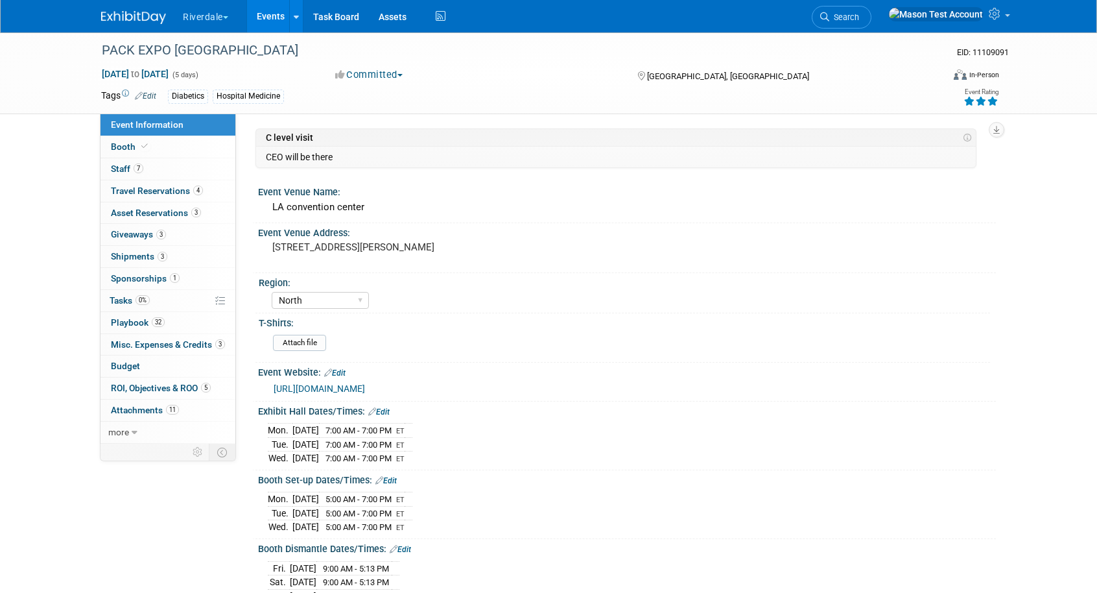
select select "North"
click at [1004, 29] on link at bounding box center [948, 16] width 134 height 32
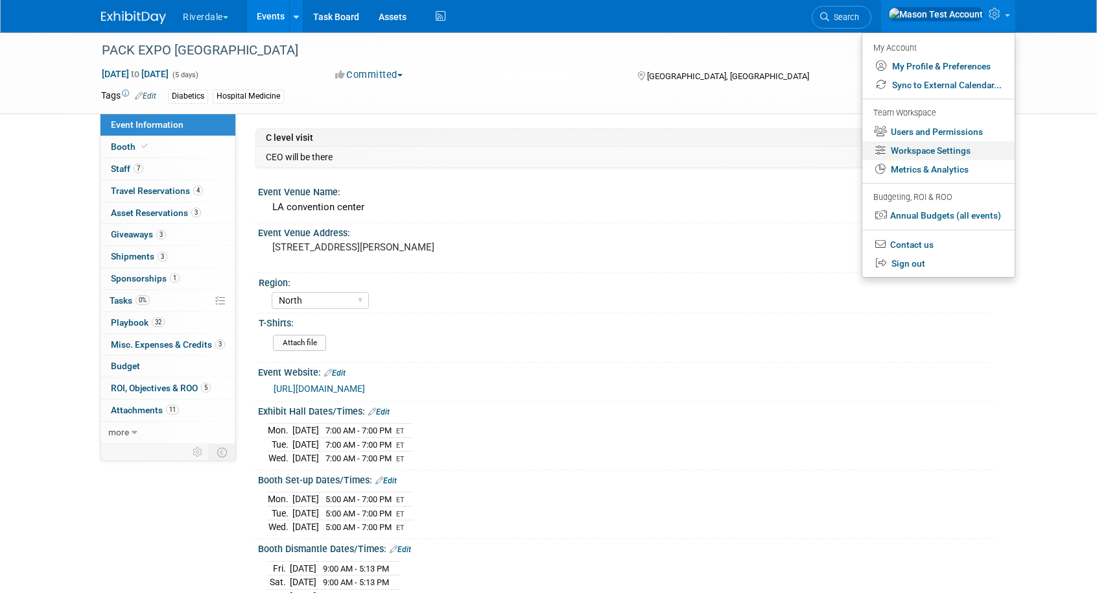
click at [921, 153] on link "Workspace Settings" at bounding box center [939, 150] width 152 height 19
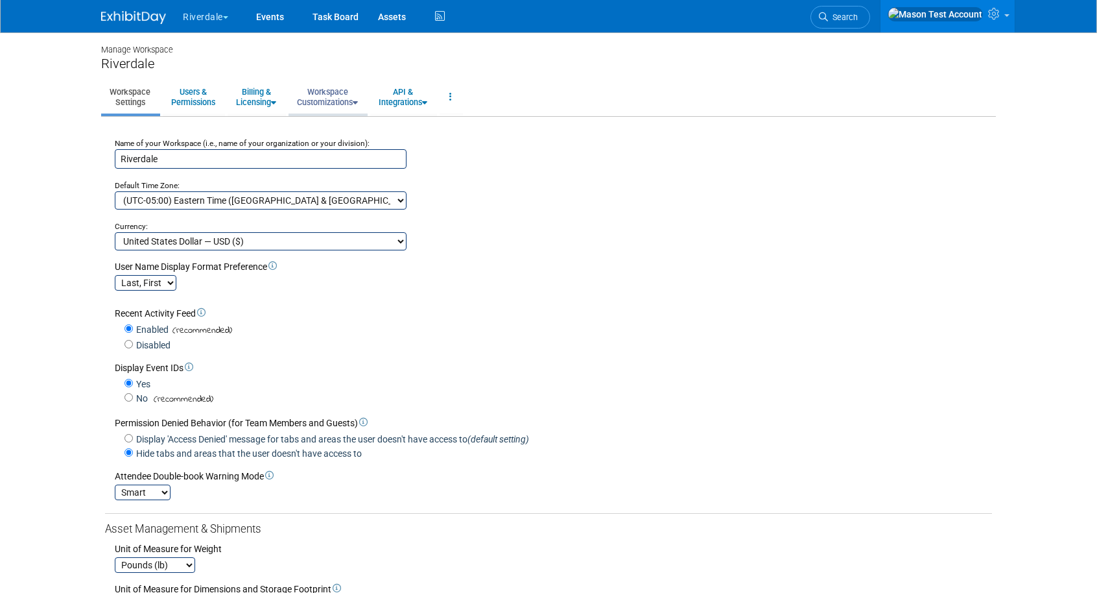
click at [341, 103] on link "Workspace Customizations" at bounding box center [328, 97] width 78 height 32
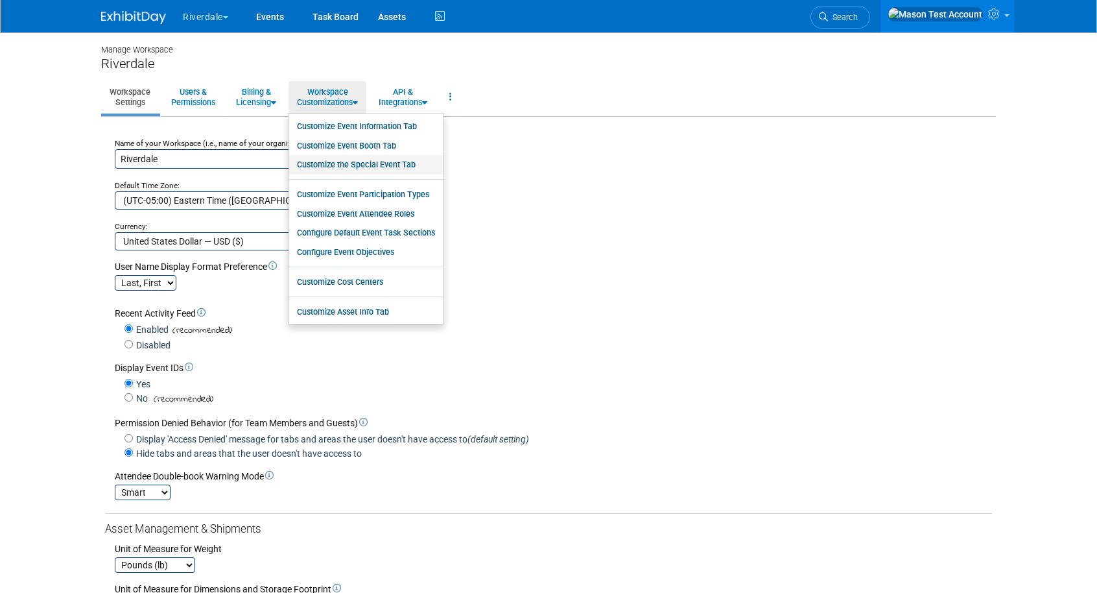
click at [357, 160] on link "Customize the Special Event Tab" at bounding box center [366, 164] width 155 height 19
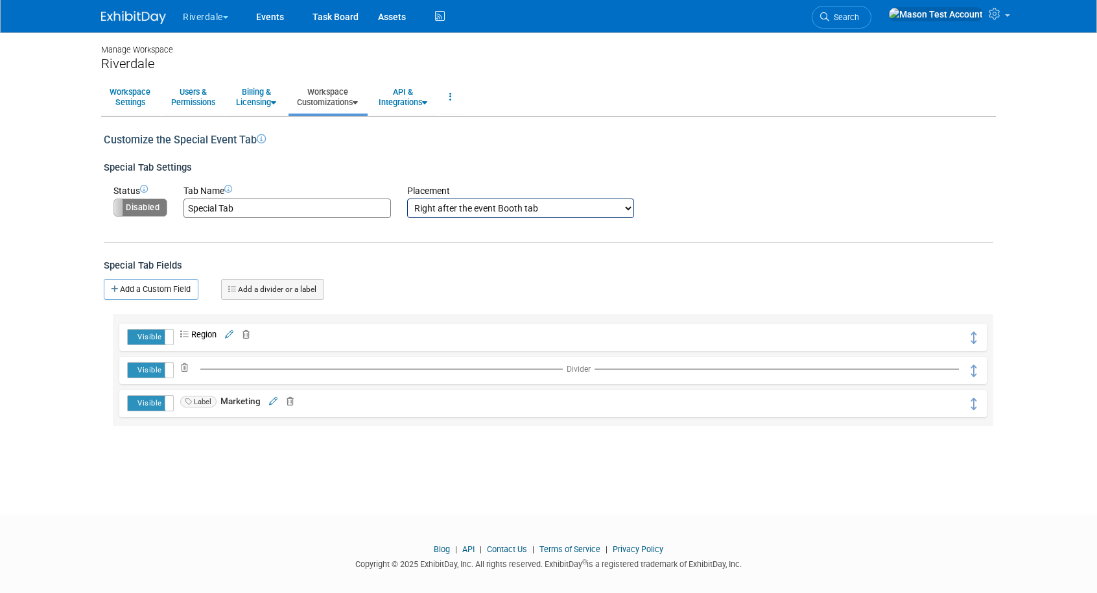
click at [156, 210] on label "Disabled" at bounding box center [140, 207] width 53 height 17
drag, startPoint x: 268, startPoint y: 211, endPoint x: 153, endPoint y: 205, distance: 115.6
click at [155, 206] on tr "Status Enabled Disabled Tab Name Special Tab Placement Right after the event In…" at bounding box center [373, 201] width 521 height 34
click at [430, 209] on select "Right after the event Information tab Right after the event Booth tab Right aft…" at bounding box center [520, 207] width 227 height 19
click at [311, 294] on link "Add a divider or a label" at bounding box center [272, 289] width 103 height 21
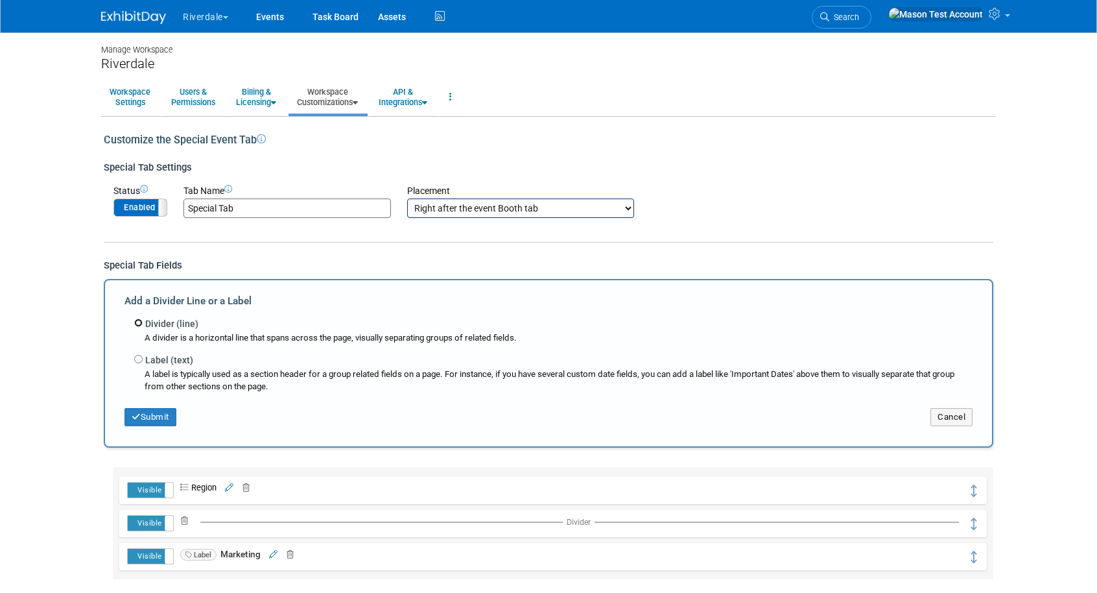
click at [137, 323] on input "Divider (line)" at bounding box center [138, 322] width 8 height 8
radio input "true"
click at [152, 412] on button "Submit" at bounding box center [151, 417] width 52 height 18
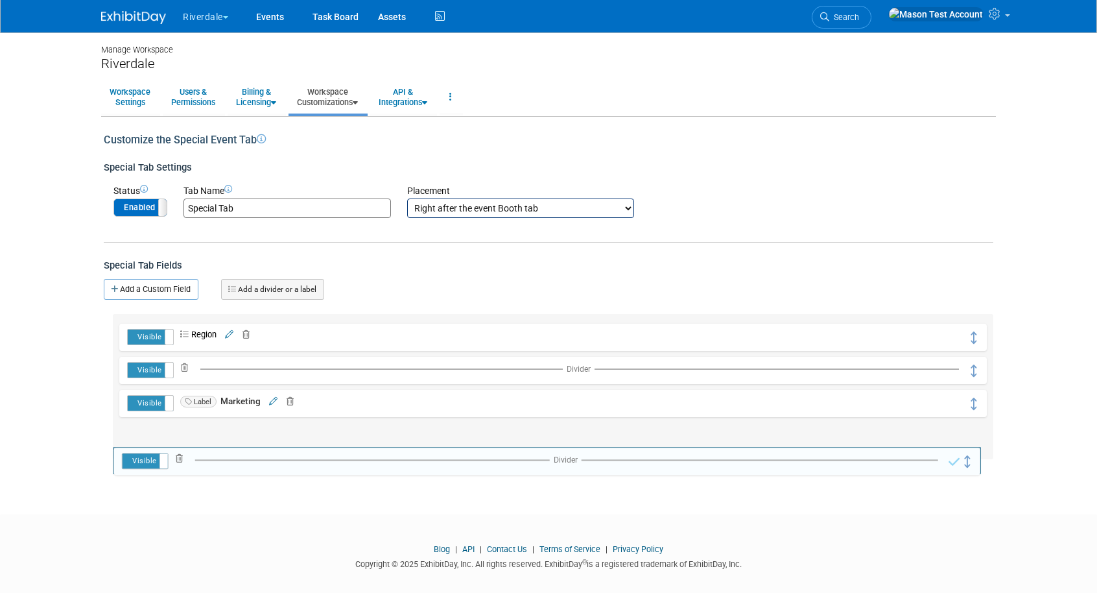
drag, startPoint x: 973, startPoint y: 337, endPoint x: 967, endPoint y: 460, distance: 122.7
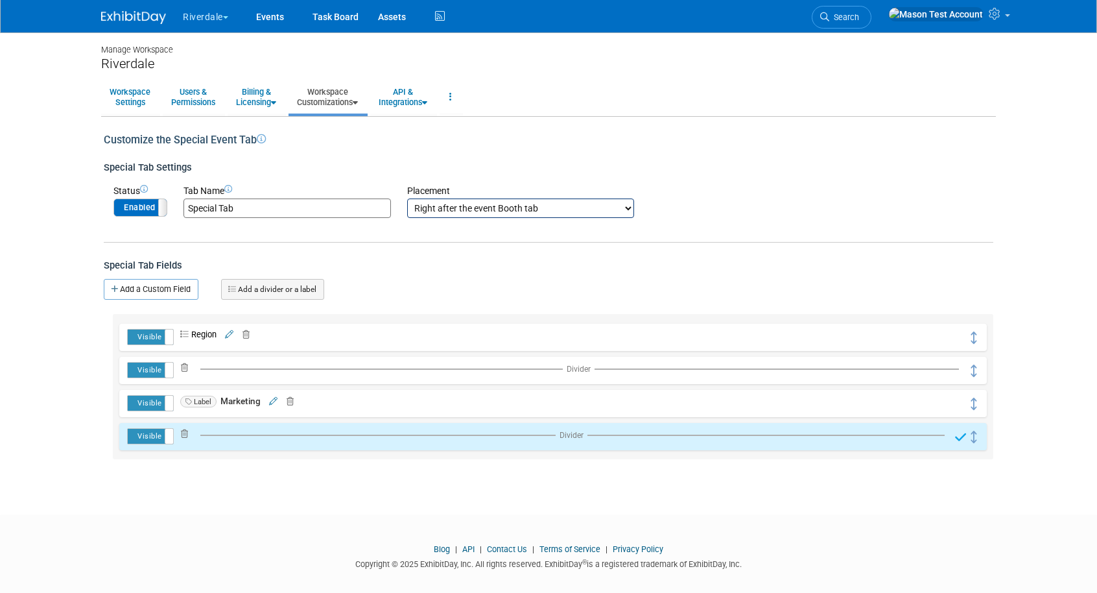
click at [280, 285] on link "Add a divider or a label" at bounding box center [272, 289] width 103 height 21
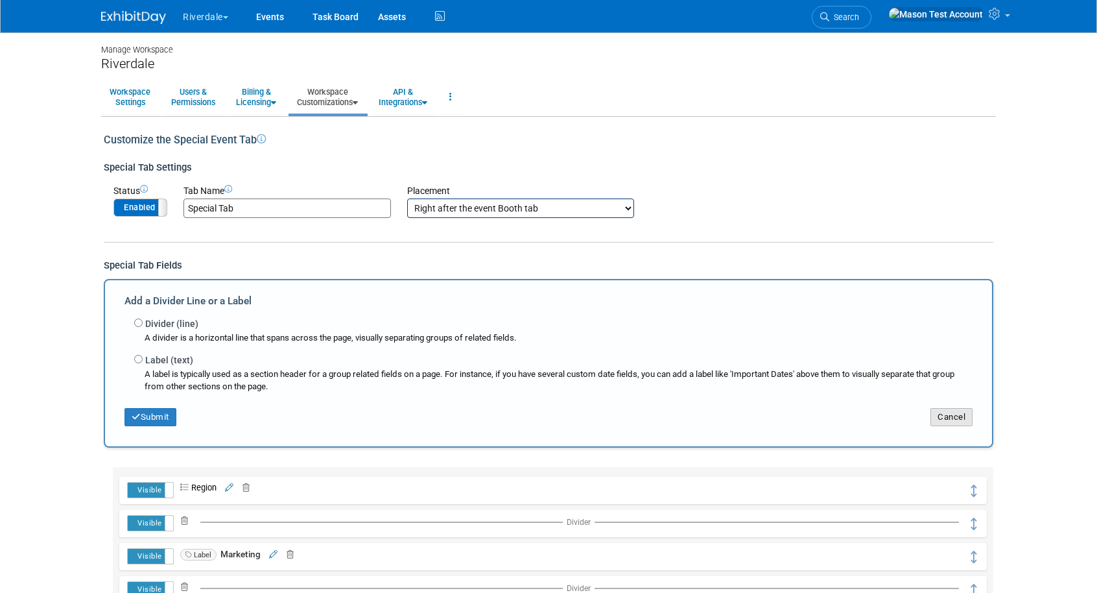
click at [959, 418] on button "Cancel" at bounding box center [952, 417] width 42 height 18
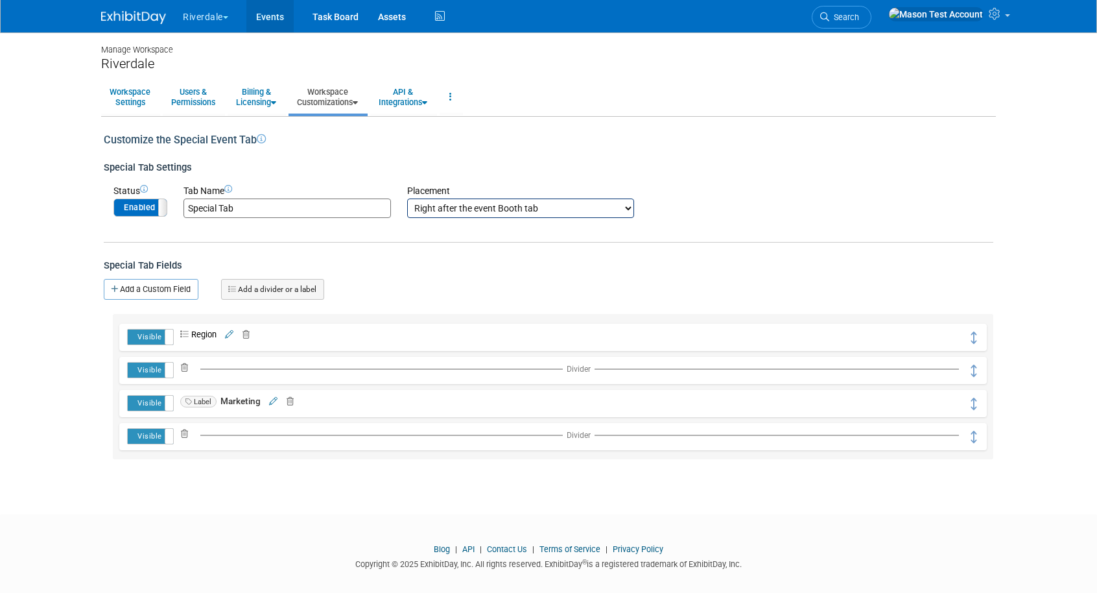
click at [278, 20] on link "Events" at bounding box center [269, 16] width 47 height 32
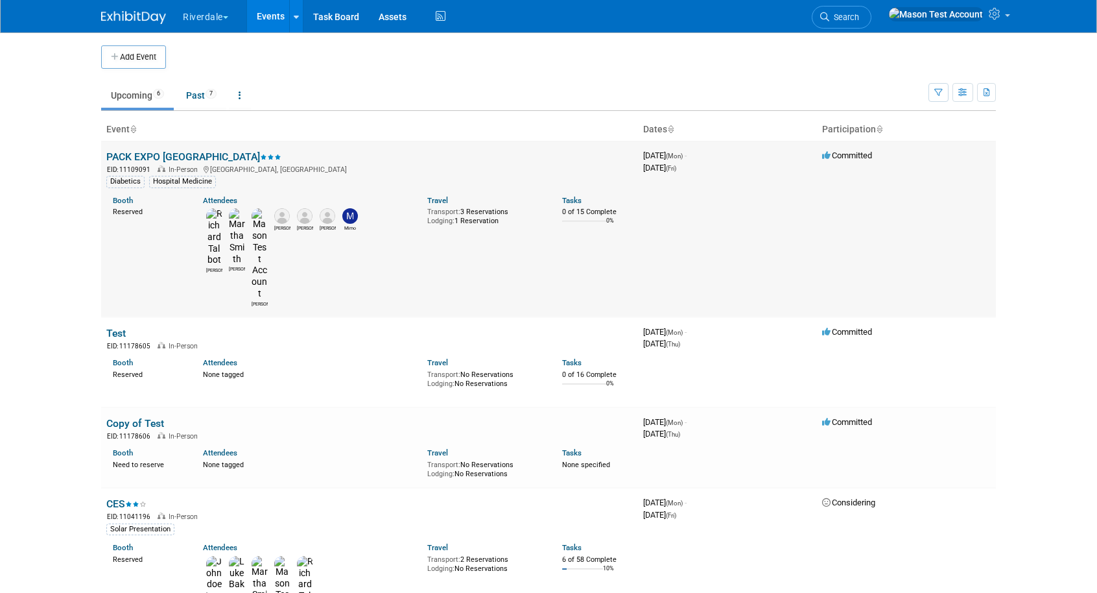
click at [130, 156] on link "PACK EXPO [GEOGRAPHIC_DATA]" at bounding box center [193, 156] width 175 height 12
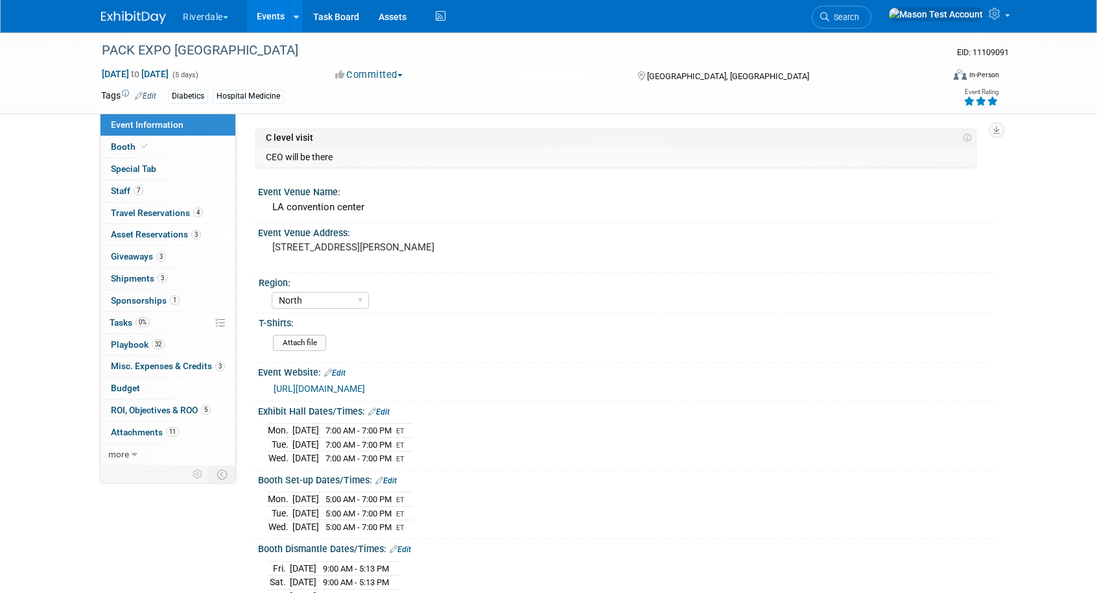
select select "North"
click at [130, 167] on span "Special Tab" at bounding box center [133, 168] width 45 height 10
select select "West"
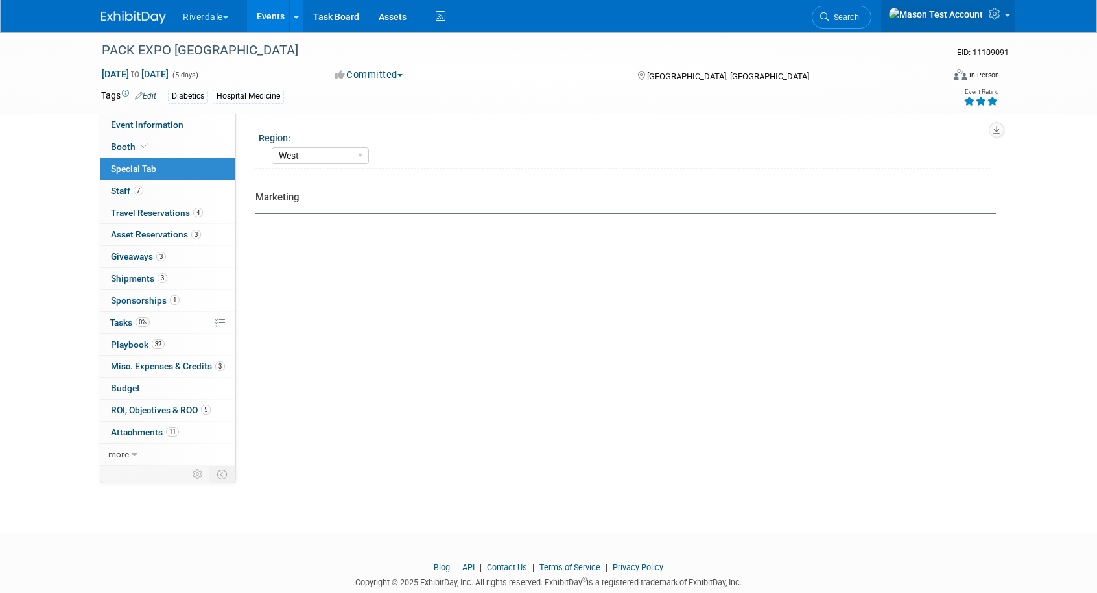
click at [1010, 16] on link at bounding box center [948, 16] width 134 height 32
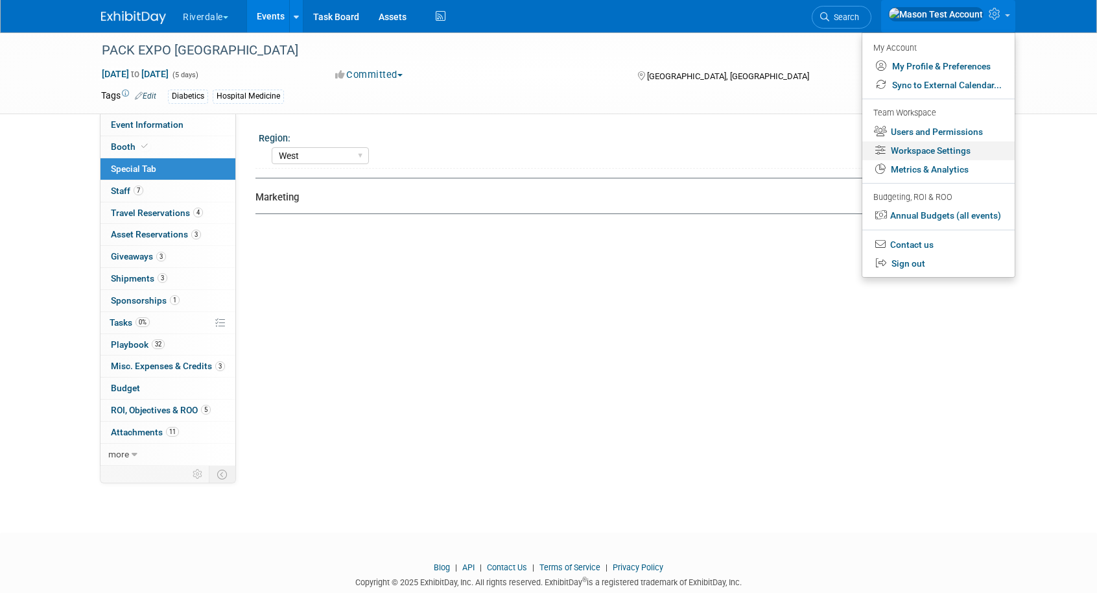
click at [966, 149] on link "Workspace Settings" at bounding box center [939, 150] width 152 height 19
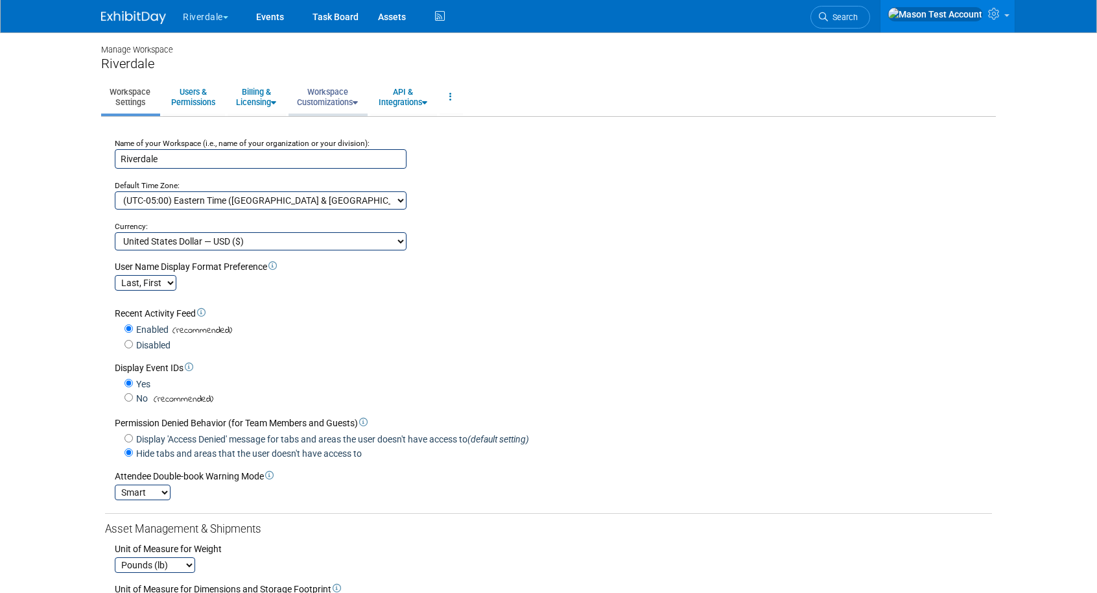
click at [324, 101] on link "Workspace Customizations" at bounding box center [328, 97] width 78 height 32
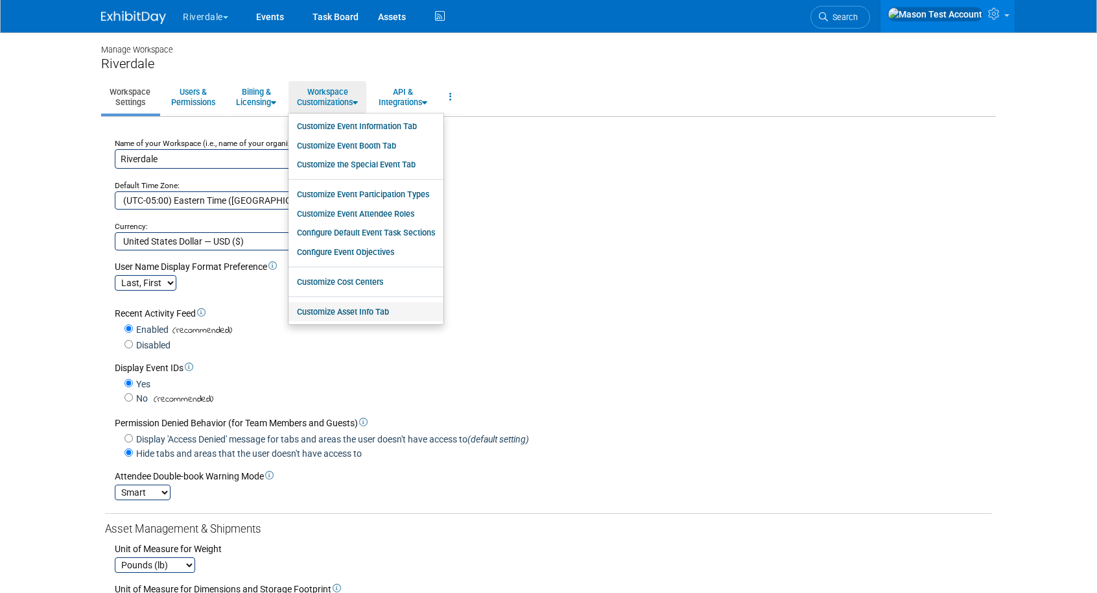
click at [359, 315] on link "Customize Asset Info Tab" at bounding box center [366, 311] width 155 height 19
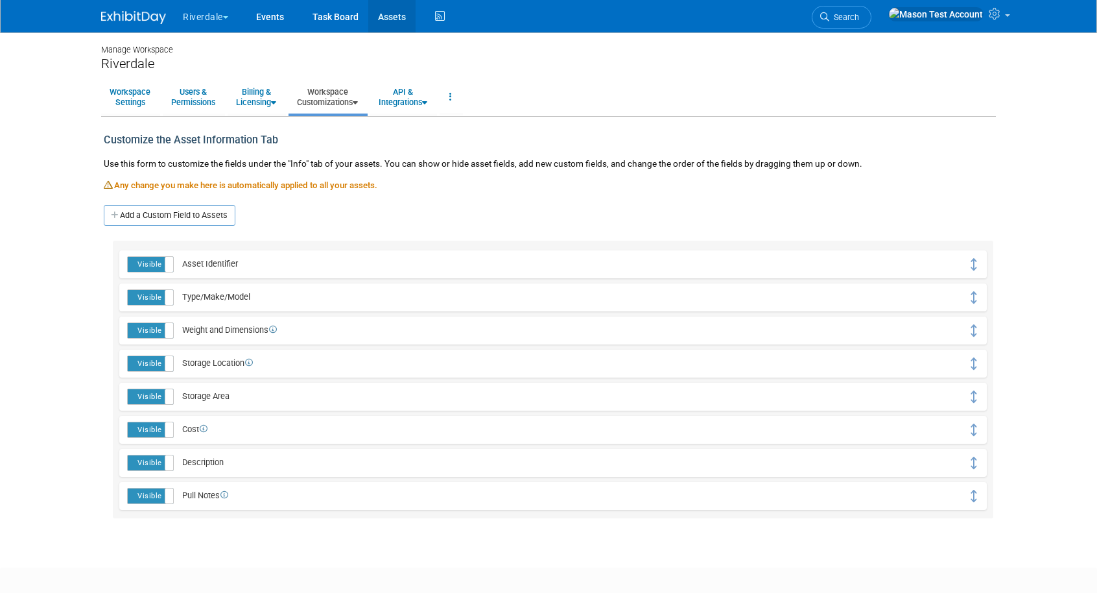
click at [401, 16] on link "Assets" at bounding box center [391, 16] width 47 height 32
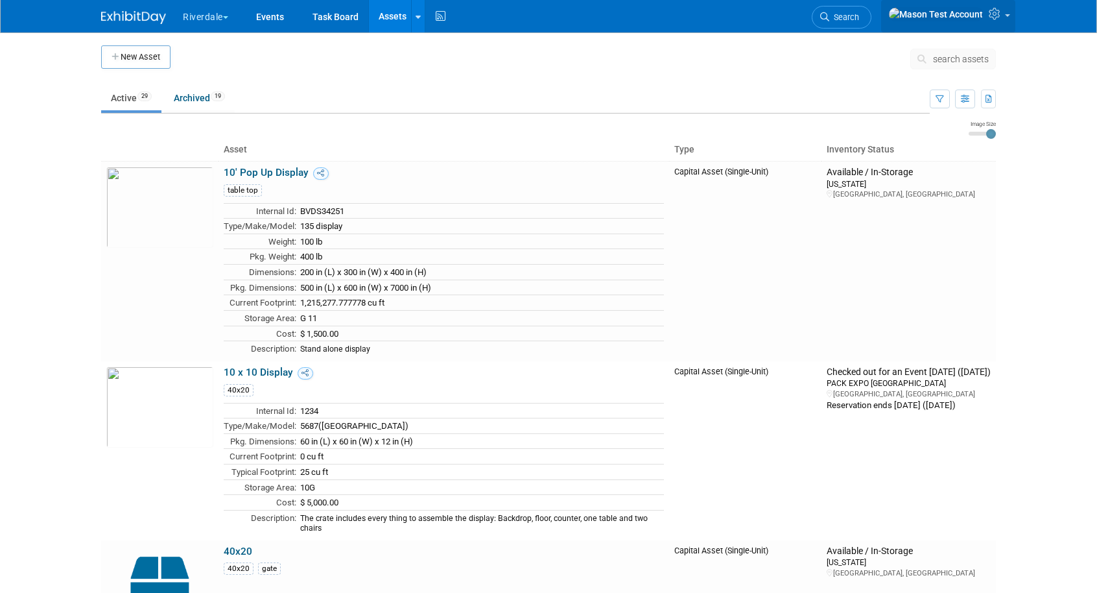
click at [997, 15] on icon at bounding box center [996, 14] width 15 height 12
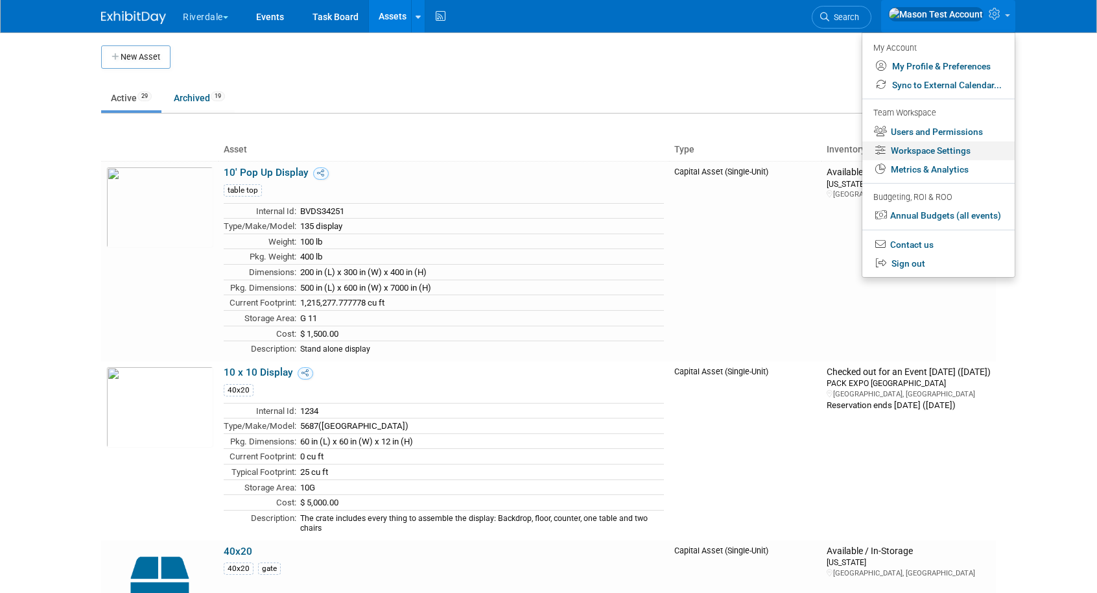
click at [952, 145] on link "Workspace Settings" at bounding box center [939, 150] width 152 height 19
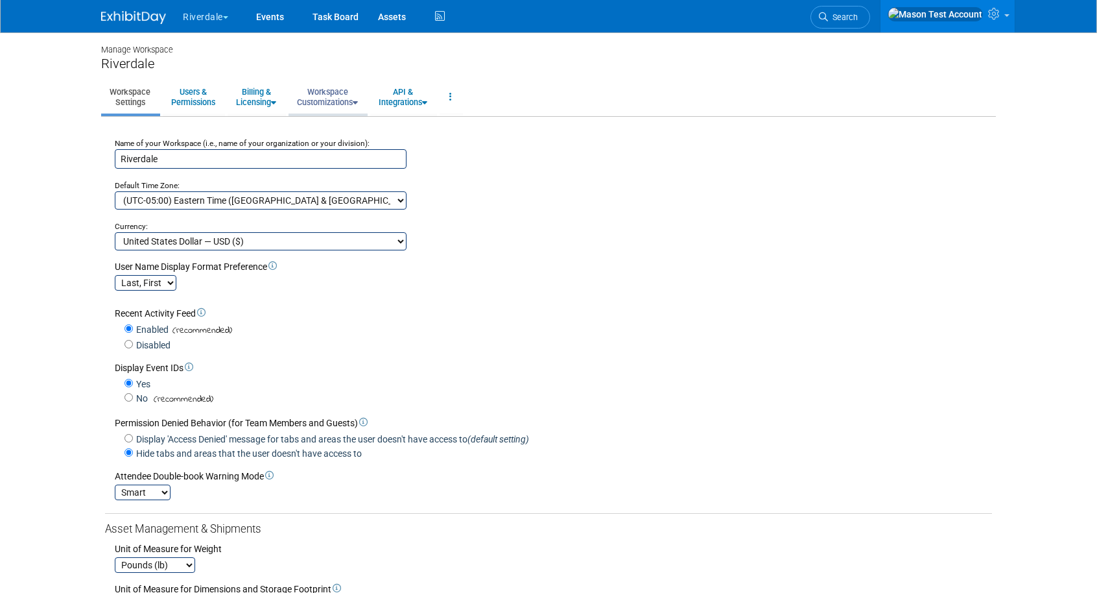
click at [341, 89] on link "Workspace Customizations" at bounding box center [328, 97] width 78 height 32
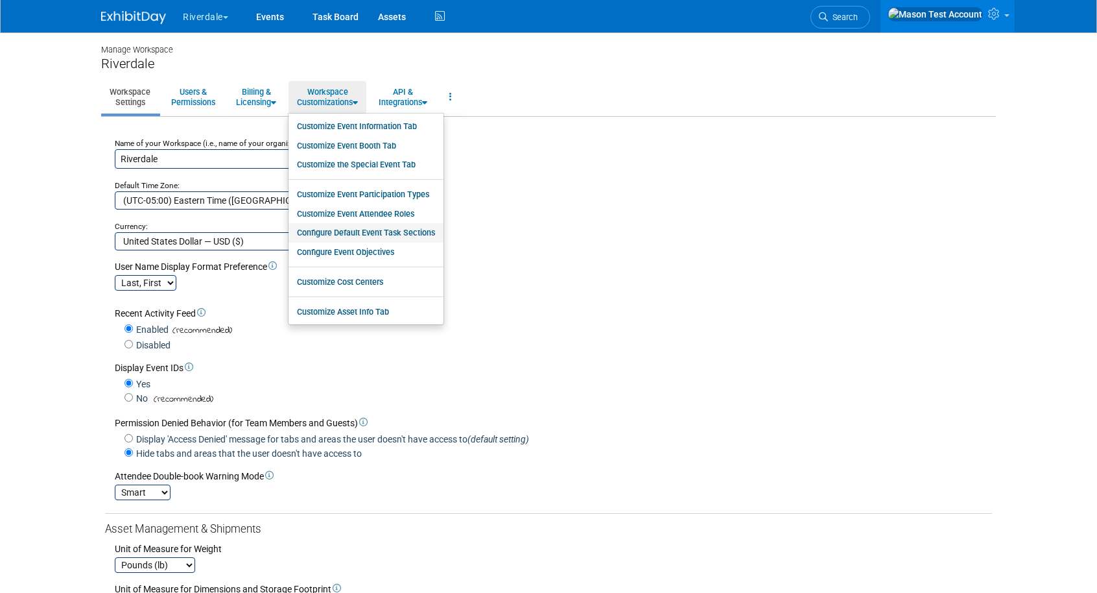
click at [393, 233] on link "Configure Default Event Task Sections" at bounding box center [366, 232] width 155 height 19
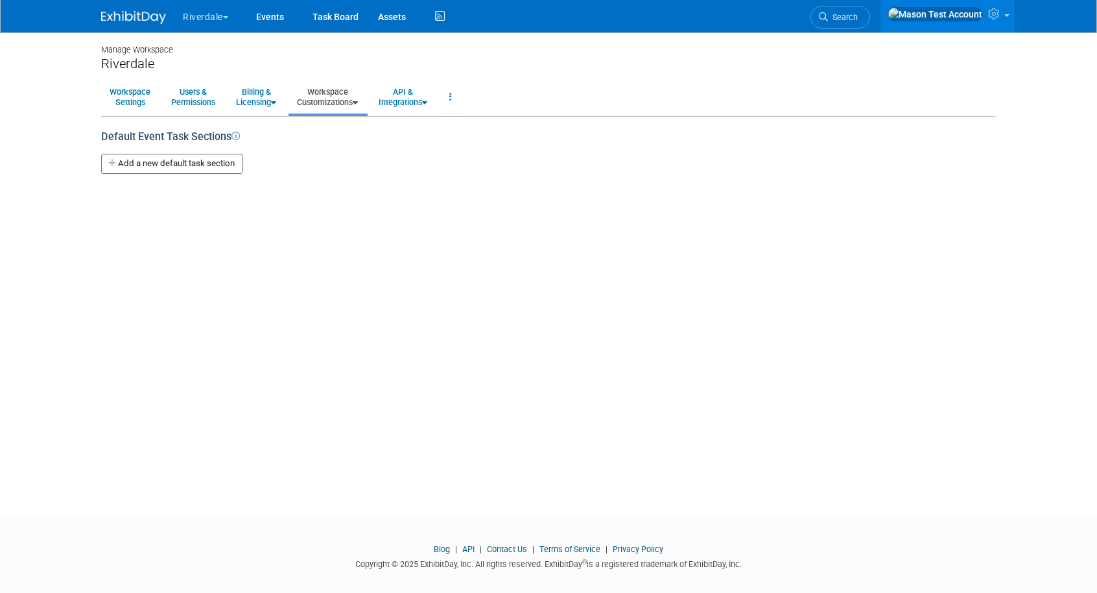
click at [358, 104] on icon at bounding box center [355, 103] width 5 height 8
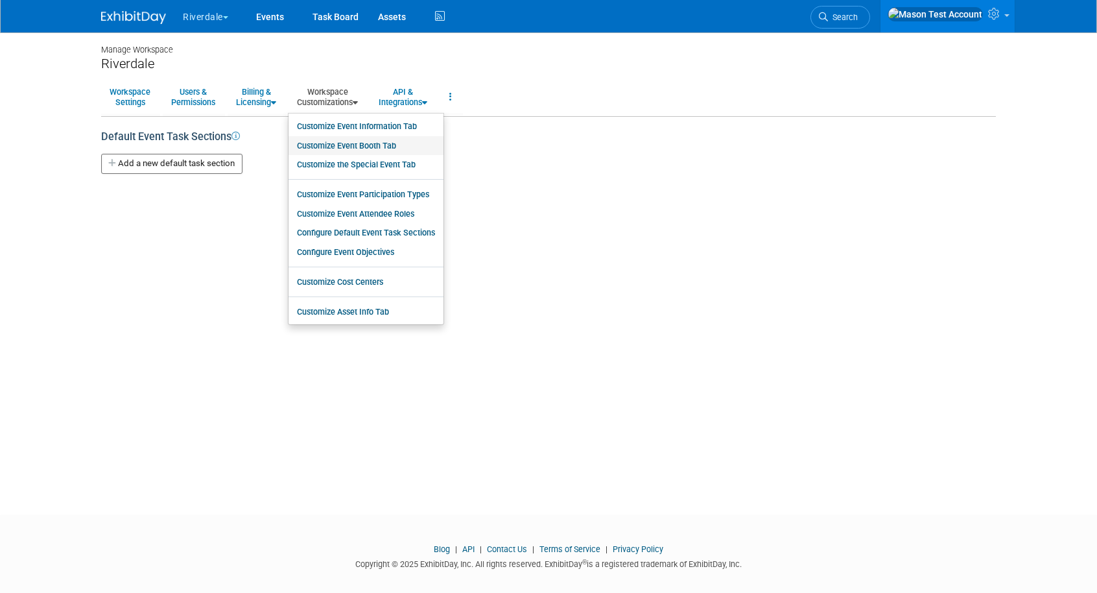
click at [377, 139] on link "Customize Event Booth Tab" at bounding box center [366, 145] width 155 height 19
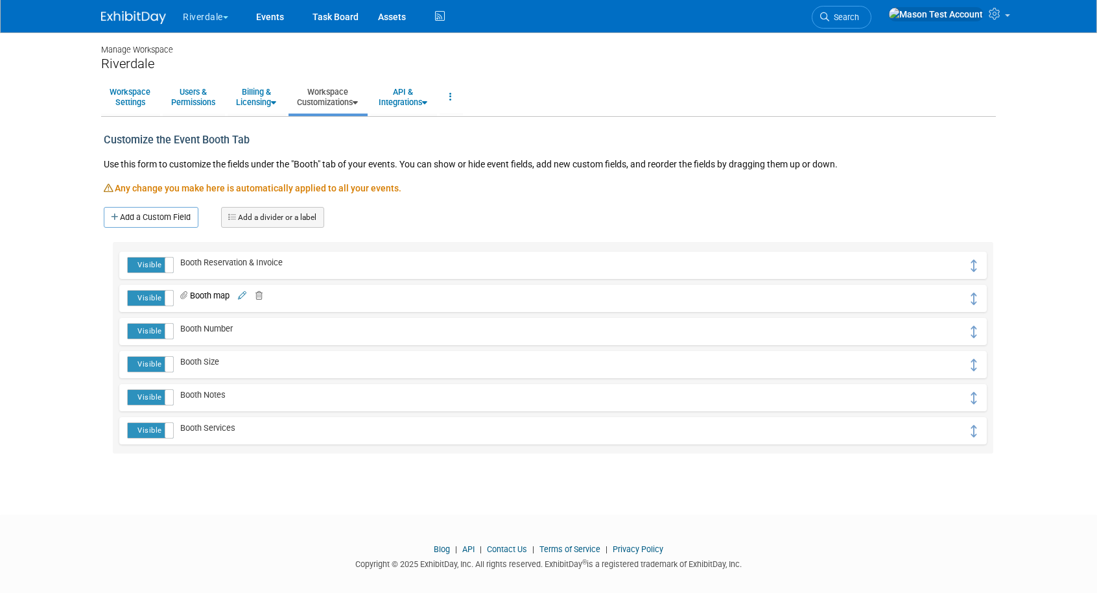
click at [355, 103] on link "Workspace Customizations" at bounding box center [328, 97] width 78 height 32
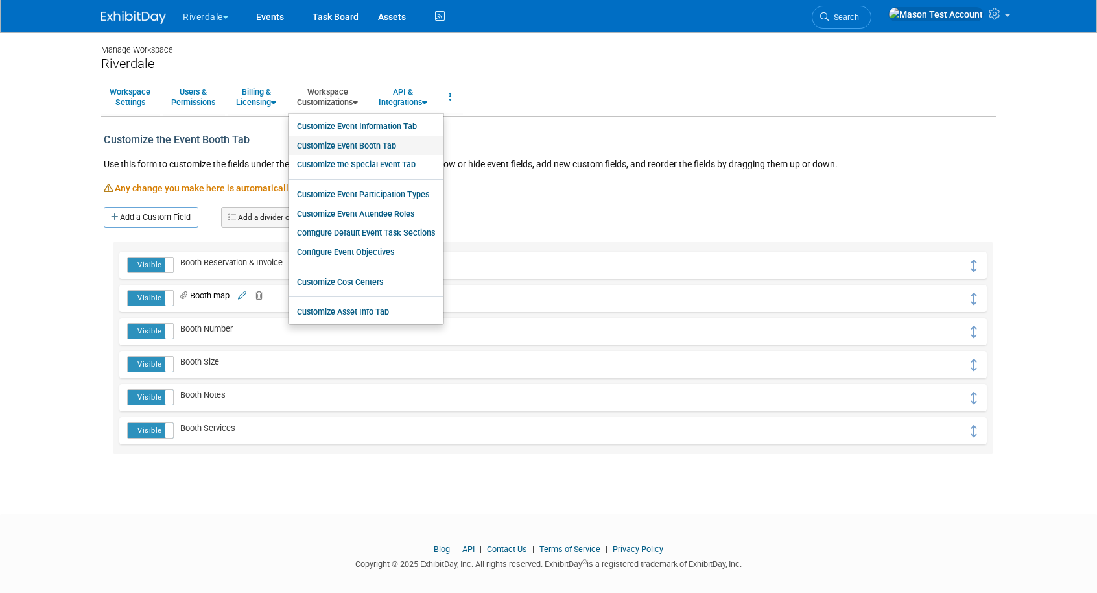
click at [351, 146] on link "Customize Event Booth Tab" at bounding box center [366, 145] width 155 height 19
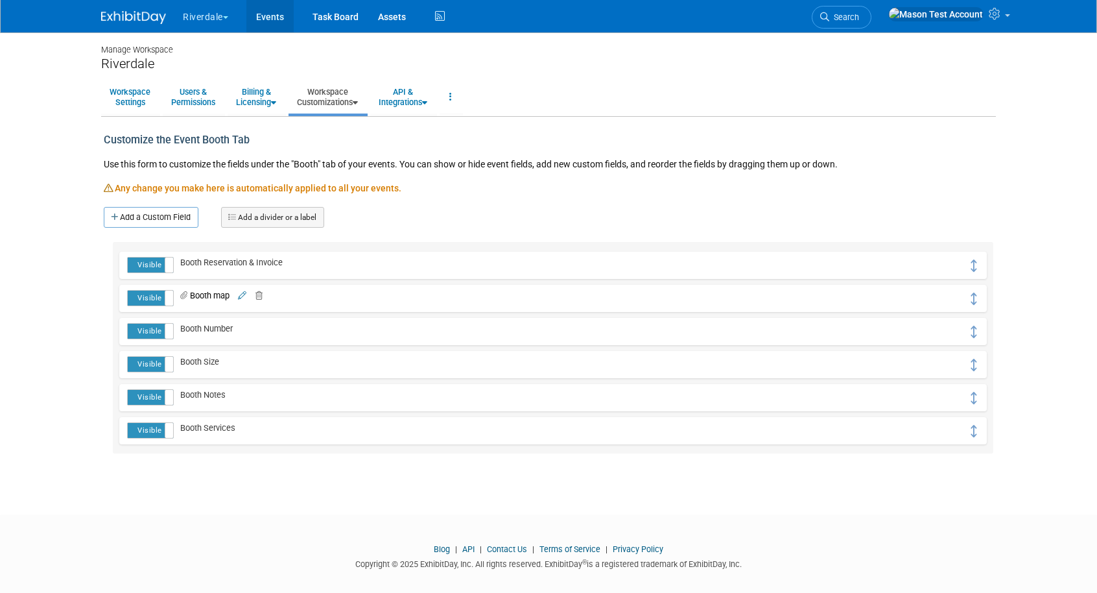
click at [276, 14] on link "Events" at bounding box center [269, 16] width 47 height 32
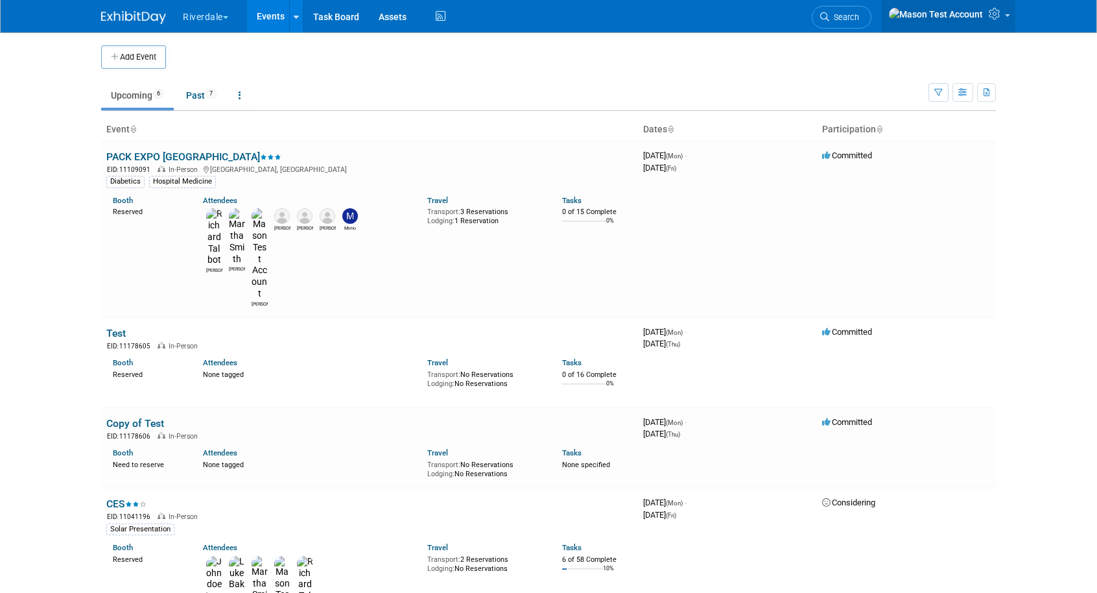
click at [990, 14] on icon at bounding box center [996, 14] width 15 height 12
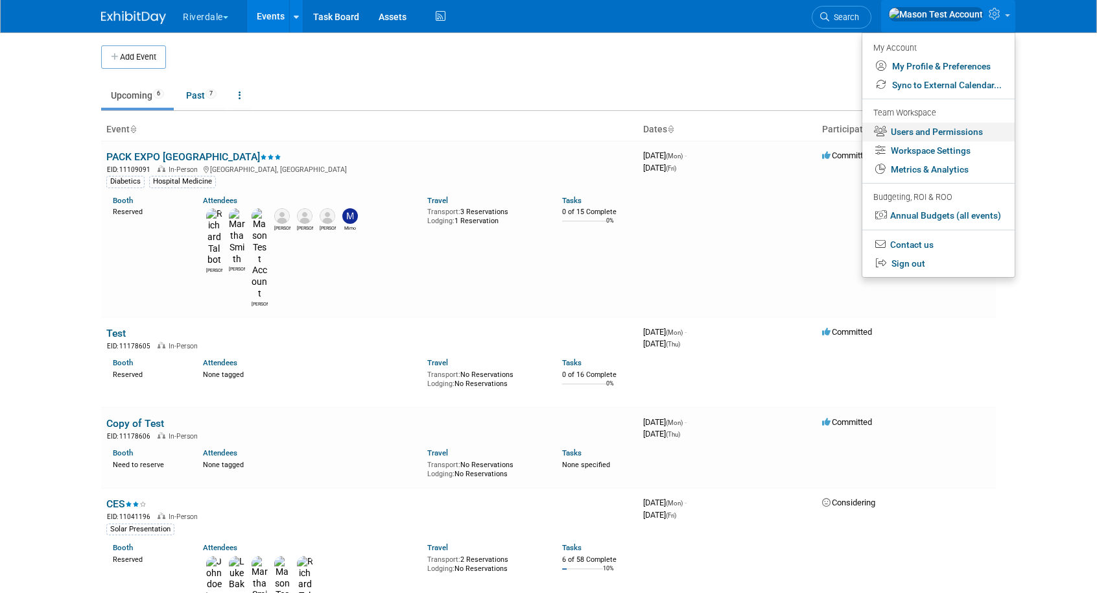
click at [909, 134] on link "Users and Permissions" at bounding box center [939, 132] width 152 height 19
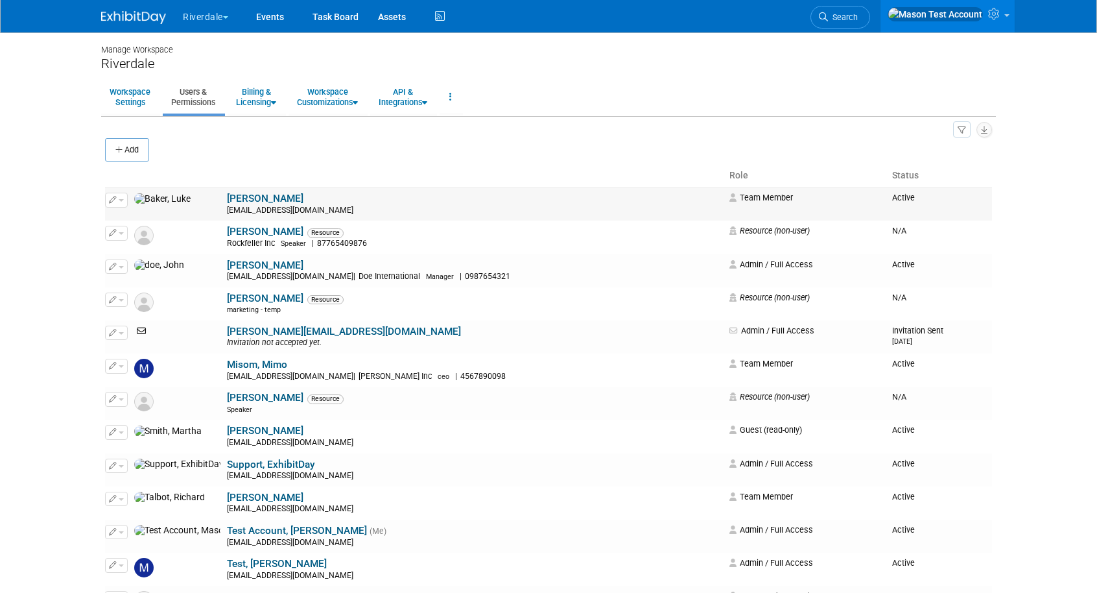
click at [114, 199] on icon "button" at bounding box center [113, 199] width 8 height 7
click at [146, 244] on span "Impersonate" at bounding box center [158, 241] width 56 height 10
click at [121, 204] on button "button" at bounding box center [116, 200] width 23 height 14
click at [132, 220] on link "Edit" at bounding box center [157, 221] width 102 height 18
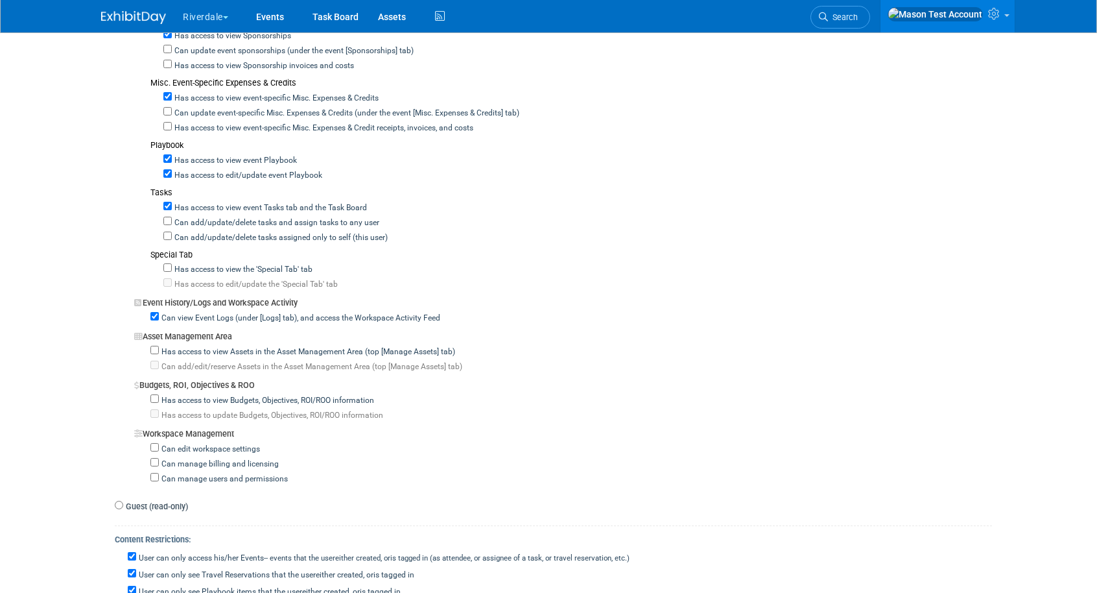
scroll to position [1018, 0]
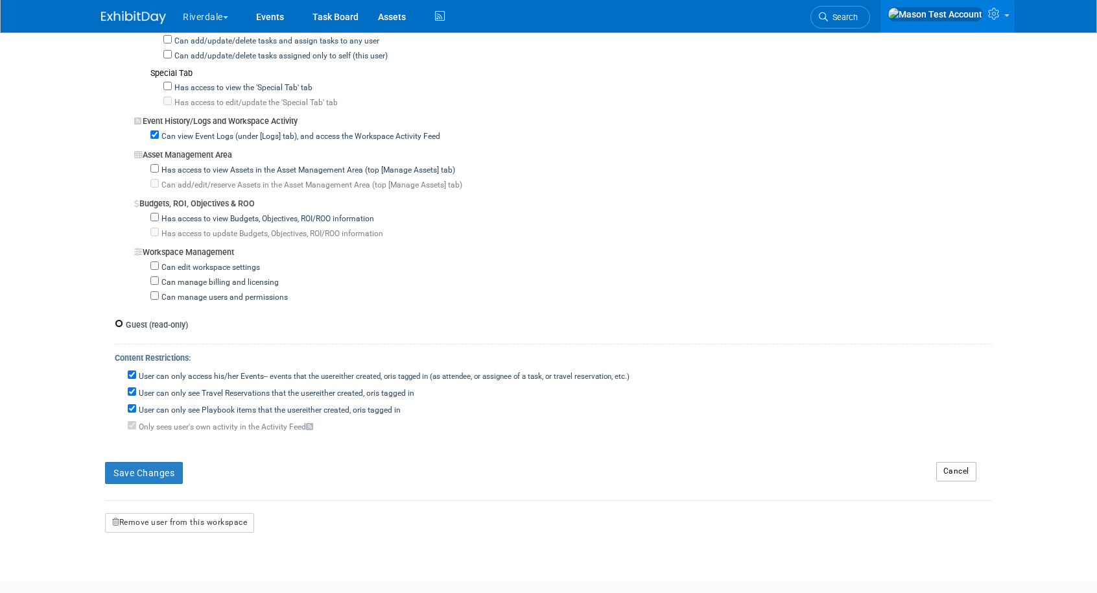
click at [119, 319] on input "Guest (read-only)" at bounding box center [119, 323] width 8 height 8
radio input "true"
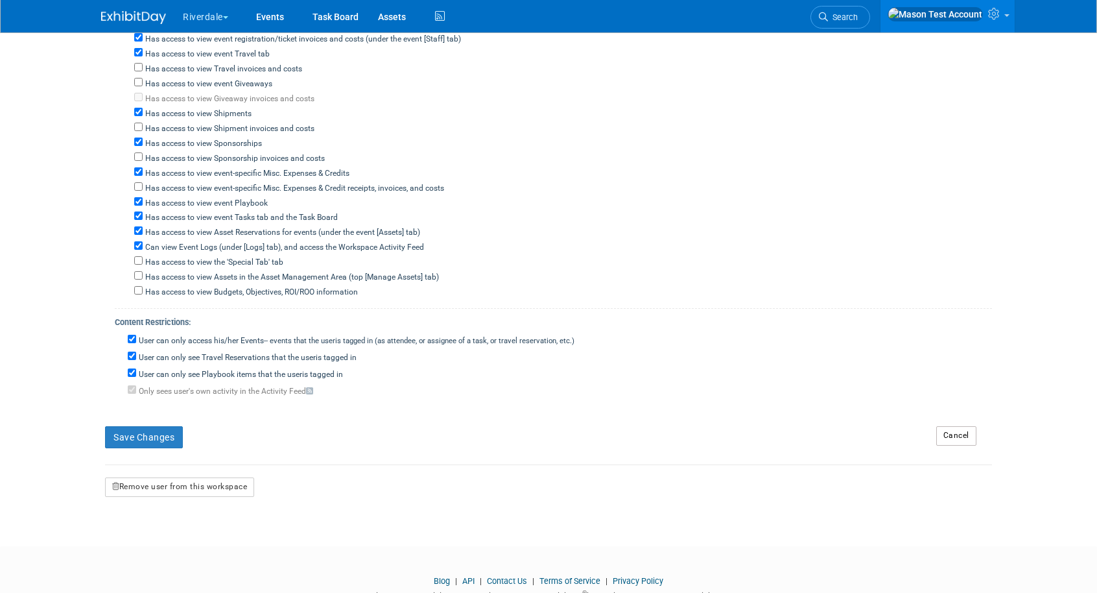
scroll to position [433, 0]
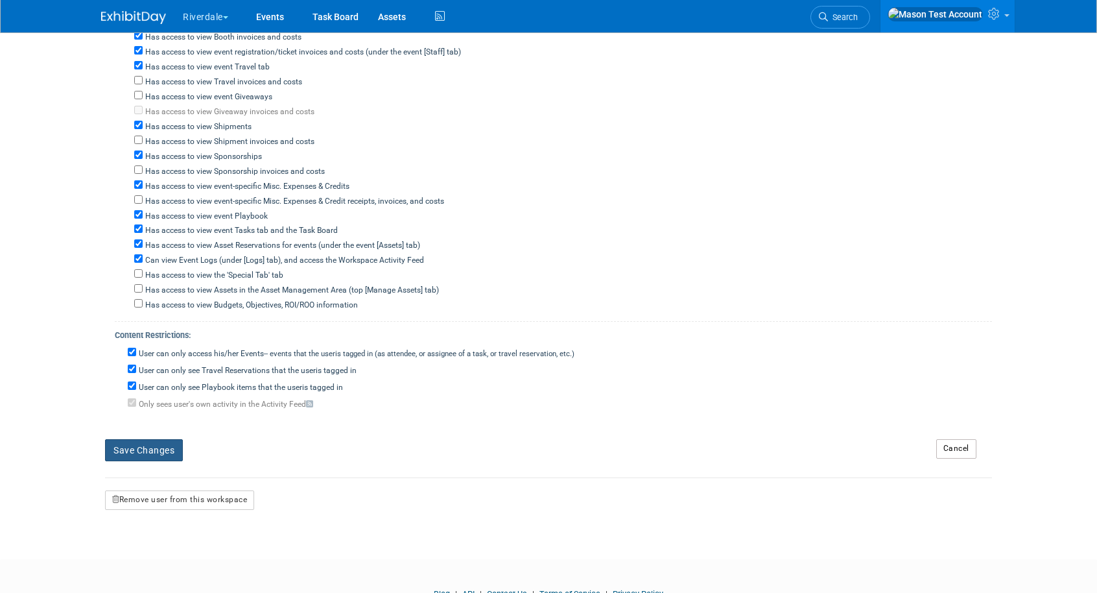
click at [149, 439] on button "Save Changes" at bounding box center [144, 450] width 78 height 22
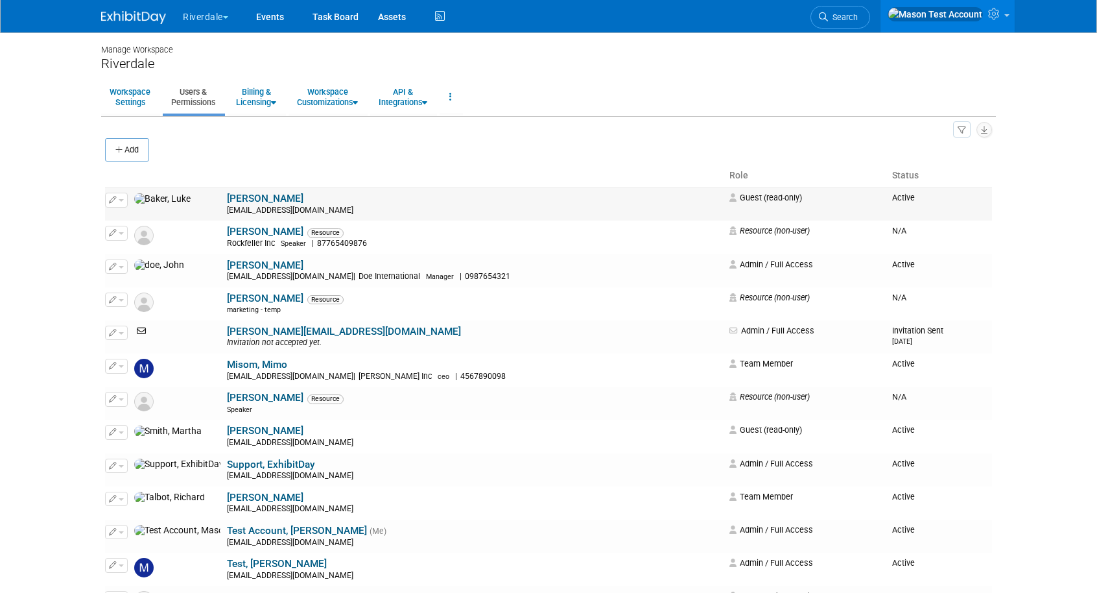
click at [121, 200] on span "button" at bounding box center [121, 200] width 5 height 3
click at [146, 241] on span "Impersonate" at bounding box center [158, 241] width 56 height 10
click at [227, 197] on link "Baker, Luke" at bounding box center [265, 199] width 77 height 12
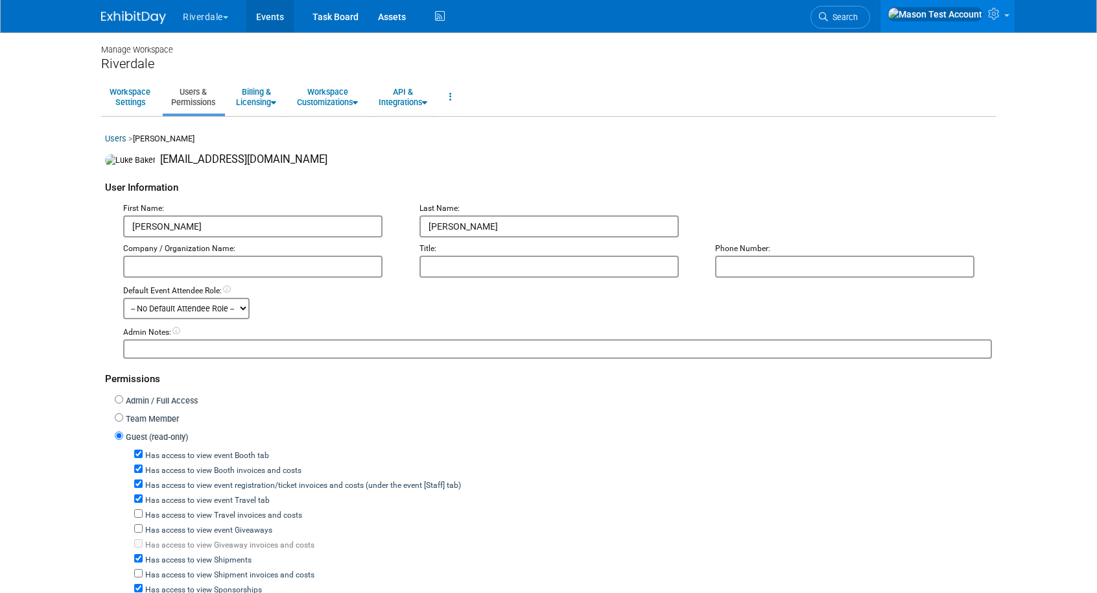
click at [266, 16] on link "Events" at bounding box center [269, 16] width 47 height 32
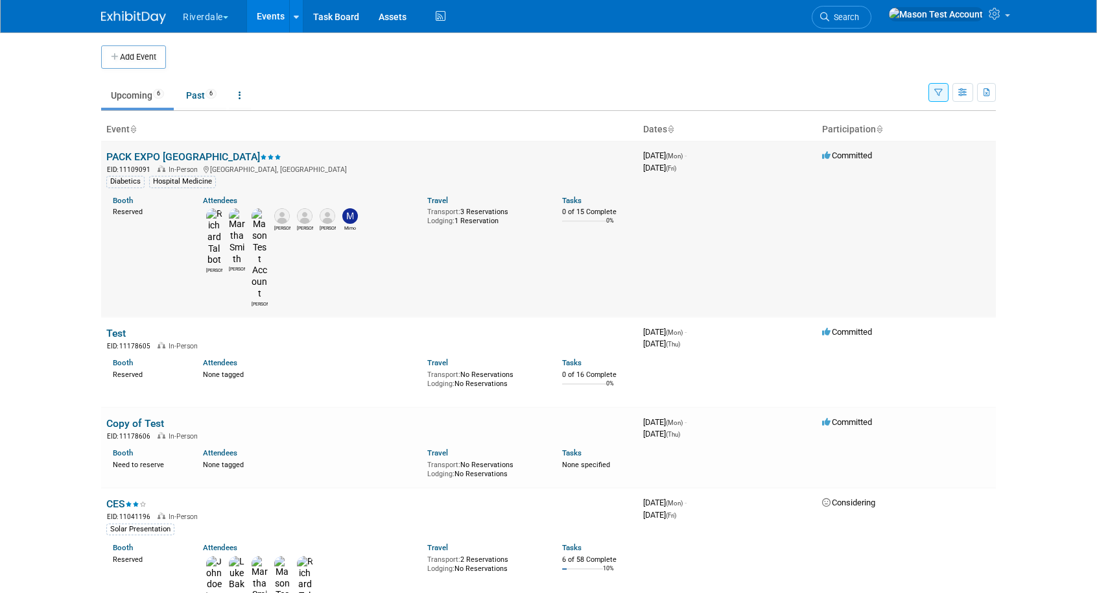
click at [235, 216] on img at bounding box center [237, 236] width 16 height 56
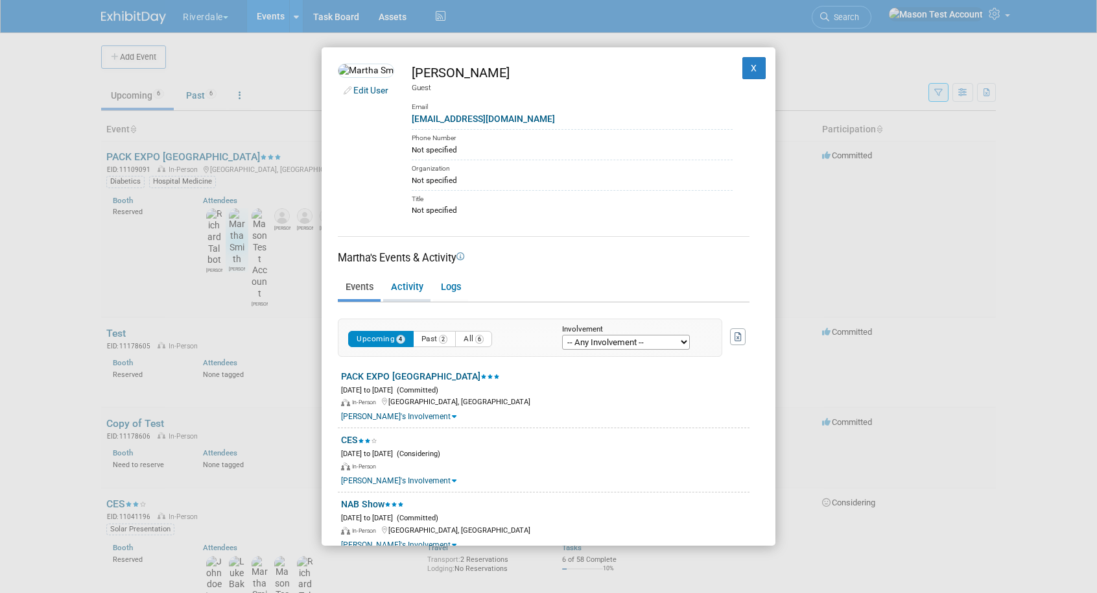
click at [390, 296] on link "Activity" at bounding box center [406, 287] width 47 height 23
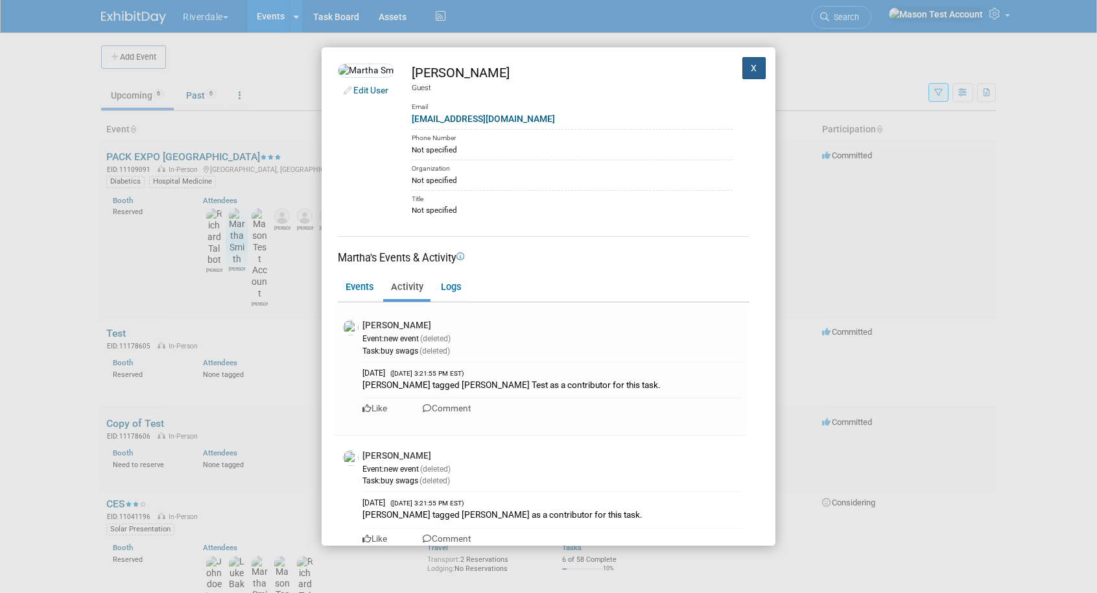
click at [755, 64] on button "X" at bounding box center [754, 68] width 23 height 22
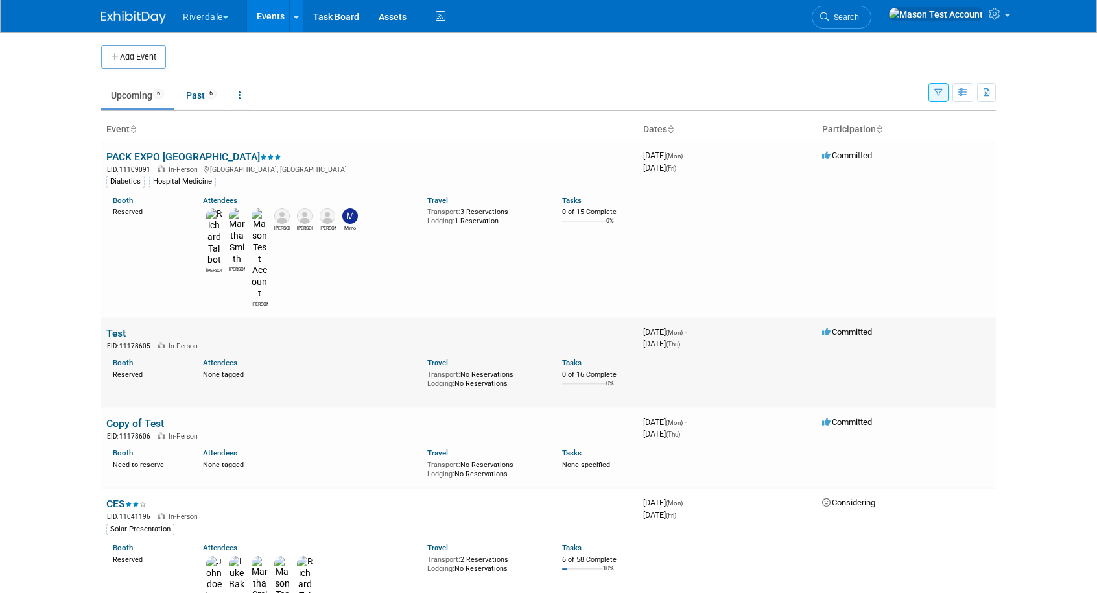
click at [115, 327] on link "Test" at bounding box center [115, 333] width 19 height 12
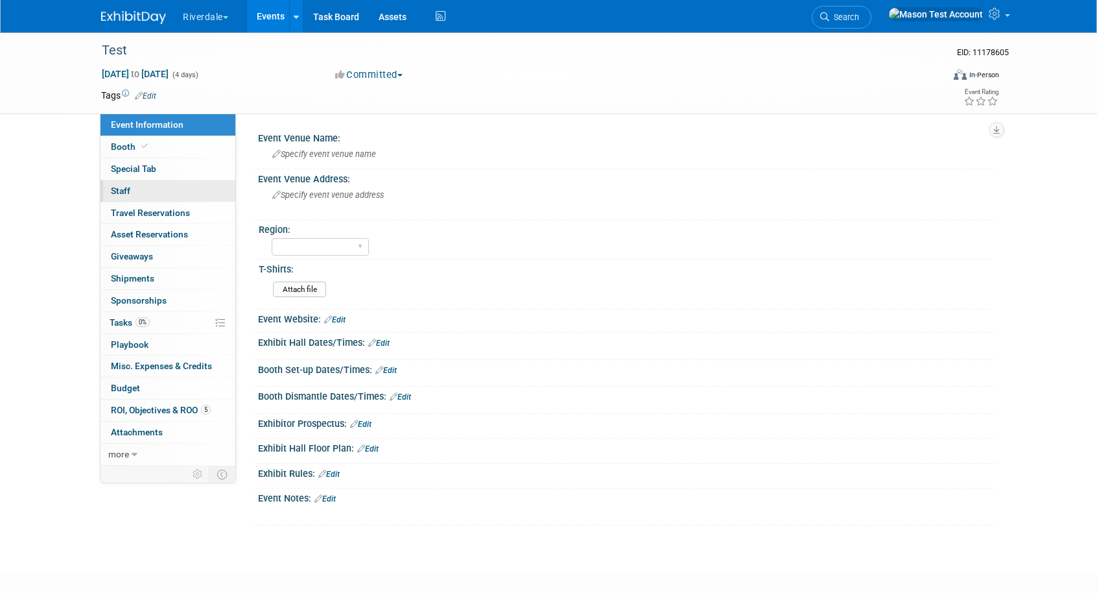
click at [137, 190] on link "0 Staff 0" at bounding box center [168, 190] width 135 height 21
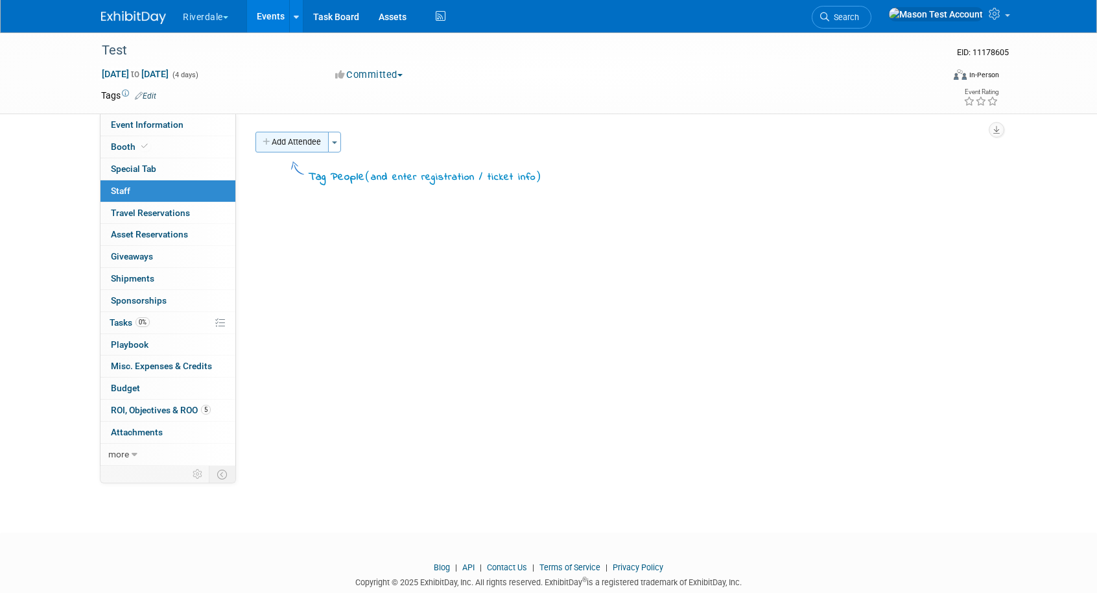
click at [304, 149] on button "Add Attendee" at bounding box center [292, 142] width 73 height 21
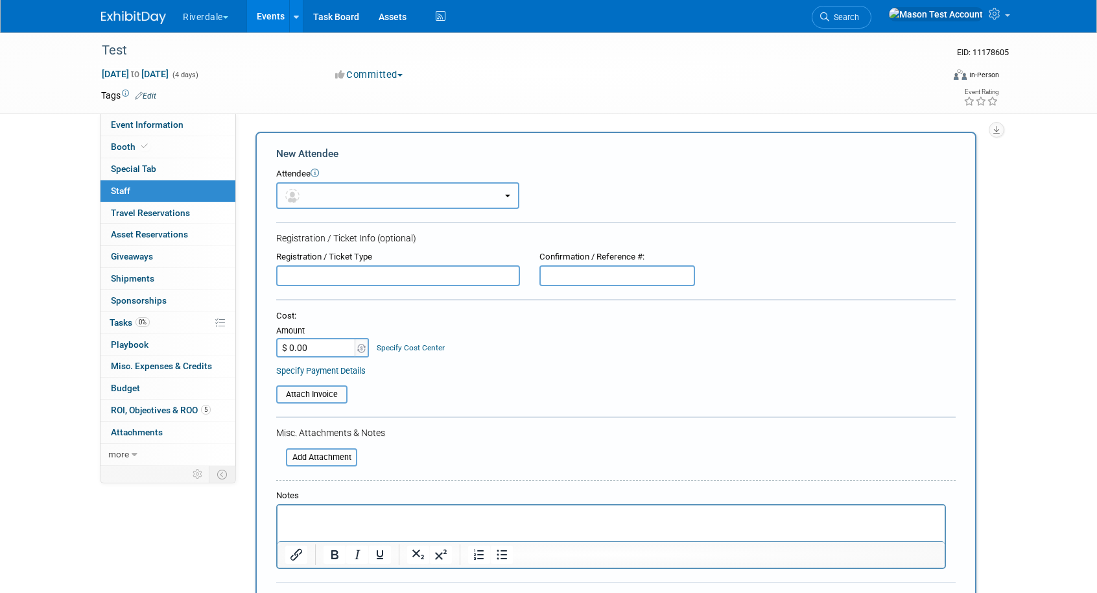
click at [337, 189] on button "button" at bounding box center [397, 195] width 243 height 27
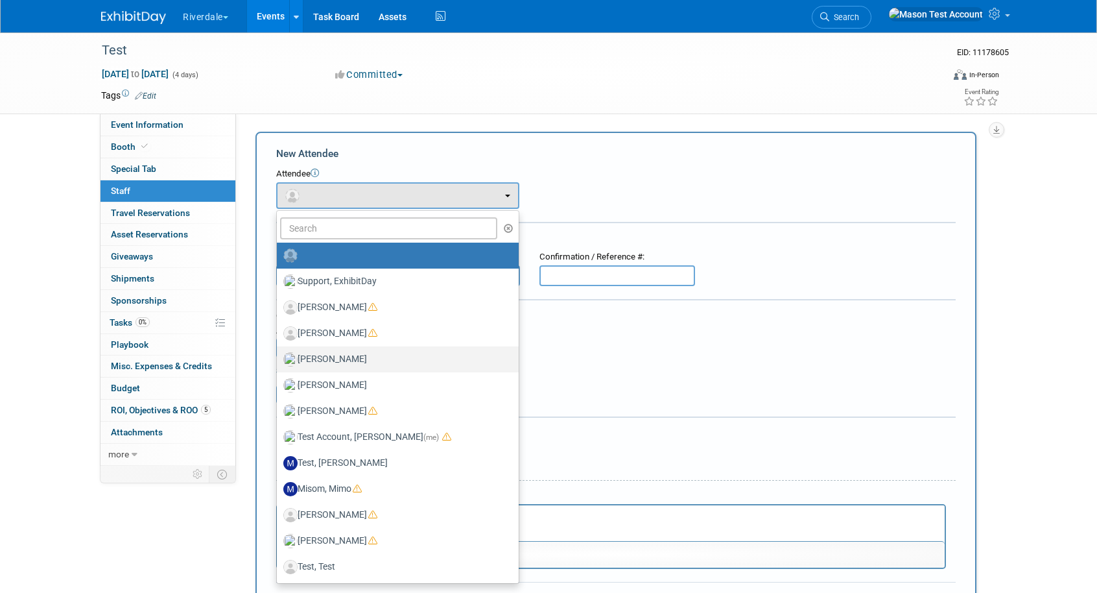
click at [344, 362] on label "[PERSON_NAME]" at bounding box center [394, 359] width 222 height 21
click at [279, 362] on input "[PERSON_NAME]" at bounding box center [274, 357] width 8 height 8
select select "5ff3df1d-f5c1-40d9-98f4-8eb016f0dd8c"
select select "8"
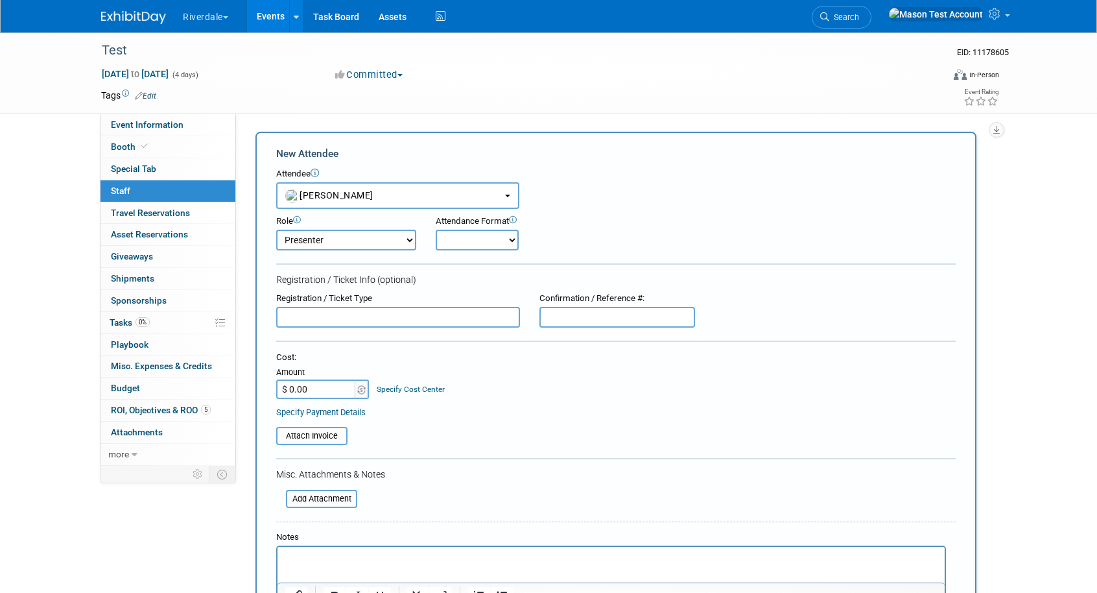
click at [395, 244] on select "Demonstrator Host Planner Presenter Sales Representative Set-up/Dismantle Crew …" at bounding box center [346, 240] width 140 height 21
click at [467, 243] on select "Onsite Remote" at bounding box center [477, 240] width 83 height 21
select select "1"
click at [436, 230] on select "Onsite Remote" at bounding box center [477, 240] width 83 height 21
click at [425, 320] on input "text" at bounding box center [398, 317] width 244 height 21
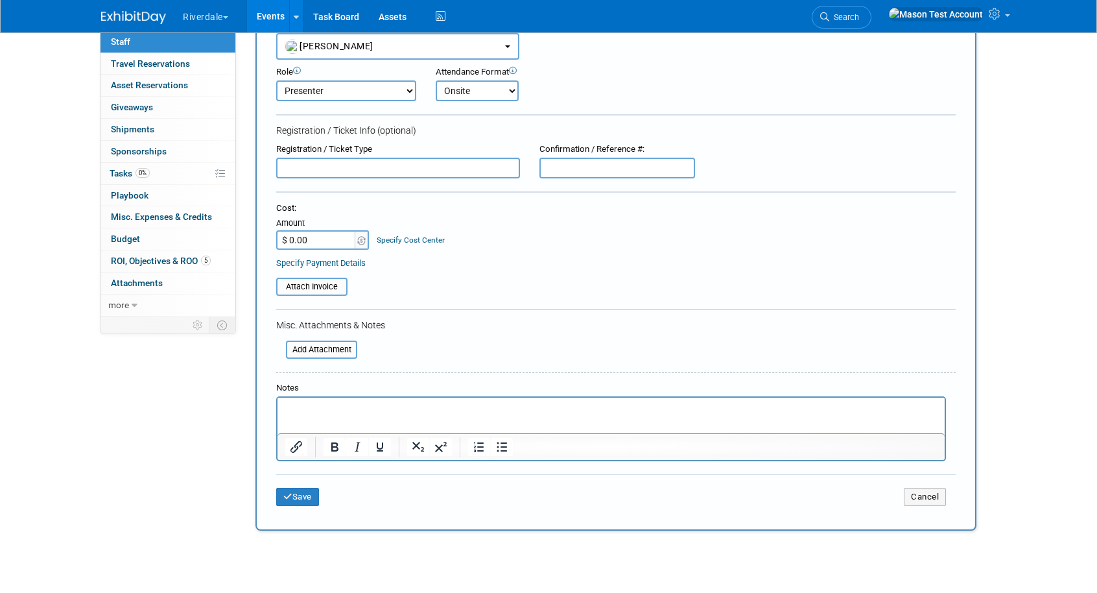
scroll to position [194, 0]
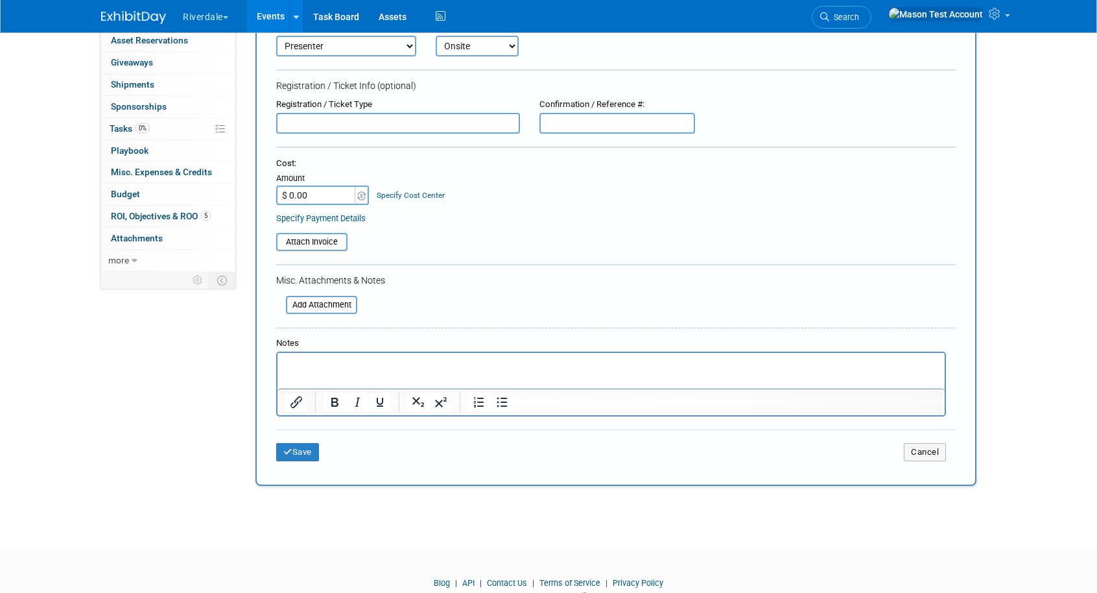
click at [389, 370] on html at bounding box center [611, 361] width 667 height 18
click at [309, 453] on button "Save" at bounding box center [297, 452] width 43 height 18
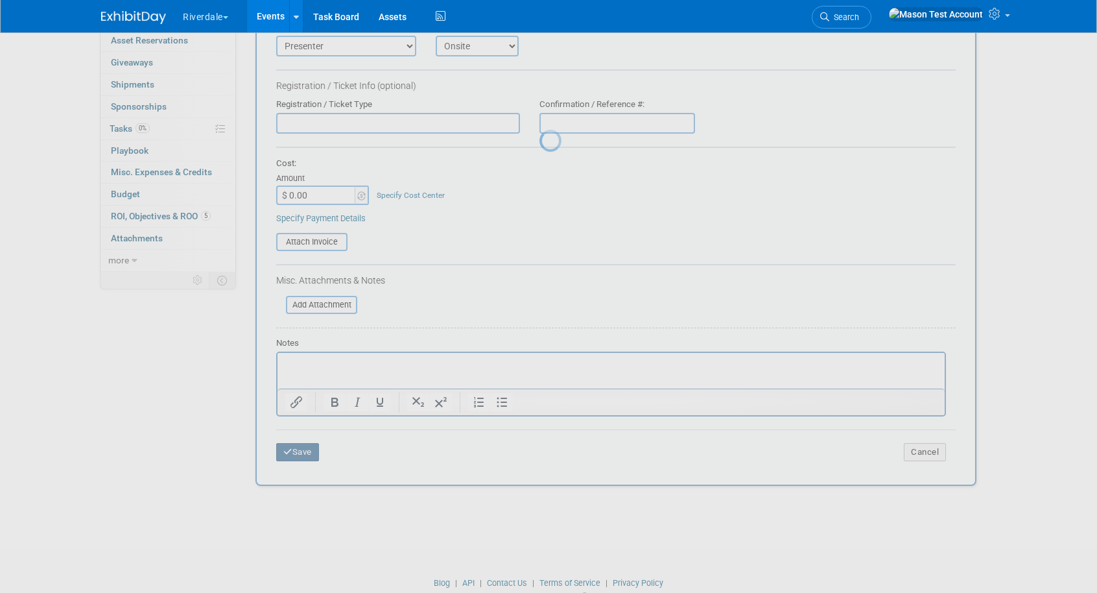
scroll to position [30, 0]
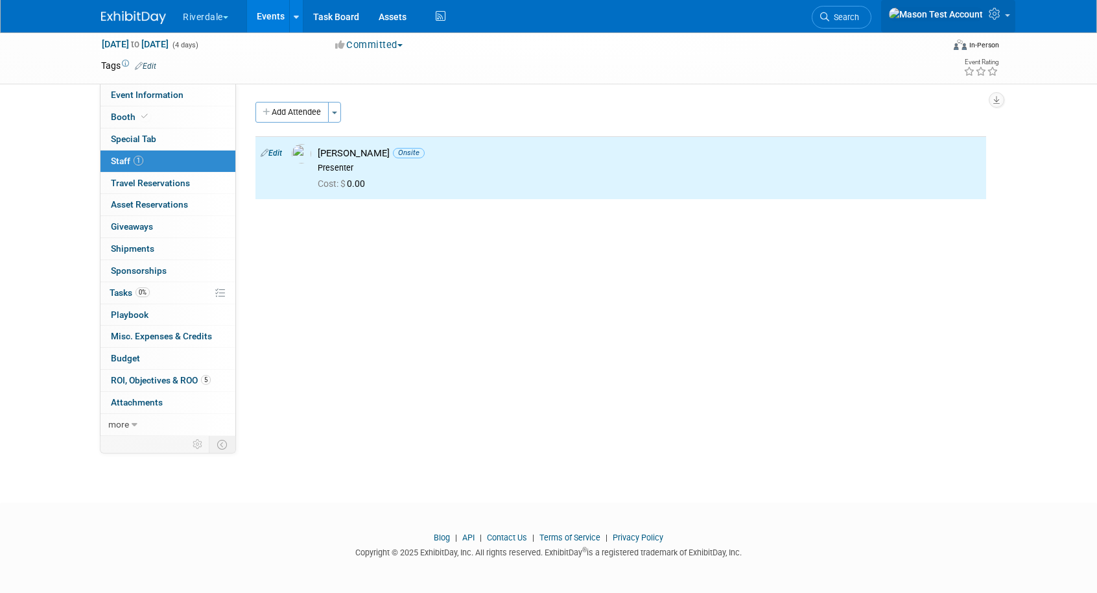
click at [999, 16] on icon at bounding box center [996, 14] width 15 height 12
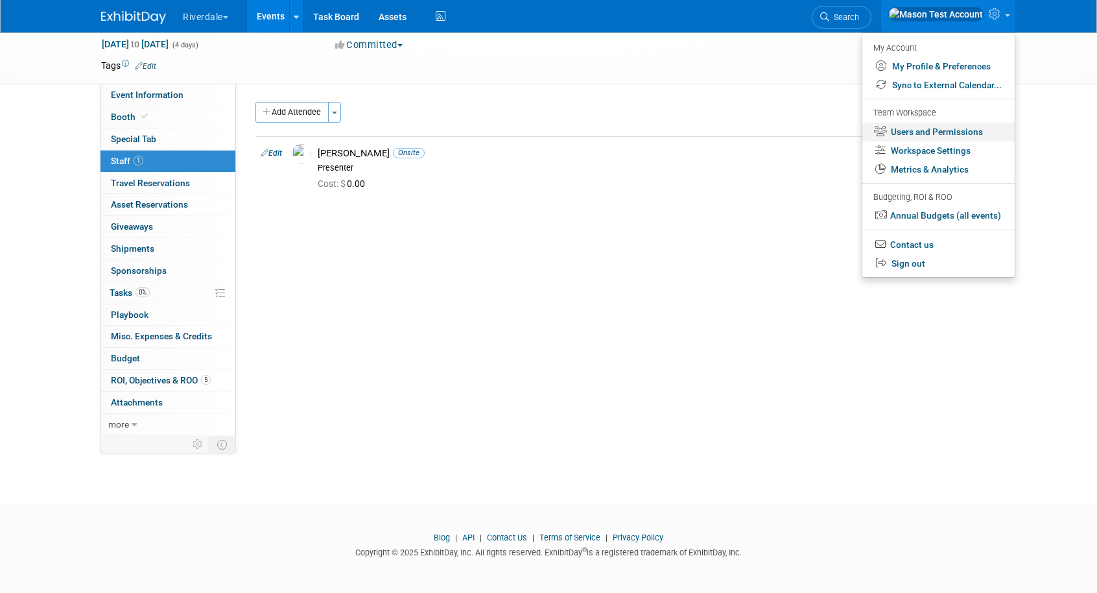
click at [901, 137] on link "Users and Permissions" at bounding box center [939, 132] width 152 height 19
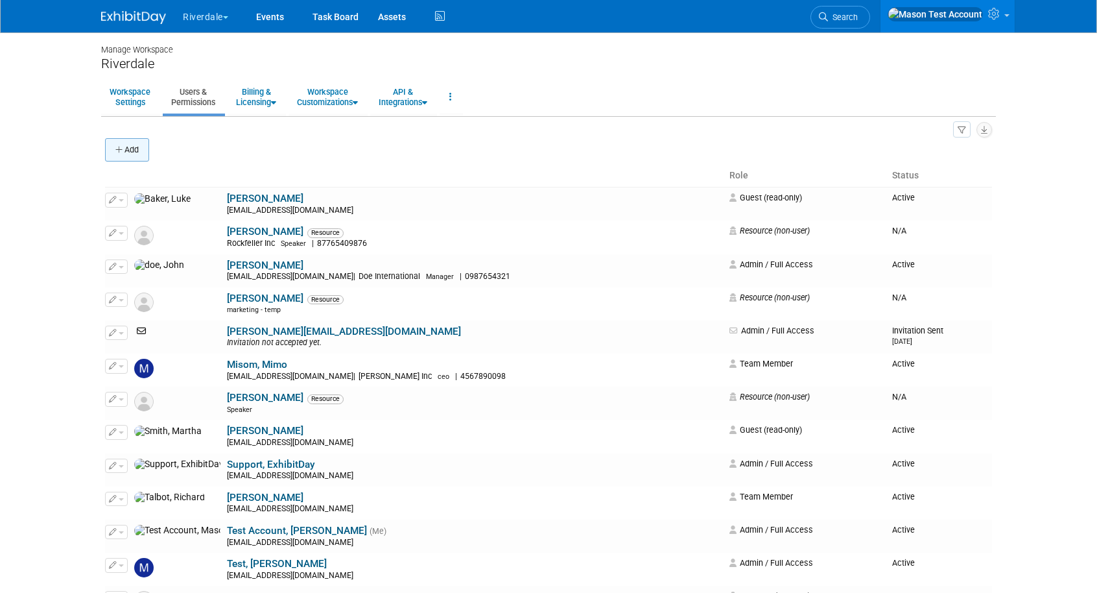
click at [126, 149] on button "Add" at bounding box center [127, 149] width 44 height 23
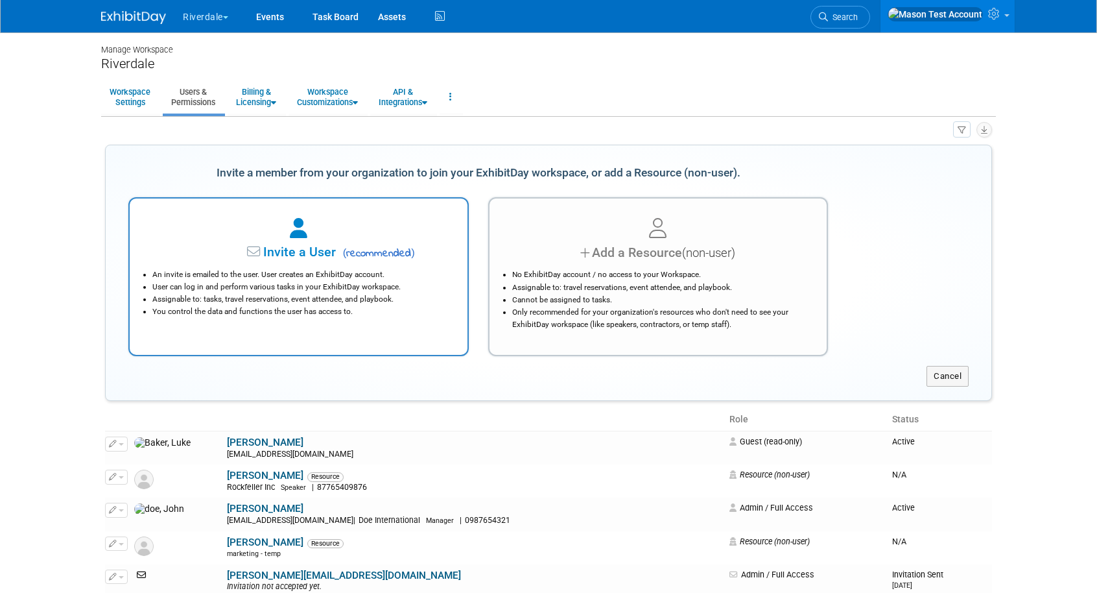
click at [230, 264] on div "An invite is emailed to the user. User creates an ExhibitDay account. User can …" at bounding box center [298, 290] width 305 height 56
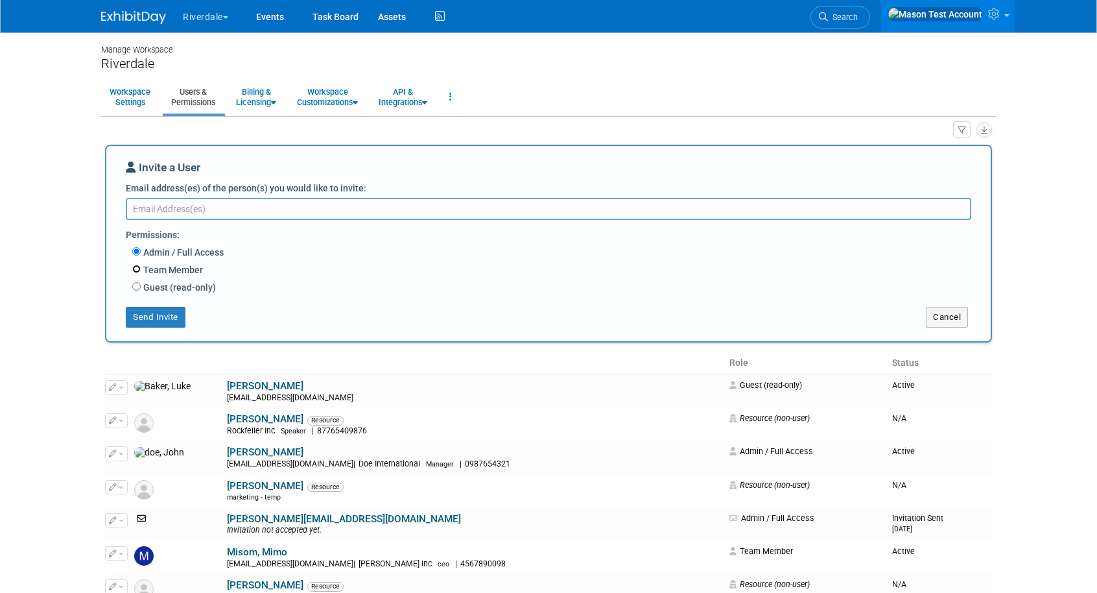
click at [139, 270] on input "Team Member" at bounding box center [136, 269] width 8 height 8
radio input "true"
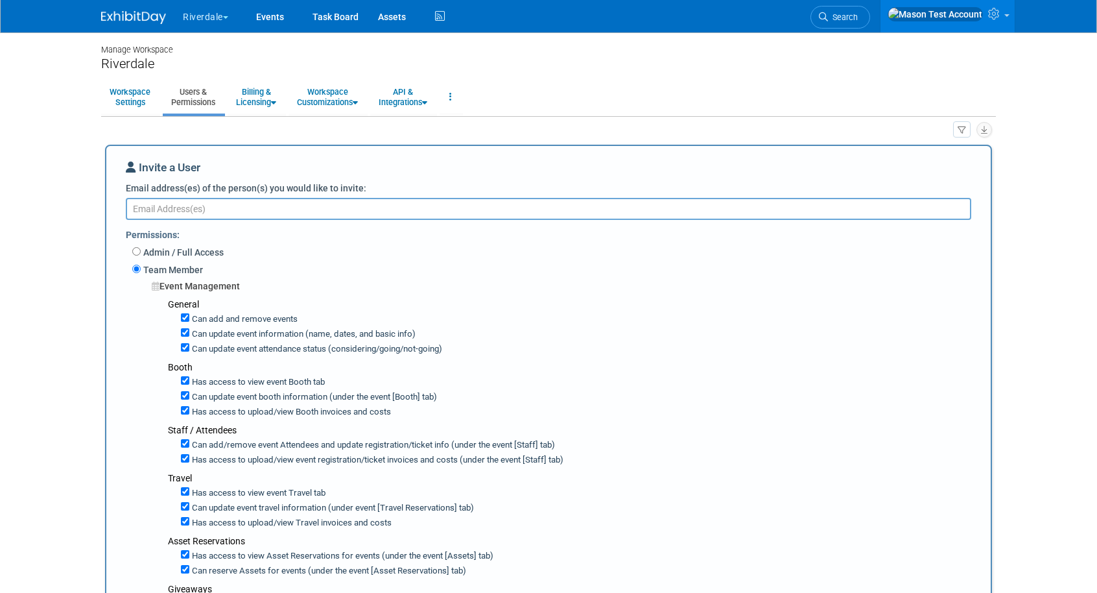
click at [222, 212] on textarea "Email address(es) of the person(s) you would like to invite:" at bounding box center [549, 209] width 846 height 22
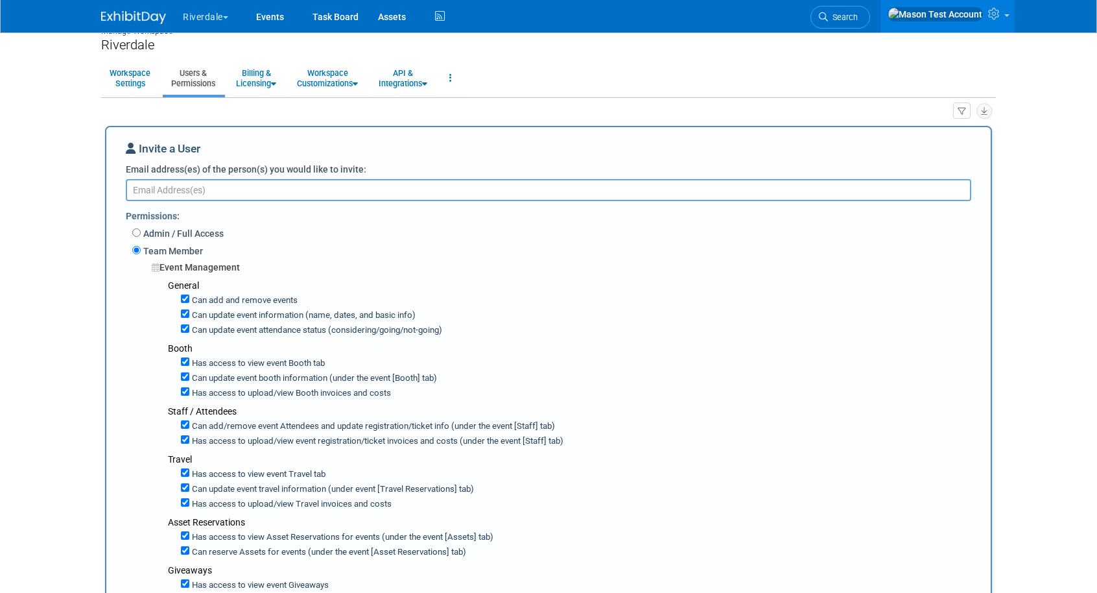
scroll to position [17, 0]
click at [694, 77] on ul "Workspace Settings Users & Permissions Billing & Licensing Manage Plan / Subscr…" at bounding box center [548, 81] width 895 height 36
click at [204, 78] on link "Users & Permissions" at bounding box center [193, 80] width 61 height 32
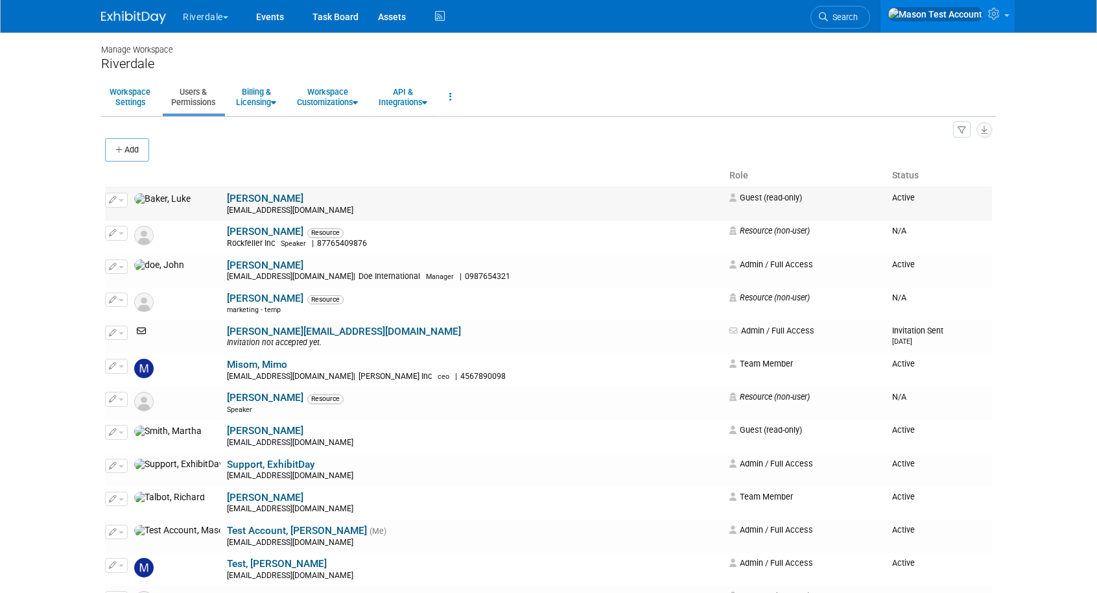
click at [227, 202] on link "[PERSON_NAME]" at bounding box center [265, 199] width 77 height 12
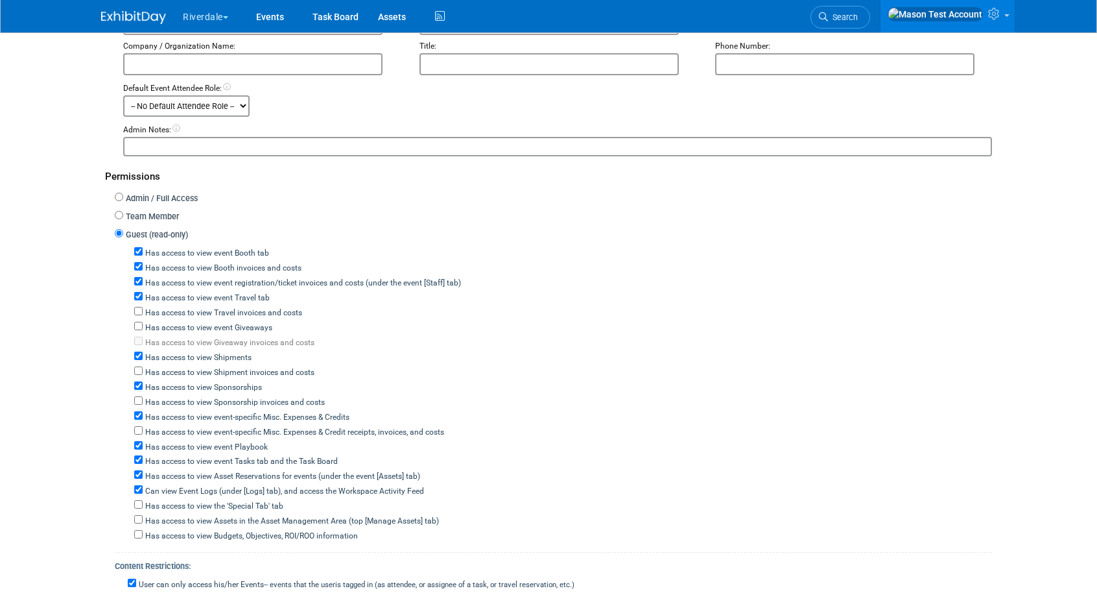
scroll to position [95, 0]
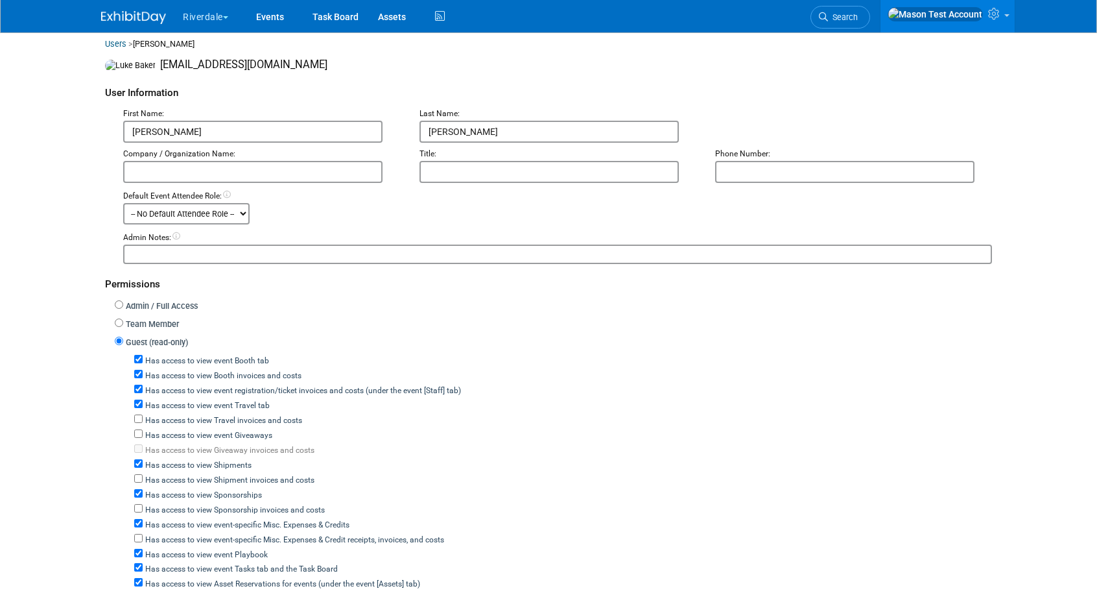
click at [175, 239] on icon at bounding box center [177, 236] width 8 height 8
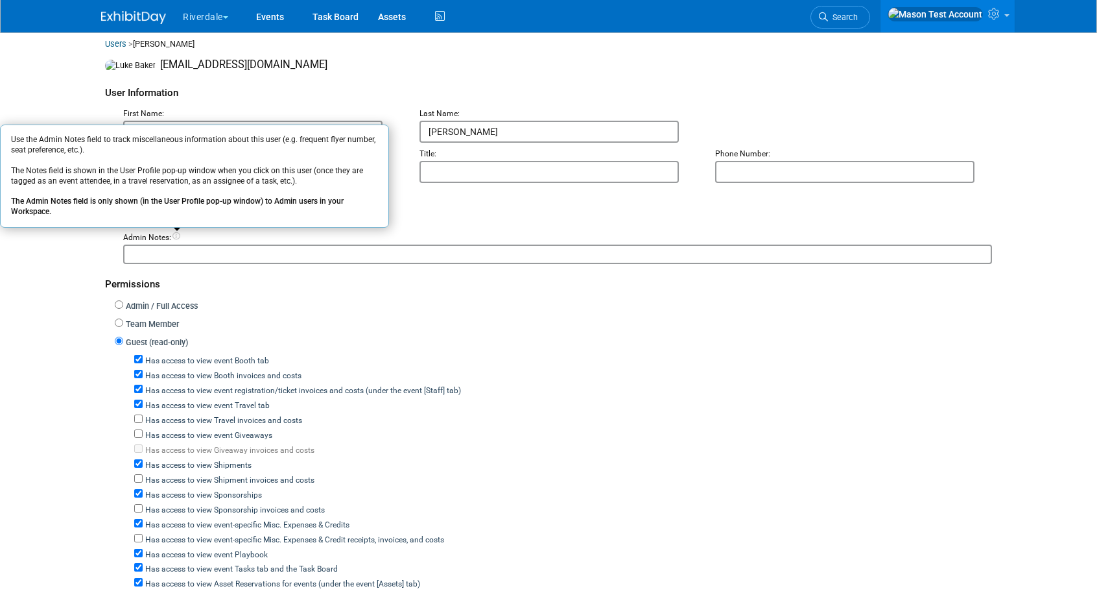
click at [175, 239] on icon at bounding box center [177, 236] width 8 height 8
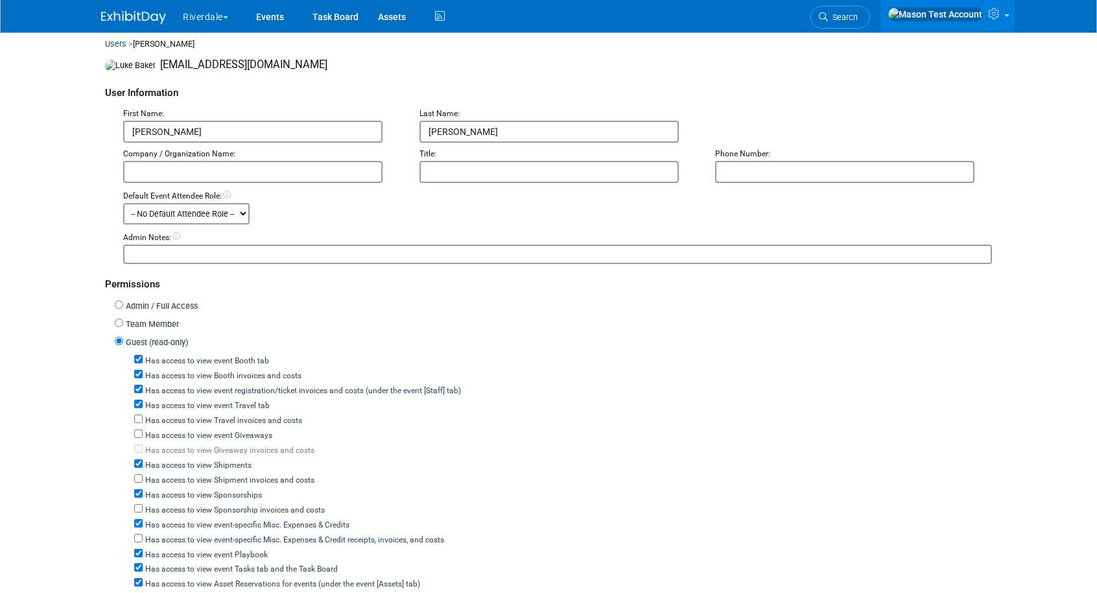
click at [189, 259] on textarea at bounding box center [557, 253] width 869 height 19
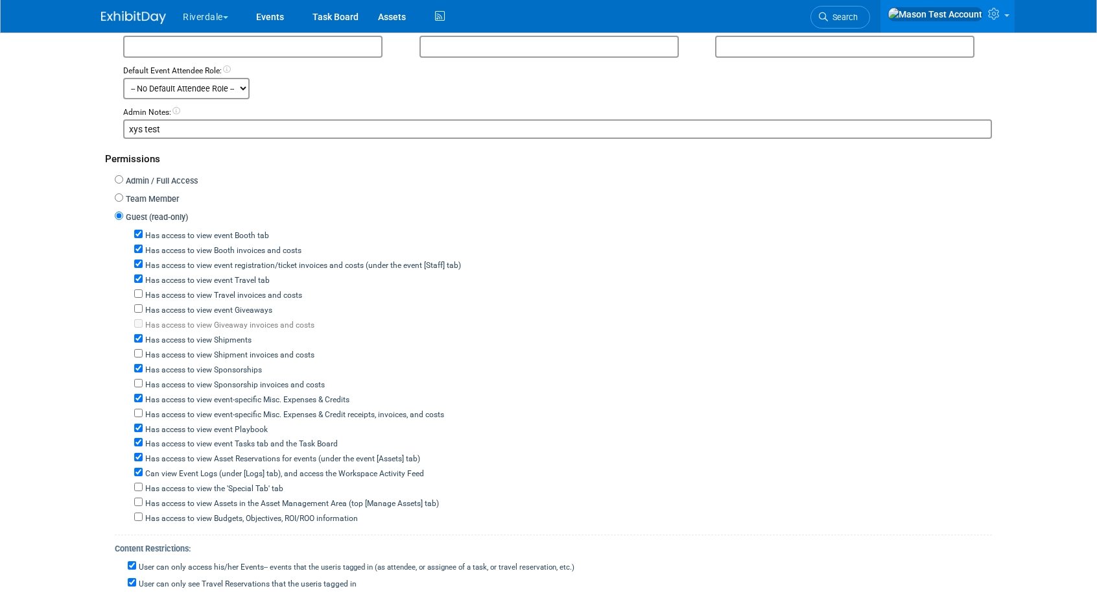
scroll to position [375, 0]
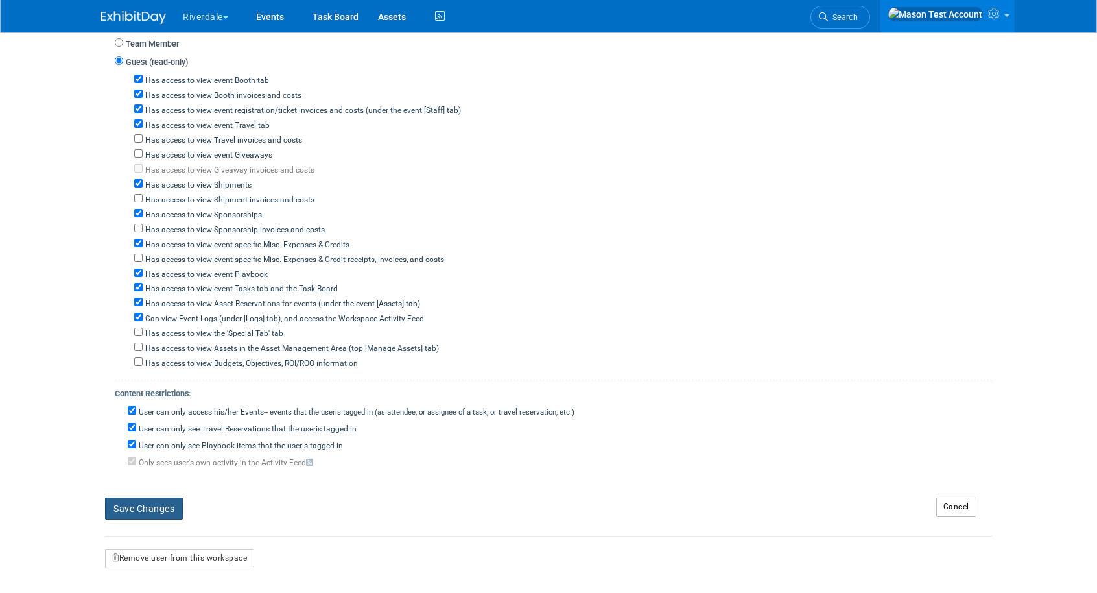
type textarea "xys test"
click at [162, 499] on button "Save Changes" at bounding box center [144, 508] width 78 height 22
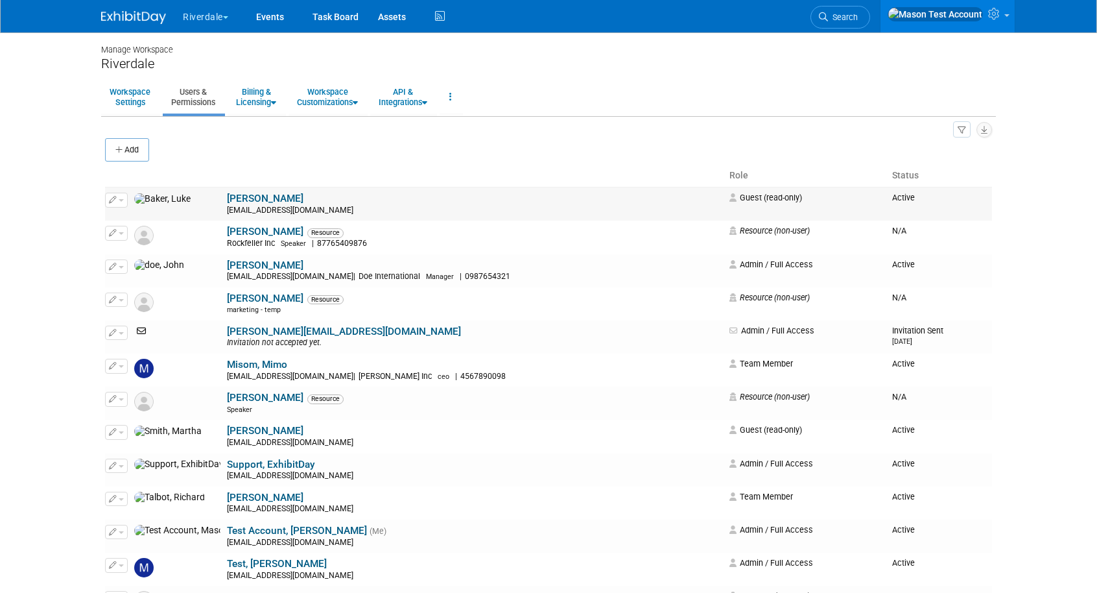
click at [227, 200] on link "Baker, Luke" at bounding box center [265, 199] width 77 height 12
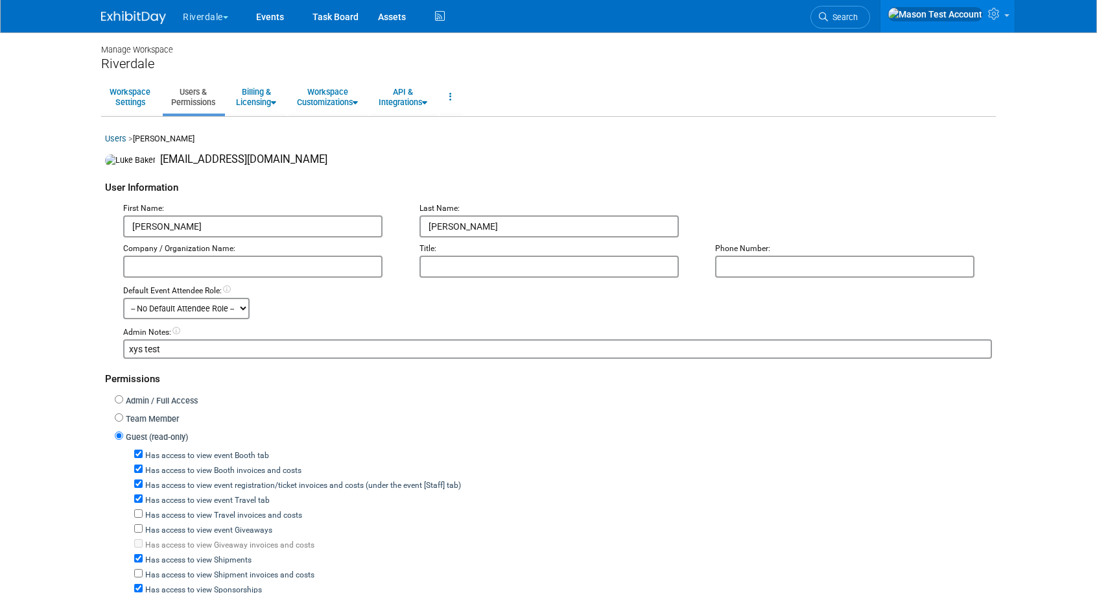
click at [191, 95] on link "Users & Permissions" at bounding box center [193, 97] width 61 height 32
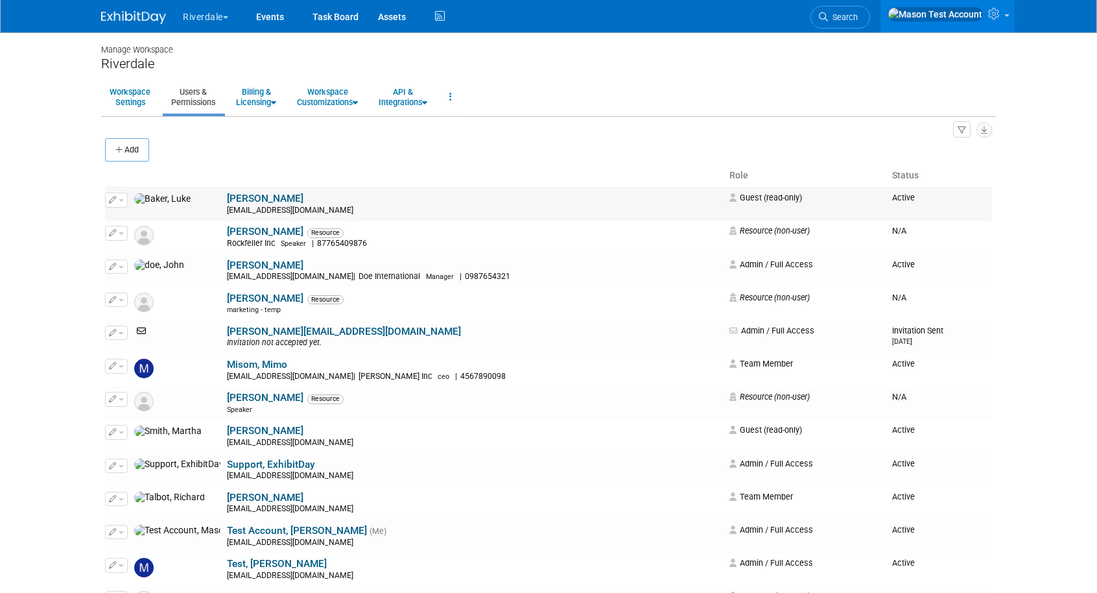
click at [121, 204] on button "button" at bounding box center [116, 200] width 23 height 14
click at [130, 243] on button "Impersonate" at bounding box center [152, 242] width 81 height 18
click at [227, 204] on link "[PERSON_NAME]" at bounding box center [265, 199] width 77 height 12
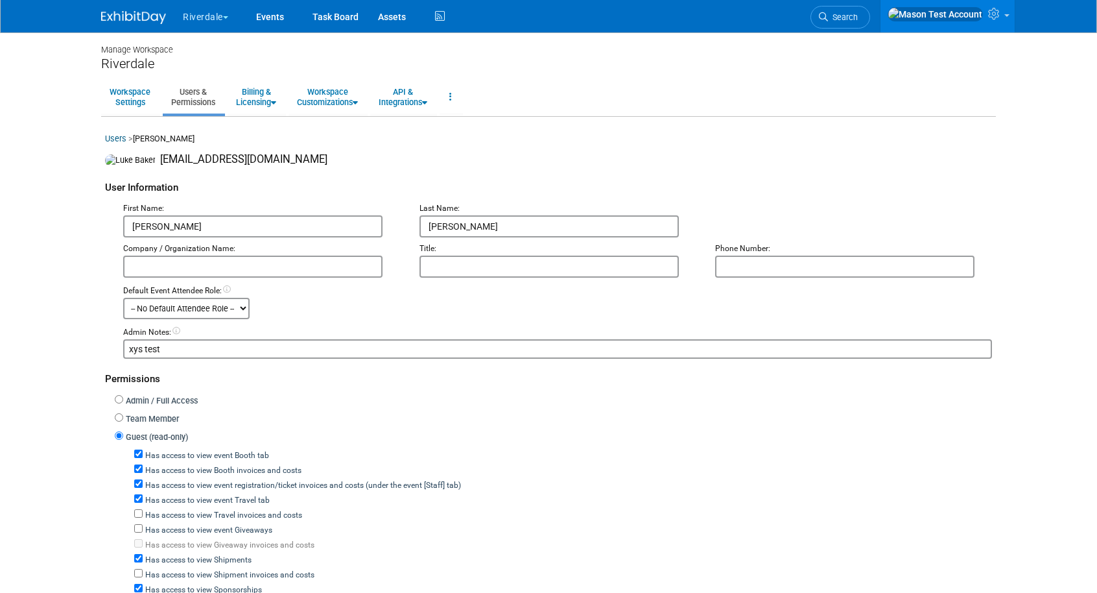
click at [177, 331] on icon at bounding box center [177, 331] width 8 height 8
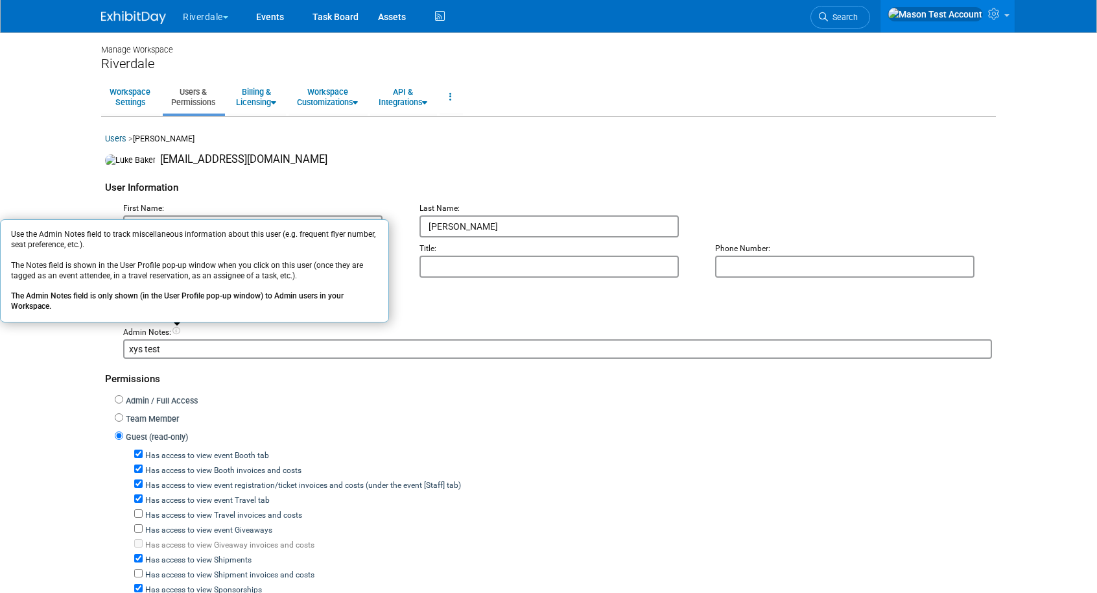
click at [323, 431] on div "Guest (read-only) Has access to view event Booth tab Has access to view Booth i…" at bounding box center [553, 587] width 877 height 316
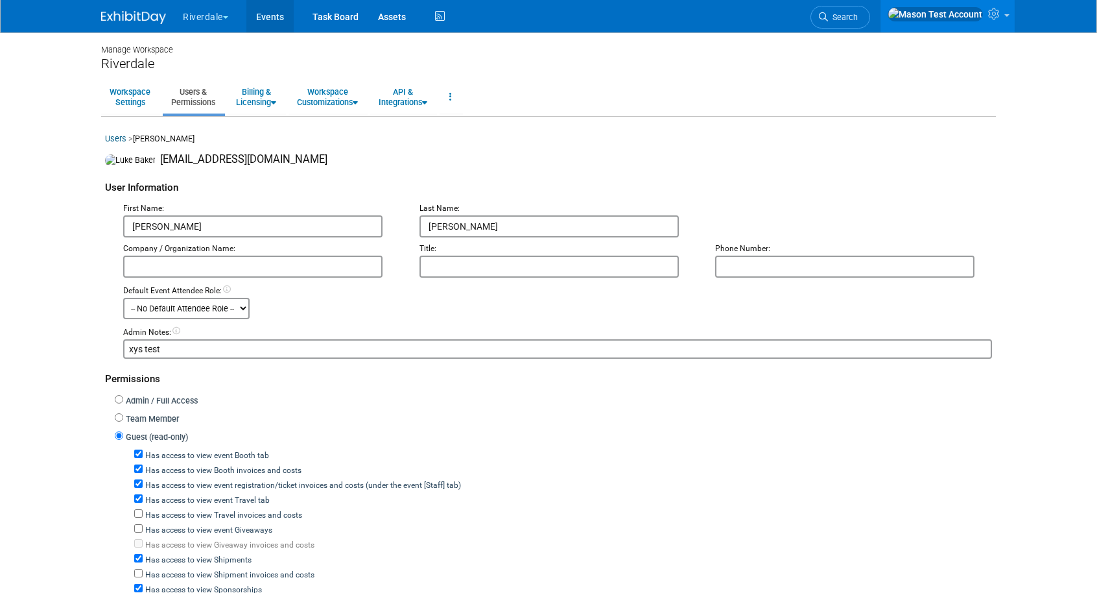
click at [272, 19] on link "Events" at bounding box center [269, 16] width 47 height 32
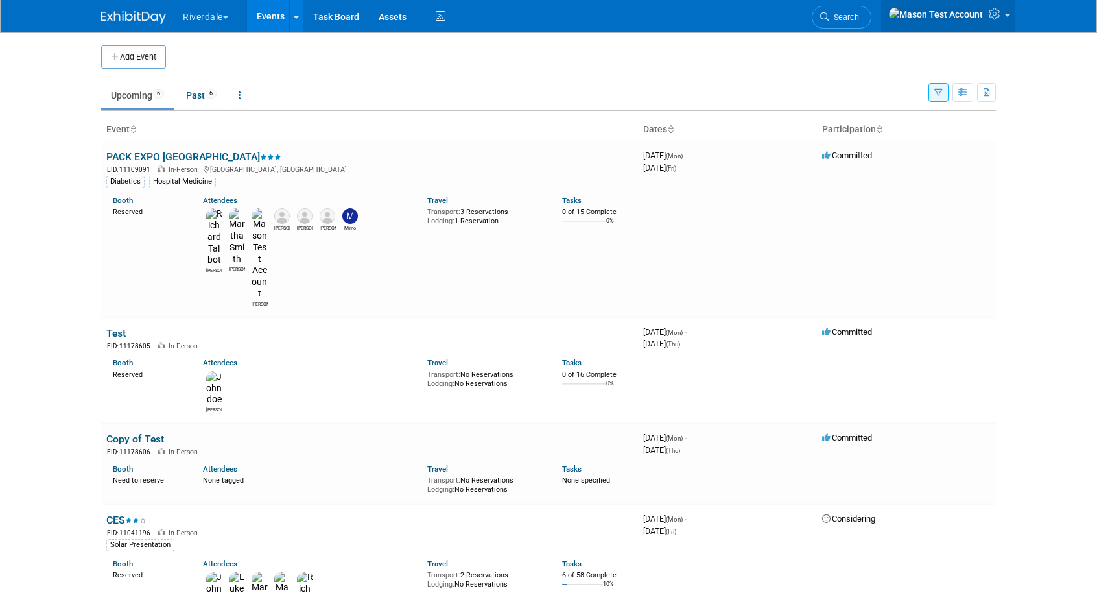
click at [997, 19] on icon at bounding box center [996, 14] width 15 height 12
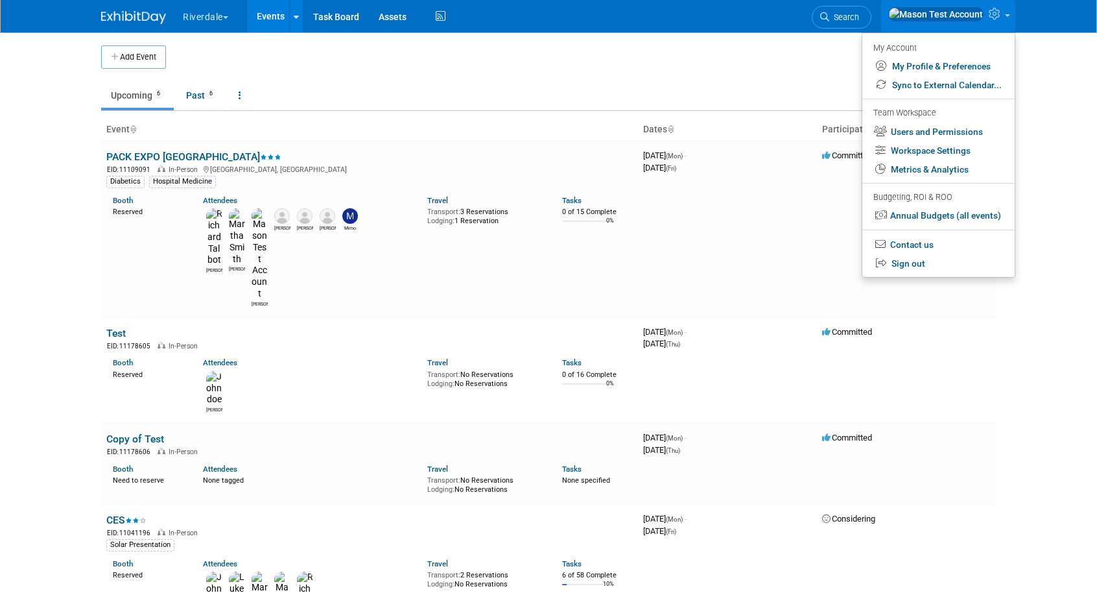
click at [985, 25] on link at bounding box center [948, 16] width 134 height 32
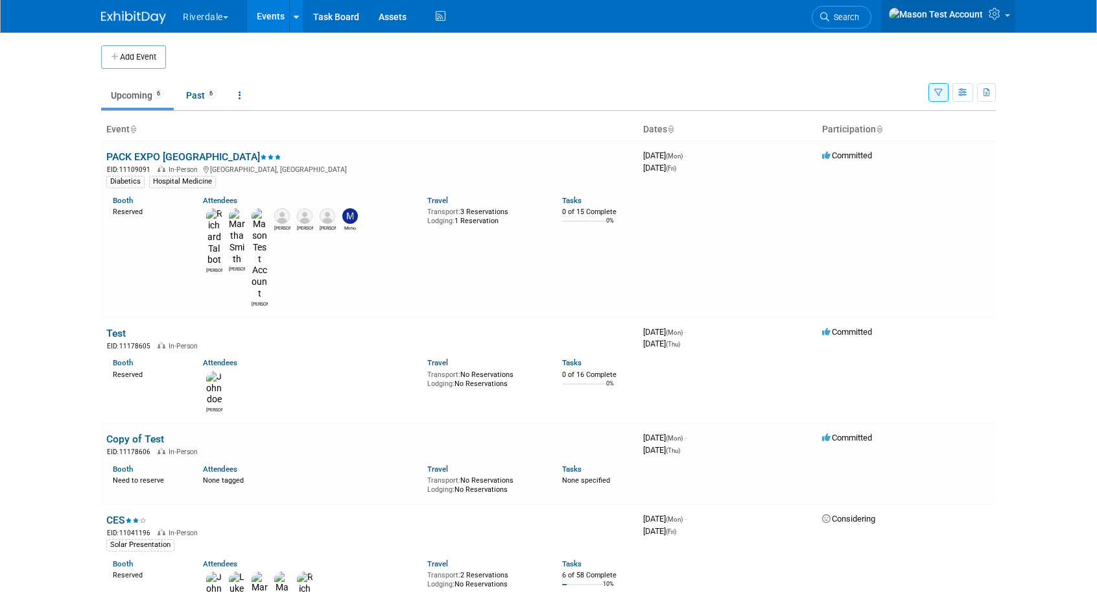
click at [985, 25] on link at bounding box center [948, 16] width 134 height 32
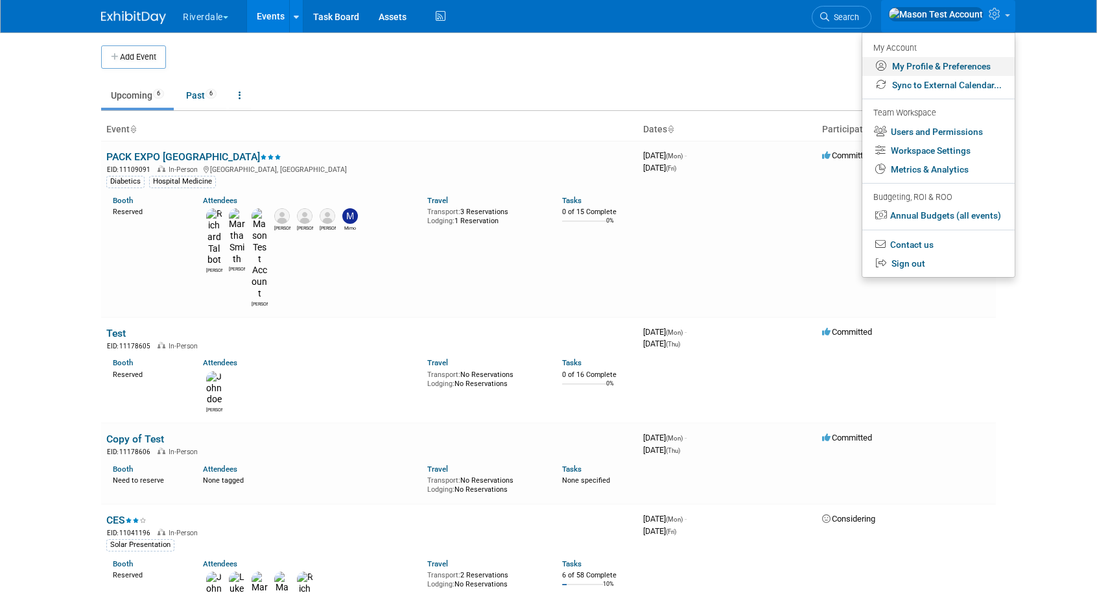
click at [948, 61] on link "My Profile & Preferences" at bounding box center [939, 66] width 152 height 19
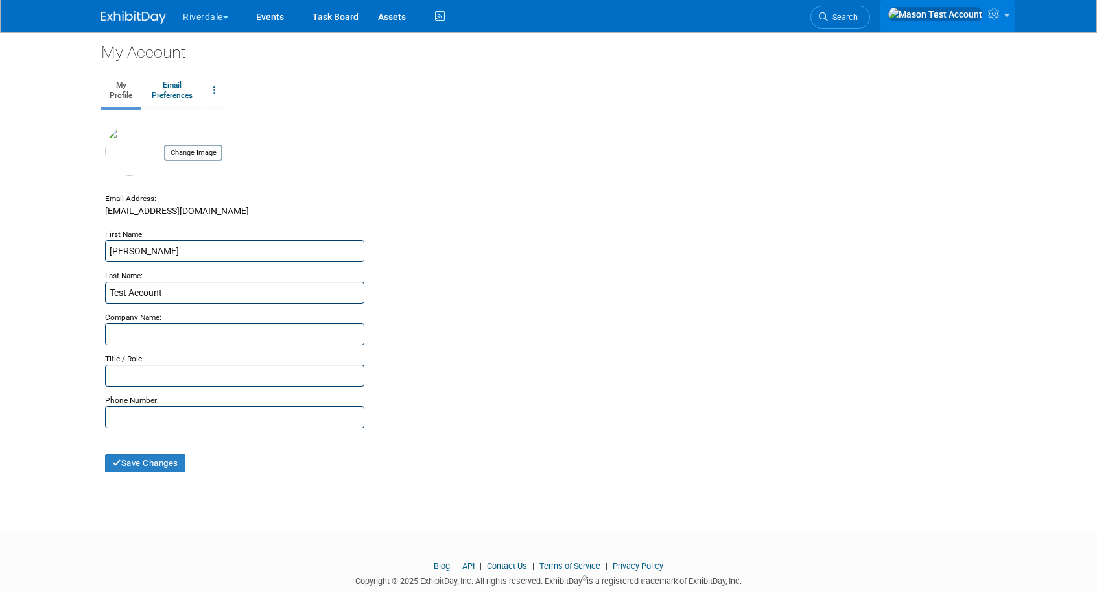
click at [988, 18] on icon at bounding box center [995, 14] width 15 height 12
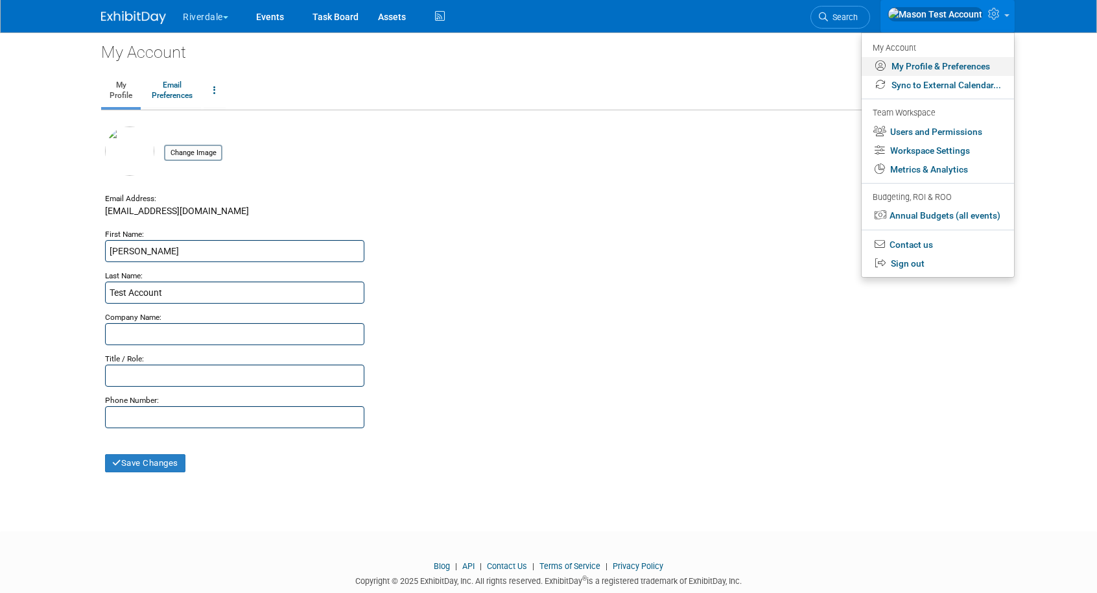
click at [935, 62] on link "My Profile & Preferences" at bounding box center [938, 66] width 152 height 19
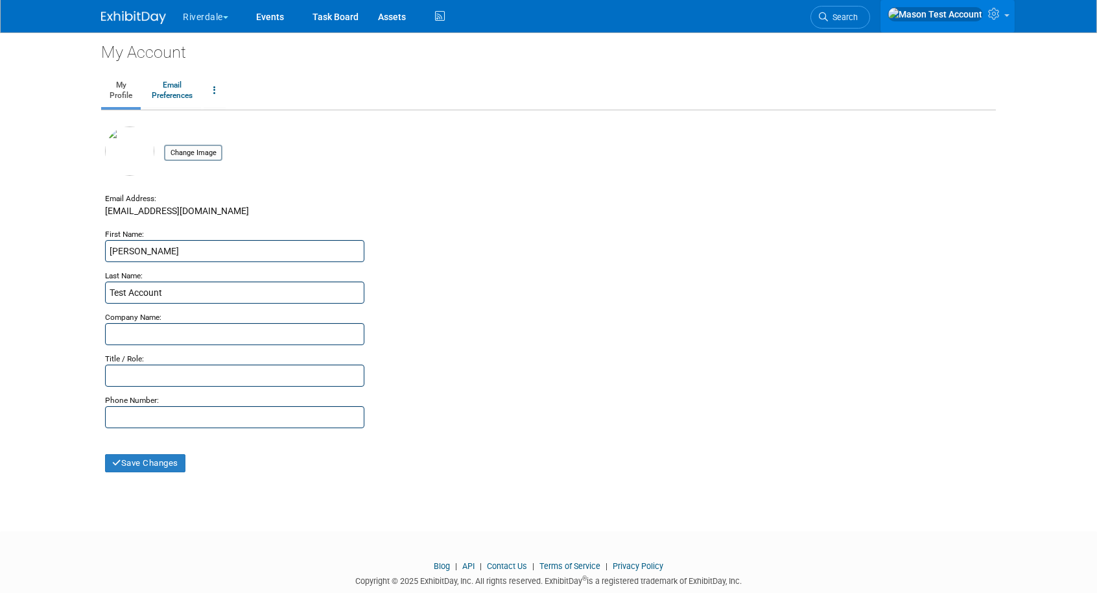
click at [996, 12] on icon at bounding box center [995, 14] width 15 height 12
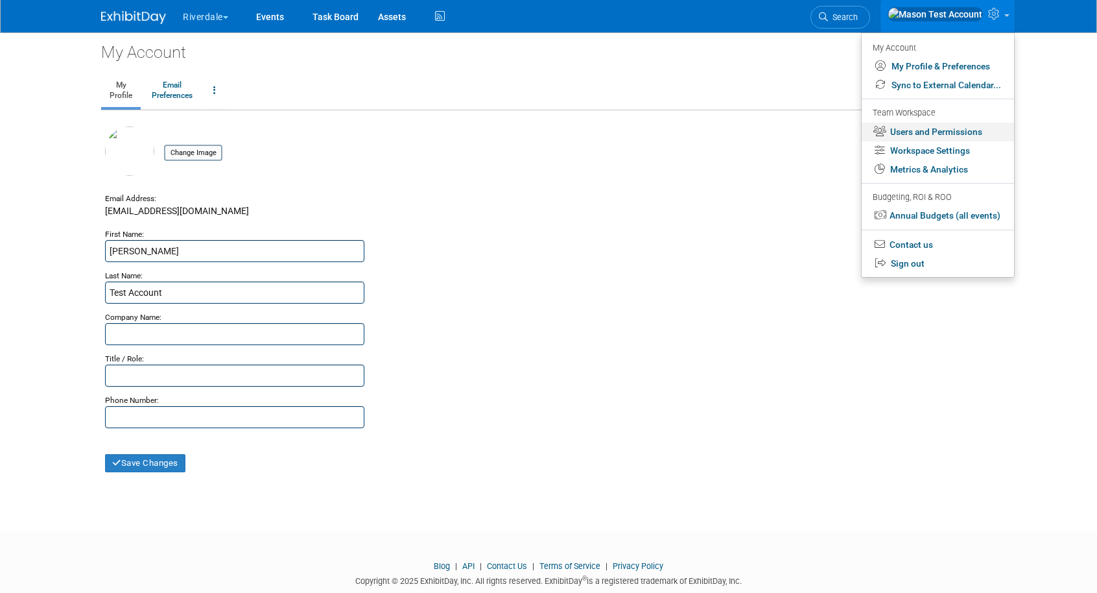
click at [920, 130] on link "Users and Permissions" at bounding box center [938, 132] width 152 height 19
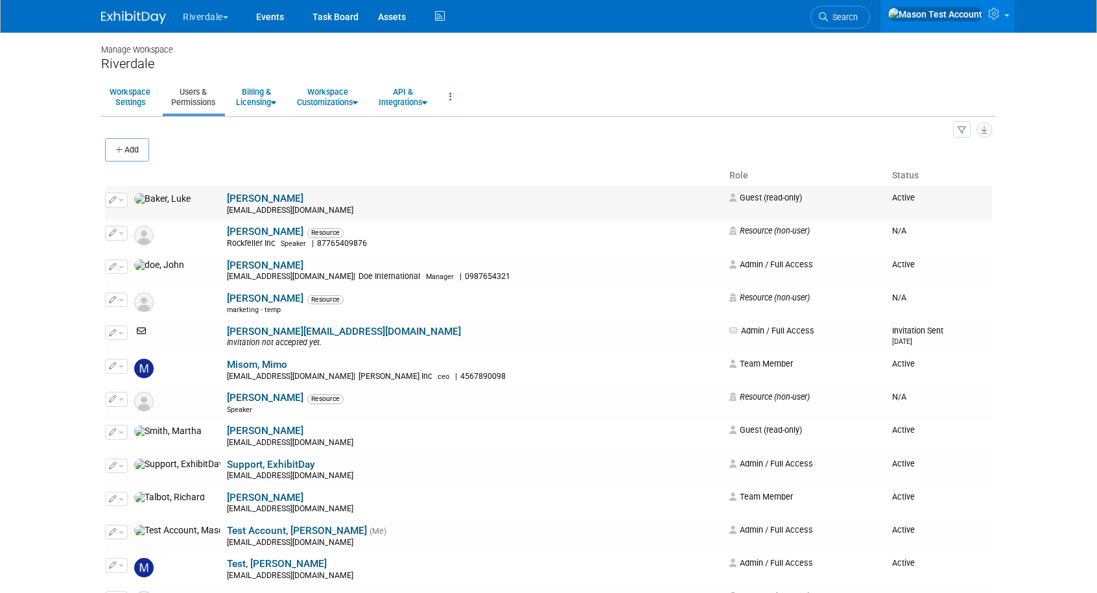
click at [227, 208] on div "[EMAIL_ADDRESS][DOMAIN_NAME]" at bounding box center [474, 211] width 494 height 10
click at [227, 196] on link "[PERSON_NAME]" at bounding box center [265, 199] width 77 height 12
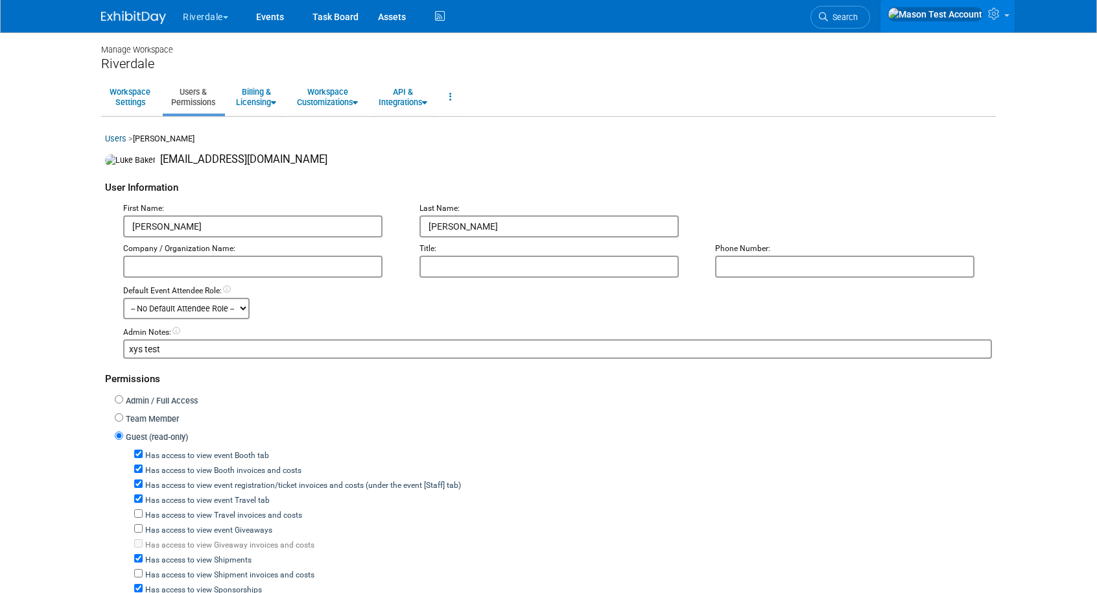
click at [992, 19] on icon at bounding box center [995, 14] width 15 height 12
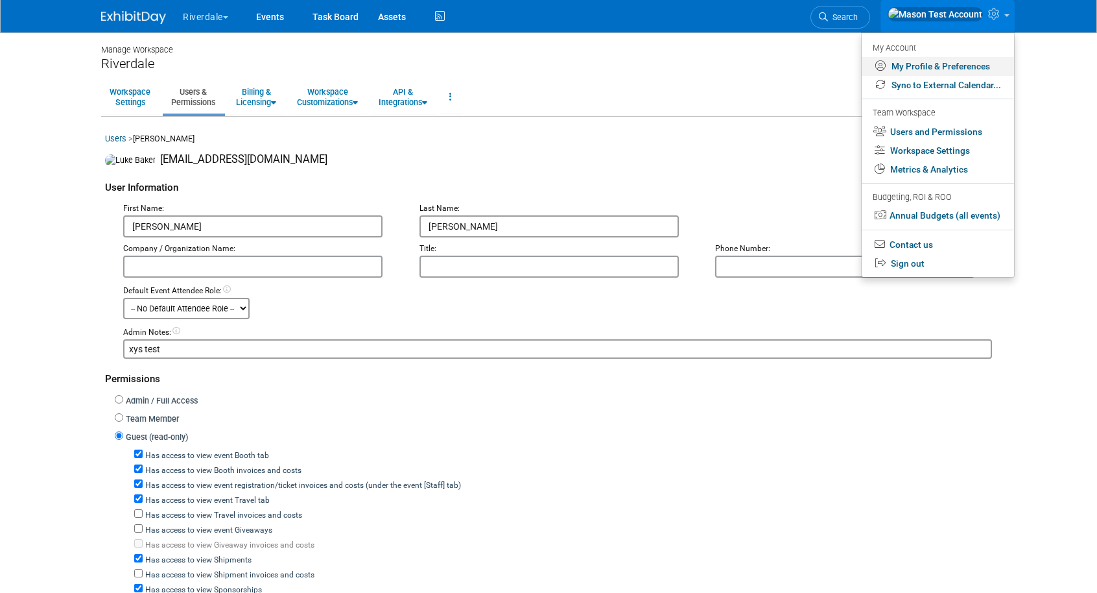
click at [927, 67] on link "My Profile & Preferences" at bounding box center [938, 66] width 152 height 19
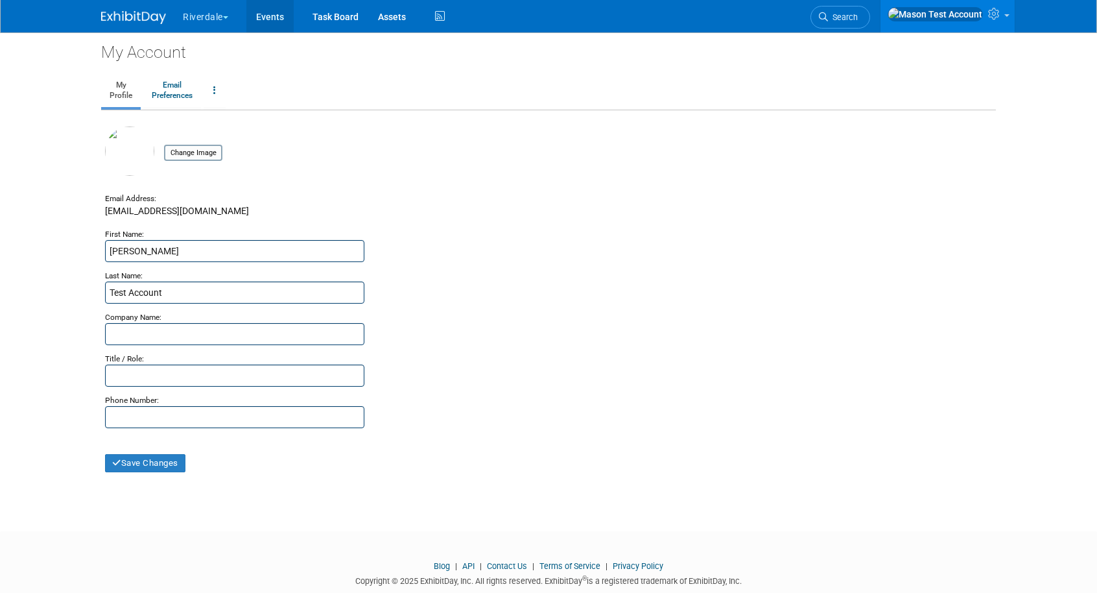
click at [261, 16] on link "Events" at bounding box center [269, 16] width 47 height 32
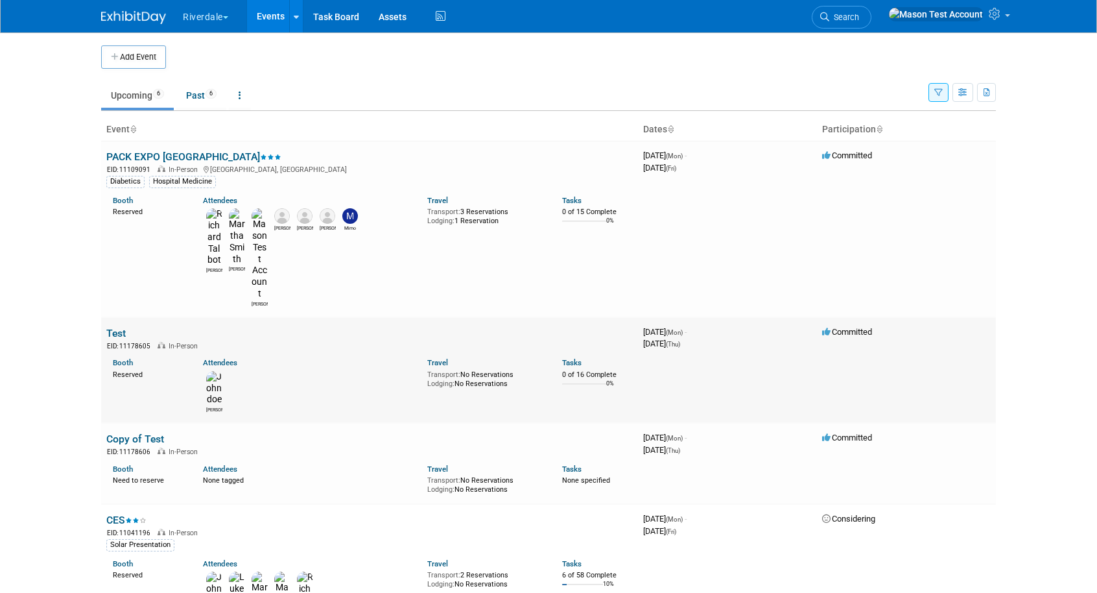
click at [117, 327] on link "Test" at bounding box center [115, 333] width 19 height 12
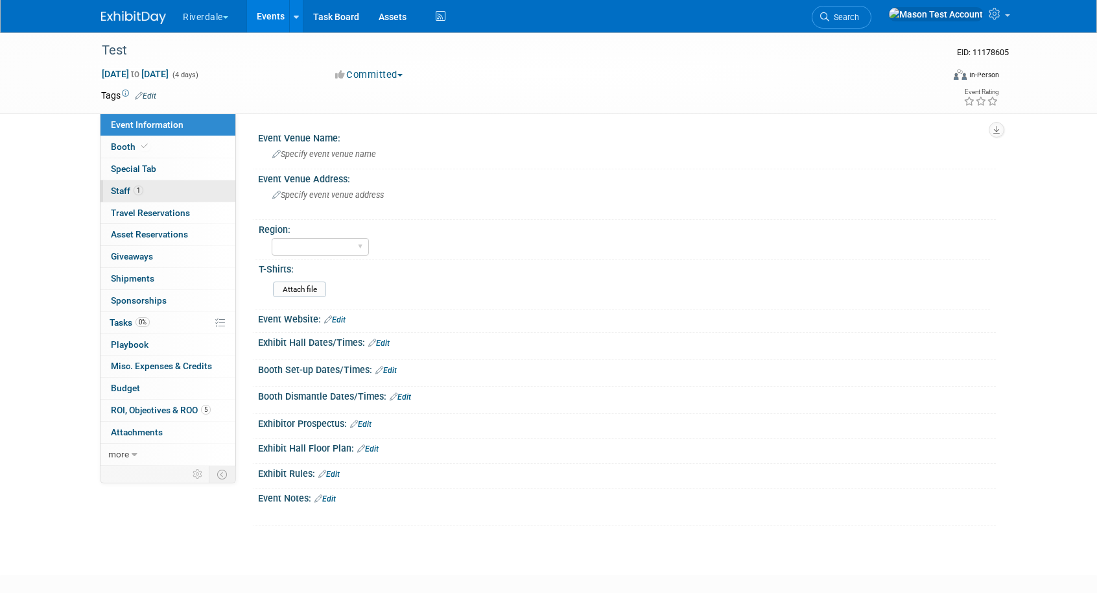
click at [122, 184] on link "1 Staff 1" at bounding box center [168, 190] width 135 height 21
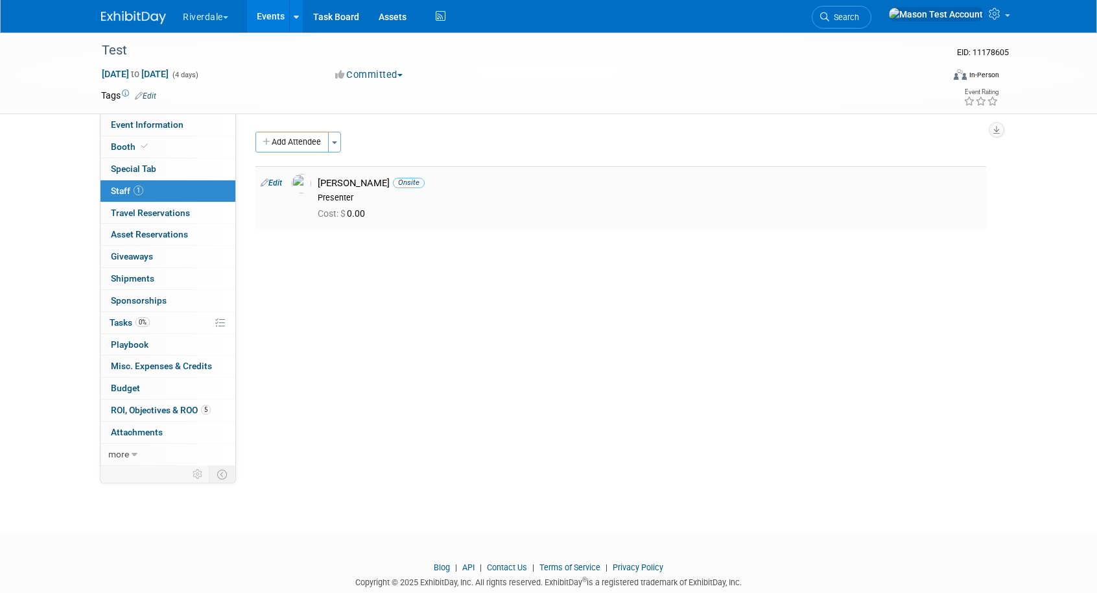
click at [274, 183] on link "Edit" at bounding box center [271, 182] width 21 height 9
select select "5ff3df1d-f5c1-40d9-98f4-8eb016f0dd8c"
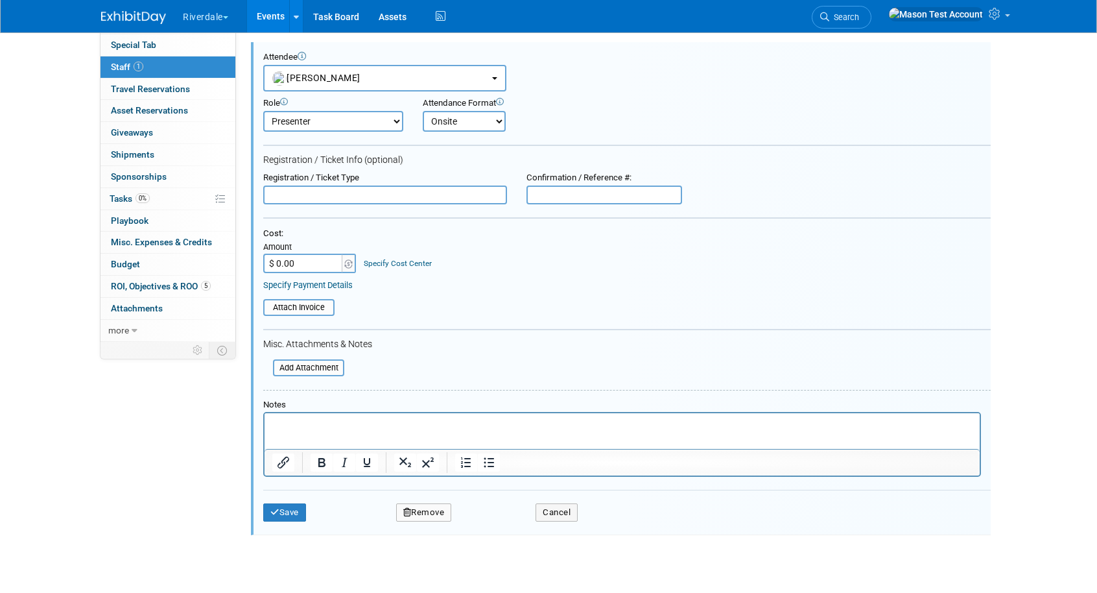
click at [383, 264] on link "Specify Cost Center" at bounding box center [398, 263] width 68 height 9
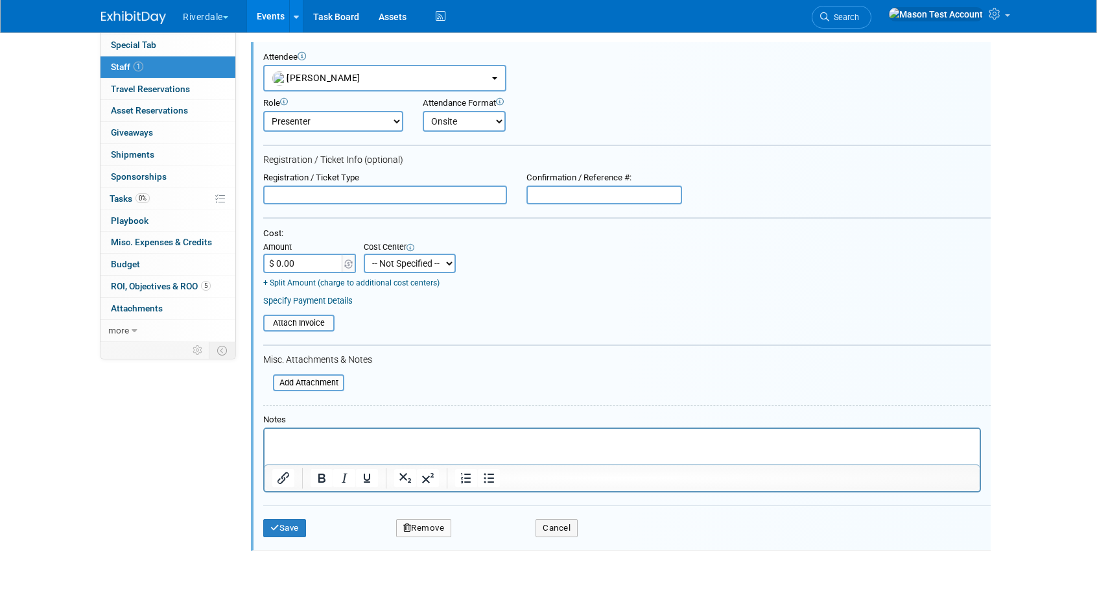
click at [312, 265] on input "$ 0.00" at bounding box center [303, 263] width 81 height 19
type input "$ 500.00"
click at [392, 261] on select "-- Not Specified -- Marketing Operation Sales" at bounding box center [410, 263] width 92 height 19
select select "18966427"
click at [364, 254] on select "-- Not Specified -- Marketing Operation Sales" at bounding box center [410, 263] width 92 height 19
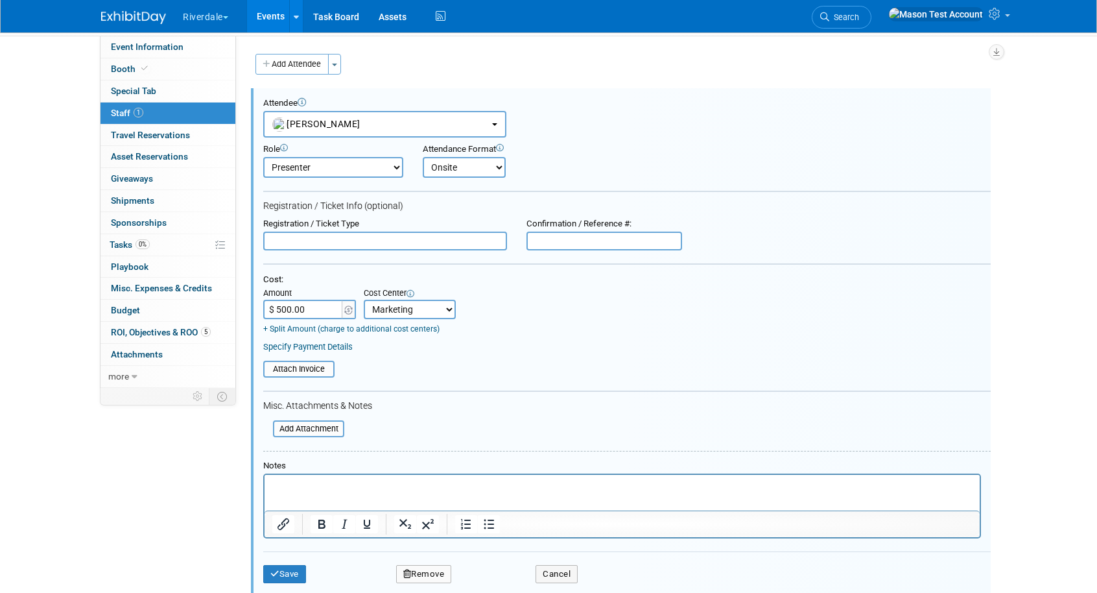
scroll to position [77, 0]
click at [282, 570] on button "Save" at bounding box center [284, 575] width 43 height 18
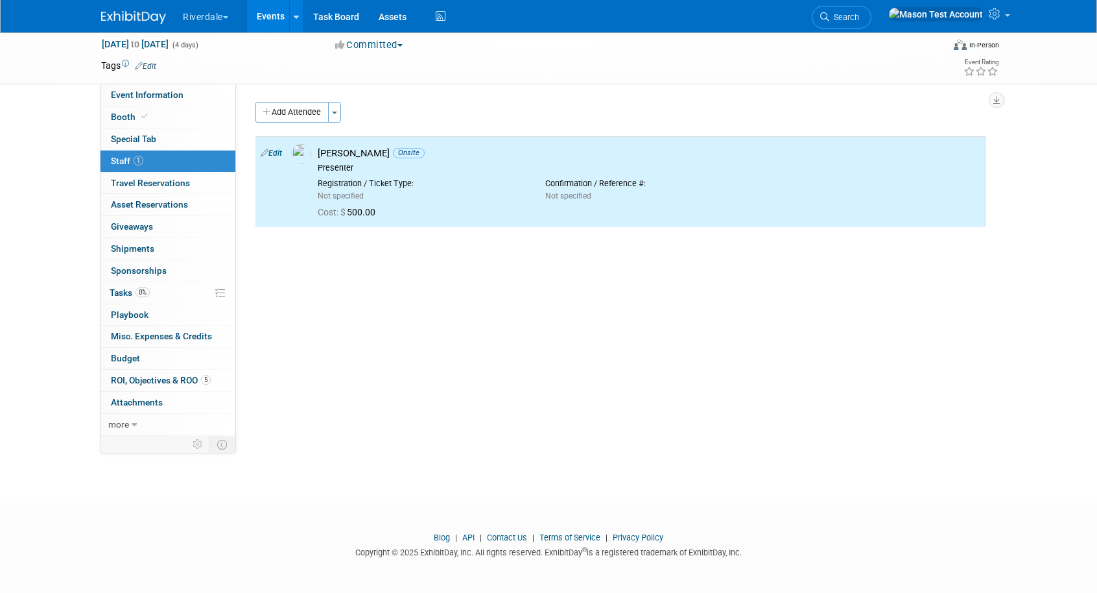
scroll to position [0, 0]
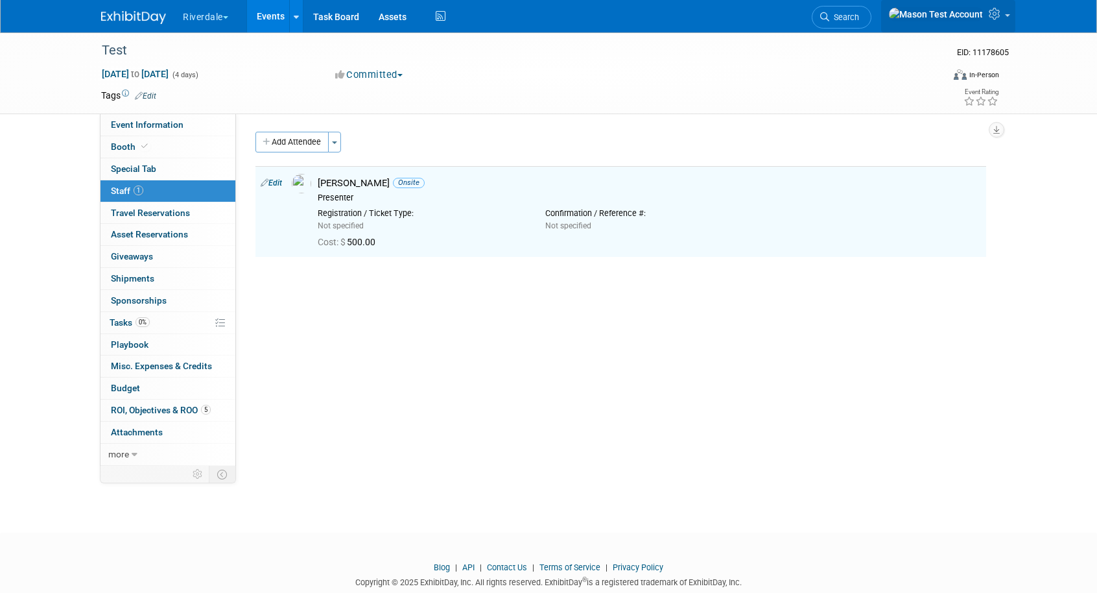
click at [992, 16] on icon at bounding box center [996, 14] width 15 height 12
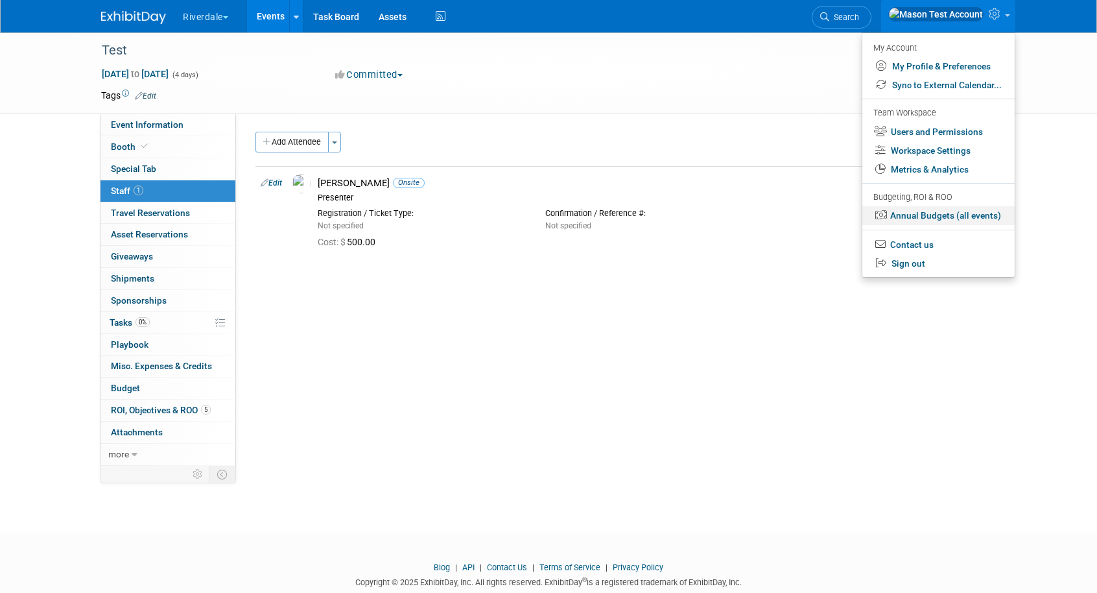
click at [914, 223] on link "Annual Budgets (all events)" at bounding box center [939, 215] width 152 height 19
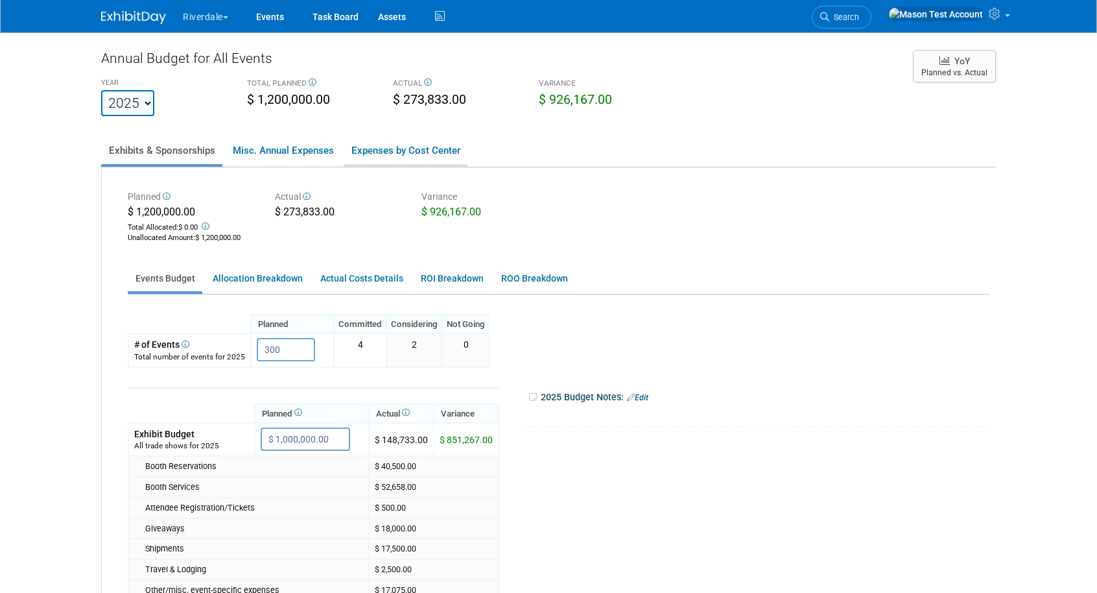
click at [414, 154] on link "Expenses by Cost Center" at bounding box center [406, 150] width 124 height 27
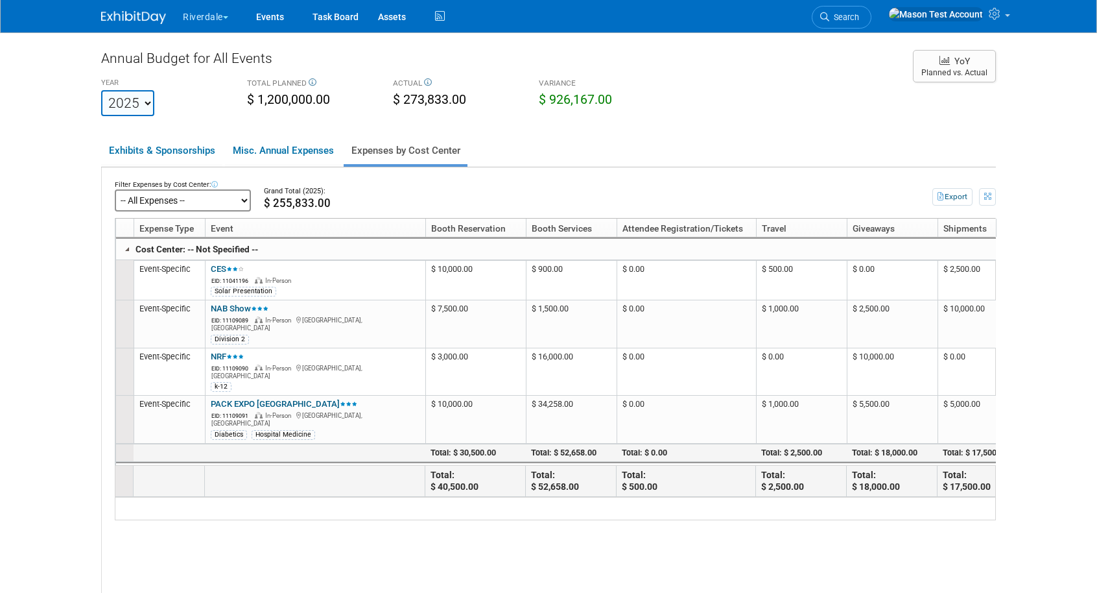
click at [217, 197] on select "-- All Expenses -- -- Cost Center Not Specified -- Marketing Operation Sales" at bounding box center [183, 200] width 136 height 22
click select "-- All Expenses -- -- Cost Center Not Specified -- Marketing Operation Sales" at bounding box center [183, 200] width 136 height 22
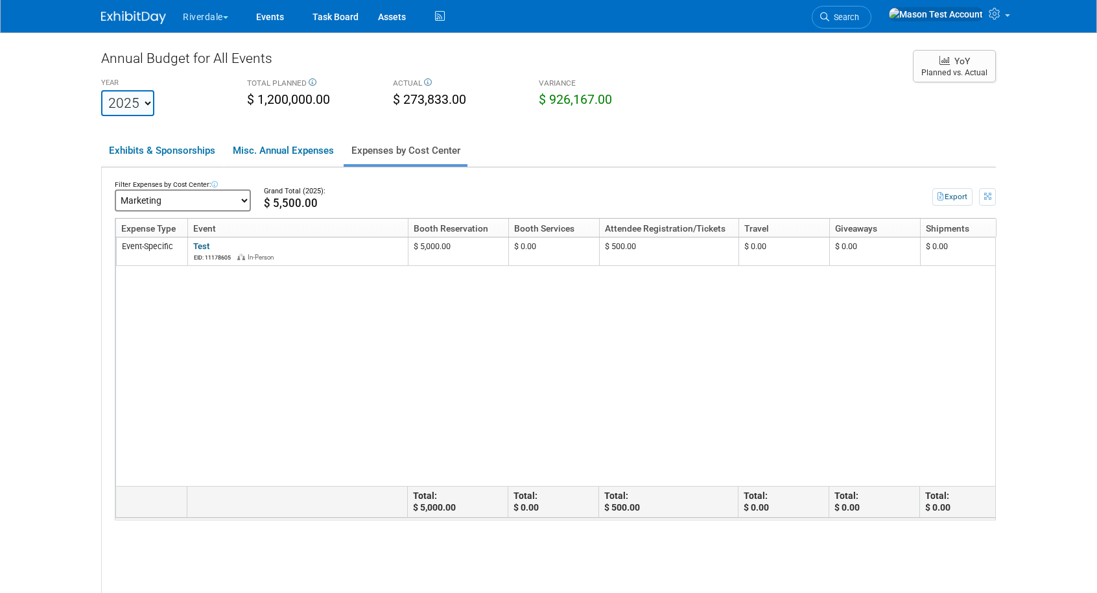
click at [201, 200] on select "-- All Expenses -- -- Cost Center Not Specified -- Marketing Operation Sales" at bounding box center [183, 200] width 136 height 22
click select "-- All Expenses -- -- Cost Center Not Specified -- Marketing Operation Sales" at bounding box center [183, 200] width 136 height 22
click at [202, 201] on select "-- All Expenses -- -- Cost Center Not Specified -- Marketing Operation Sales" at bounding box center [183, 200] width 136 height 22
click select "-- All Expenses -- -- Cost Center Not Specified -- Marketing Operation Sales" at bounding box center [183, 200] width 136 height 22
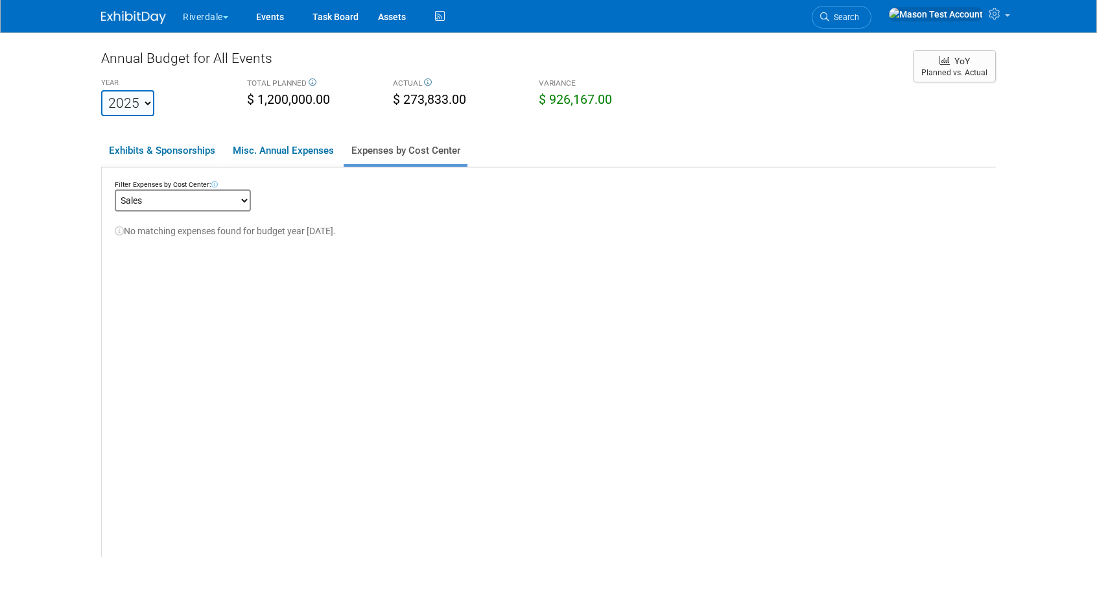
click at [196, 200] on select "-- All Expenses -- -- Cost Center Not Specified -- Marketing Operation Sales" at bounding box center [183, 200] width 136 height 22
click select "-- All Expenses -- -- Cost Center Not Specified -- Marketing Operation Sales" at bounding box center [183, 200] width 136 height 22
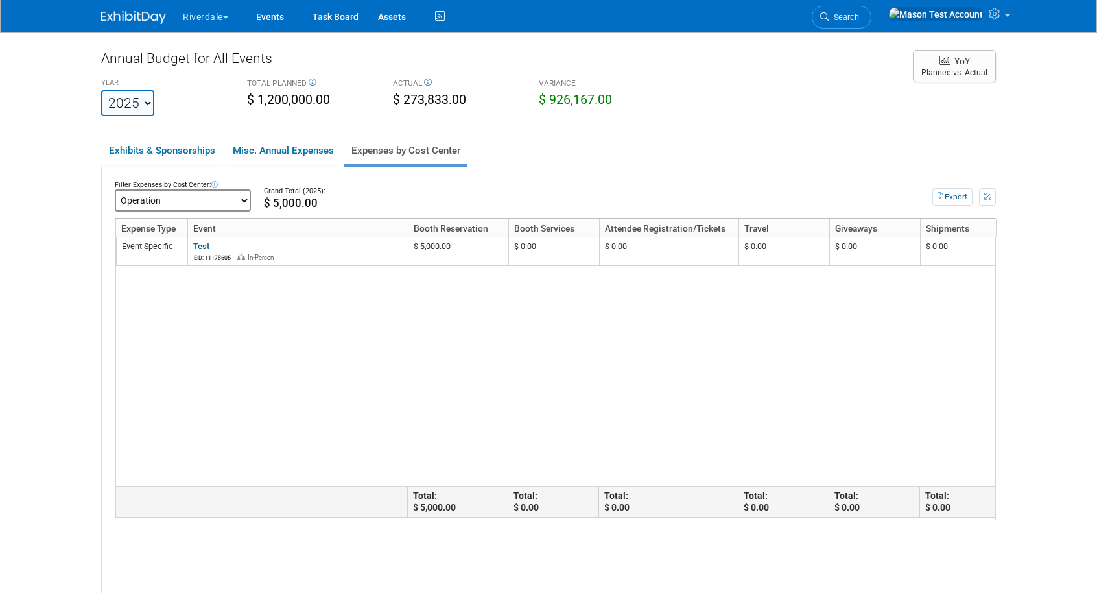
click at [152, 199] on select "-- All Expenses -- -- Cost Center Not Specified -- Marketing Operation Sales" at bounding box center [183, 200] width 136 height 22
click select "-- All Expenses -- -- Cost Center Not Specified -- Marketing Operation Sales" at bounding box center [183, 200] width 136 height 22
click at [275, 18] on link "Events" at bounding box center [269, 16] width 47 height 32
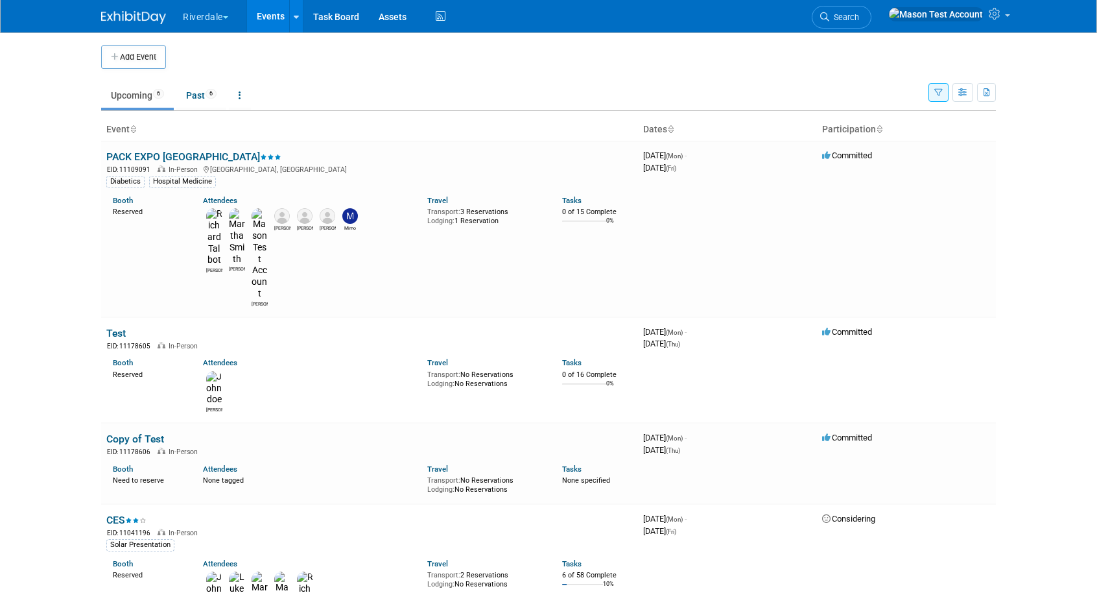
click at [286, 17] on link "Events" at bounding box center [270, 16] width 47 height 32
click at [257, 13] on link "Events" at bounding box center [270, 16] width 47 height 32
click at [226, 16] on button "Riverdale" at bounding box center [213, 14] width 63 height 29
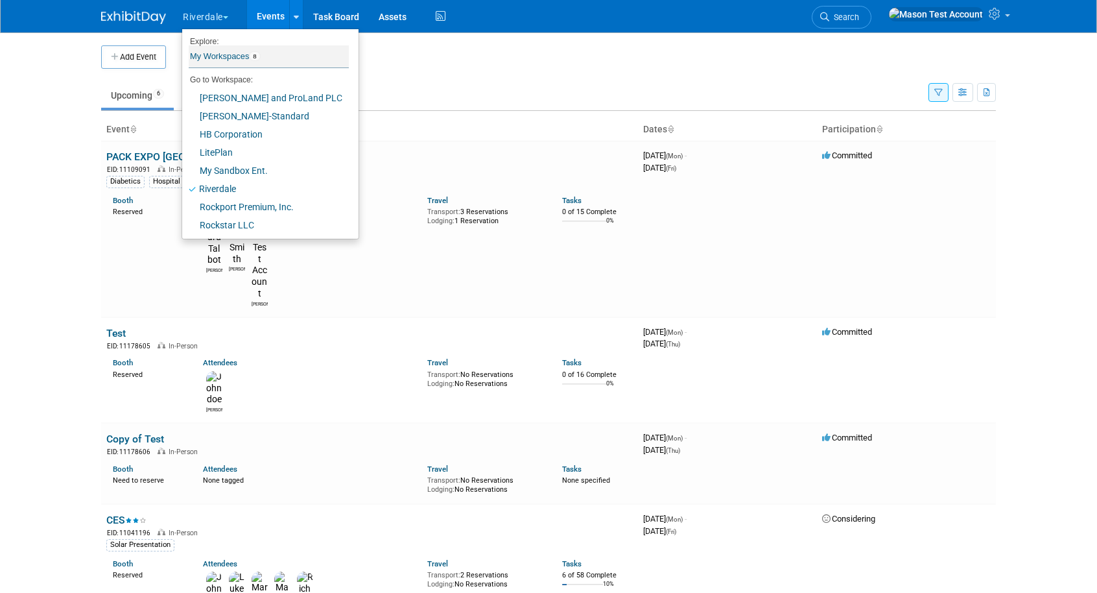
click at [232, 59] on link "My Workspaces 8" at bounding box center [269, 56] width 160 height 22
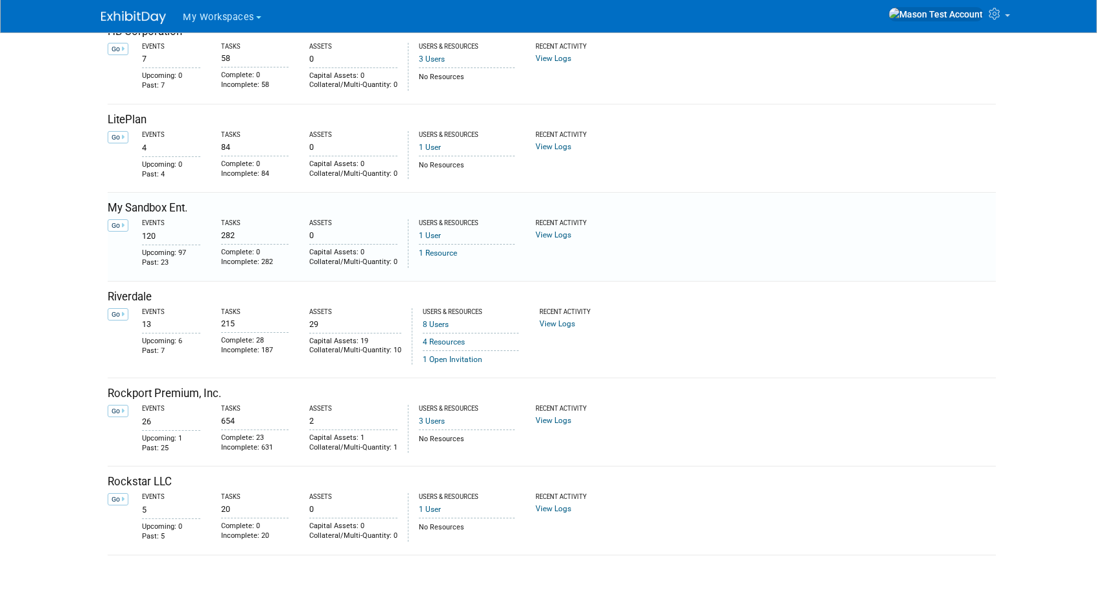
scroll to position [278, 0]
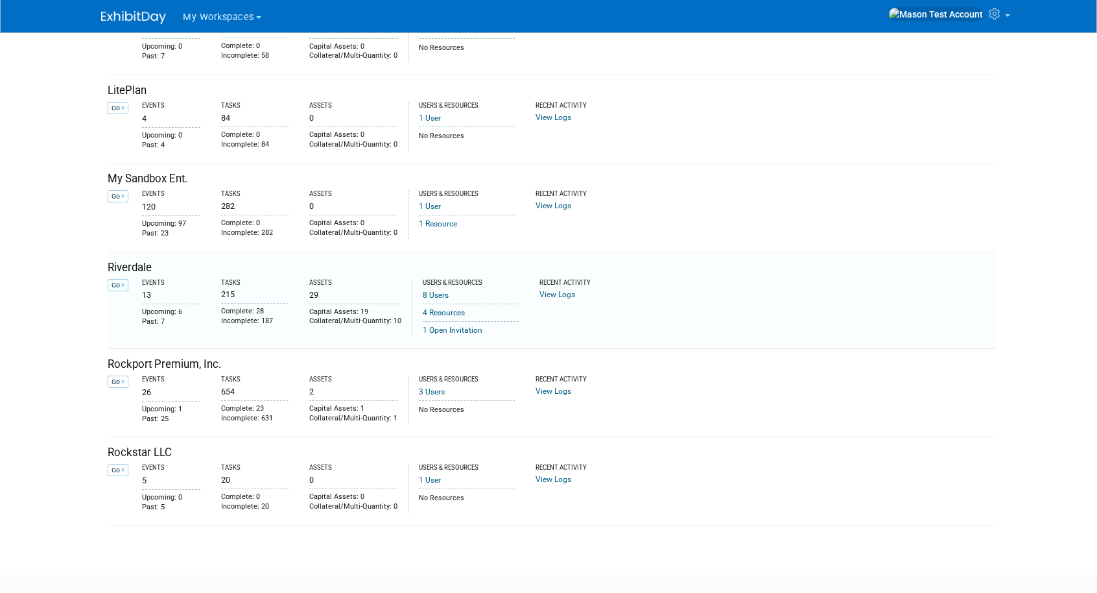
click at [119, 284] on link "Go" at bounding box center [118, 285] width 21 height 12
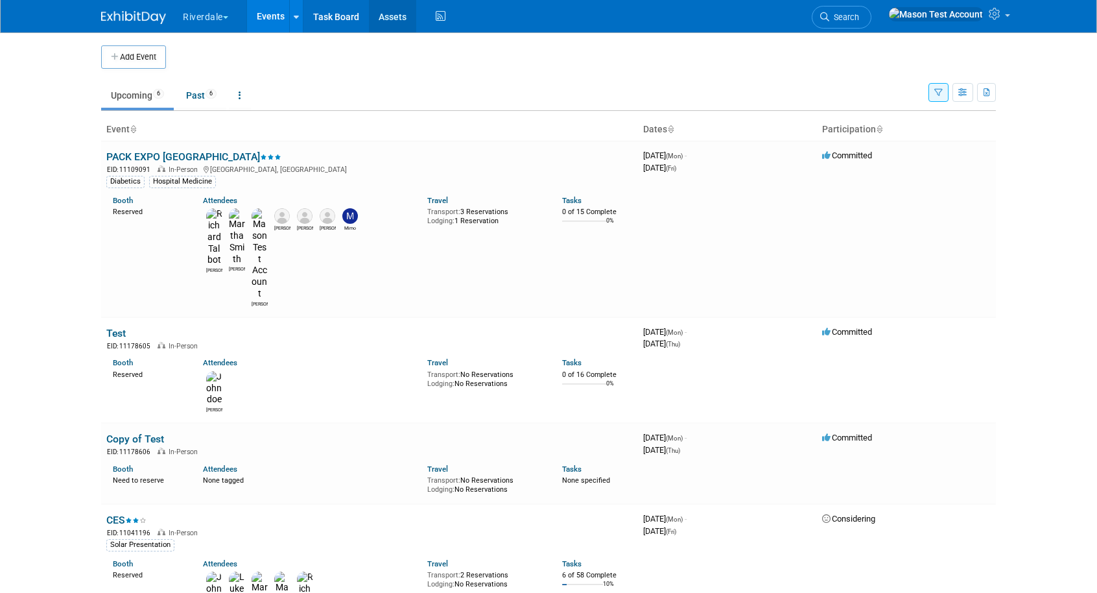
click at [400, 17] on link "Assets" at bounding box center [392, 16] width 47 height 32
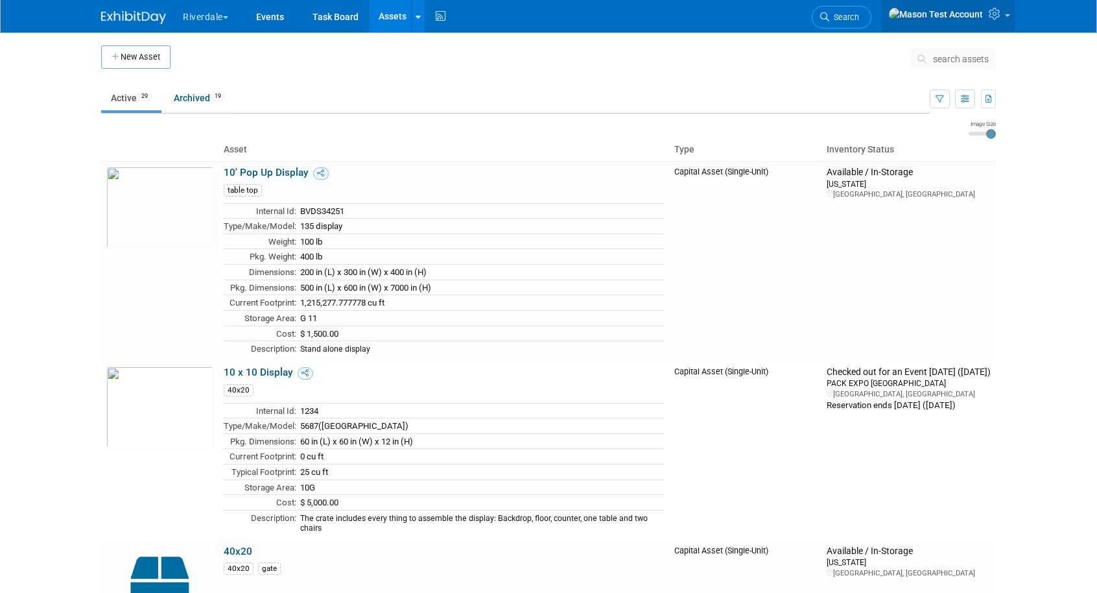
click at [1005, 8] on link at bounding box center [948, 16] width 134 height 32
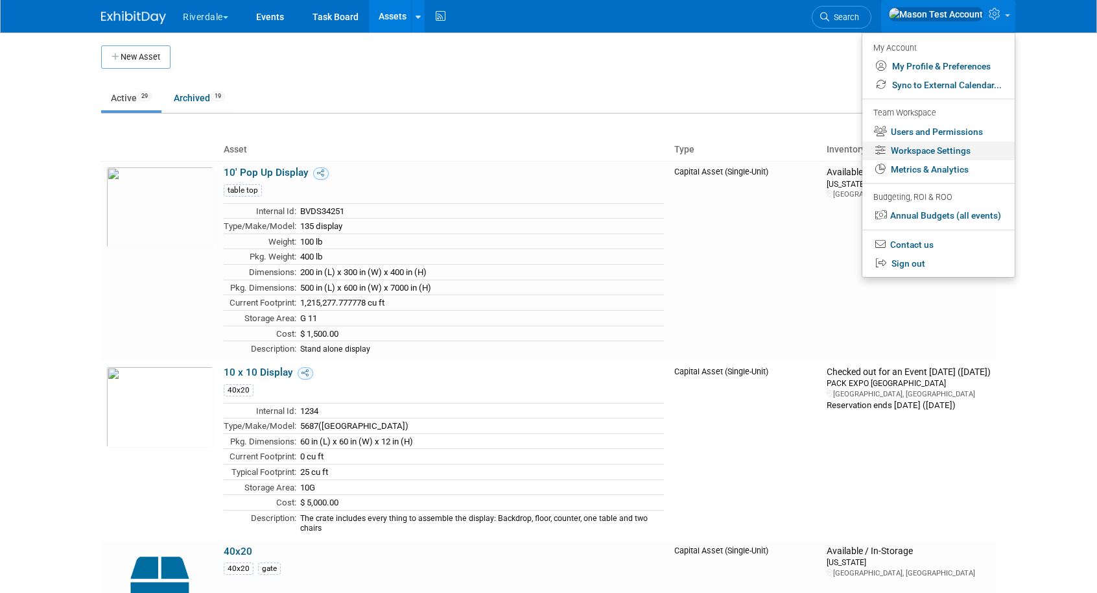
click at [958, 152] on link "Workspace Settings" at bounding box center [939, 150] width 152 height 19
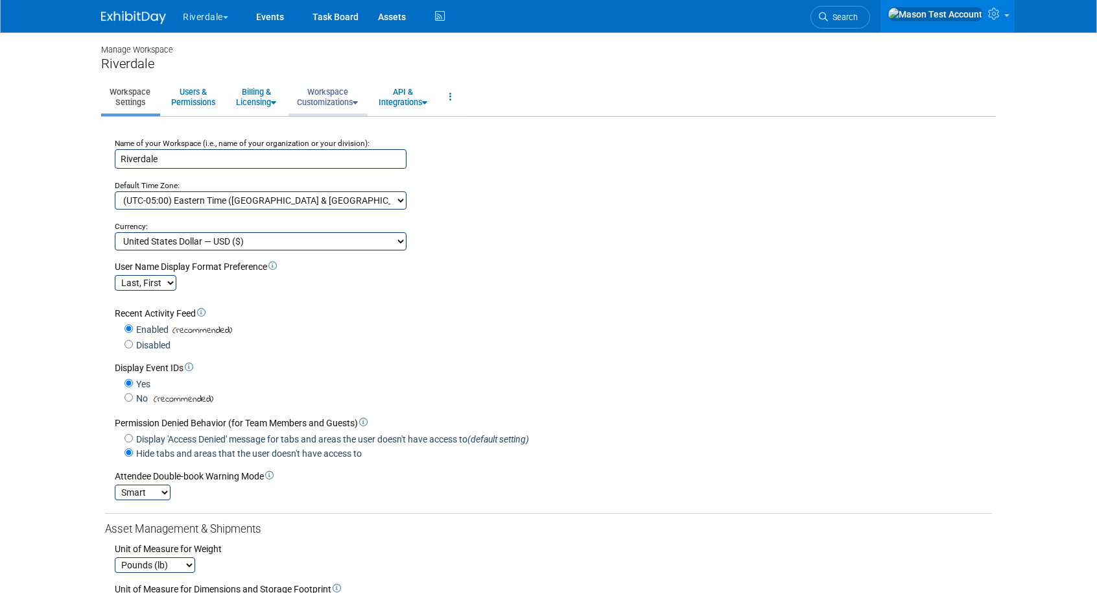
click at [327, 91] on link "Workspace Customizations" at bounding box center [328, 97] width 78 height 32
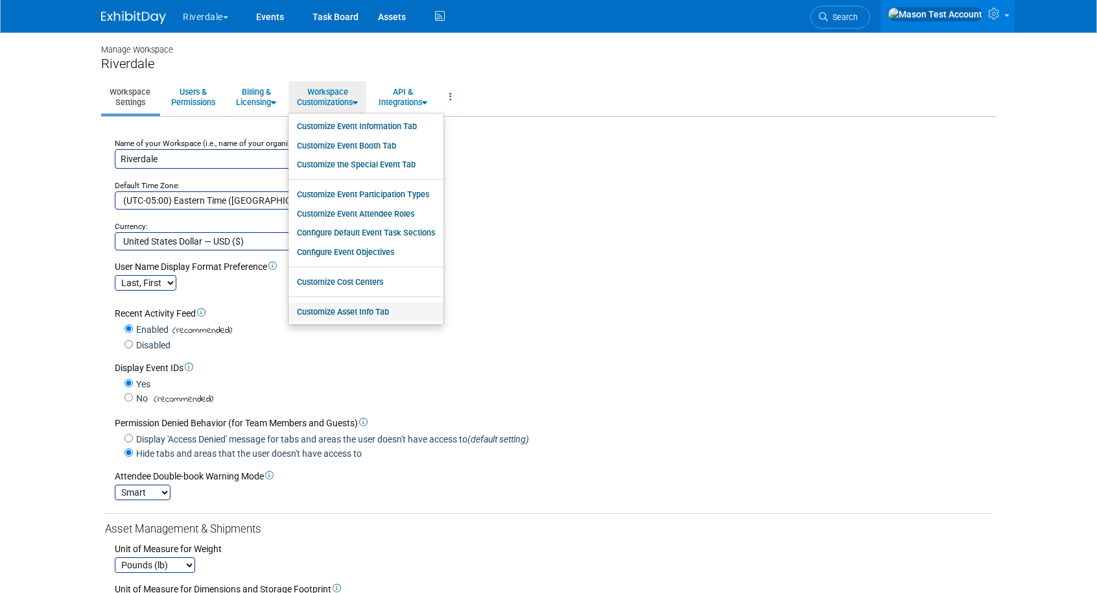
click at [364, 309] on link "Customize Asset Info Tab" at bounding box center [366, 311] width 155 height 19
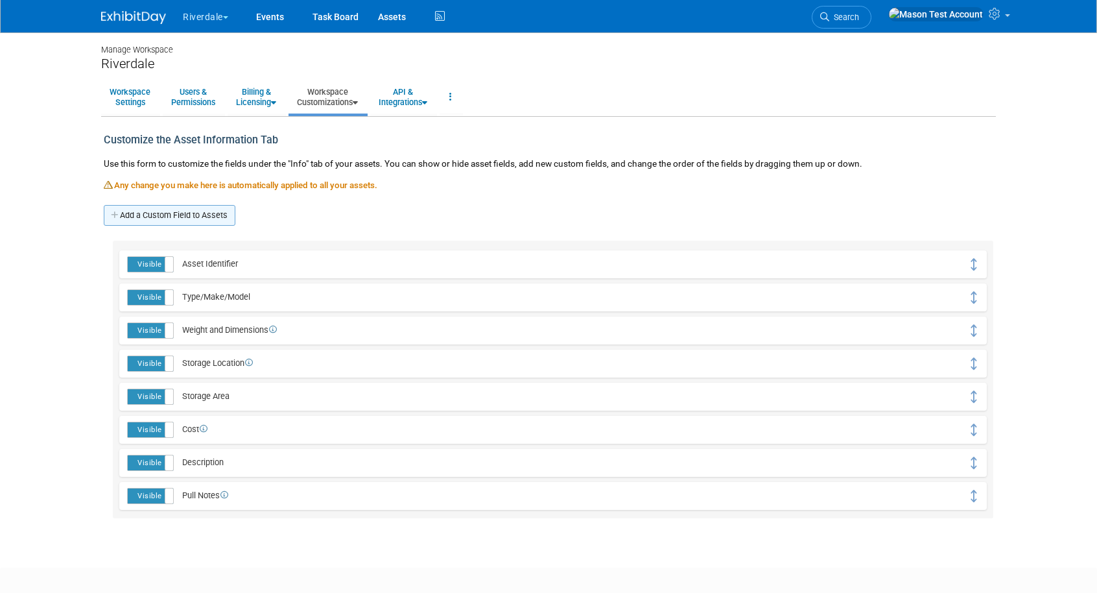
click at [160, 217] on link "Add a Custom Field to Assets" at bounding box center [170, 215] width 132 height 21
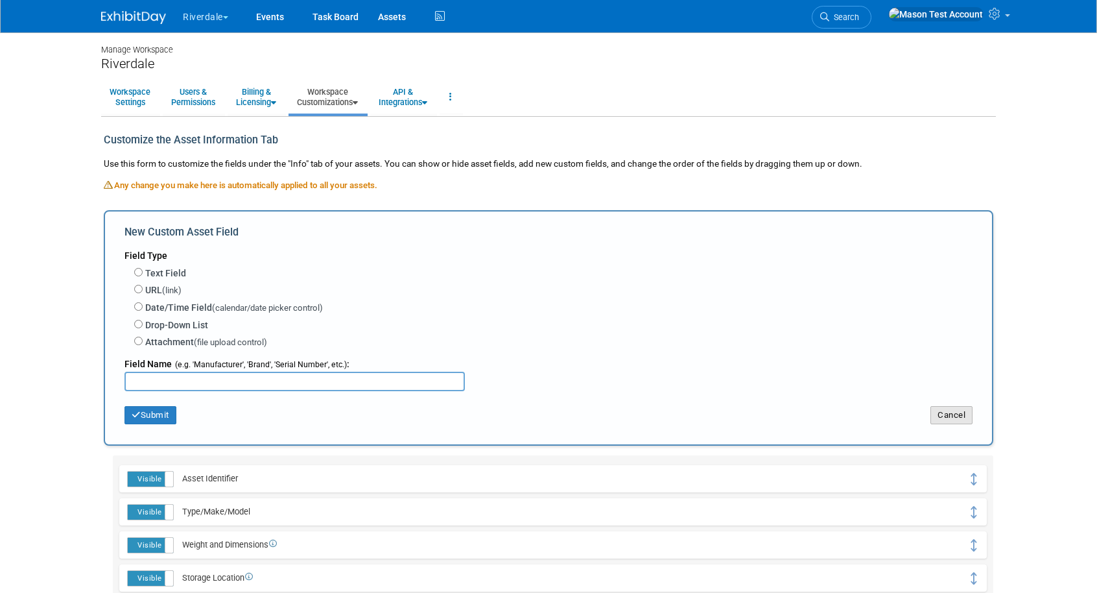
click at [951, 421] on button "Cancel" at bounding box center [952, 415] width 42 height 18
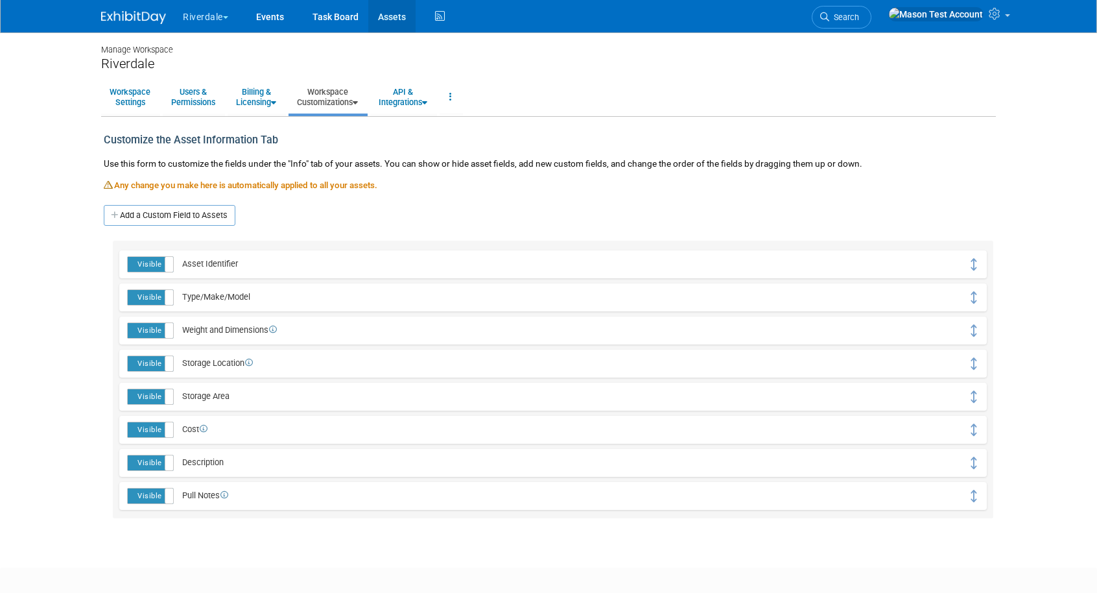
click at [392, 20] on link "Assets" at bounding box center [391, 16] width 47 height 32
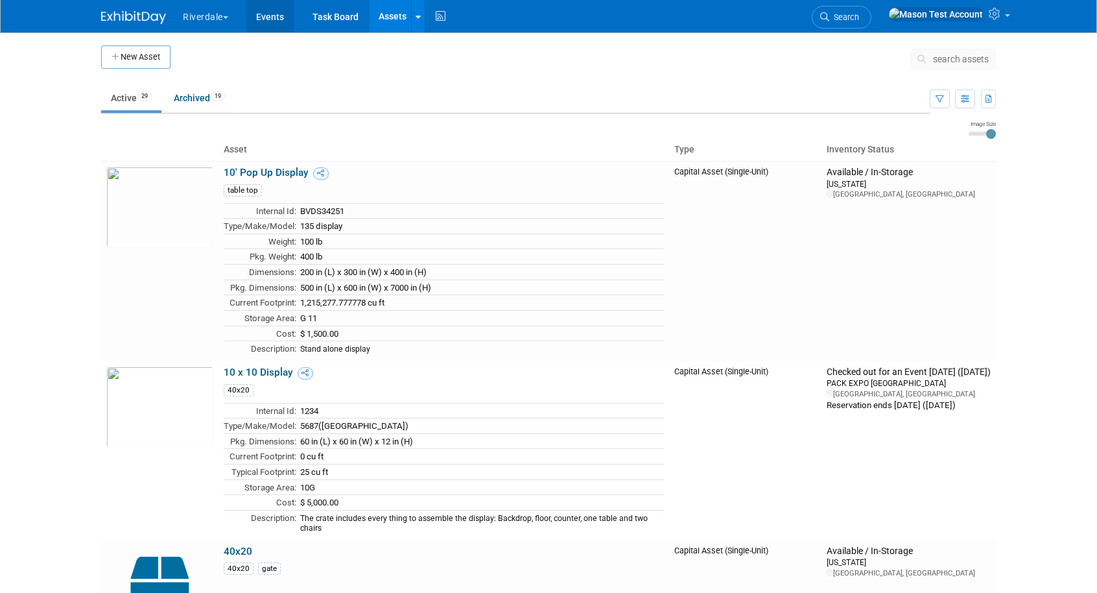
click at [273, 19] on link "Events" at bounding box center [269, 16] width 47 height 32
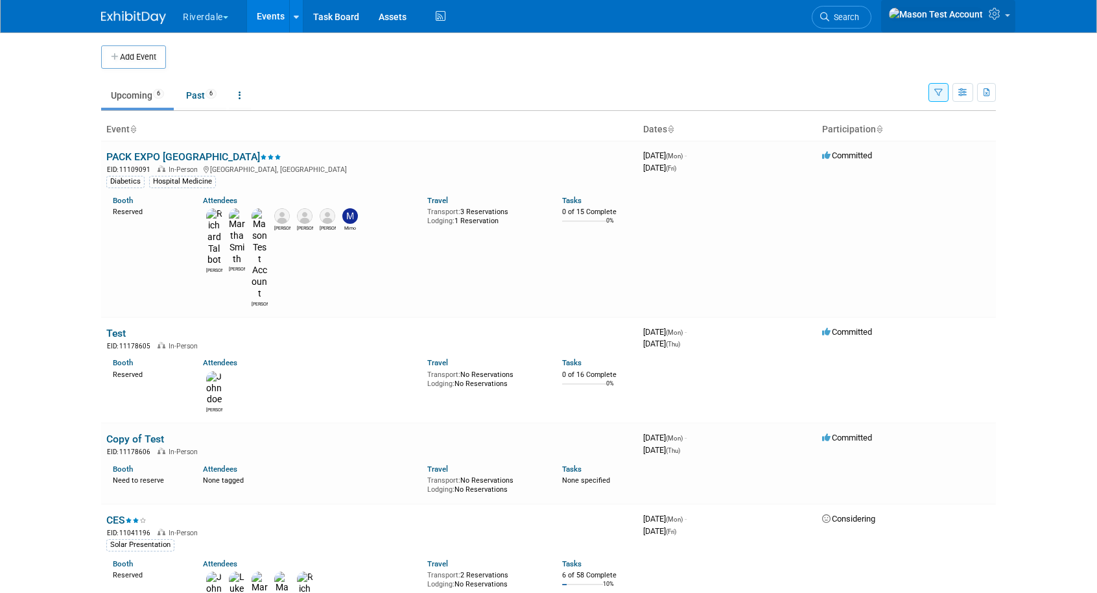
click at [1004, 14] on link at bounding box center [948, 16] width 134 height 32
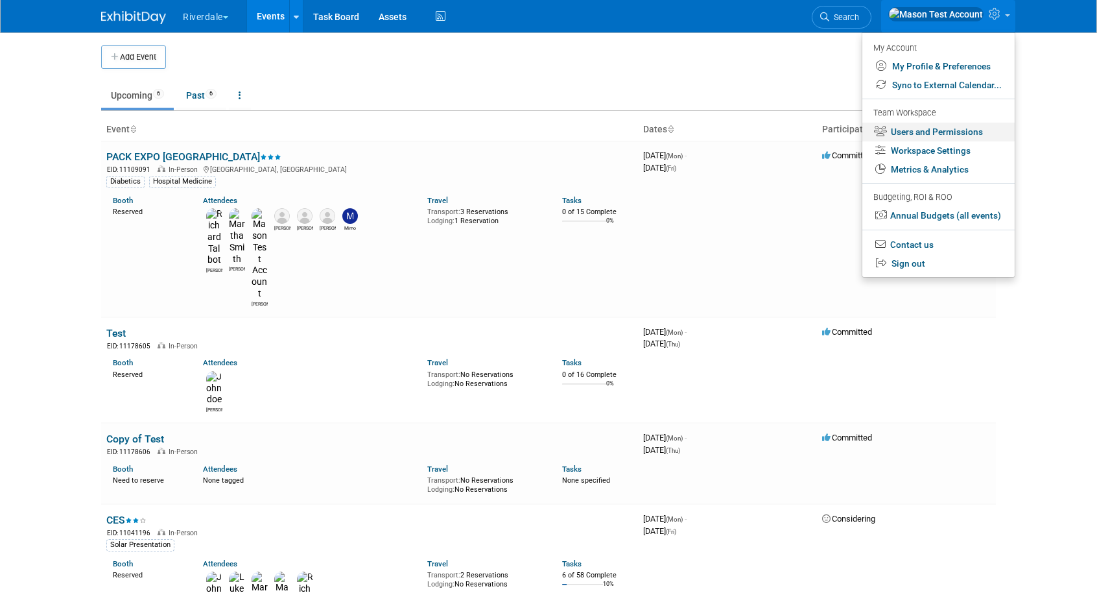
click at [924, 129] on link "Users and Permissions" at bounding box center [939, 132] width 152 height 19
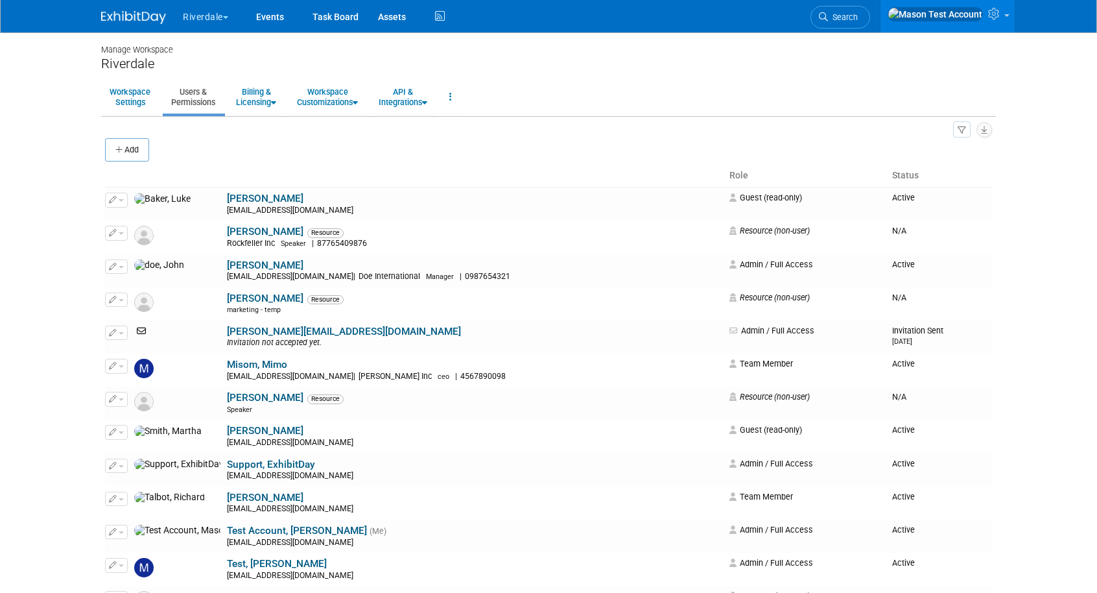
click at [218, 16] on button "Riverdale" at bounding box center [213, 14] width 63 height 29
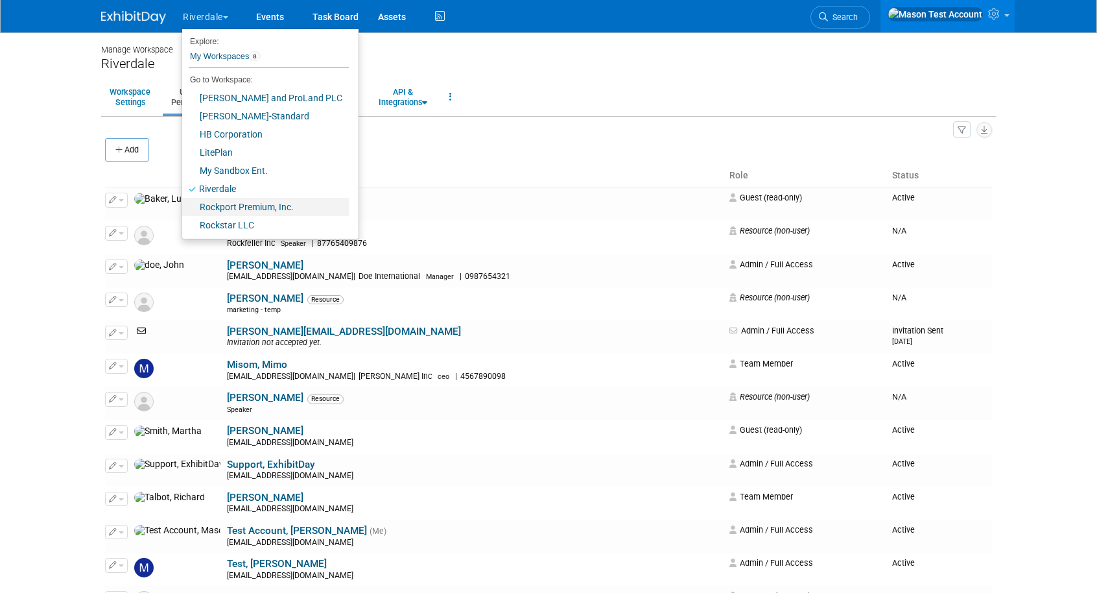
click at [224, 202] on link "Rockport Premium, Inc." at bounding box center [265, 207] width 167 height 18
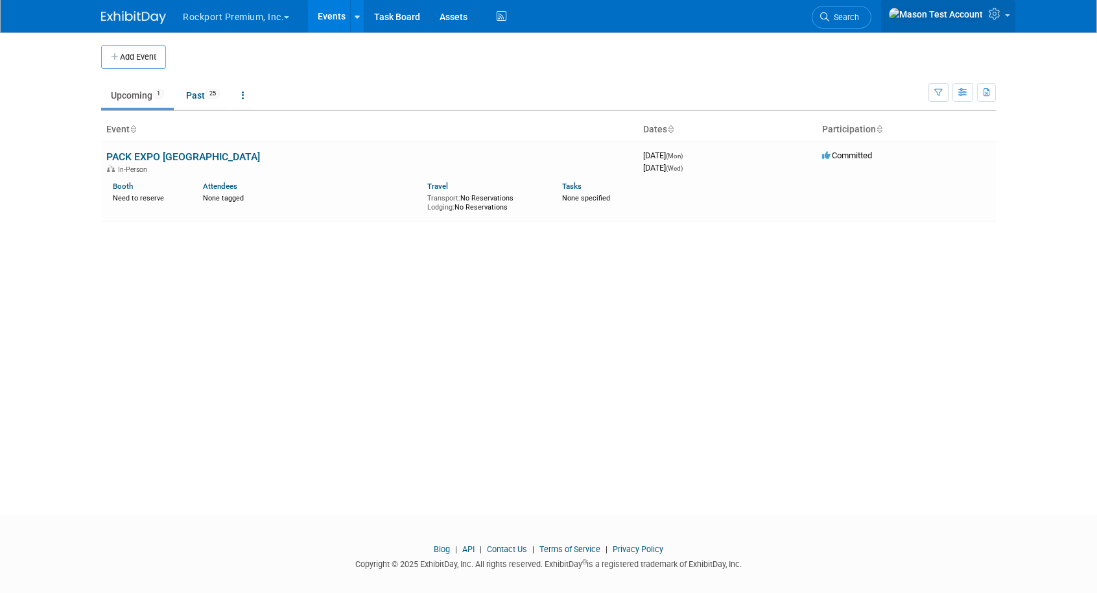
click at [1005, 14] on link at bounding box center [948, 16] width 134 height 32
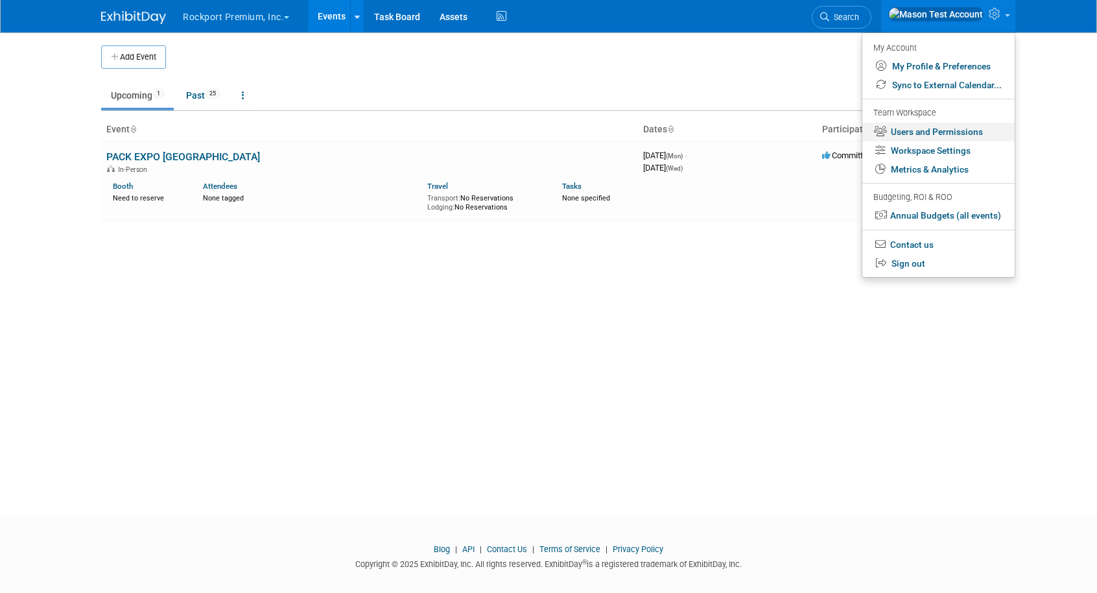
click at [951, 136] on link "Users and Permissions" at bounding box center [939, 132] width 152 height 19
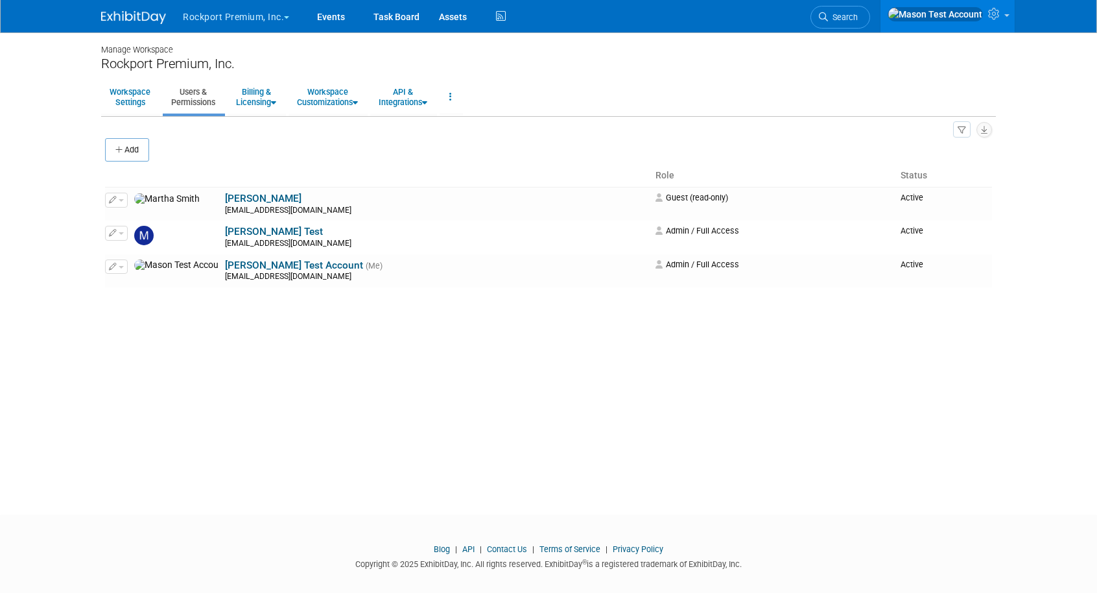
click at [279, 17] on button "Rockport Premium, Inc." at bounding box center [244, 14] width 124 height 29
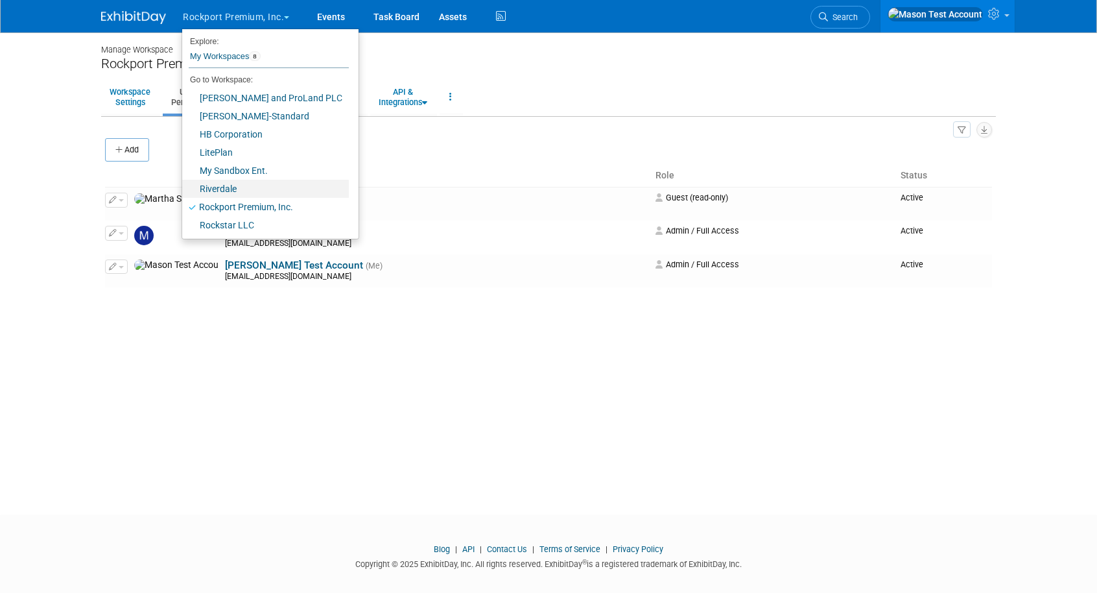
click at [226, 185] on link "Riverdale" at bounding box center [265, 189] width 167 height 18
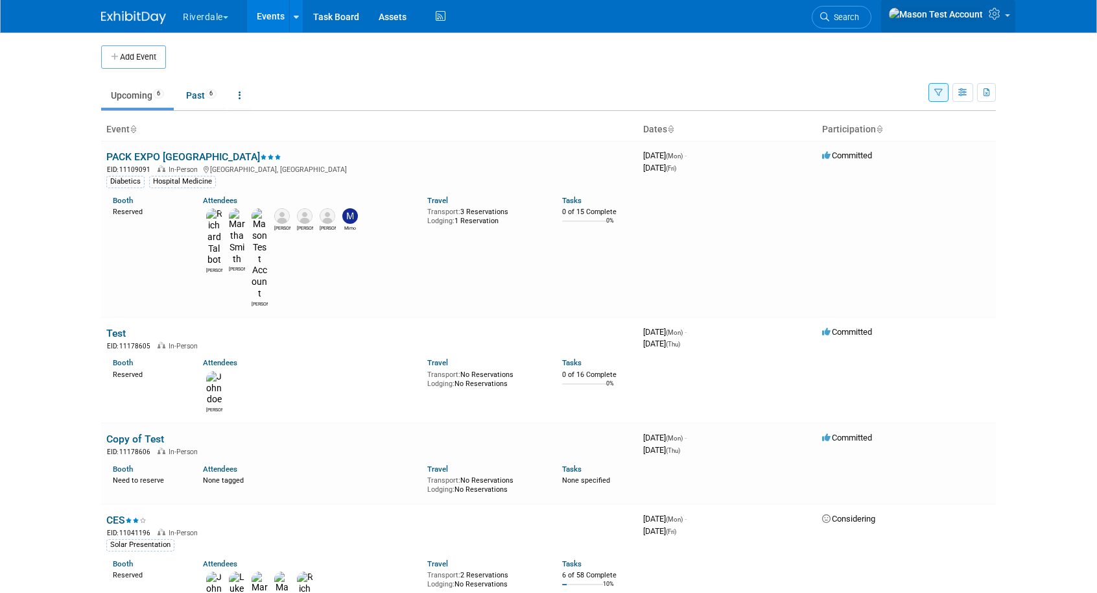
click at [995, 14] on icon at bounding box center [996, 14] width 15 height 12
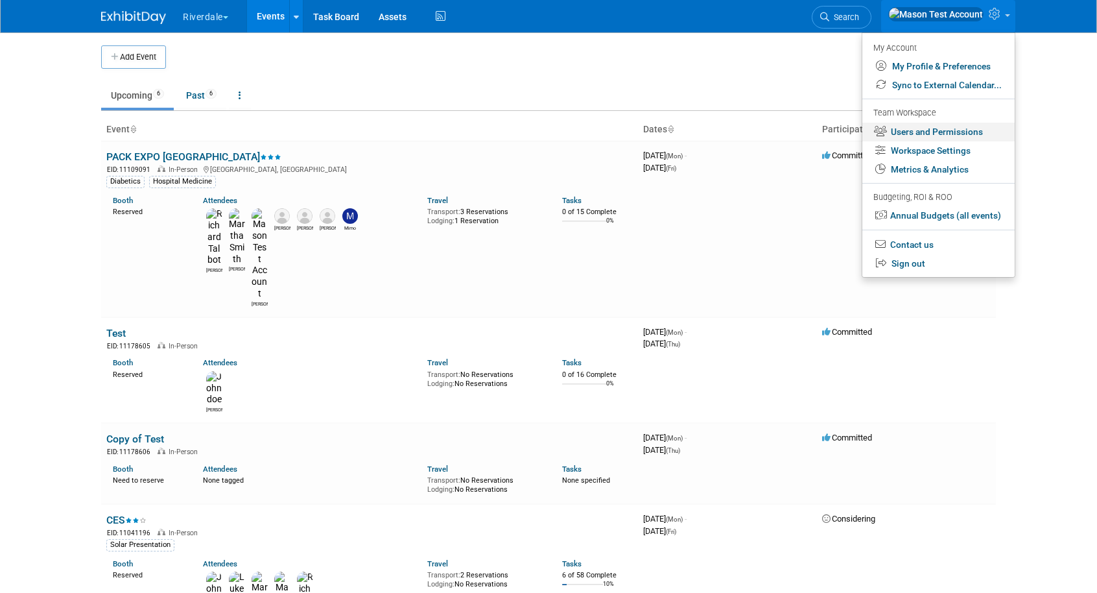
click at [966, 134] on link "Users and Permissions" at bounding box center [939, 132] width 152 height 19
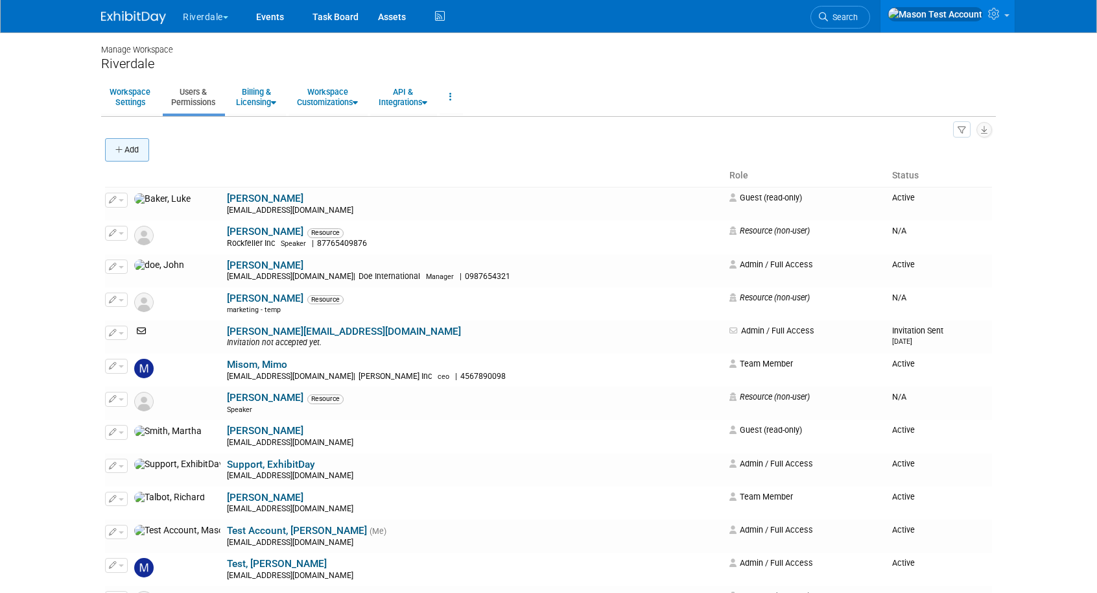
click at [140, 149] on button "Add" at bounding box center [127, 149] width 44 height 23
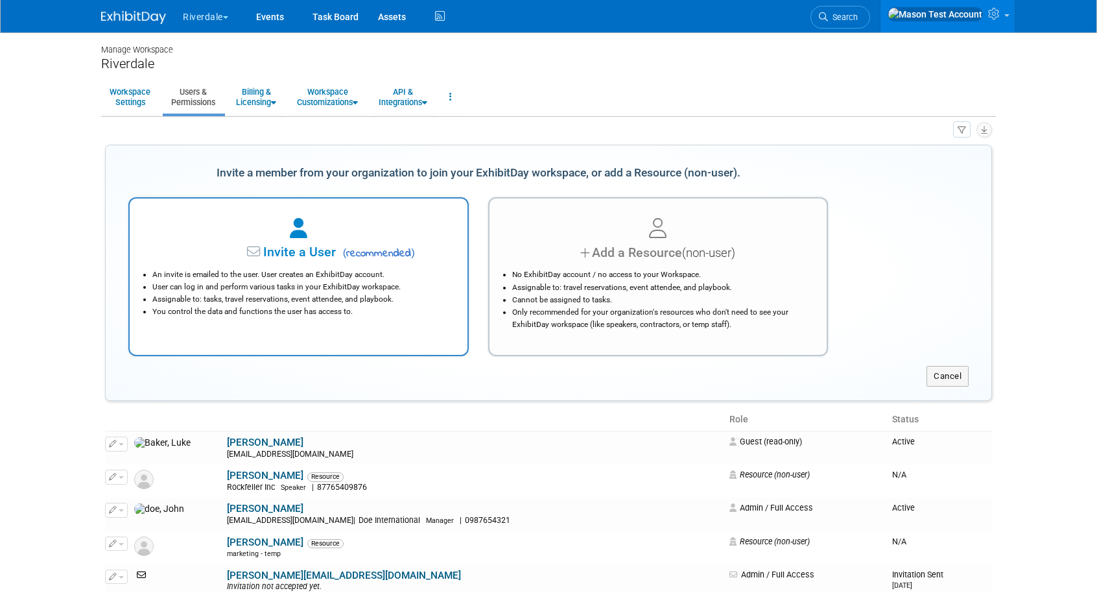
click at [307, 241] on div at bounding box center [298, 229] width 305 height 29
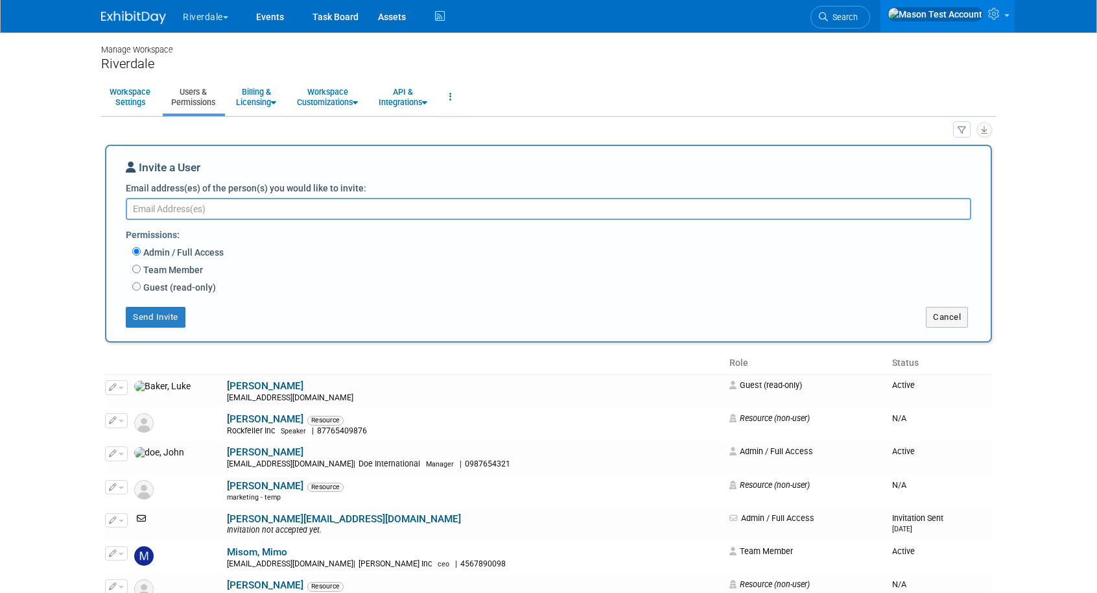
click at [134, 276] on div "Team Member Event Management General Can add and remove events Can update event…" at bounding box center [556, 271] width 849 height 18
click at [136, 268] on input "Team Member" at bounding box center [136, 269] width 8 height 8
radio input "true"
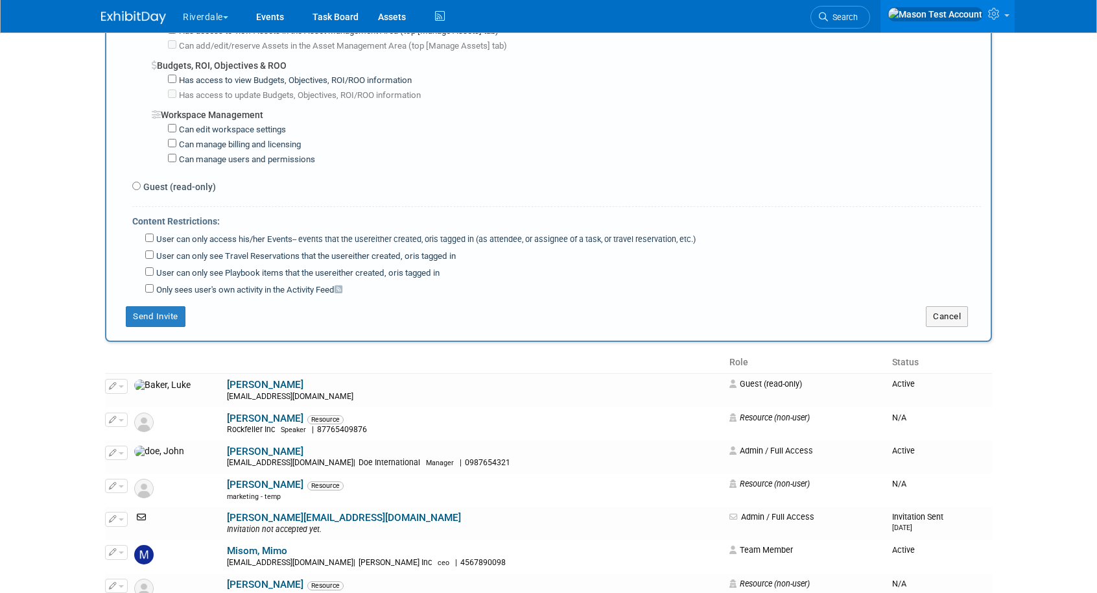
scroll to position [1063, 0]
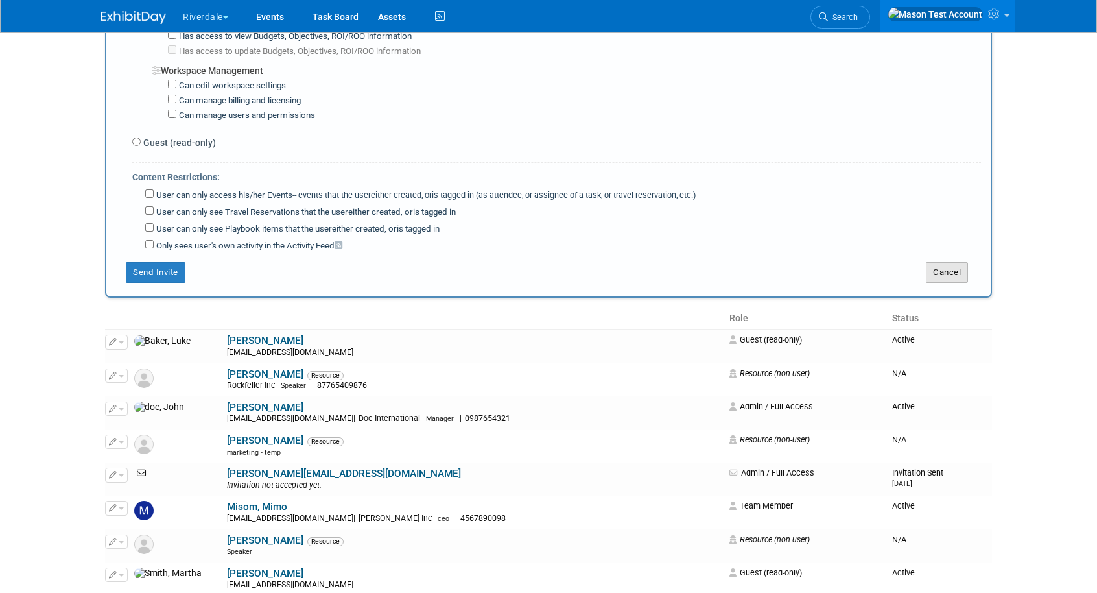
click at [948, 262] on button "Cancel" at bounding box center [947, 272] width 42 height 21
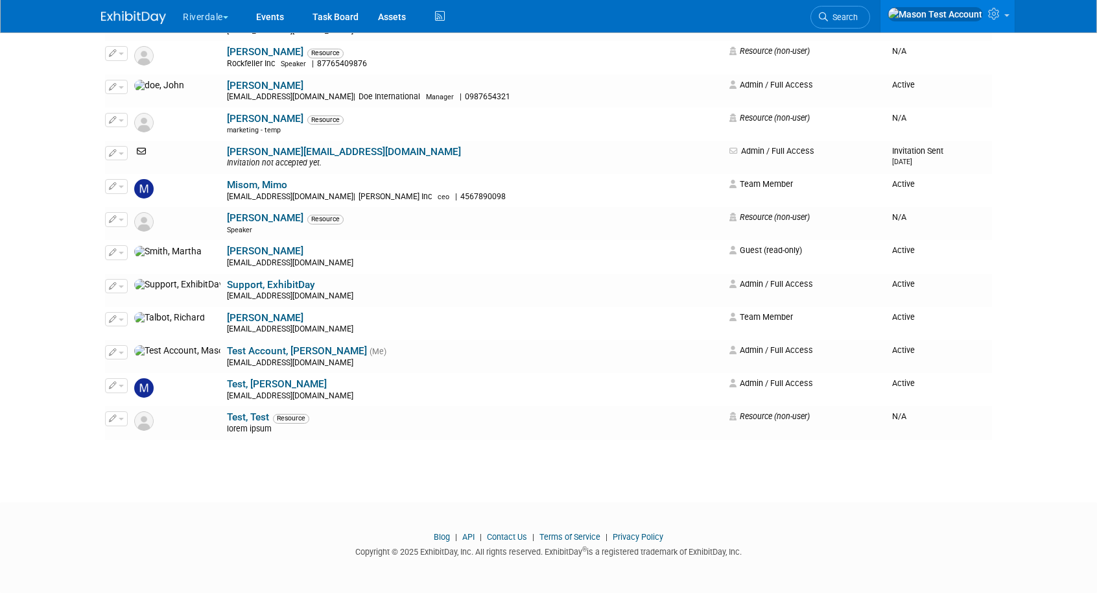
scroll to position [0, 0]
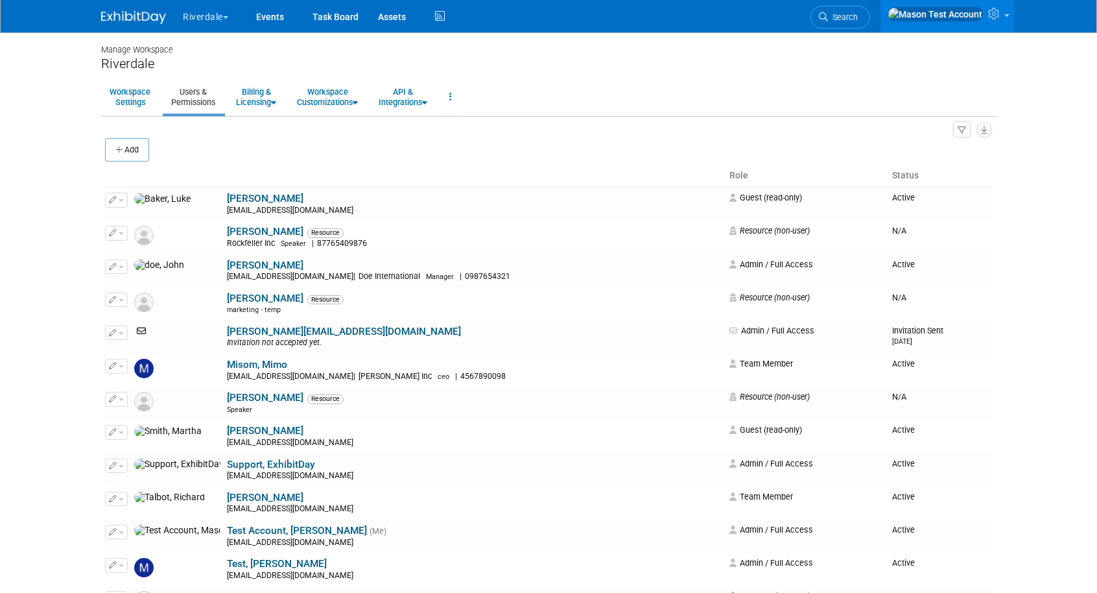
click at [999, 18] on icon at bounding box center [995, 14] width 15 height 12
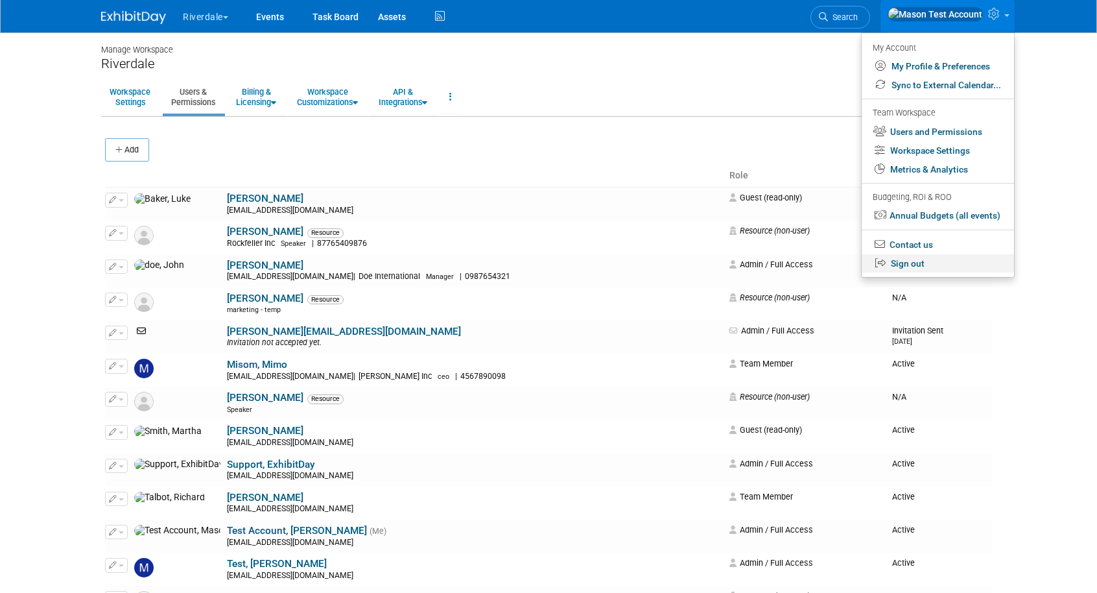
click at [917, 270] on link "Sign out" at bounding box center [938, 263] width 152 height 19
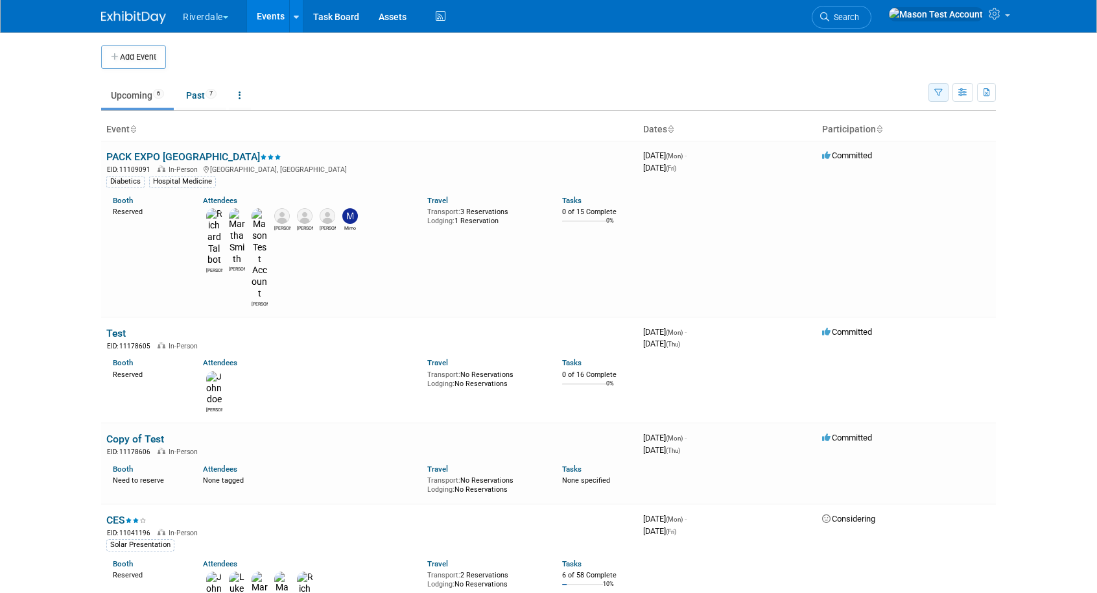
click at [938, 89] on icon "button" at bounding box center [939, 93] width 8 height 8
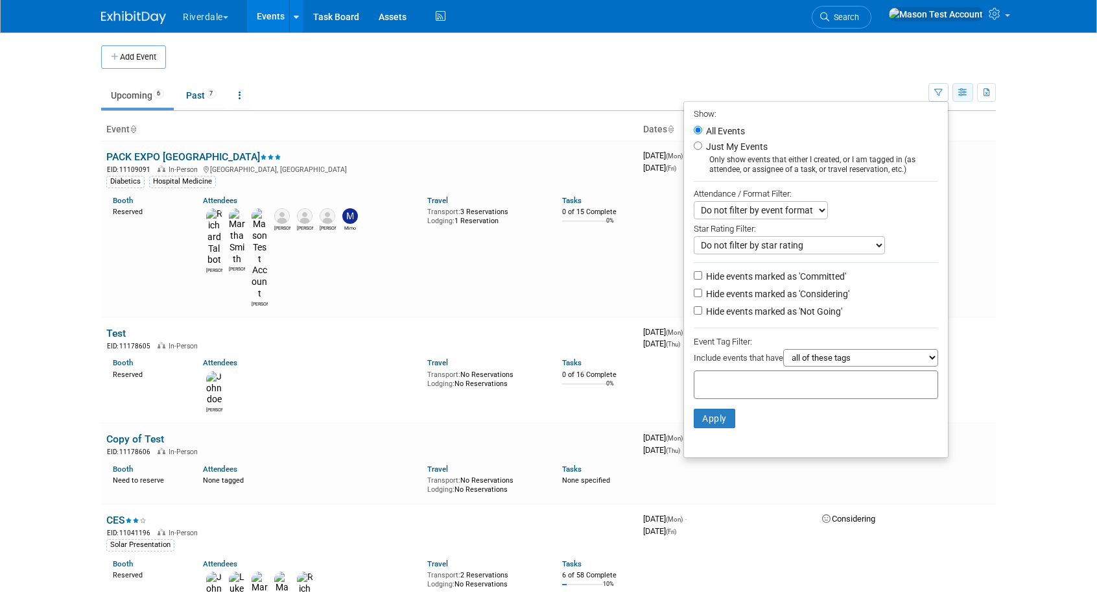
click at [966, 95] on icon "button" at bounding box center [963, 93] width 10 height 8
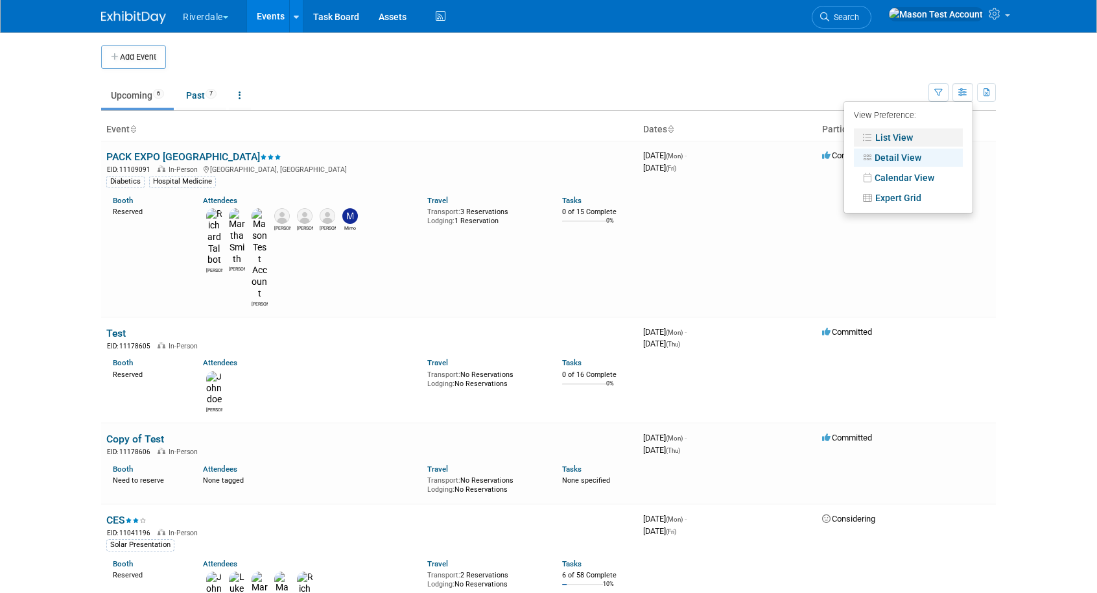
click at [907, 133] on link "List View" at bounding box center [908, 137] width 109 height 18
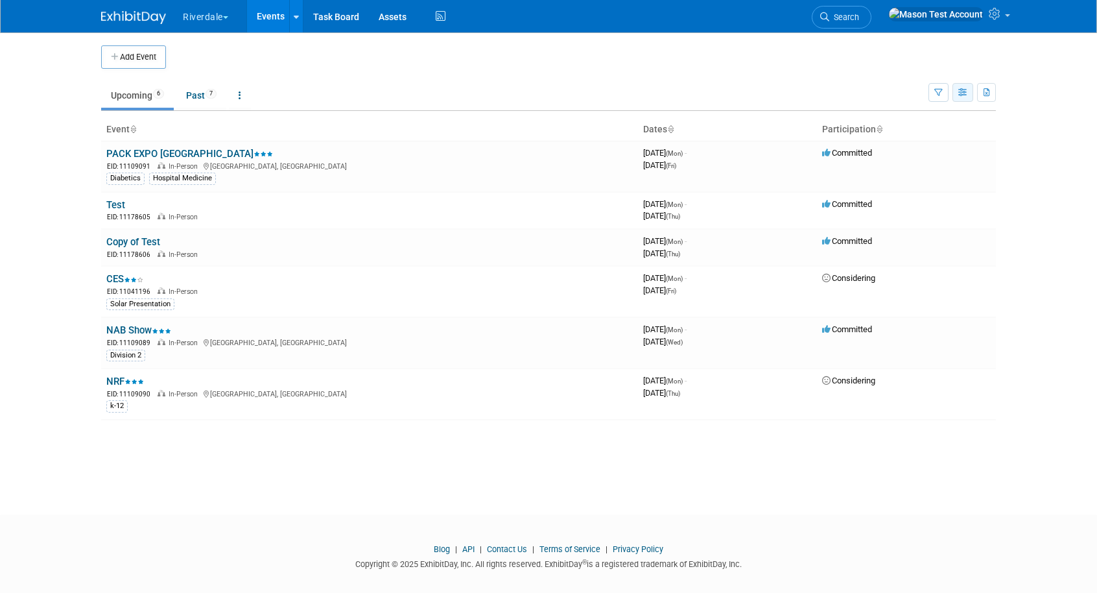
click at [961, 91] on icon "button" at bounding box center [963, 93] width 10 height 8
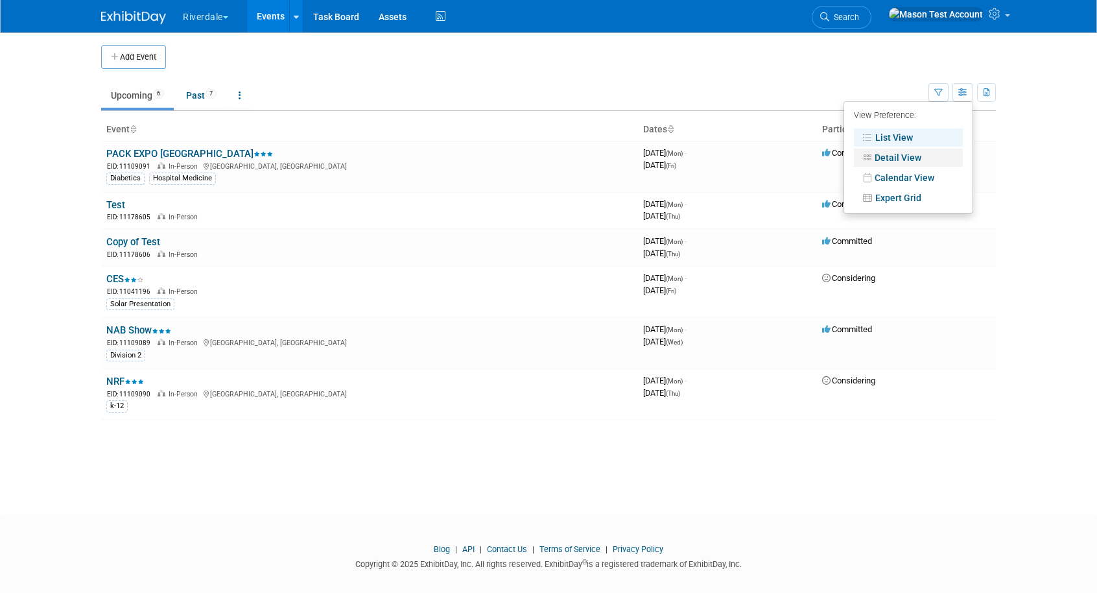
click at [922, 156] on link "Detail View" at bounding box center [908, 158] width 109 height 18
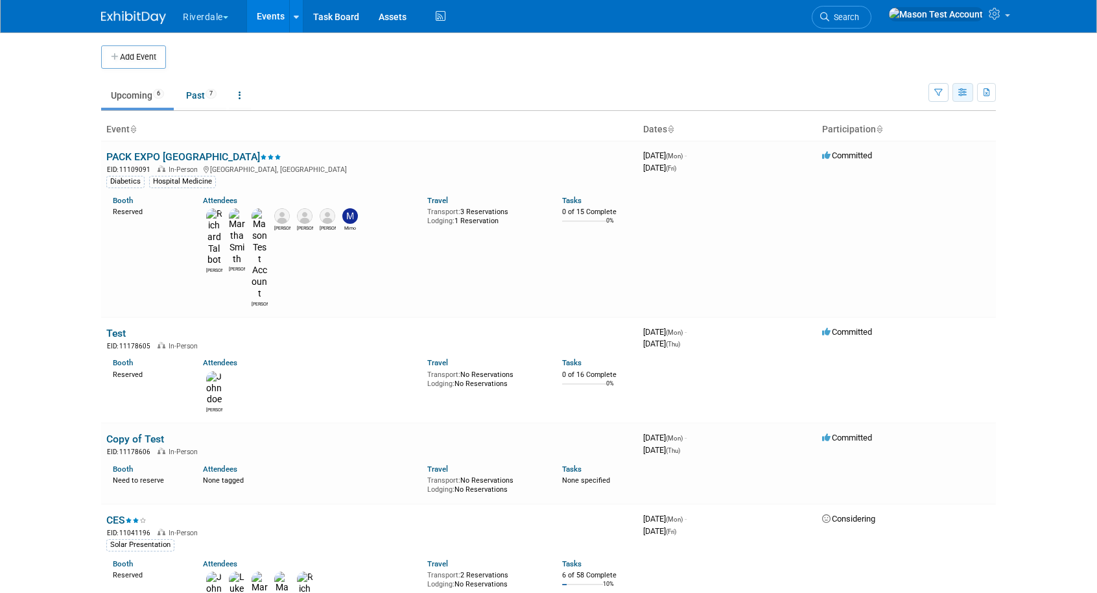
click at [964, 91] on icon "button" at bounding box center [963, 93] width 10 height 8
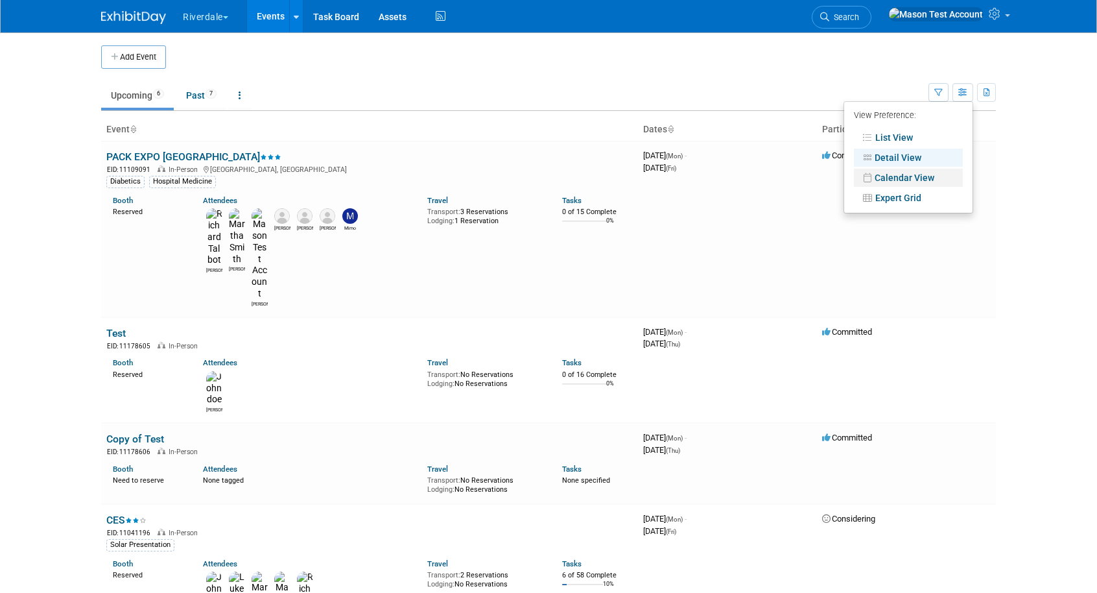
click at [924, 178] on link "Calendar View" at bounding box center [908, 178] width 109 height 18
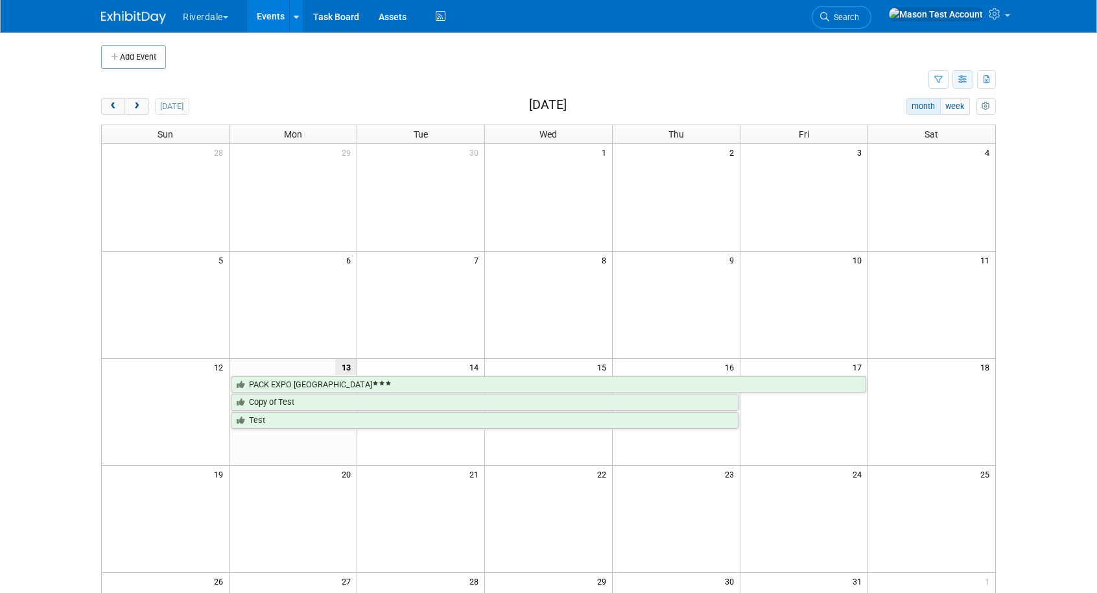
click at [963, 80] on icon "button" at bounding box center [963, 80] width 10 height 8
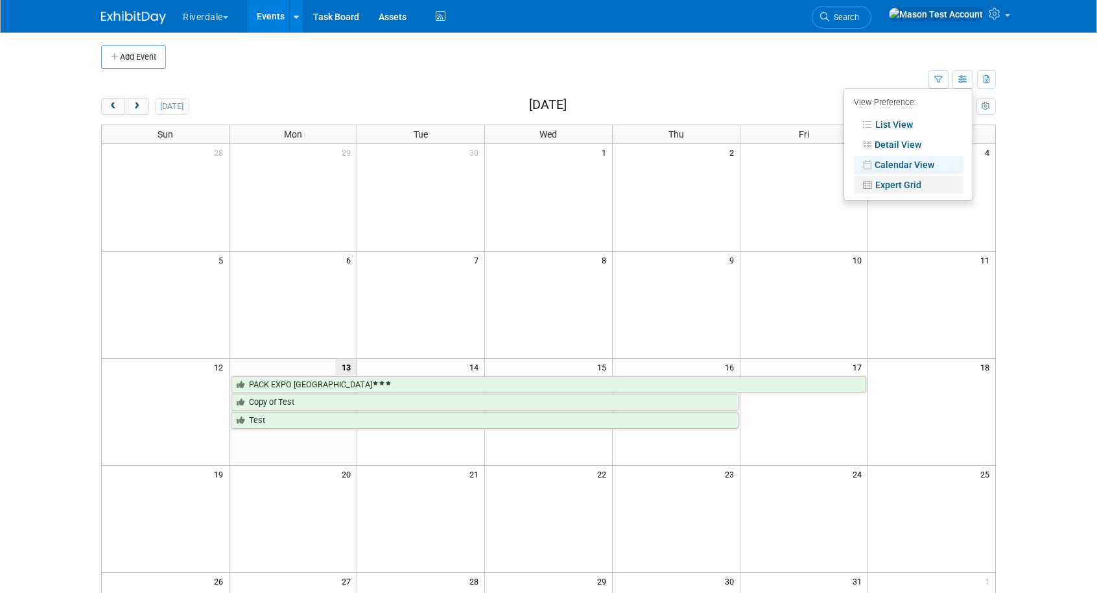
click at [935, 183] on link "Expert Grid" at bounding box center [908, 185] width 109 height 18
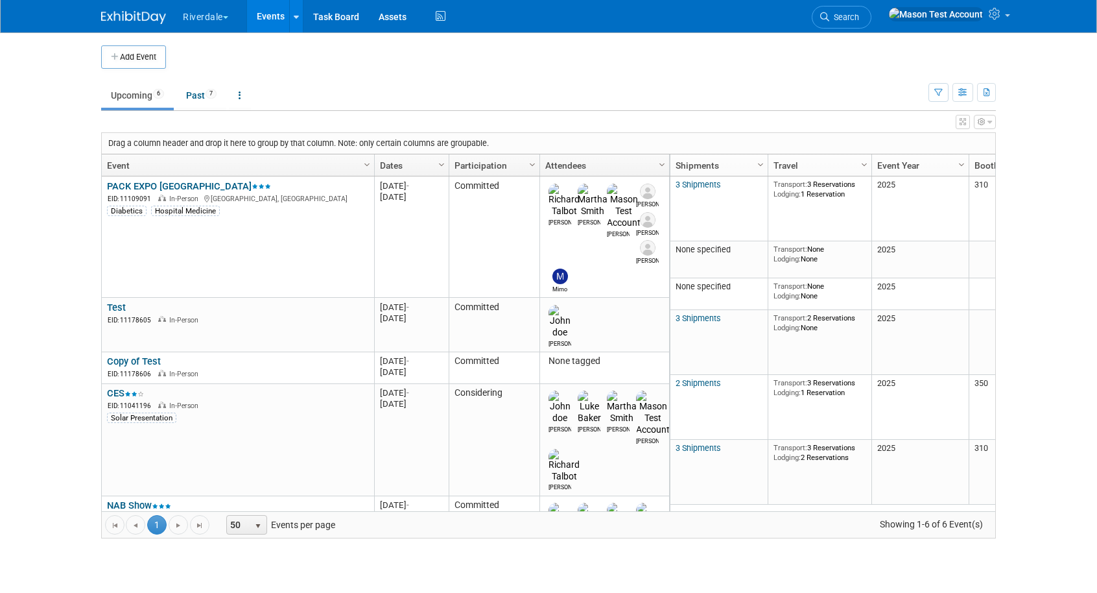
click at [661, 158] on link "Column Settings" at bounding box center [663, 163] width 14 height 19
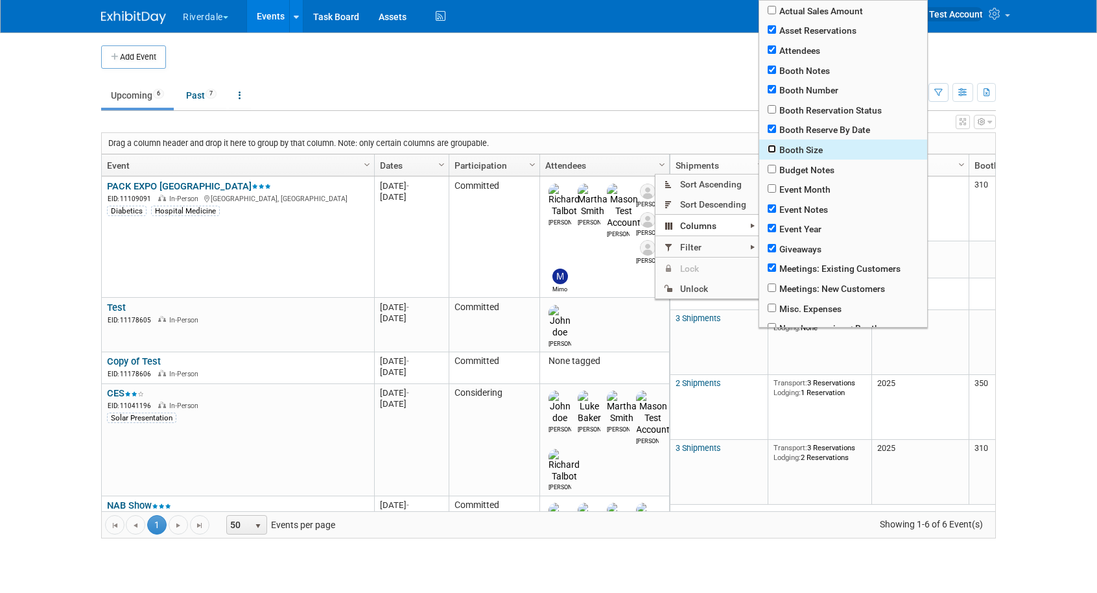
click at [772, 150] on input "checkbox" at bounding box center [772, 149] width 8 height 8
checkbox input "true"
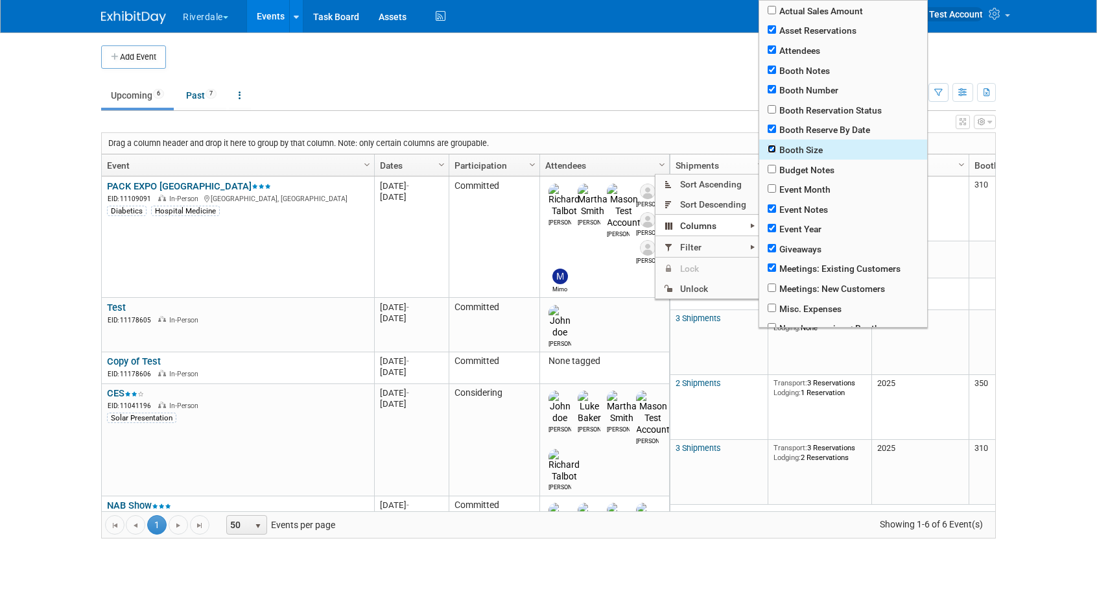
checkbox input "true"
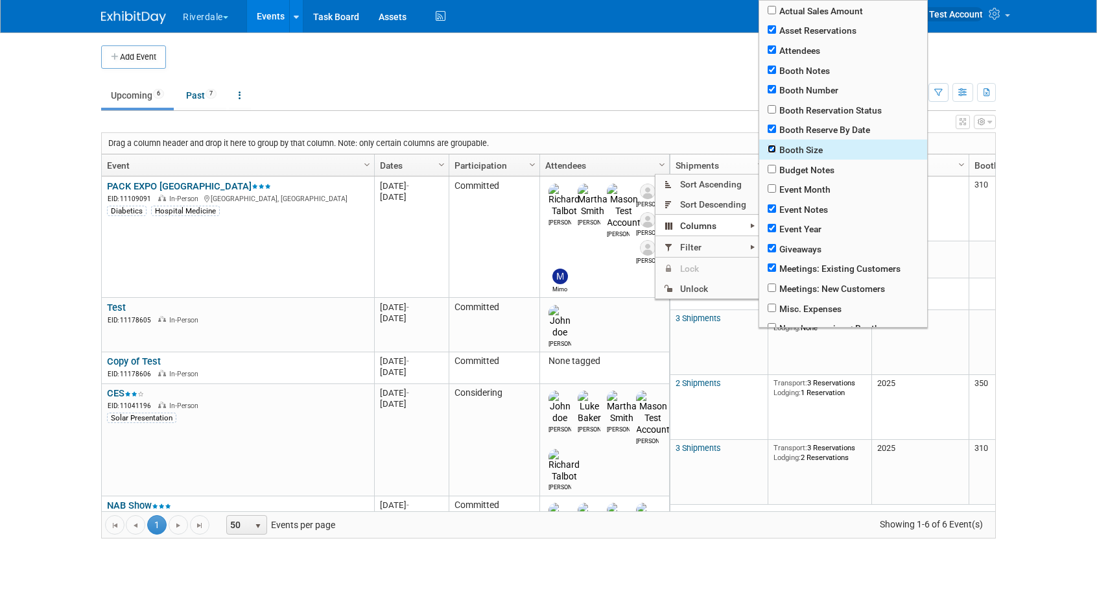
checkbox input "true"
click at [773, 172] on input "checkbox" at bounding box center [772, 169] width 8 height 8
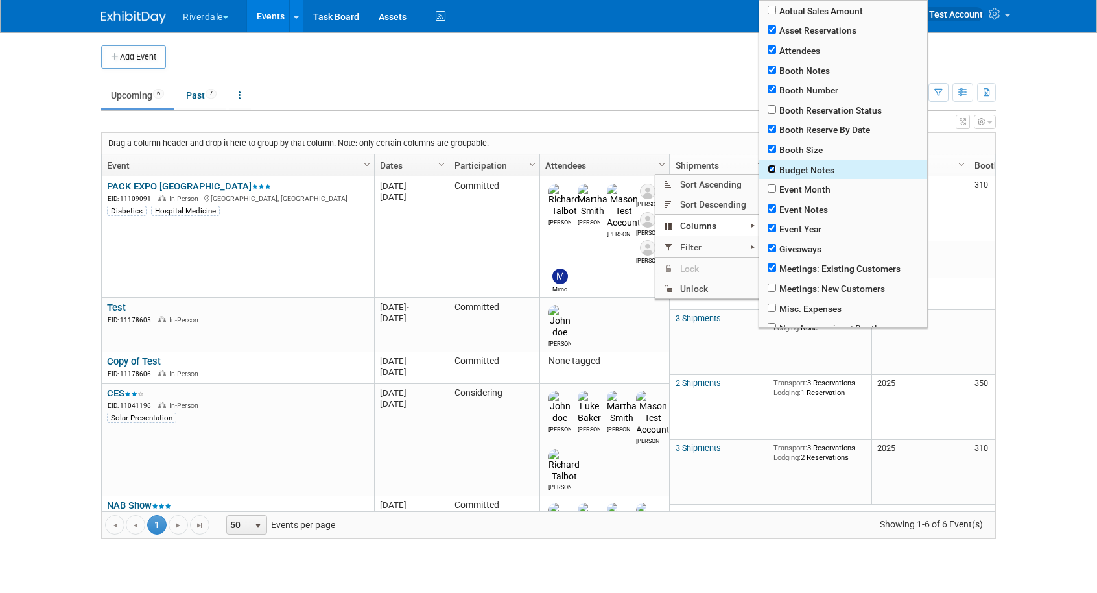
checkbox input "true"
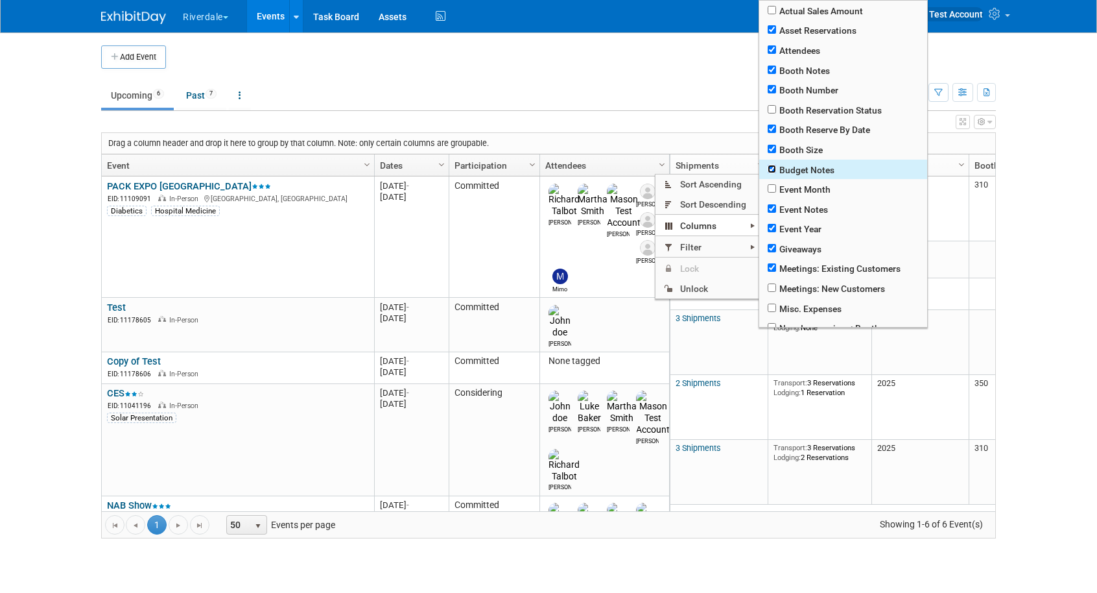
checkbox input "true"
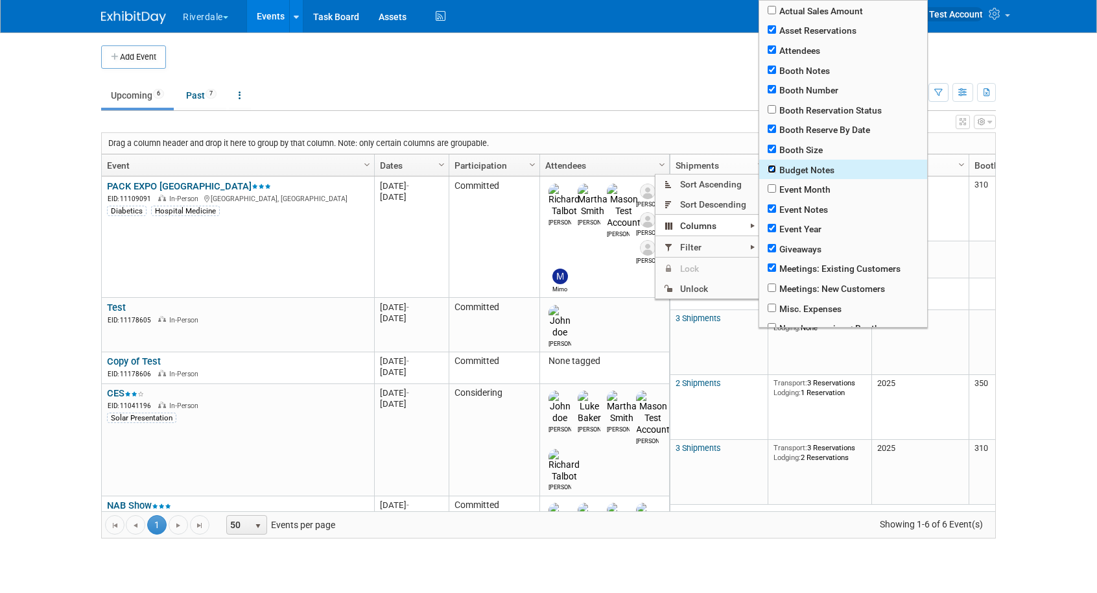
checkbox input "true"
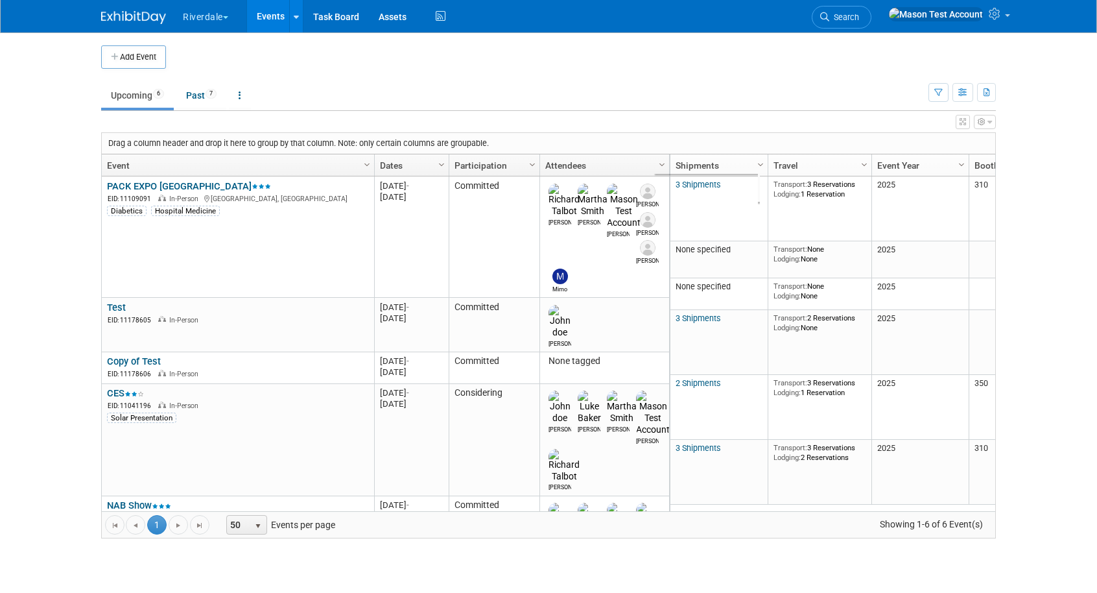
click at [710, 86] on ul "Upcoming 6 Past 7 All Events 13 Past and Upcoming Grouped Annually Events group…" at bounding box center [514, 96] width 827 height 29
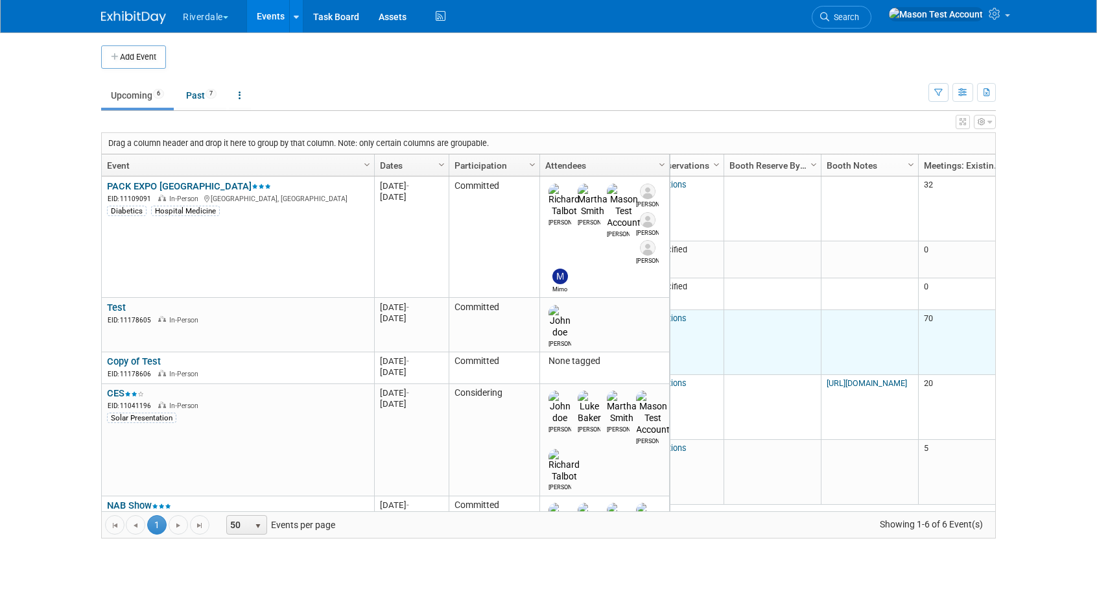
scroll to position [0, 432]
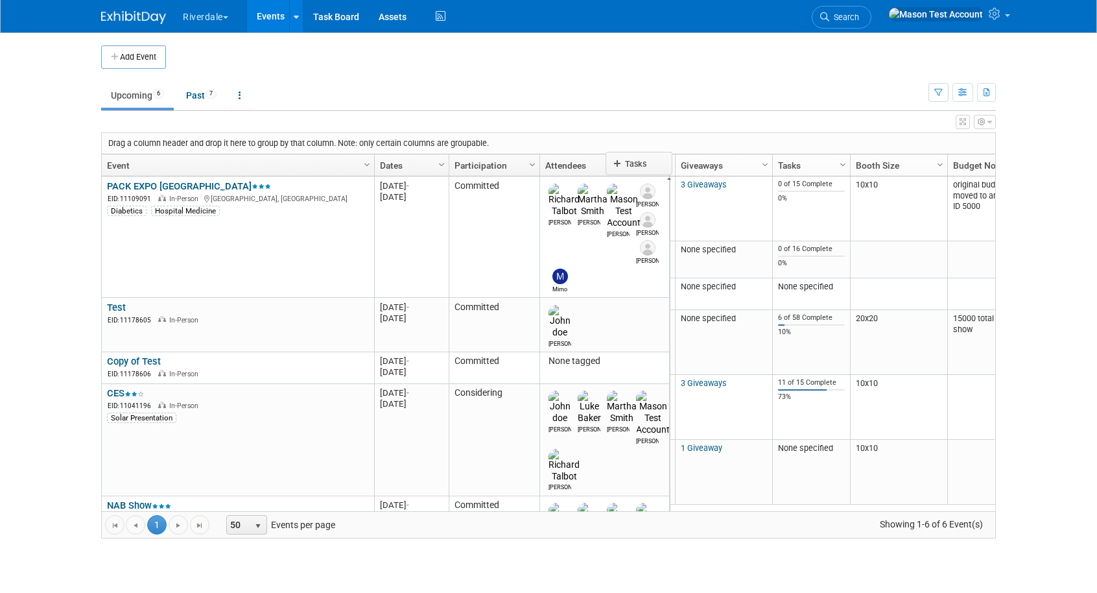
drag, startPoint x: 797, startPoint y: 163, endPoint x: 643, endPoint y: 160, distance: 153.7
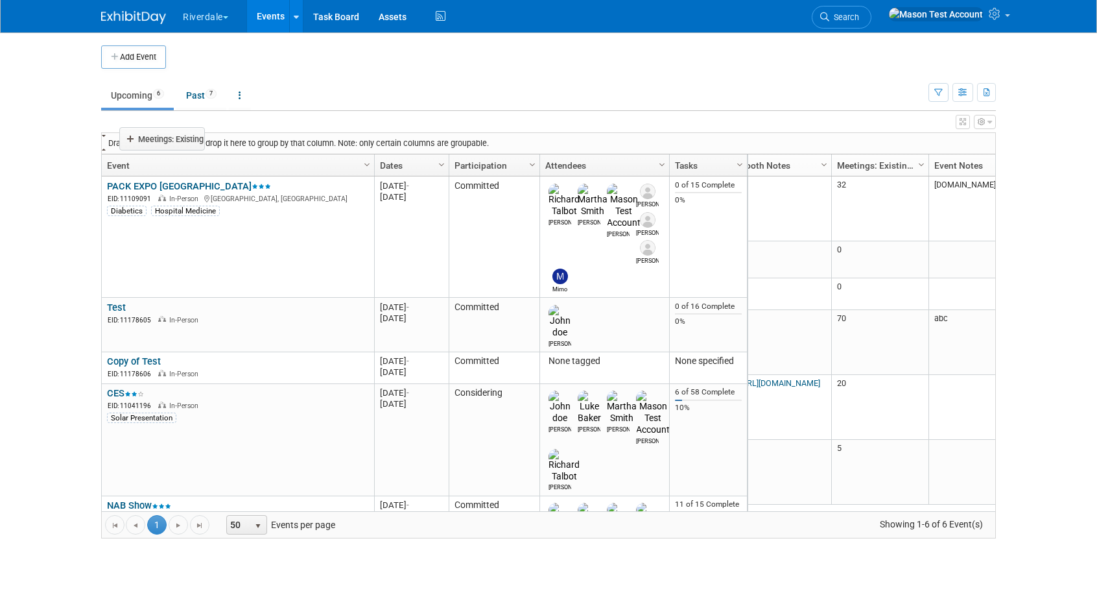
drag, startPoint x: 863, startPoint y: 164, endPoint x: 150, endPoint y: 137, distance: 713.9
click at [150, 137] on body "Riverdale Explore: My Workspaces 8 Go to Workspace: Burton, Davon and ProLand P…" at bounding box center [548, 296] width 1097 height 593
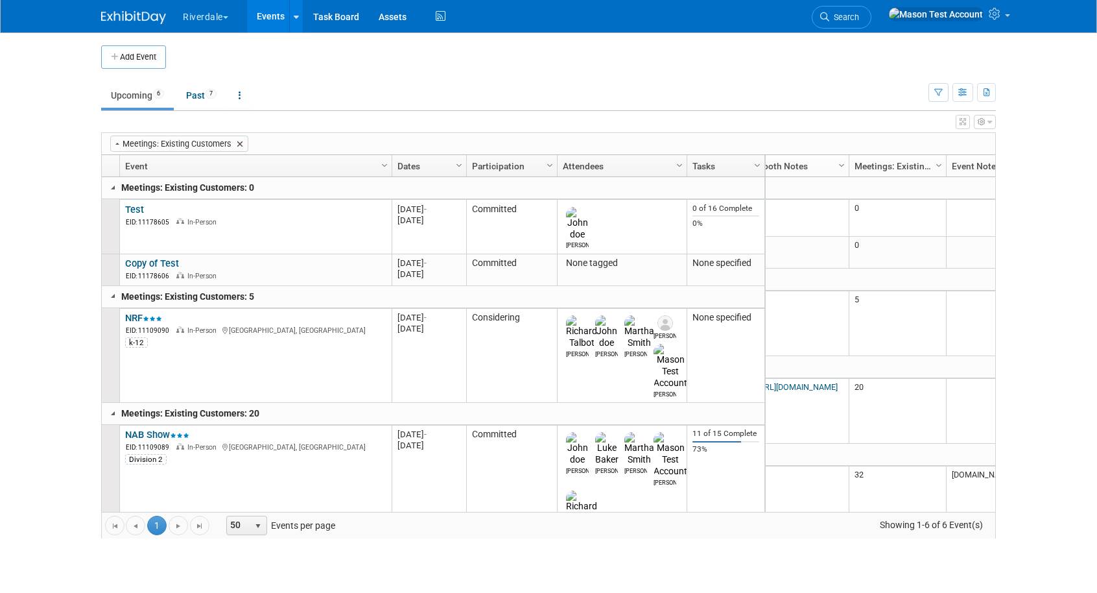
click at [243, 143] on span at bounding box center [240, 144] width 10 height 10
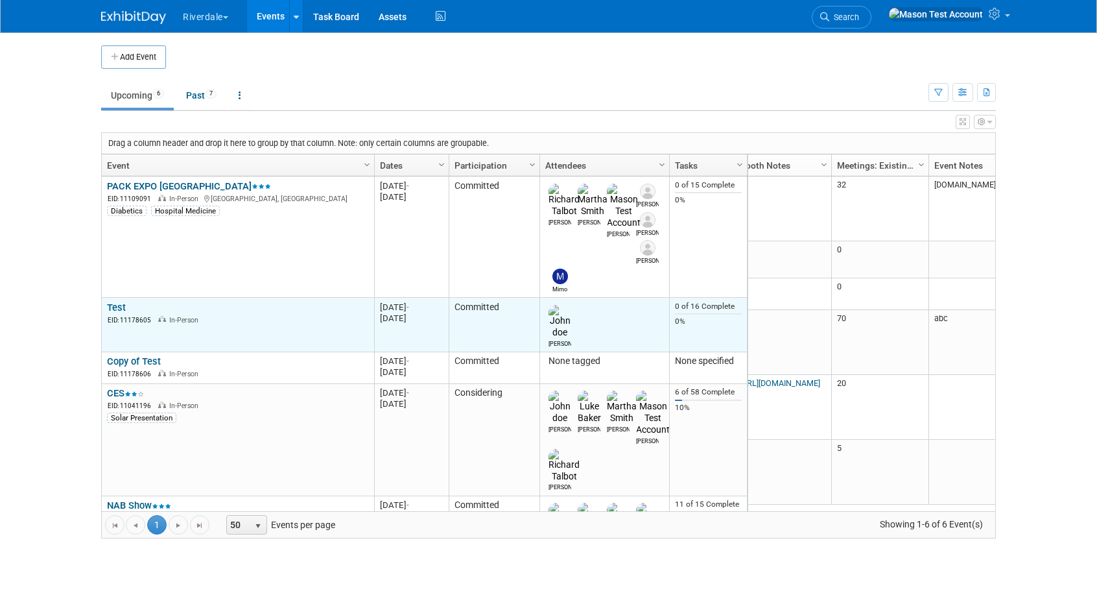
click at [116, 302] on link "Test" at bounding box center [116, 308] width 19 height 12
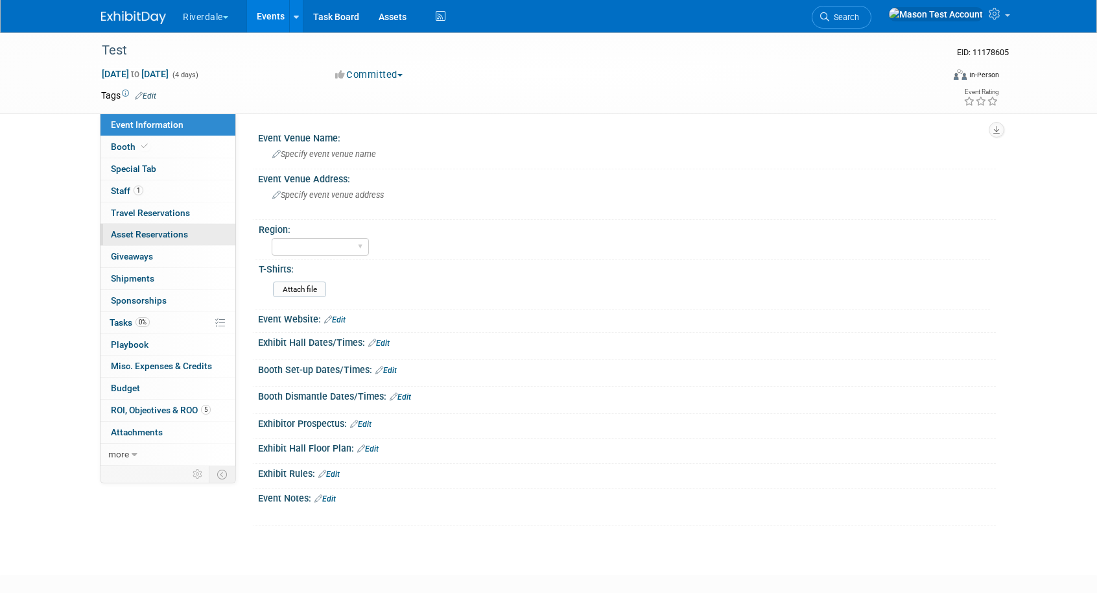
click at [155, 237] on span "Asset Reservations 0" at bounding box center [149, 234] width 77 height 10
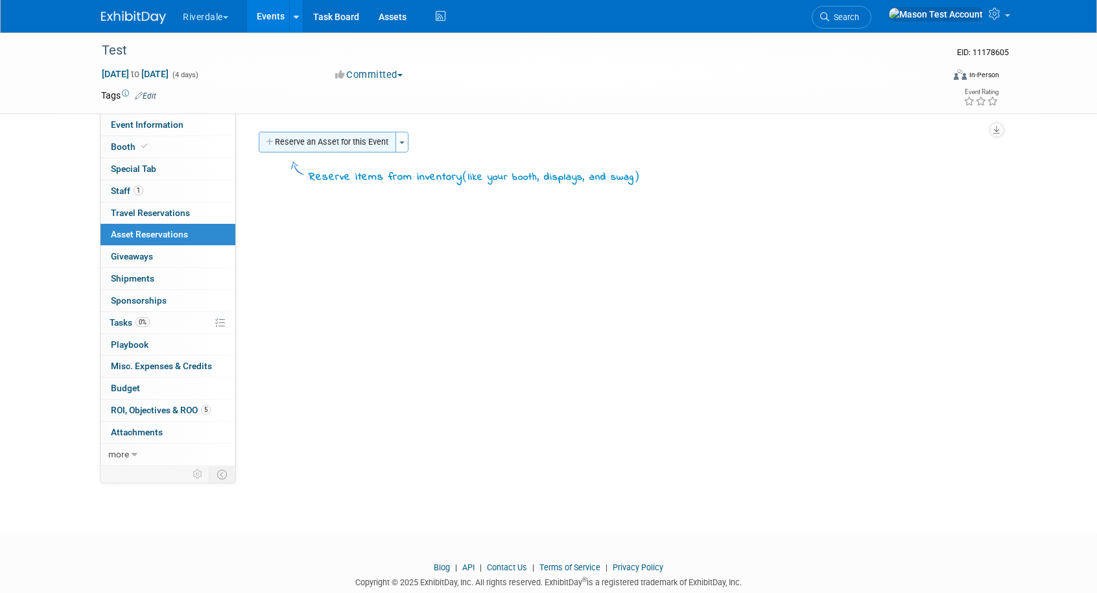
click at [358, 140] on button "Reserve an Asset for this Event" at bounding box center [327, 142] width 137 height 21
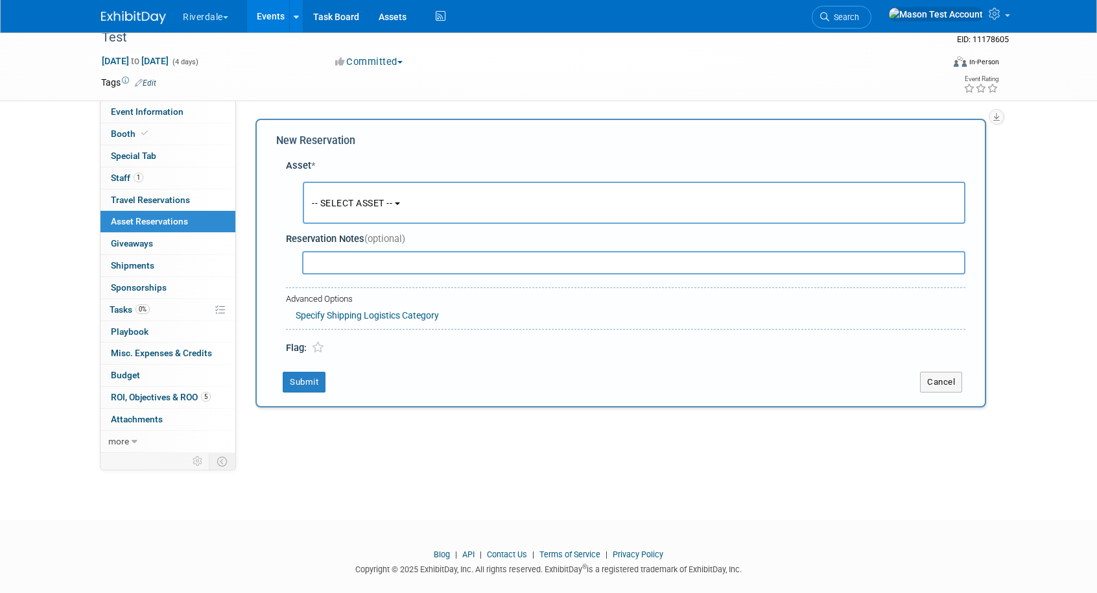
scroll to position [13, 0]
click at [377, 205] on span "-- SELECT ASSET --" at bounding box center [352, 203] width 80 height 10
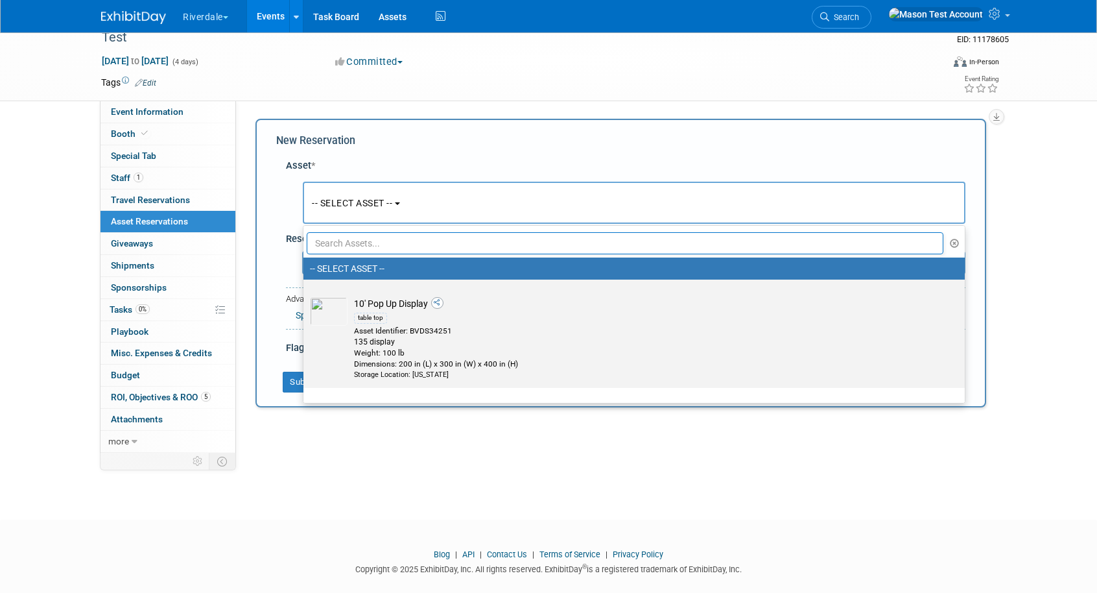
click at [388, 328] on div "Asset Identifier: BVDS34251" at bounding box center [646, 331] width 585 height 11
click at [305, 295] on input "10' Pop Up Display table top Asset Identifier: BVDS34251 135 display Weight: 10…" at bounding box center [301, 291] width 8 height 8
select select "10696022"
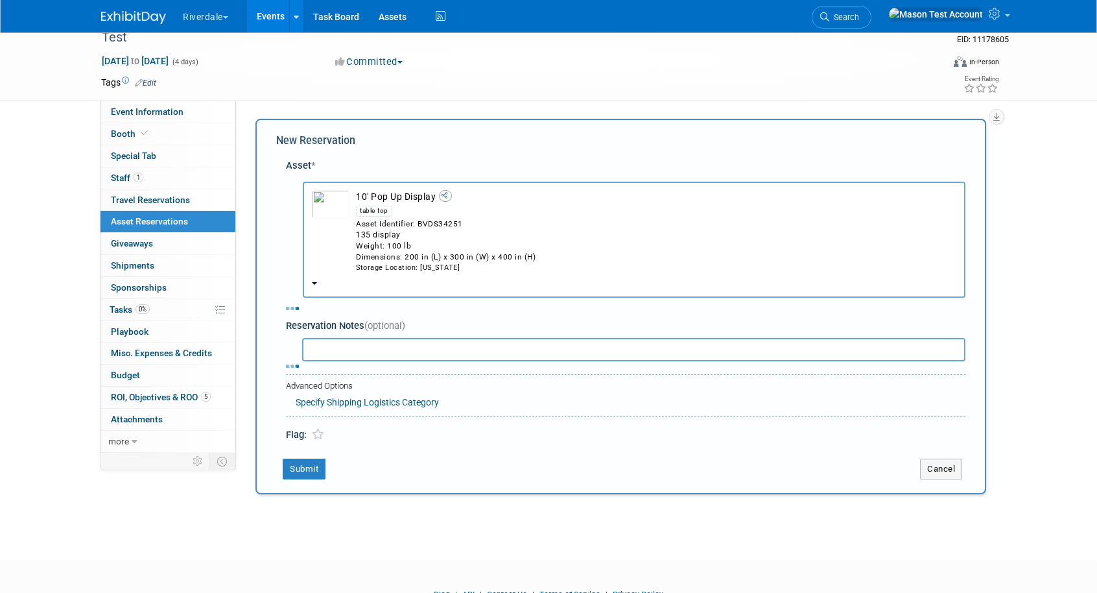
select select "9"
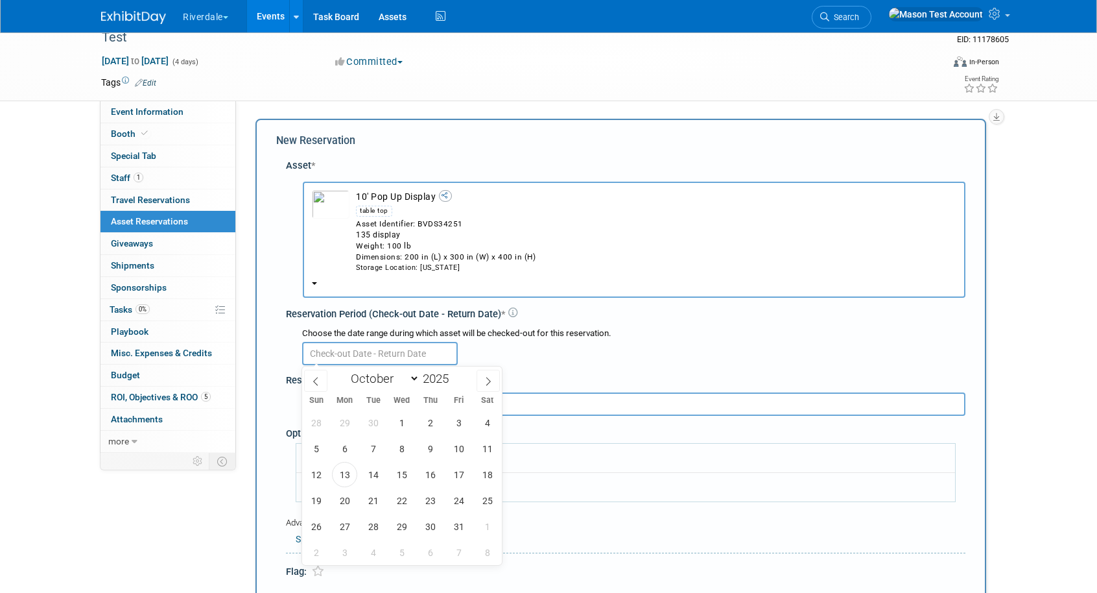
click at [387, 355] on input "text" at bounding box center [380, 353] width 156 height 23
click at [345, 495] on span "20" at bounding box center [344, 500] width 25 height 25
click at [449, 506] on span "24" at bounding box center [458, 500] width 25 height 25
type input "Oct 20, 2025 to Oct 24, 2025"
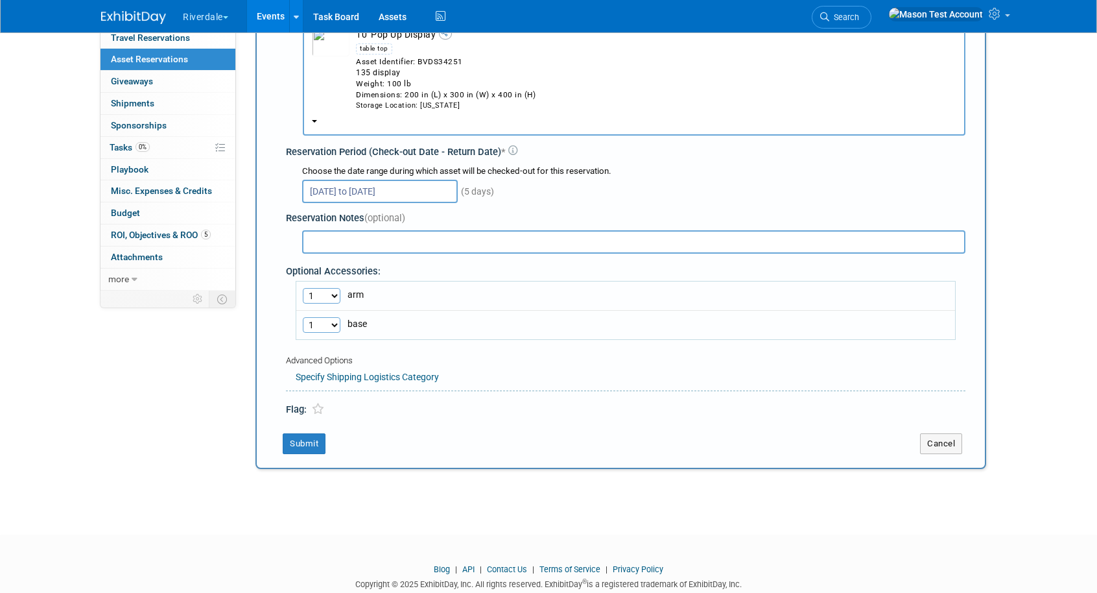
scroll to position [176, 0]
click at [309, 444] on button "Submit" at bounding box center [304, 443] width 43 height 21
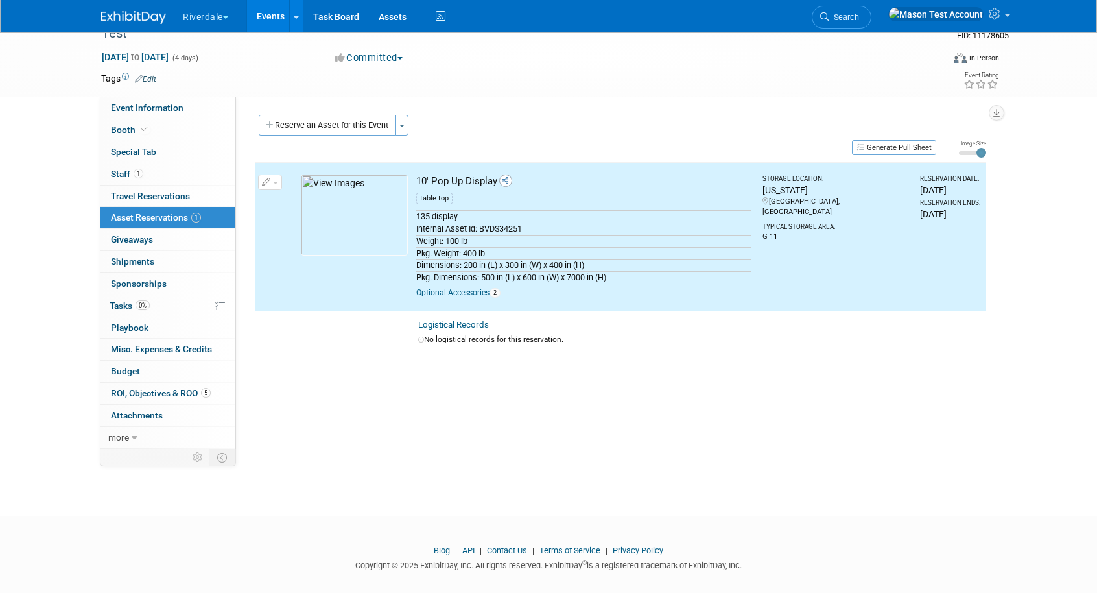
scroll to position [0, 0]
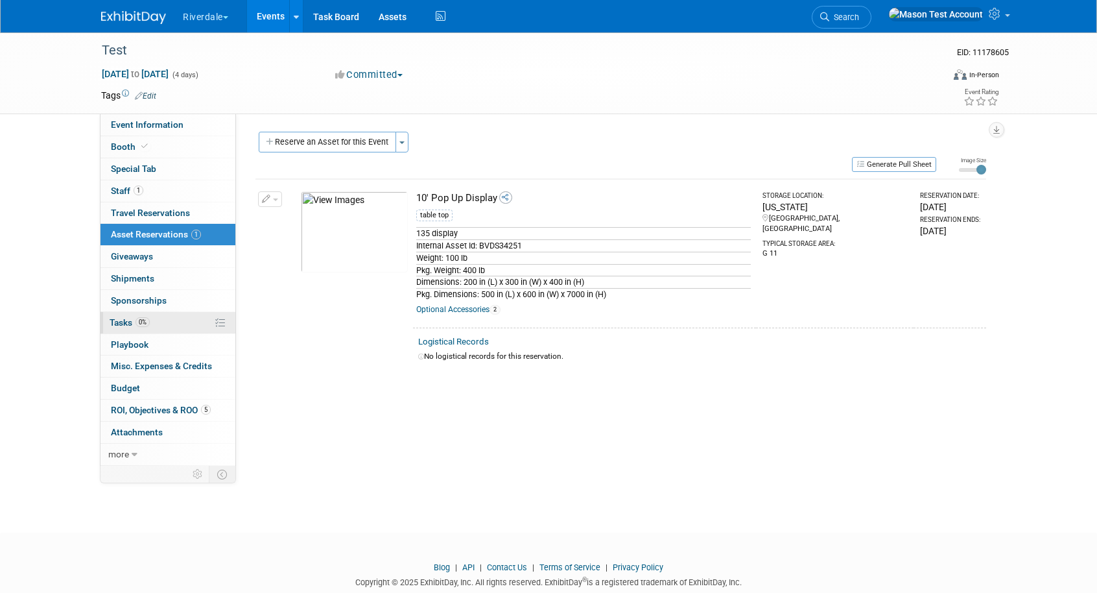
click at [124, 321] on span "Tasks 0%" at bounding box center [130, 322] width 40 height 10
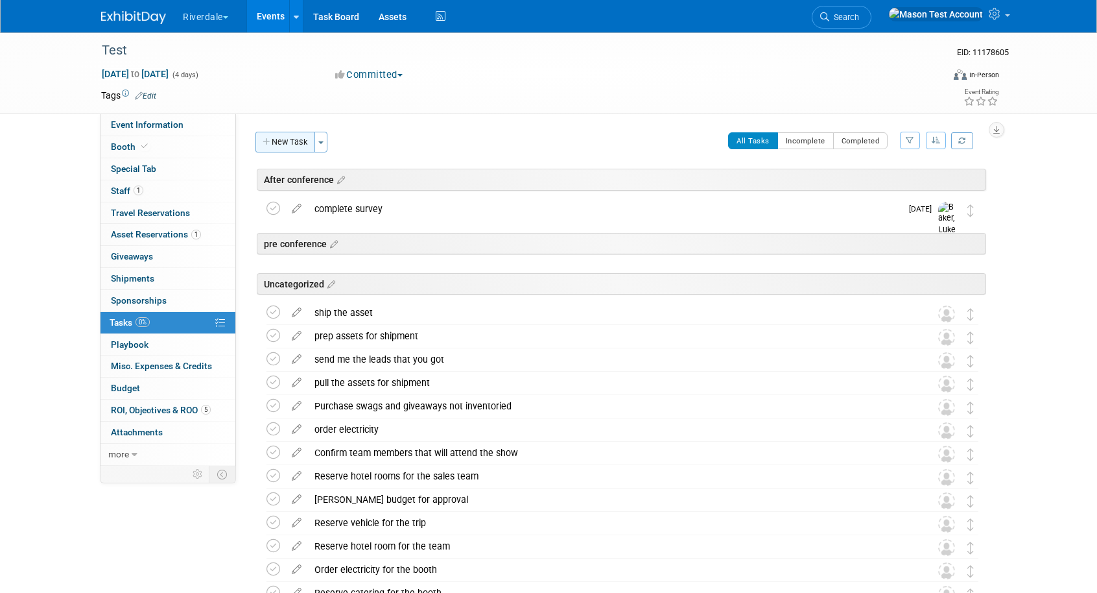
click at [264, 134] on button "New Task" at bounding box center [286, 142] width 60 height 21
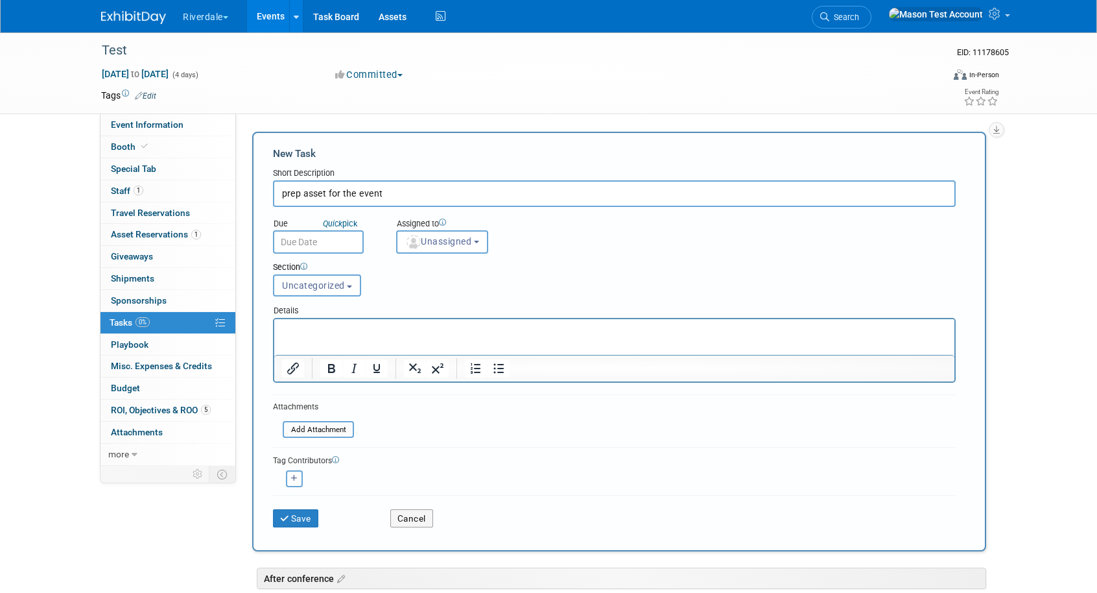
type input "prep asset for the event"
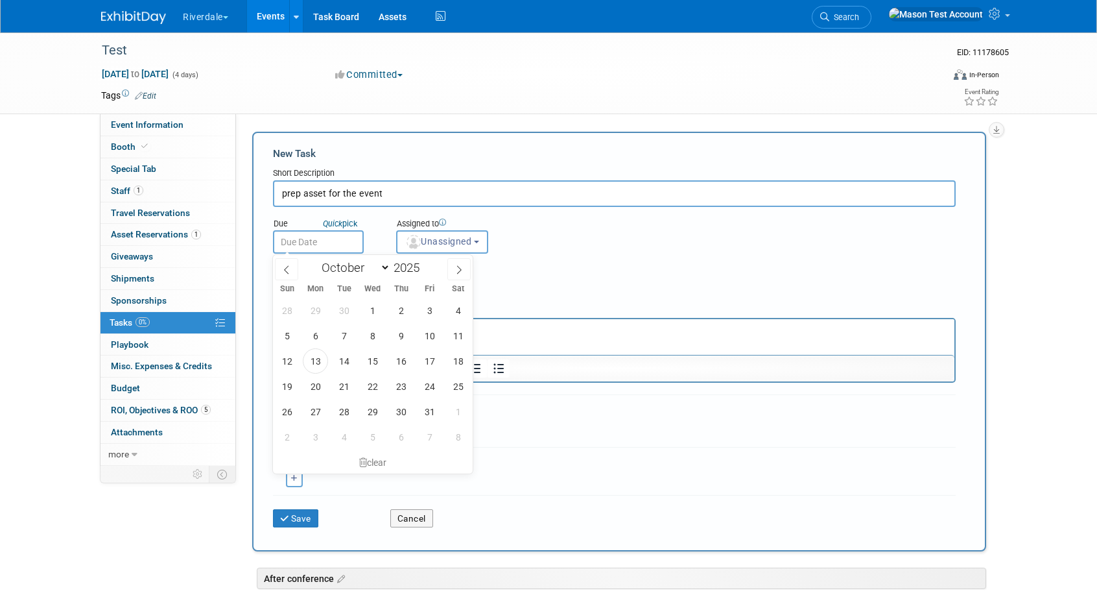
click at [311, 239] on input "text" at bounding box center [318, 241] width 91 height 23
click at [316, 356] on span "13" at bounding box center [315, 360] width 25 height 25
type input "Oct 13, 2025"
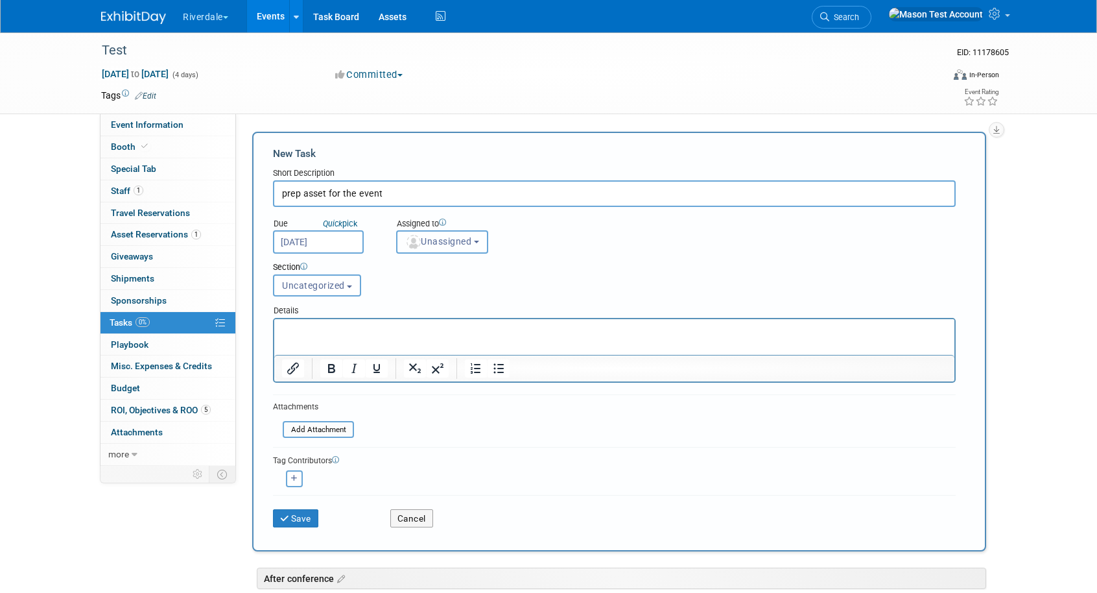
click at [431, 248] on button "Unassigned" at bounding box center [442, 241] width 92 height 23
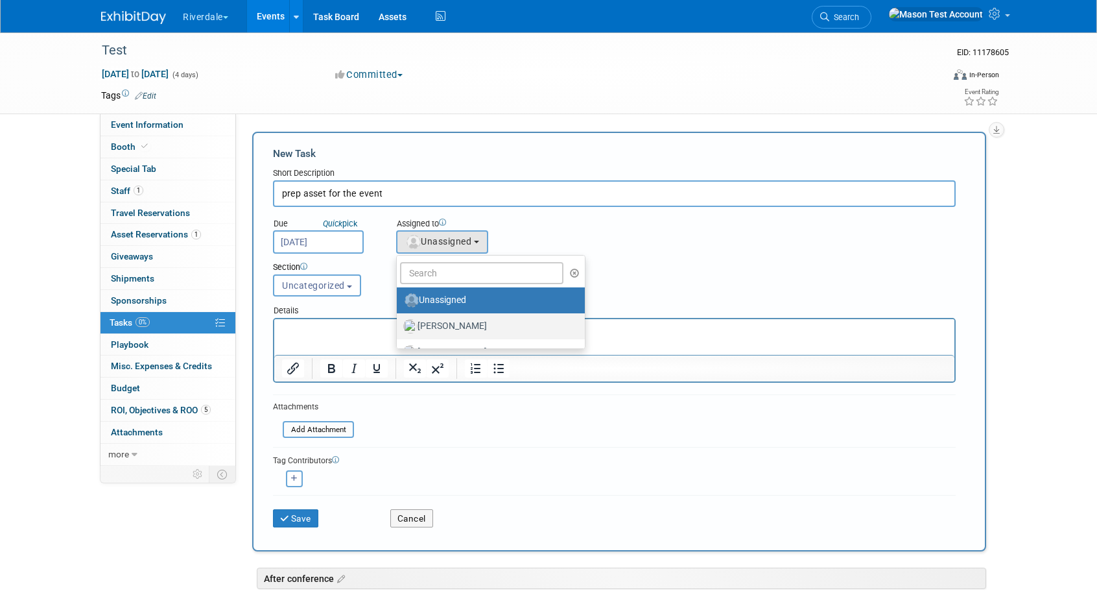
click at [447, 324] on label "Baker, Luke" at bounding box center [487, 326] width 169 height 21
click at [399, 324] on input "Baker, Luke" at bounding box center [394, 324] width 8 height 8
select select "8056bcc3-d37a-4e7b-aee3-3cd992e179c5"
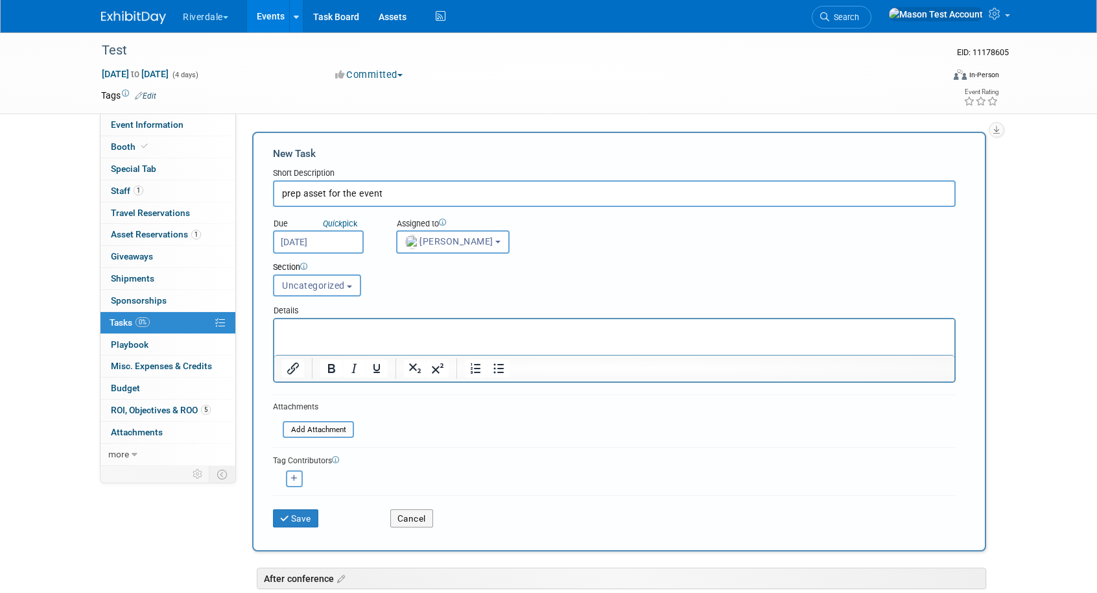
click at [291, 475] on icon "button" at bounding box center [294, 478] width 6 height 7
select select
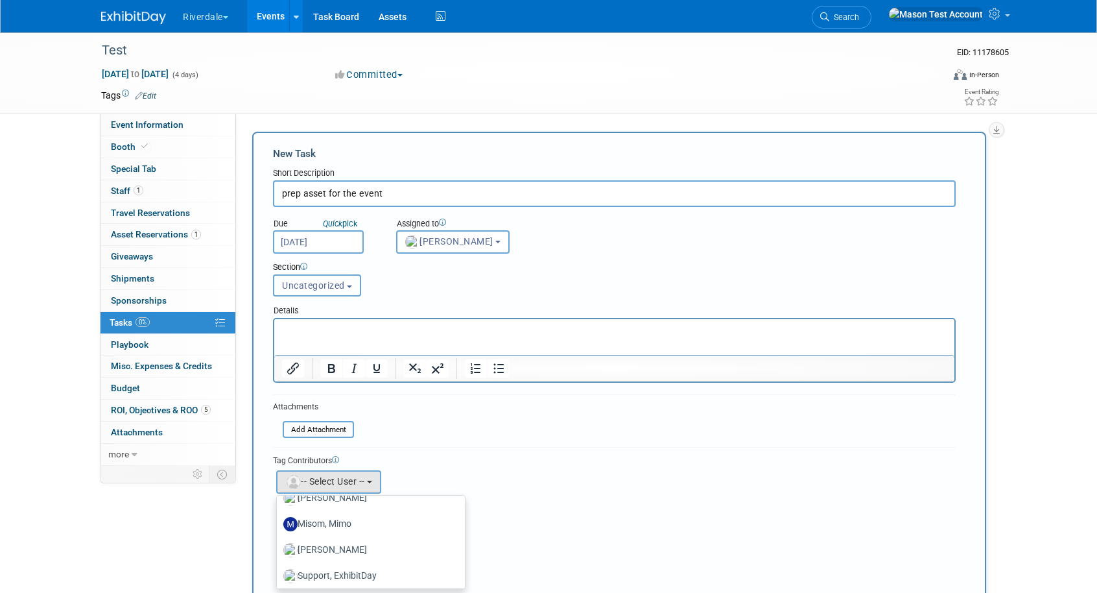
scroll to position [95, 0]
click at [348, 512] on label "Misom, Mimo" at bounding box center [367, 522] width 169 height 21
click at [279, 517] on input "Misom, Mimo" at bounding box center [274, 521] width 8 height 8
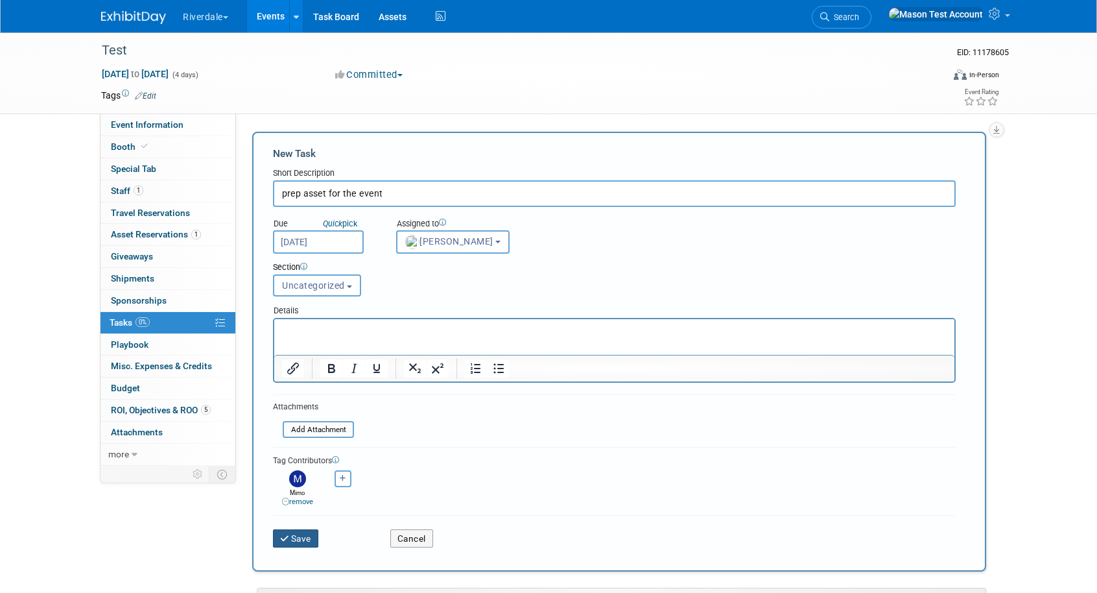
click at [296, 538] on button "Save" at bounding box center [295, 538] width 45 height 18
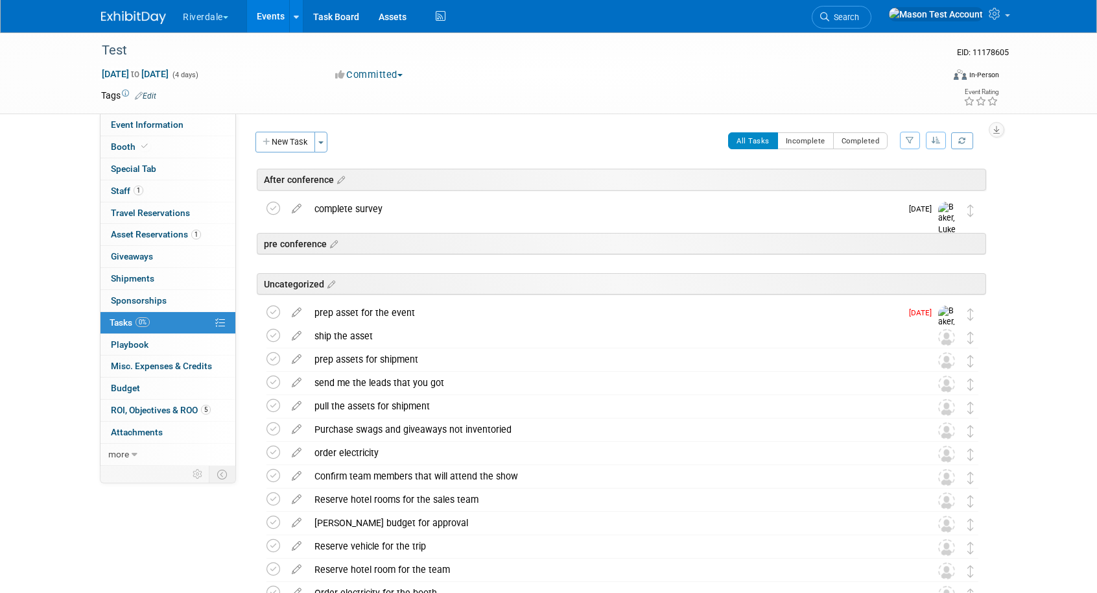
click at [191, 14] on button "Riverdale" at bounding box center [213, 14] width 63 height 29
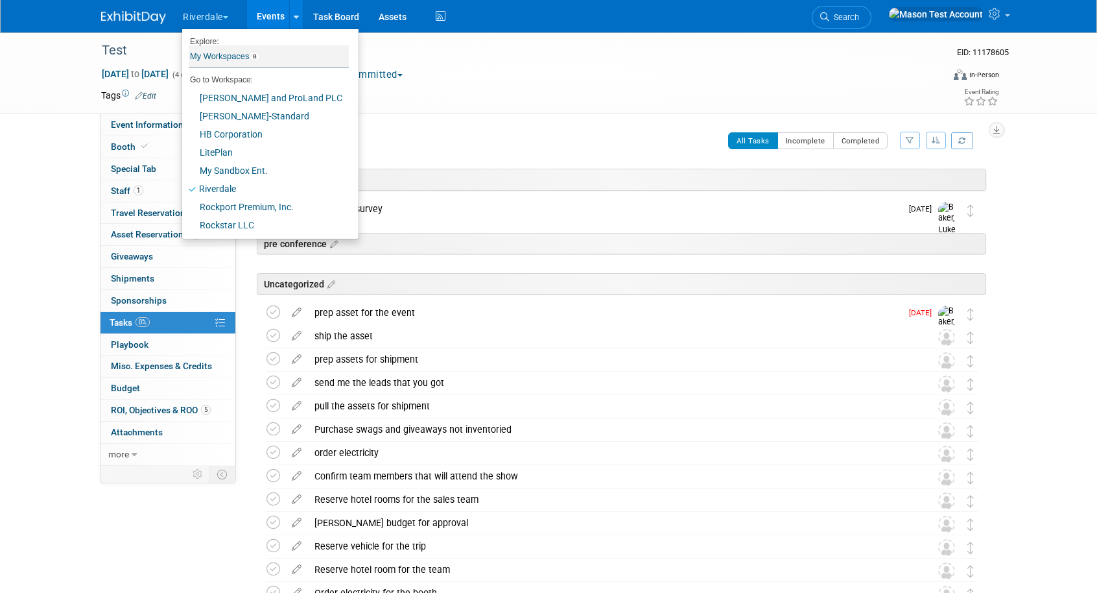
click at [234, 58] on link "My Workspaces 8" at bounding box center [269, 56] width 160 height 22
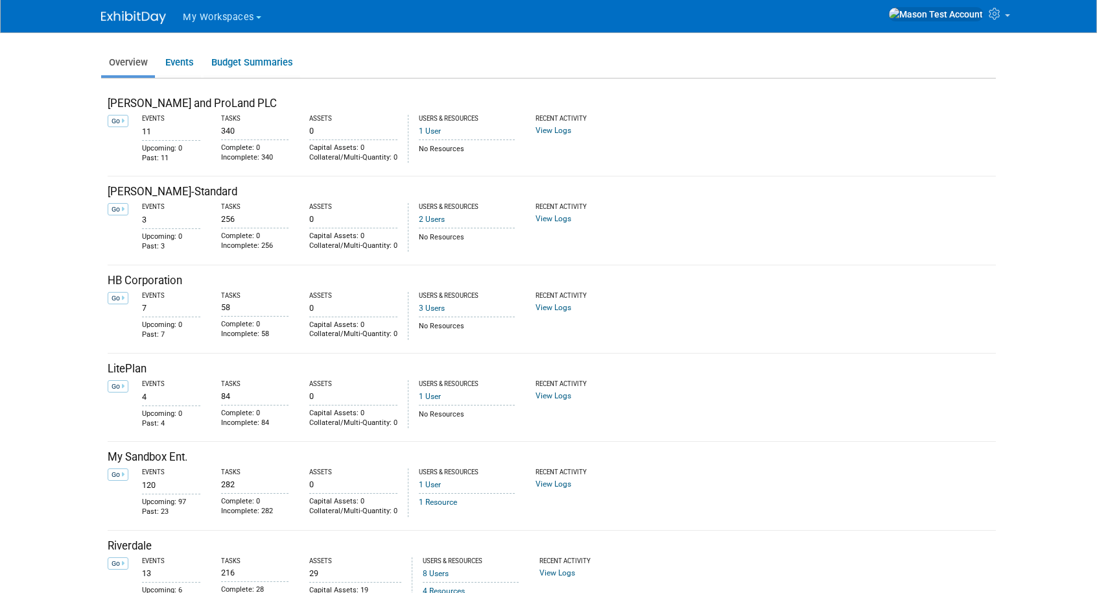
click at [224, 14] on span "My Workspaces" at bounding box center [218, 17] width 71 height 11
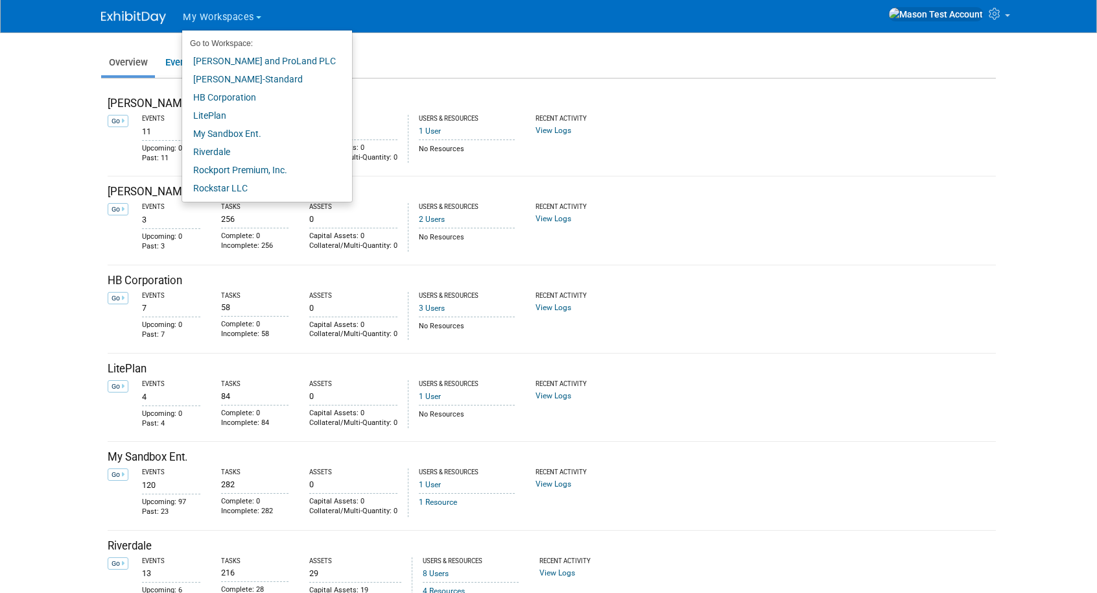
click at [239, 18] on span "My Workspaces" at bounding box center [218, 17] width 71 height 11
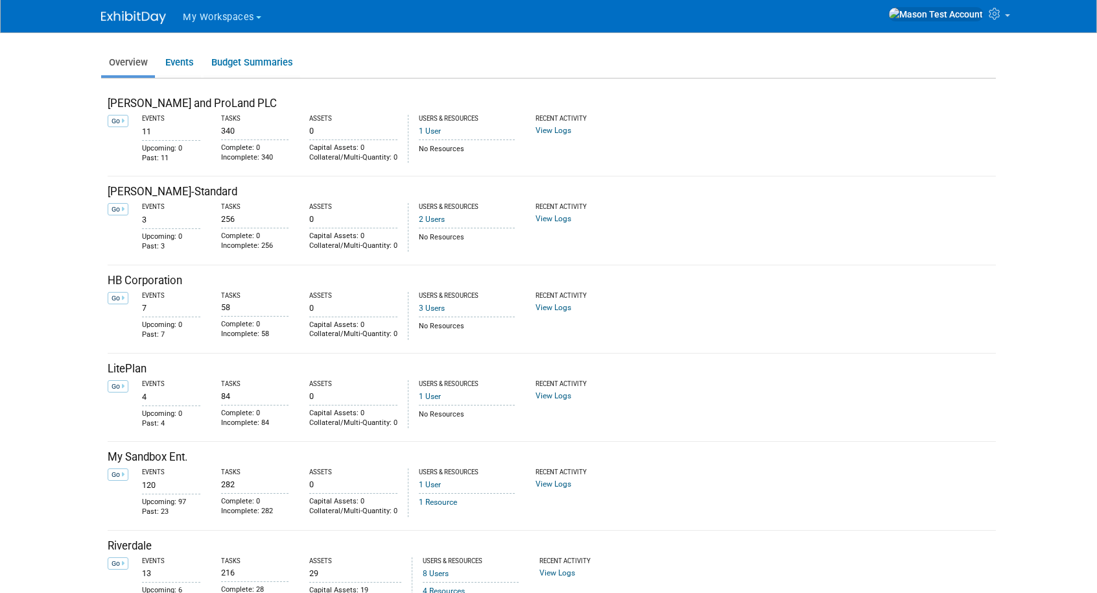
click at [239, 18] on span "My Workspaces" at bounding box center [218, 17] width 71 height 11
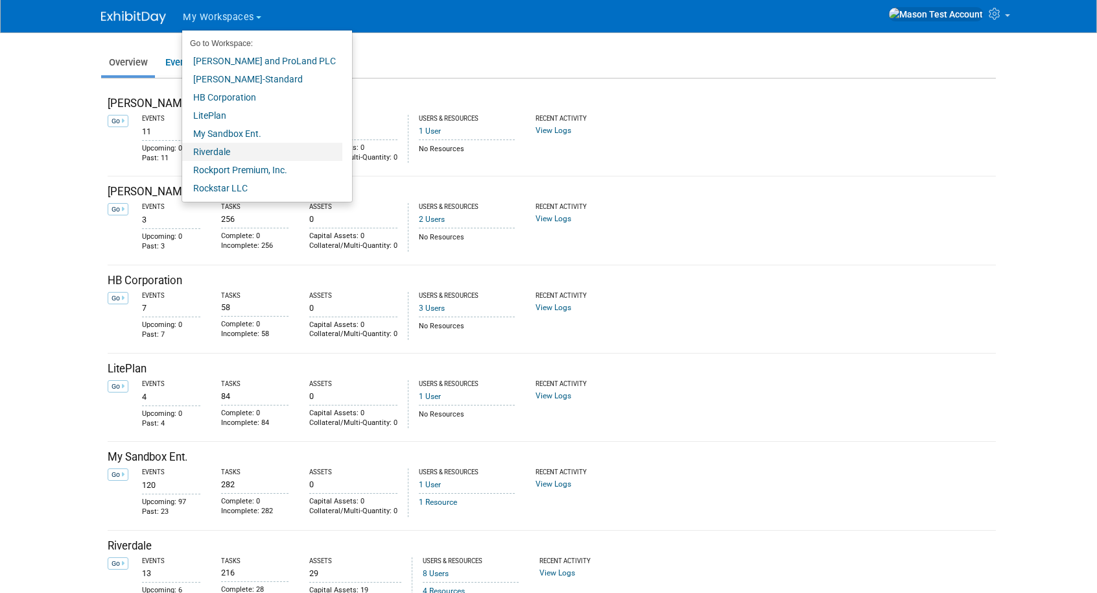
click at [223, 152] on link "Riverdale" at bounding box center [262, 152] width 160 height 18
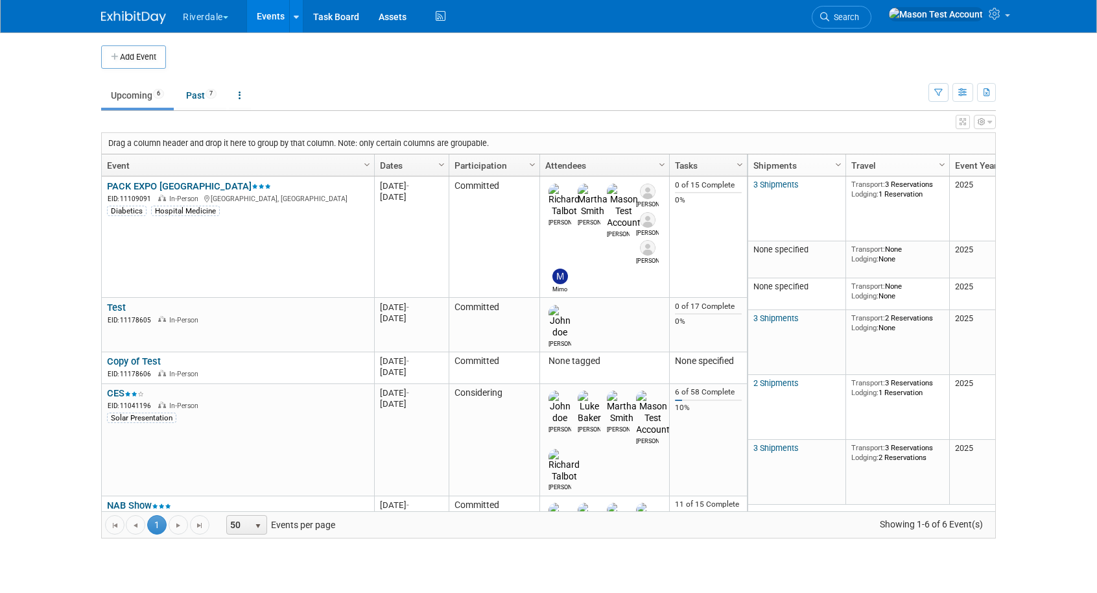
click at [226, 14] on button "Riverdale" at bounding box center [213, 14] width 63 height 29
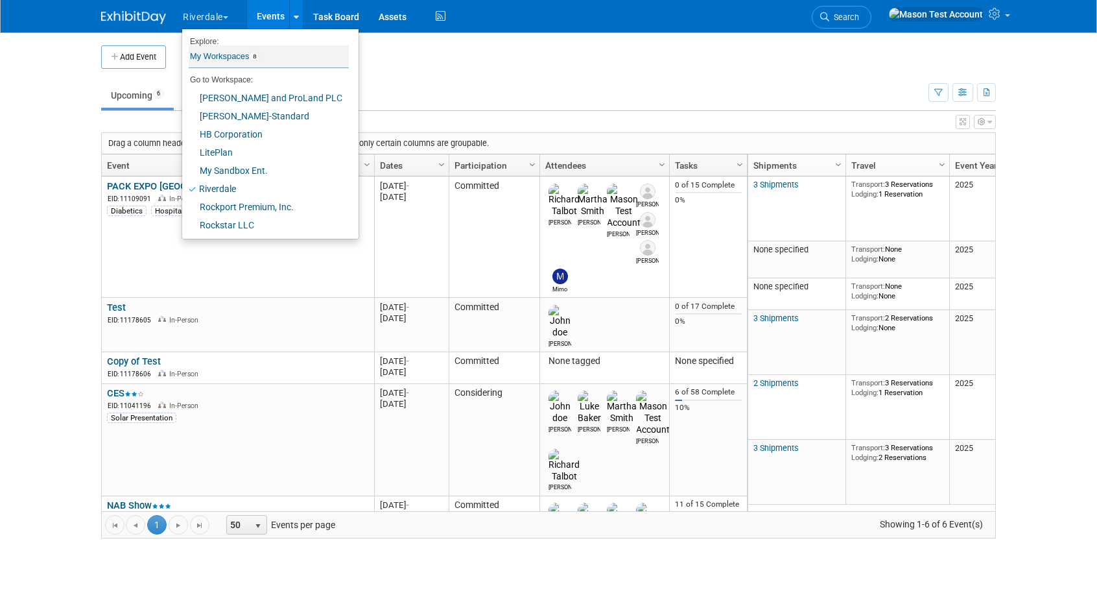
click at [232, 53] on link "My Workspaces 8" at bounding box center [269, 56] width 160 height 22
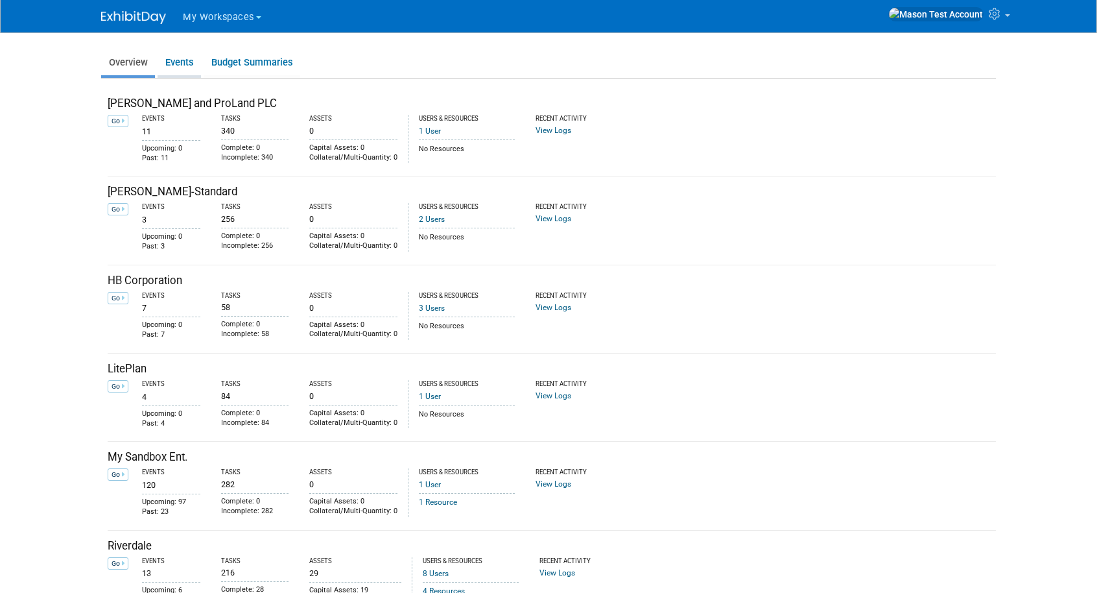
click at [173, 59] on link "Events" at bounding box center [179, 62] width 43 height 25
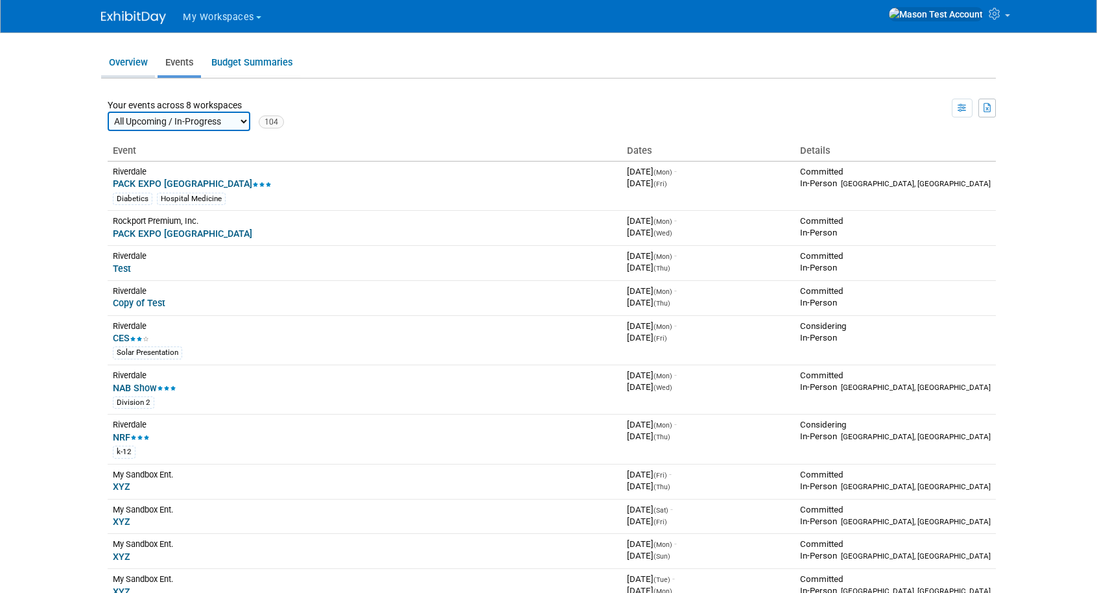
click at [133, 65] on link "Overview" at bounding box center [128, 62] width 54 height 25
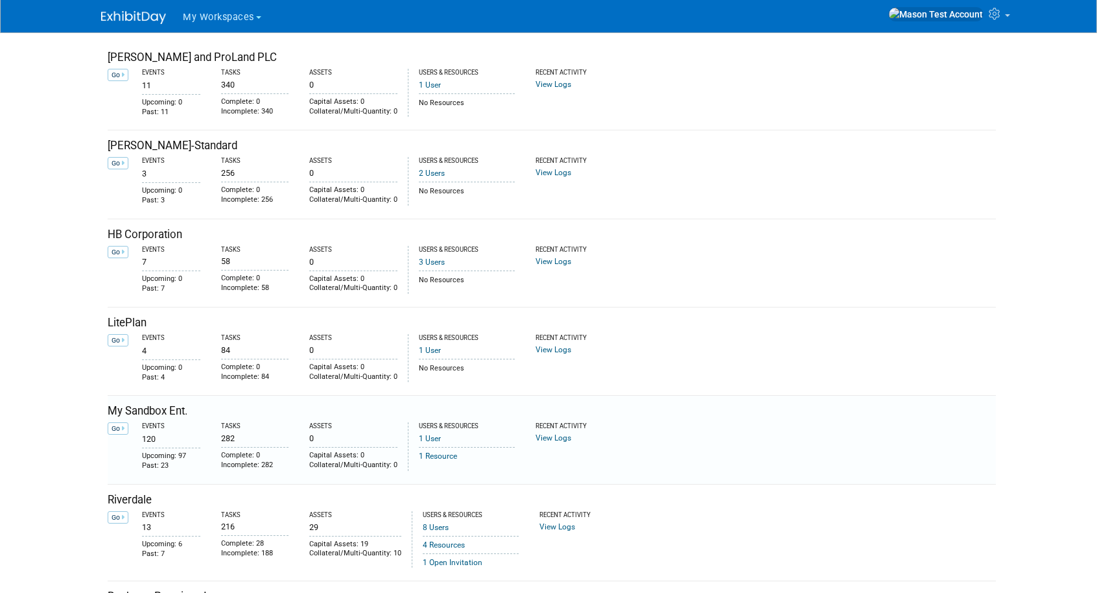
scroll to position [54, 0]
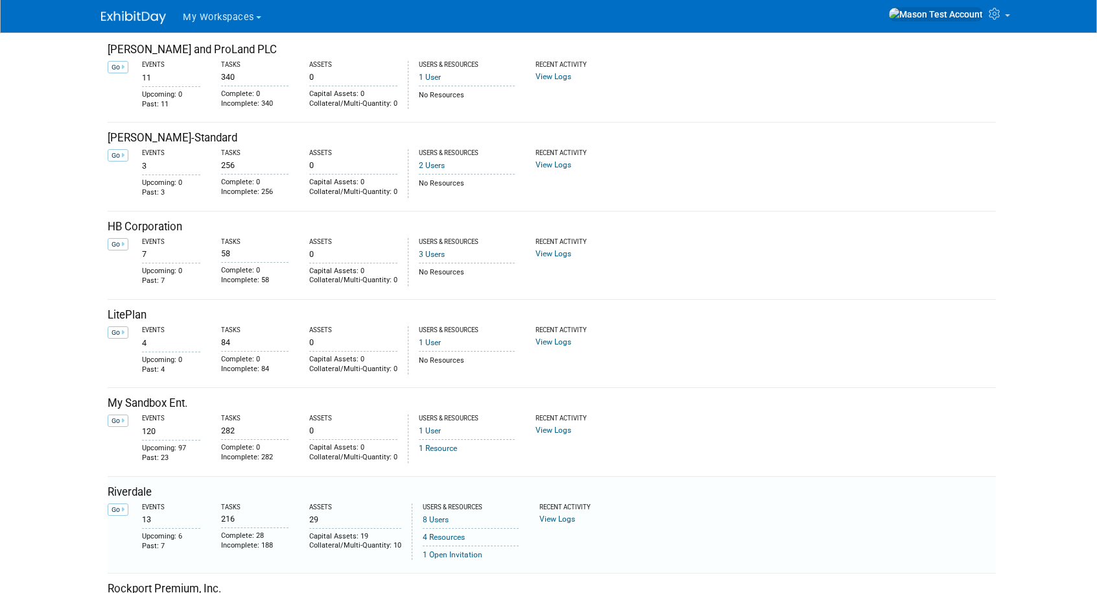
click at [121, 500] on td "Go" at bounding box center [120, 530] width 25 height 60
click at [119, 507] on link "Go" at bounding box center [118, 509] width 21 height 12
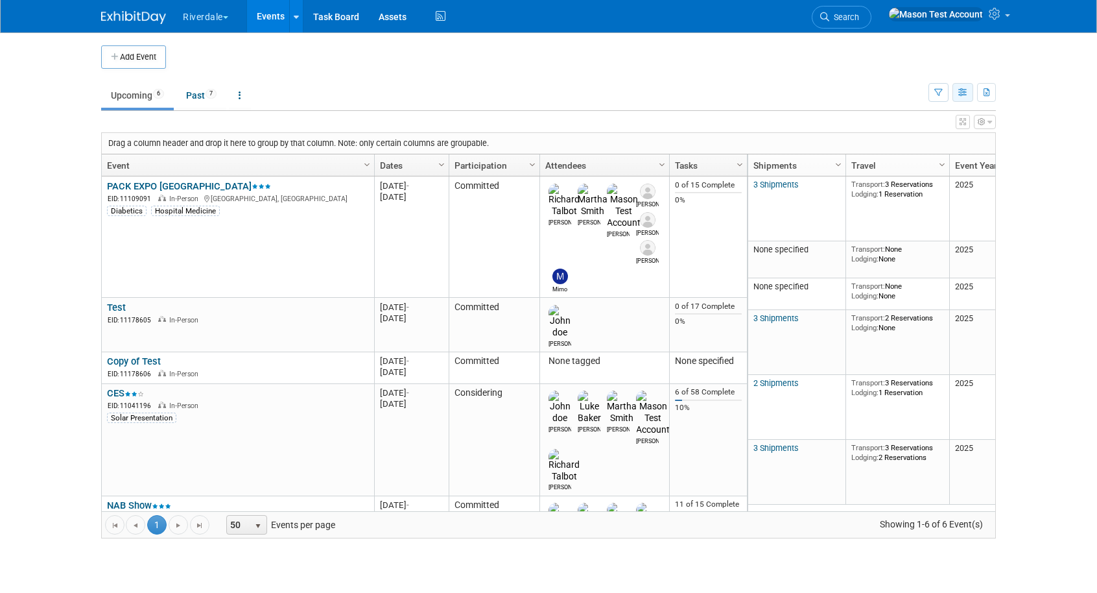
click at [957, 93] on button "button" at bounding box center [963, 92] width 21 height 19
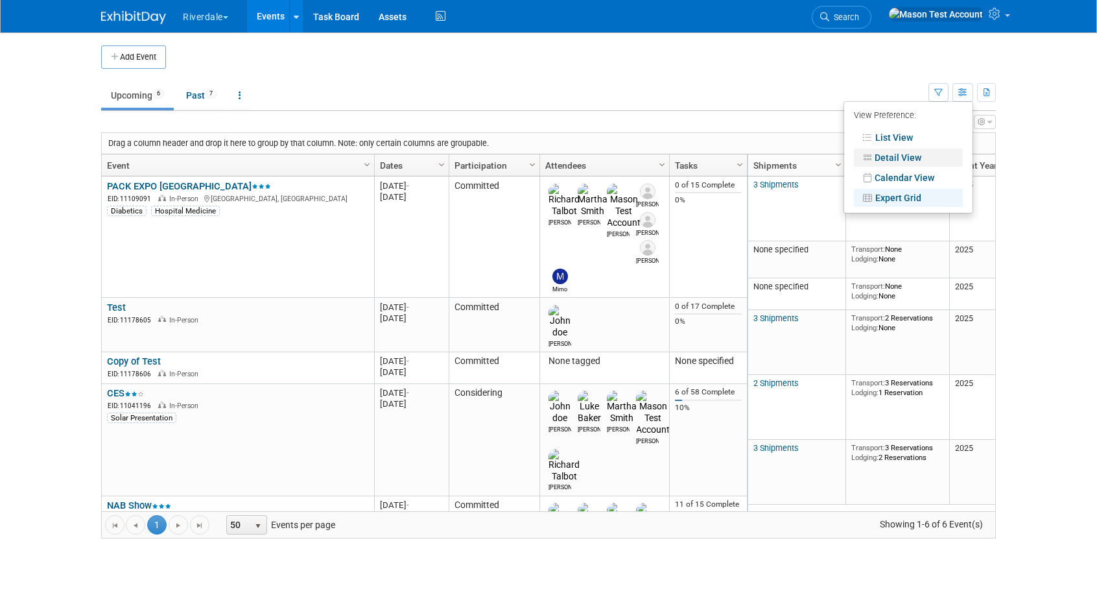
click at [903, 154] on link "Detail View" at bounding box center [908, 158] width 109 height 18
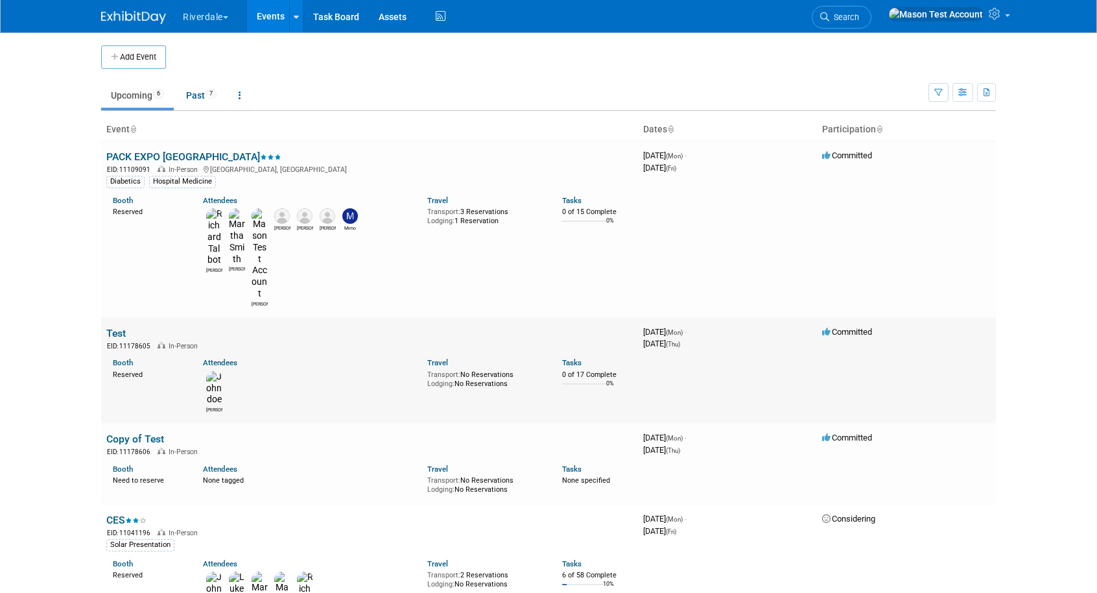
click at [114, 327] on link "Test" at bounding box center [115, 333] width 19 height 12
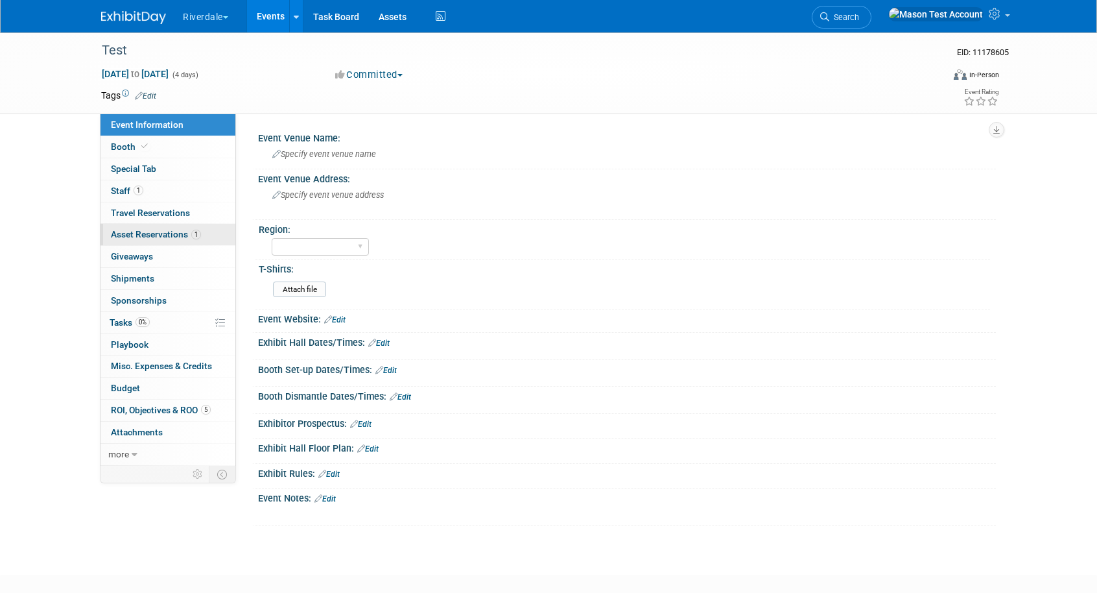
click at [135, 237] on span "Asset Reservations 1" at bounding box center [156, 234] width 90 height 10
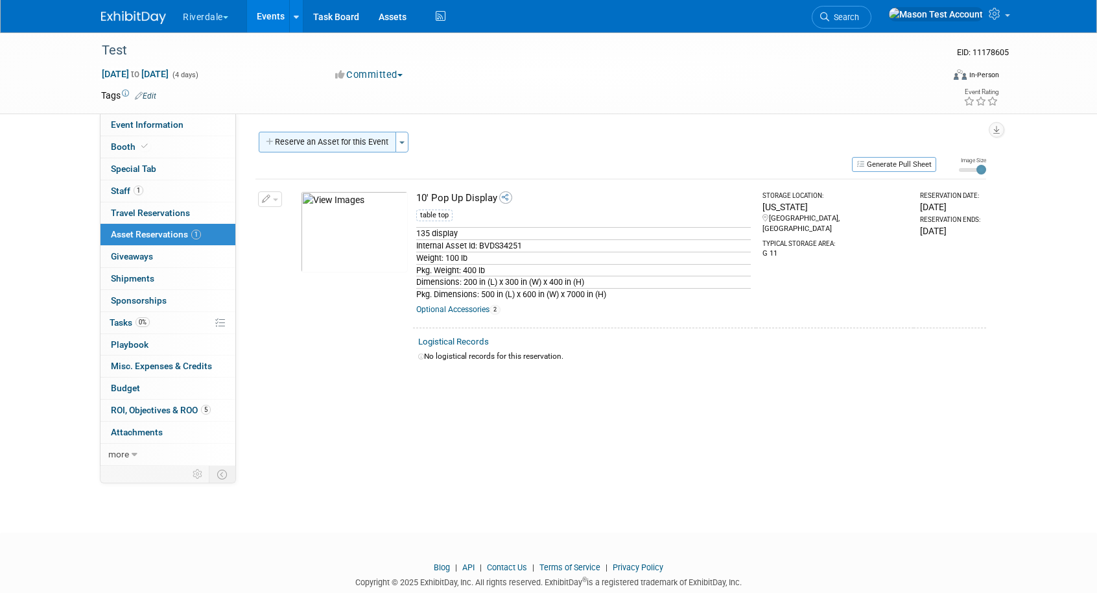
click at [366, 142] on button "Reserve an Asset for this Event" at bounding box center [327, 142] width 137 height 21
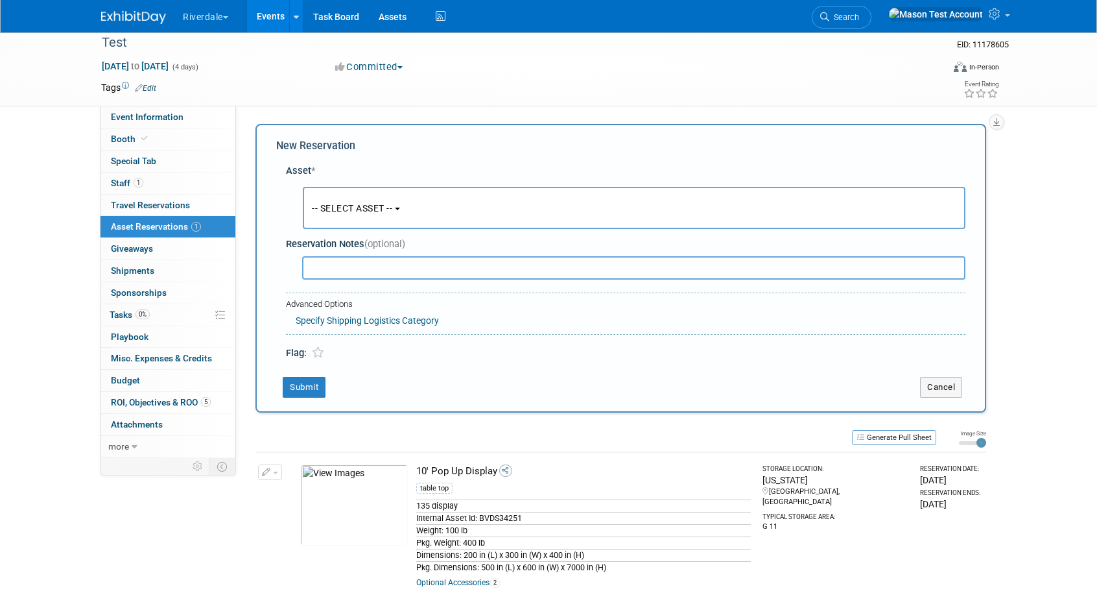
scroll to position [13, 0]
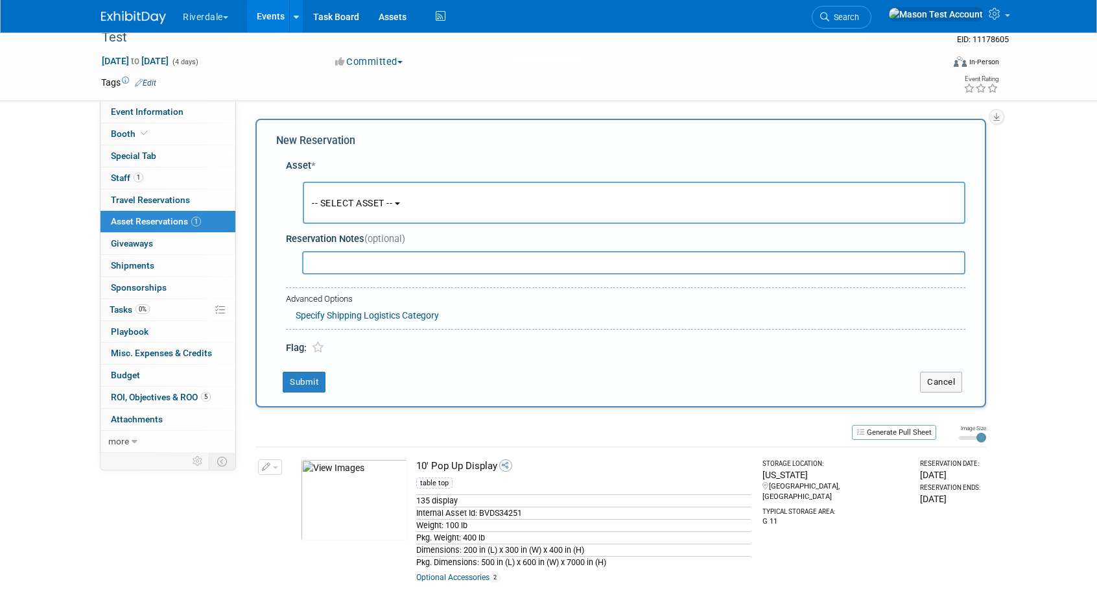
click at [389, 204] on span "-- SELECT ASSET --" at bounding box center [352, 203] width 80 height 10
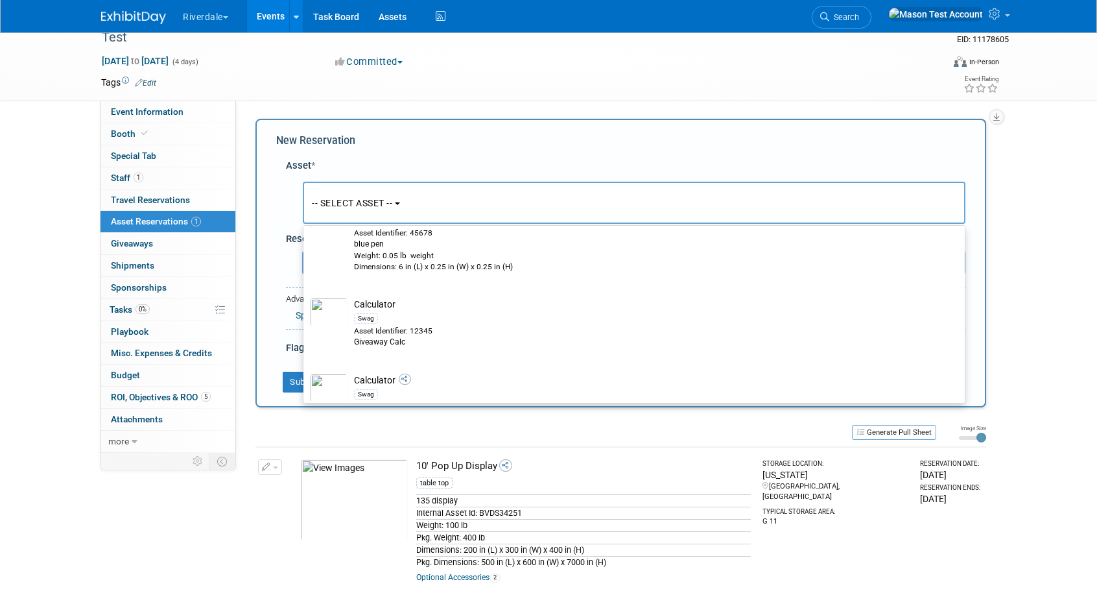
scroll to position [507, 0]
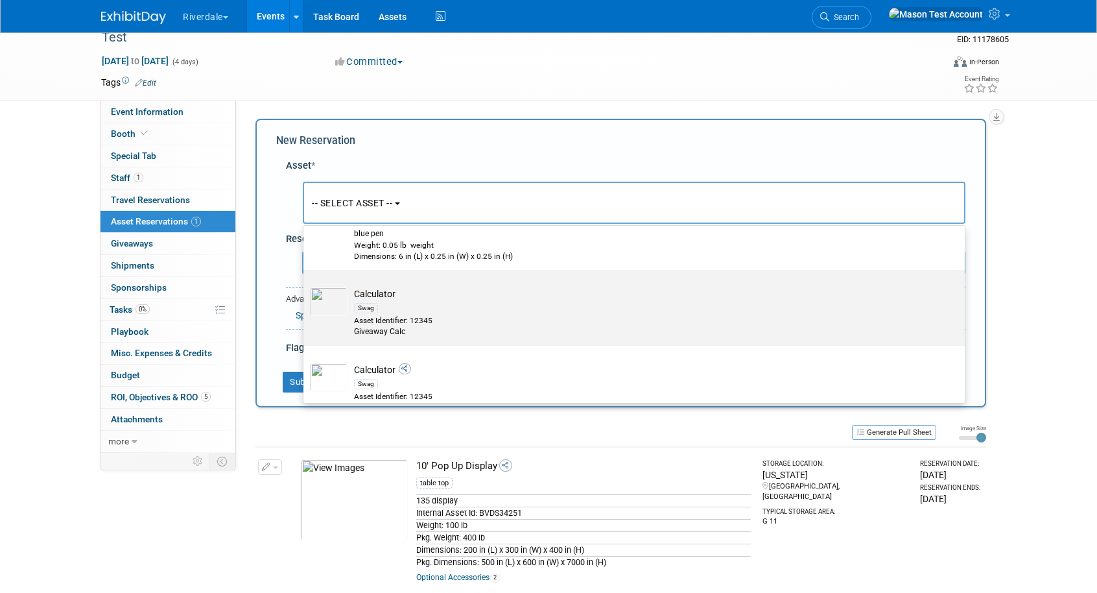
click at [405, 300] on div "Swag" at bounding box center [646, 307] width 585 height 15
click at [305, 285] on input "Calculator Swag Asset Identifier: 12345 Giveaway Calc" at bounding box center [301, 281] width 8 height 8
select select "10718892"
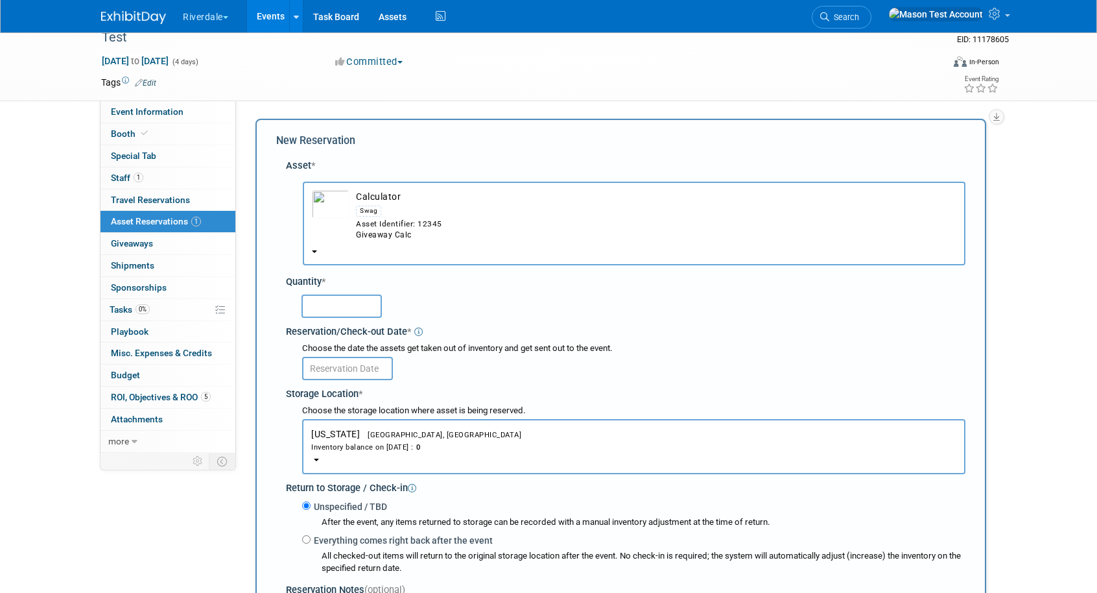
click at [338, 311] on input "text" at bounding box center [342, 305] width 80 height 23
type input "1000"
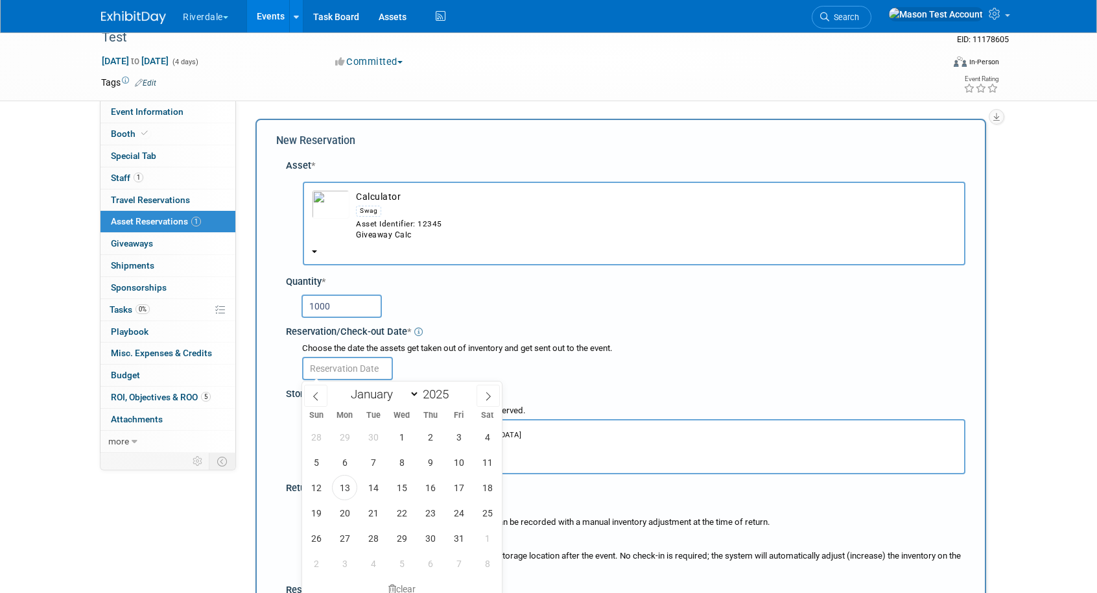
click at [365, 366] on input "text" at bounding box center [347, 368] width 91 height 23
click at [346, 489] on span "13" at bounding box center [344, 487] width 25 height 25
type input "[DATE]"
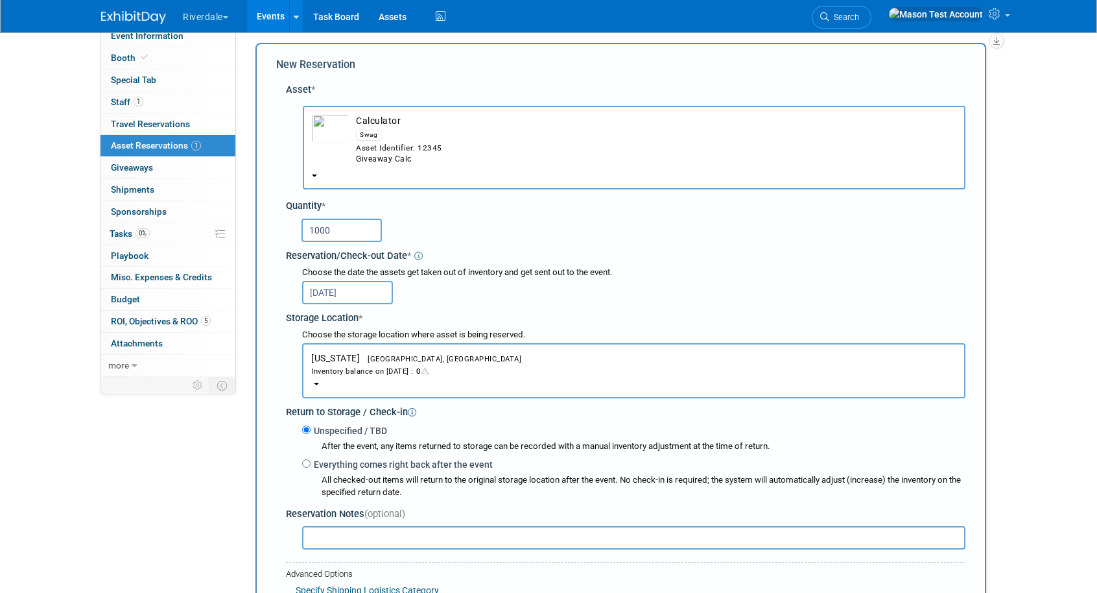
scroll to position [134, 0]
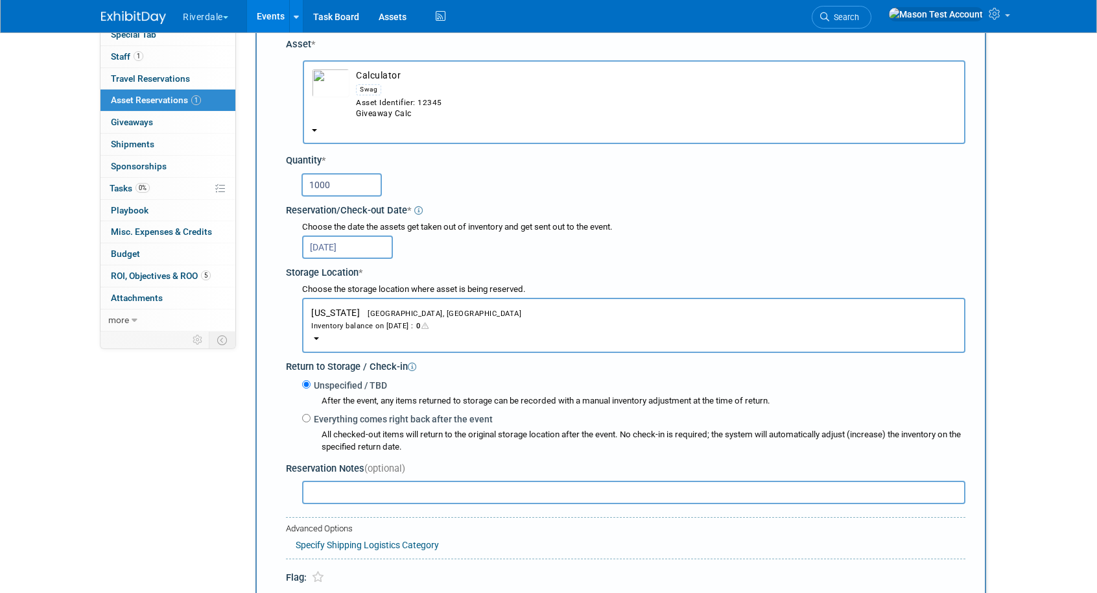
click at [389, 329] on div "Inventory balance on Oct 13, 2025 : 0" at bounding box center [633, 325] width 645 height 12
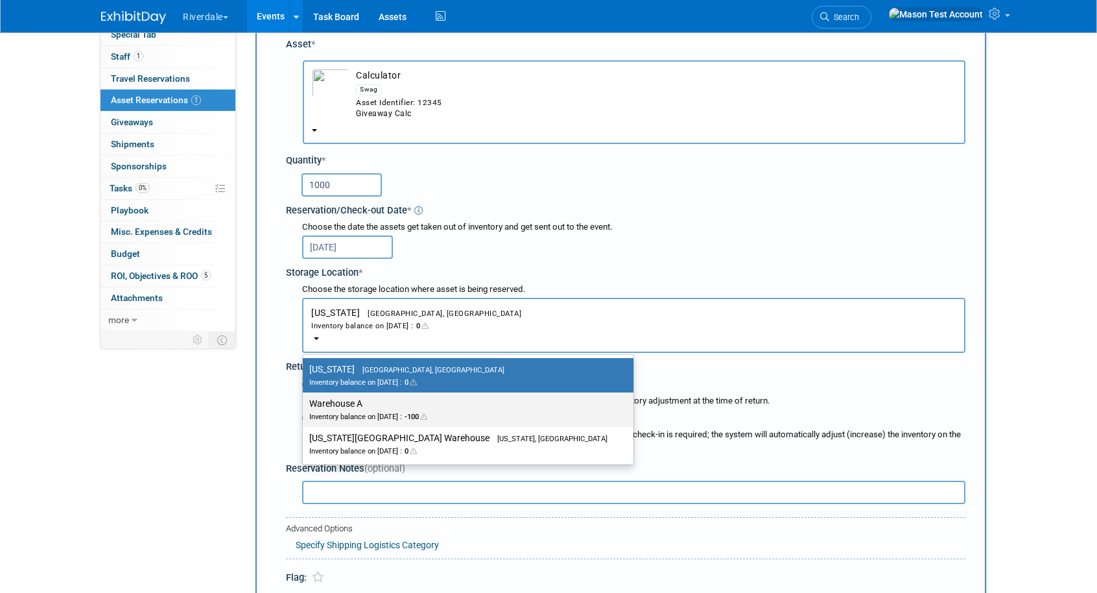
click at [414, 422] on div "Inventory balance on Oct 13, 2025 : -100" at bounding box center [458, 416] width 298 height 12
click at [305, 408] on input "Warehouse A Inventory balance on Oct 13, 2025 : -100" at bounding box center [300, 403] width 8 height 8
select select "11223307"
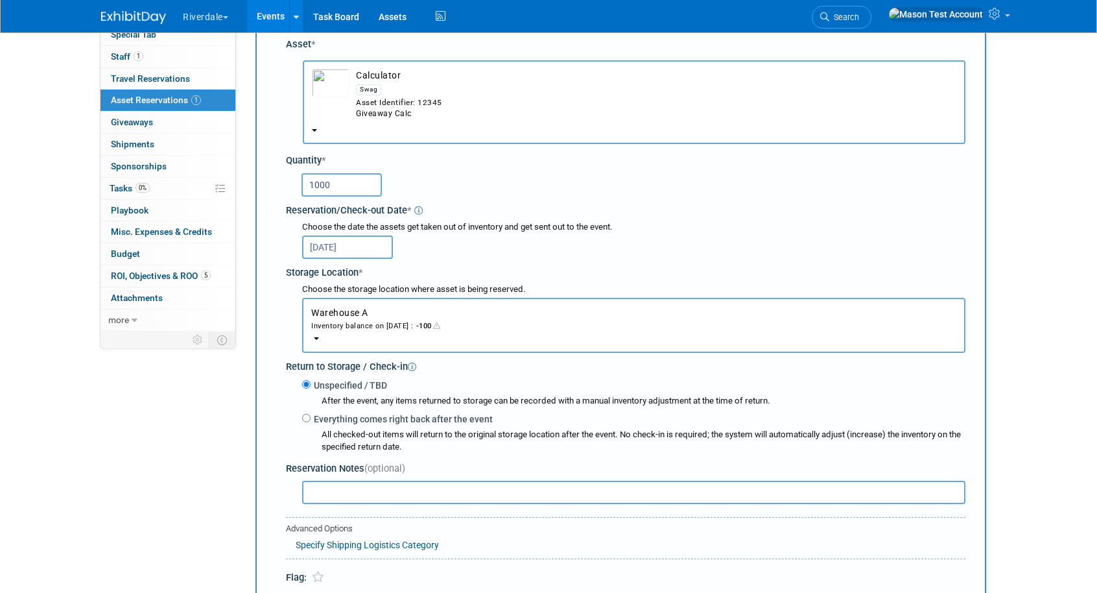
click at [382, 320] on div "Inventory balance on Oct 13, 2025 : -100" at bounding box center [633, 325] width 645 height 12
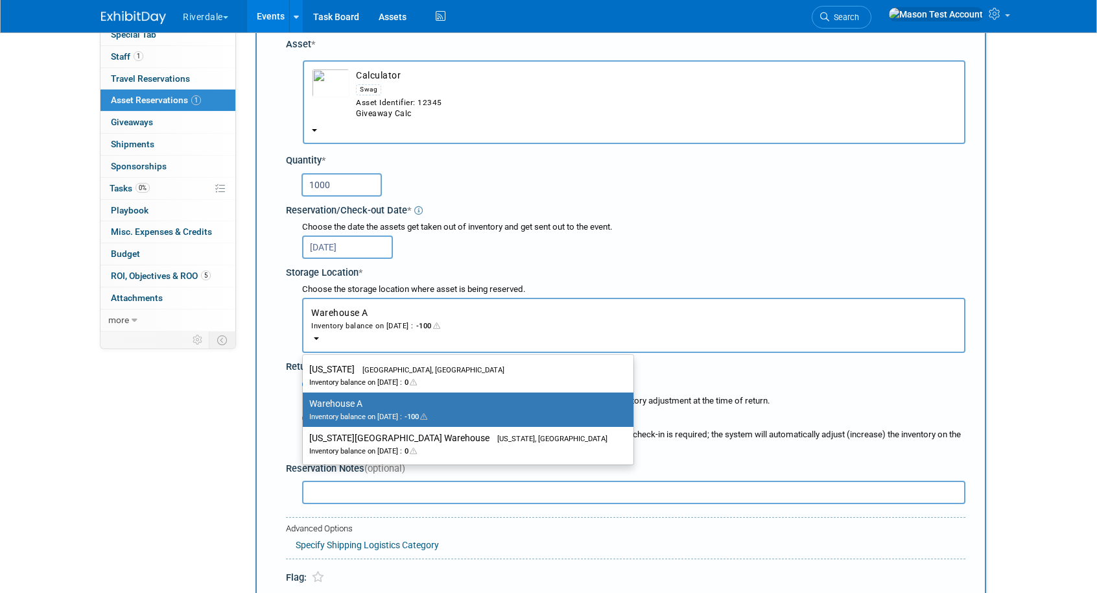
click at [382, 320] on div "Inventory balance on Oct 13, 2025 : -100" at bounding box center [633, 325] width 645 height 12
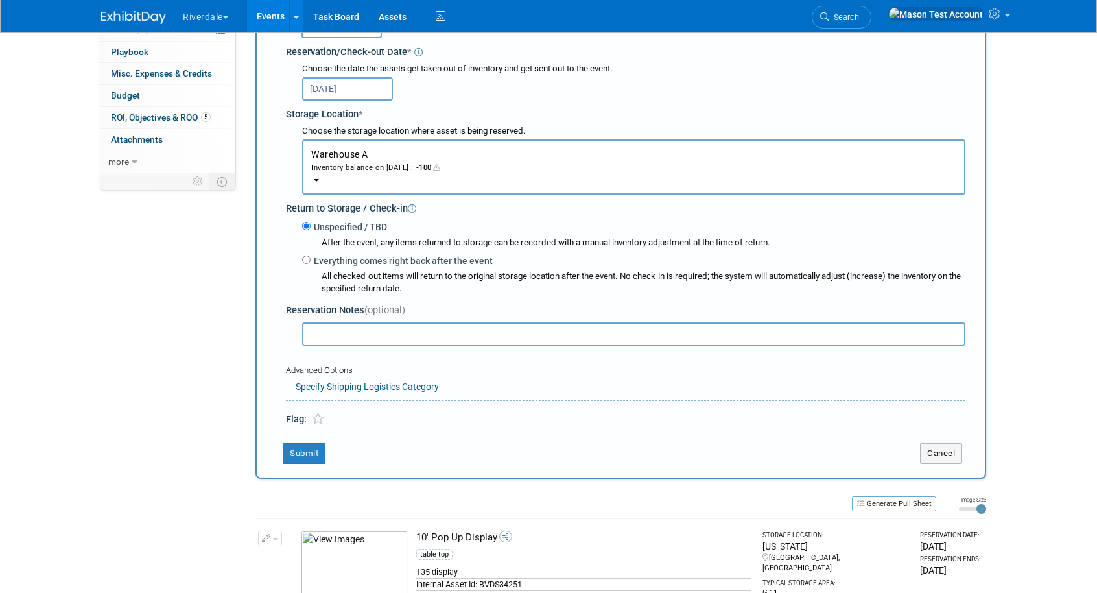
scroll to position [405, 0]
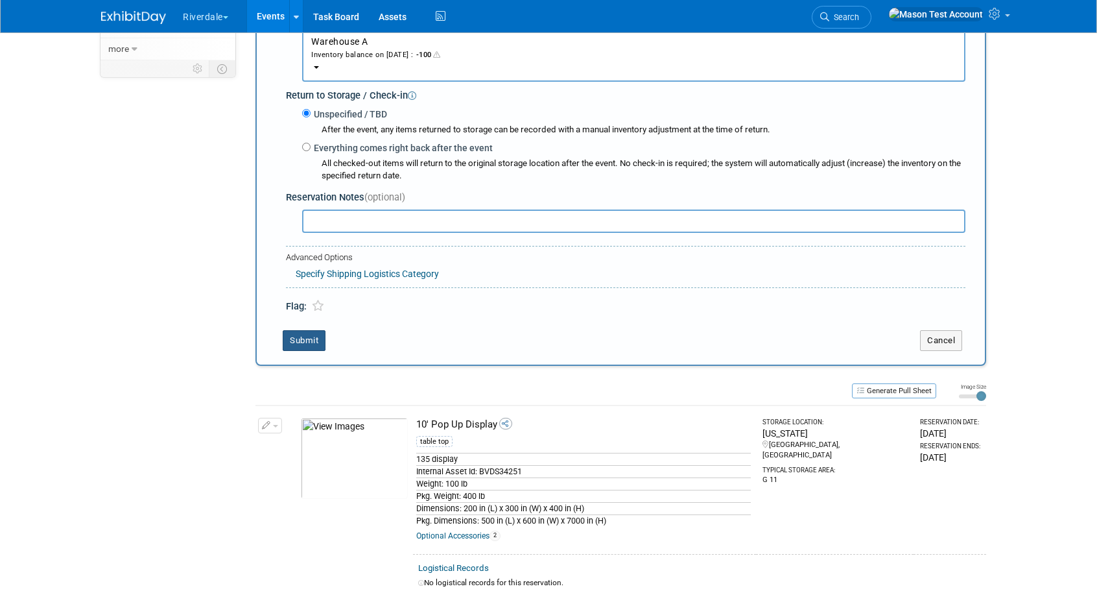
click at [302, 333] on button "Submit" at bounding box center [304, 340] width 43 height 21
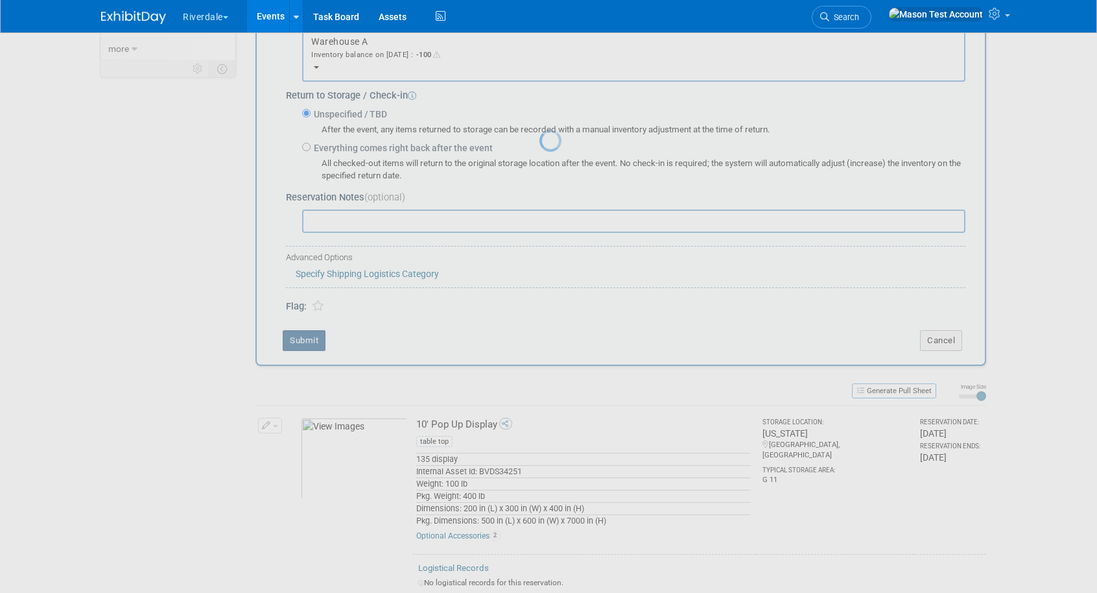
scroll to position [73, 0]
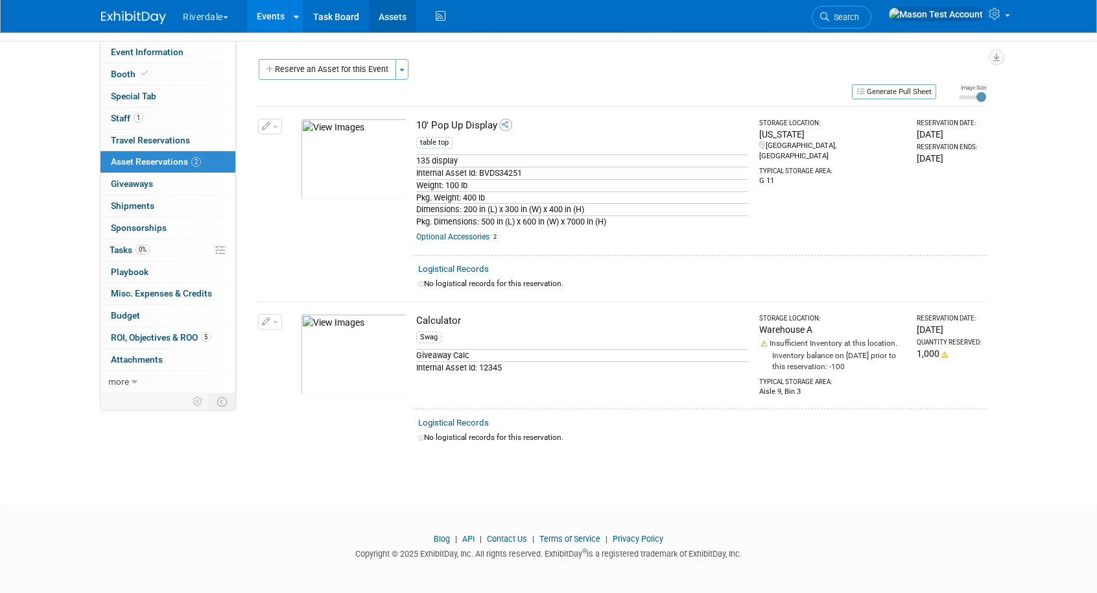
click at [402, 19] on link "Assets" at bounding box center [392, 16] width 47 height 32
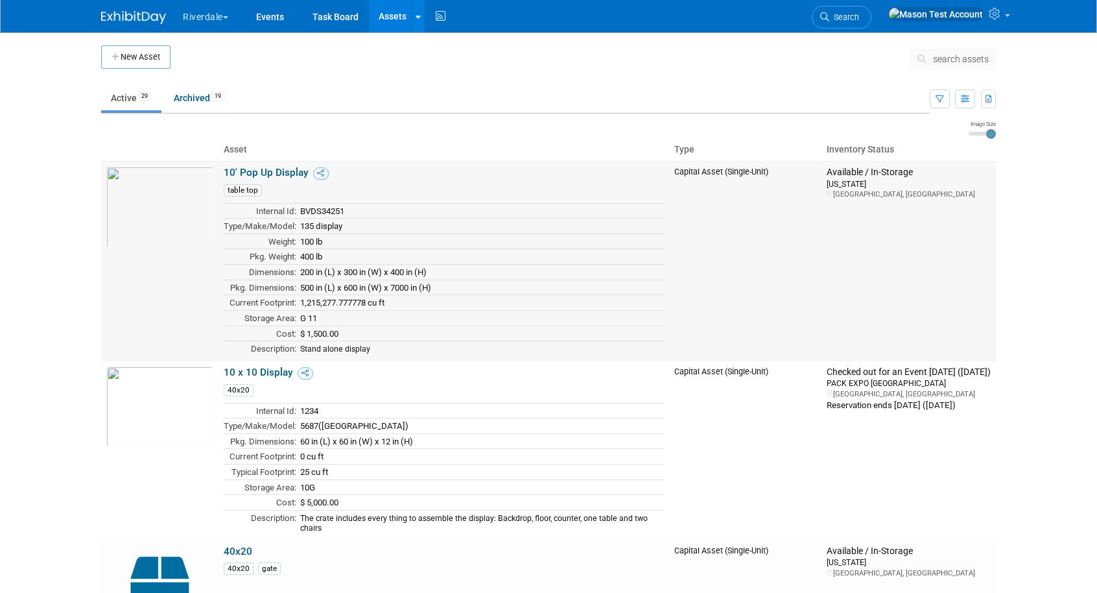
click at [276, 176] on link "10' Pop Up Display" at bounding box center [266, 173] width 85 height 12
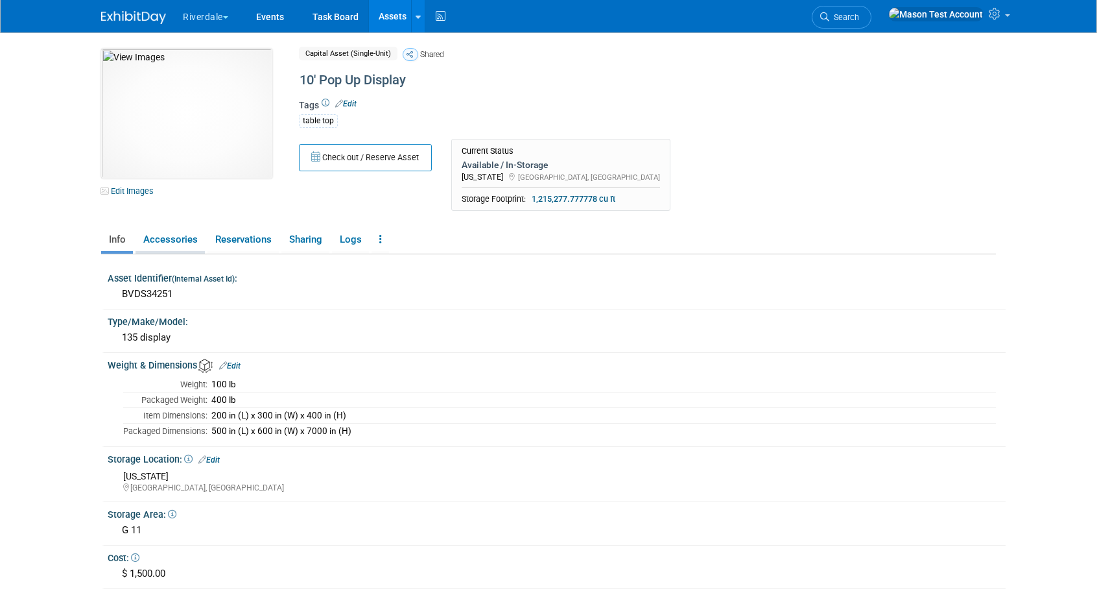
click at [180, 239] on link "Accessories" at bounding box center [170, 239] width 69 height 23
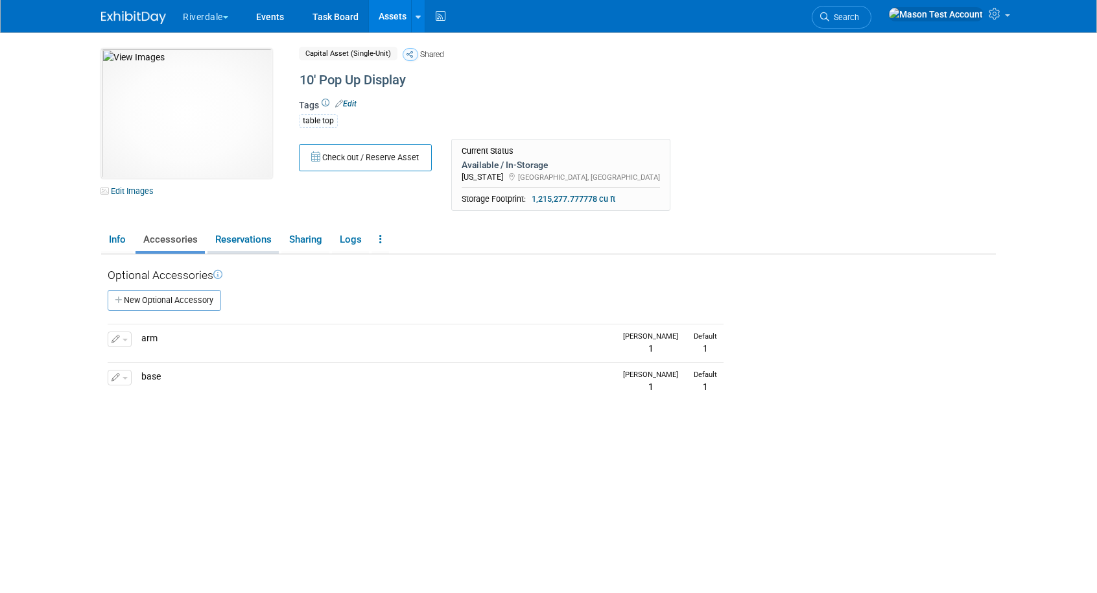
click at [243, 238] on link "Reservations" at bounding box center [243, 239] width 71 height 23
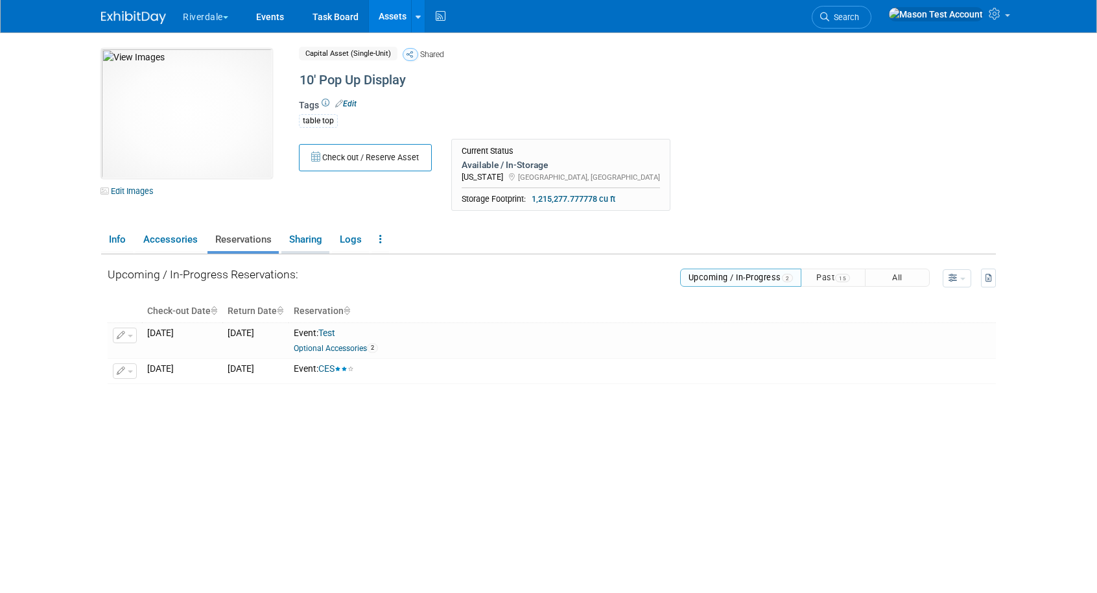
click at [297, 241] on link "Sharing" at bounding box center [305, 239] width 48 height 23
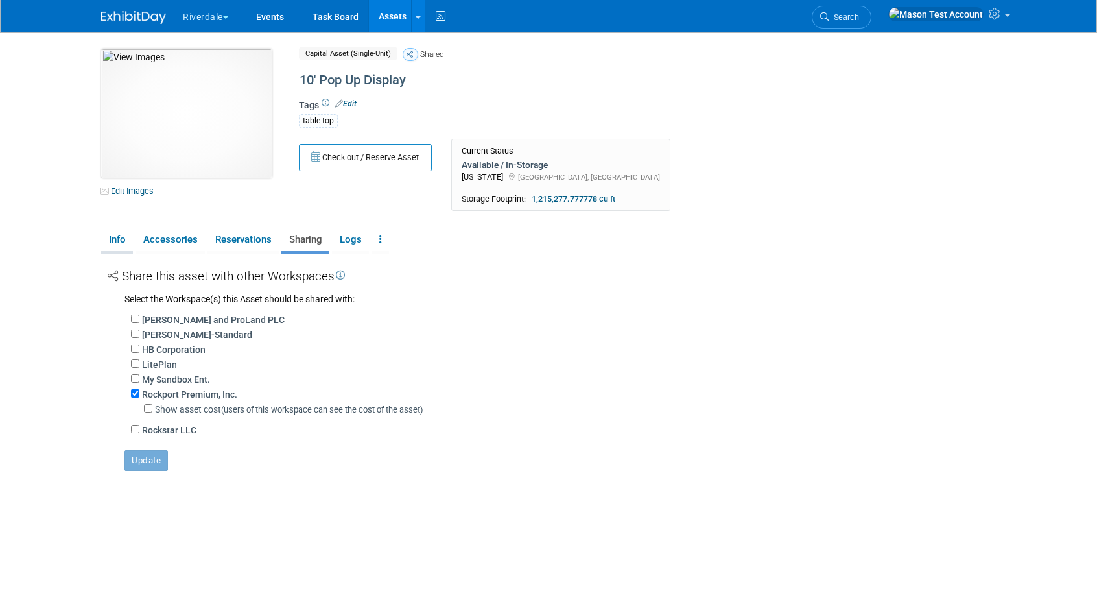
click at [120, 241] on link "Info" at bounding box center [117, 239] width 32 height 23
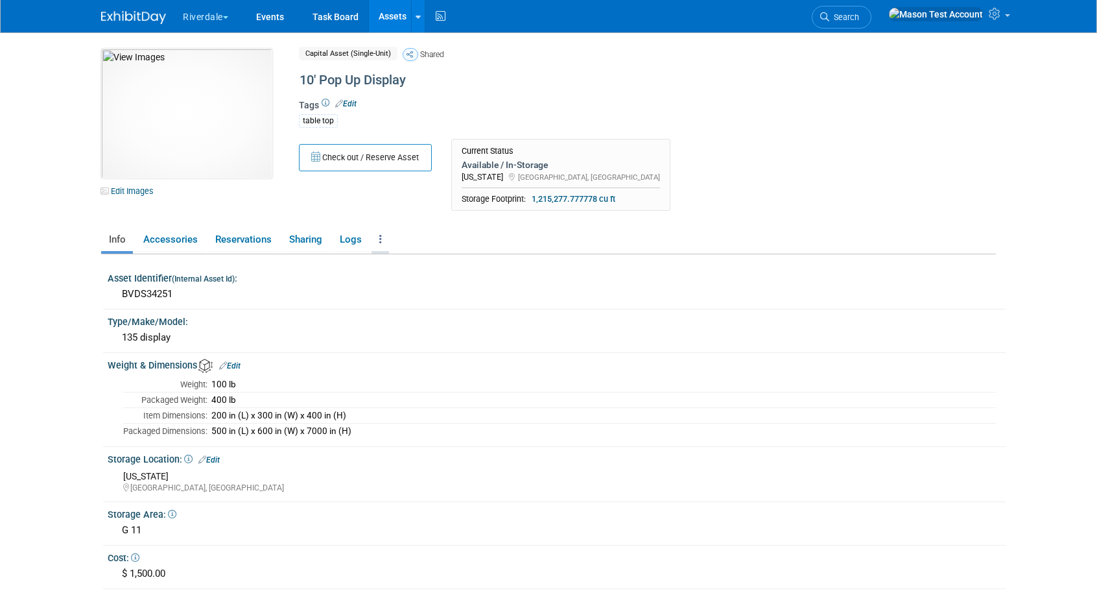
click at [381, 243] on link at bounding box center [381, 239] width 18 height 23
click at [403, 274] on link "Reservation Policy" at bounding box center [428, 265] width 113 height 22
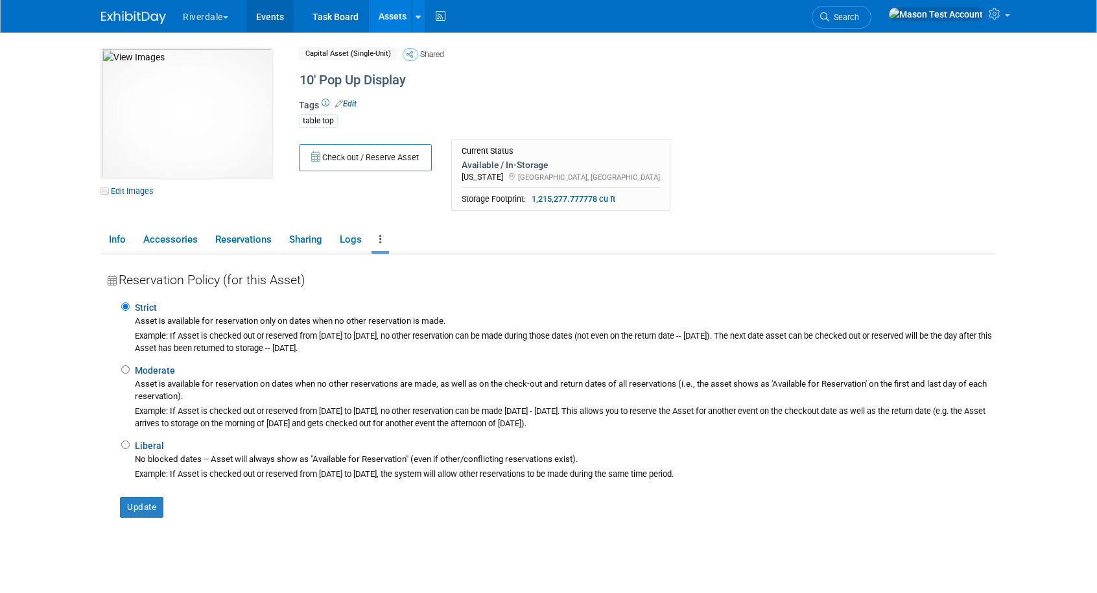
click at [271, 16] on link "Events" at bounding box center [269, 16] width 47 height 32
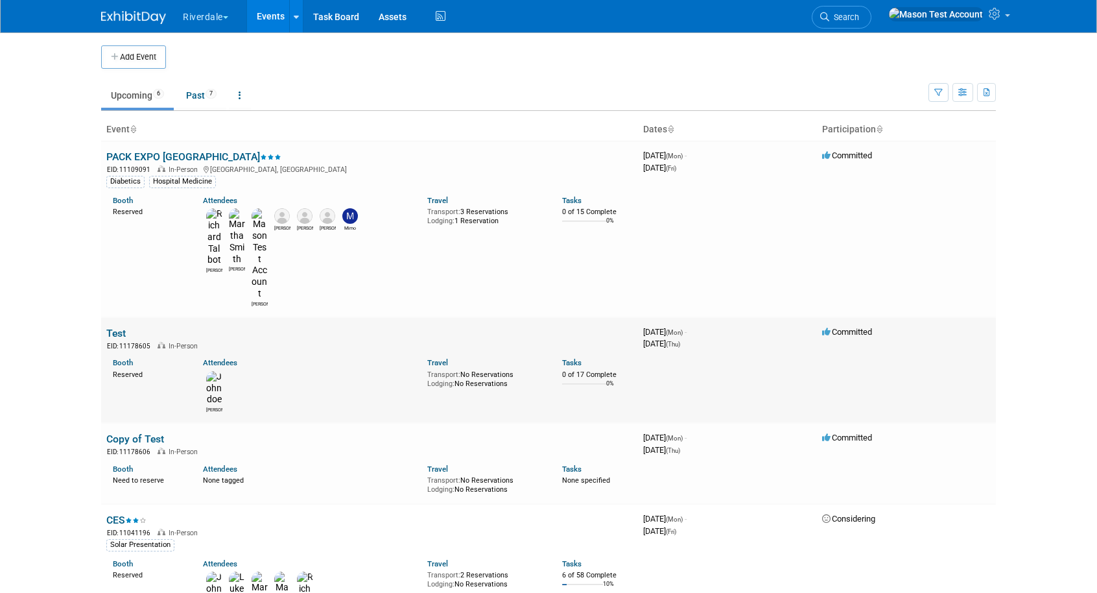
click at [119, 327] on link "Test" at bounding box center [115, 333] width 19 height 12
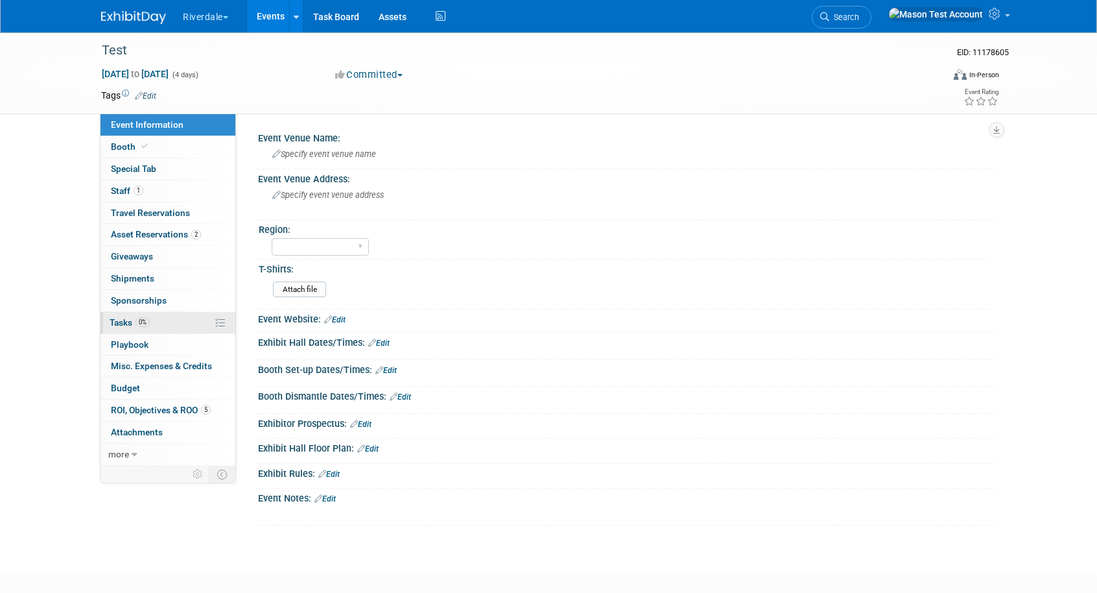
click at [128, 321] on span "Tasks 0%" at bounding box center [130, 322] width 40 height 10
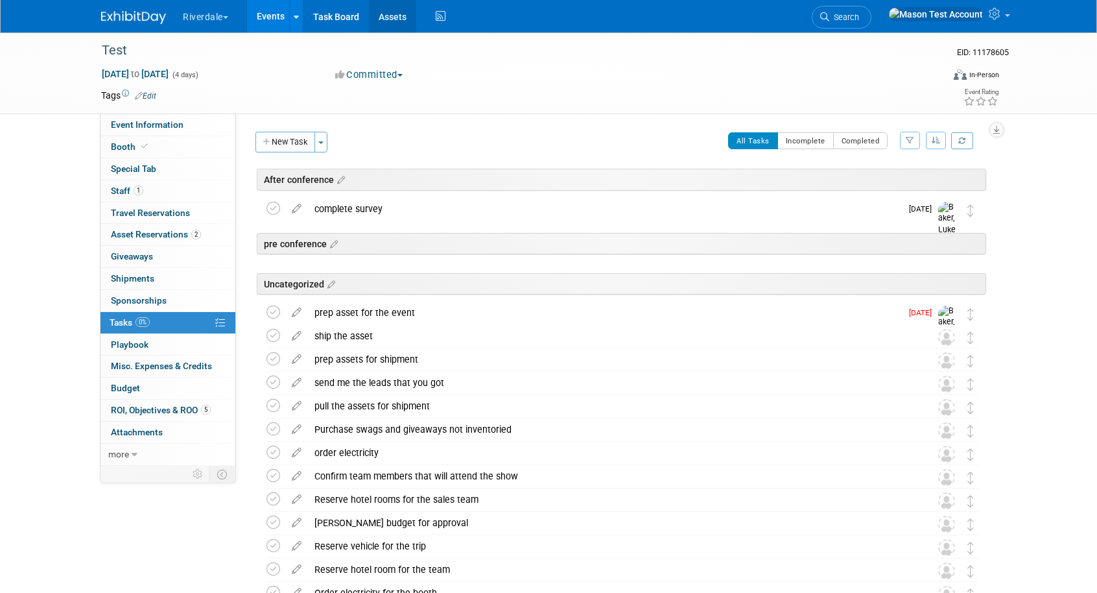
click at [401, 21] on link "Assets" at bounding box center [392, 16] width 47 height 32
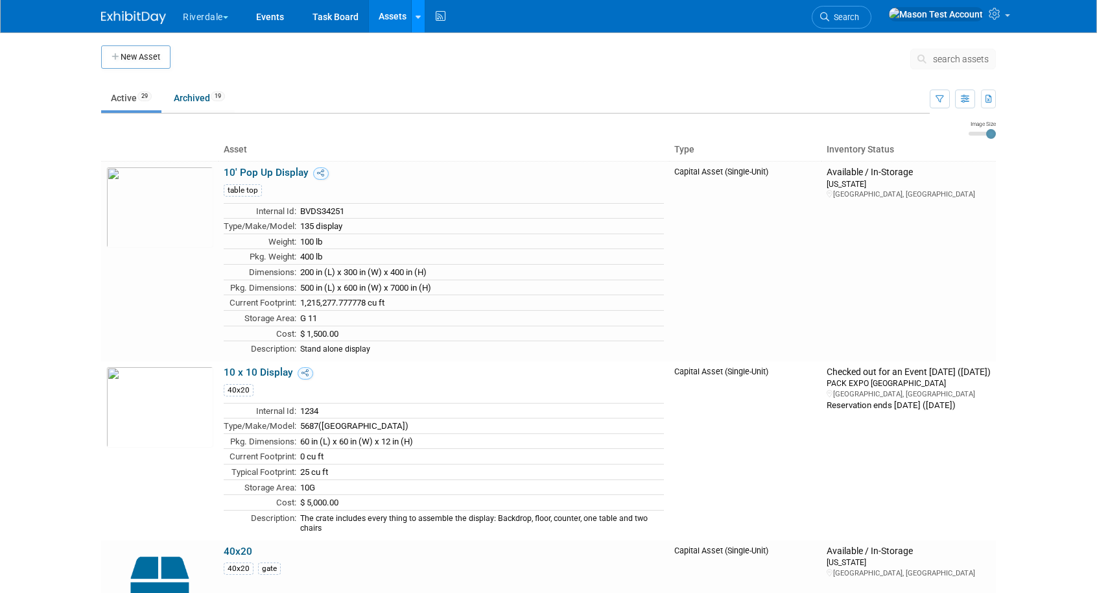
click at [422, 25] on link at bounding box center [418, 16] width 14 height 32
click at [446, 115] on link "Storage Locations" at bounding box center [469, 115] width 115 height 21
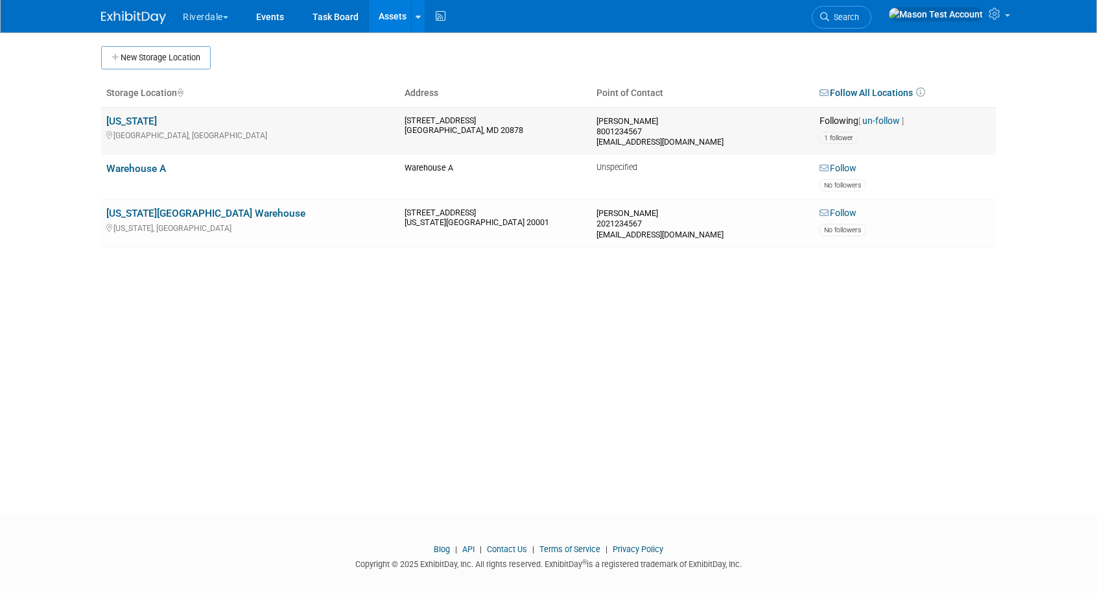
click at [880, 120] on link "un-follow" at bounding box center [882, 120] width 38 height 10
click at [850, 186] on span "No followers" at bounding box center [842, 185] width 37 height 8
click at [849, 182] on span "No followers" at bounding box center [842, 185] width 37 height 8
click at [849, 169] on link "Follow" at bounding box center [838, 169] width 37 height 12
click at [877, 170] on link "un-follow" at bounding box center [883, 168] width 38 height 10
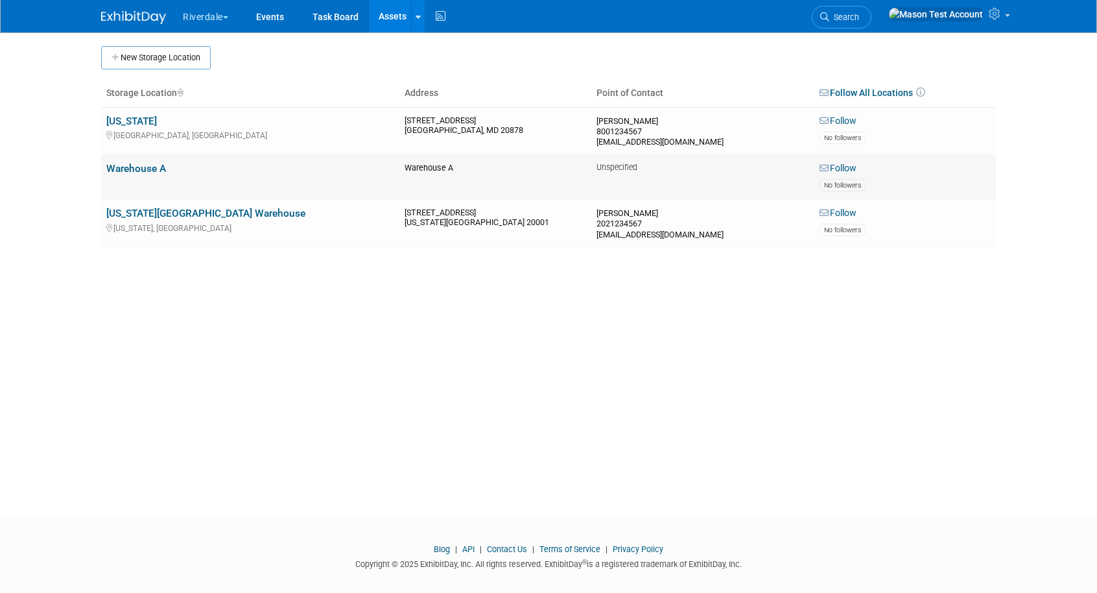
click at [835, 166] on link "Follow" at bounding box center [838, 169] width 37 height 12
click at [280, 15] on link "Events" at bounding box center [269, 16] width 47 height 32
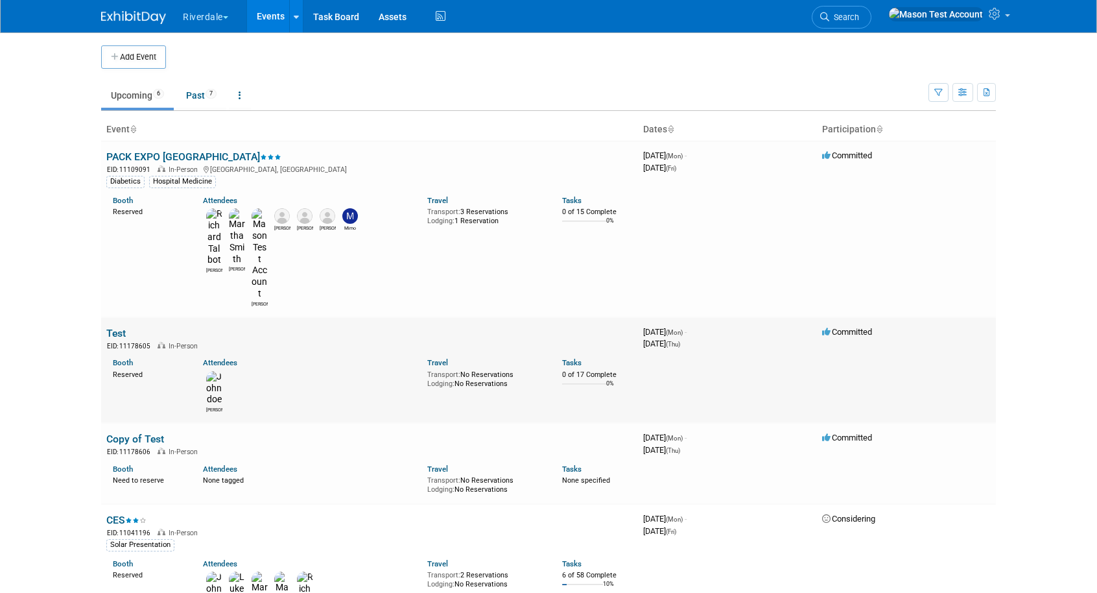
click at [122, 327] on link "Test" at bounding box center [115, 333] width 19 height 12
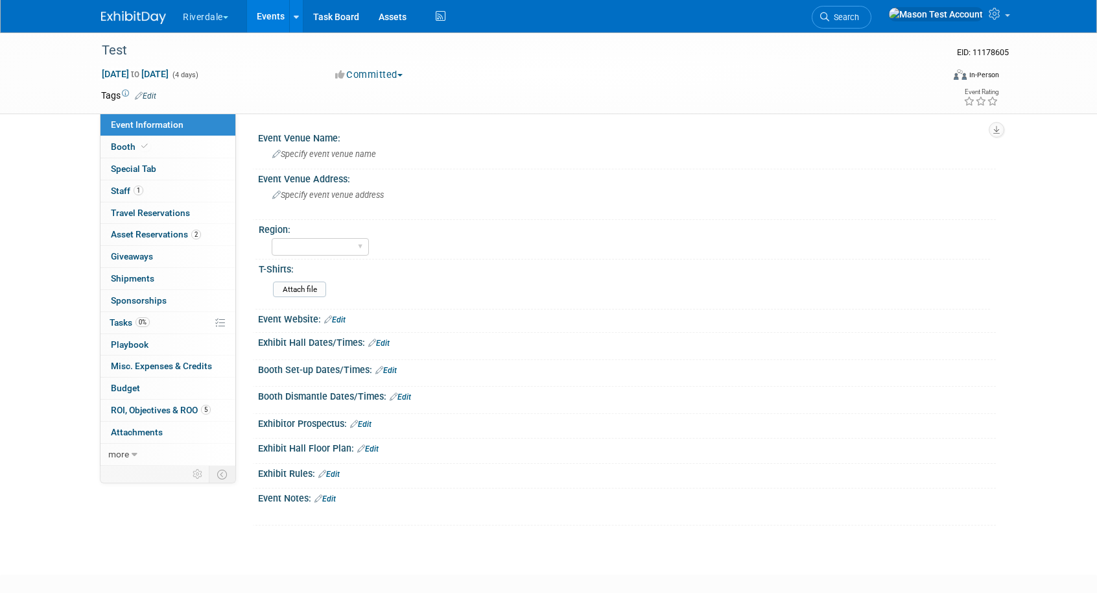
click at [269, 27] on link "Events" at bounding box center [270, 16] width 47 height 32
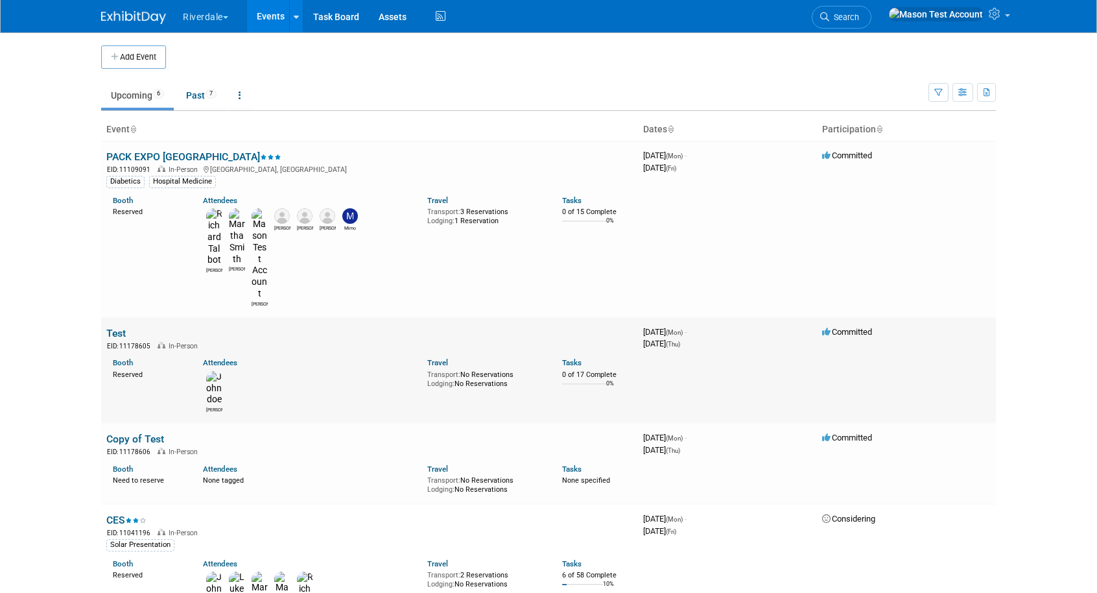
click at [119, 327] on link "Test" at bounding box center [115, 333] width 19 height 12
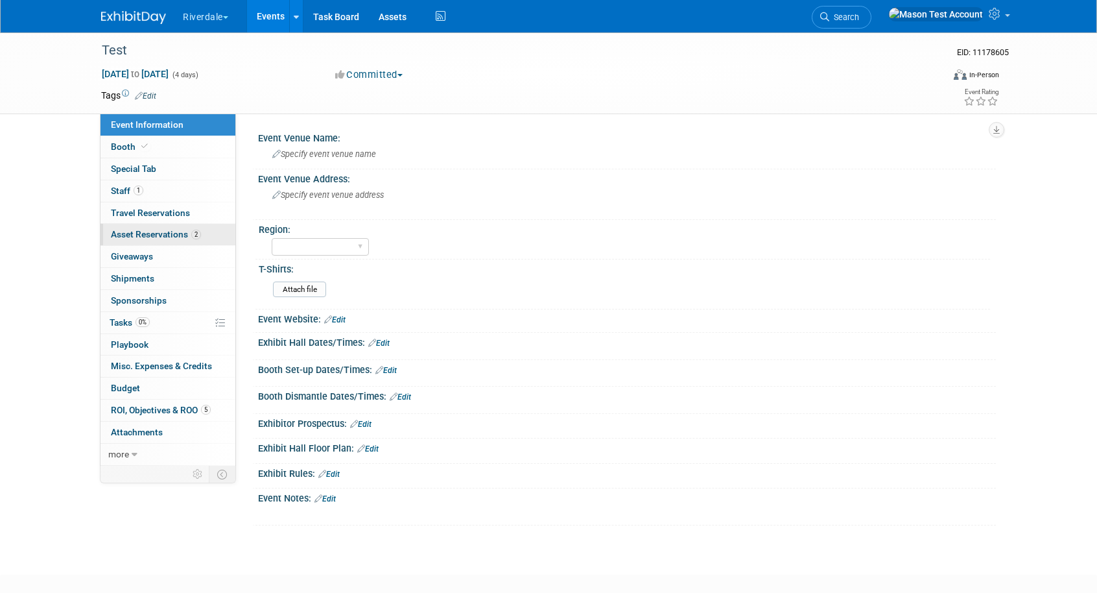
click at [149, 237] on span "Asset Reservations 2" at bounding box center [156, 234] width 90 height 10
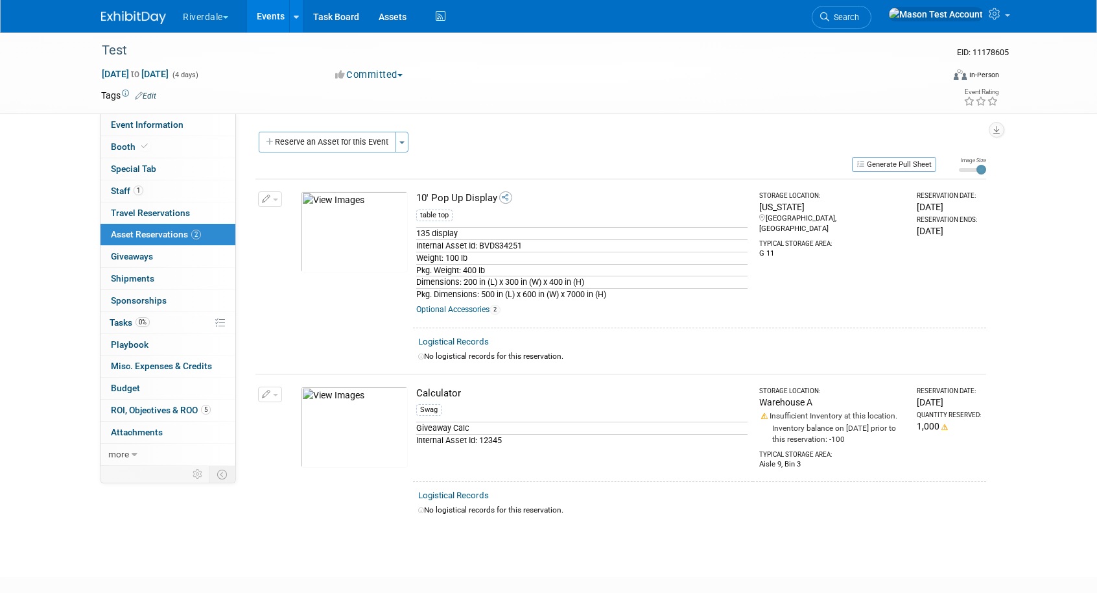
click at [458, 338] on link "Logistical Records" at bounding box center [453, 342] width 71 height 10
select select "9"
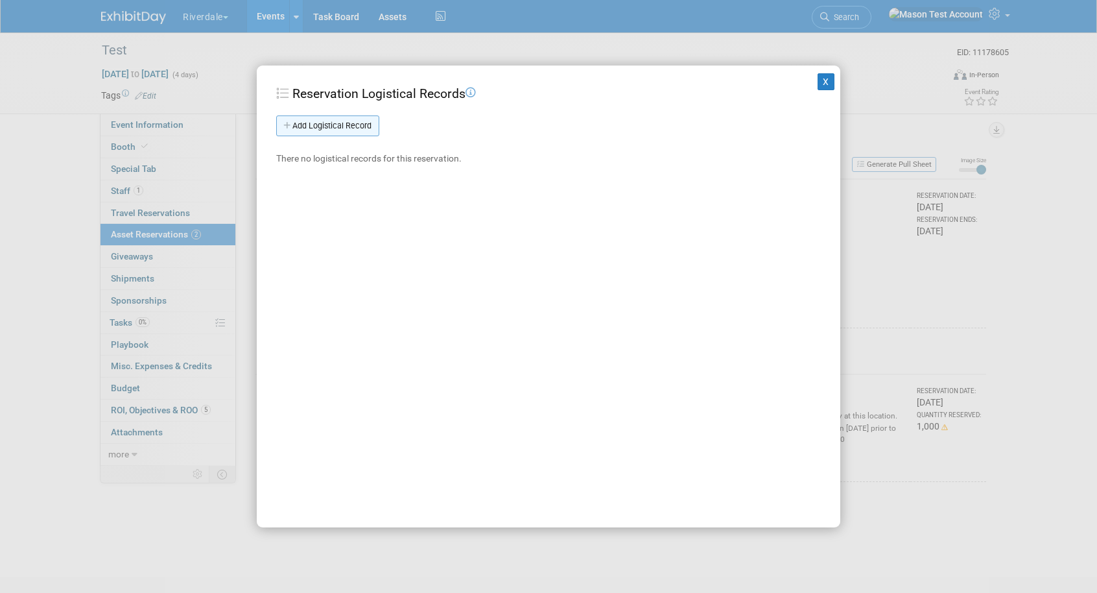
click at [330, 122] on link "Add Logistical Record" at bounding box center [327, 125] width 103 height 21
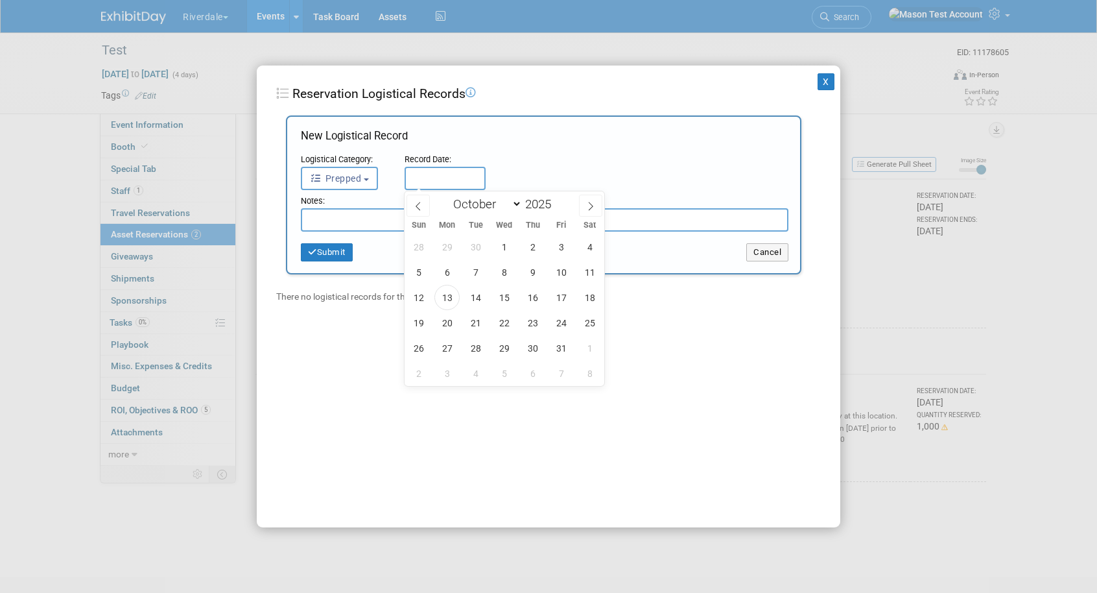
click at [440, 180] on input "text" at bounding box center [445, 178] width 81 height 23
click at [451, 292] on span "13" at bounding box center [447, 297] width 25 height 25
type input "Oct 13, 2025"
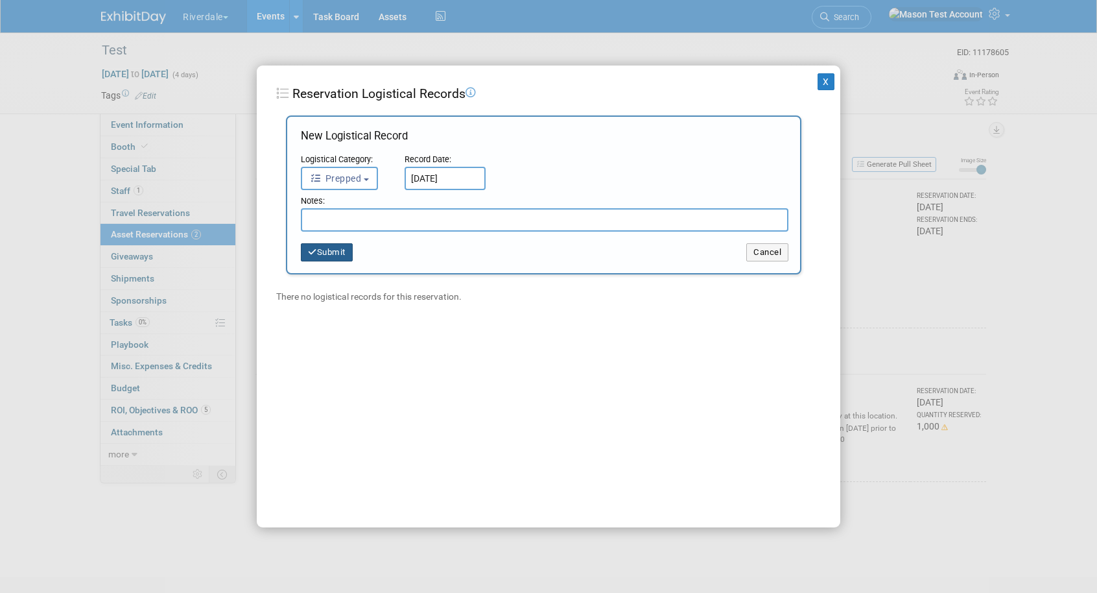
click at [329, 254] on button "Submit" at bounding box center [327, 252] width 52 height 18
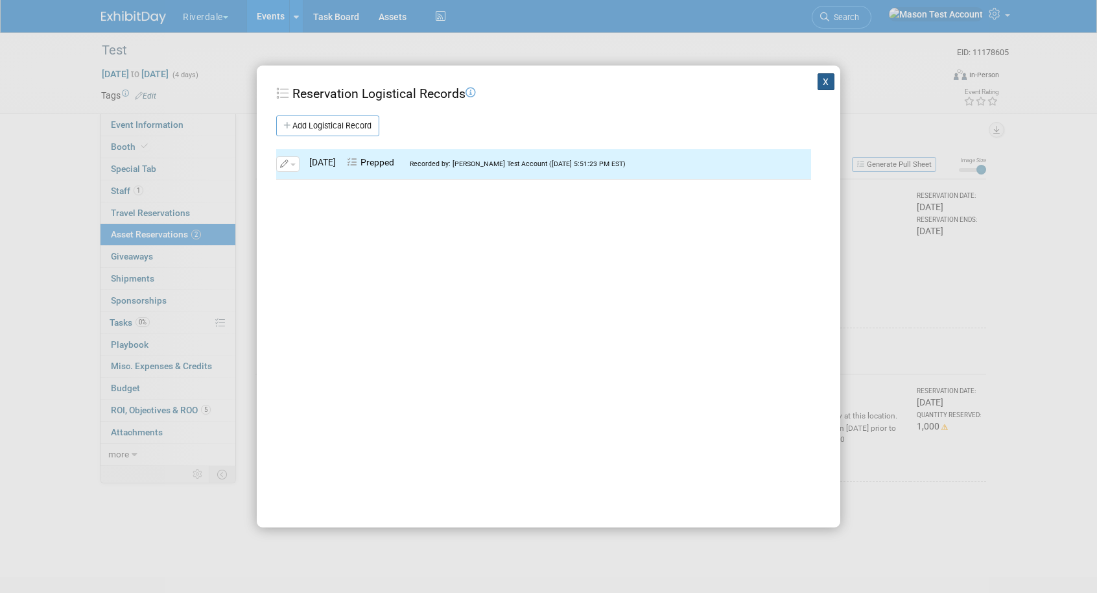
click at [827, 83] on button "X" at bounding box center [826, 81] width 17 height 17
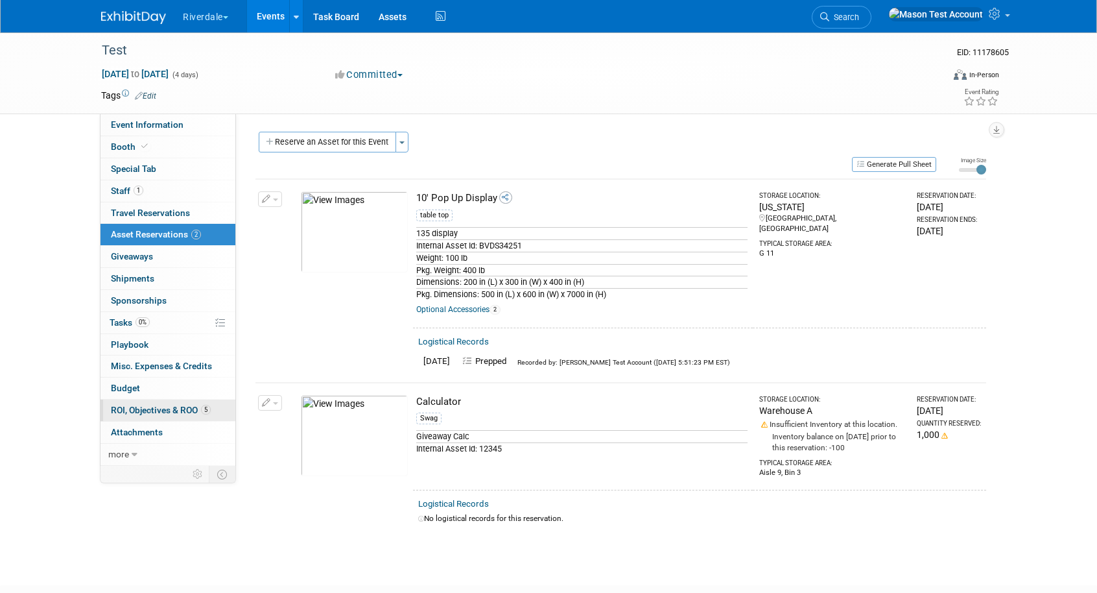
click at [180, 411] on span "ROI, Objectives & ROO 5" at bounding box center [161, 410] width 100 height 10
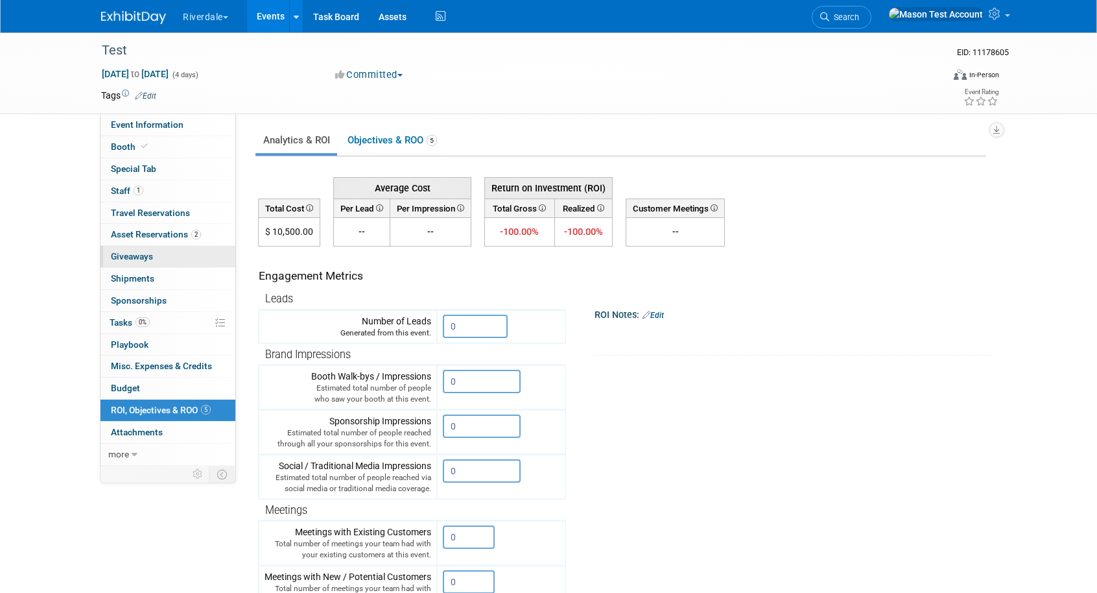
click at [148, 254] on span "Giveaways 0" at bounding box center [132, 256] width 42 height 10
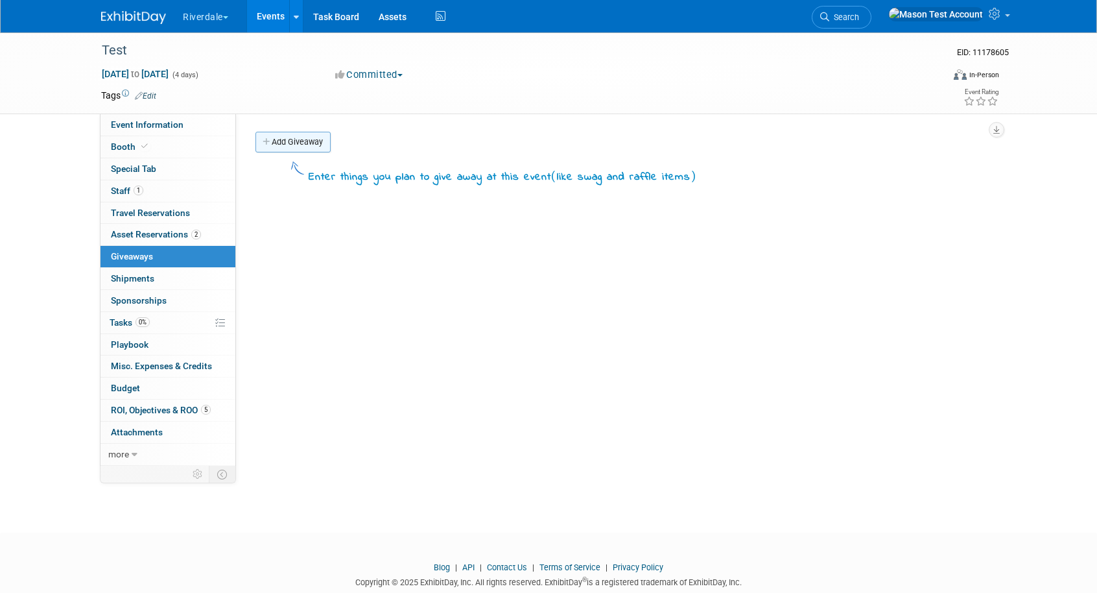
click at [291, 137] on link "Add Giveaway" at bounding box center [293, 142] width 75 height 21
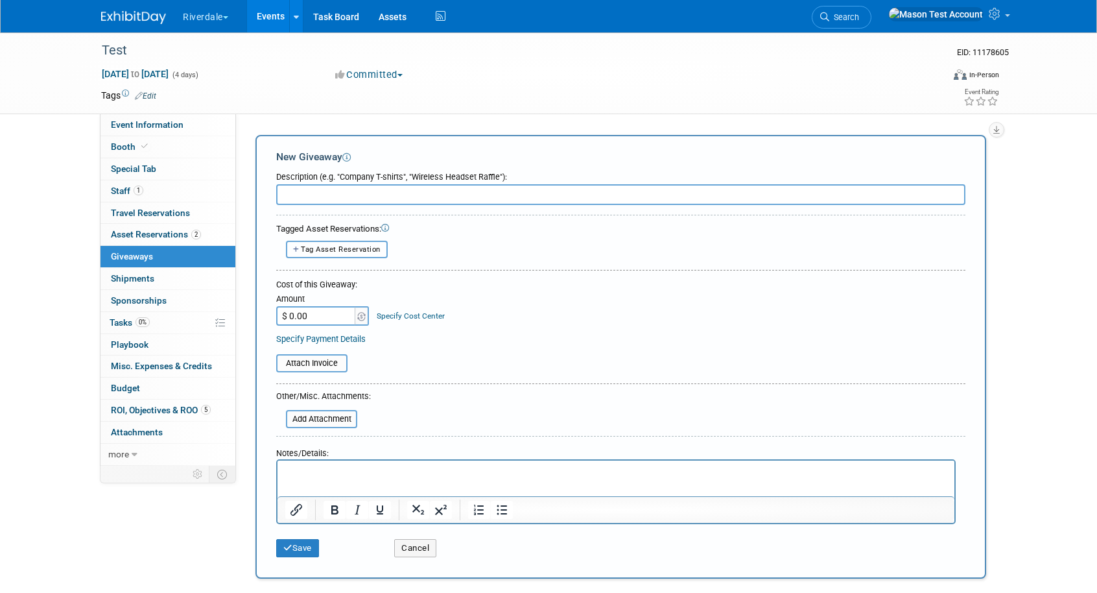
click at [359, 248] on span "Tag Asset Reservation" at bounding box center [341, 249] width 80 height 8
select select
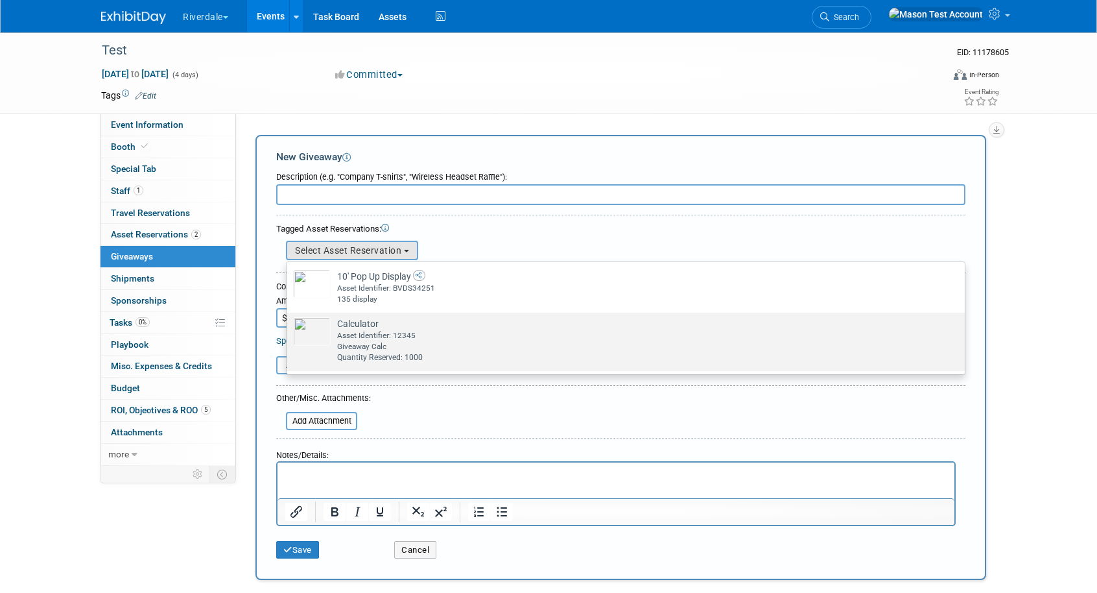
click at [382, 337] on div "Asset Identifier: 12345" at bounding box center [638, 335] width 602 height 11
click at [289, 328] on input "Calculator Already tagged in this giveaway Asset Identifier: 12345 Giveaway Cal…" at bounding box center [284, 324] width 8 height 8
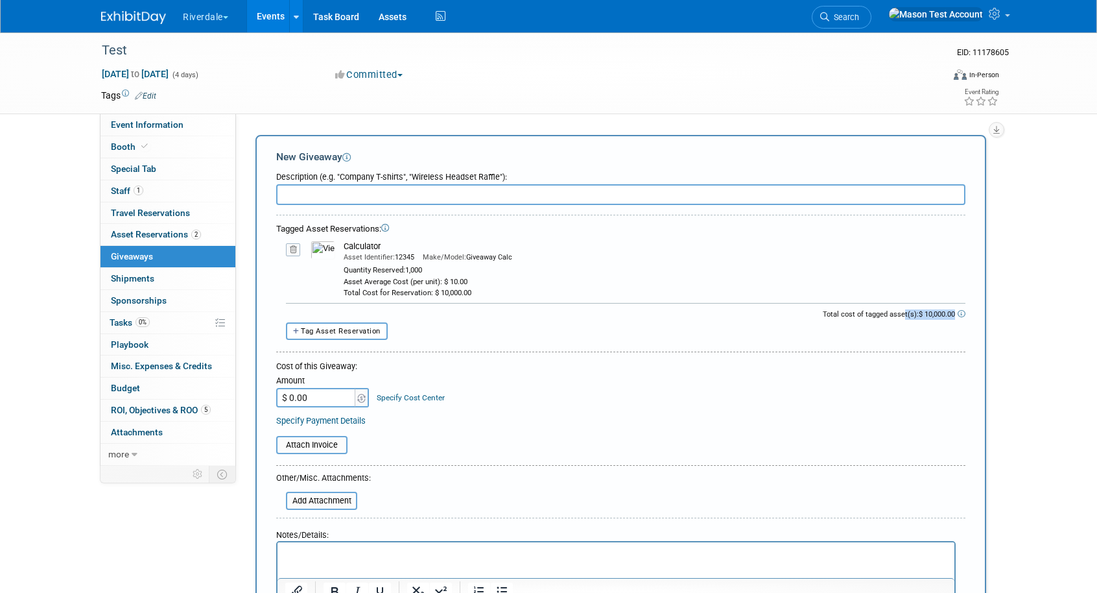
drag, startPoint x: 955, startPoint y: 316, endPoint x: 903, endPoint y: 316, distance: 51.9
click at [903, 316] on div "Total cost of tagged asset(s): $ 10,000.00" at bounding box center [620, 315] width 689 height 13
click at [497, 198] on input "text" at bounding box center [620, 194] width 689 height 21
type input "calc"
click at [320, 397] on input "$ 0.00" at bounding box center [316, 397] width 81 height 19
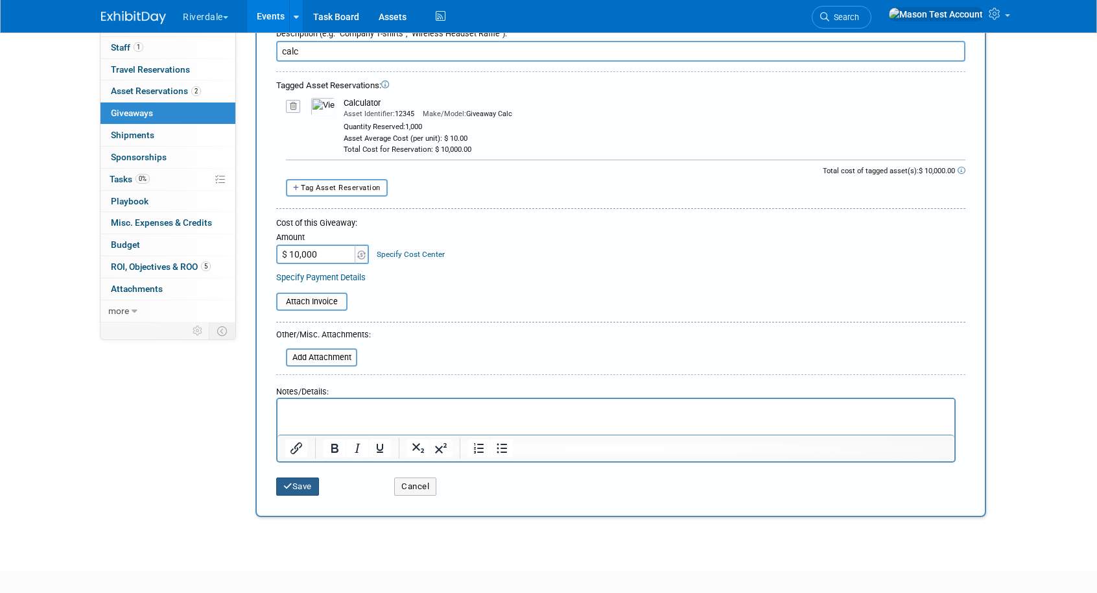
type input "$ 10,000.00"
click at [304, 484] on button "Save" at bounding box center [297, 486] width 43 height 18
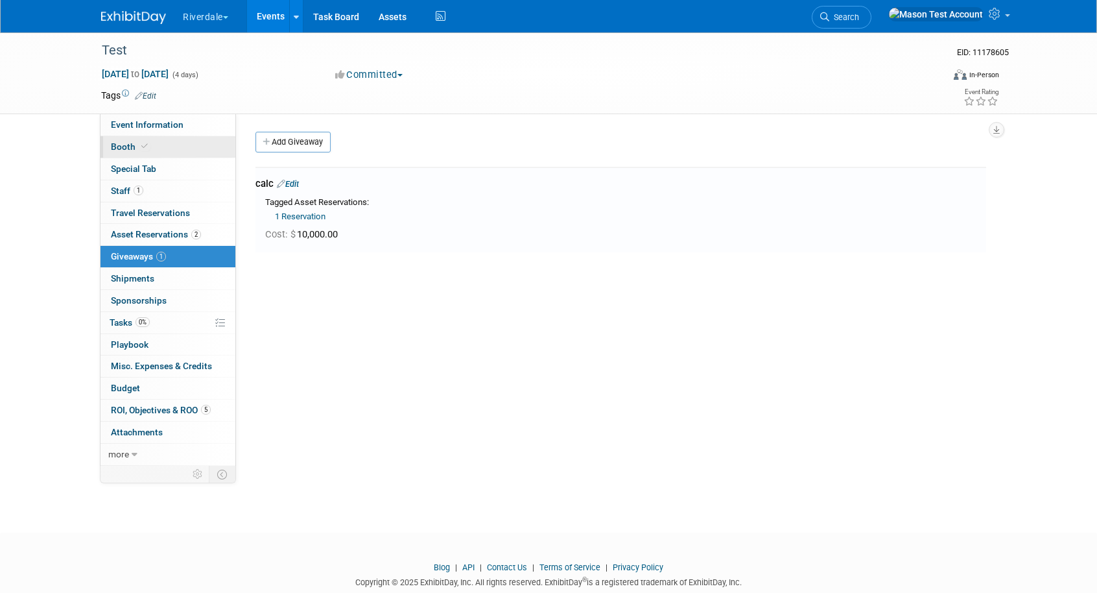
click at [135, 143] on span "Booth" at bounding box center [131, 146] width 40 height 10
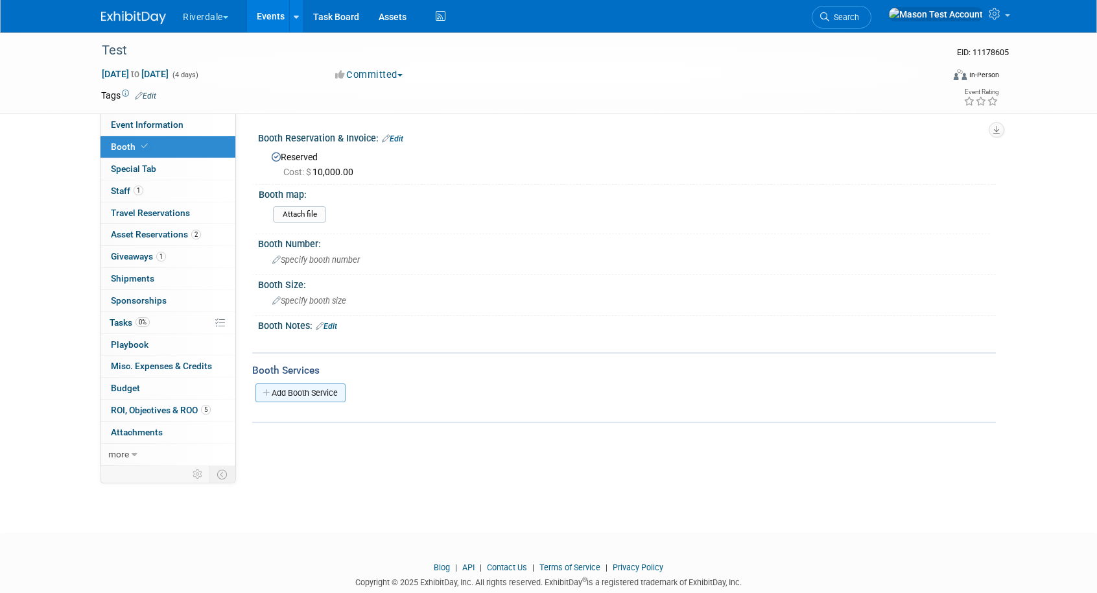
click at [294, 392] on link "Add Booth Service" at bounding box center [301, 392] width 90 height 19
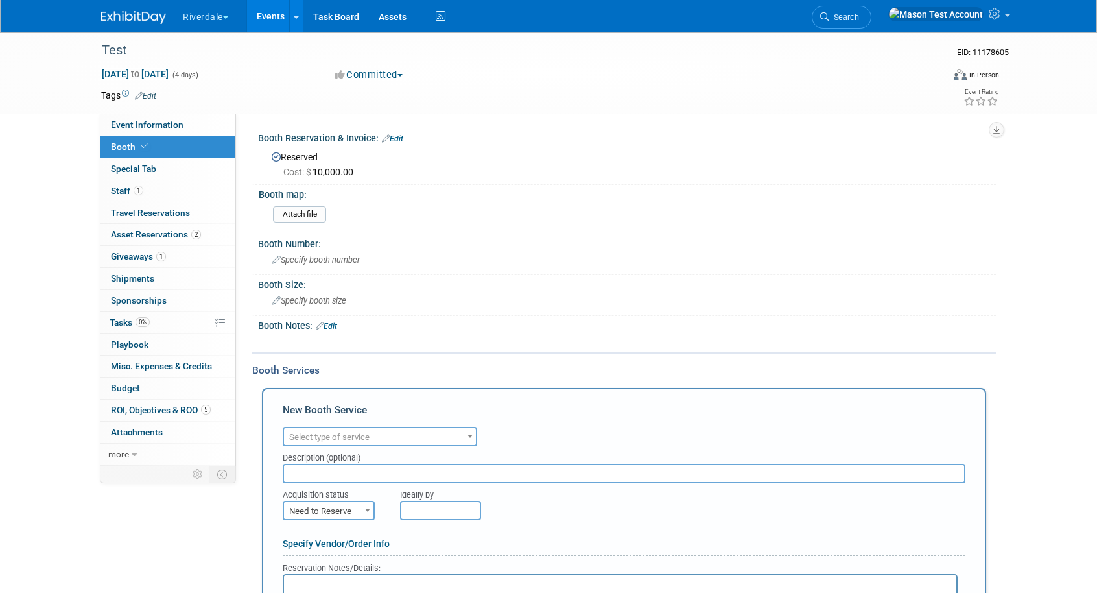
click at [407, 436] on span "Select type of service" at bounding box center [380, 437] width 192 height 18
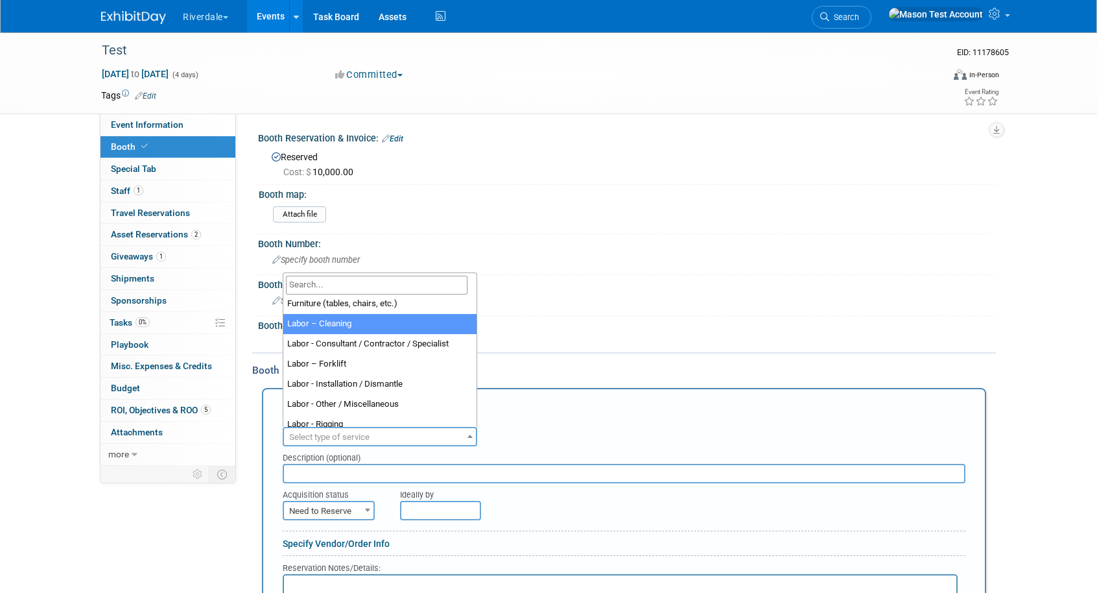
scroll to position [101, 0]
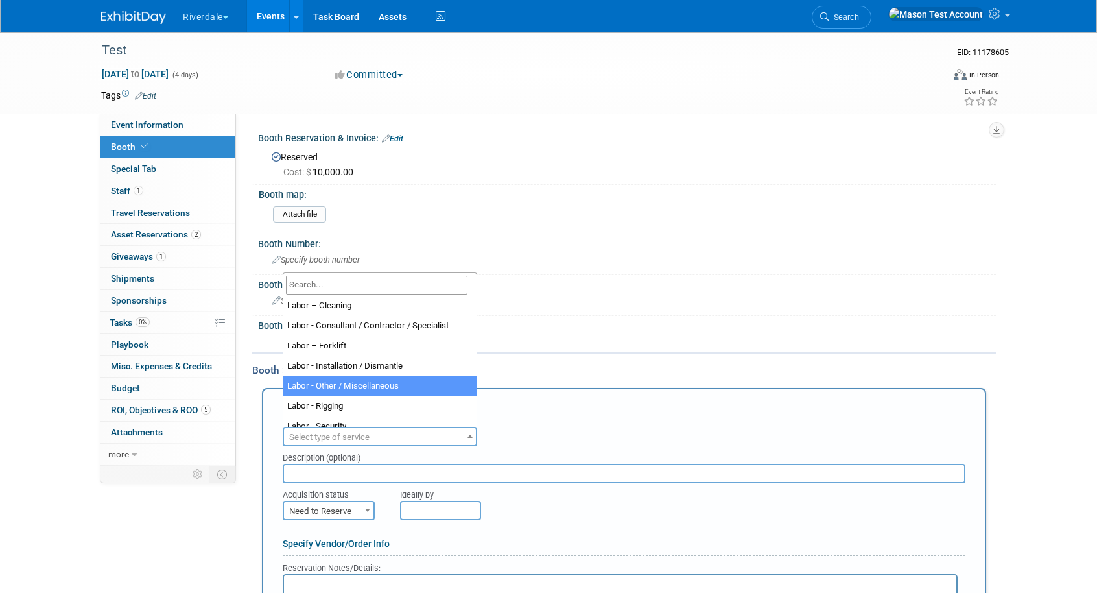
select select "19"
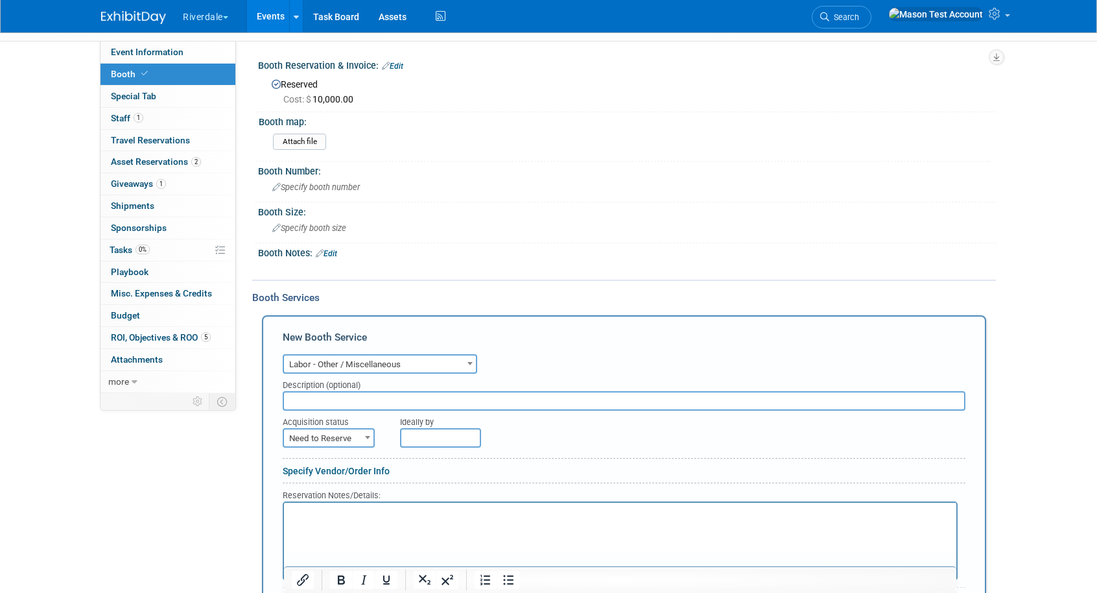
scroll to position [161, 0]
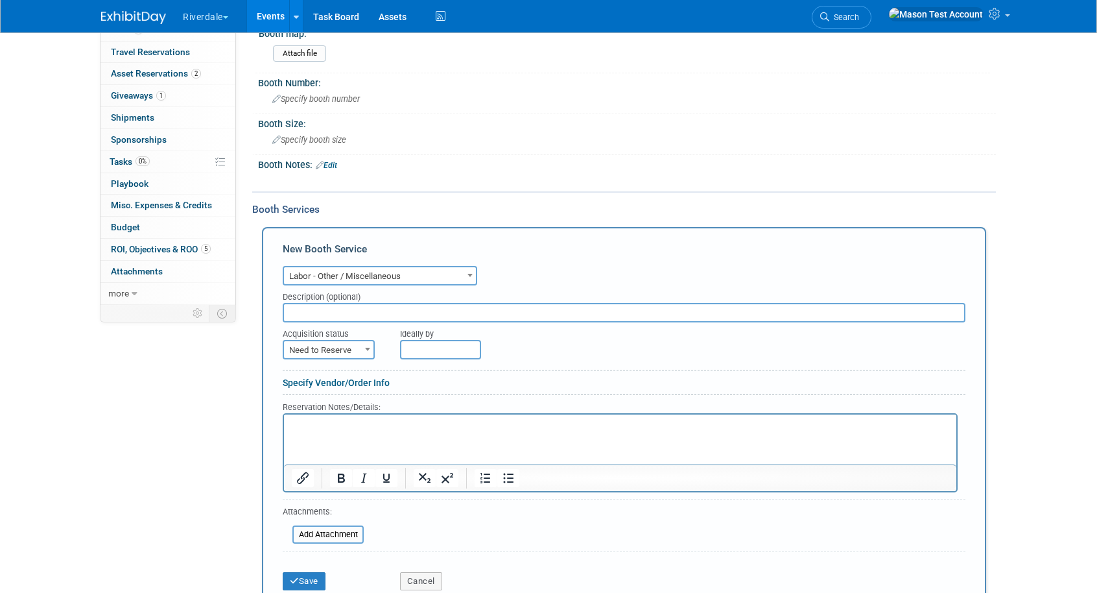
click at [414, 346] on input "text" at bounding box center [440, 349] width 81 height 19
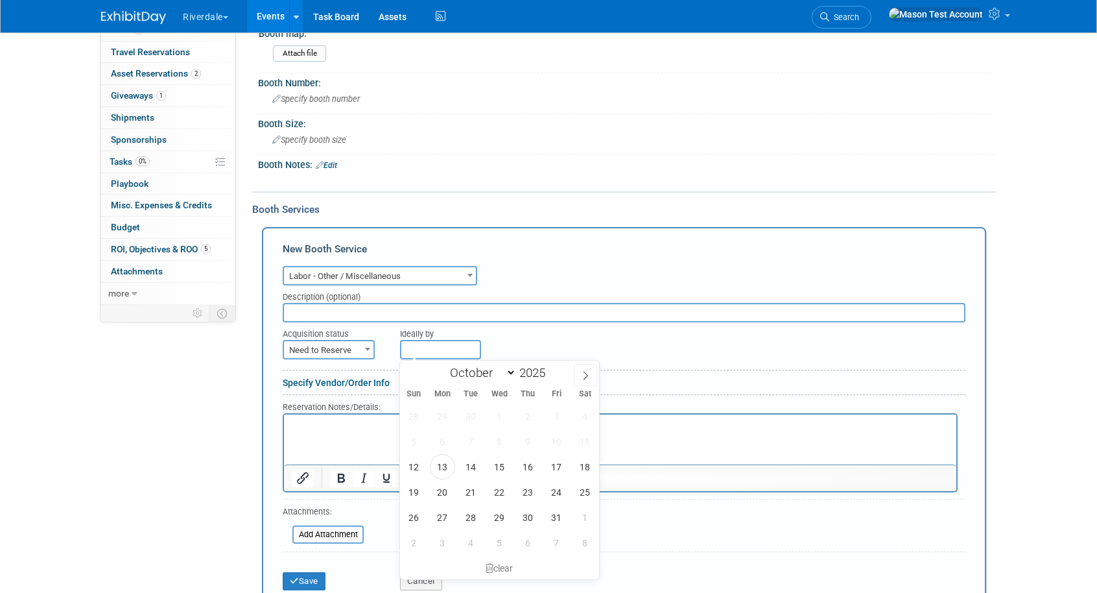
click at [353, 354] on span "Need to Reserve" at bounding box center [328, 350] width 89 height 18
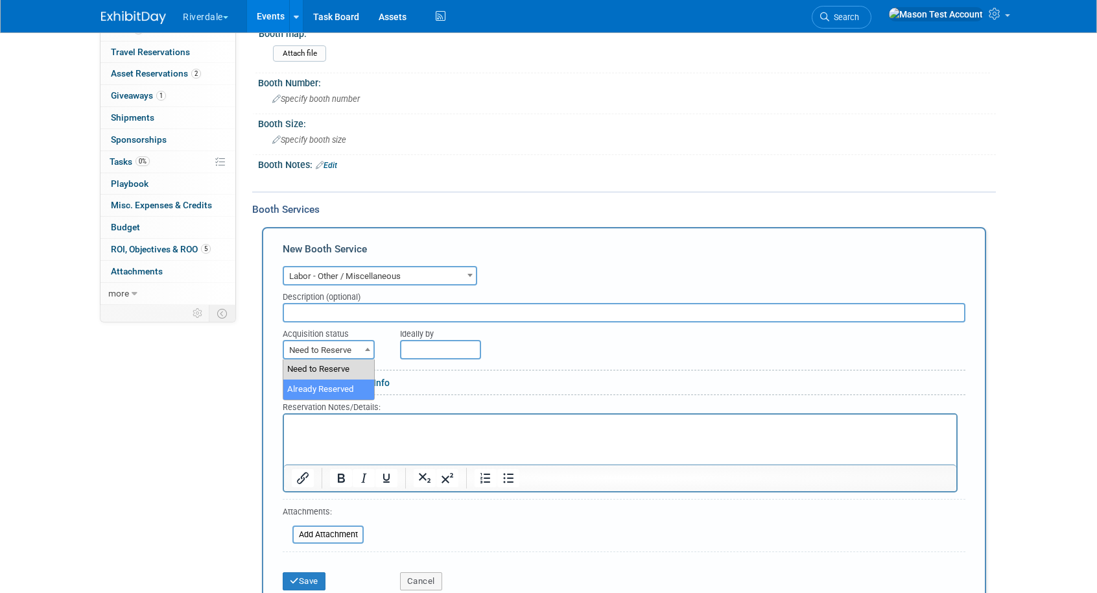
select select "2"
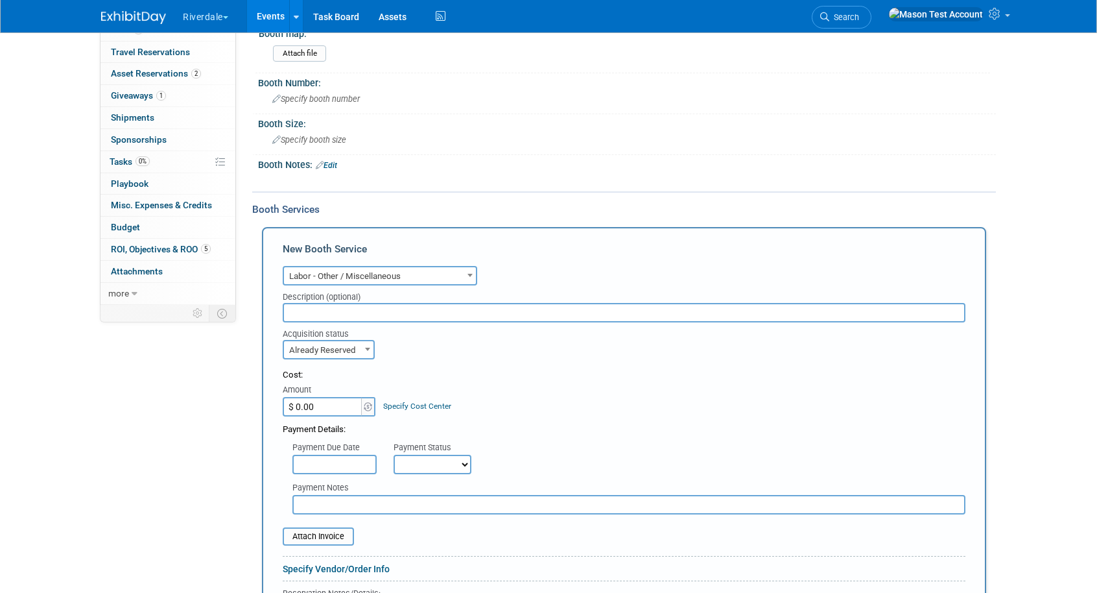
click at [330, 405] on input "$ 0.00" at bounding box center [323, 406] width 81 height 19
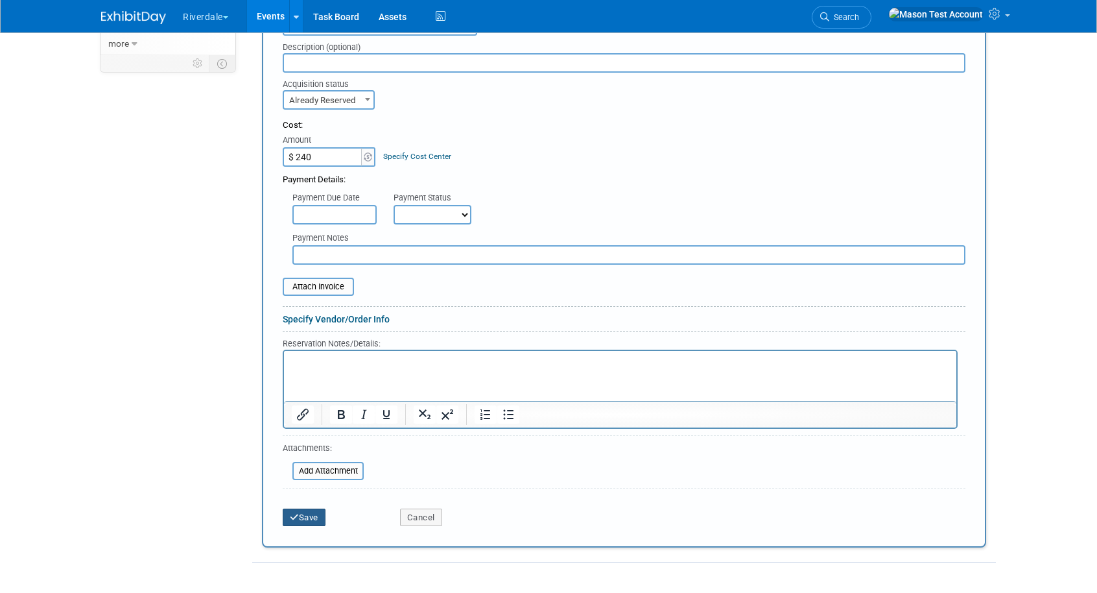
type input "$ 240.00"
click at [308, 508] on button "Save" at bounding box center [304, 517] width 43 height 18
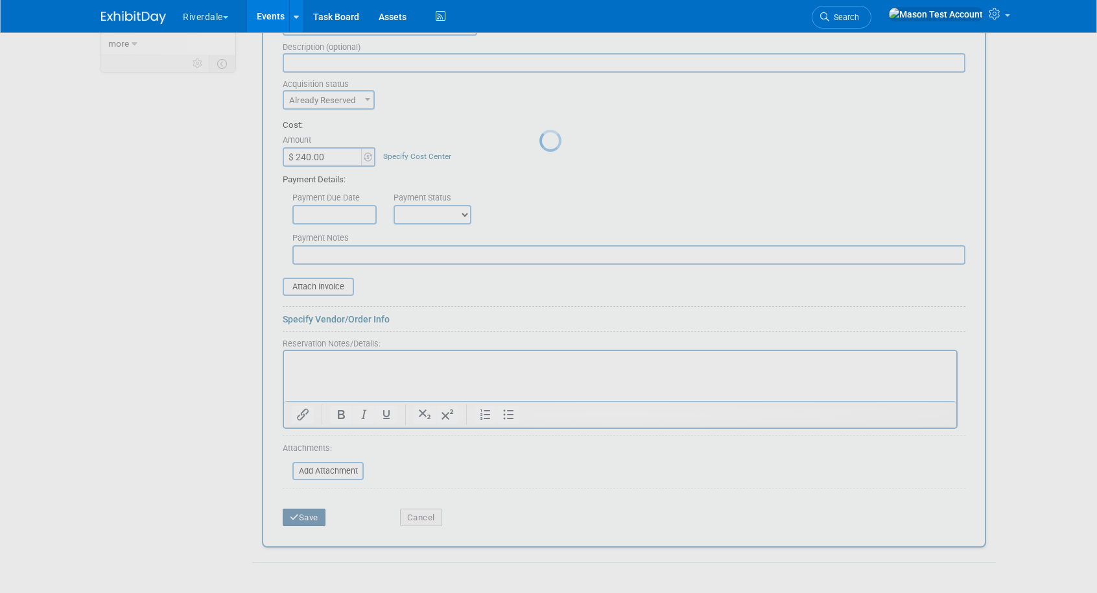
scroll to position [40, 0]
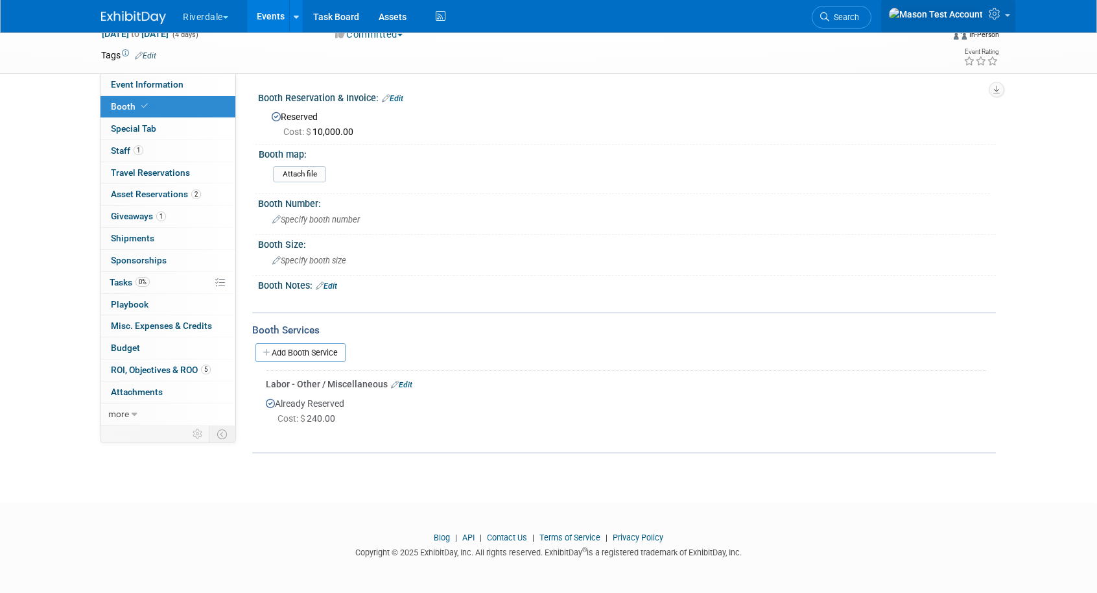
click at [981, 19] on img at bounding box center [935, 14] width 95 height 14
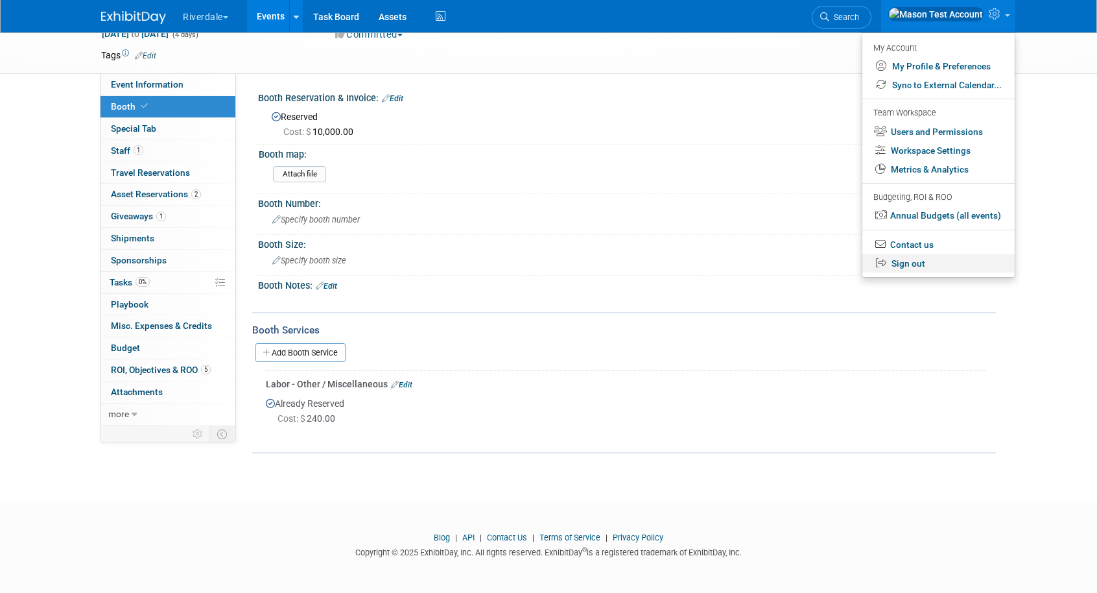
click at [916, 270] on link "Sign out" at bounding box center [939, 263] width 152 height 19
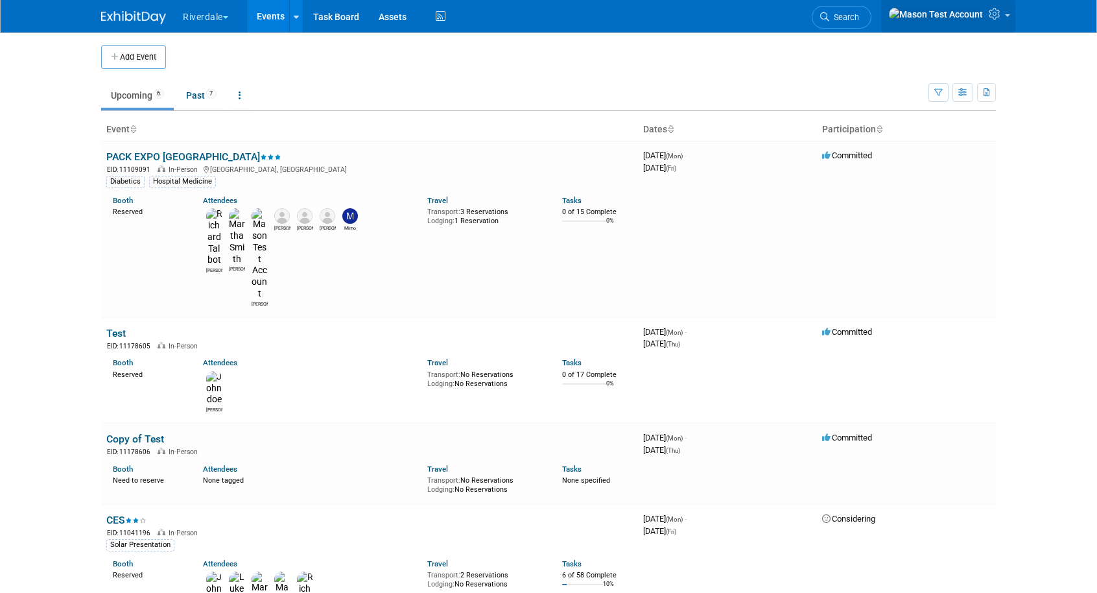
click at [991, 16] on icon at bounding box center [996, 14] width 15 height 12
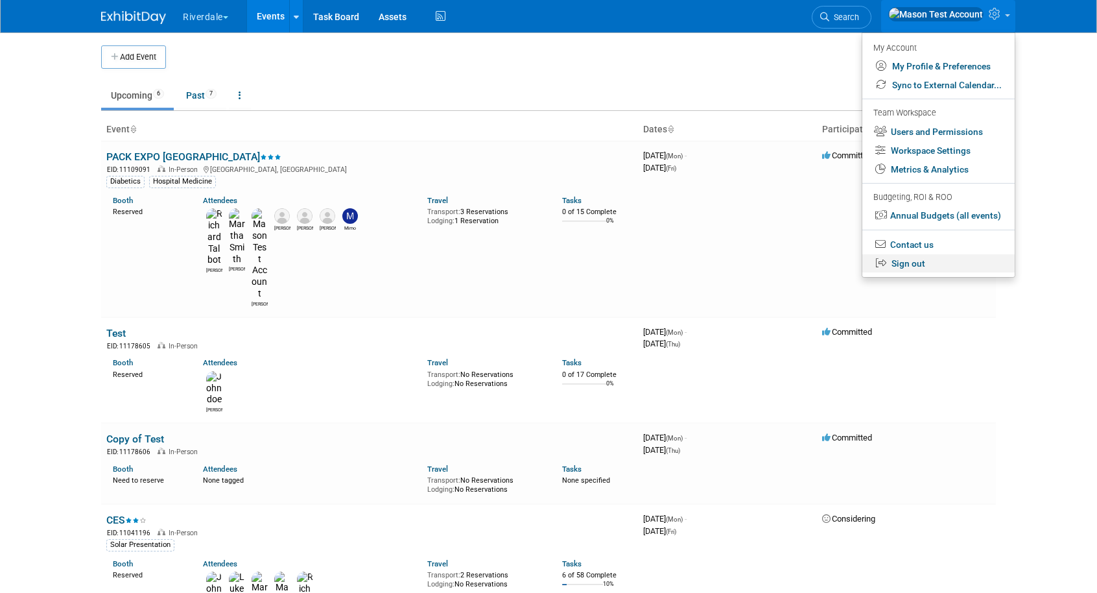
click at [912, 269] on link "Sign out" at bounding box center [939, 263] width 152 height 19
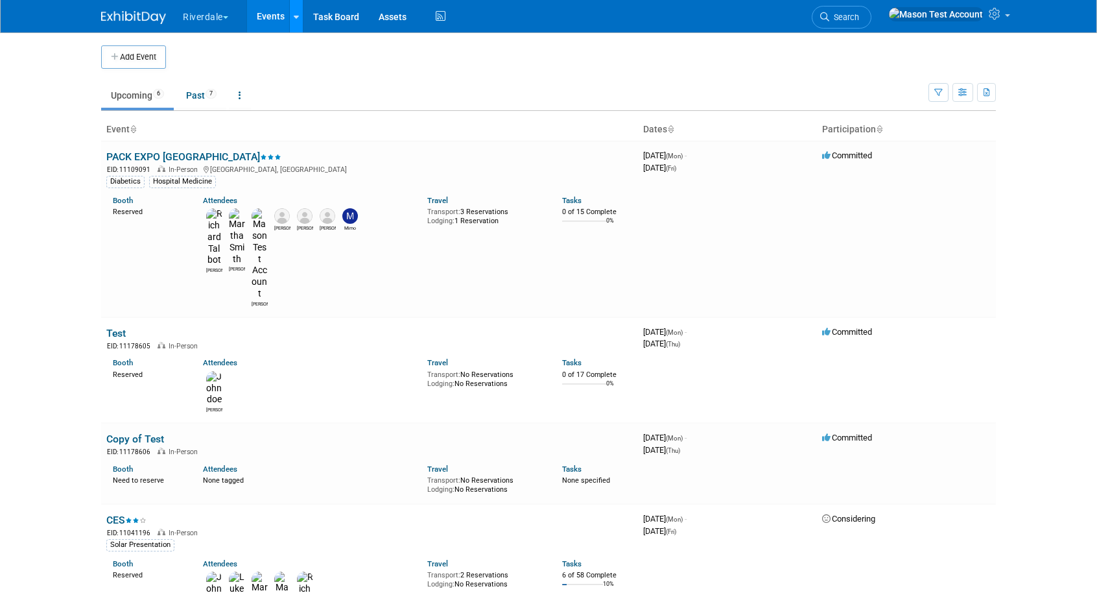
click at [294, 23] on link at bounding box center [296, 16] width 14 height 32
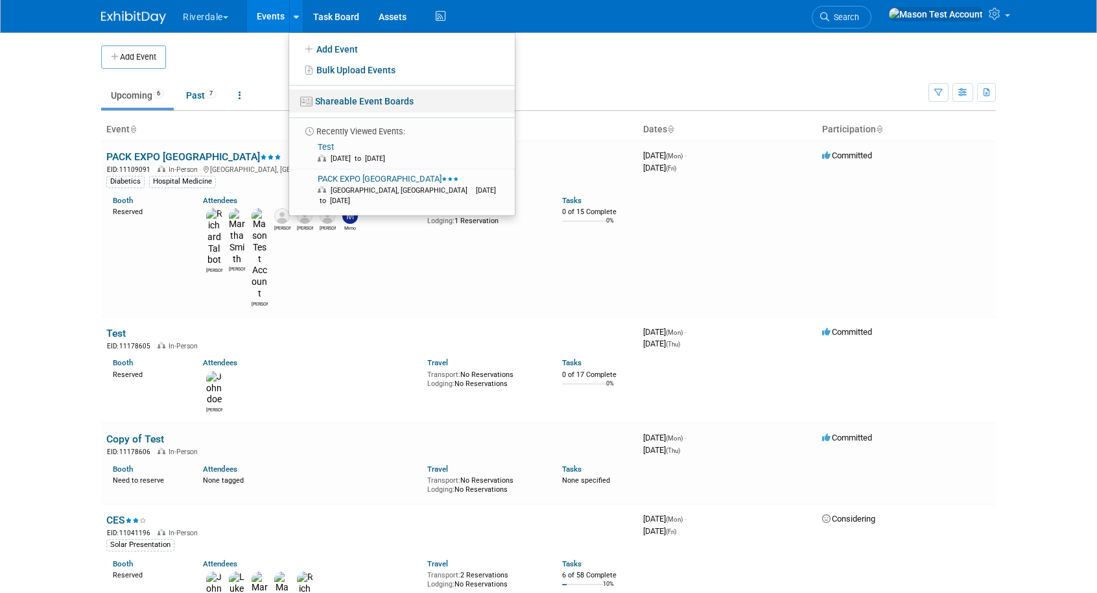
click at [337, 103] on link "Shareable Event Boards" at bounding box center [402, 100] width 226 height 23
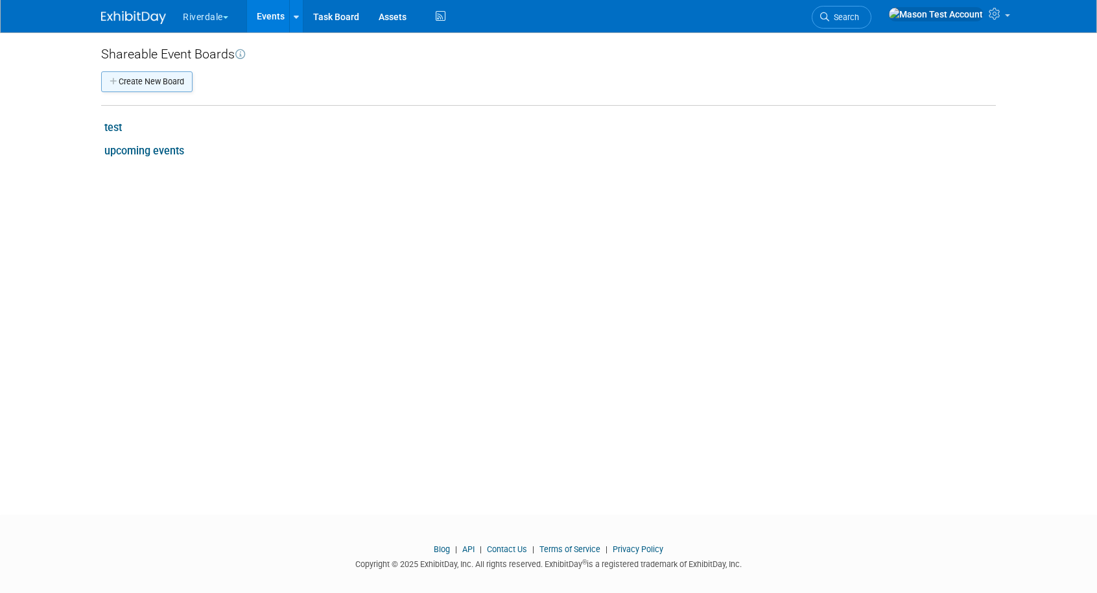
click at [158, 84] on button "Create New Board" at bounding box center [146, 81] width 91 height 21
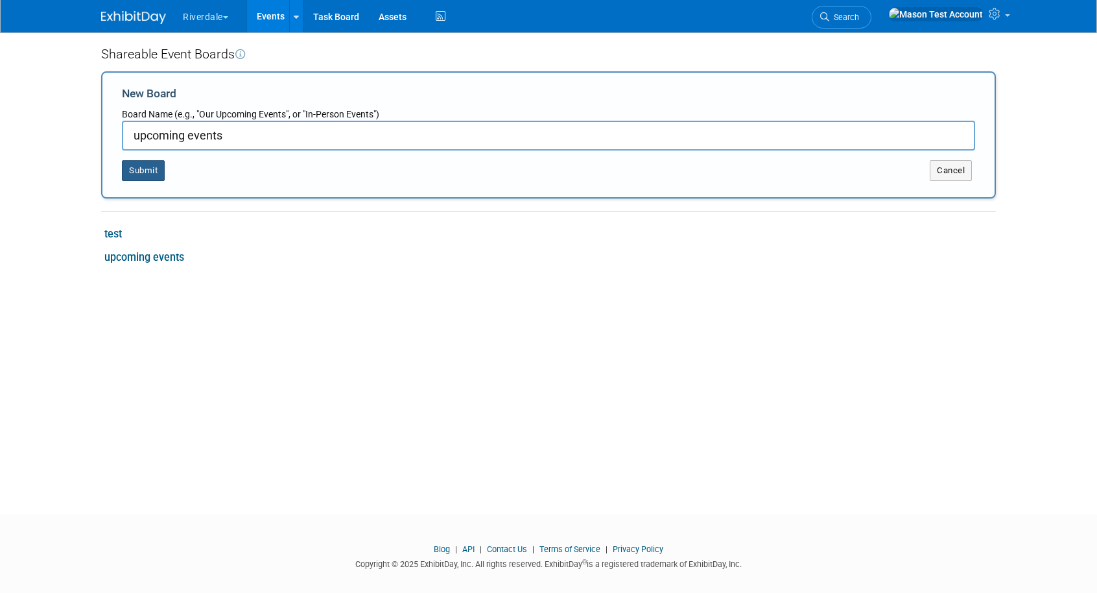
type input "upcoming events"
click at [147, 174] on button "Submit" at bounding box center [143, 170] width 43 height 21
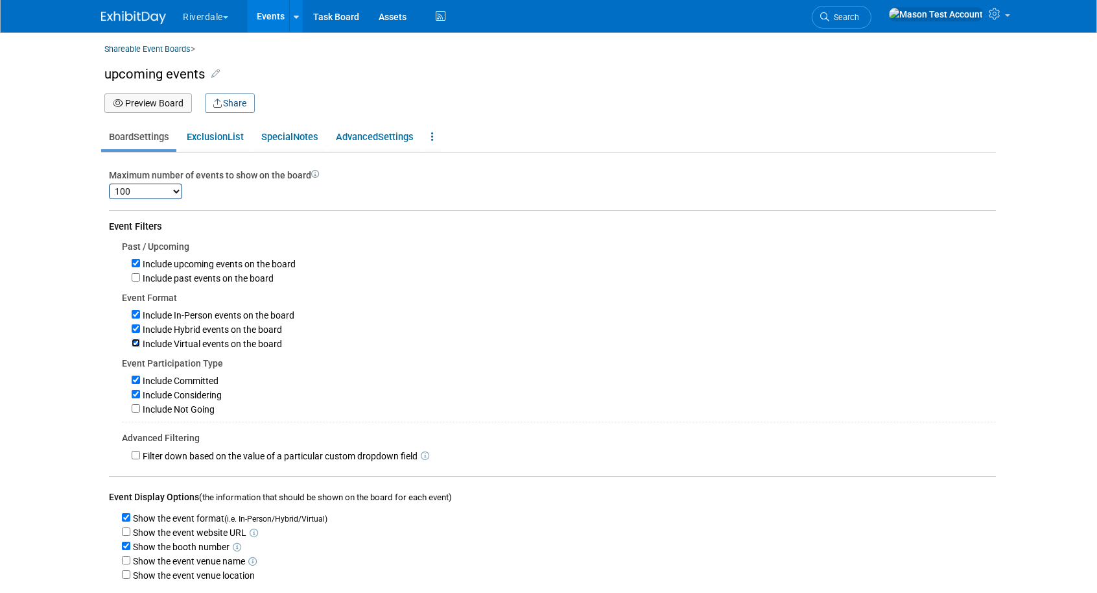
click at [136, 340] on input "Include Virtual events on the board" at bounding box center [136, 343] width 8 height 8
checkbox input "false"
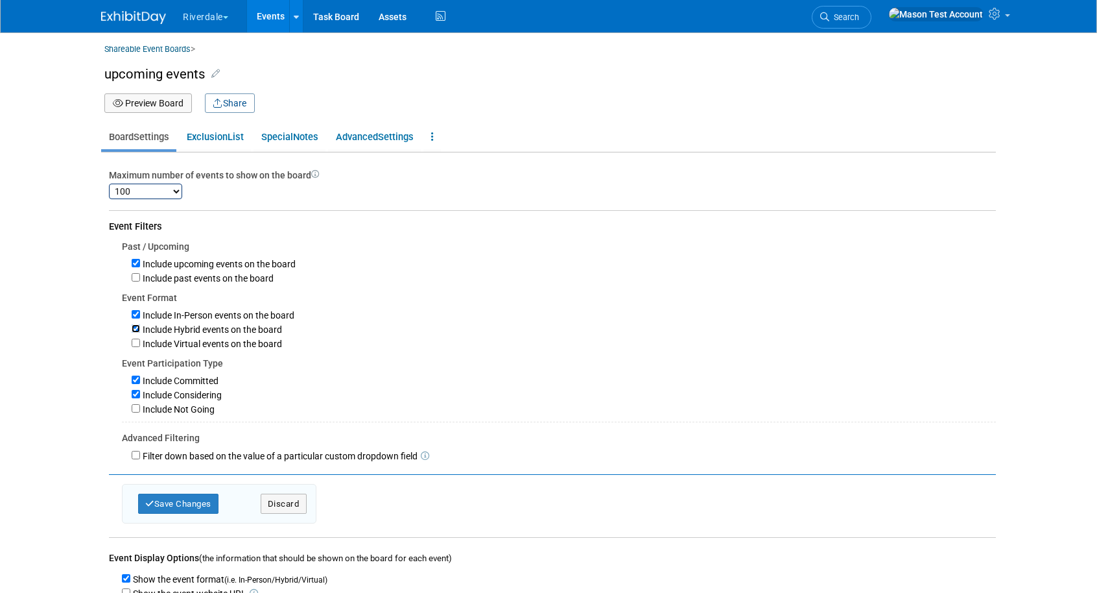
click at [135, 329] on input "Include Hybrid events on the board" at bounding box center [136, 328] width 8 height 8
checkbox input "false"
click at [141, 392] on label "Include Considering" at bounding box center [181, 395] width 82 height 10
click at [140, 392] on input "Include Considering" at bounding box center [136, 394] width 8 height 8
checkbox input "false"
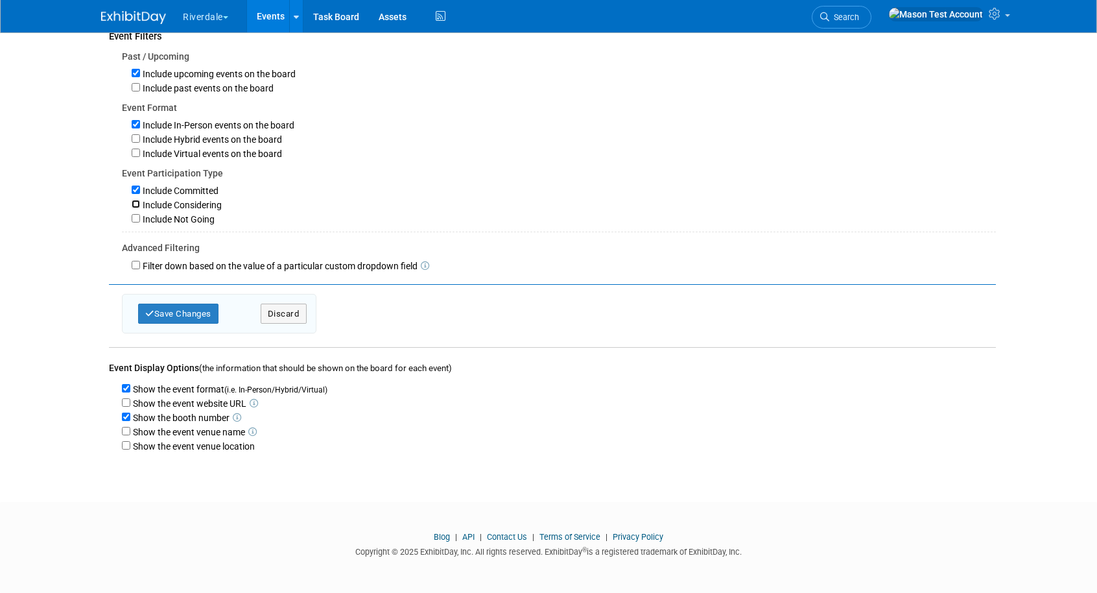
scroll to position [195, 0]
click at [125, 401] on input "Show the event website URL" at bounding box center [126, 402] width 8 height 8
checkbox input "true"
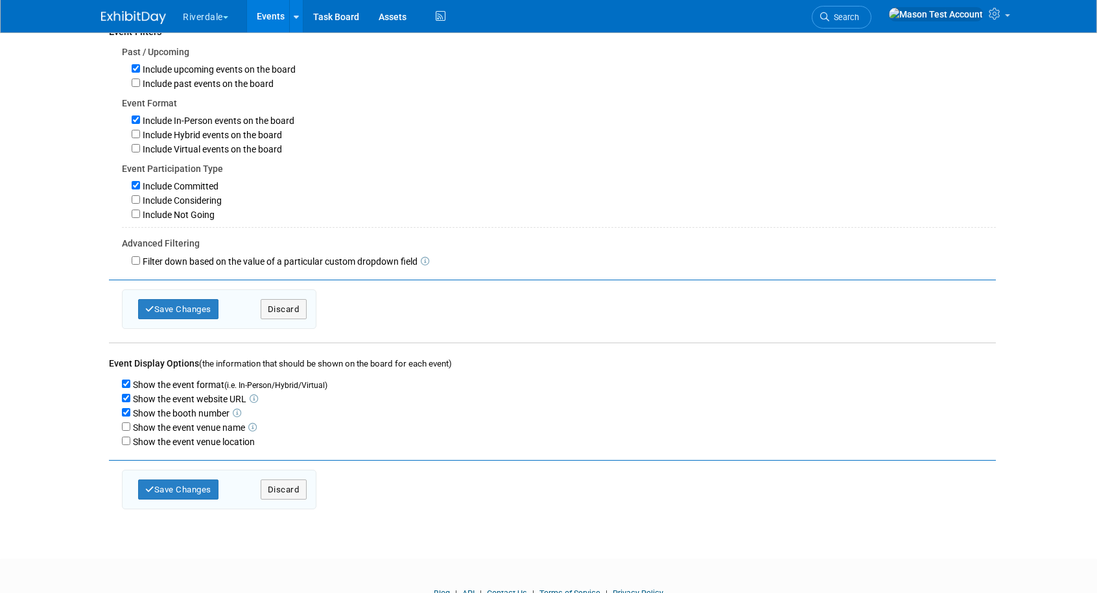
click at [126, 425] on div "Show the event venue name" at bounding box center [559, 427] width 874 height 14
click at [125, 431] on input "Show the event venue name" at bounding box center [126, 426] width 8 height 8
checkbox input "true"
click at [125, 444] on input "Show the event venue location" at bounding box center [126, 440] width 8 height 8
checkbox input "true"
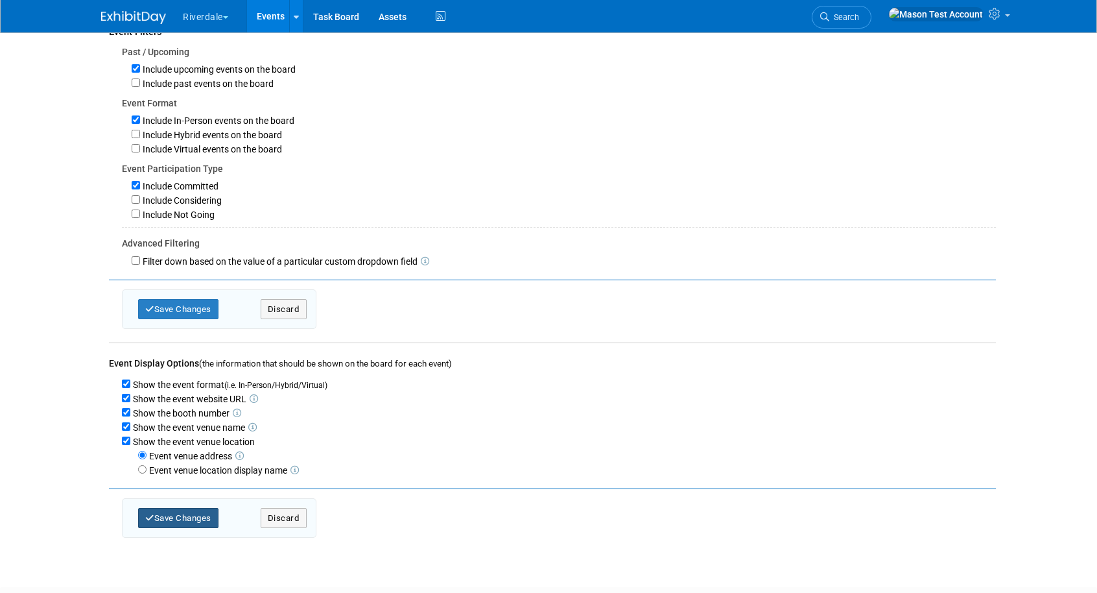
click at [187, 521] on button "Save Changes" at bounding box center [178, 518] width 80 height 20
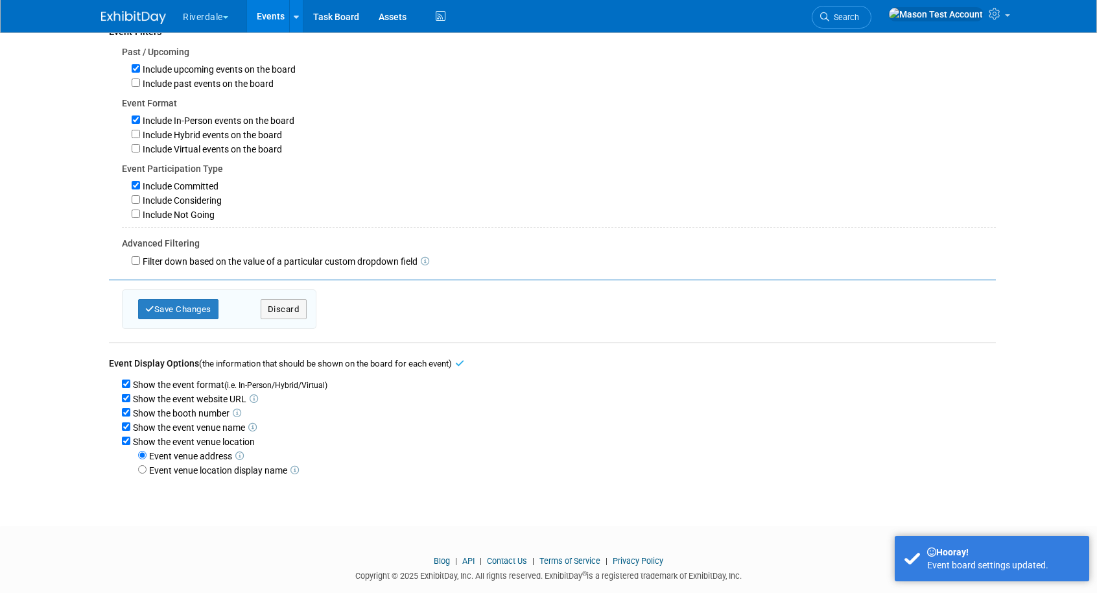
scroll to position [0, 0]
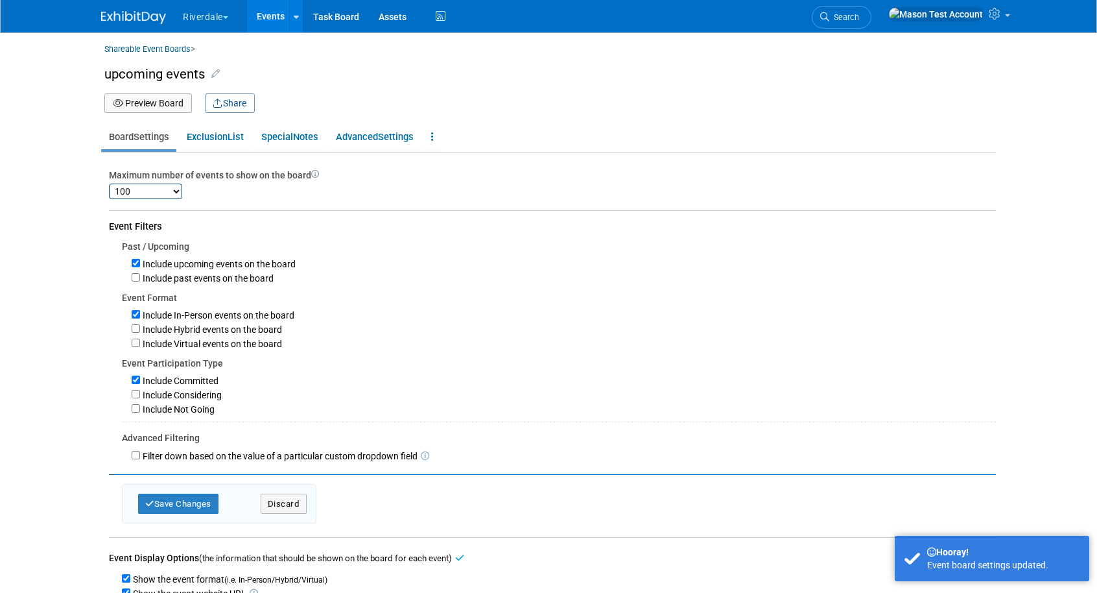
click at [156, 104] on button "Preview Board" at bounding box center [148, 102] width 88 height 19
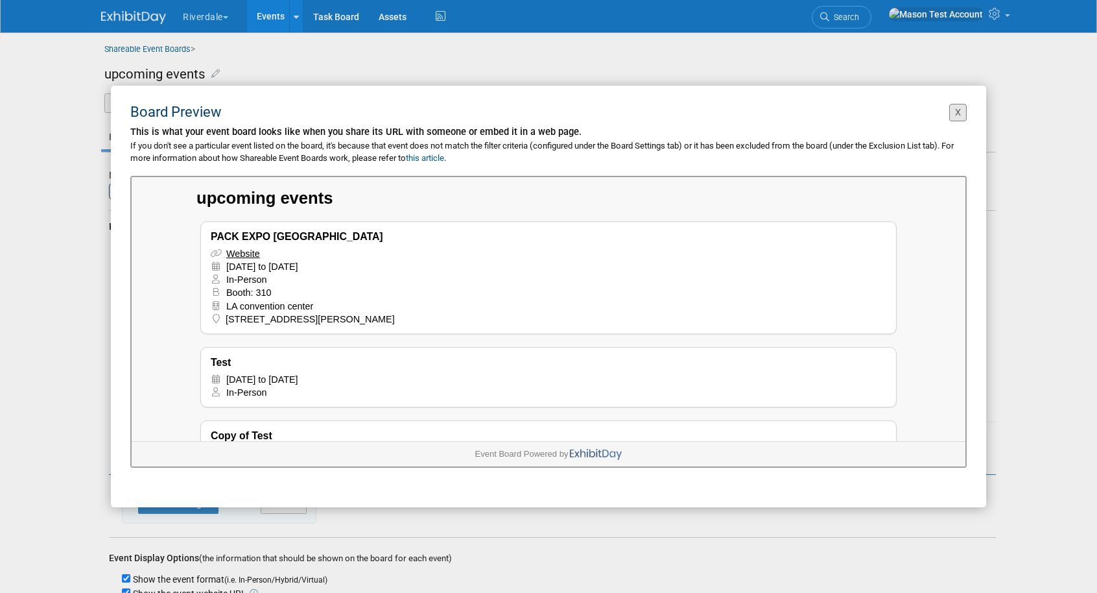
click at [962, 113] on button "X" at bounding box center [958, 113] width 18 height 18
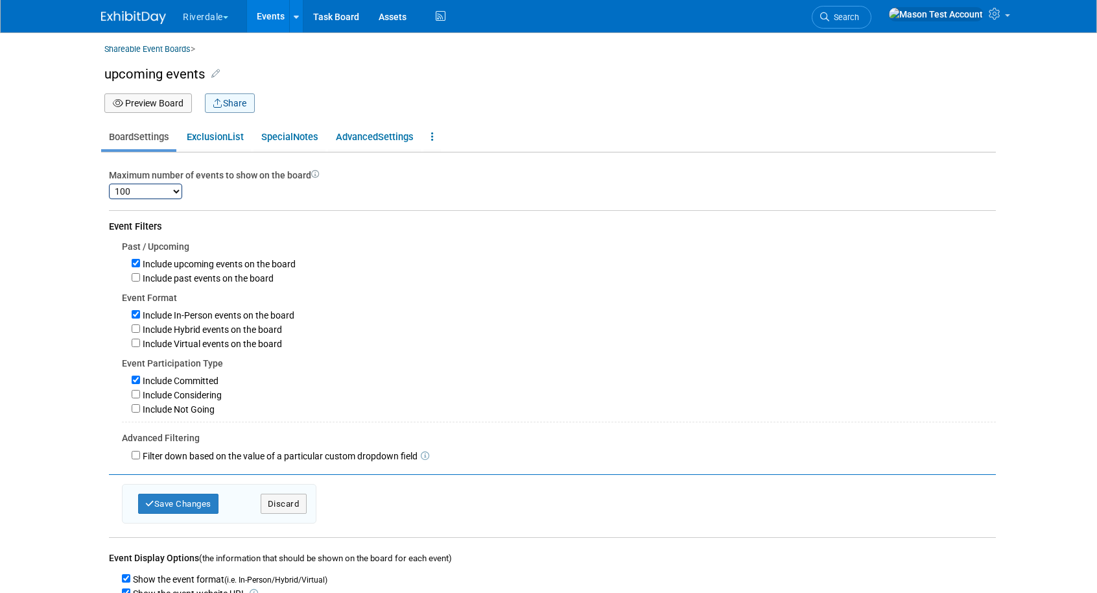
click at [229, 105] on button "Share" at bounding box center [230, 102] width 50 height 19
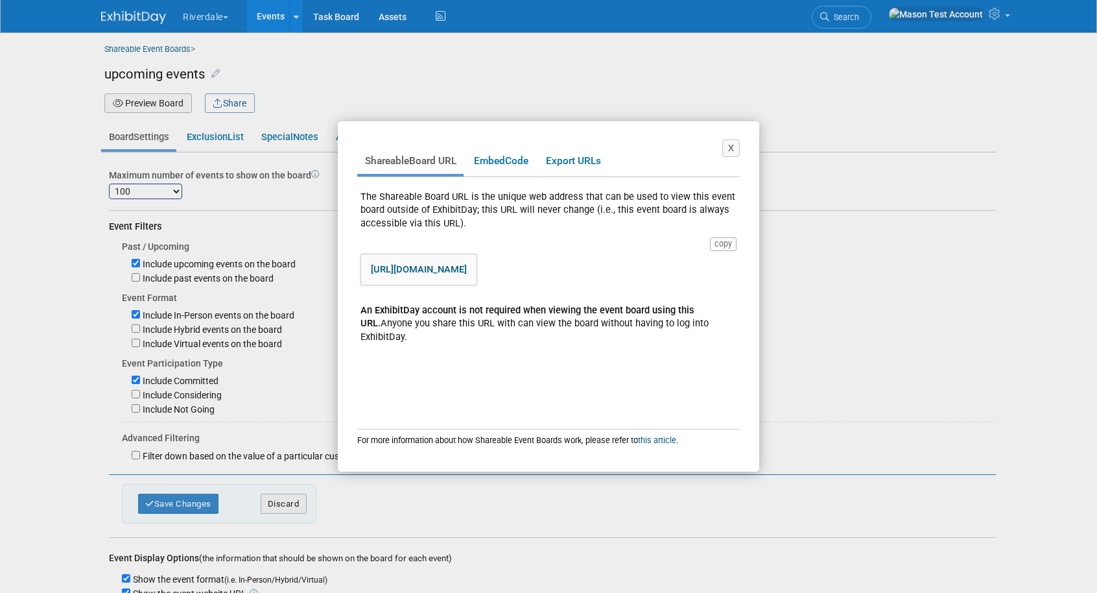
click at [425, 270] on link "https://www.exhibitday.com/eventboard/?vk=67239839833-d8f8fbcd9b4e493d94bbad233…" at bounding box center [419, 269] width 96 height 12
click at [527, 160] on link "Embed Code" at bounding box center [500, 161] width 69 height 25
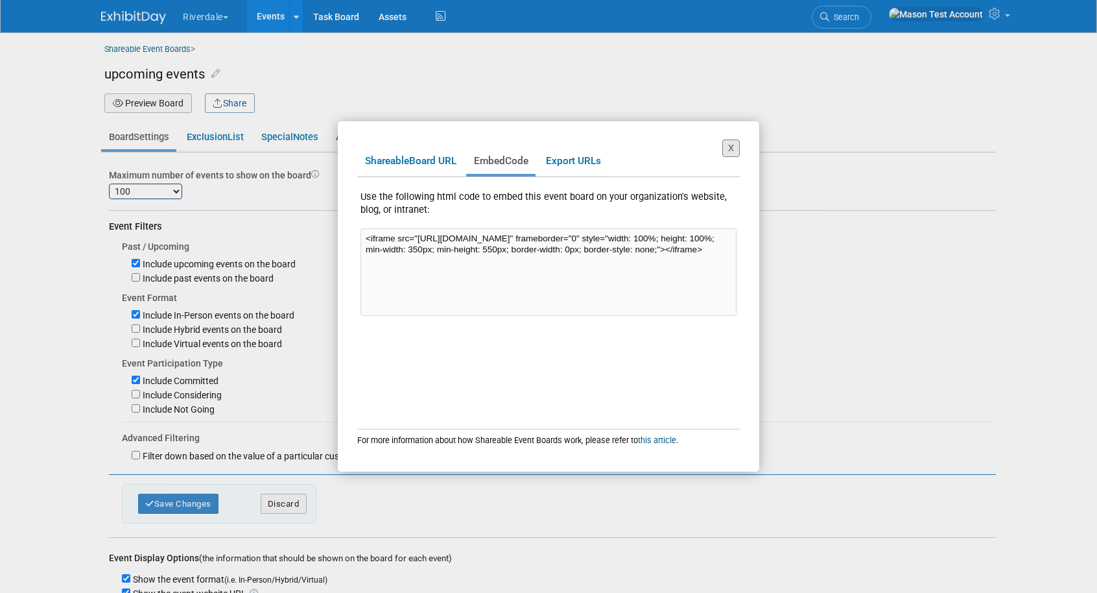
click at [732, 143] on button "X" at bounding box center [731, 148] width 18 height 18
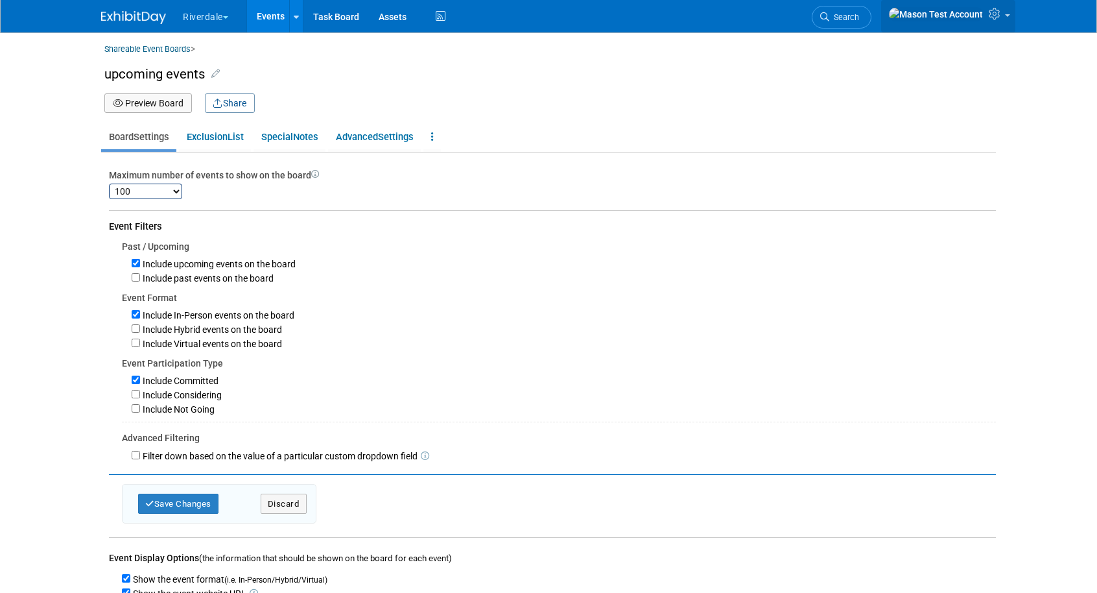
click at [989, 19] on icon at bounding box center [996, 14] width 15 height 12
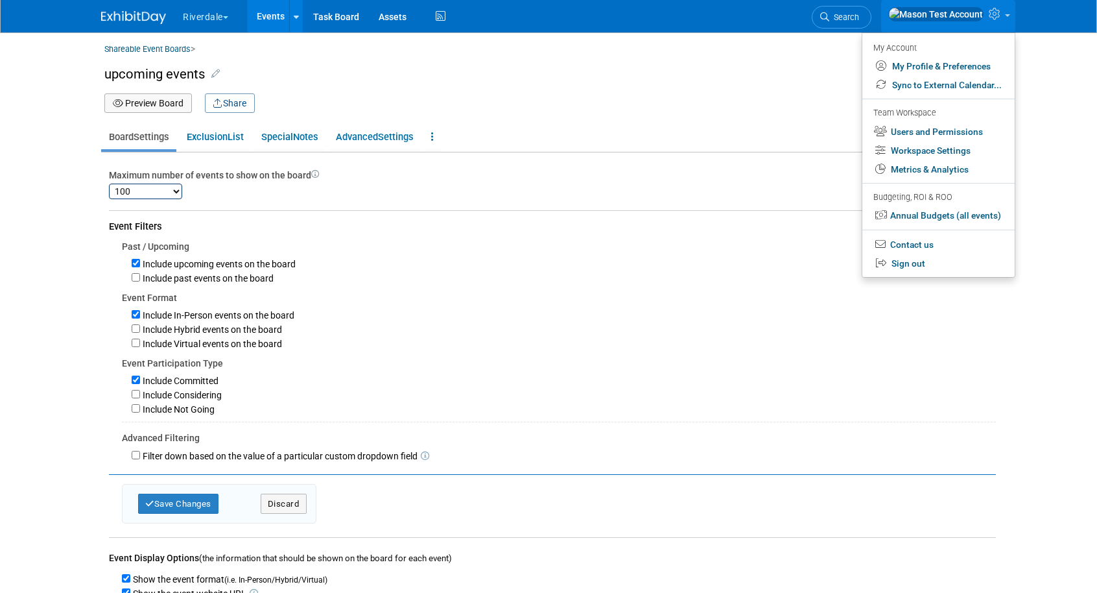
click at [219, 13] on button "Riverdale" at bounding box center [213, 14] width 63 height 29
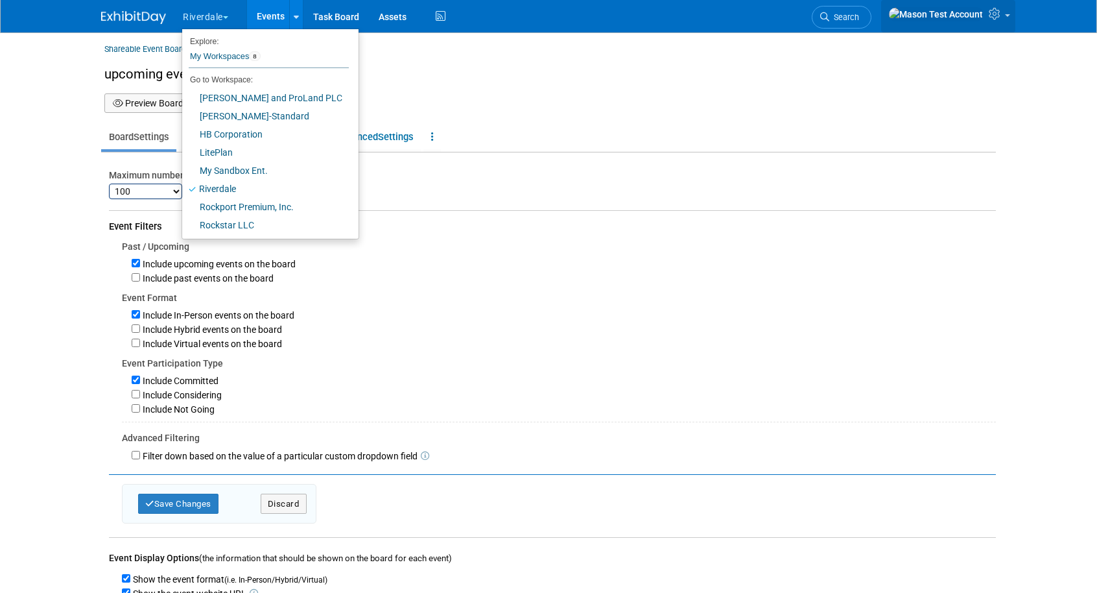
click at [984, 16] on link at bounding box center [948, 16] width 134 height 32
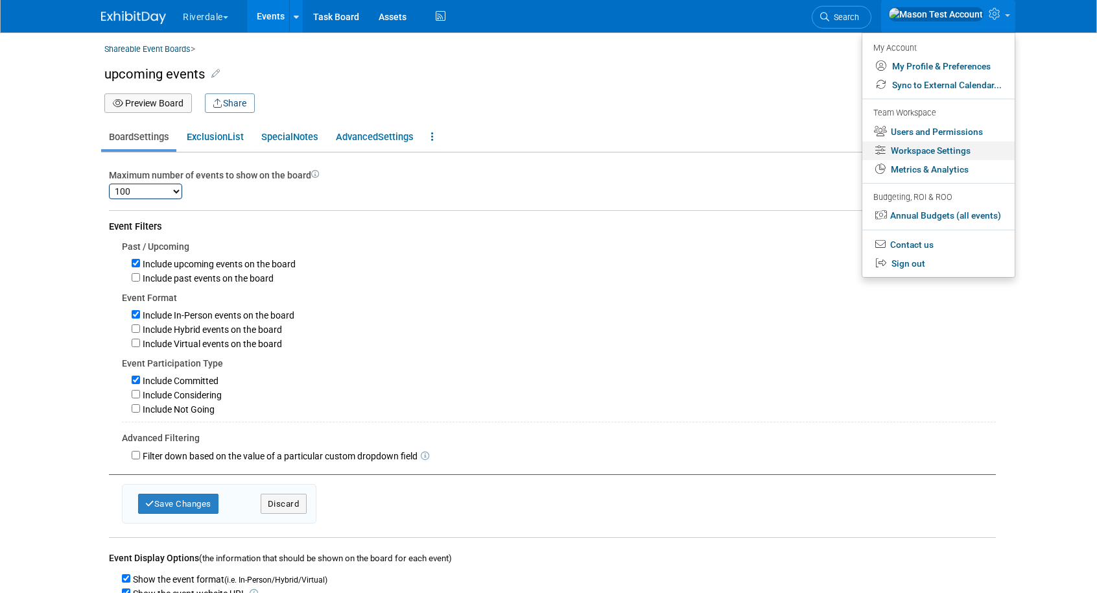
click at [907, 151] on link "Workspace Settings" at bounding box center [939, 150] width 152 height 19
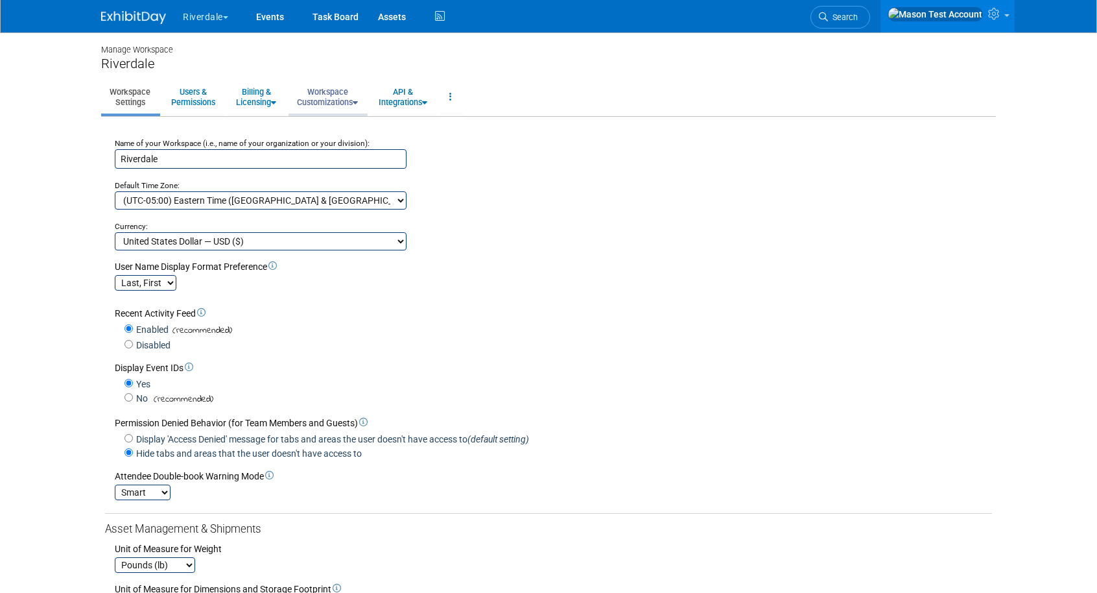
click at [339, 97] on link "Workspace Customizations" at bounding box center [328, 97] width 78 height 32
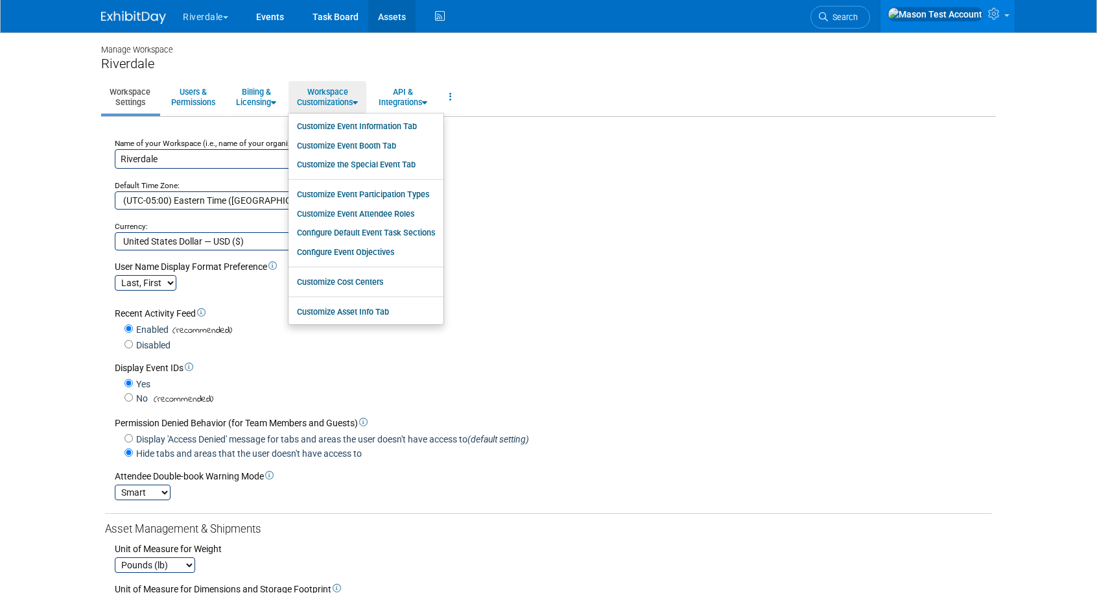
click at [401, 18] on link "Assets" at bounding box center [391, 16] width 47 height 32
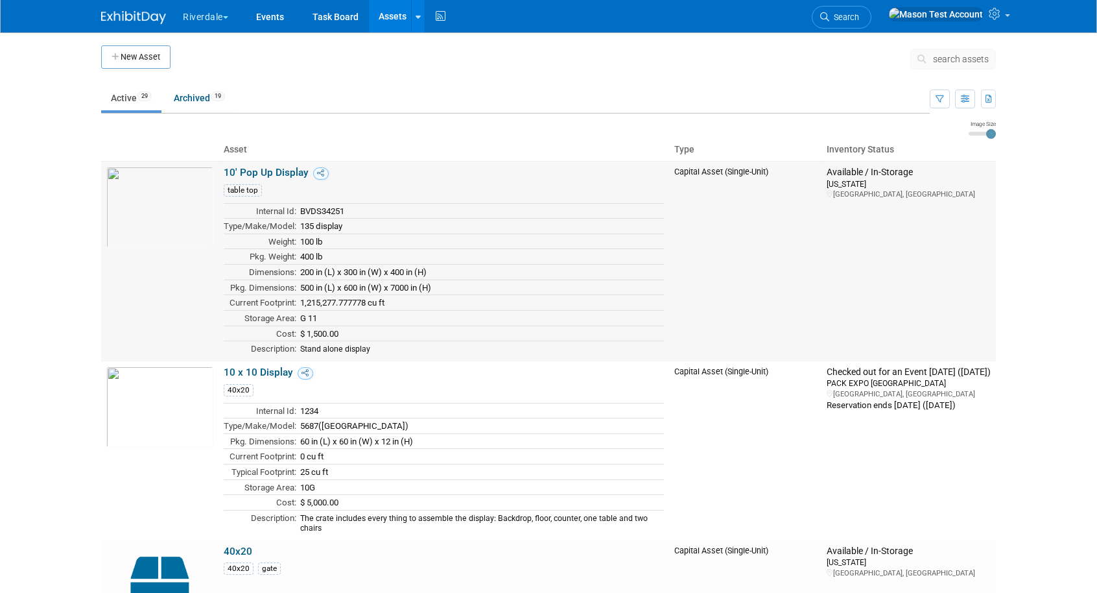
click at [267, 169] on link "10' Pop Up Display" at bounding box center [266, 173] width 85 height 12
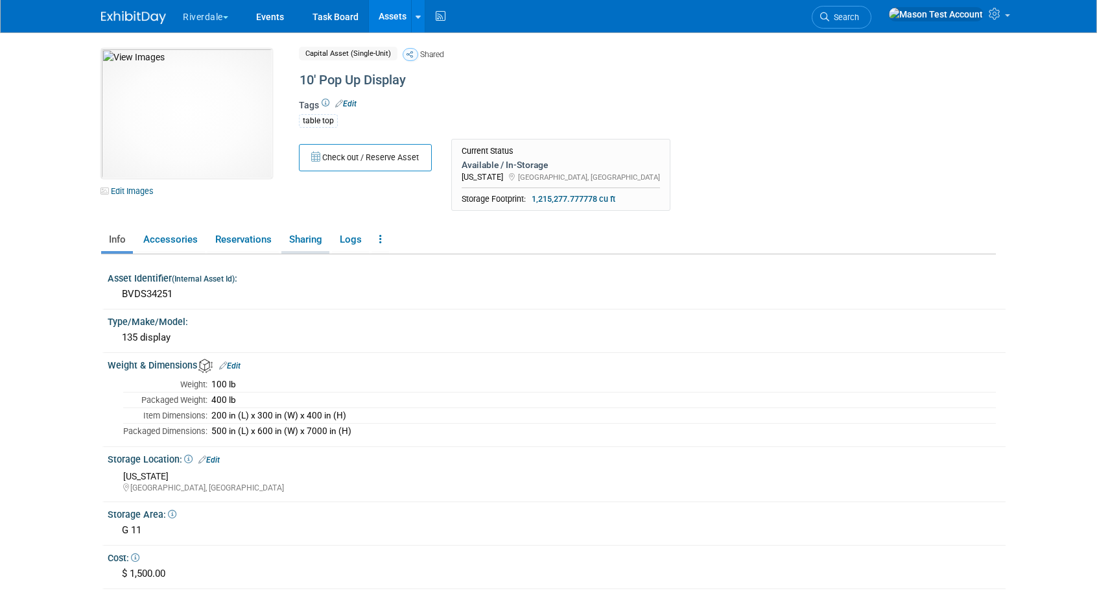
click at [316, 241] on link "Sharing" at bounding box center [305, 239] width 48 height 23
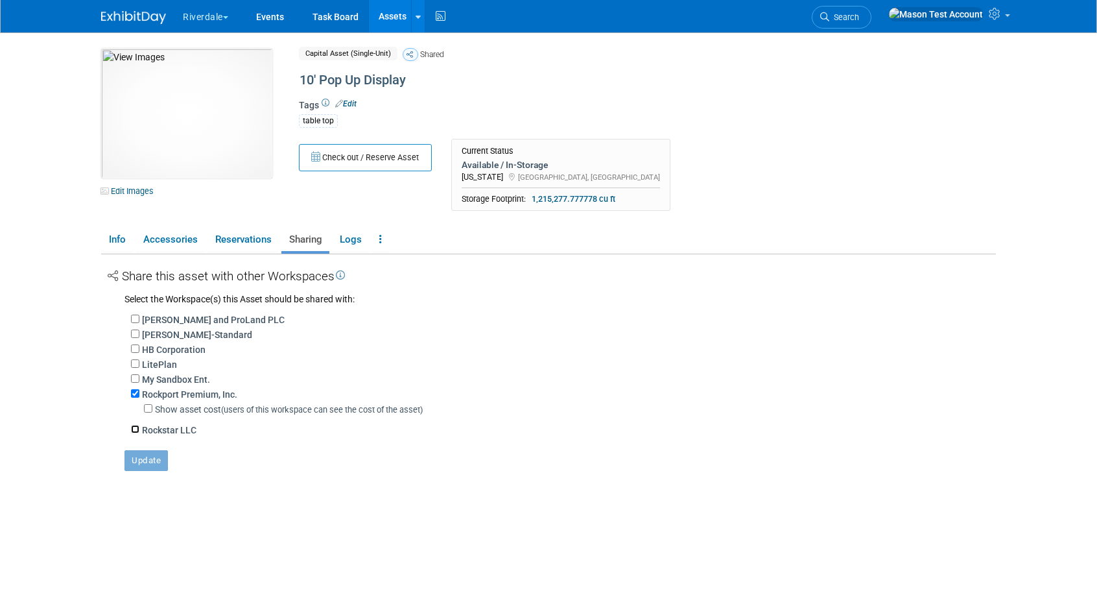
click at [134, 431] on input "Rockstar LLC" at bounding box center [135, 429] width 8 height 8
checkbox input "true"
click at [144, 487] on button "Update" at bounding box center [146, 480] width 43 height 21
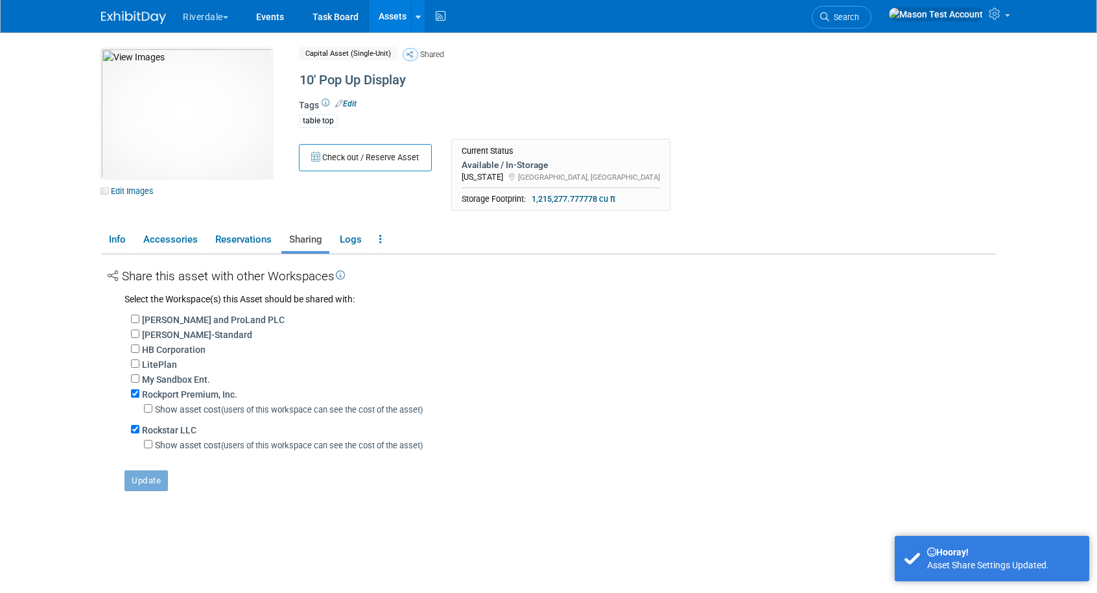
click at [215, 21] on button "Riverdale" at bounding box center [213, 14] width 63 height 29
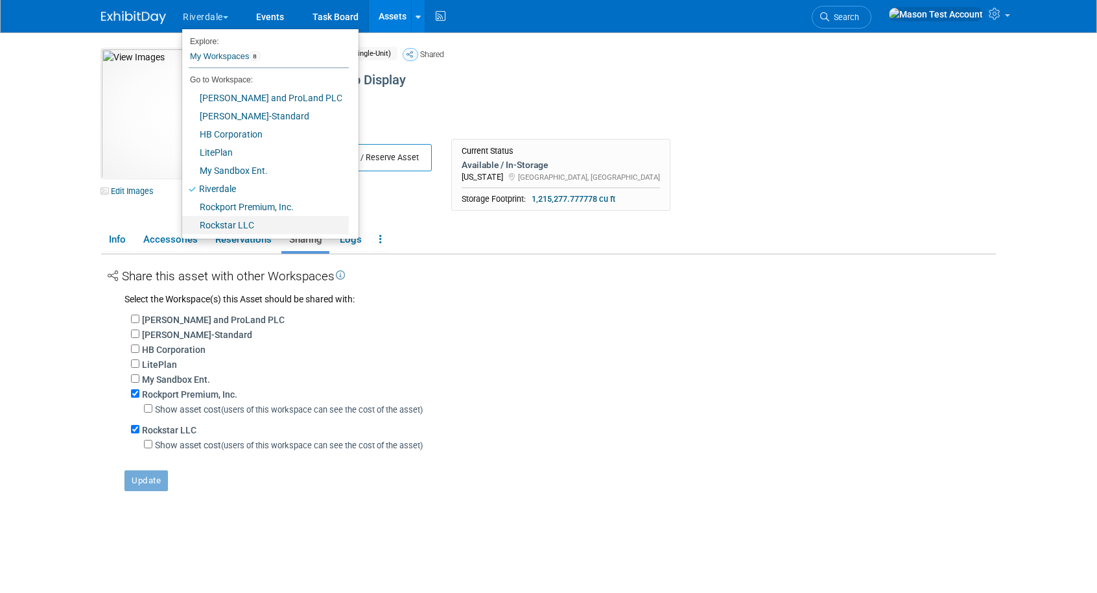
click at [239, 221] on link "Rockstar LLC" at bounding box center [265, 225] width 167 height 18
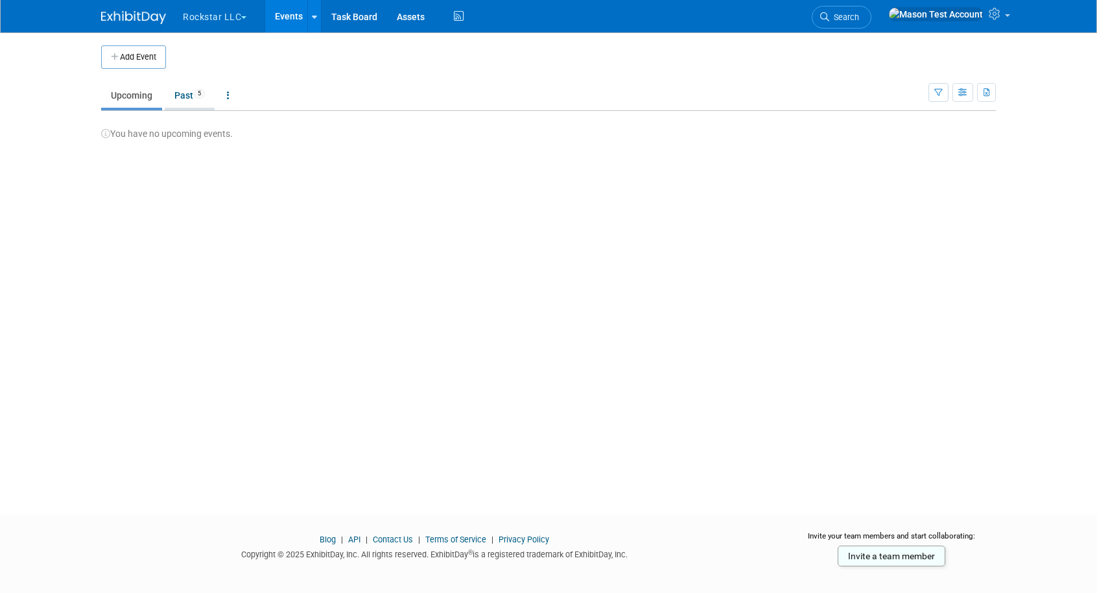
click at [181, 94] on link "Past 5" at bounding box center [190, 95] width 50 height 25
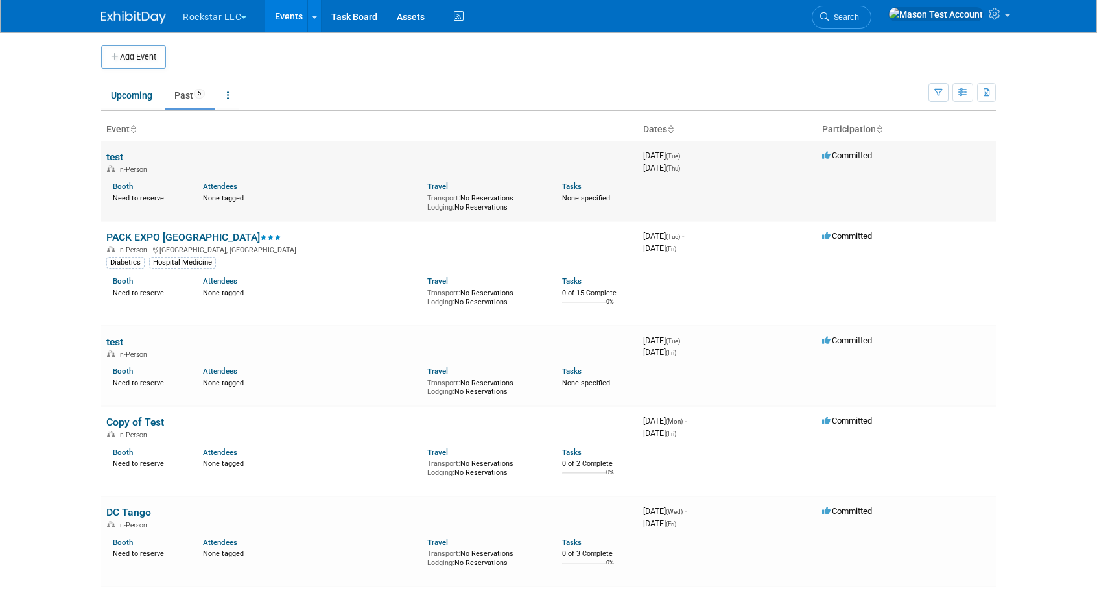
click at [113, 156] on link "test" at bounding box center [114, 156] width 17 height 12
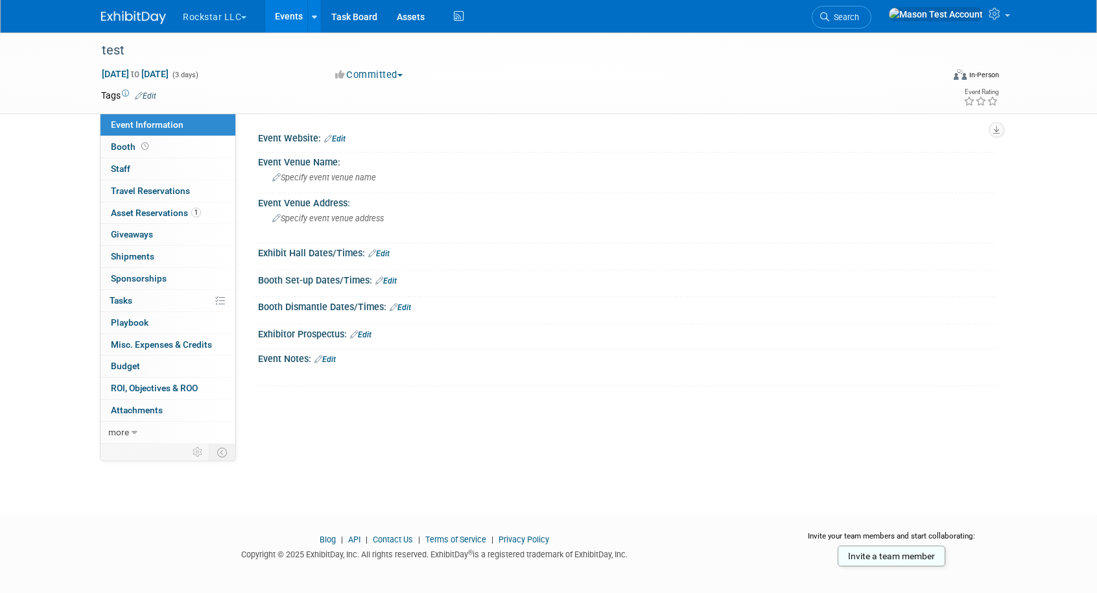
click at [287, 23] on link "Events" at bounding box center [288, 16] width 47 height 32
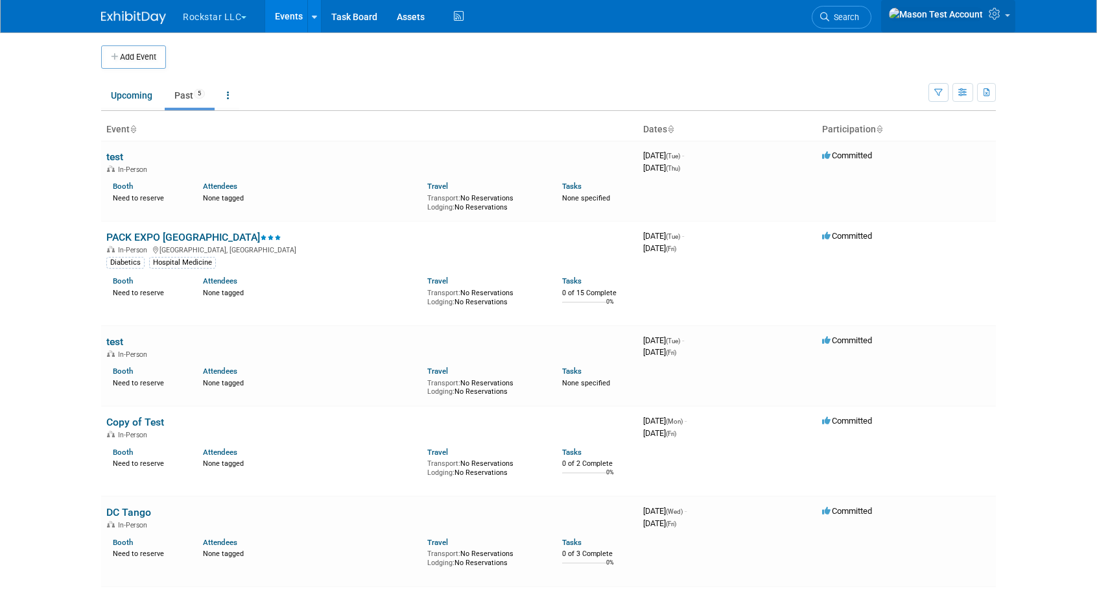
click at [984, 28] on link at bounding box center [948, 16] width 134 height 32
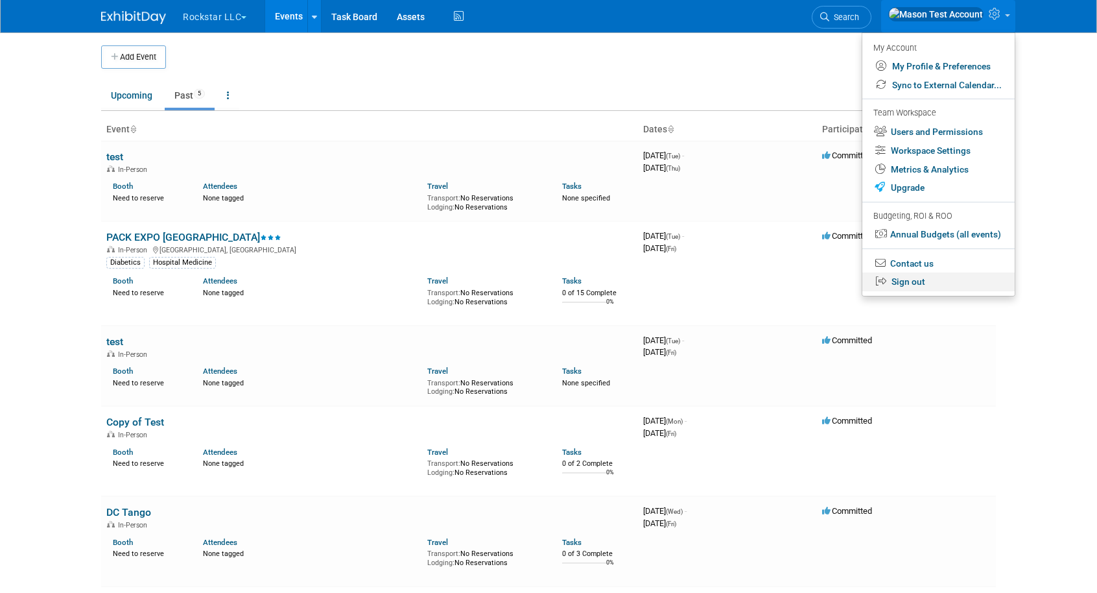
click at [896, 281] on link "Sign out" at bounding box center [939, 281] width 152 height 19
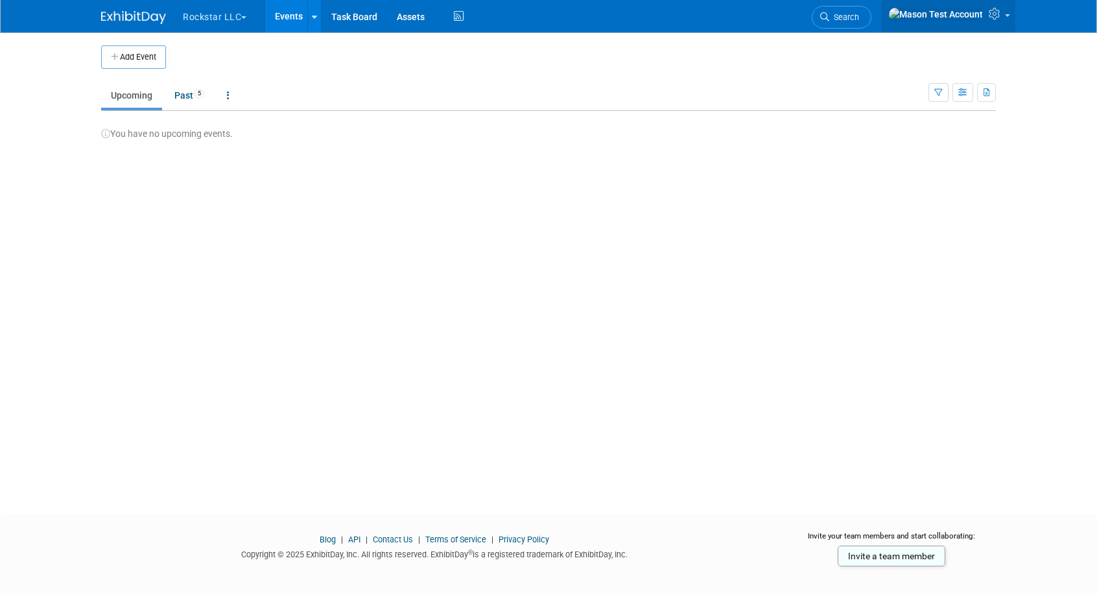
click at [996, 27] on link at bounding box center [948, 16] width 134 height 32
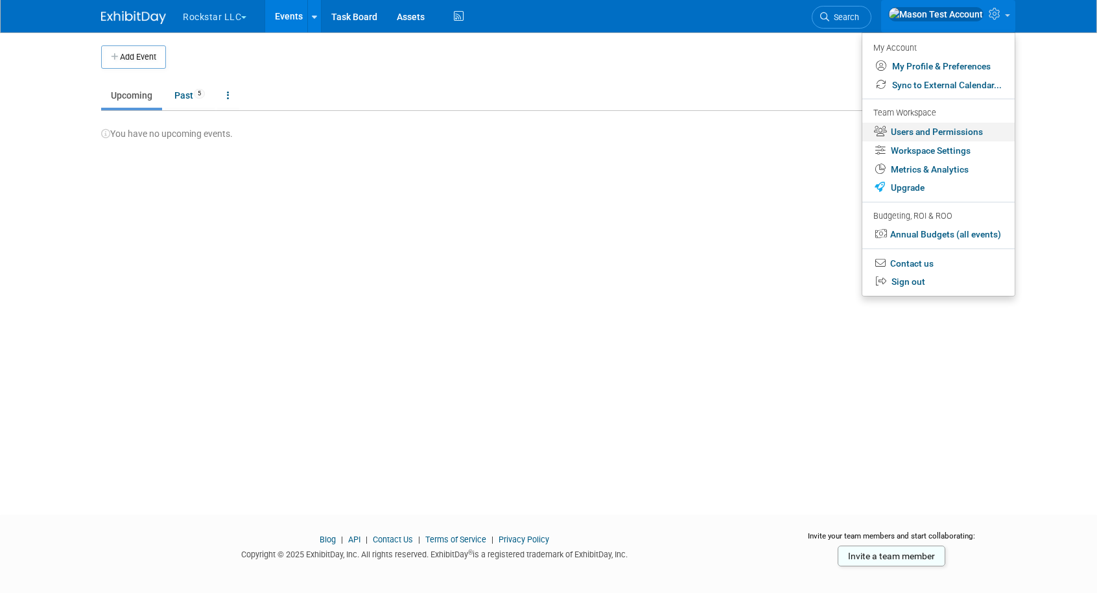
click at [923, 137] on link "Users and Permissions" at bounding box center [939, 132] width 152 height 19
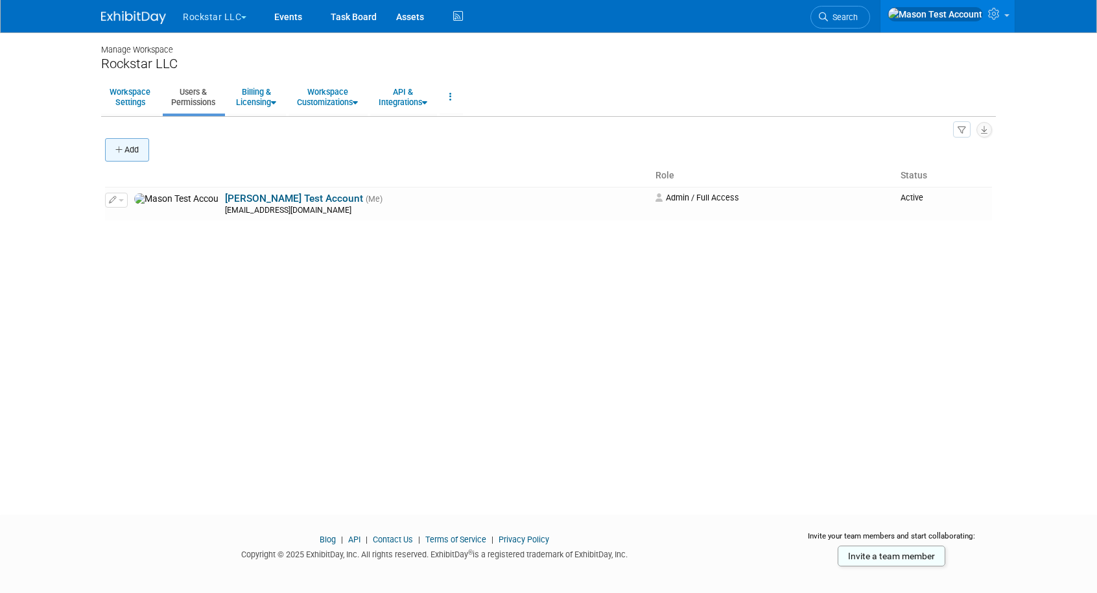
click at [126, 149] on button "Add" at bounding box center [127, 149] width 44 height 23
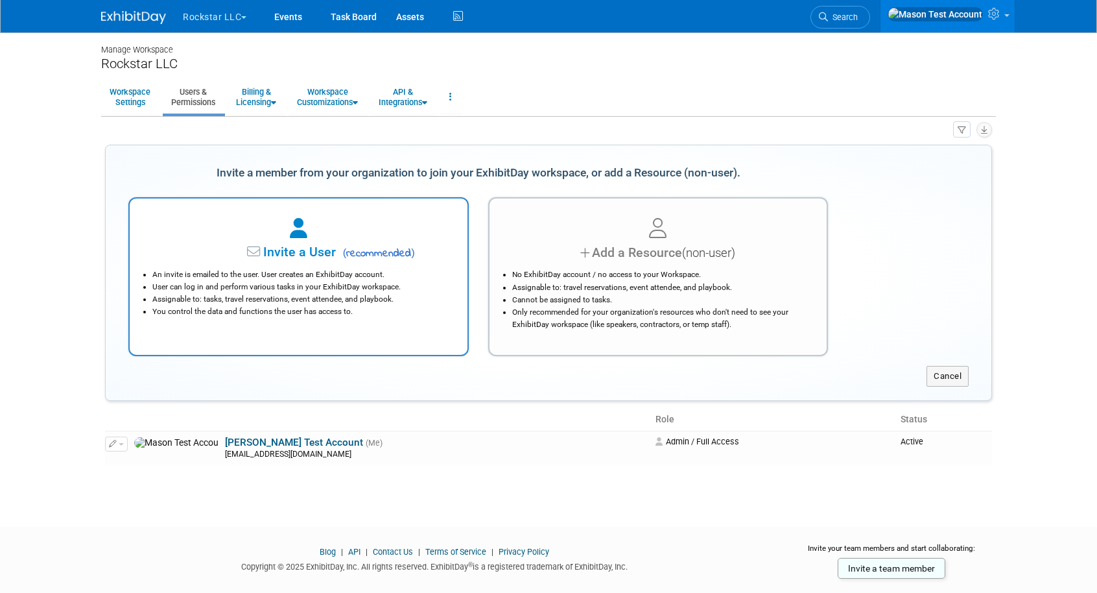
click at [198, 300] on li "Assignable to: tasks, travel reservations, event attendee, and playbook." at bounding box center [301, 299] width 299 height 12
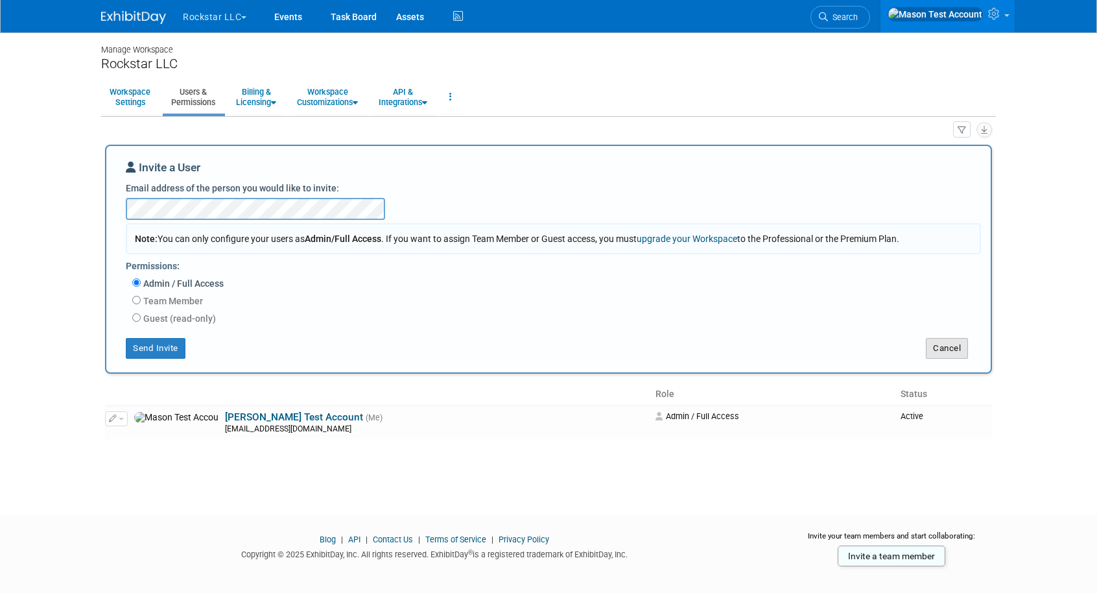
click at [950, 356] on button "Cancel" at bounding box center [947, 348] width 42 height 21
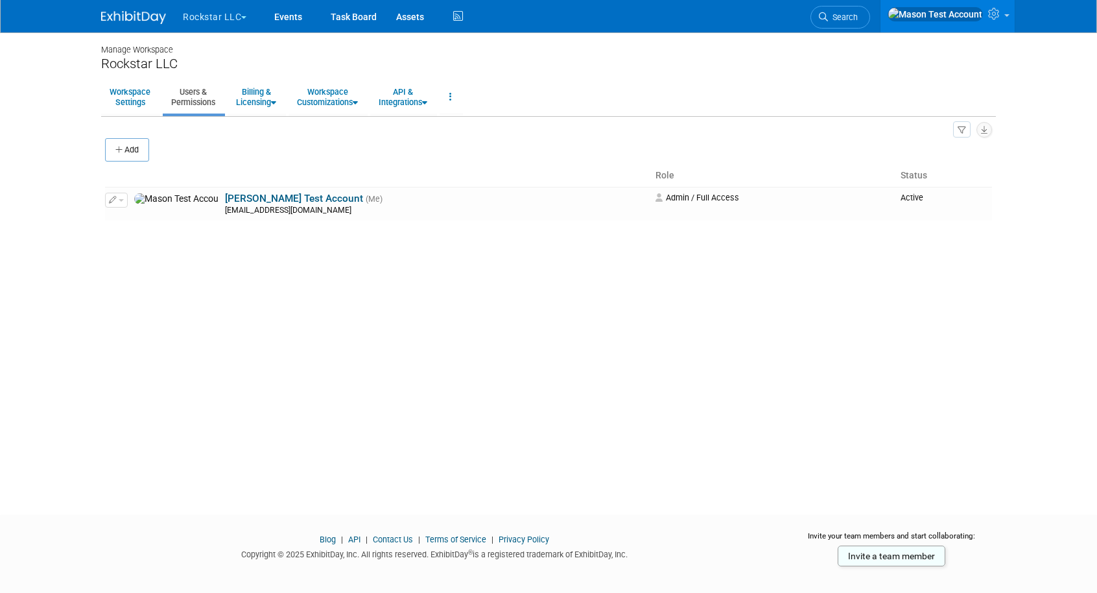
click at [230, 14] on button "Rockstar LLC" at bounding box center [222, 14] width 81 height 29
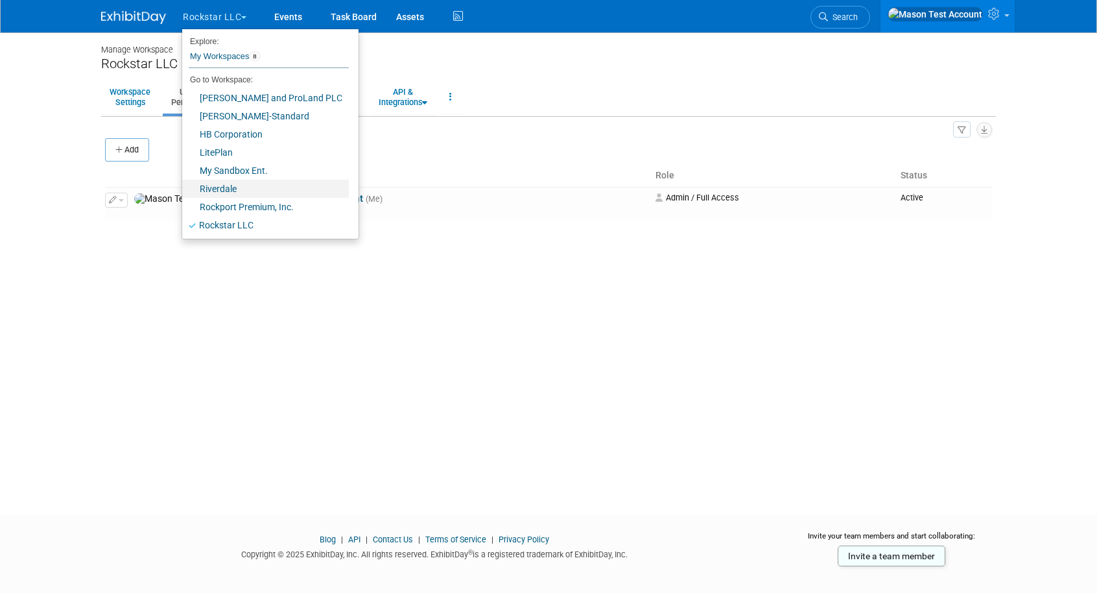
click at [219, 186] on link "Riverdale" at bounding box center [265, 189] width 167 height 18
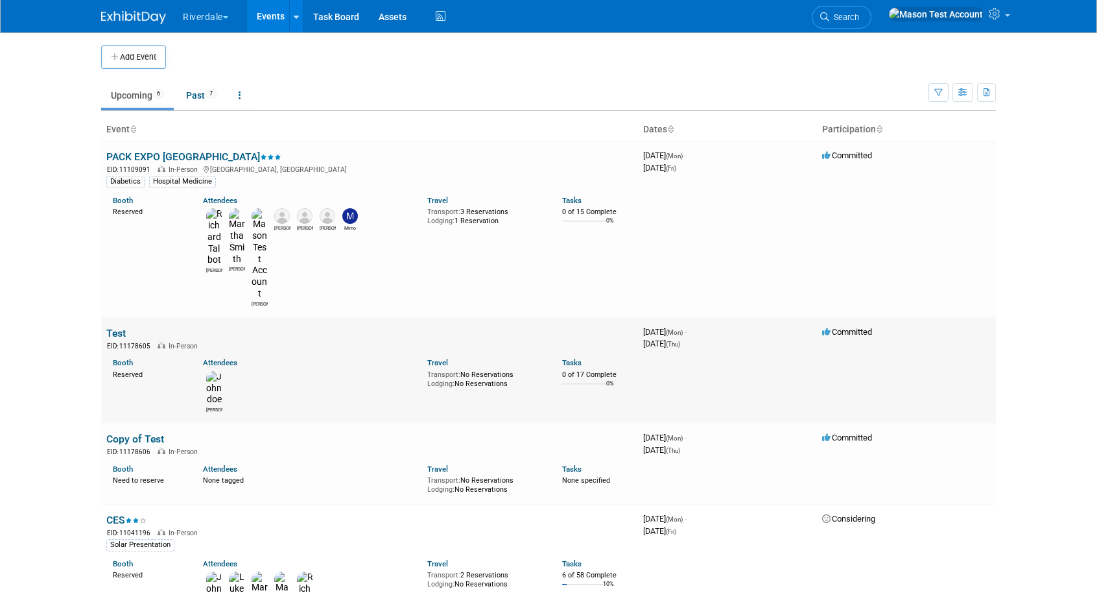
click at [115, 327] on link "Test" at bounding box center [115, 333] width 19 height 12
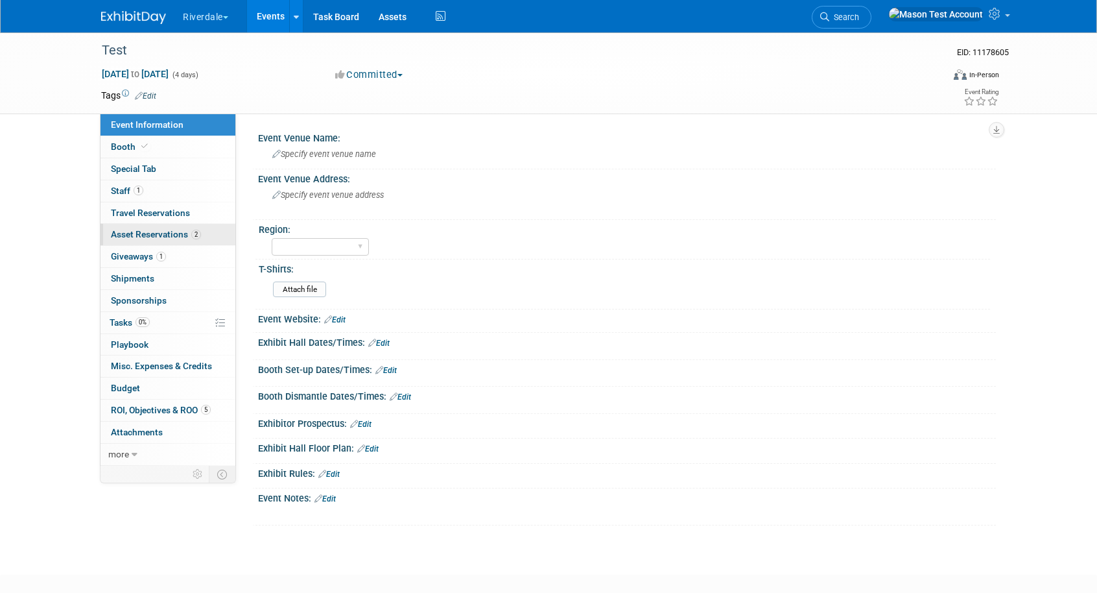
click at [135, 231] on span "Asset Reservations 2" at bounding box center [156, 234] width 90 height 10
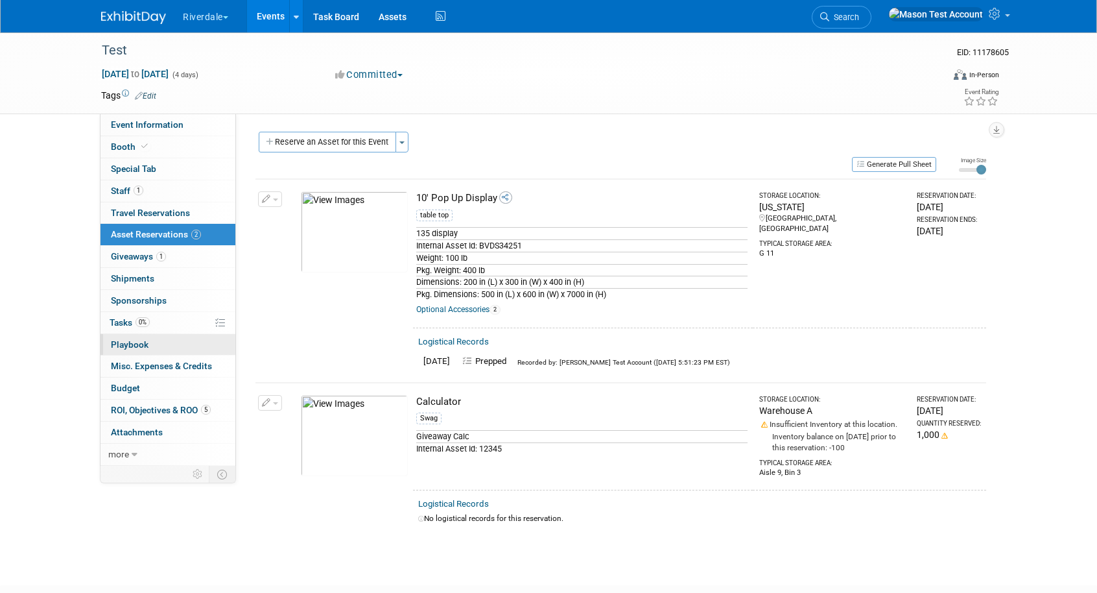
click at [130, 346] on span "Playbook 0" at bounding box center [130, 344] width 38 height 10
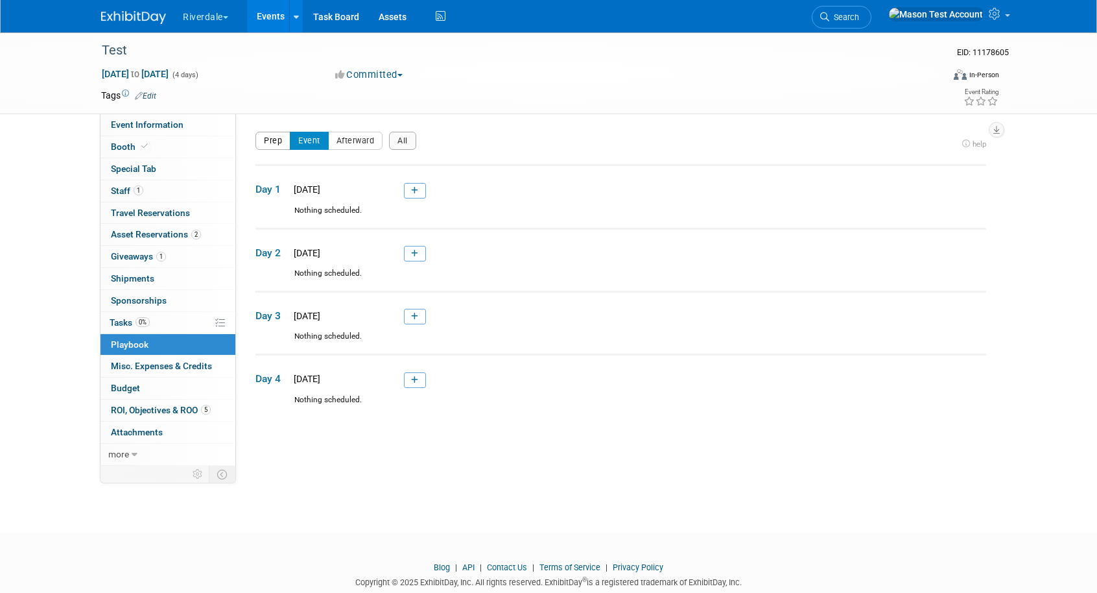
click at [268, 143] on button "Prep" at bounding box center [273, 141] width 35 height 18
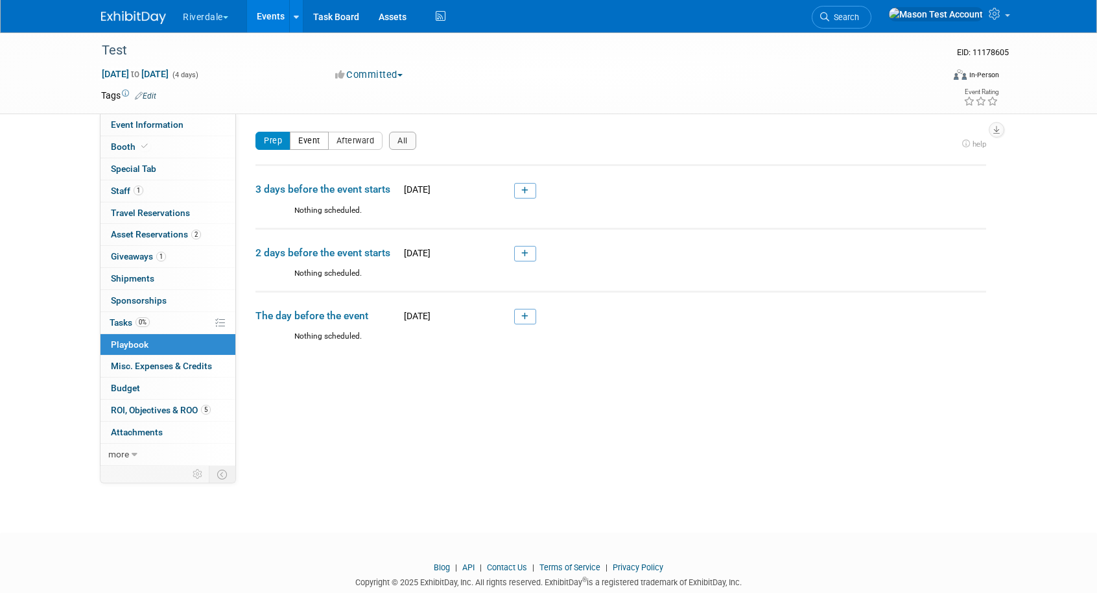
click at [308, 138] on button "Event" at bounding box center [309, 141] width 39 height 18
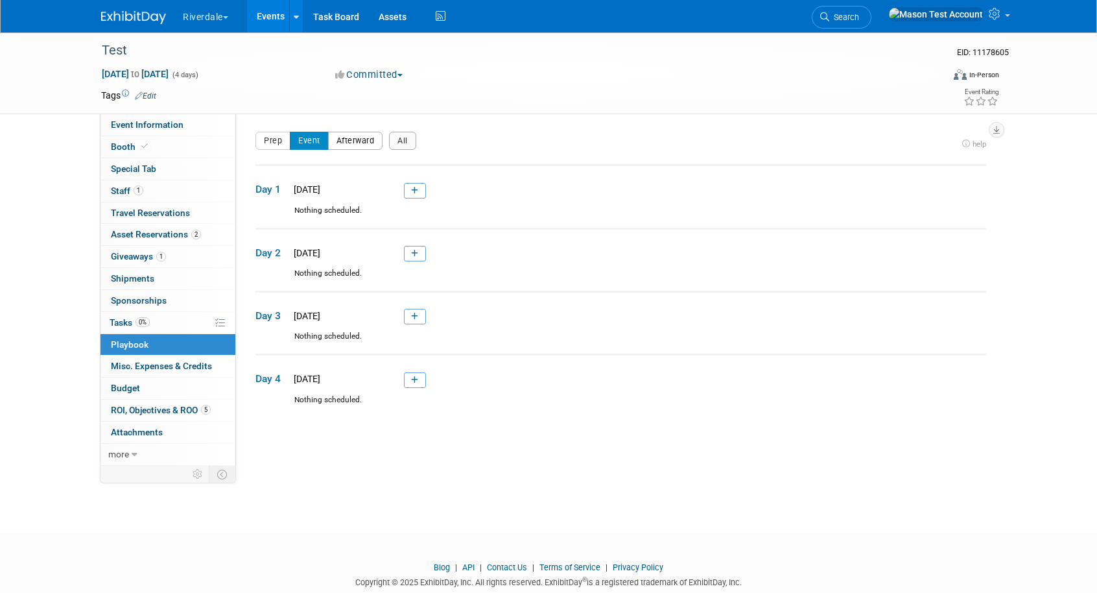
click at [350, 147] on button "Afterward" at bounding box center [355, 141] width 55 height 18
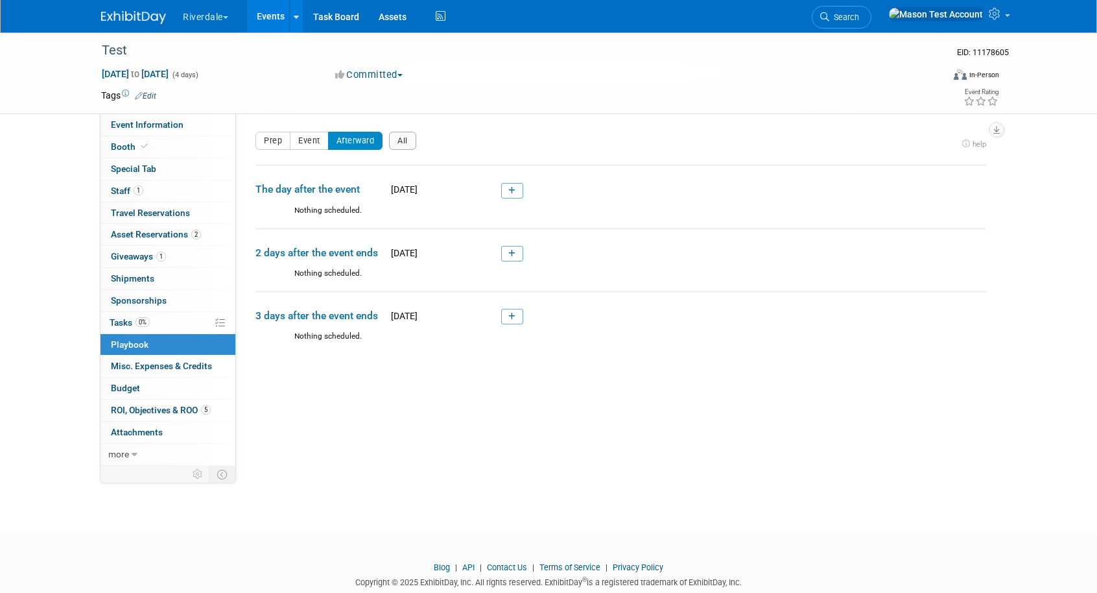
click at [271, 18] on link "Events" at bounding box center [270, 16] width 47 height 32
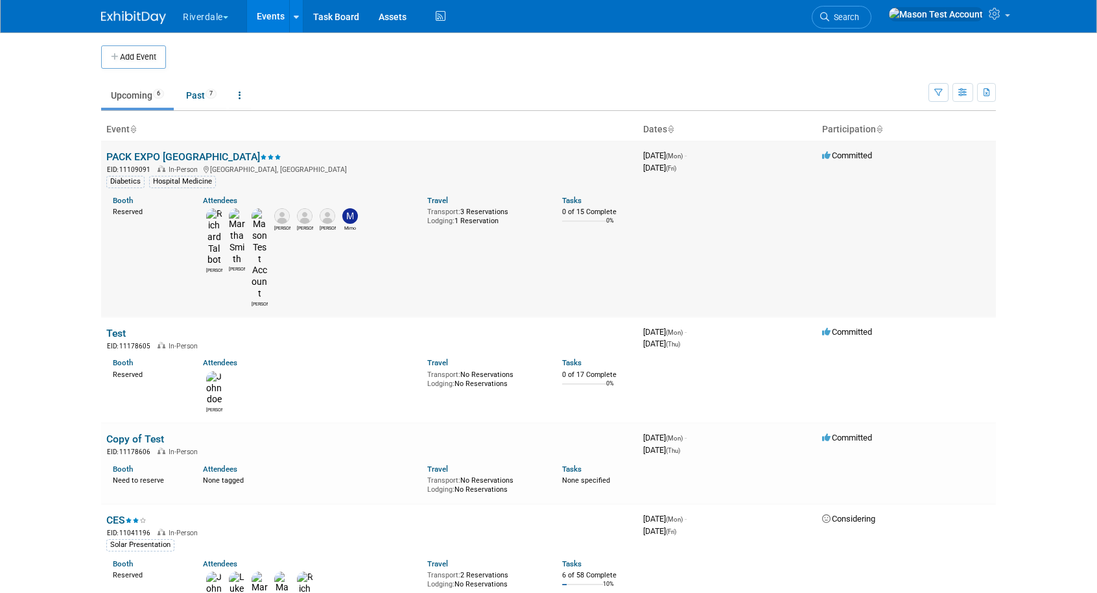
click at [177, 153] on link "PACK EXPO [GEOGRAPHIC_DATA]" at bounding box center [193, 156] width 175 height 12
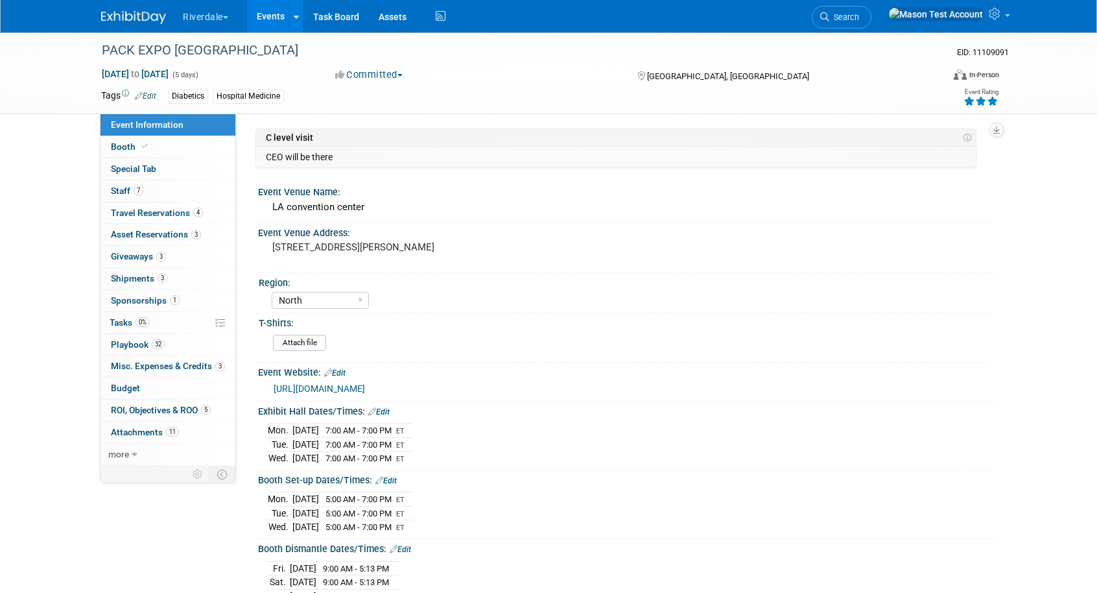
select select "North"
click at [132, 346] on span "Playbook 32" at bounding box center [138, 344] width 54 height 10
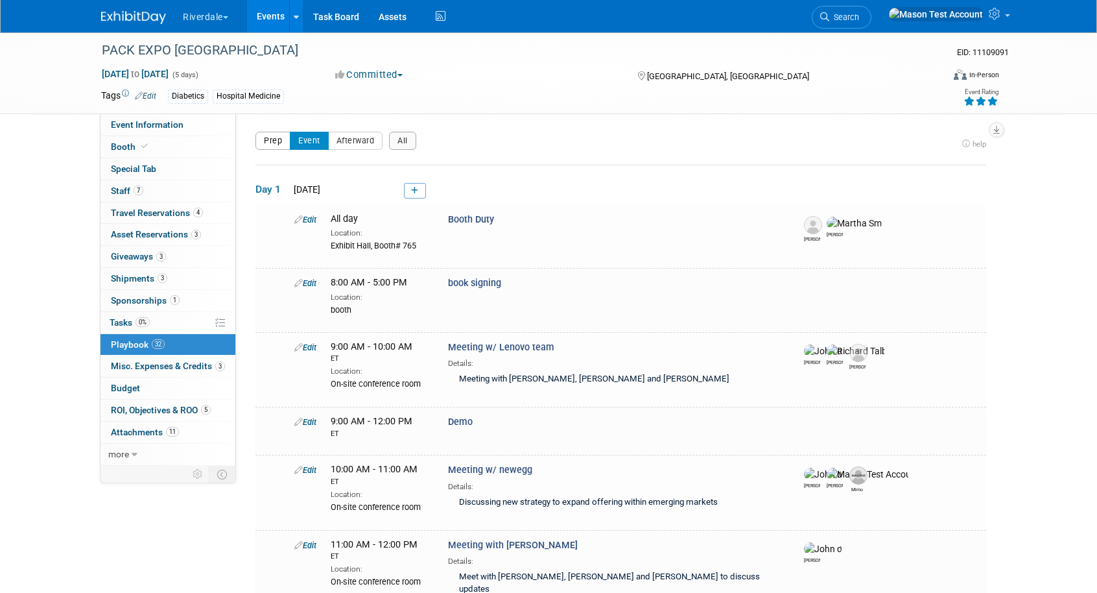
click at [274, 147] on button "Prep" at bounding box center [273, 141] width 35 height 18
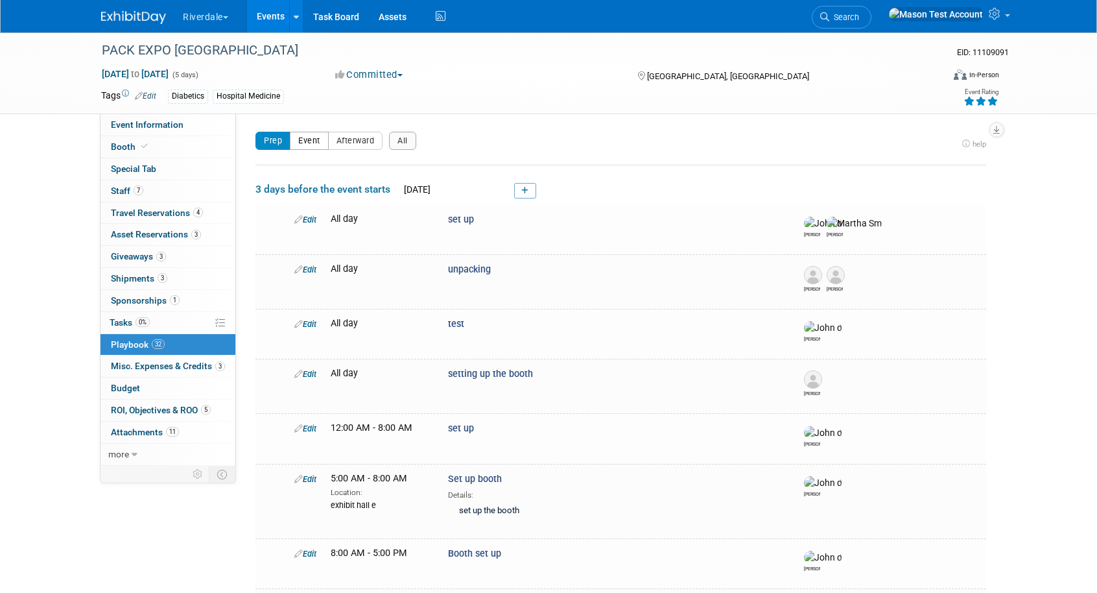
click at [307, 147] on button "Event" at bounding box center [309, 141] width 39 height 18
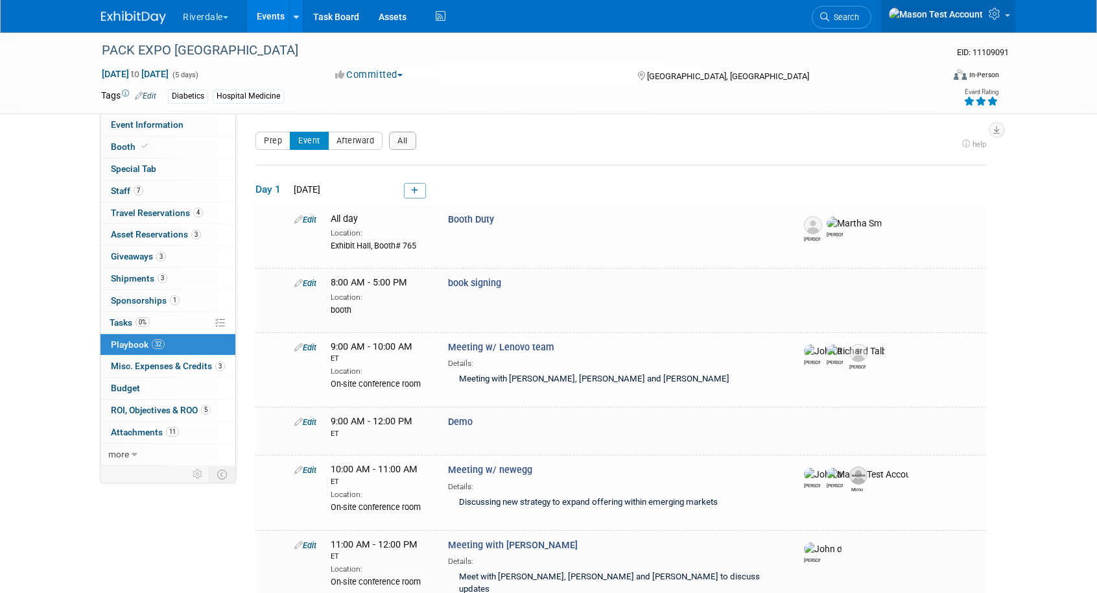
click at [994, 19] on icon at bounding box center [996, 14] width 15 height 12
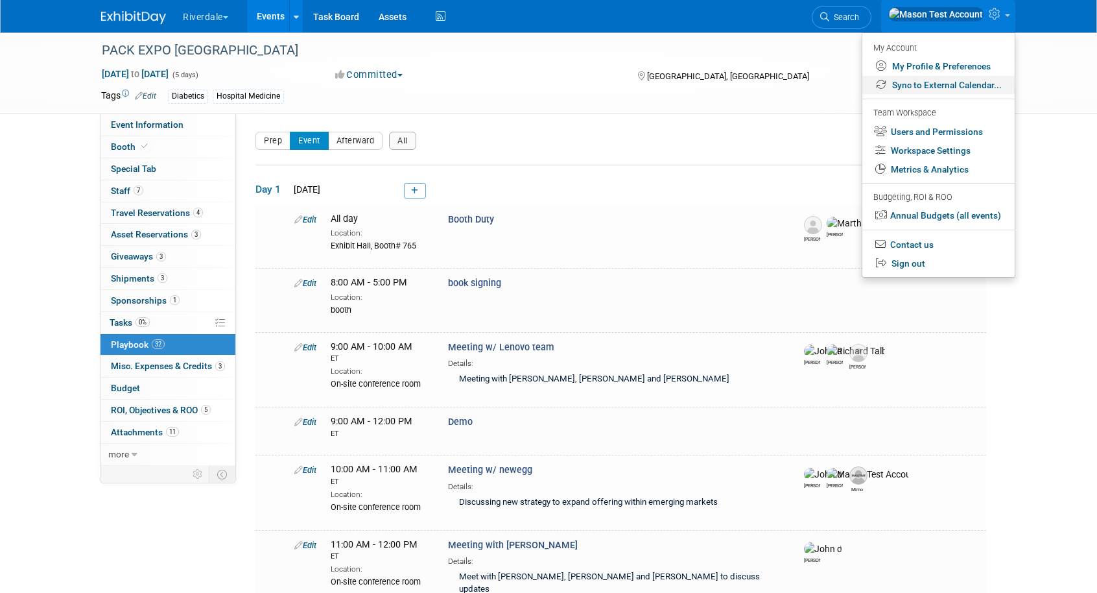
click at [957, 85] on link "Sync to External Calendar..." at bounding box center [939, 85] width 152 height 19
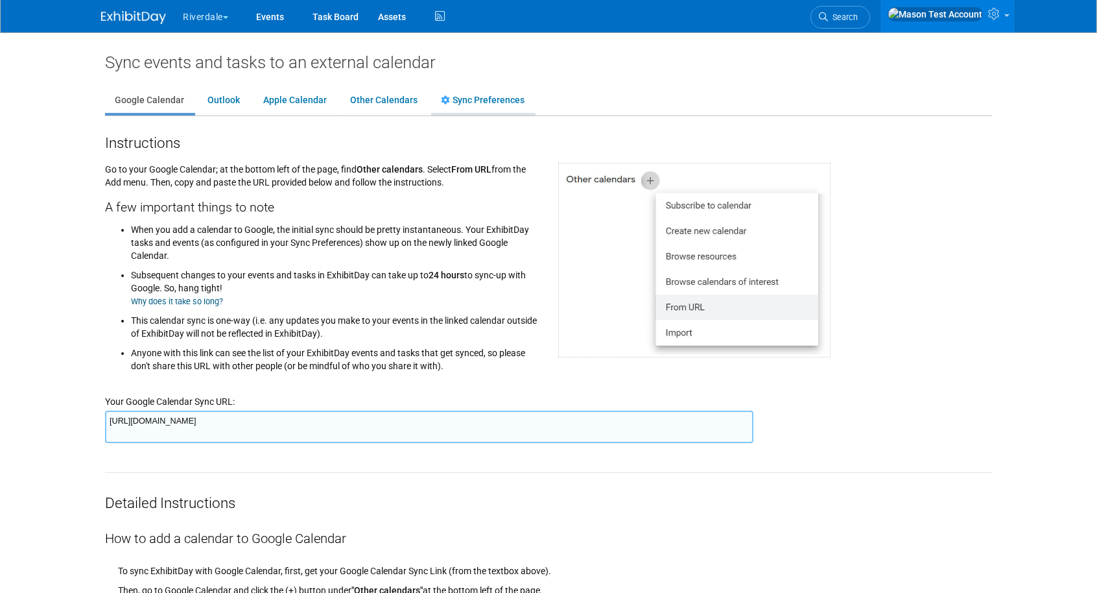
click at [480, 102] on link "Sync Preferences" at bounding box center [482, 100] width 103 height 25
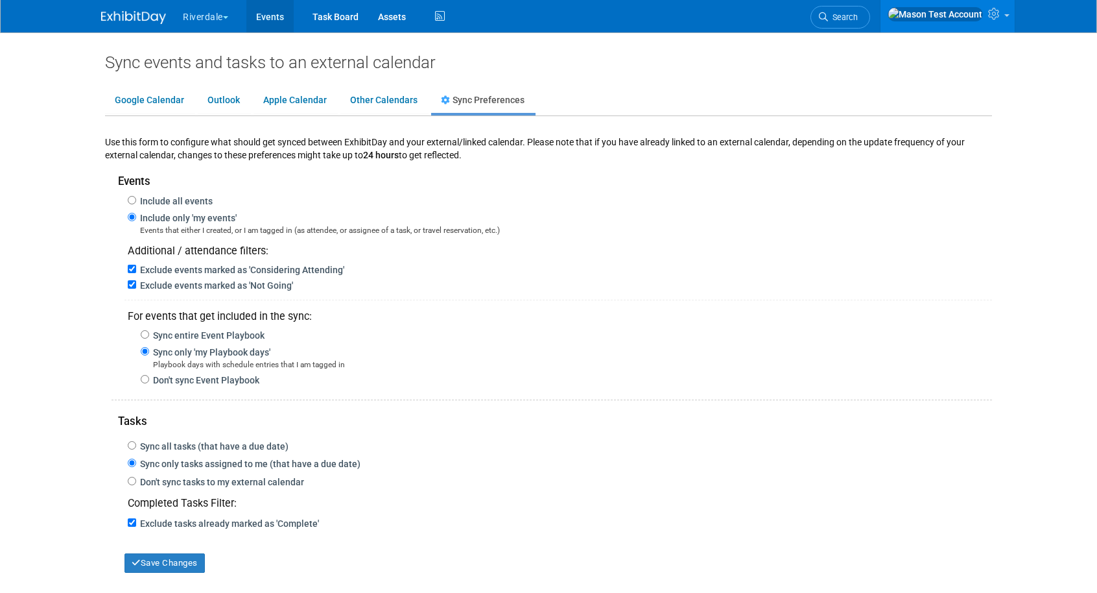
click at [280, 18] on link "Events" at bounding box center [269, 16] width 47 height 32
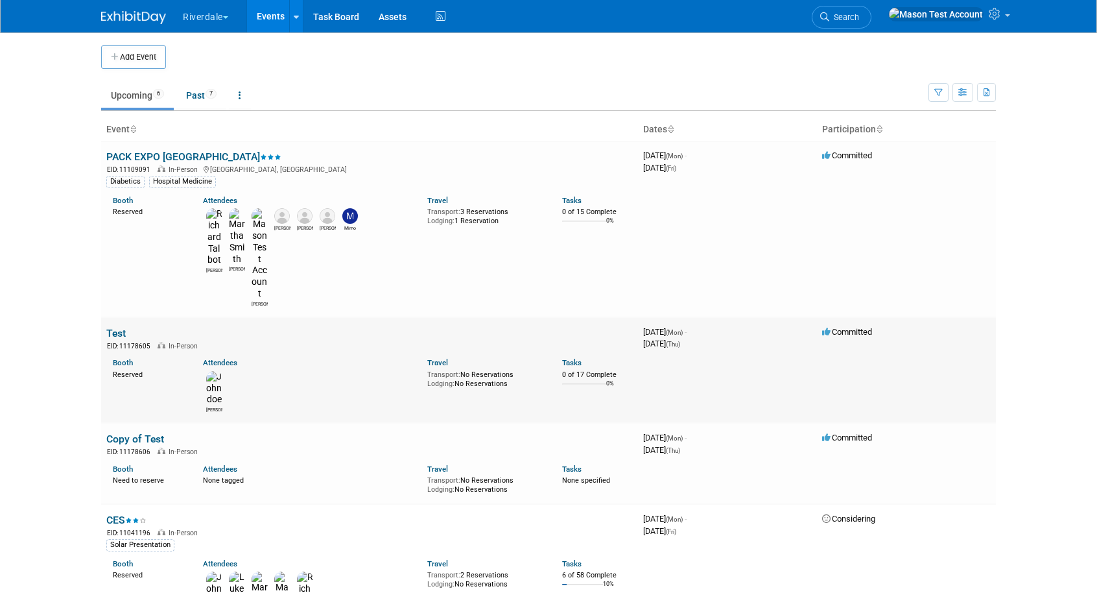
click at [118, 327] on link "Test" at bounding box center [115, 333] width 19 height 12
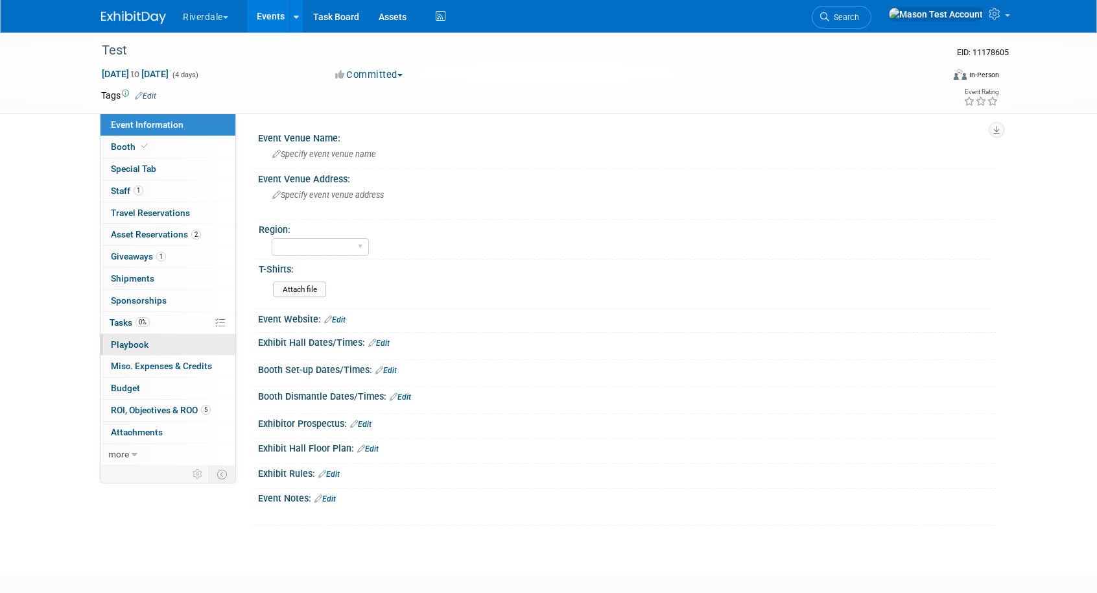
click at [127, 346] on span "Playbook 0" at bounding box center [130, 344] width 38 height 10
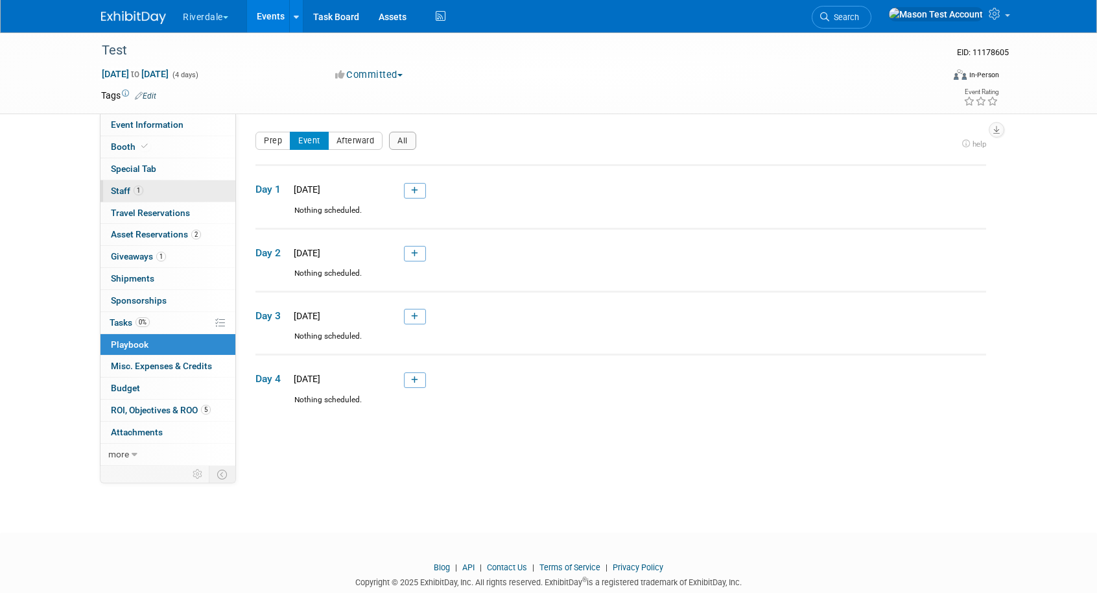
click at [125, 195] on span "Staff 1" at bounding box center [127, 190] width 32 height 10
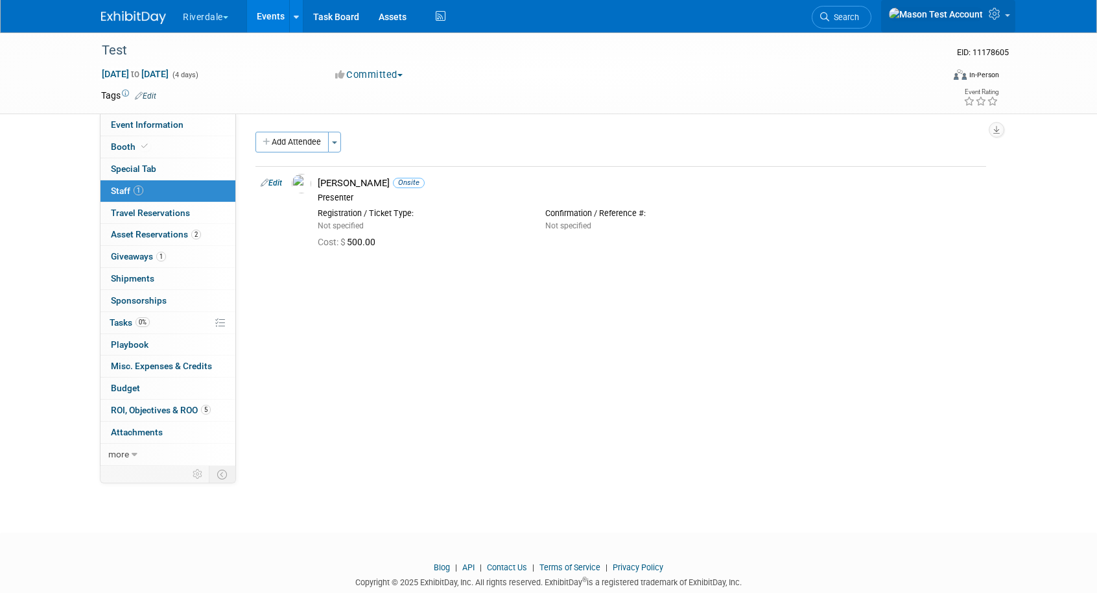
click at [992, 10] on icon at bounding box center [996, 14] width 15 height 12
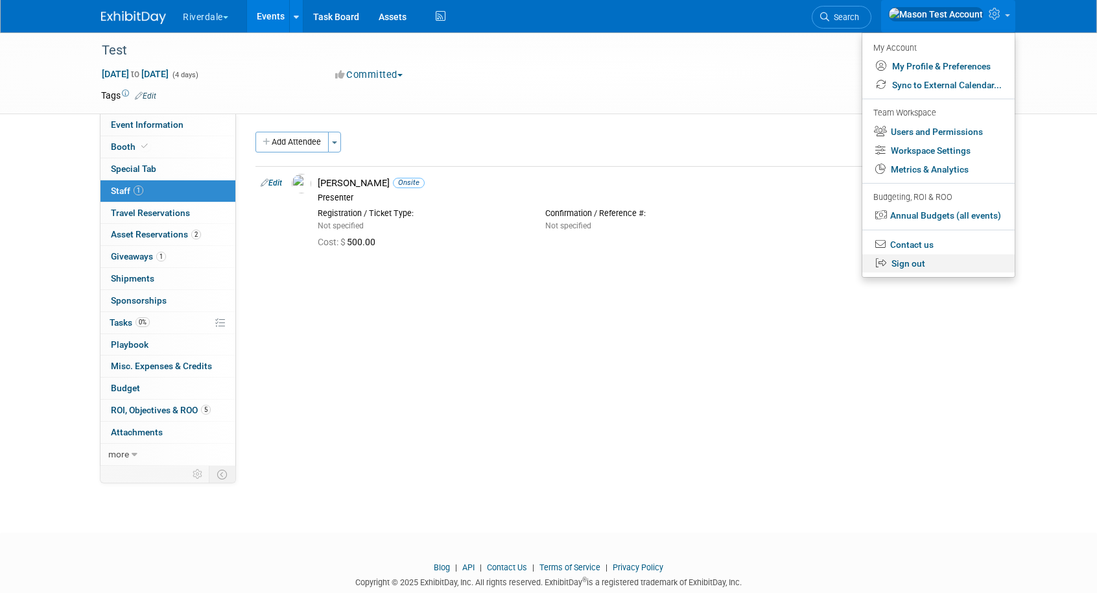
click at [934, 267] on link "Sign out" at bounding box center [939, 263] width 152 height 19
